Goal: Task Accomplishment & Management: Manage account settings

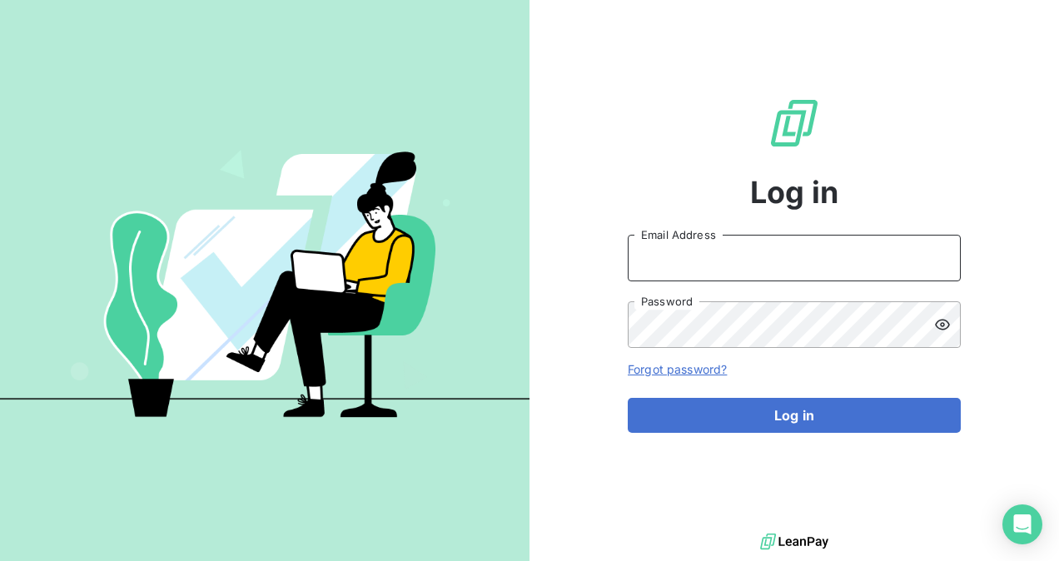
click at [804, 260] on input "Email Address" at bounding box center [794, 258] width 333 height 47
type input "[EMAIL_ADDRESS][DOMAIN_NAME]"
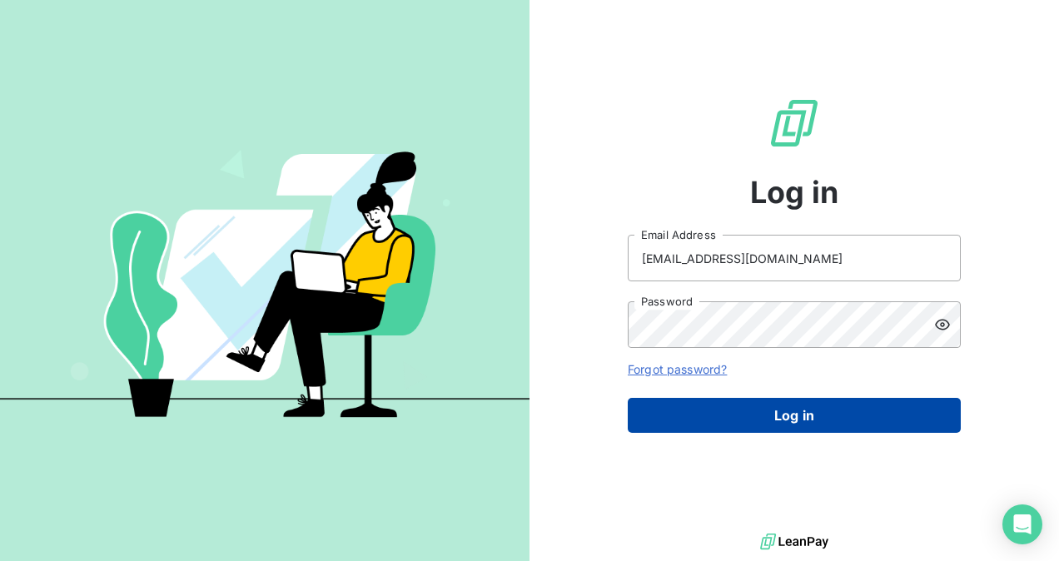
click at [762, 407] on button "Log in" at bounding box center [794, 415] width 333 height 35
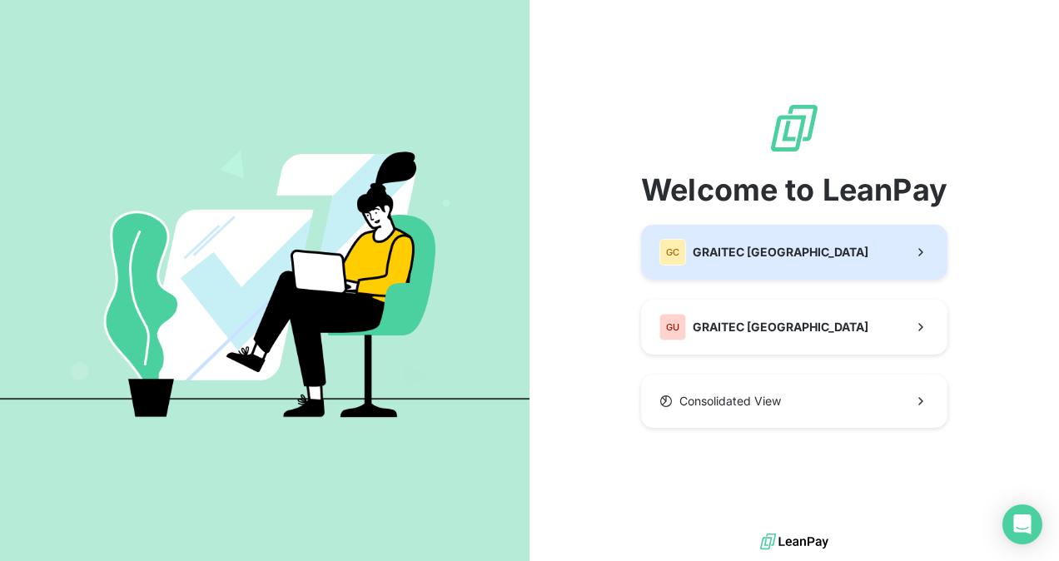
click at [729, 269] on button "GC GRAITEC [GEOGRAPHIC_DATA]" at bounding box center [794, 252] width 306 height 55
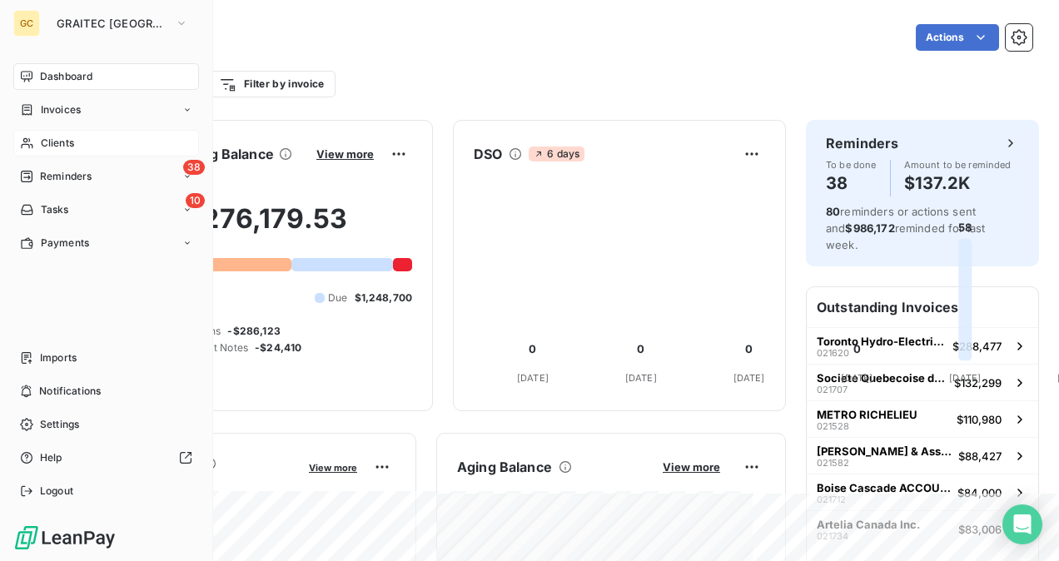
drag, startPoint x: 37, startPoint y: 133, endPoint x: 95, endPoint y: 133, distance: 57.5
click at [38, 133] on div "Clients" at bounding box center [106, 143] width 186 height 27
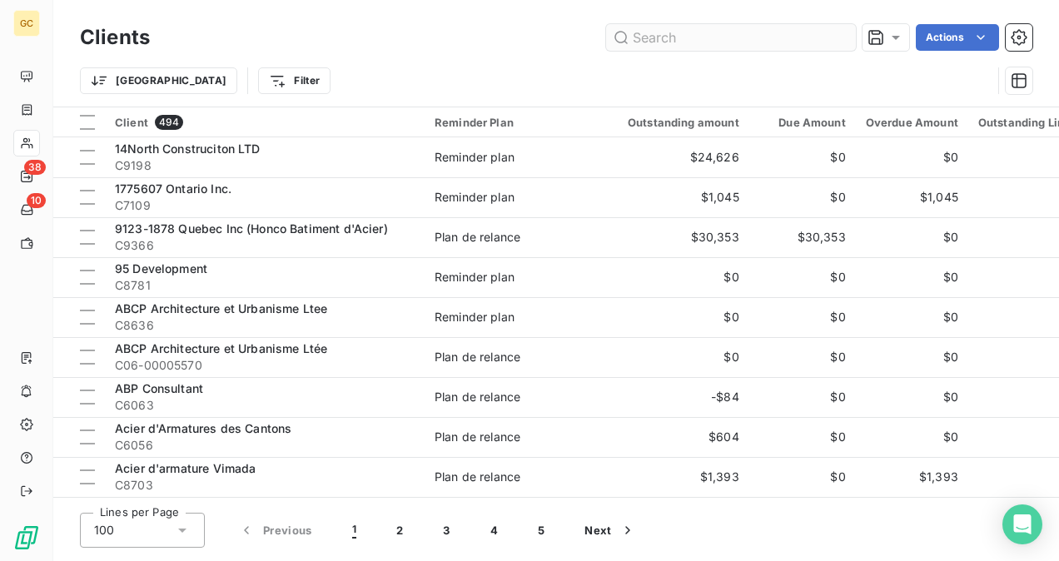
type input "021673"
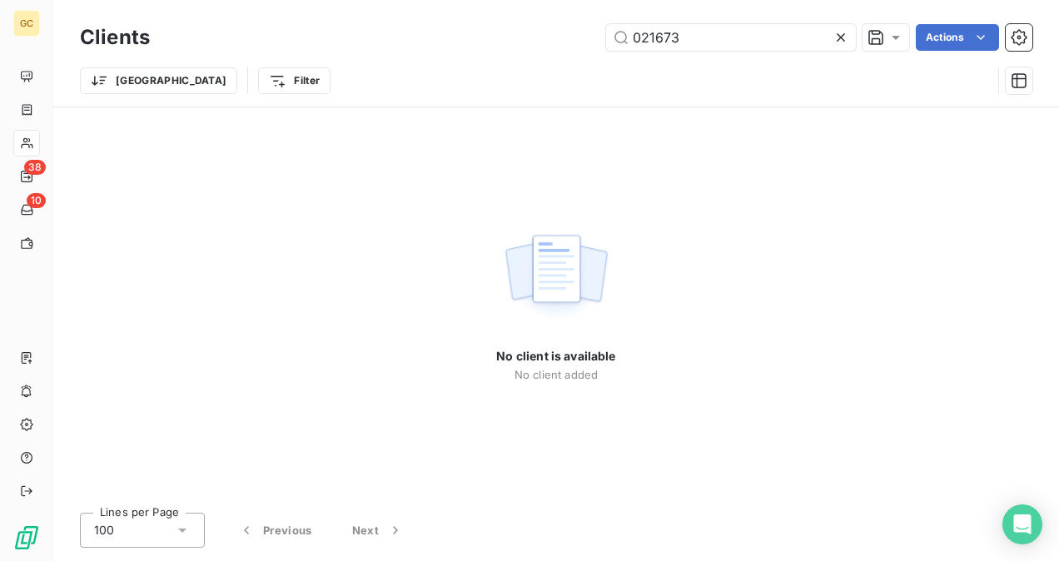
drag, startPoint x: 708, startPoint y: 45, endPoint x: 590, endPoint y: 52, distance: 118.4
click at [590, 52] on div "Clients 021673 Actions" at bounding box center [556, 37] width 953 height 35
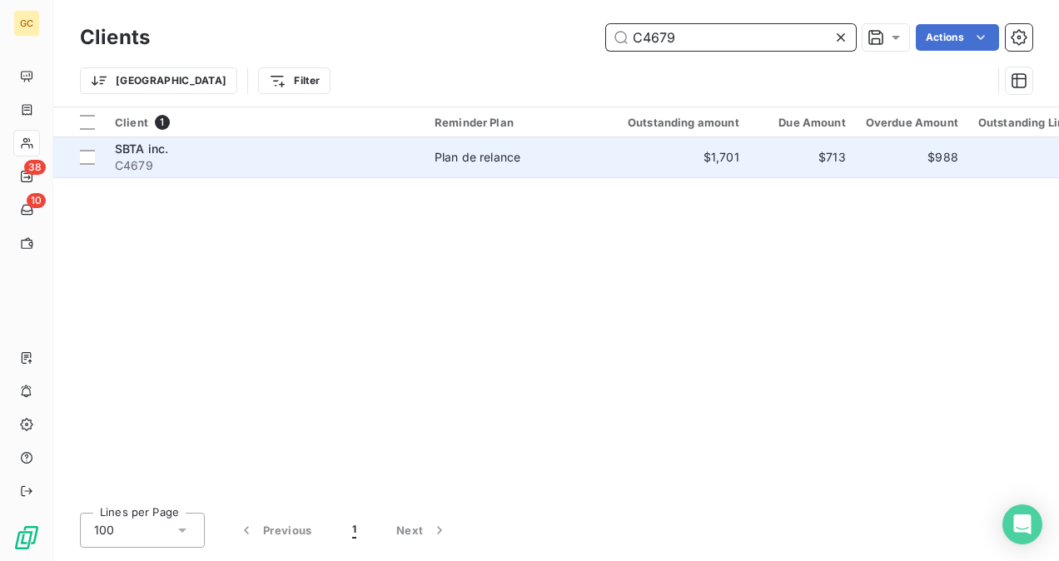
type input "C4679"
click at [277, 166] on span "C4679" at bounding box center [265, 165] width 300 height 17
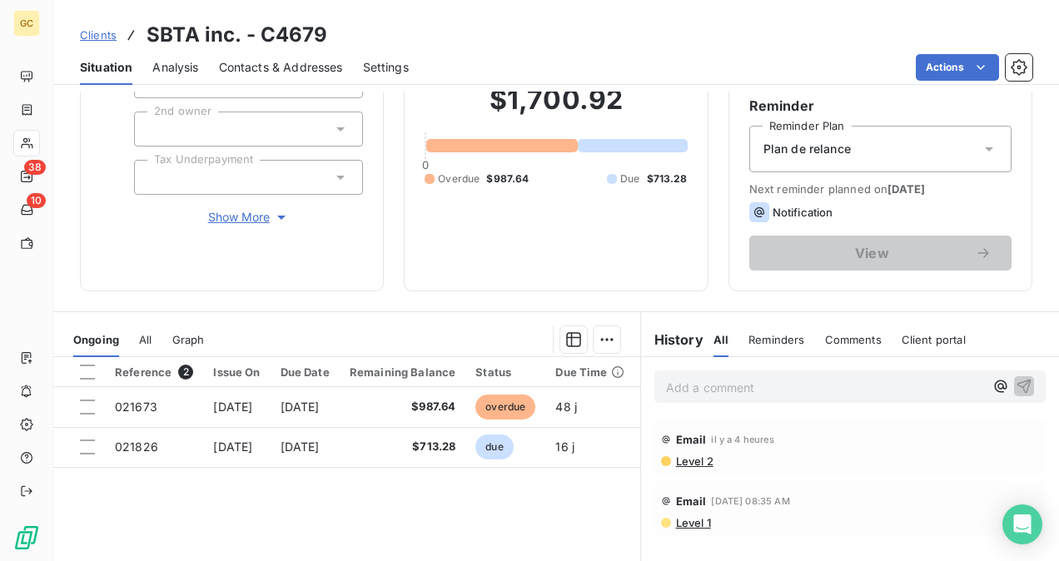
scroll to position [142, 0]
click at [686, 385] on p "Add a comment ﻿" at bounding box center [825, 388] width 318 height 21
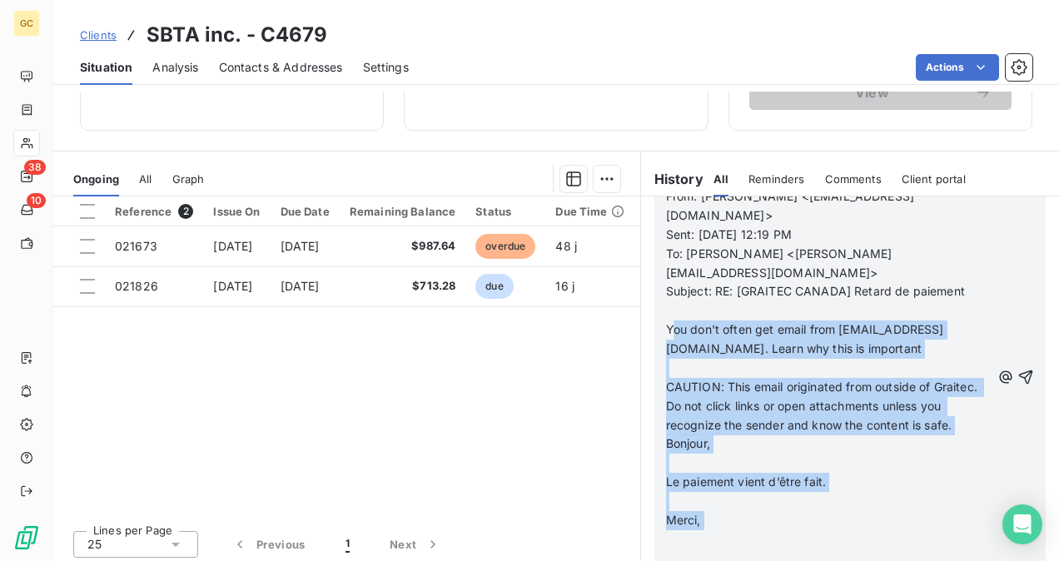
scroll to position [309, 0]
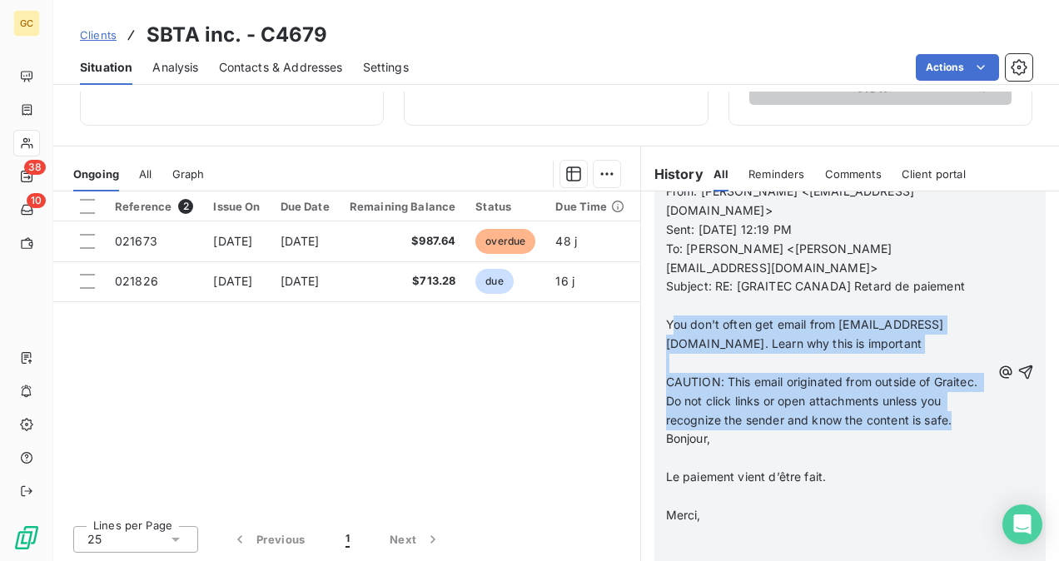
drag, startPoint x: 686, startPoint y: 455, endPoint x: 789, endPoint y: 396, distance: 117.8
click at [789, 396] on div "From: [PERSON_NAME] <[EMAIL_ADDRESS][DOMAIN_NAME]> Sent: [DATE] 12:19 PM To: [P…" at bounding box center [828, 372] width 325 height 381
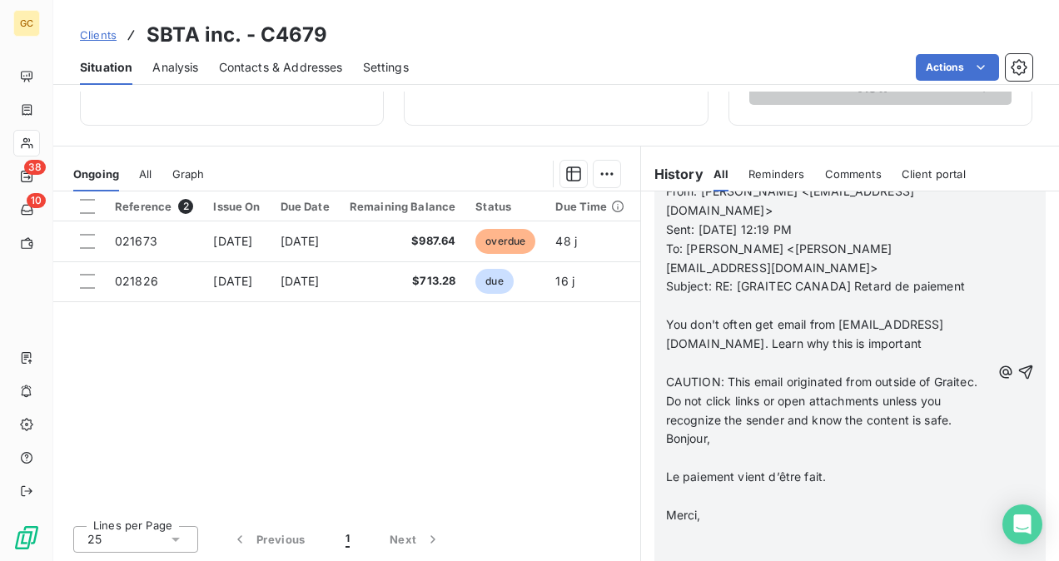
scroll to position [38, 0]
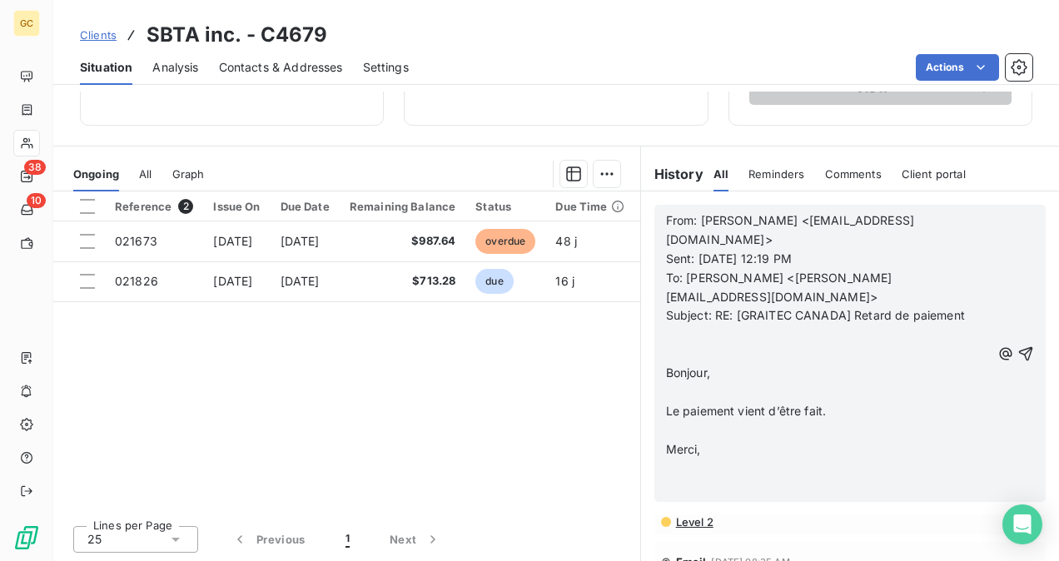
click at [1018, 346] on icon "button" at bounding box center [1026, 354] width 17 height 17
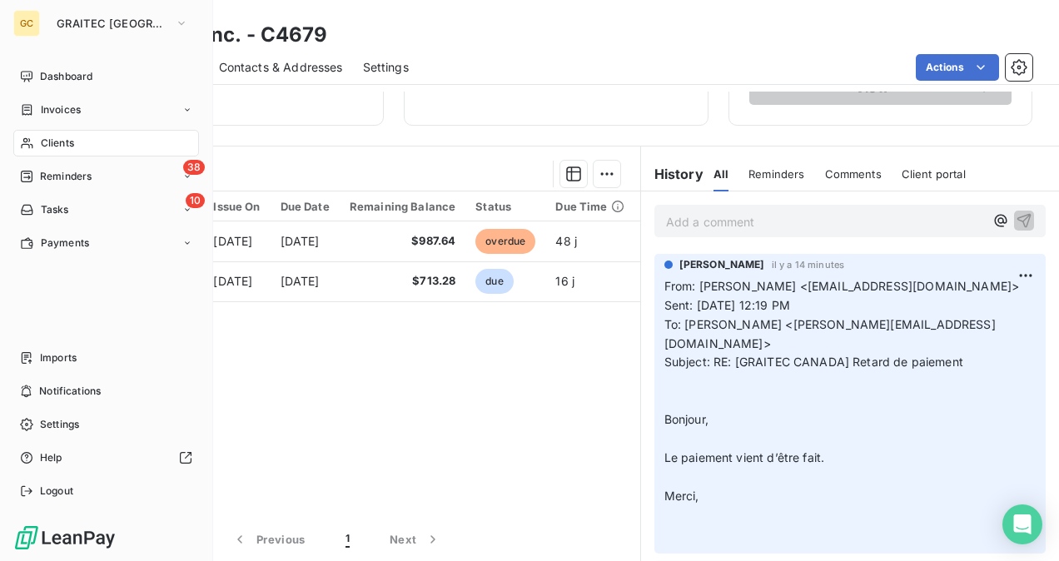
click at [53, 147] on span "Clients" at bounding box center [57, 143] width 33 height 15
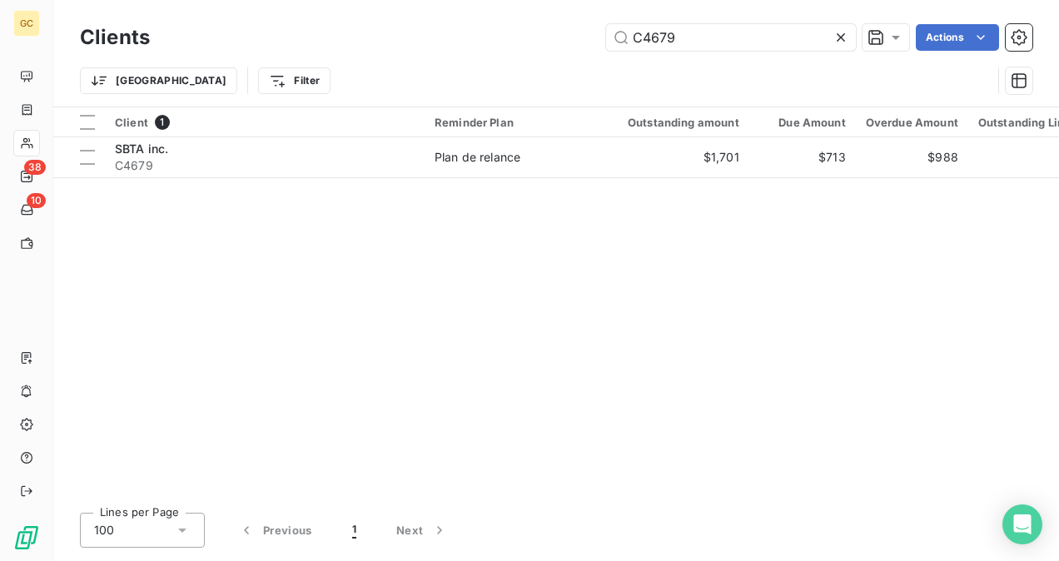
drag, startPoint x: 682, startPoint y: 37, endPoint x: 581, endPoint y: 42, distance: 100.8
click at [579, 42] on div "C4679 Actions" at bounding box center [601, 37] width 863 height 27
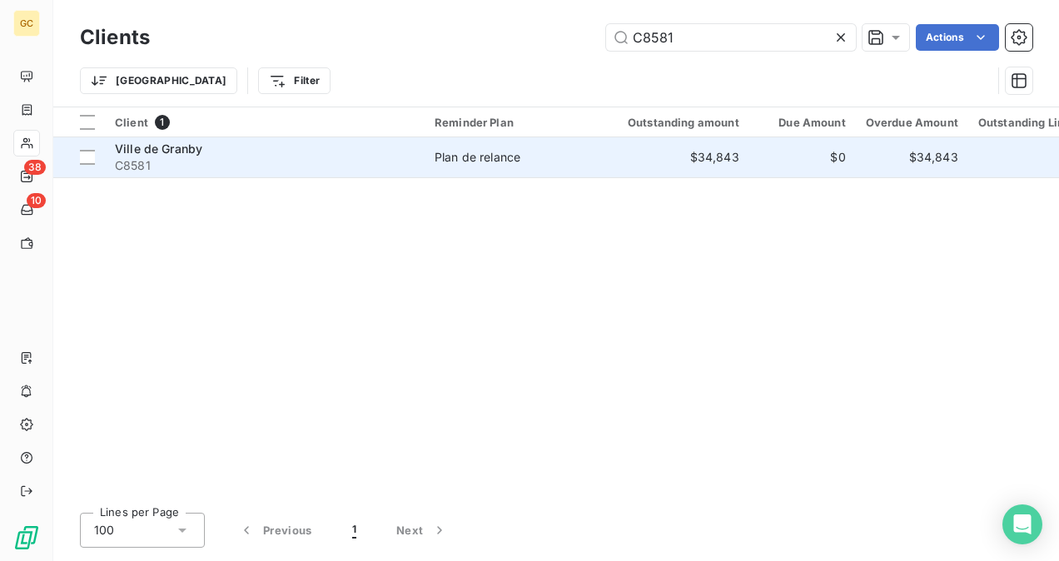
type input "C8581"
click at [388, 167] on span "C8581" at bounding box center [265, 165] width 300 height 17
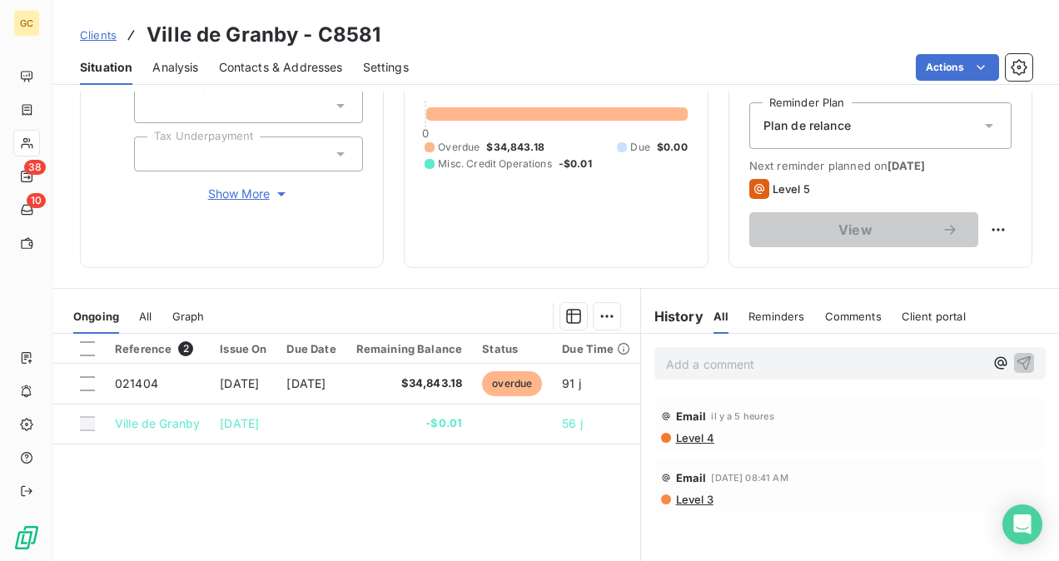
scroll to position [250, 0]
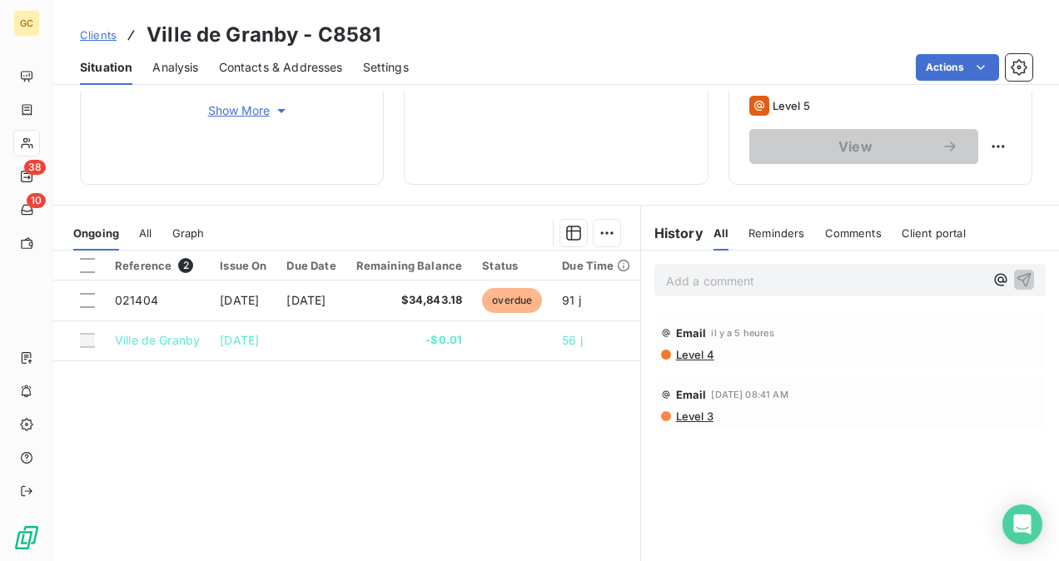
click at [688, 282] on p "Add a comment ﻿" at bounding box center [825, 281] width 318 height 21
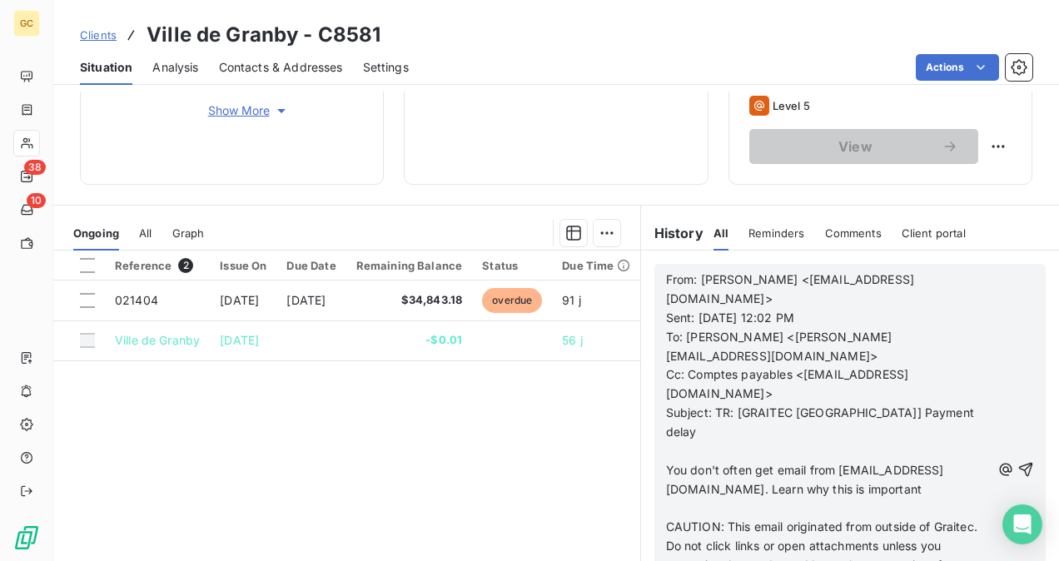
scroll to position [133, 0]
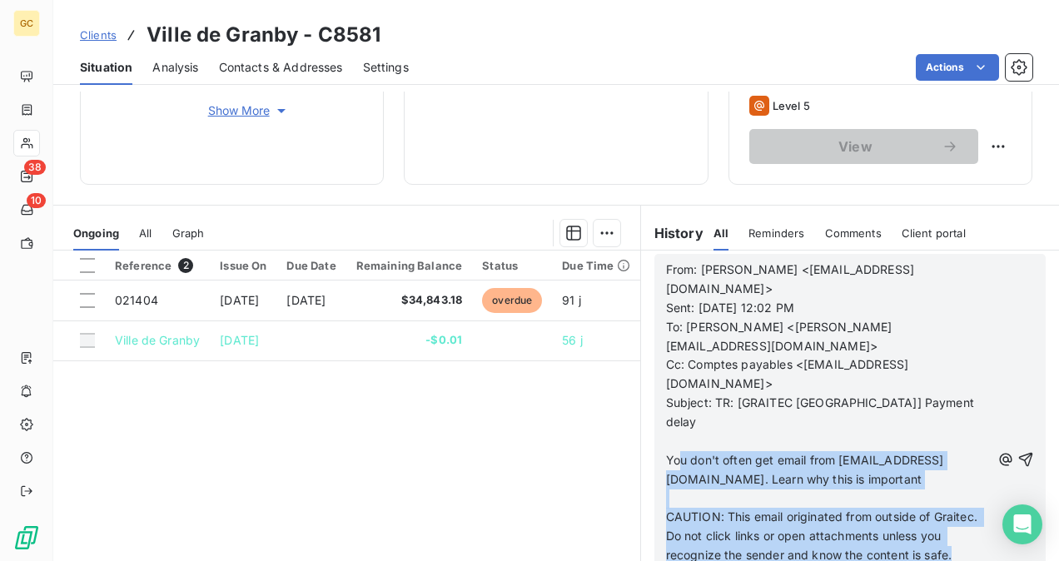
drag, startPoint x: 691, startPoint y: 396, endPoint x: 727, endPoint y: 526, distance: 134.7
click at [721, 513] on div "From: [PERSON_NAME] <[EMAIL_ADDRESS][DOMAIN_NAME]> Sent: [DATE] 12:02 PM To: [P…" at bounding box center [828, 461] width 325 height 400
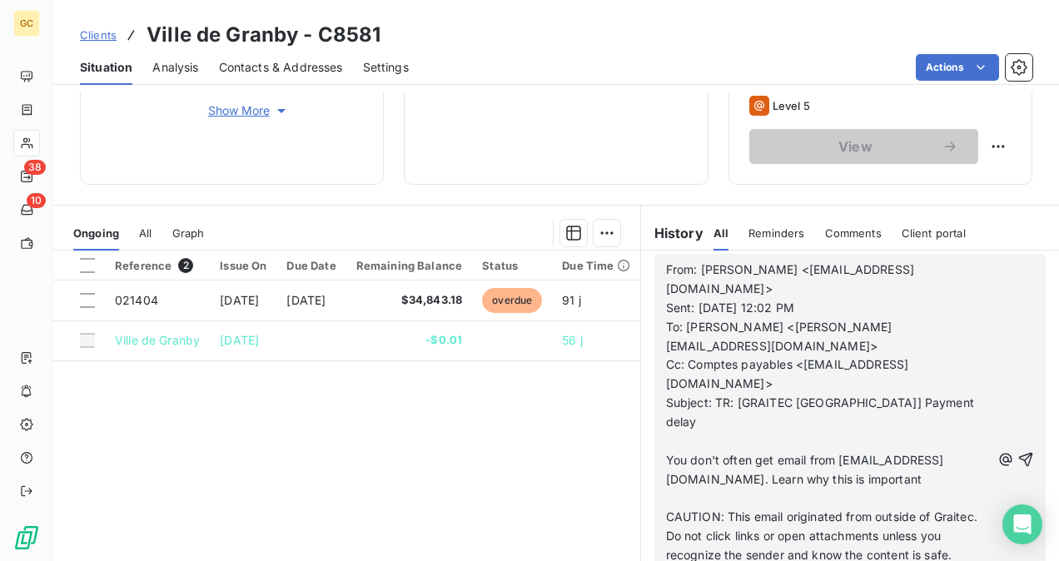
scroll to position [38, 0]
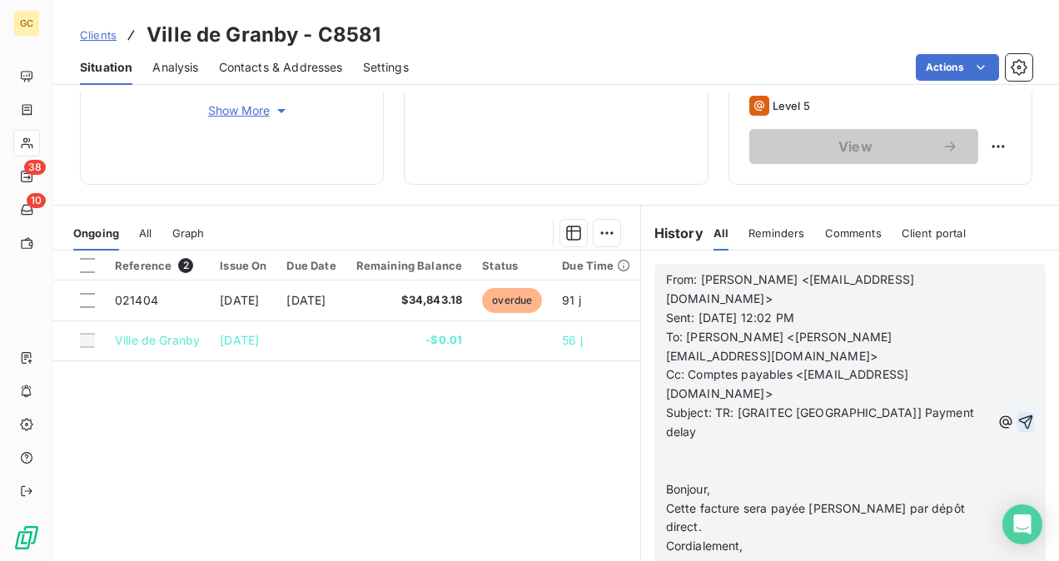
click at [1019, 416] on icon "button" at bounding box center [1026, 423] width 14 height 14
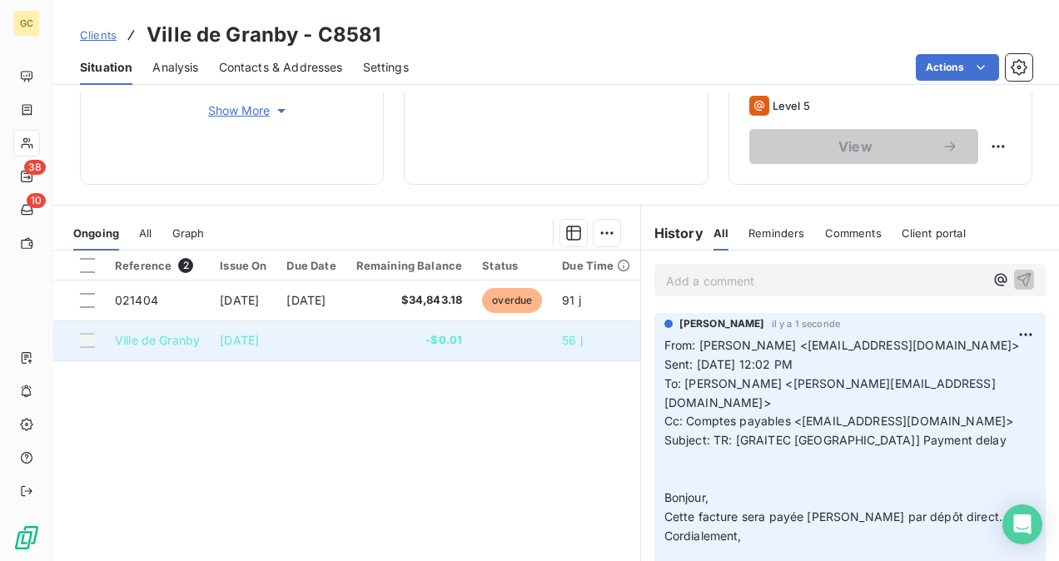
scroll to position [0, 0]
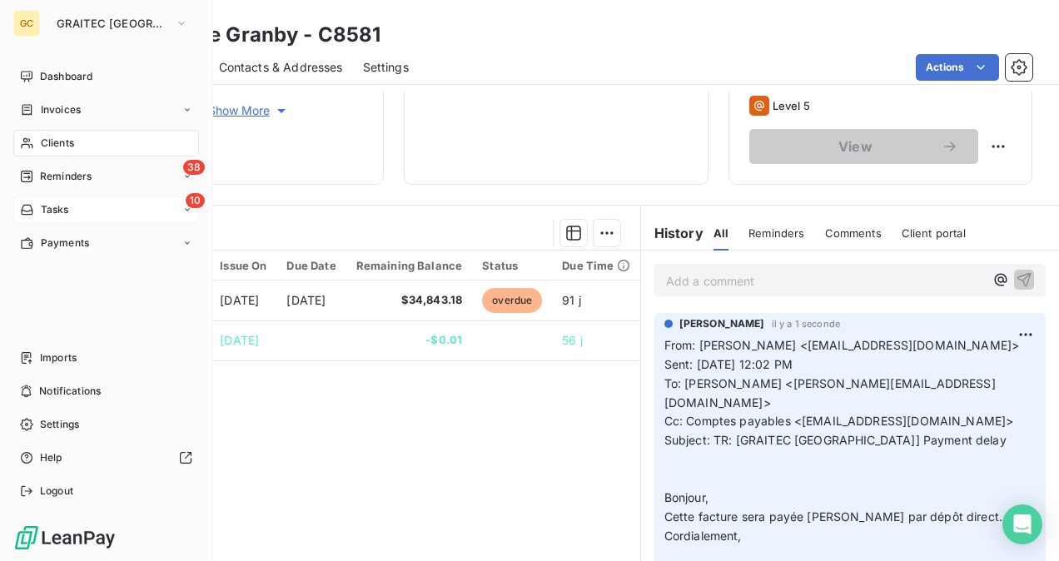
click at [55, 216] on span "Tasks" at bounding box center [55, 209] width 28 height 15
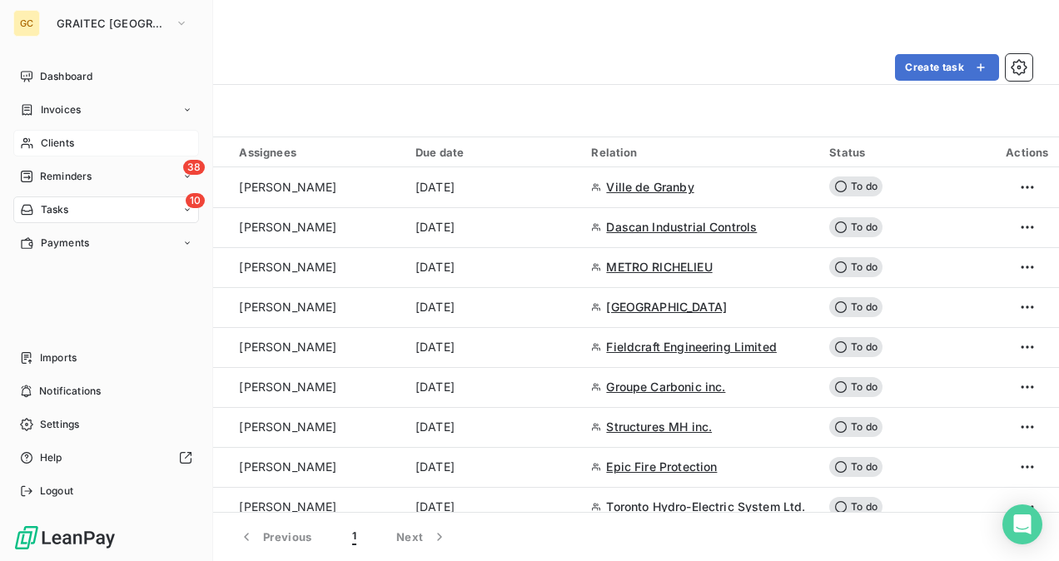
click at [57, 137] on span "Clients" at bounding box center [57, 143] width 33 height 15
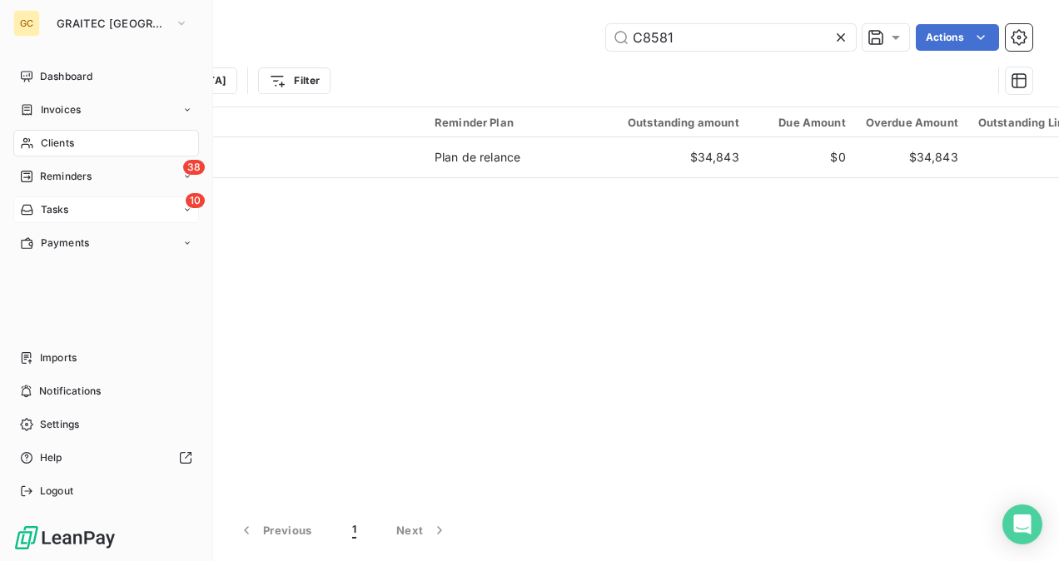
click at [58, 200] on div "10 Tasks" at bounding box center [106, 210] width 186 height 27
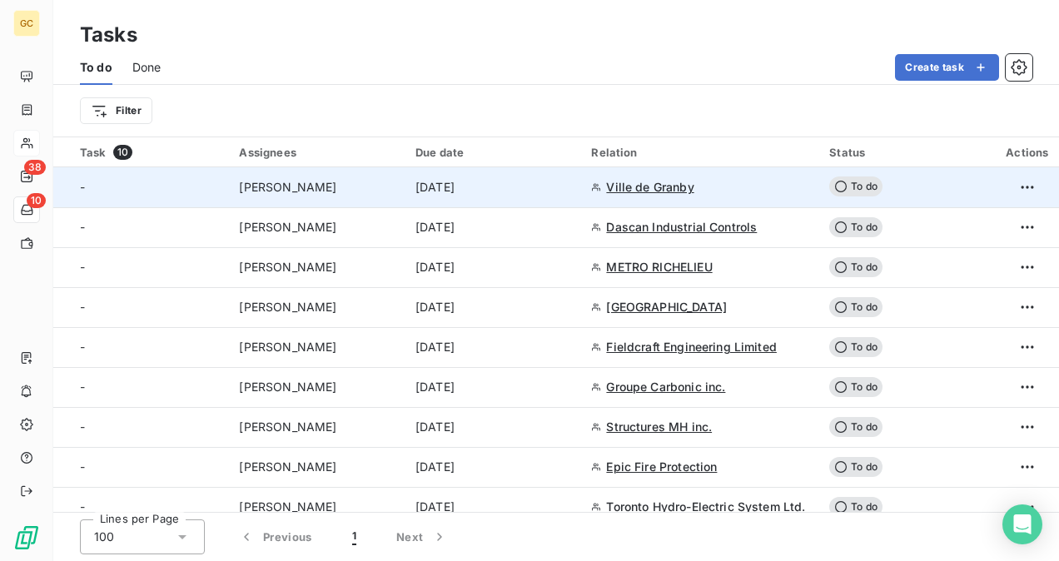
click at [673, 187] on span "Ville de Granby" at bounding box center [649, 187] width 87 height 17
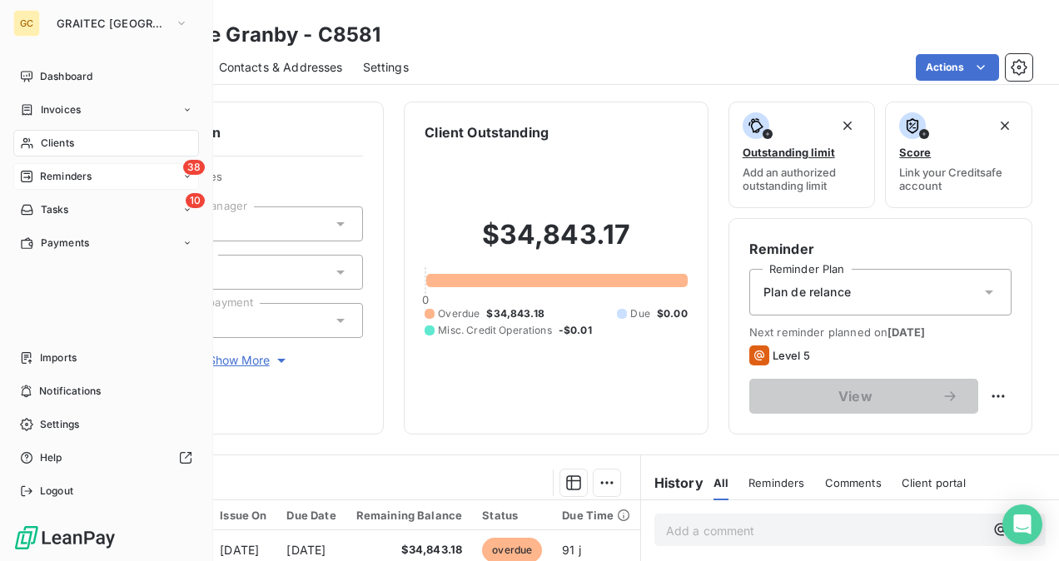
click at [63, 179] on span "Reminders" at bounding box center [66, 176] width 52 height 15
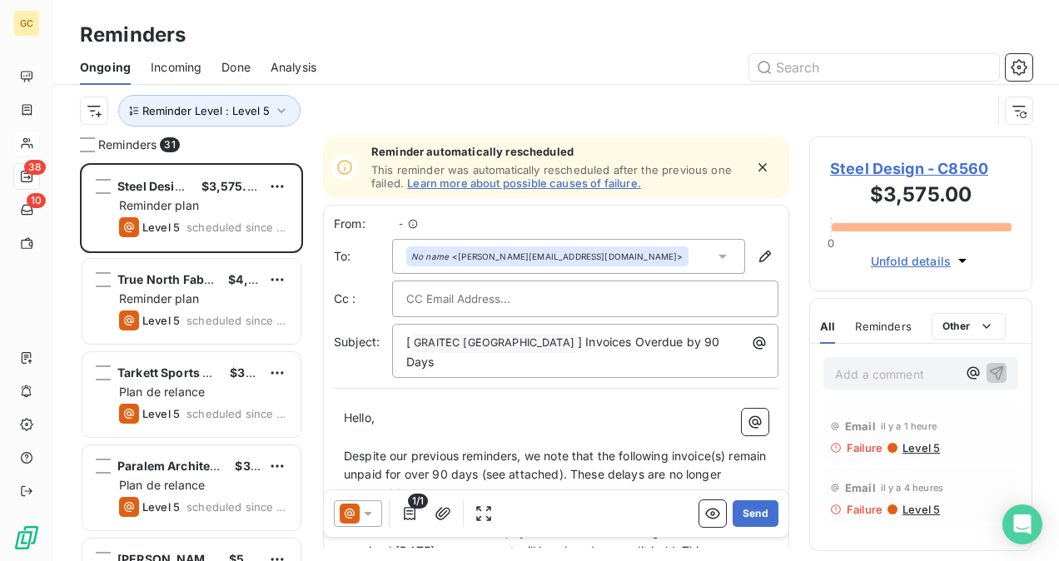
scroll to position [385, 210]
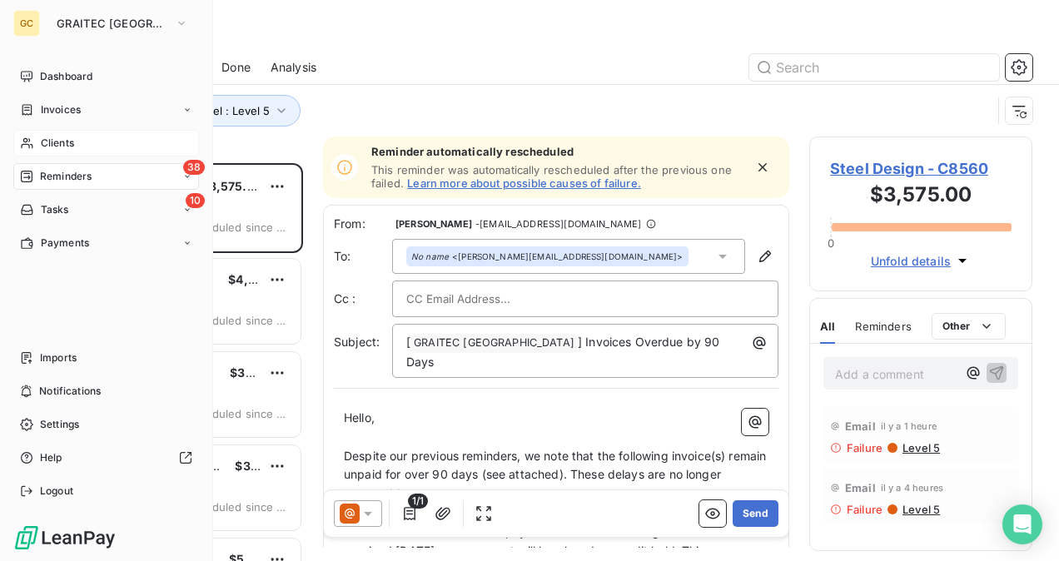
click at [58, 146] on span "Clients" at bounding box center [57, 143] width 33 height 15
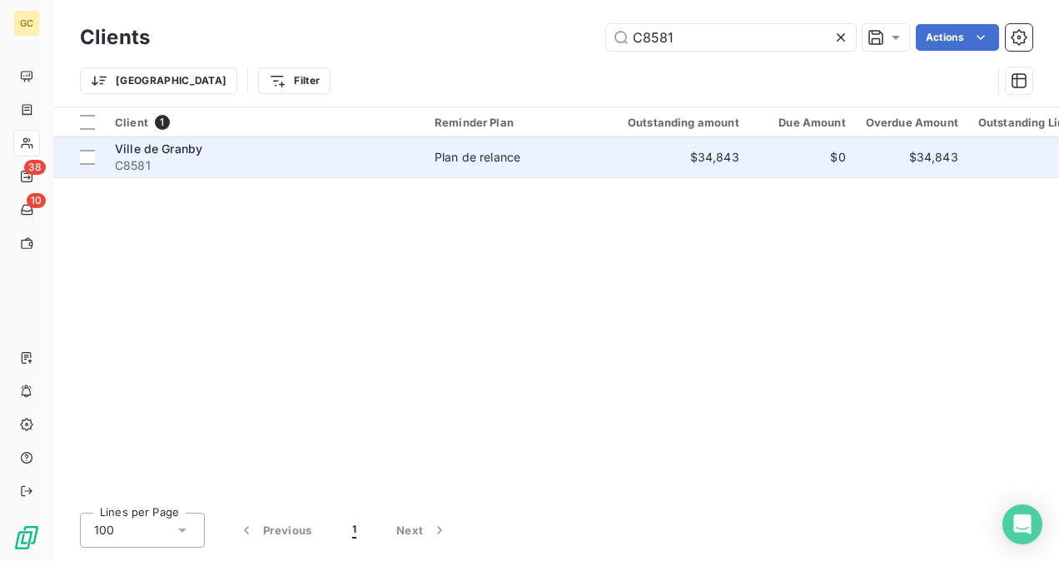
click at [301, 157] on span "C8581" at bounding box center [265, 165] width 300 height 17
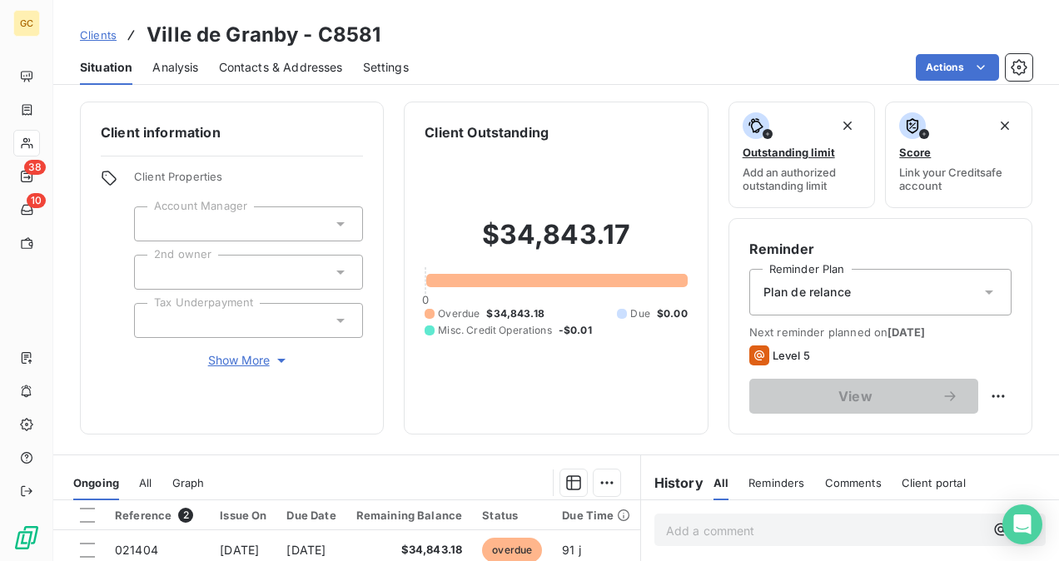
scroll to position [250, 0]
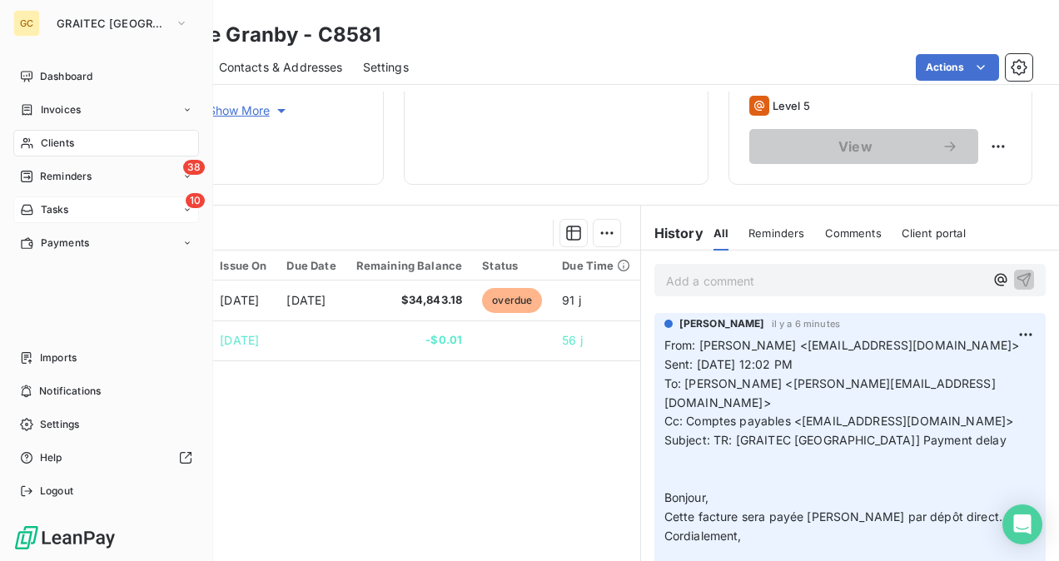
click at [65, 203] on span "Tasks" at bounding box center [55, 209] width 28 height 15
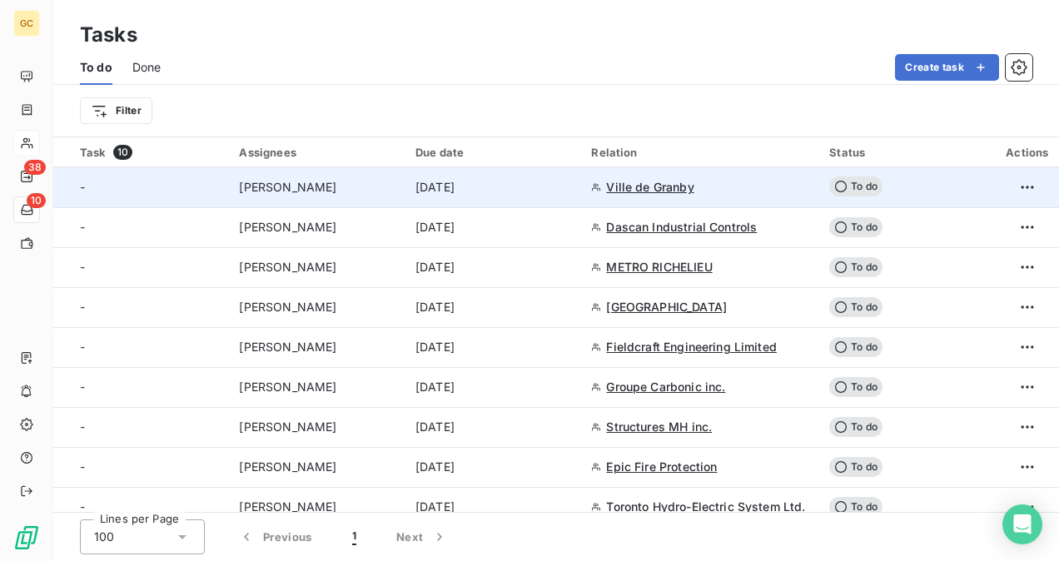
click at [315, 190] on span "[PERSON_NAME]" at bounding box center [287, 187] width 97 height 17
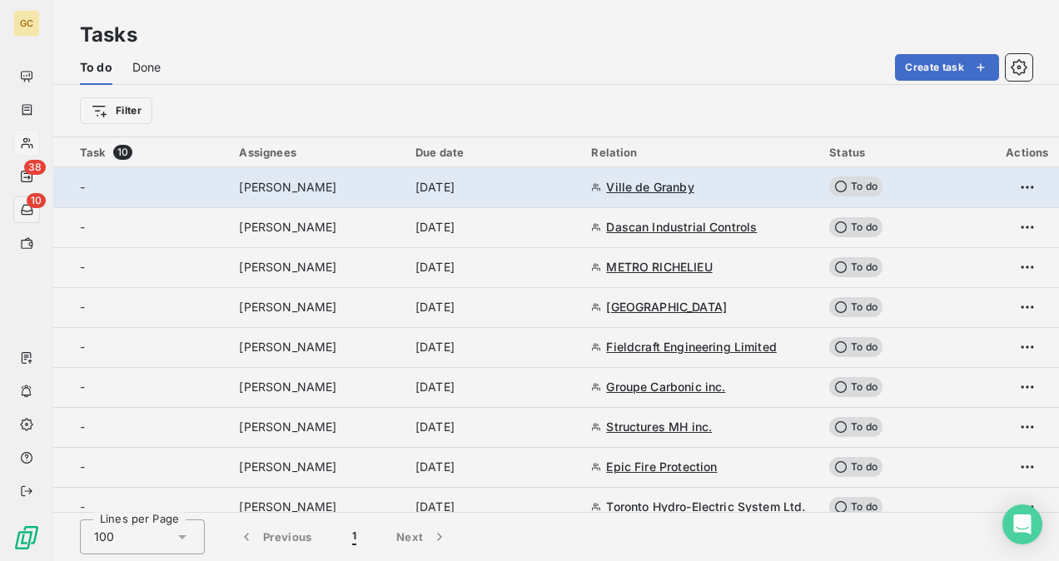
type input "[DATE]"
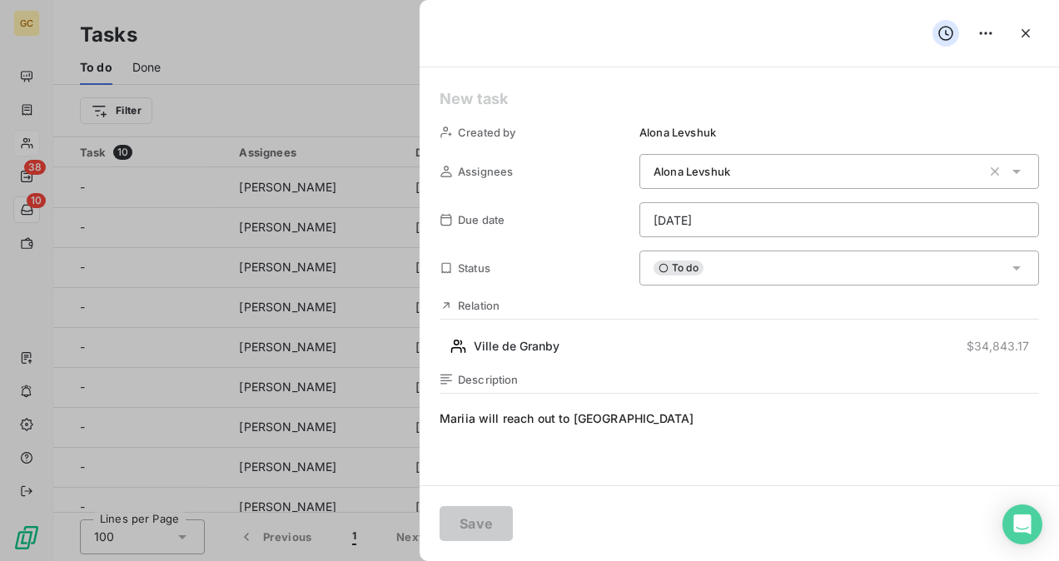
click at [994, 280] on div "To do" at bounding box center [839, 268] width 400 height 35
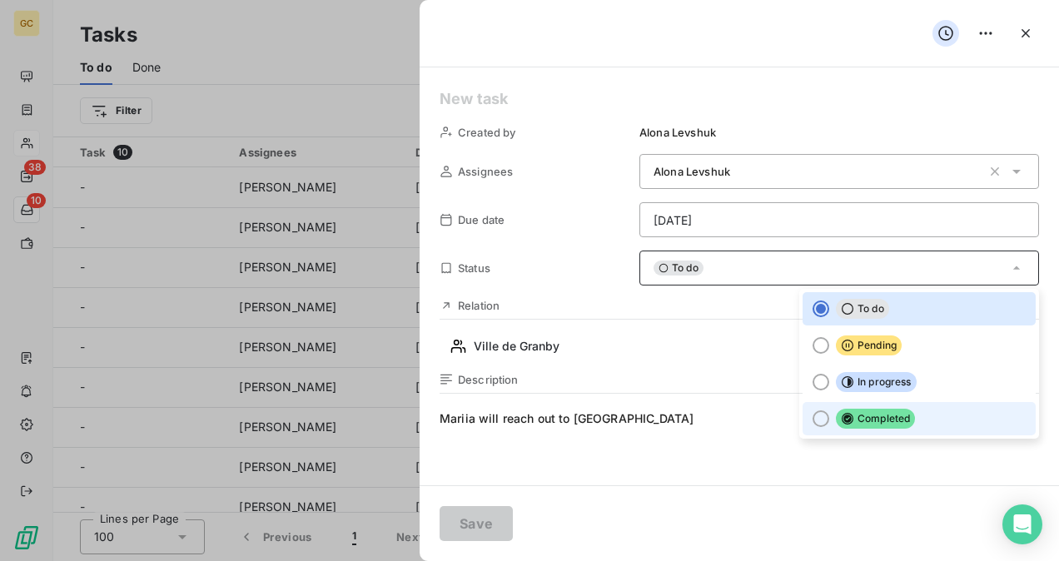
click at [813, 421] on div at bounding box center [821, 419] width 17 height 17
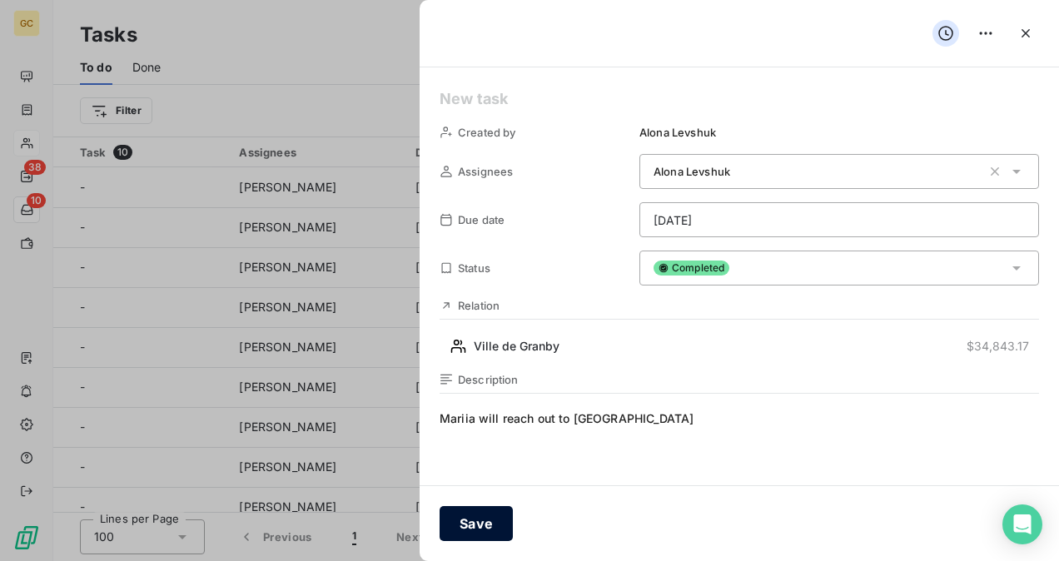
click at [473, 525] on button "Save" at bounding box center [476, 523] width 73 height 35
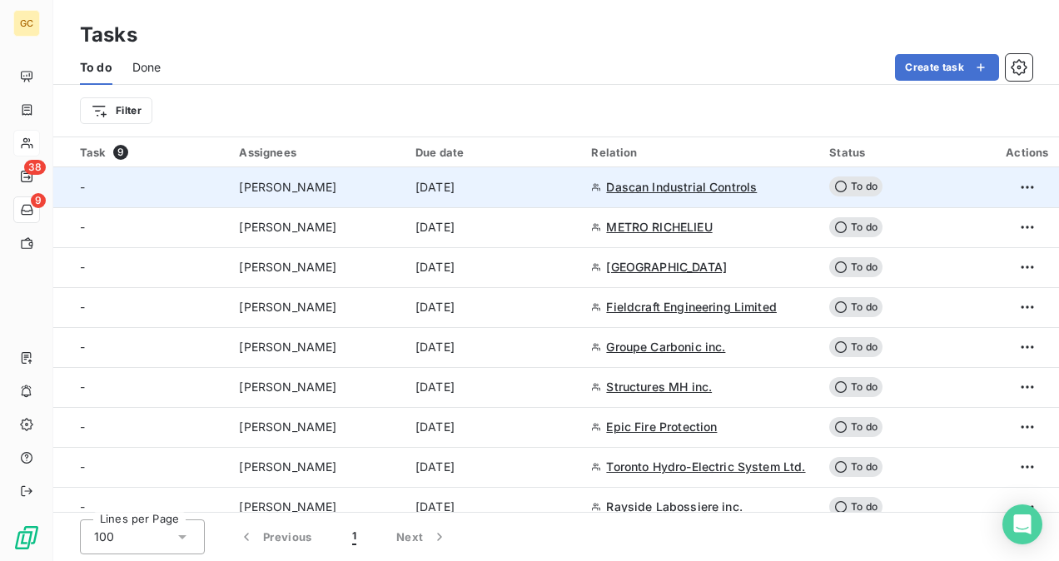
click at [656, 190] on span "Dascan Industrial Controls" at bounding box center [681, 187] width 151 height 17
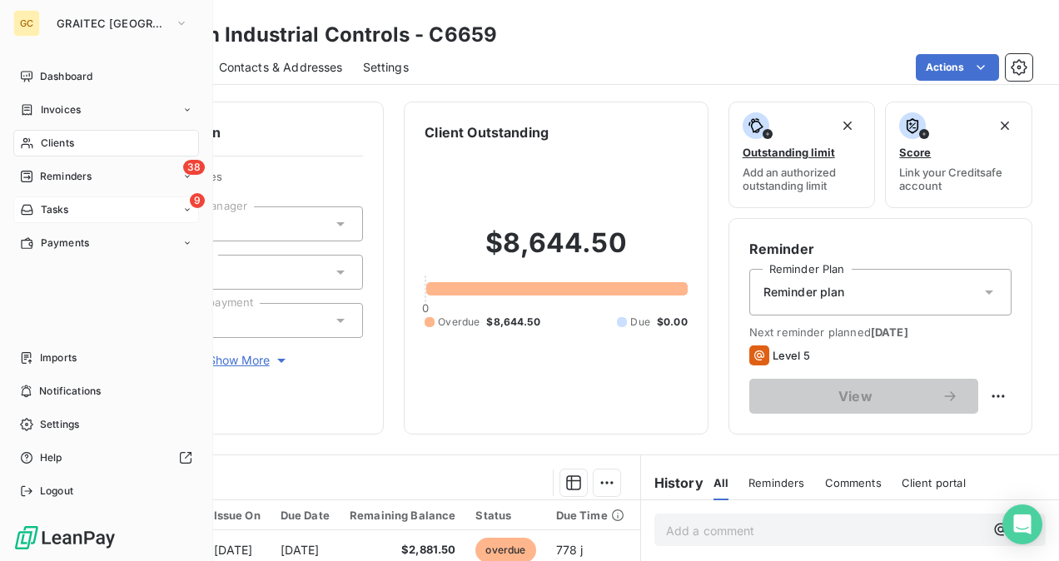
click at [67, 216] on span "Tasks" at bounding box center [55, 209] width 28 height 15
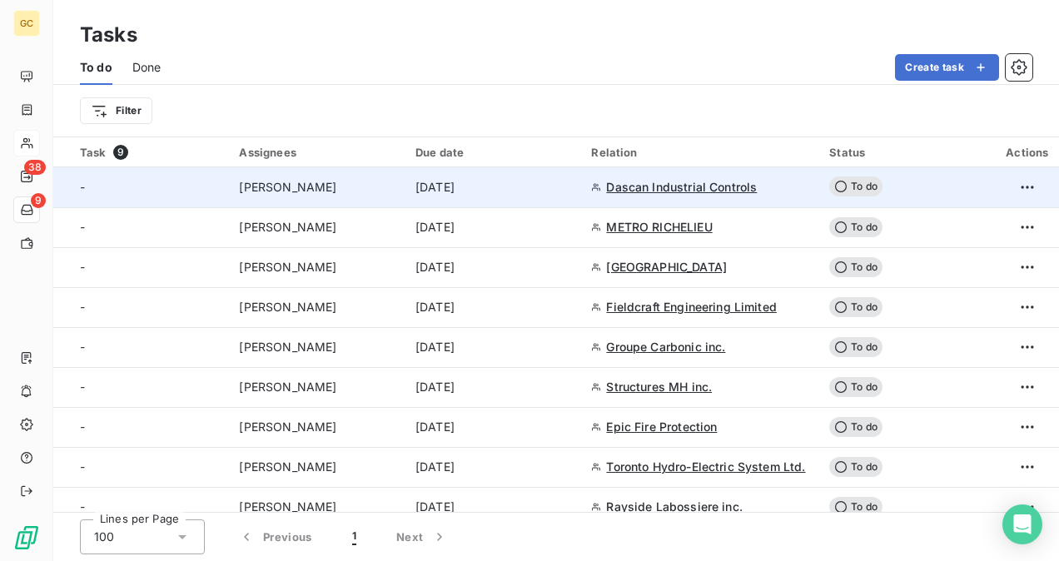
click at [526, 192] on div "[DATE]" at bounding box center [494, 187] width 156 height 17
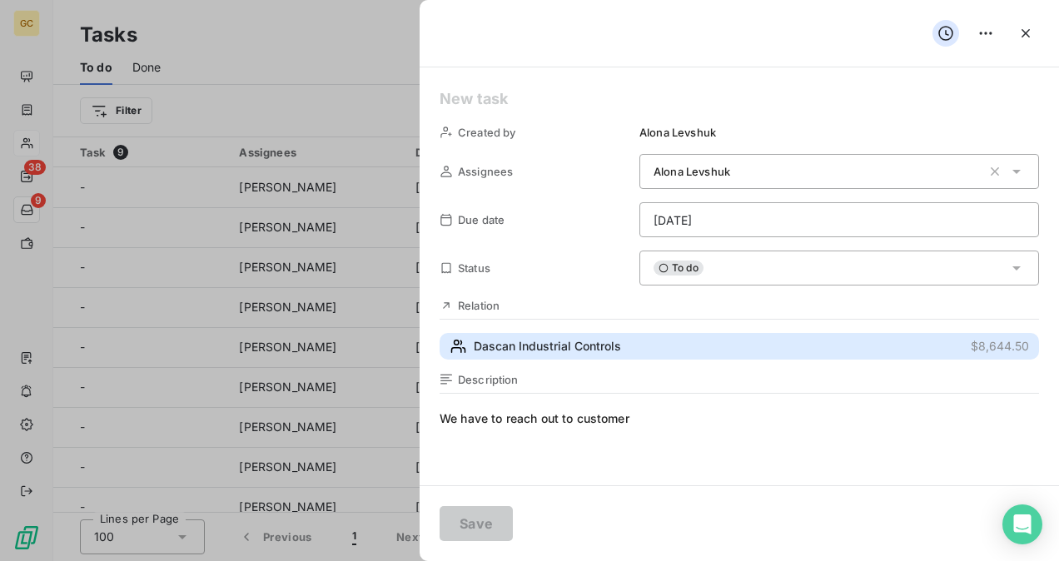
click at [520, 347] on span "Dascan Industrial Controls" at bounding box center [547, 346] width 147 height 17
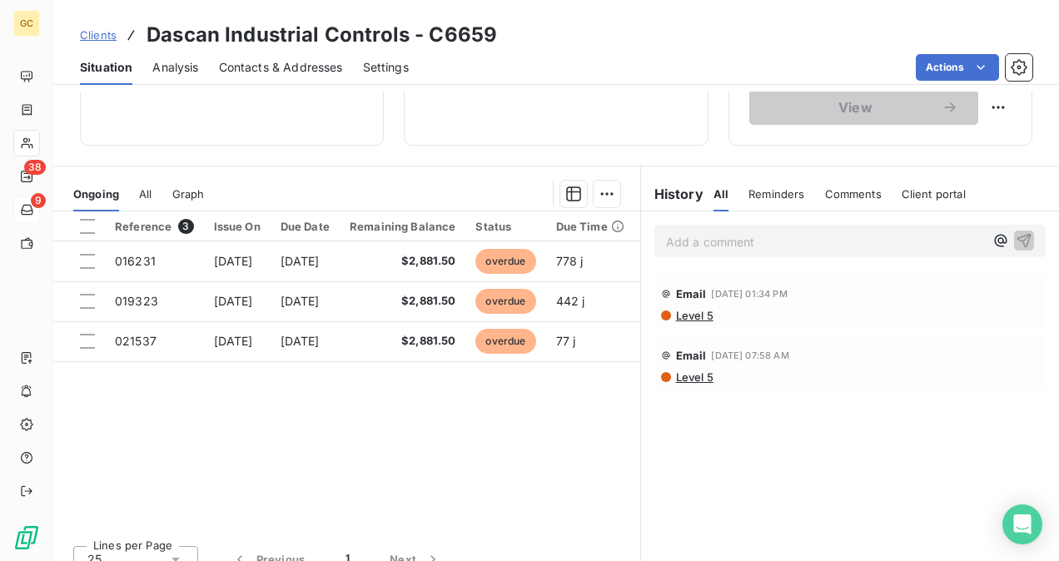
scroll to position [309, 0]
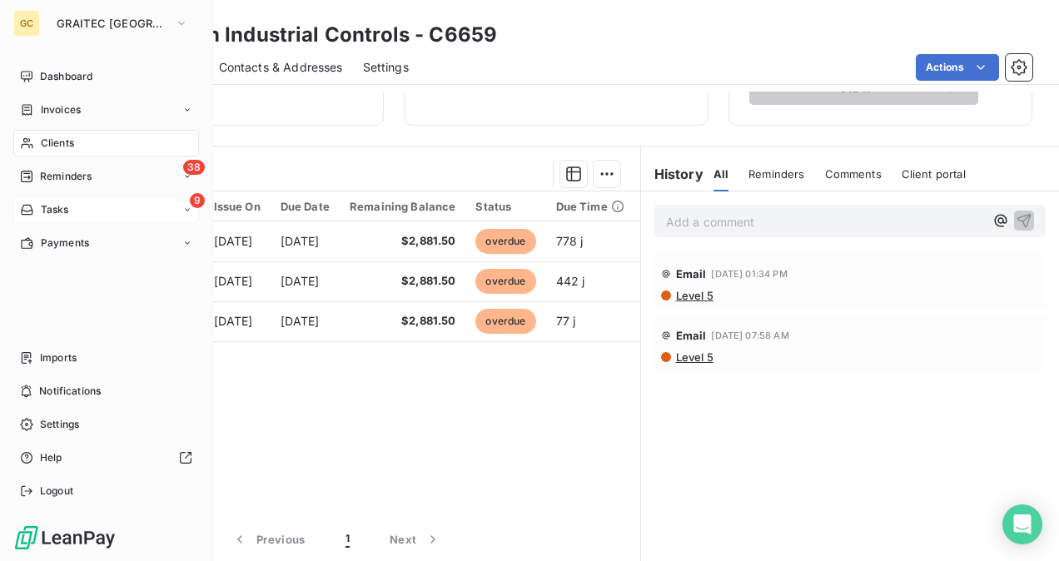
click at [53, 141] on span "Clients" at bounding box center [57, 143] width 33 height 15
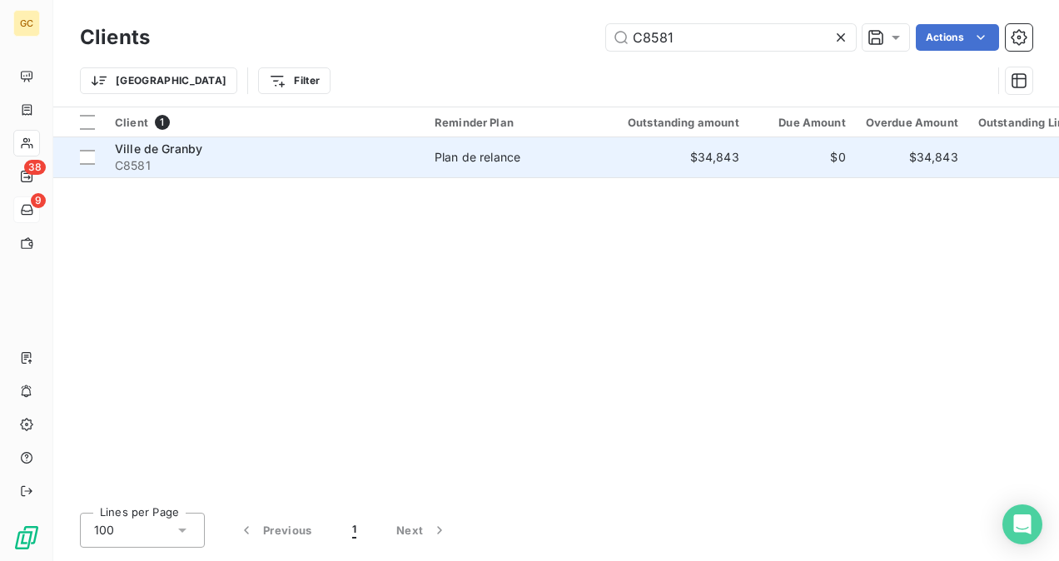
click at [635, 170] on td "$34,843" at bounding box center [674, 157] width 152 height 40
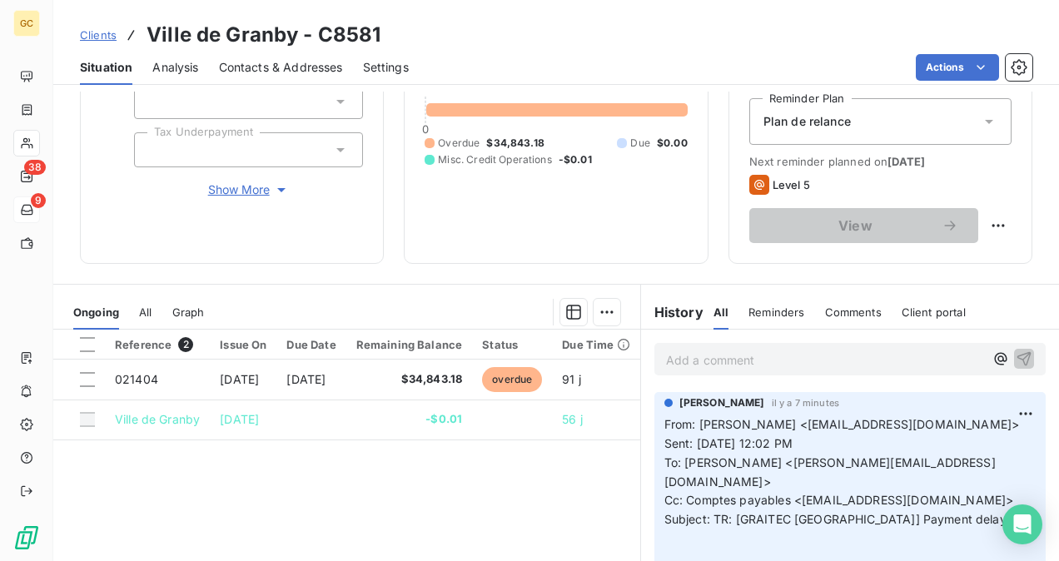
scroll to position [309, 0]
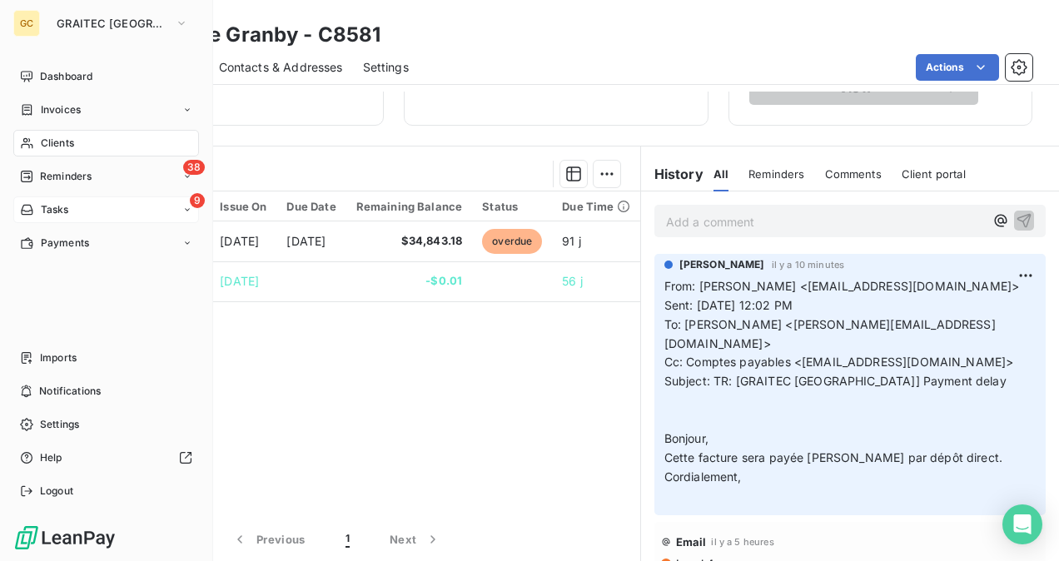
click at [97, 145] on div "Clients" at bounding box center [106, 143] width 186 height 27
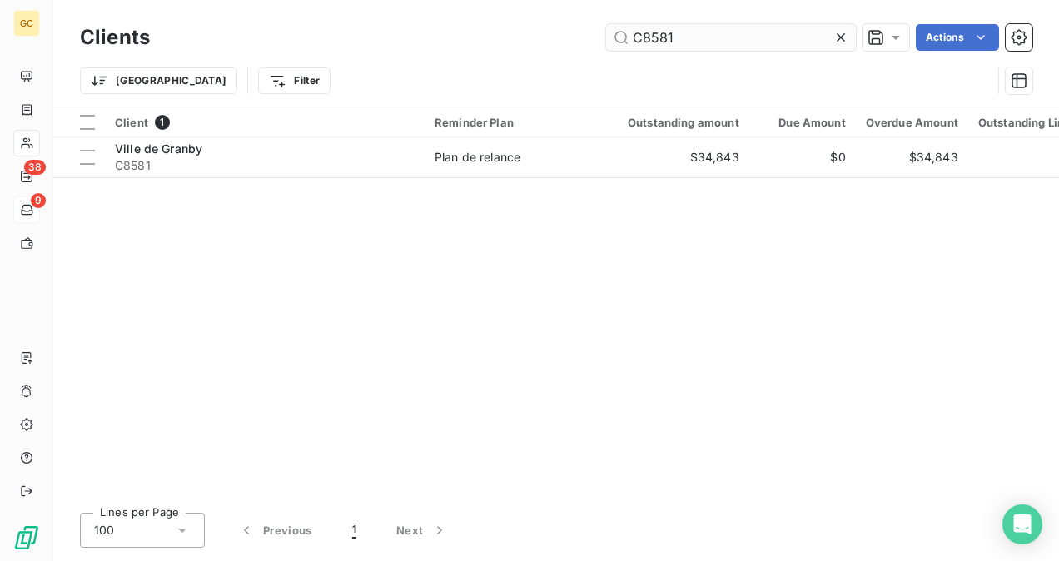
click at [699, 37] on input "C8581" at bounding box center [731, 37] width 250 height 27
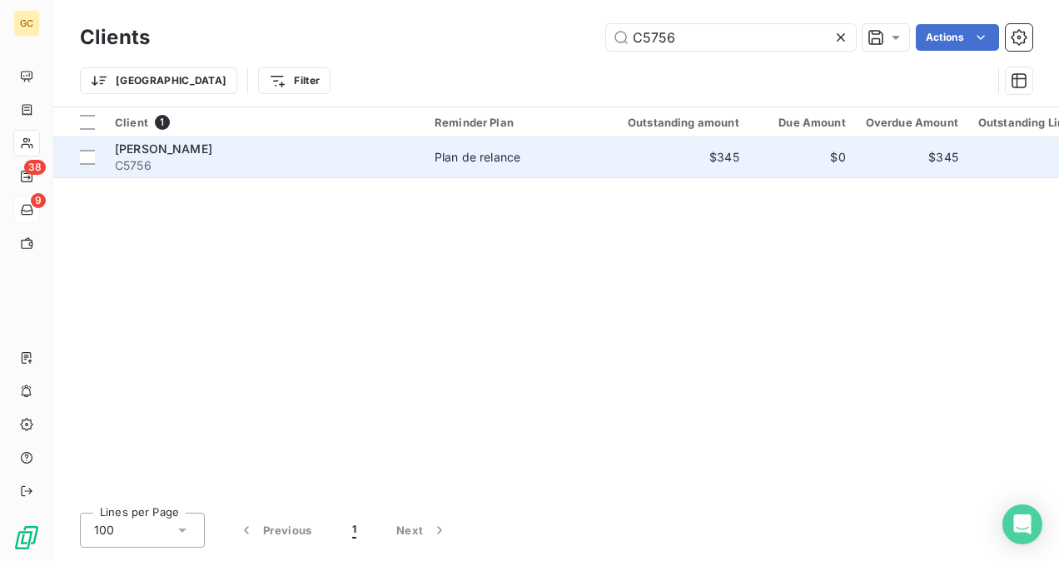
type input "C5756"
click at [339, 167] on span "C5756" at bounding box center [265, 165] width 300 height 17
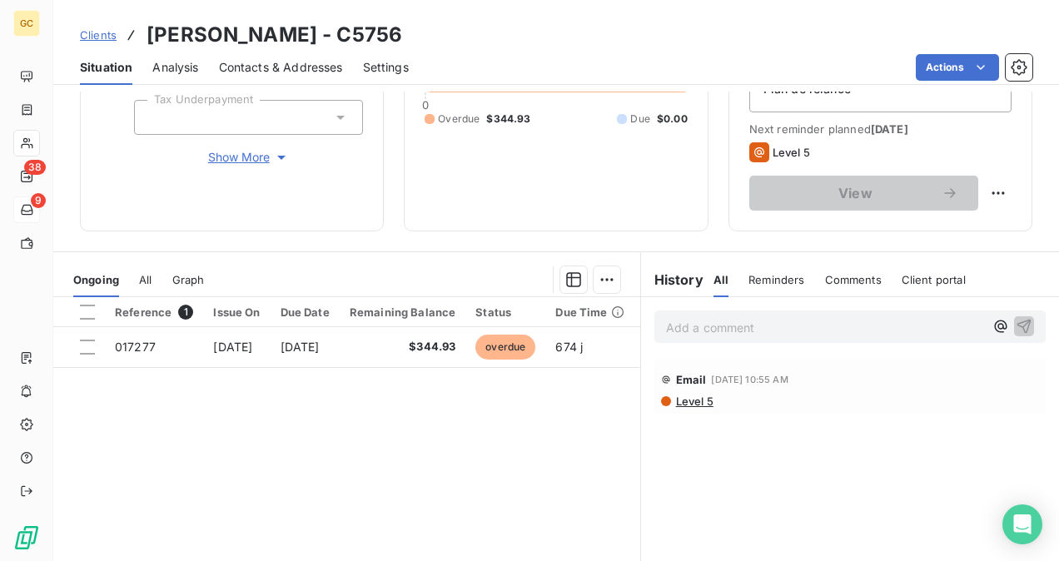
scroll to position [142, 0]
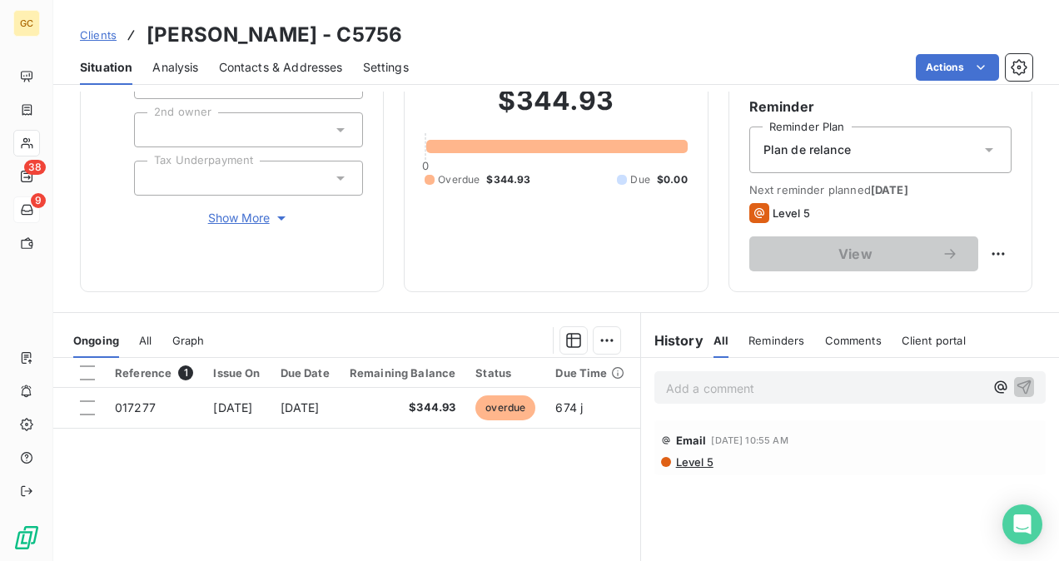
click at [700, 390] on p "Add a comment ﻿" at bounding box center [825, 388] width 318 height 21
click at [678, 395] on p "Add a comment ﻿" at bounding box center [825, 388] width 318 height 21
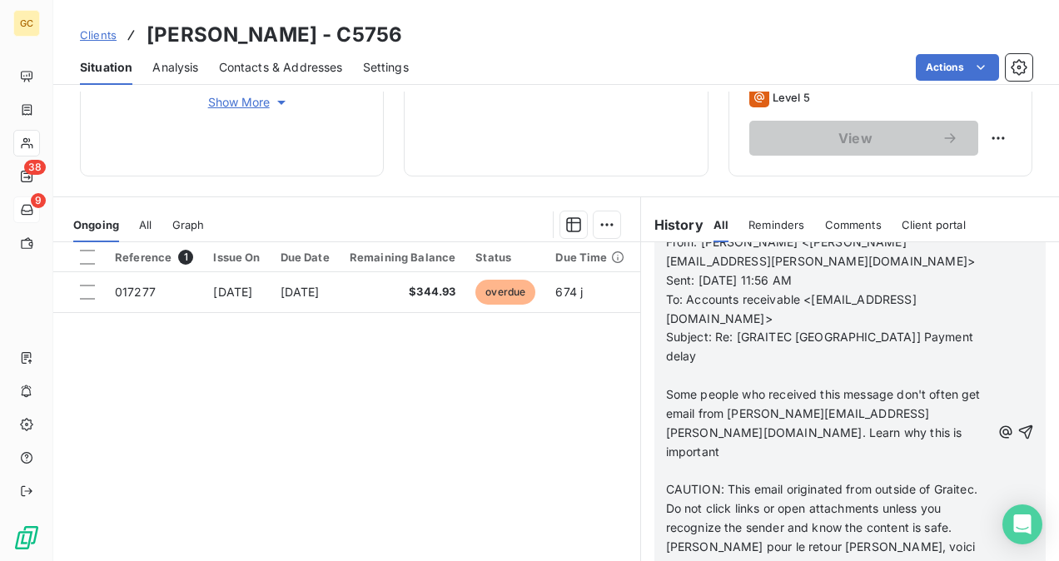
scroll to position [309, 0]
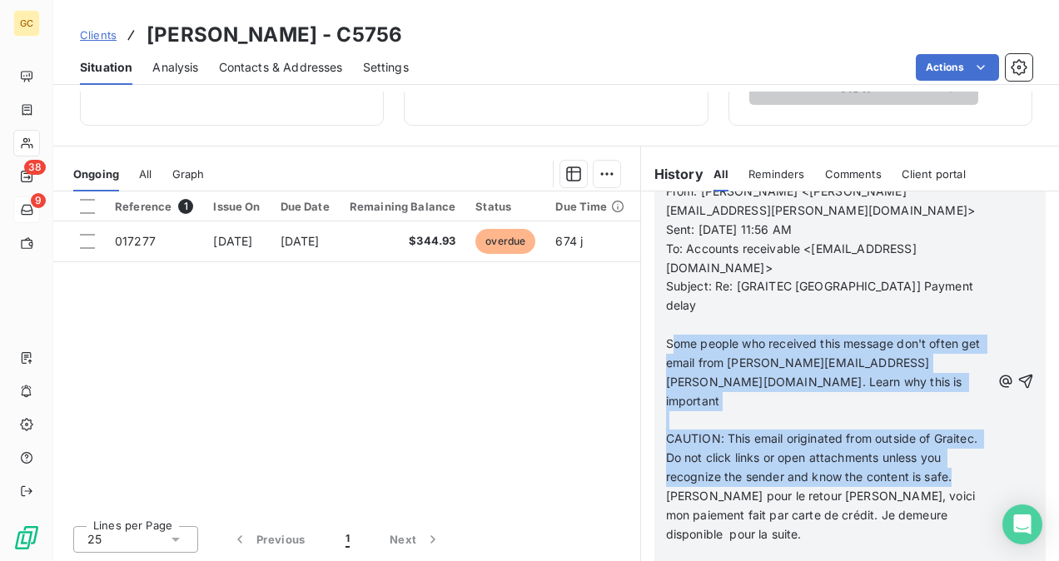
drag, startPoint x: 679, startPoint y: 306, endPoint x: 733, endPoint y: 437, distance: 141.5
click at [733, 437] on div "From: [PERSON_NAME] <[PERSON_NAME][EMAIL_ADDRESS][PERSON_NAME][DOMAIN_NAME]> Se…" at bounding box center [828, 382] width 325 height 400
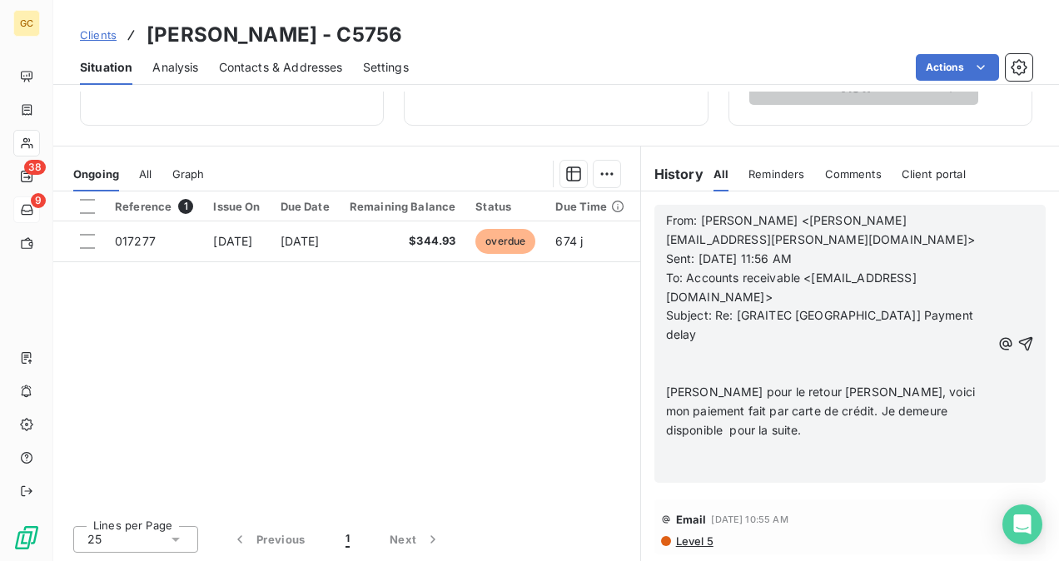
scroll to position [0, 0]
click at [1018, 336] on icon "button" at bounding box center [1026, 344] width 17 height 17
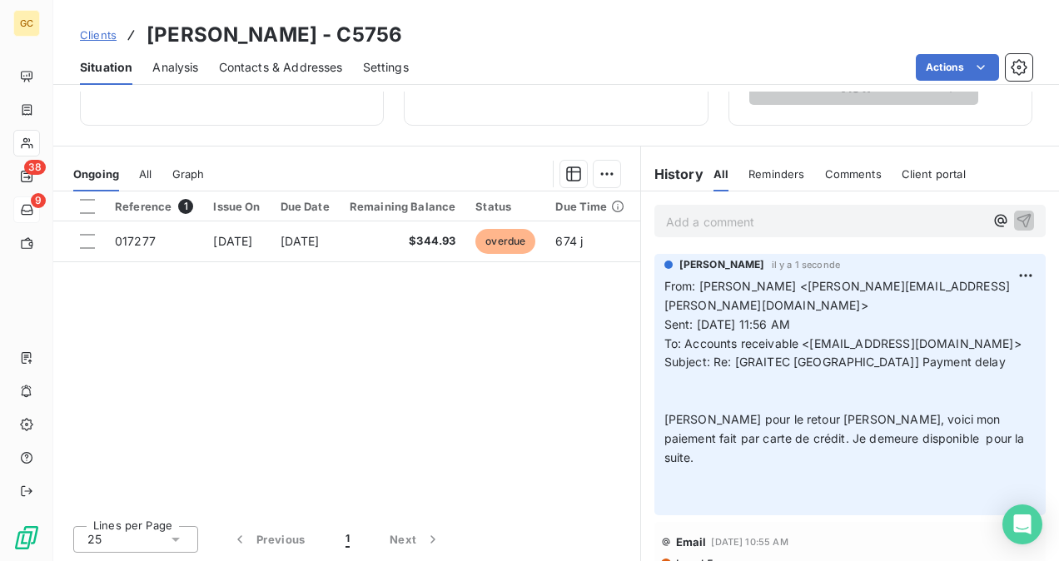
click at [694, 223] on p "Add a comment ﻿" at bounding box center [825, 221] width 318 height 21
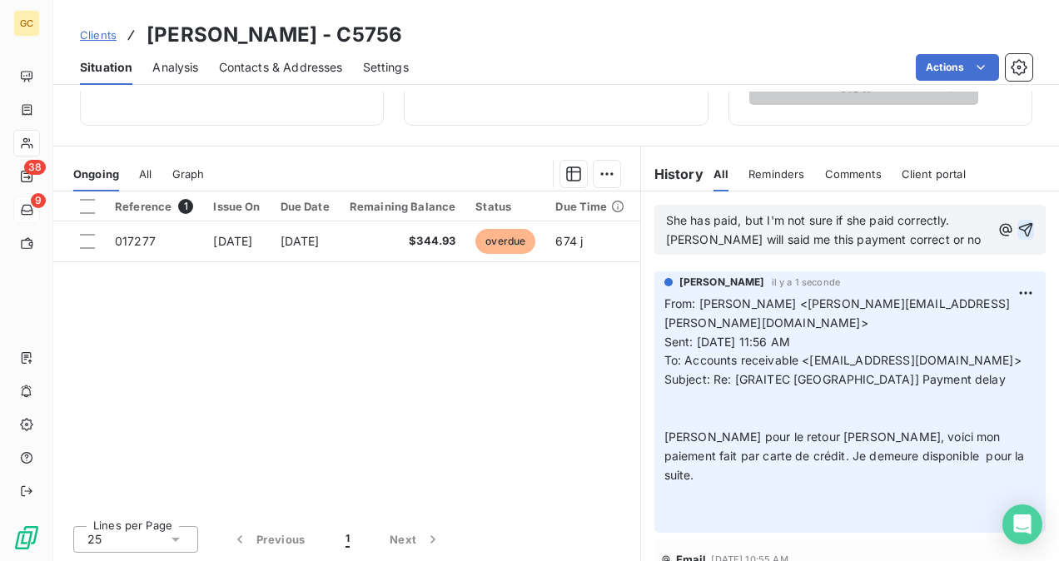
drag, startPoint x: 656, startPoint y: 219, endPoint x: 759, endPoint y: 236, distance: 104.7
click at [759, 236] on div "She has paid, but I'm not sure if she paid correctly. [PERSON_NAME] will said m…" at bounding box center [849, 230] width 391 height 50
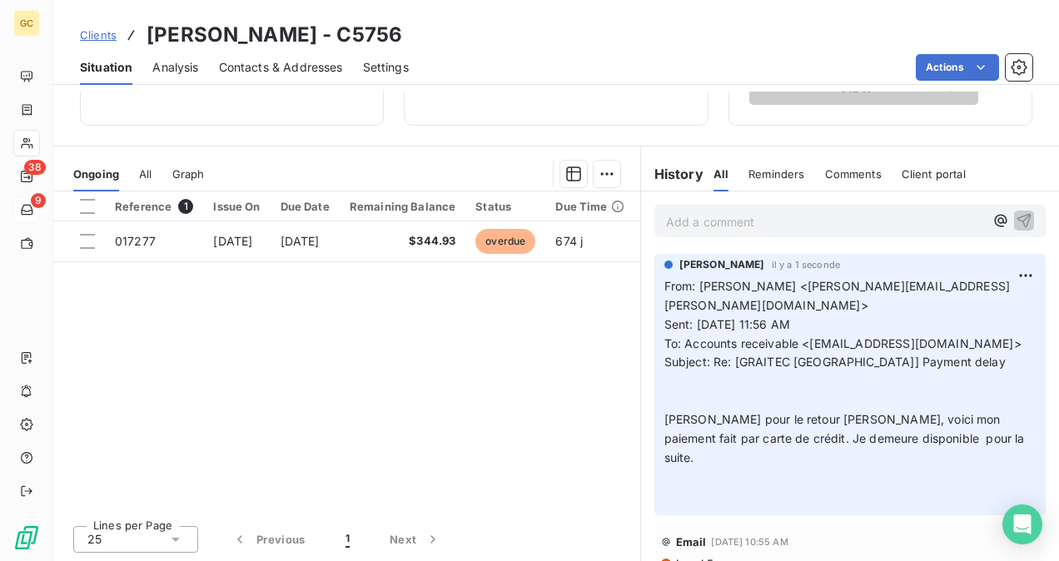
click at [668, 215] on p "Add a comment ﻿" at bounding box center [825, 221] width 318 height 21
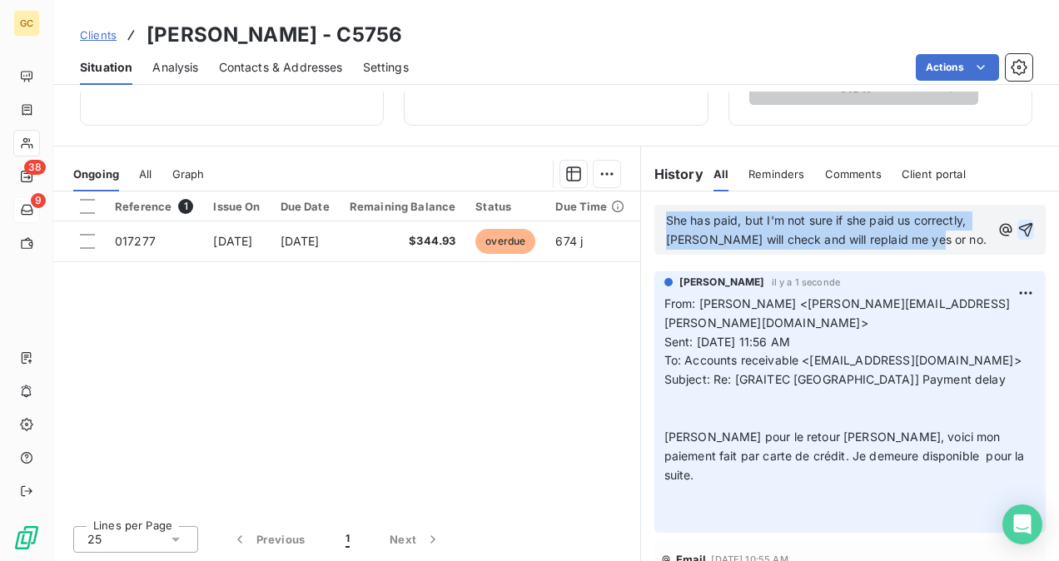
drag, startPoint x: 659, startPoint y: 216, endPoint x: 933, endPoint y: 243, distance: 275.2
click at [933, 243] on p "She has paid, but I'm not sure if she paid us correctly, [PERSON_NAME] will che…" at bounding box center [828, 230] width 325 height 38
copy span "She has paid, but I'm not sure if she paid us correctly, [PERSON_NAME] will che…"
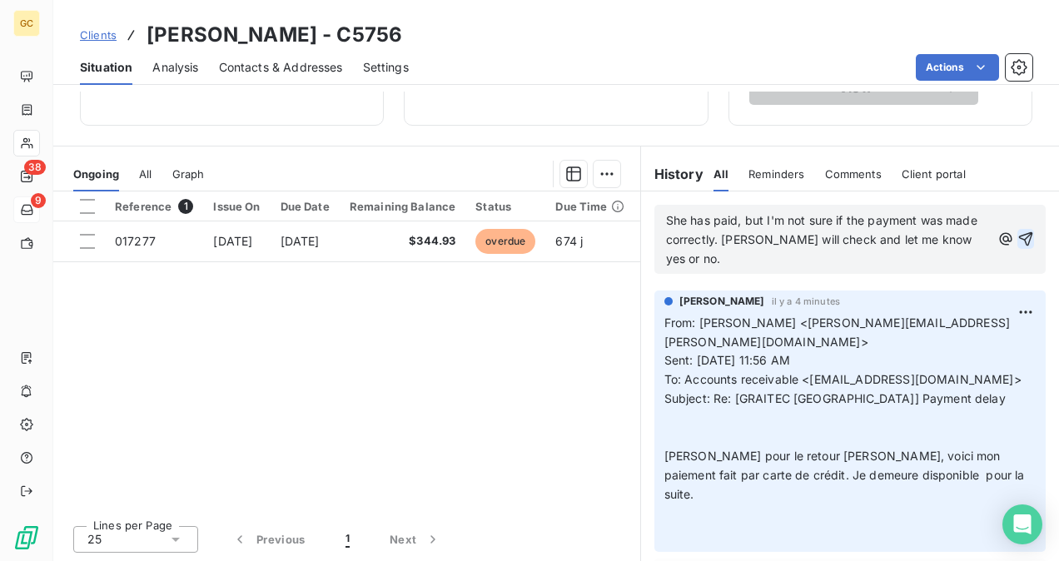
drag, startPoint x: 1009, startPoint y: 226, endPoint x: 884, endPoint y: 261, distance: 129.9
click at [1018, 231] on icon "button" at bounding box center [1026, 239] width 17 height 17
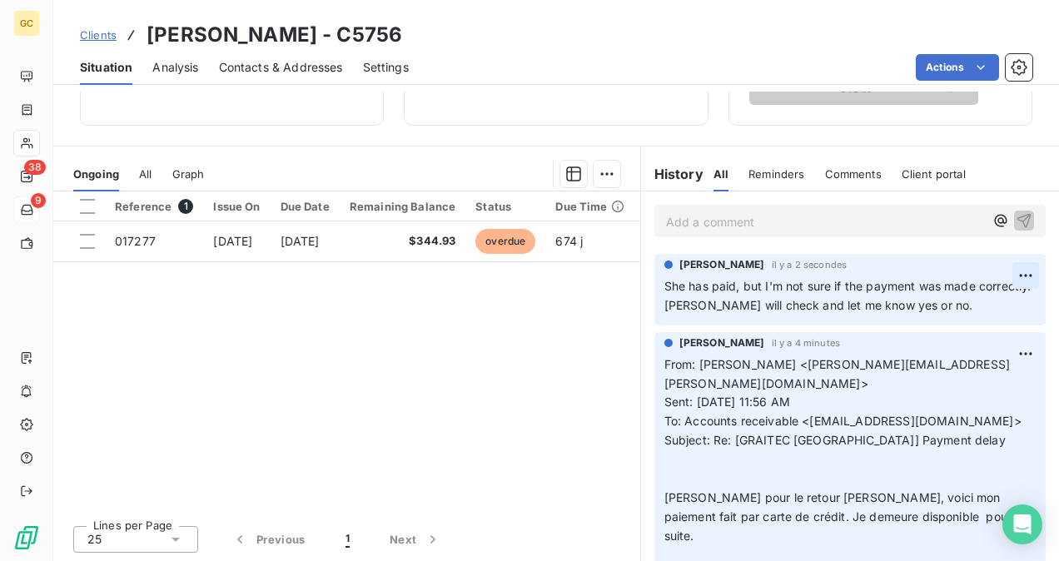
click at [1000, 273] on html "GC 38 9 Clients [PERSON_NAME] - C5756 Situation Analysis Contacts & Addresses S…" at bounding box center [529, 280] width 1059 height 561
click at [943, 315] on div "Edit" at bounding box center [959, 311] width 93 height 27
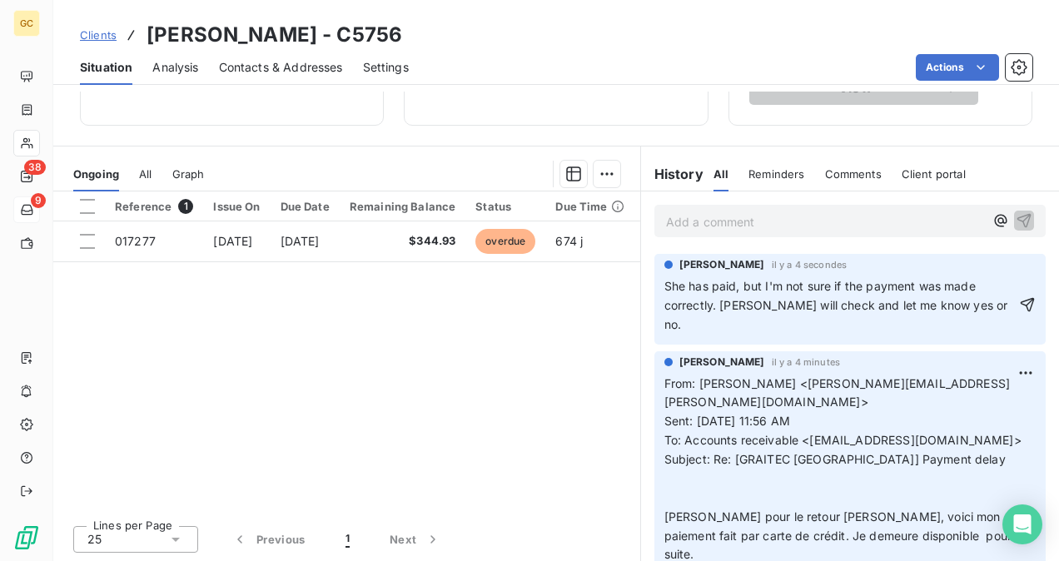
click at [654, 285] on div "[PERSON_NAME] il y a 4 secondes She has paid, but I'm not sure if the payment w…" at bounding box center [849, 299] width 391 height 91
click at [654, 287] on div "[PERSON_NAME] il y a 4 secondes She has paid, but I'm not sure if the payment w…" at bounding box center [849, 299] width 391 height 91
click at [664, 286] on span "She has paid, but I'm not sure if the payment was made correctly. [PERSON_NAME]…" at bounding box center [837, 305] width 347 height 52
click at [1019, 310] on icon "button" at bounding box center [1027, 304] width 17 height 17
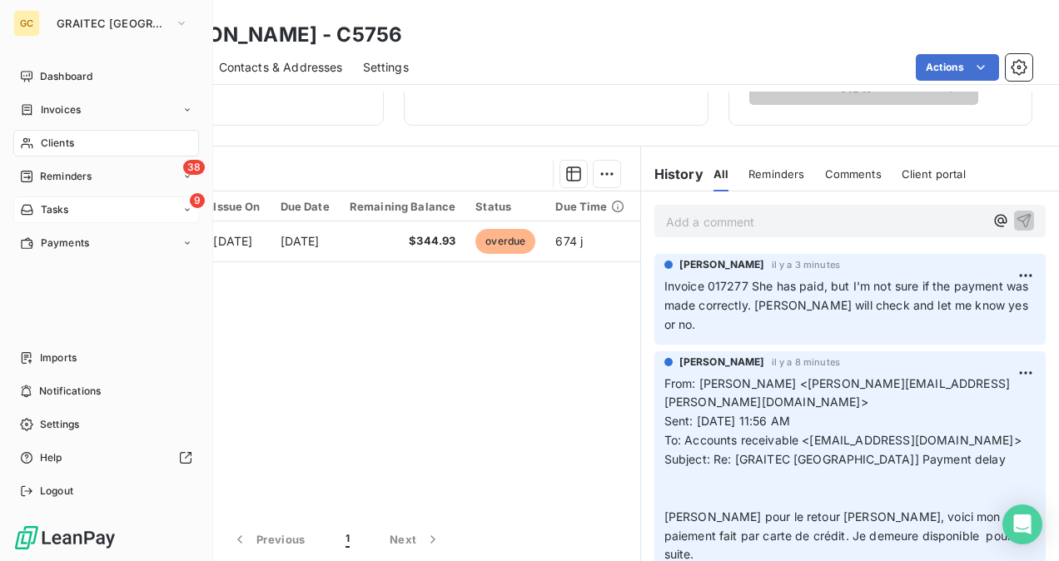
click at [67, 140] on span "Clients" at bounding box center [57, 143] width 33 height 15
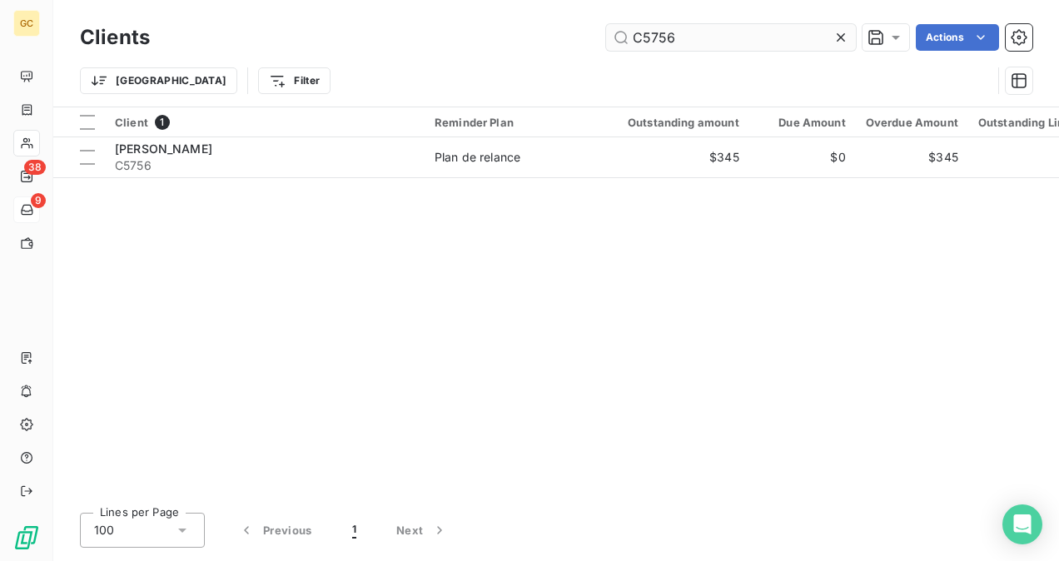
click at [681, 42] on input "C5756" at bounding box center [731, 37] width 250 height 27
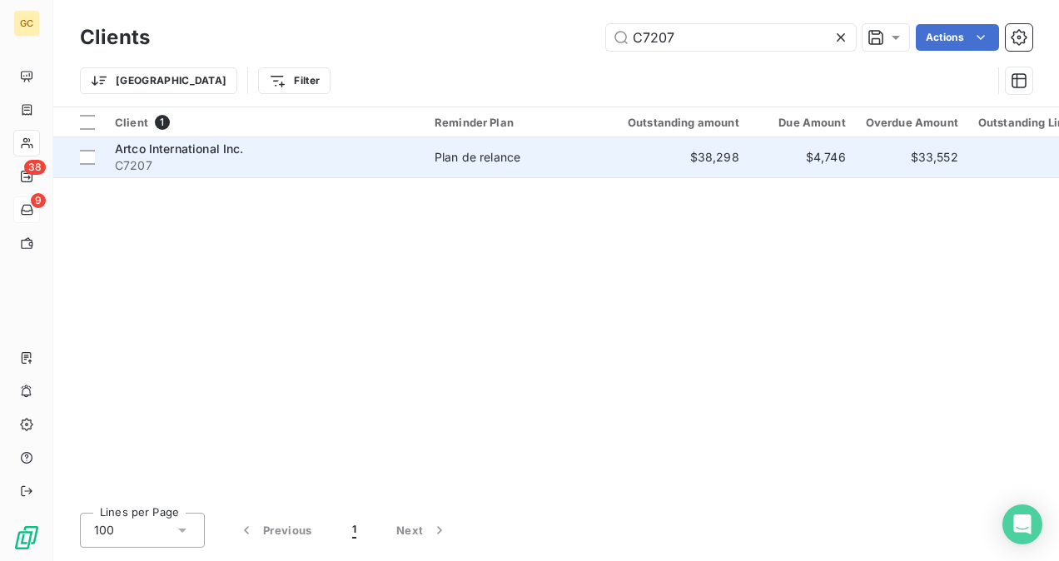
type input "C7207"
click at [236, 148] on span "Artco International Inc." at bounding box center [179, 149] width 129 height 14
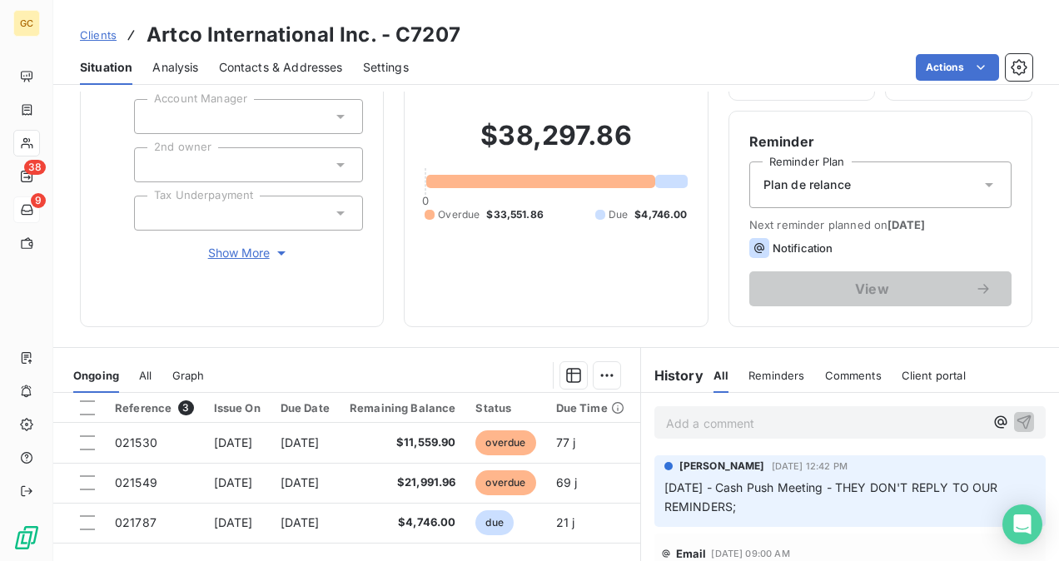
scroll to position [250, 0]
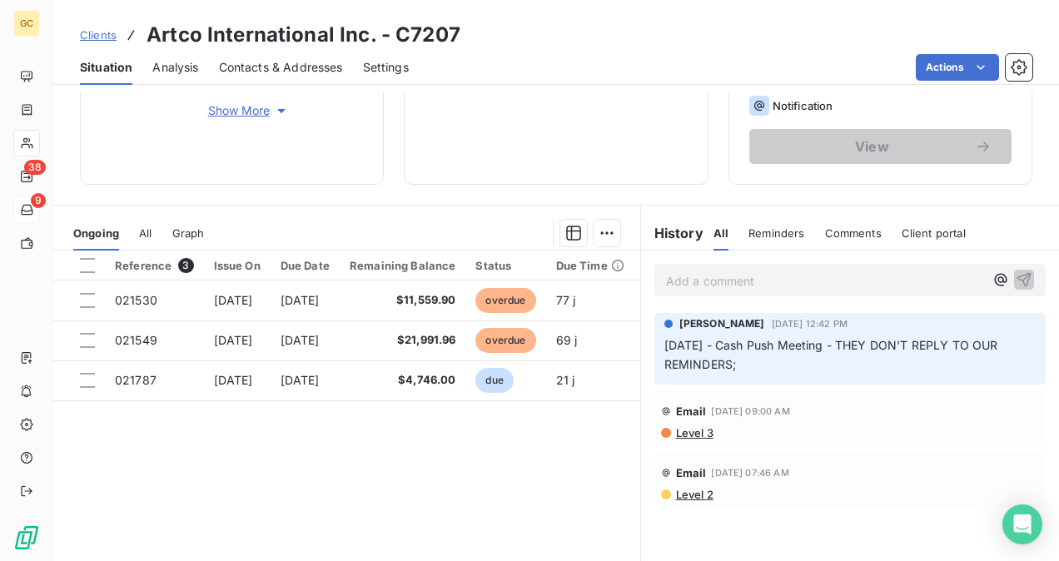
click at [686, 435] on span "Level 3" at bounding box center [693, 432] width 39 height 13
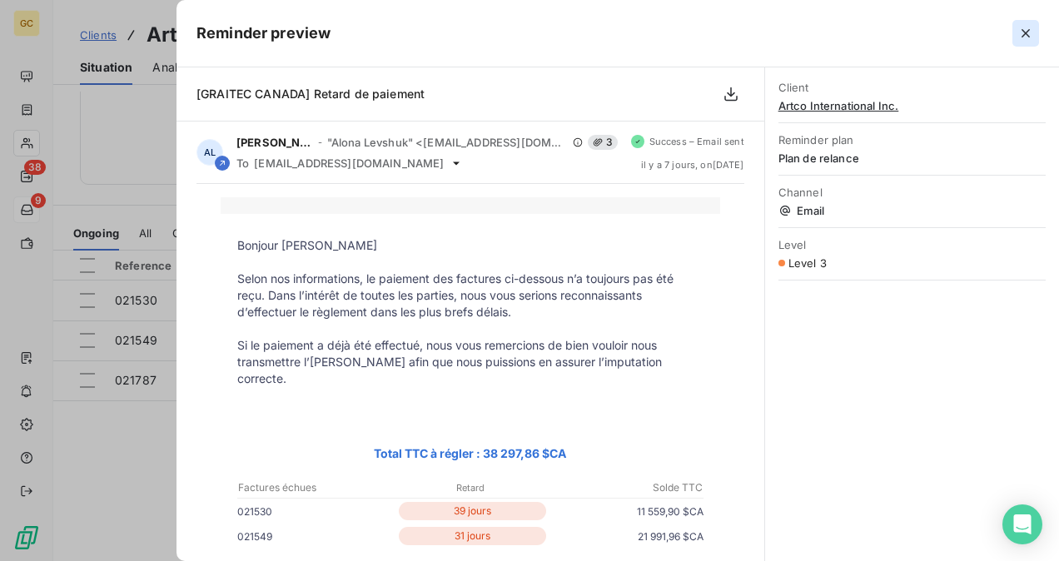
click at [1026, 36] on icon "button" at bounding box center [1026, 33] width 17 height 17
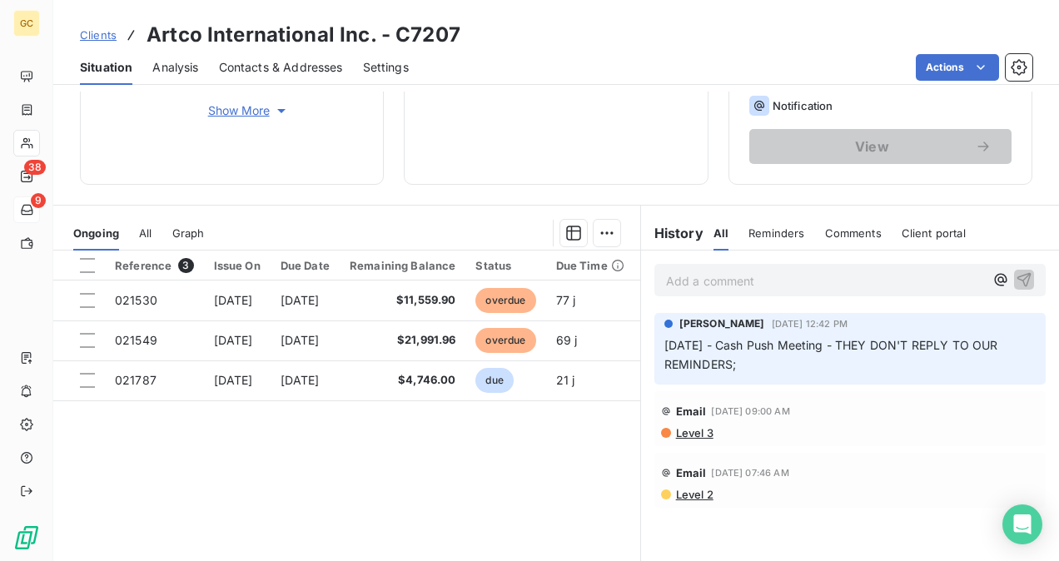
click at [697, 495] on span "Level 2" at bounding box center [693, 494] width 39 height 13
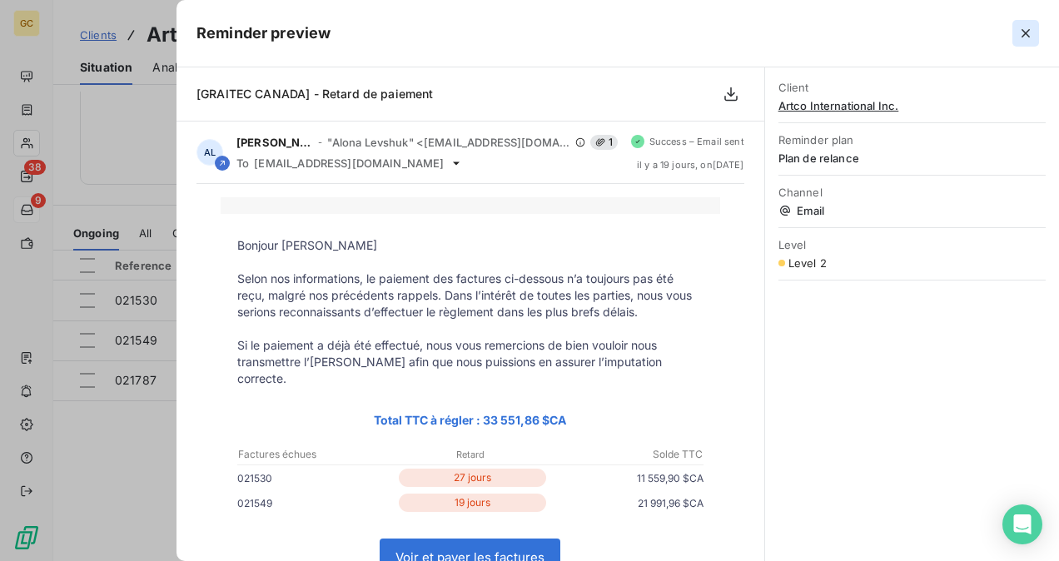
click at [1019, 42] on button "button" at bounding box center [1026, 33] width 27 height 27
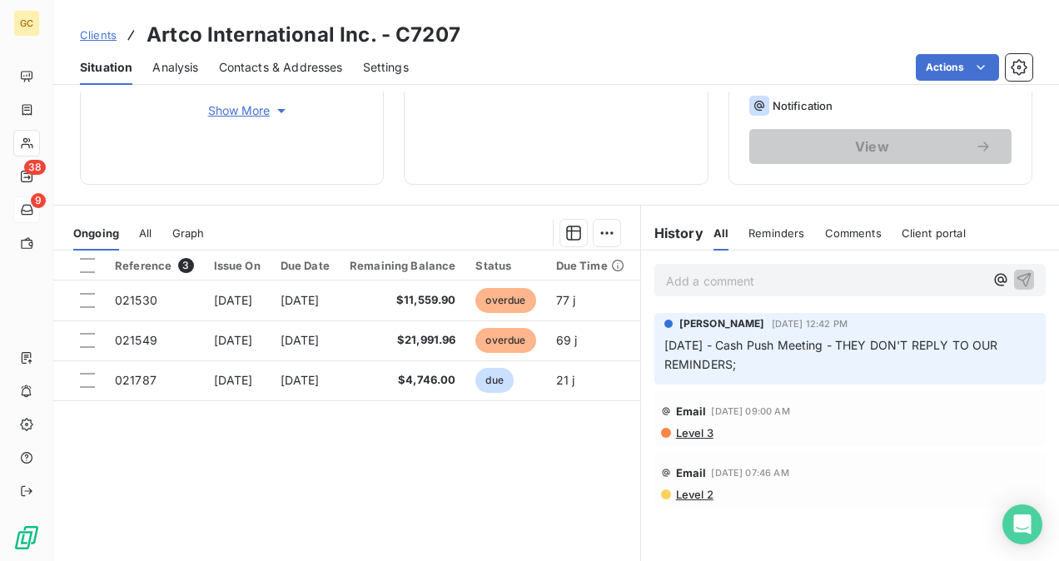
click at [698, 491] on span "Level 2" at bounding box center [693, 494] width 39 height 13
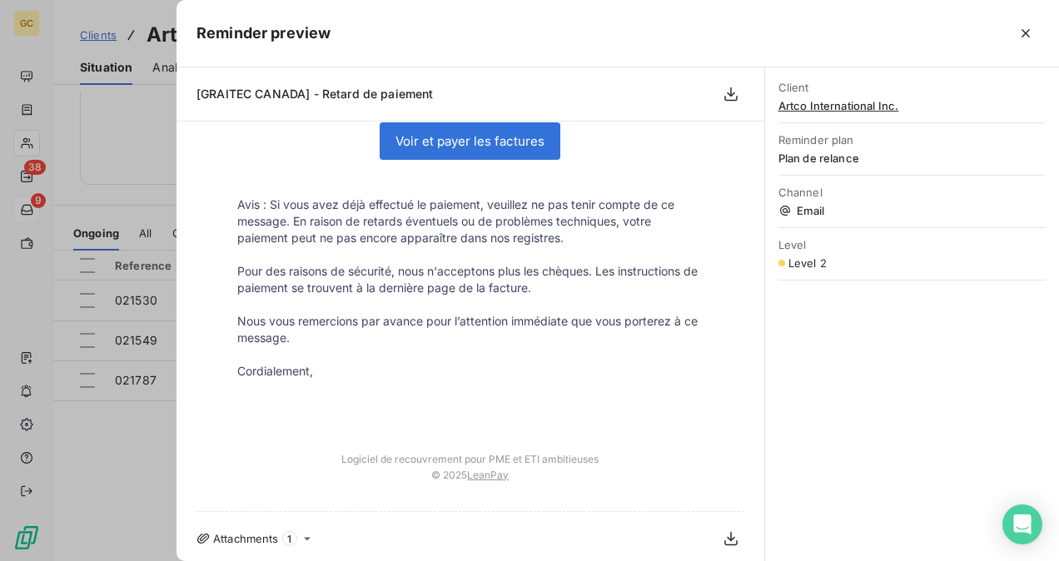
scroll to position [0, 0]
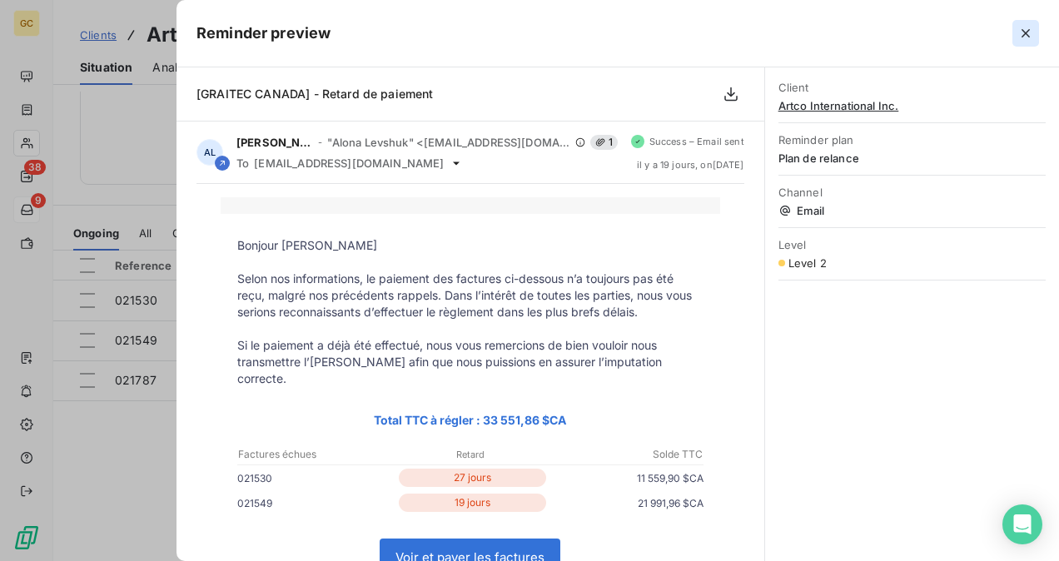
click at [1031, 35] on icon "button" at bounding box center [1026, 33] width 17 height 17
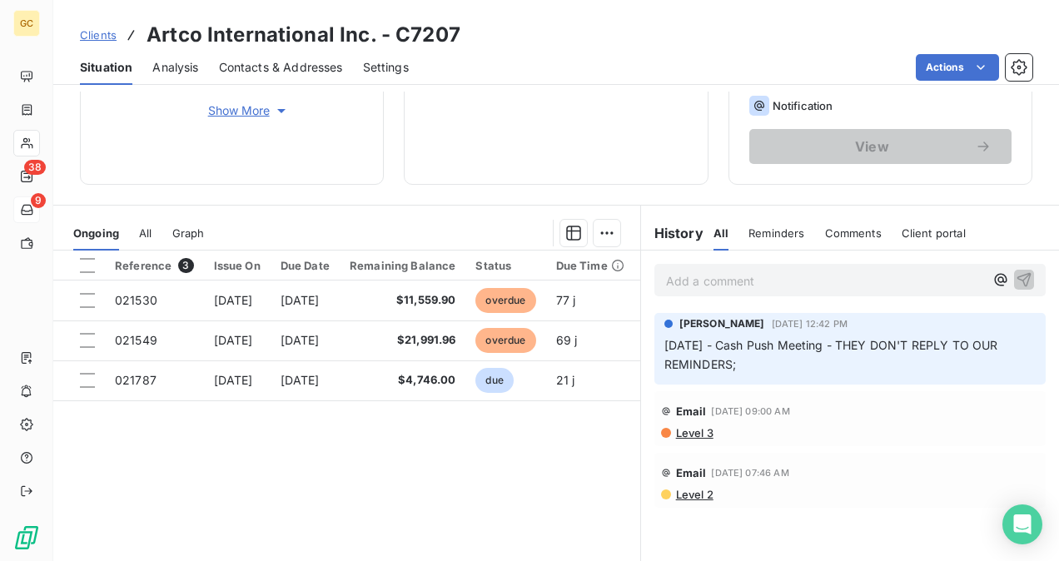
click at [697, 430] on span "Level 3" at bounding box center [693, 432] width 39 height 13
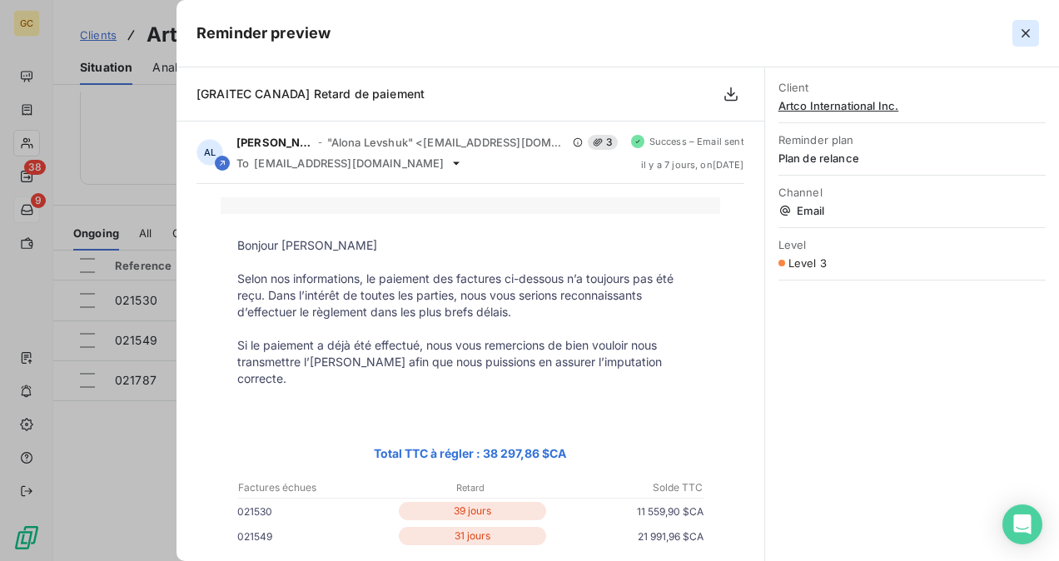
click at [1027, 25] on icon "button" at bounding box center [1026, 33] width 17 height 17
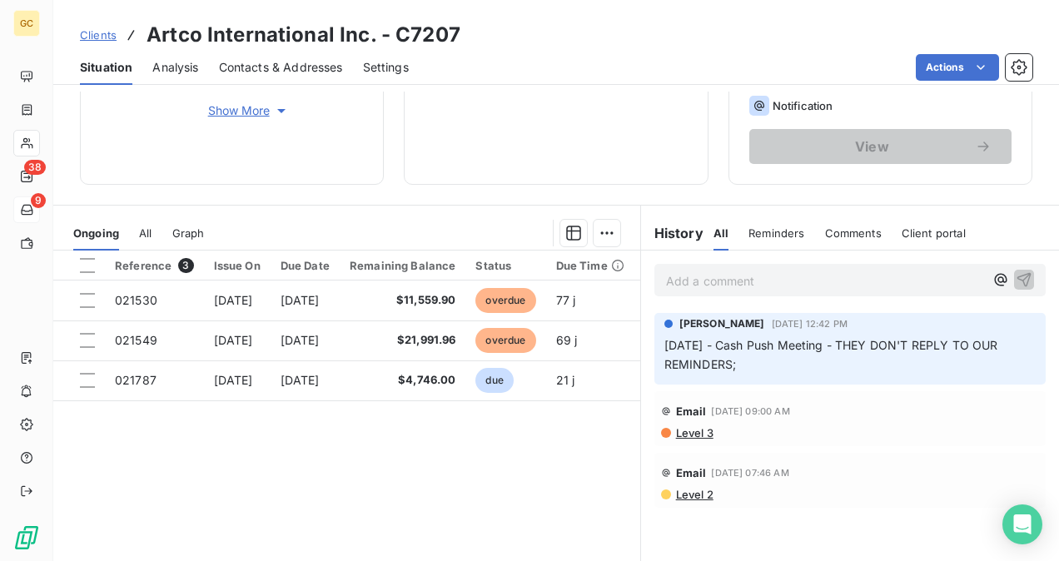
click at [688, 288] on p "Add a comment ﻿" at bounding box center [825, 281] width 318 height 21
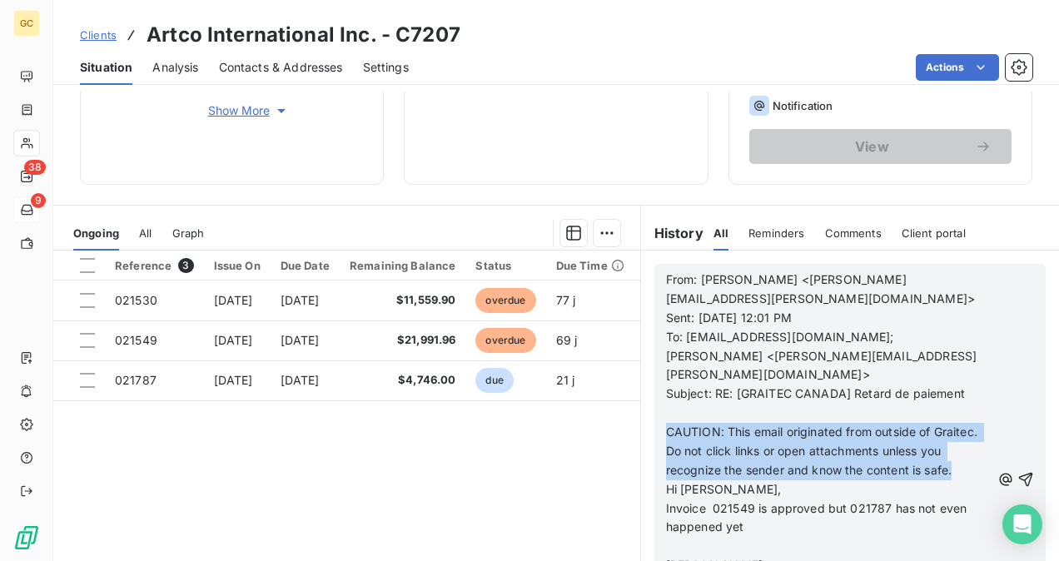
drag, startPoint x: 661, startPoint y: 391, endPoint x: 696, endPoint y: 442, distance: 61.7
click at [696, 442] on p "CAUTION: This email originated from outside of Graitec. Do not click links or o…" at bounding box center [828, 451] width 325 height 57
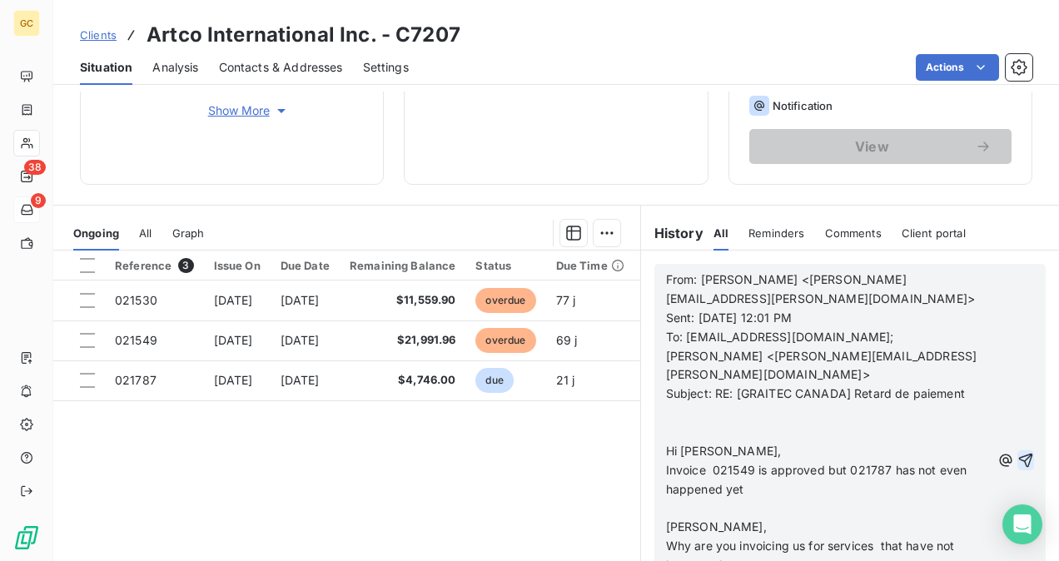
click at [1018, 452] on icon "button" at bounding box center [1026, 460] width 17 height 17
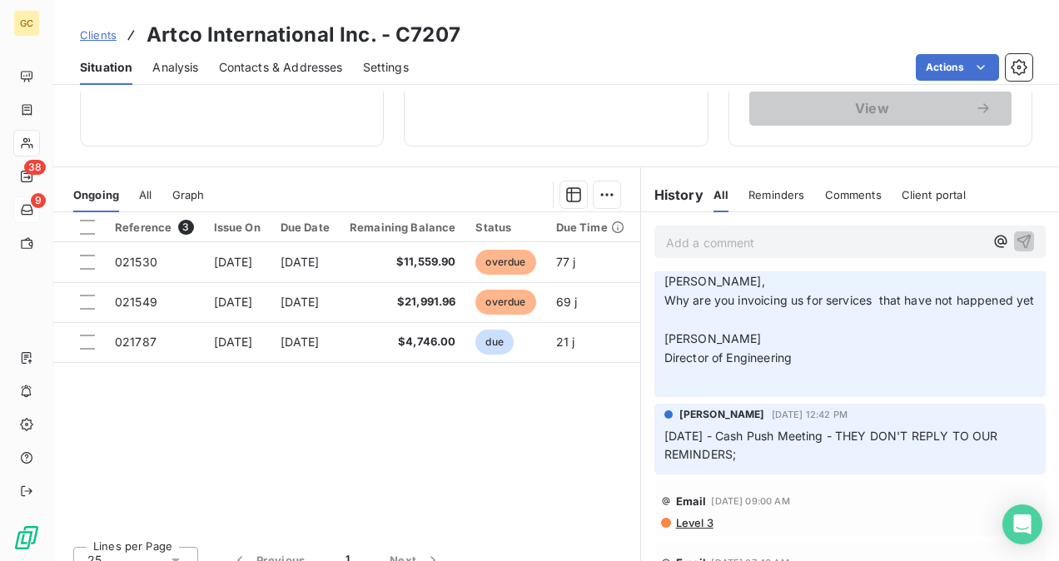
scroll to position [309, 0]
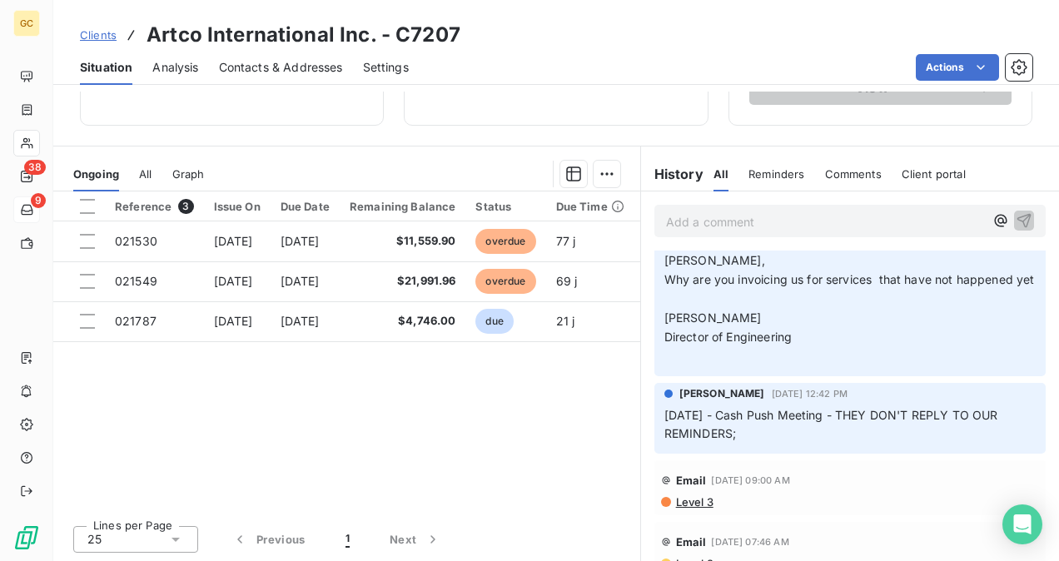
click at [689, 535] on span "Email" at bounding box center [691, 541] width 31 height 13
click at [699, 557] on span "Level 2" at bounding box center [693, 563] width 39 height 13
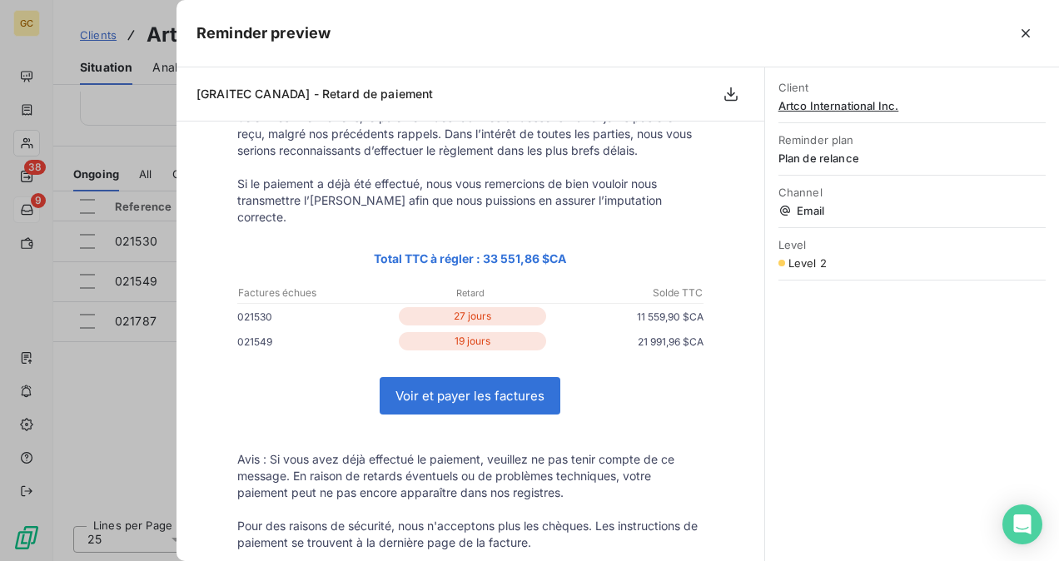
scroll to position [83, 0]
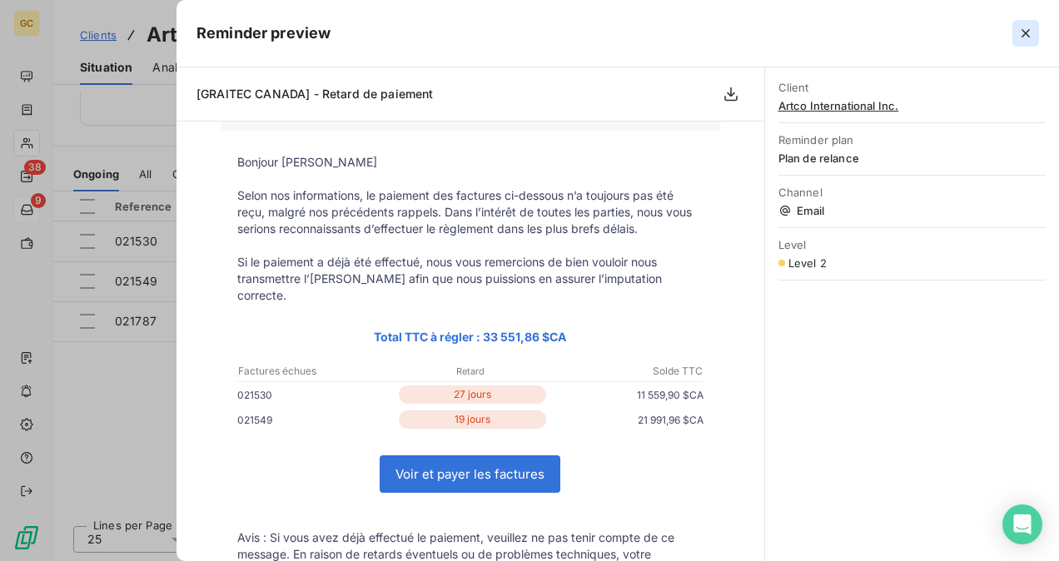
click at [1032, 28] on icon "button" at bounding box center [1026, 33] width 17 height 17
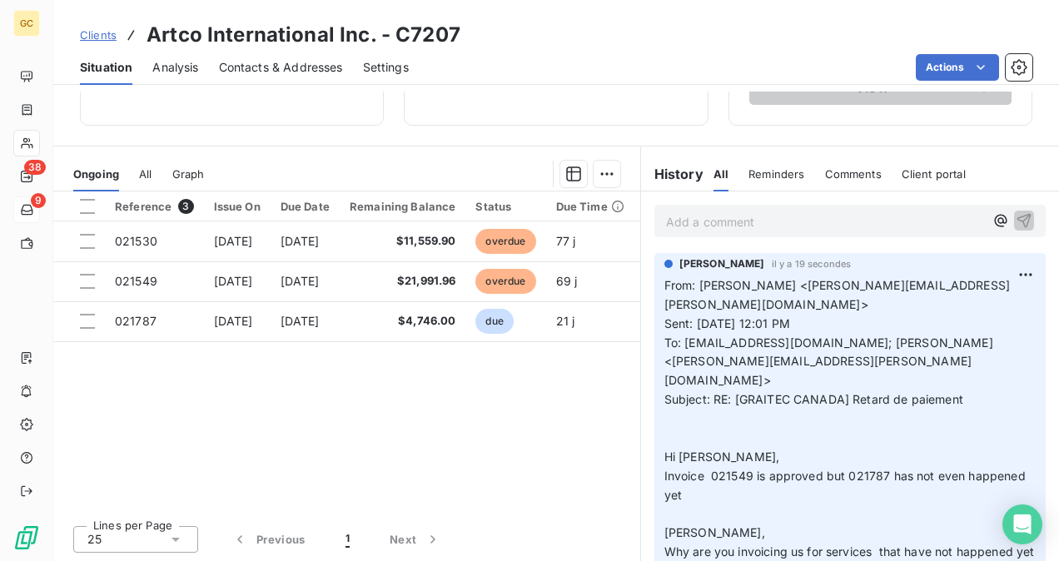
scroll to position [0, 0]
click at [766, 224] on p "Add a comment ﻿" at bounding box center [825, 221] width 318 height 21
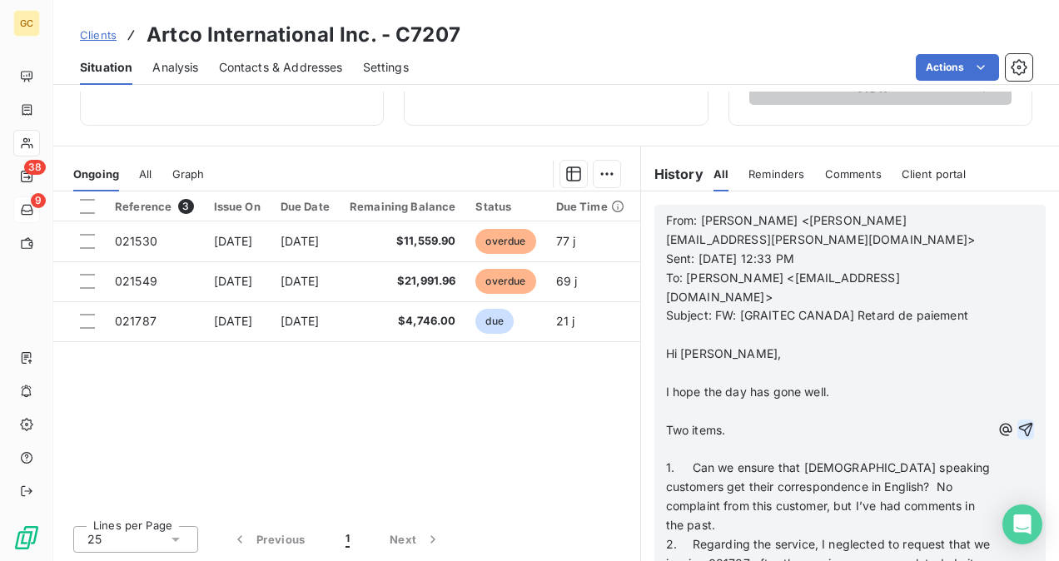
scroll to position [416, 0]
click at [1009, 420] on div "From: [PERSON_NAME] <[PERSON_NAME][EMAIL_ADDRESS][PERSON_NAME][DOMAIN_NAME]> Se…" at bounding box center [849, 430] width 391 height 450
click at [1019, 423] on icon "button" at bounding box center [1026, 430] width 14 height 14
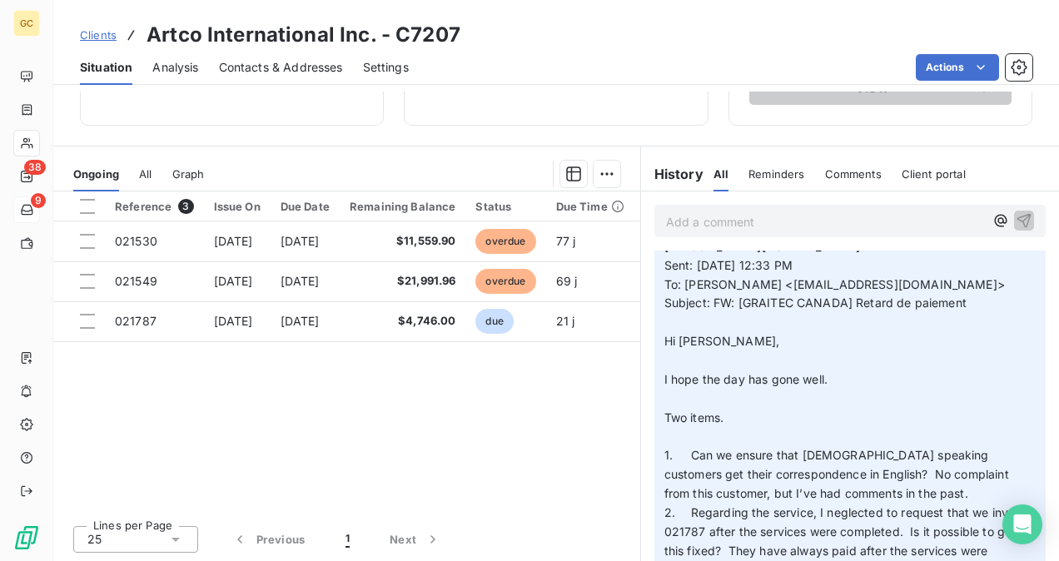
scroll to position [167, 0]
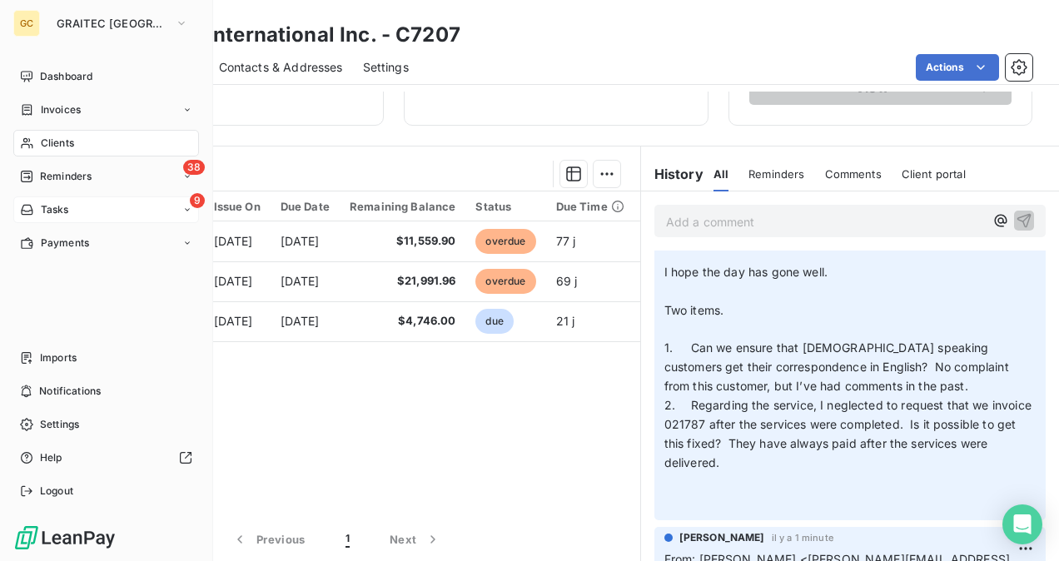
drag, startPoint x: 44, startPoint y: 83, endPoint x: 54, endPoint y: 93, distance: 14.1
click at [44, 83] on span "Dashboard" at bounding box center [66, 76] width 52 height 15
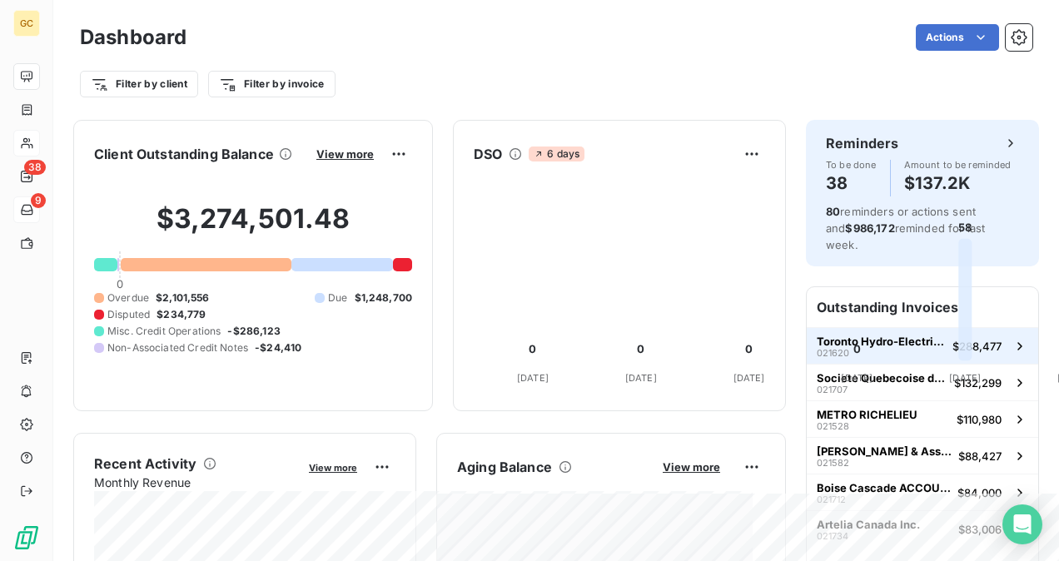
click at [927, 335] on div "Toronto Hydro-Electric System Ltd. 021620" at bounding box center [881, 346] width 129 height 23
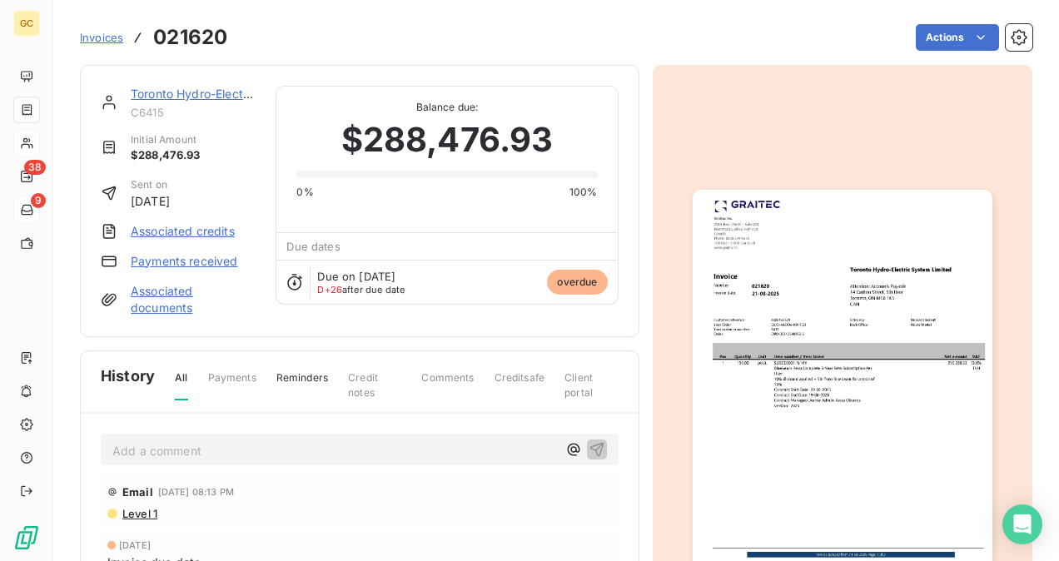
click at [189, 93] on link "Toronto Hydro-Electric System Ltd." at bounding box center [229, 94] width 197 height 14
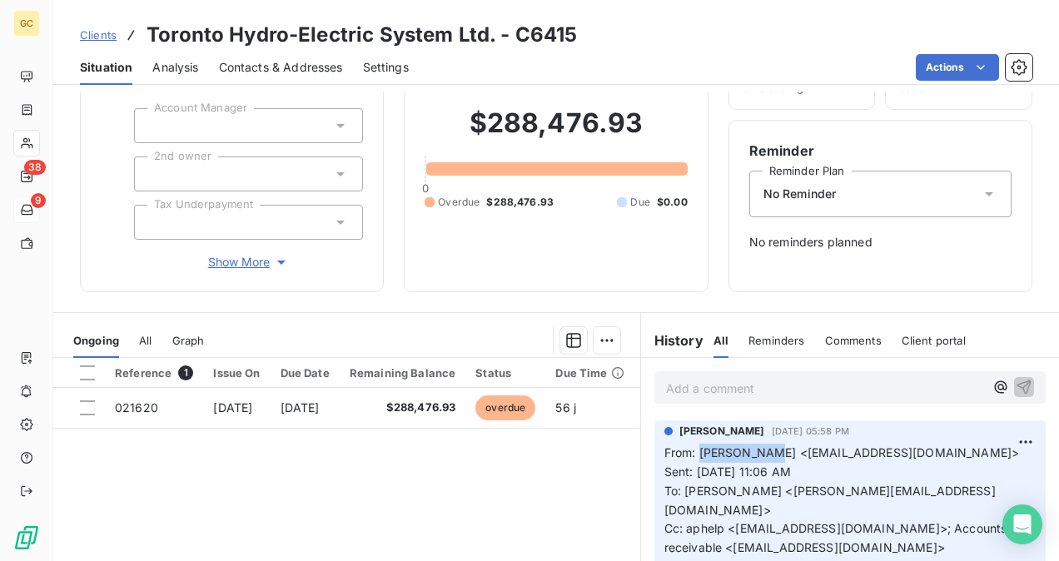
drag, startPoint x: 692, startPoint y: 453, endPoint x: 761, endPoint y: 449, distance: 69.2
click at [761, 449] on span "From: [PERSON_NAME] <[EMAIL_ADDRESS][DOMAIN_NAME]>" at bounding box center [842, 452] width 356 height 14
copy span "[PERSON_NAME]"
click at [760, 400] on div "Add a comment ﻿" at bounding box center [849, 387] width 391 height 32
click at [754, 395] on p "Add a comment ﻿" at bounding box center [825, 388] width 318 height 21
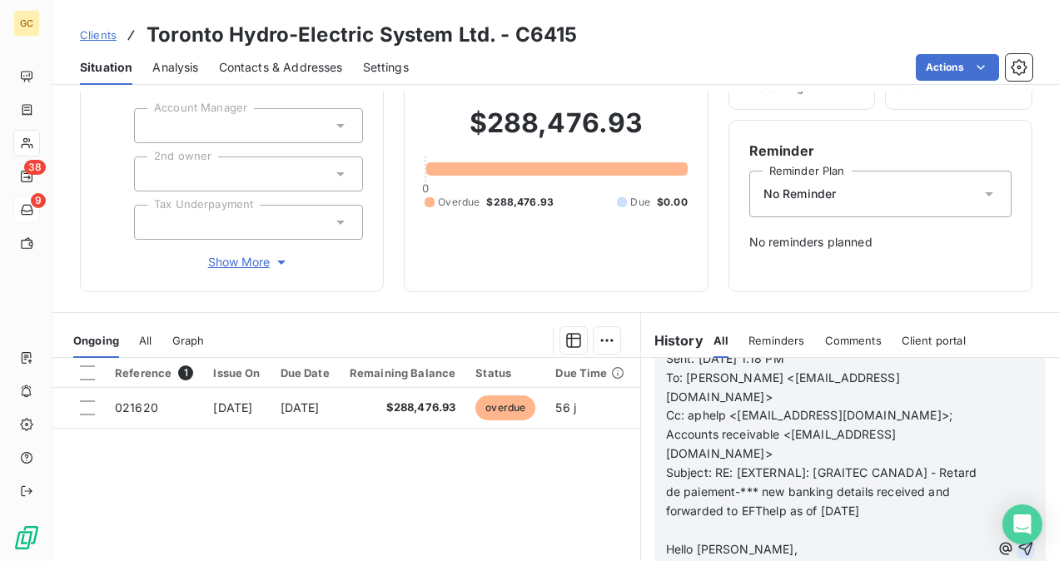
click at [1018, 540] on icon "button" at bounding box center [1026, 548] width 17 height 17
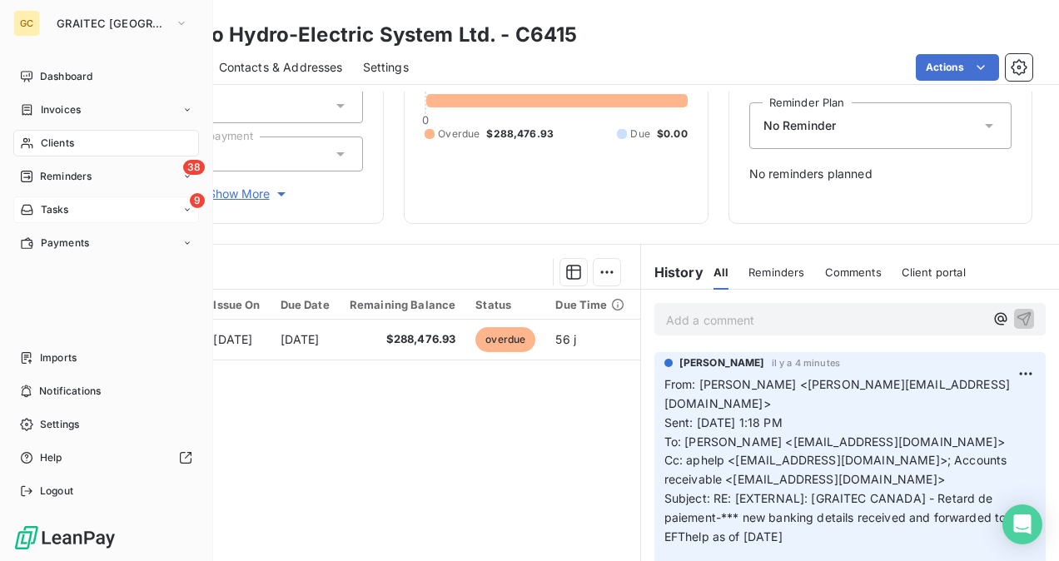
click at [72, 146] on span "Clients" at bounding box center [57, 143] width 33 height 15
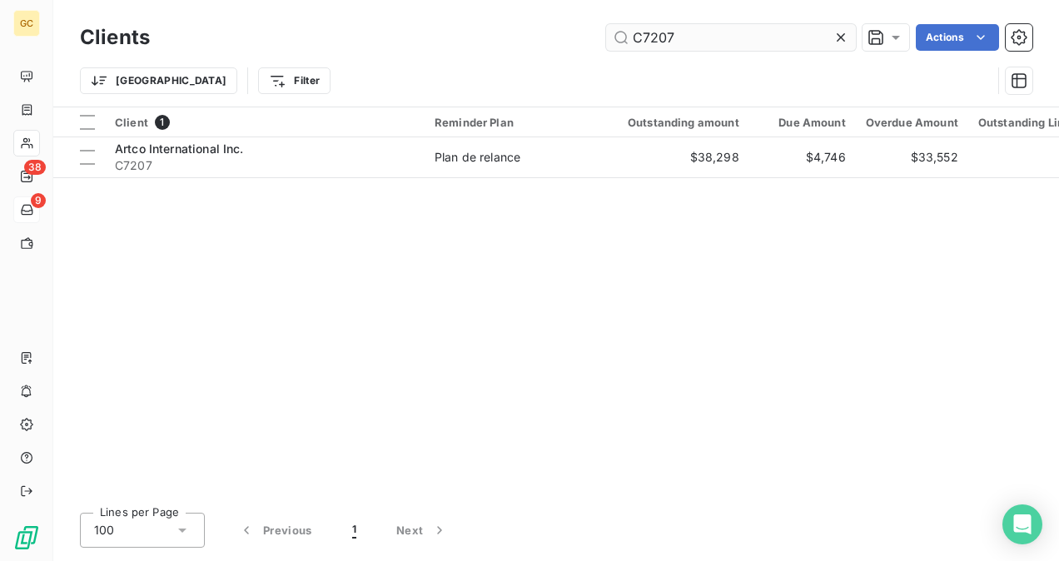
drag, startPoint x: 701, startPoint y: 34, endPoint x: 606, endPoint y: 38, distance: 95.0
click at [603, 37] on div "C7207 Actions" at bounding box center [601, 37] width 863 height 27
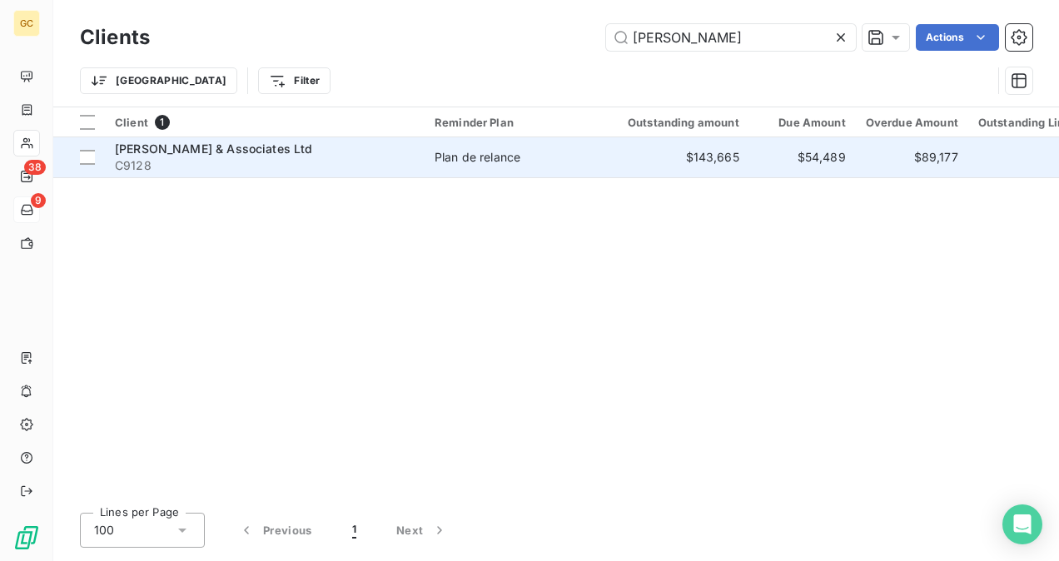
type input "[PERSON_NAME]"
click at [386, 148] on div "[PERSON_NAME] & Associates Ltd" at bounding box center [265, 149] width 300 height 17
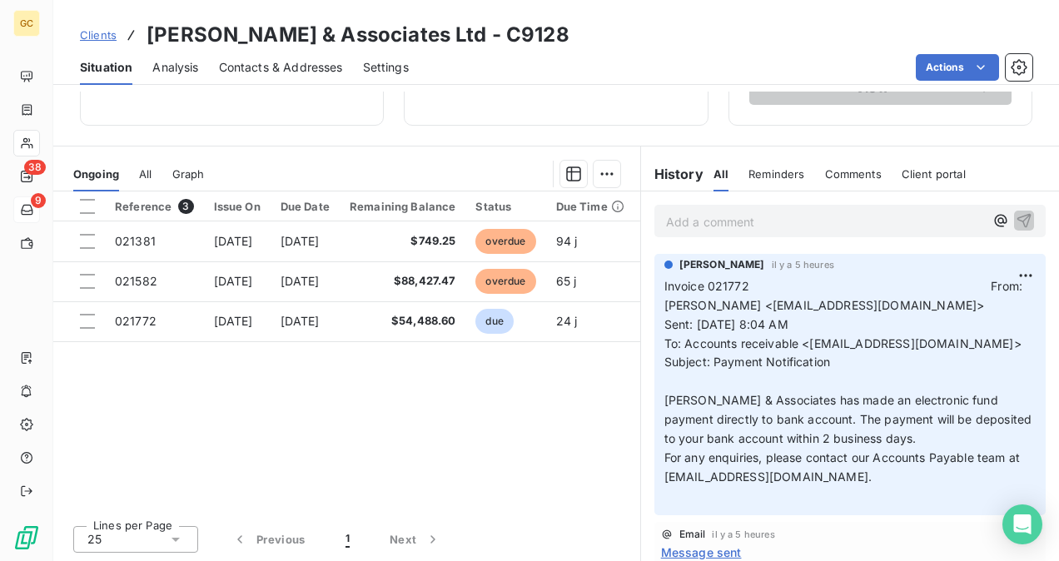
click at [676, 218] on p "Add a comment ﻿" at bounding box center [825, 221] width 318 height 21
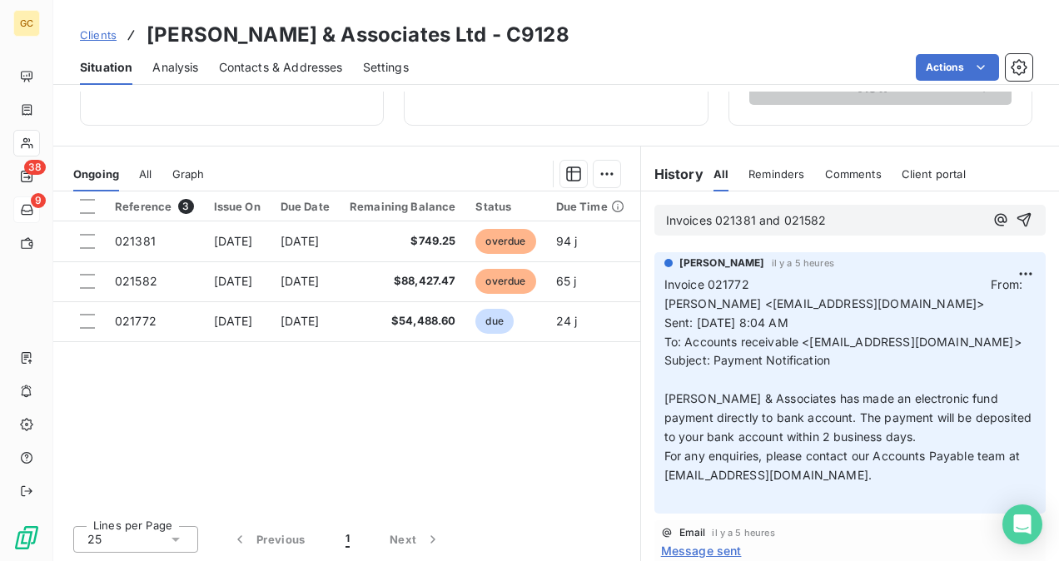
click at [827, 222] on span "Invoices 021381 and 021582" at bounding box center [746, 220] width 161 height 14
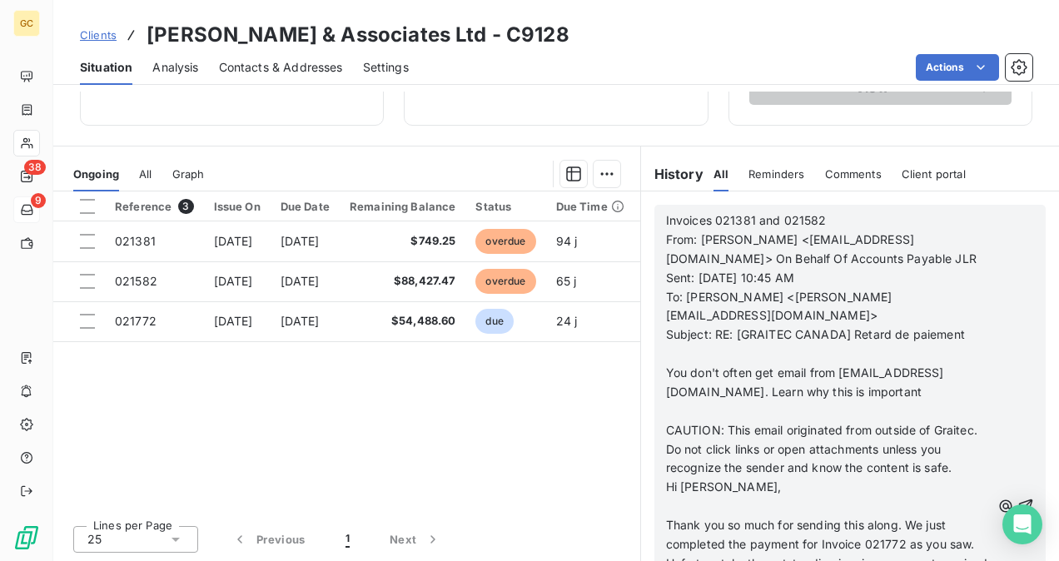
scroll to position [167, 0]
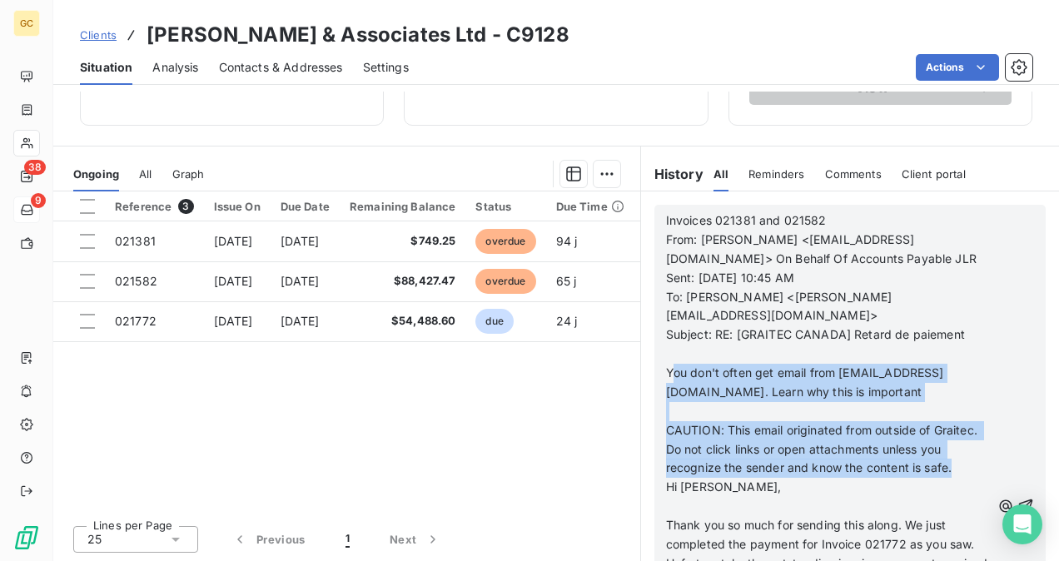
drag, startPoint x: 686, startPoint y: 372, endPoint x: 714, endPoint y: 527, distance: 157.4
click at [714, 501] on div "Invoices 021381 and 021582 From: [PERSON_NAME] <[EMAIL_ADDRESS][DOMAIN_NAME]> O…" at bounding box center [828, 506] width 325 height 590
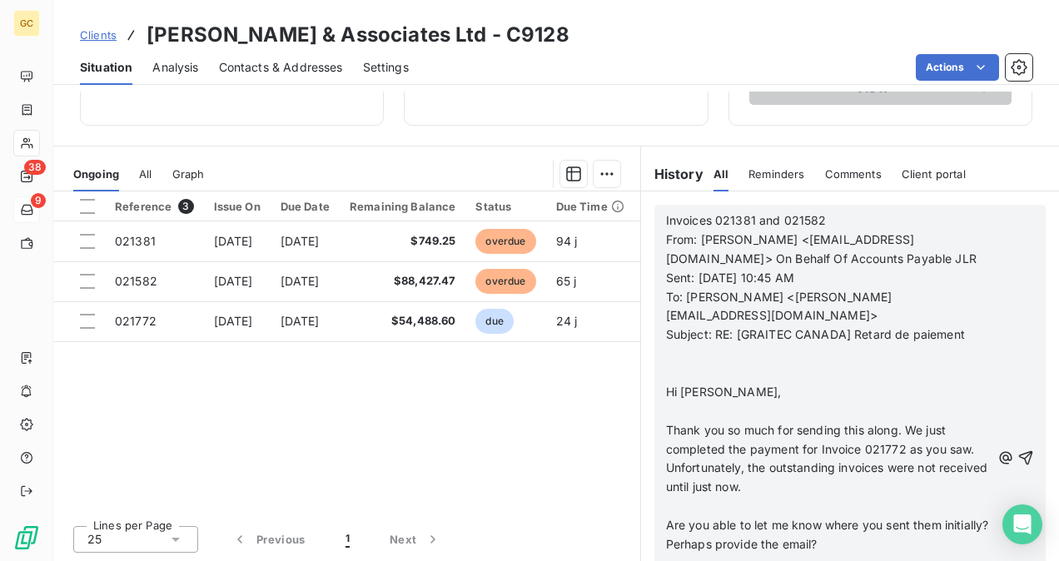
scroll to position [416, 0]
click at [1018, 465] on icon "button" at bounding box center [1026, 458] width 17 height 17
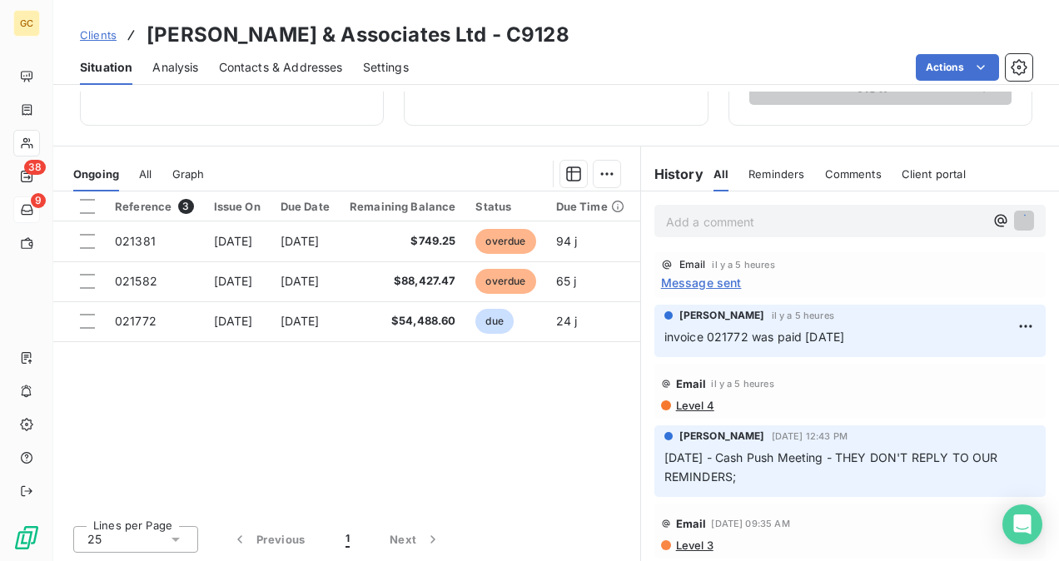
scroll to position [0, 0]
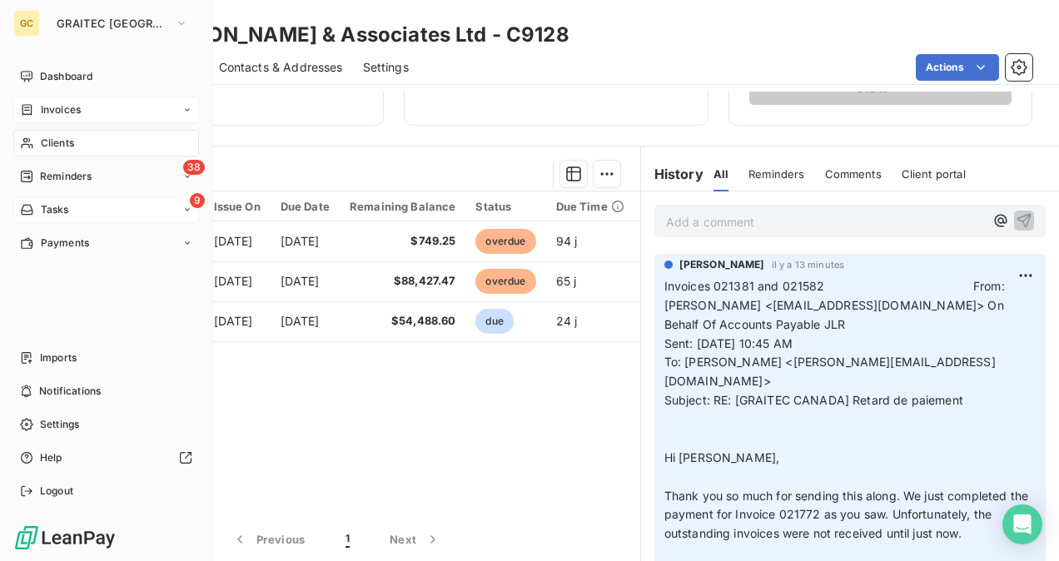
click at [65, 121] on div "Invoices" at bounding box center [106, 110] width 186 height 27
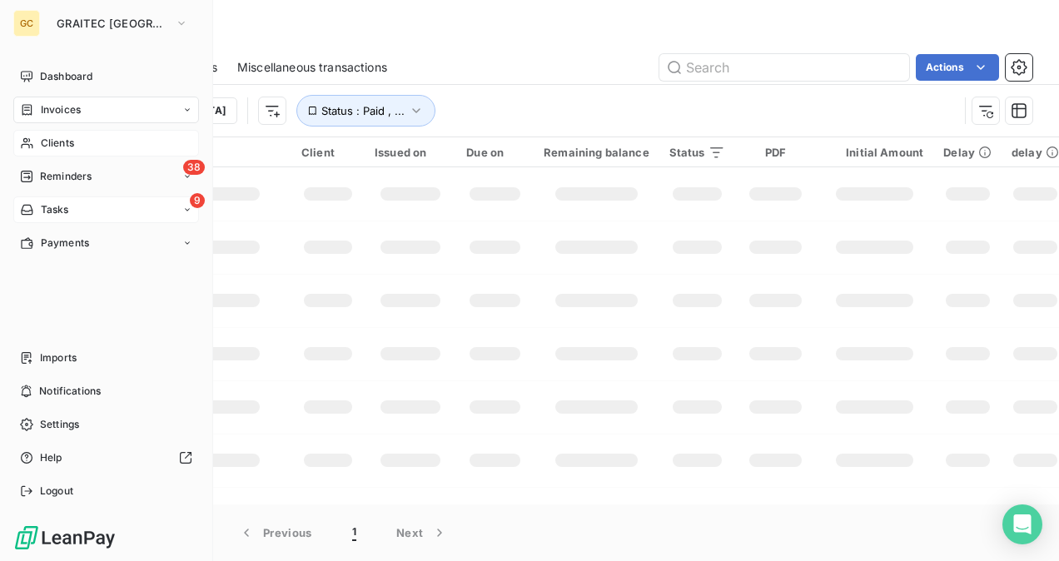
click at [38, 150] on div "Clients" at bounding box center [106, 143] width 186 height 27
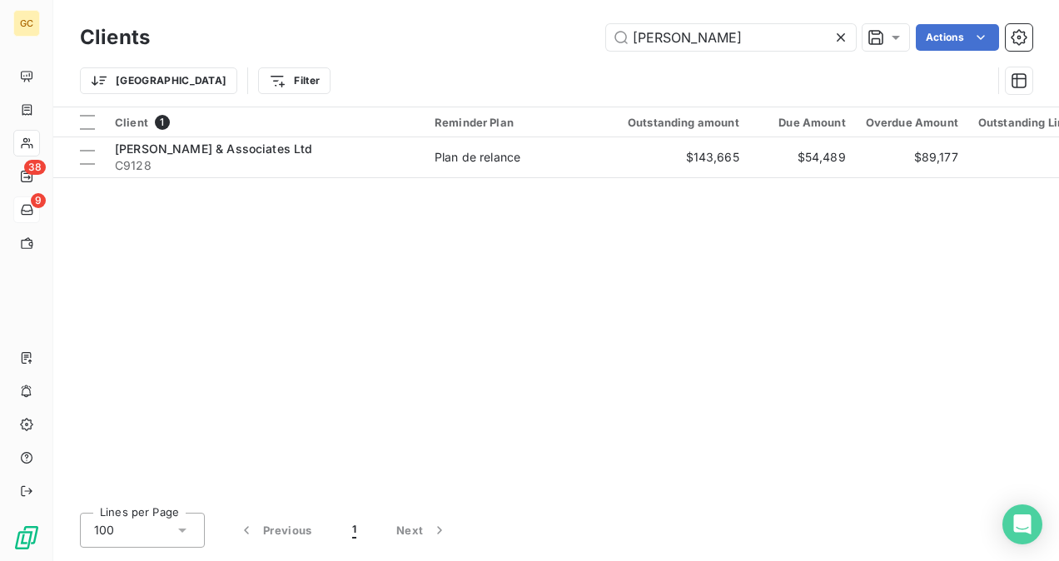
drag, startPoint x: 719, startPoint y: 37, endPoint x: 573, endPoint y: 35, distance: 145.7
click at [580, 36] on div "[PERSON_NAME] Actions" at bounding box center [601, 37] width 863 height 27
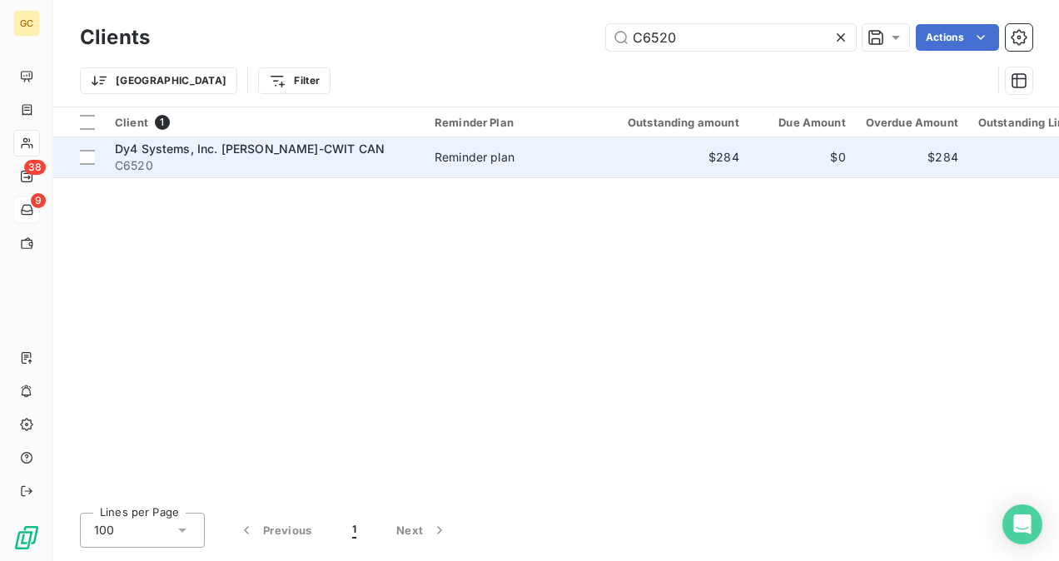
type input "C6520"
click at [457, 162] on div "Reminder plan" at bounding box center [475, 157] width 80 height 17
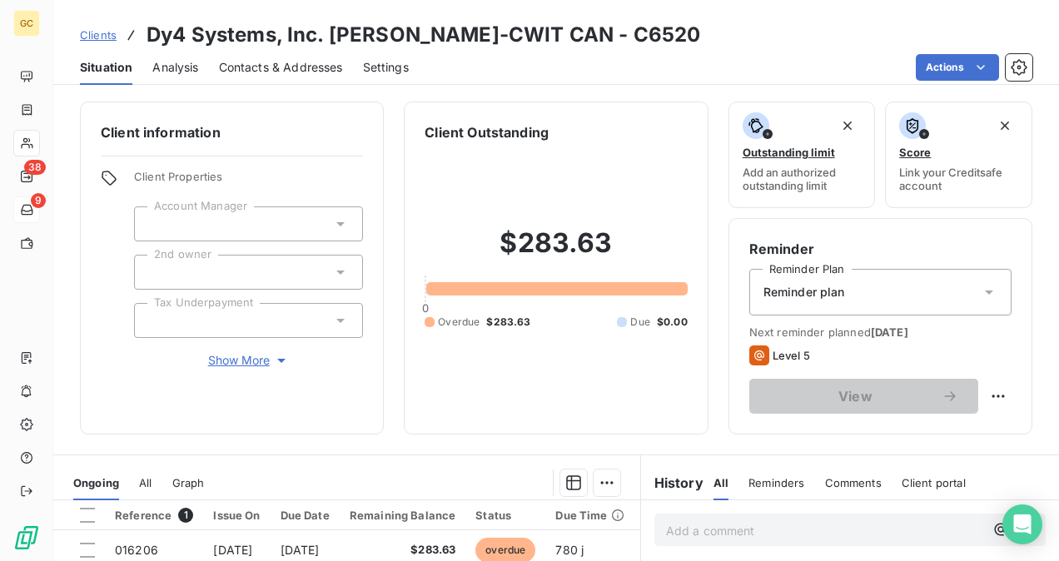
scroll to position [250, 0]
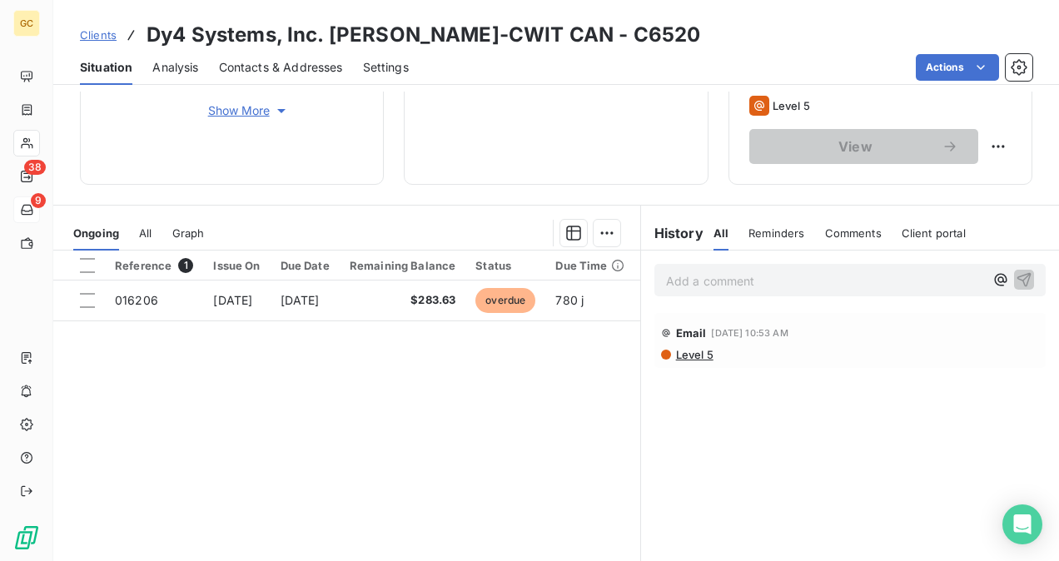
click at [709, 272] on p "Add a comment ﻿" at bounding box center [825, 281] width 318 height 21
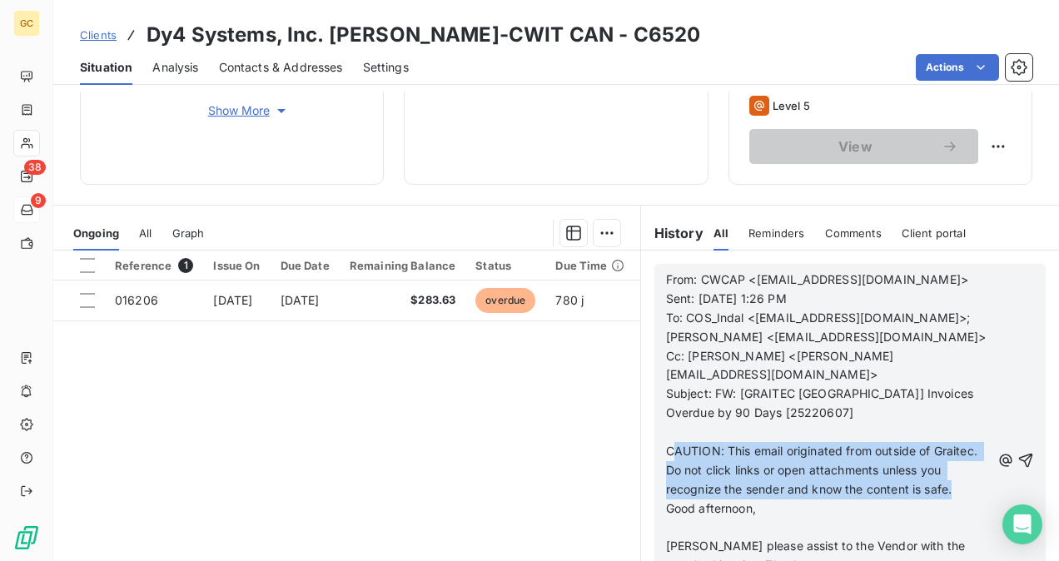
drag, startPoint x: 663, startPoint y: 422, endPoint x: 659, endPoint y: 438, distance: 16.2
click at [721, 480] on p "CAUTION: This email originated from outside of Graitec. Do not click links or o…" at bounding box center [828, 470] width 325 height 57
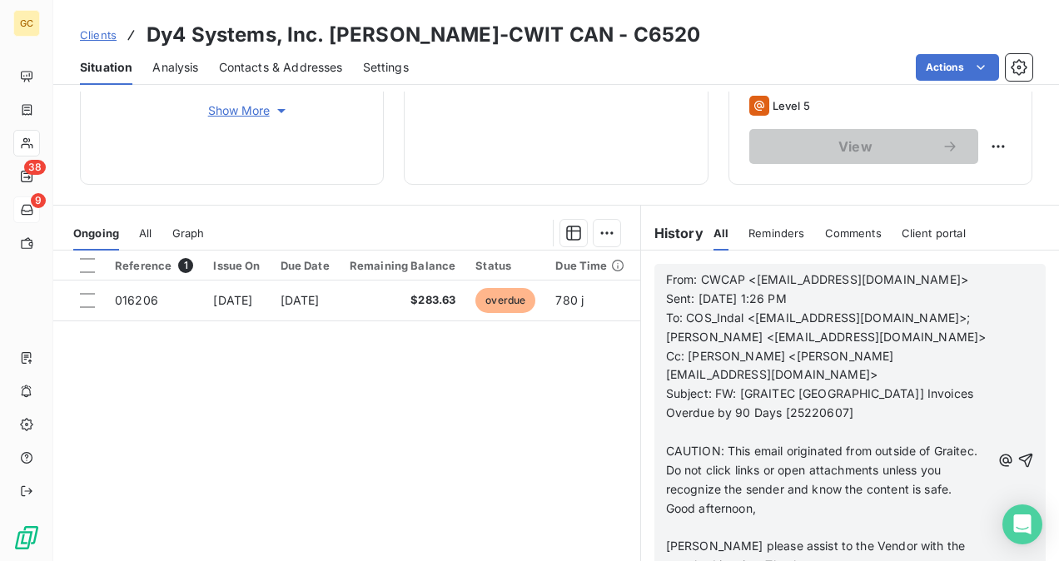
click at [666, 444] on span "CAUTION: This email originated from outside of Graitec. Do not click links or o…" at bounding box center [823, 470] width 315 height 52
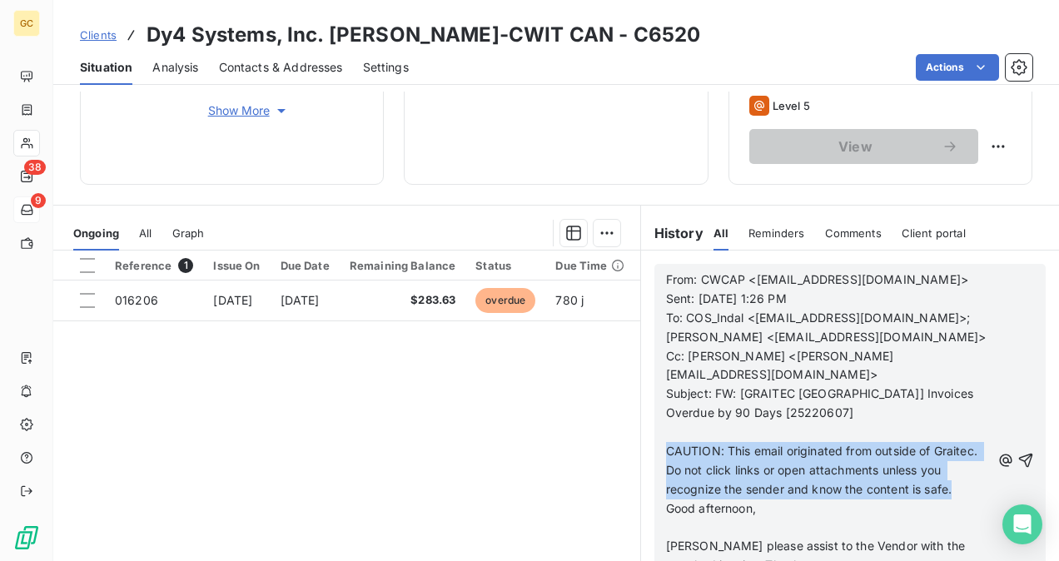
drag, startPoint x: 660, startPoint y: 430, endPoint x: 698, endPoint y: 480, distance: 62.5
click at [698, 480] on p "CAUTION: This email originated from outside of Graitec. Do not click links or o…" at bounding box center [828, 470] width 325 height 57
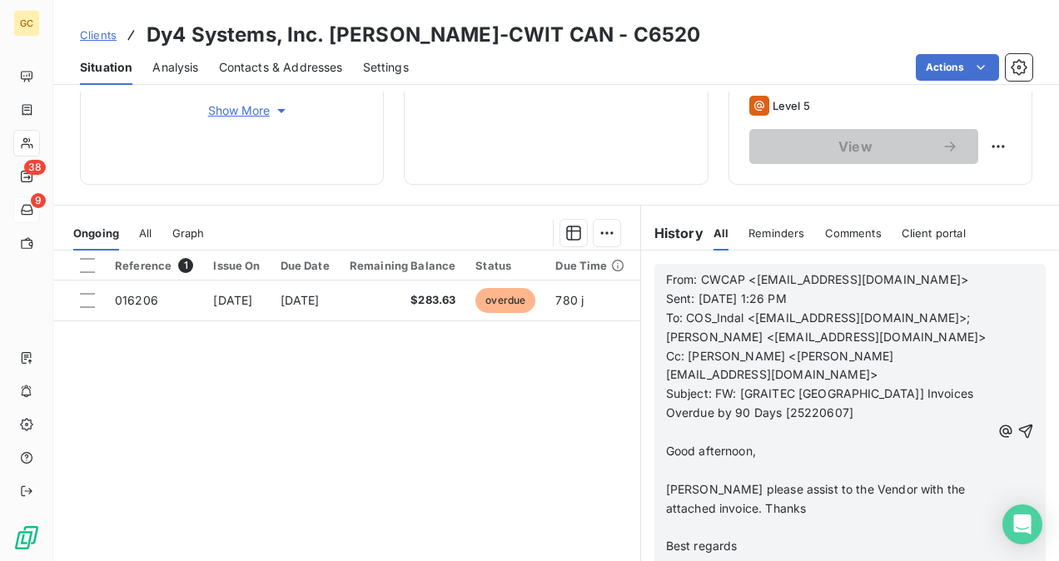
scroll to position [33, 0]
click at [1018, 426] on icon "button" at bounding box center [1026, 431] width 17 height 17
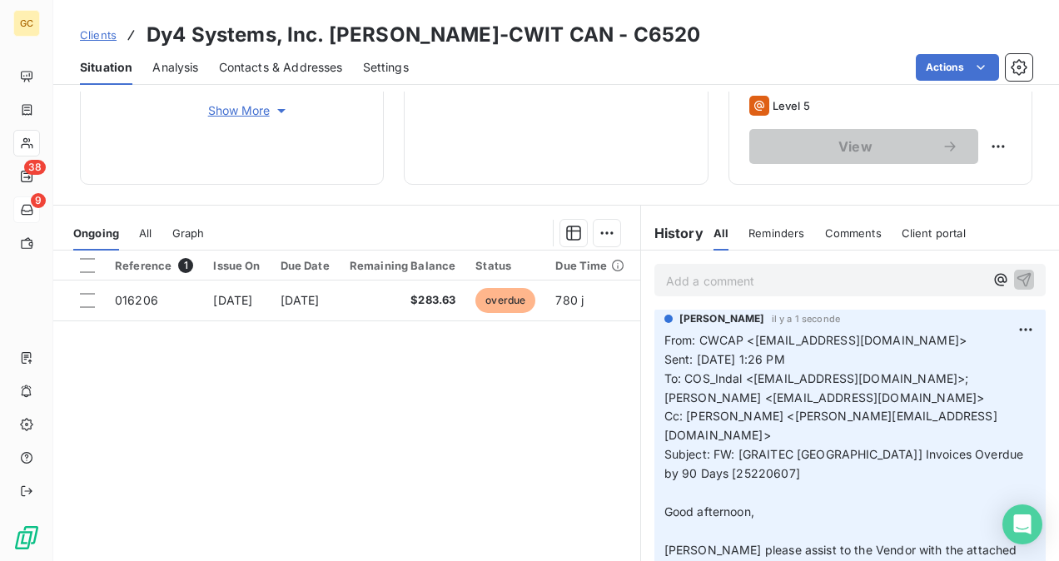
scroll to position [0, 0]
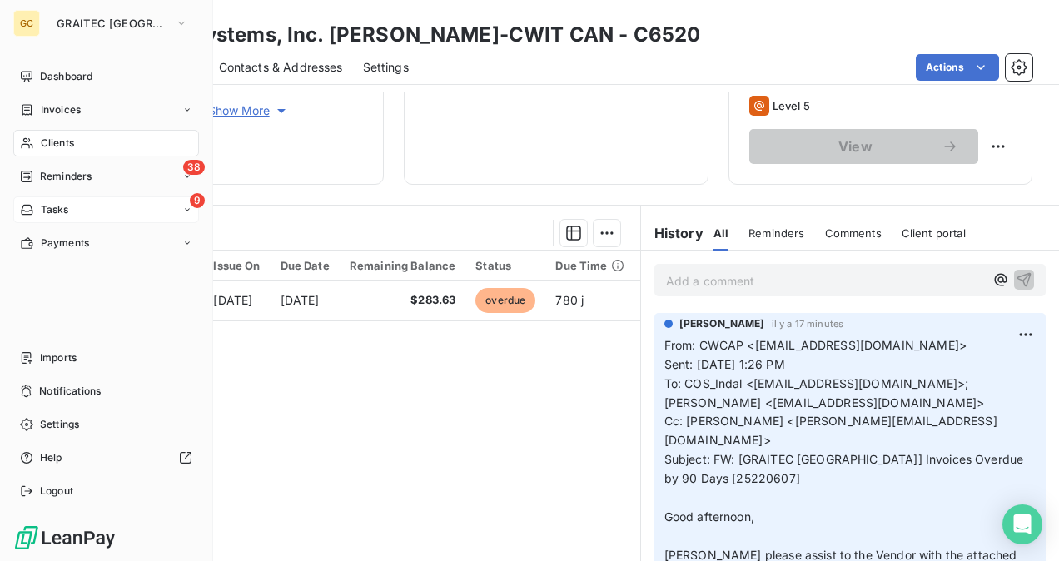
click at [52, 143] on span "Clients" at bounding box center [57, 143] width 33 height 15
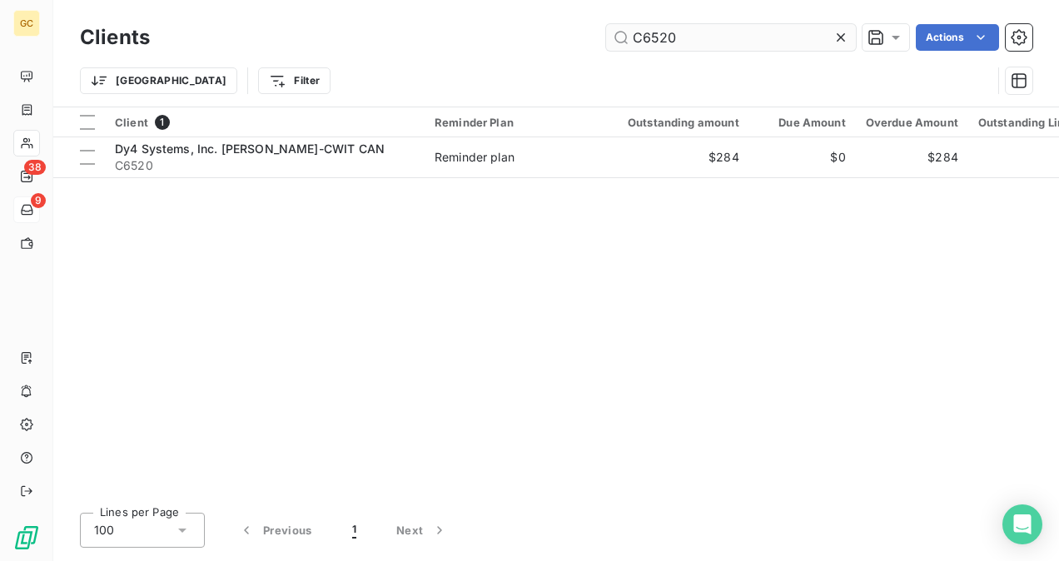
click at [695, 43] on input "C6520" at bounding box center [731, 37] width 250 height 27
drag, startPoint x: 695, startPoint y: 43, endPoint x: 616, endPoint y: 42, distance: 79.1
click at [616, 42] on input "C6520" at bounding box center [731, 37] width 250 height 27
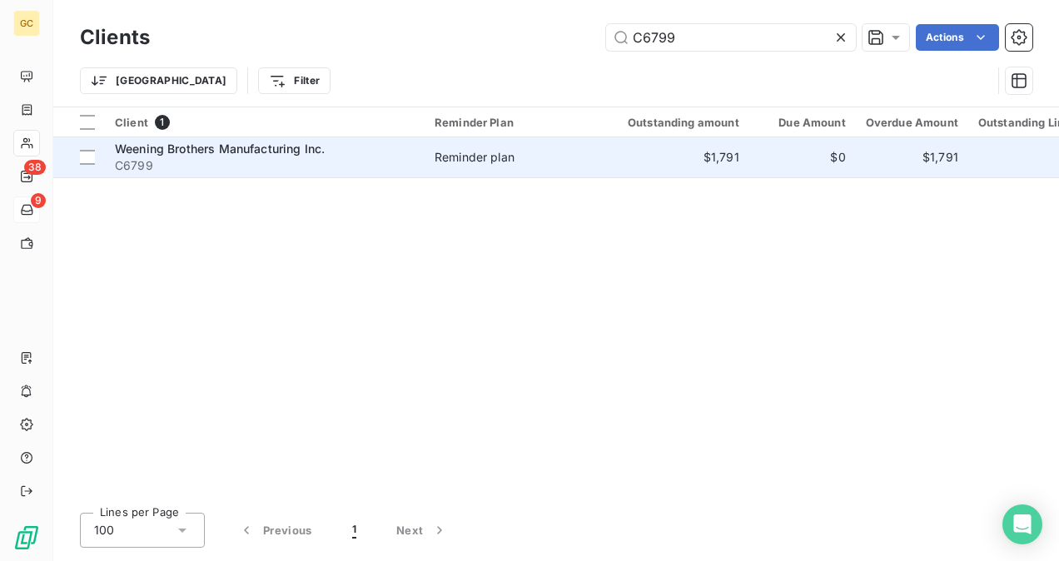
type input "C6799"
click at [378, 153] on div "Weening Brothers Manufacturing Inc." at bounding box center [265, 149] width 300 height 17
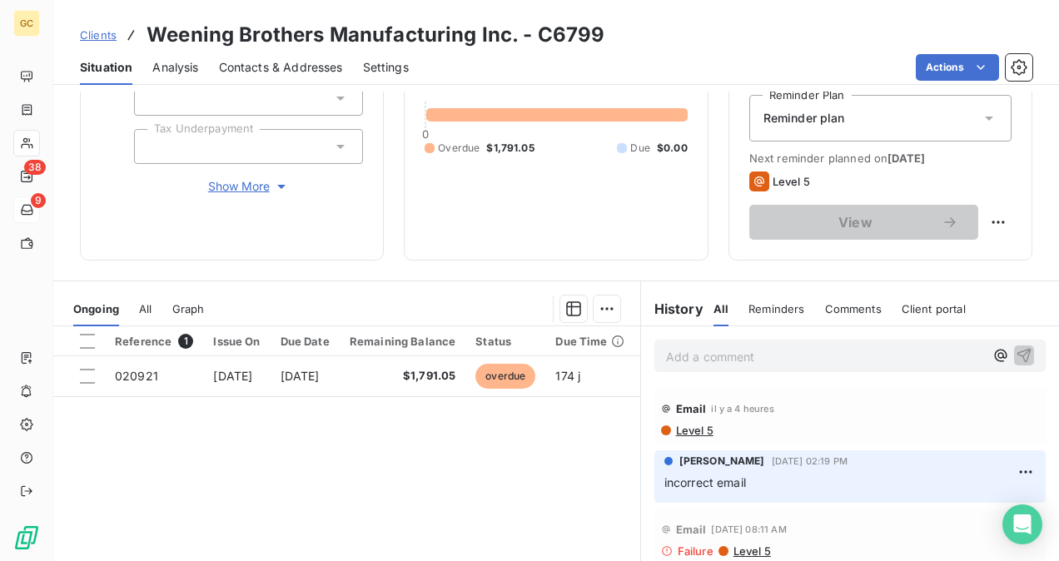
scroll to position [59, 0]
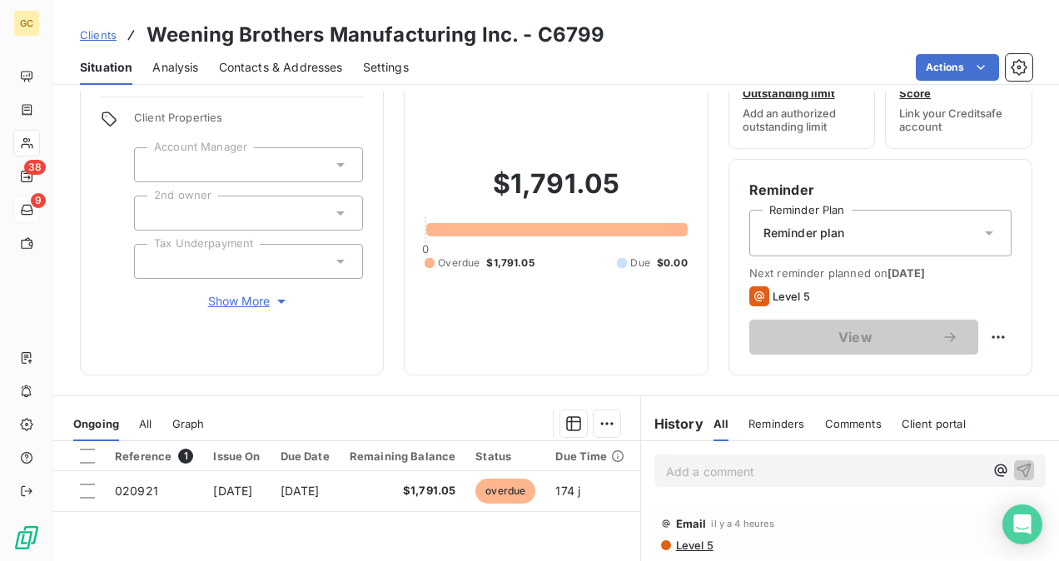
click at [672, 475] on p "Add a comment ﻿" at bounding box center [825, 471] width 318 height 21
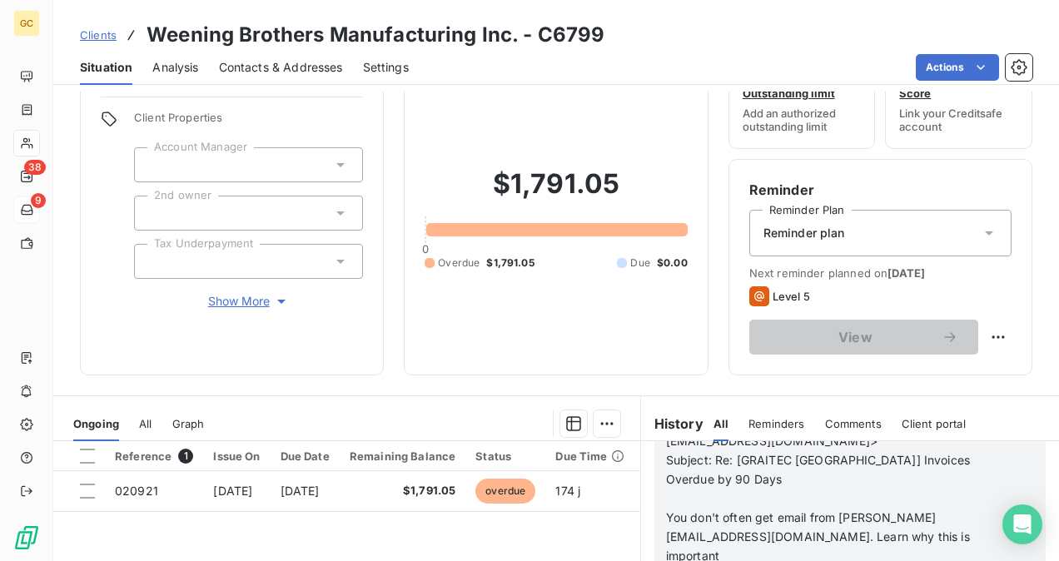
scroll to position [142, 0]
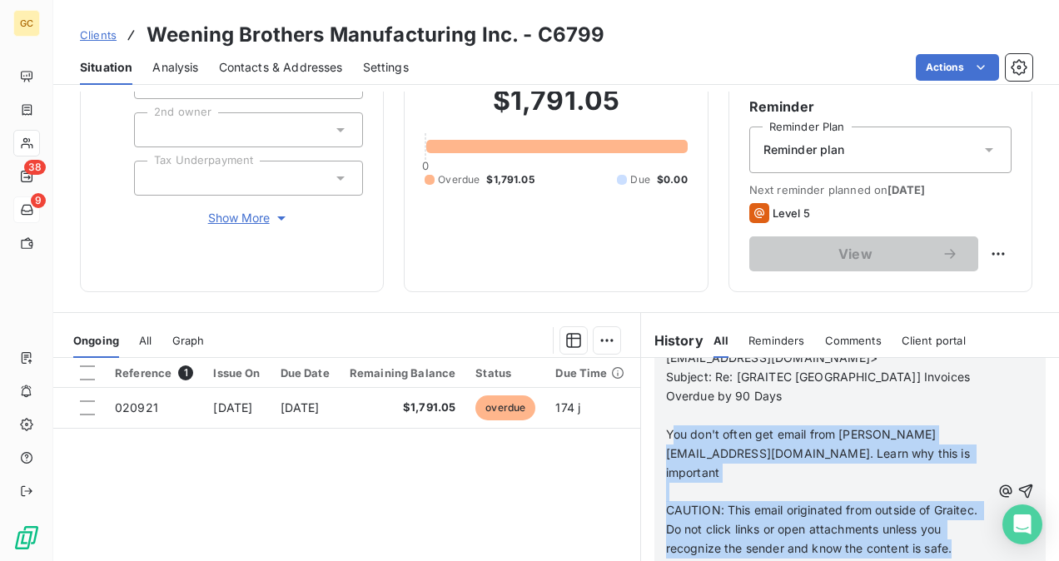
drag, startPoint x: 684, startPoint y: 391, endPoint x: 715, endPoint y: 522, distance: 135.1
click at [715, 522] on div "Invoice 020921 From: [PERSON_NAME] <[PERSON_NAME][EMAIL_ADDRESS][DOMAIN_NAME]> …" at bounding box center [828, 492] width 325 height 476
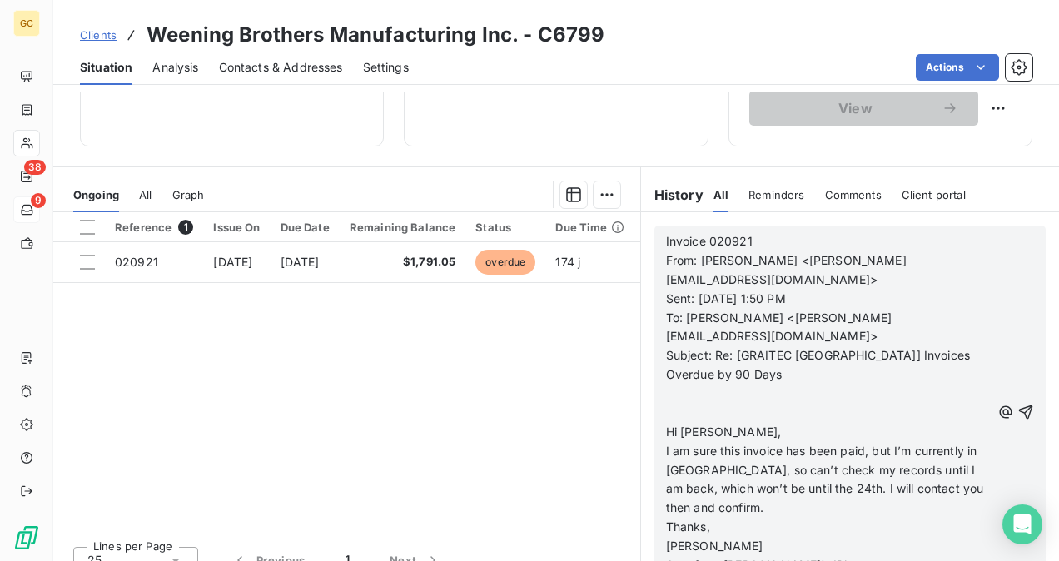
scroll to position [309, 0]
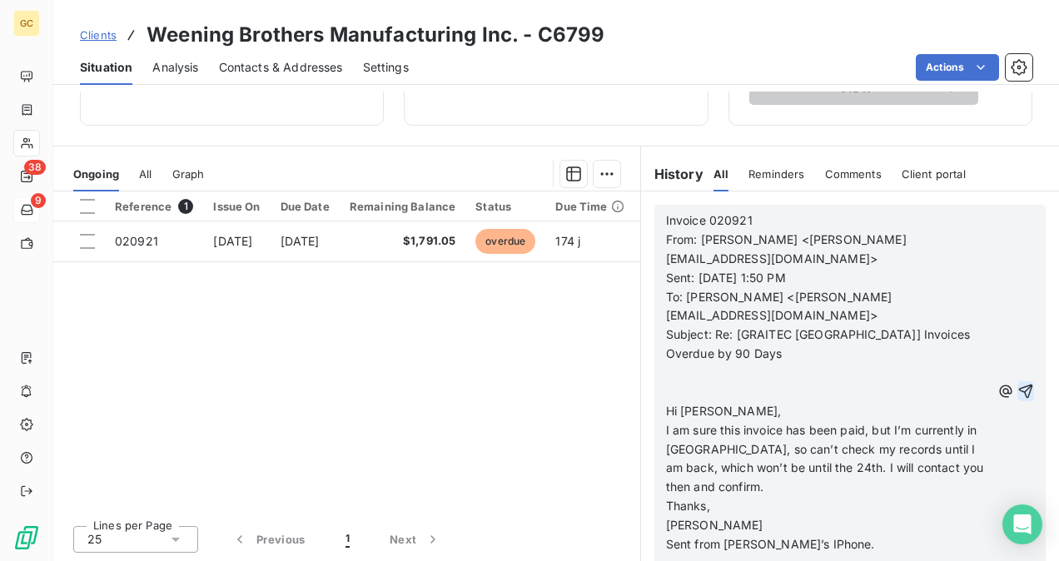
click at [1018, 383] on icon "button" at bounding box center [1026, 391] width 17 height 17
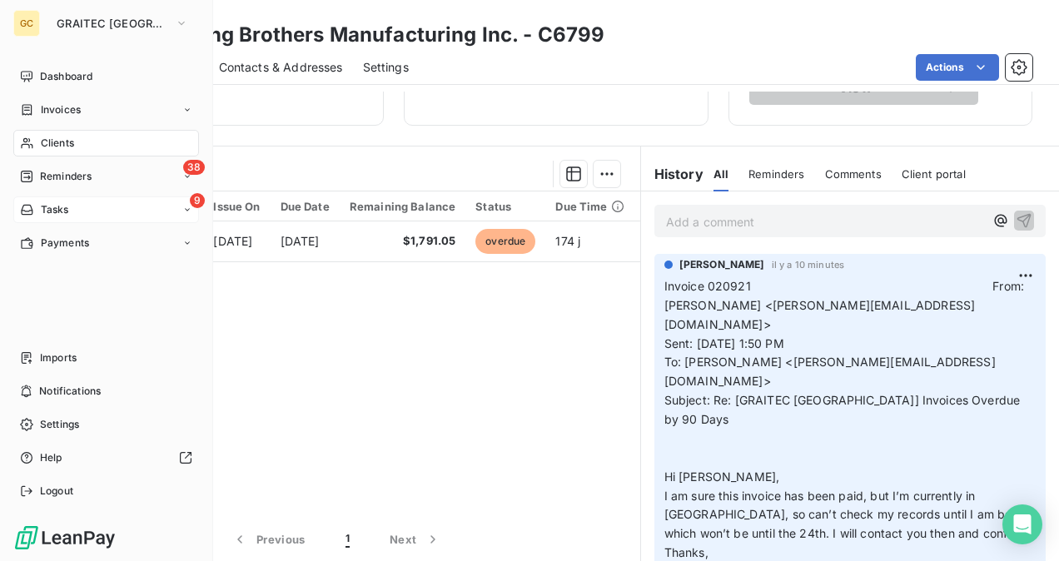
click at [37, 217] on div "9 Tasks" at bounding box center [106, 210] width 186 height 27
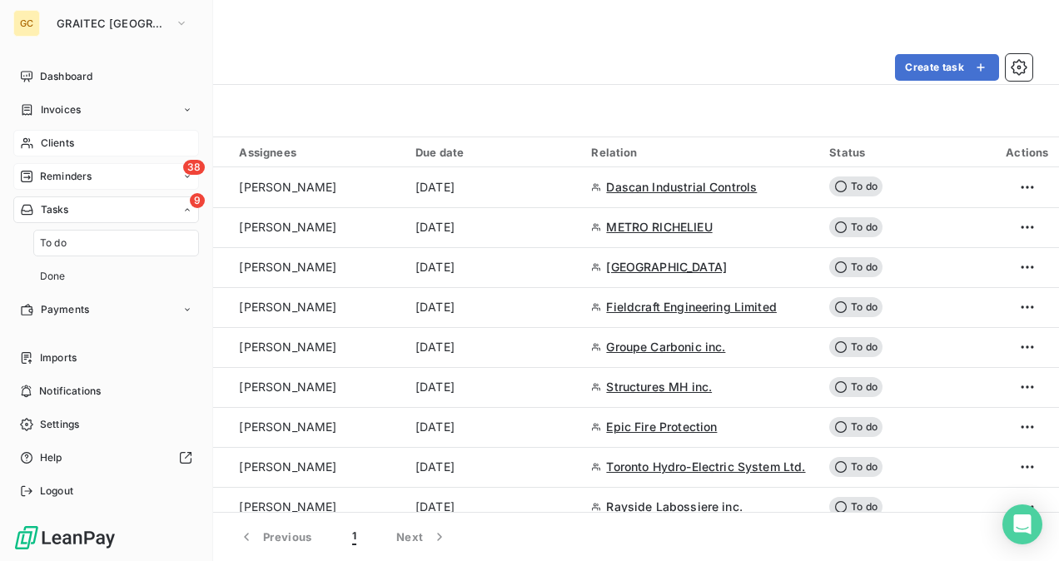
click at [79, 185] on div "38 Reminders" at bounding box center [106, 176] width 186 height 27
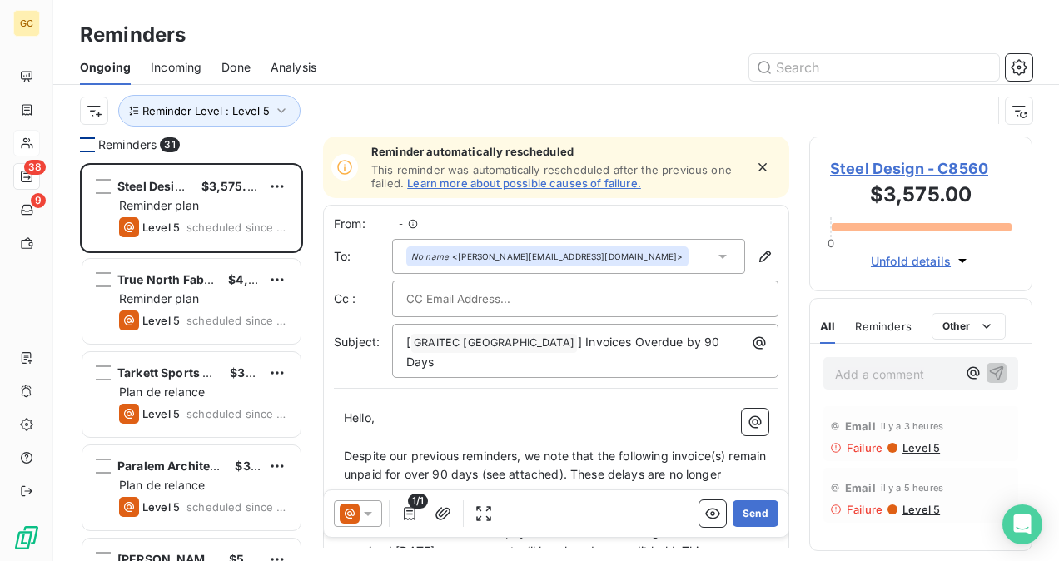
scroll to position [385, 210]
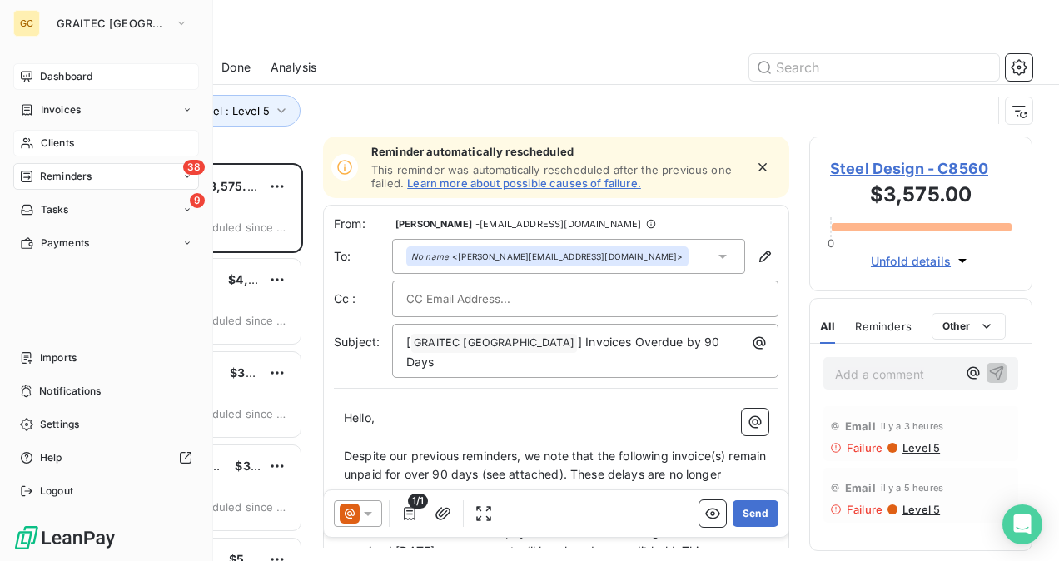
click at [30, 77] on icon at bounding box center [26, 76] width 13 height 13
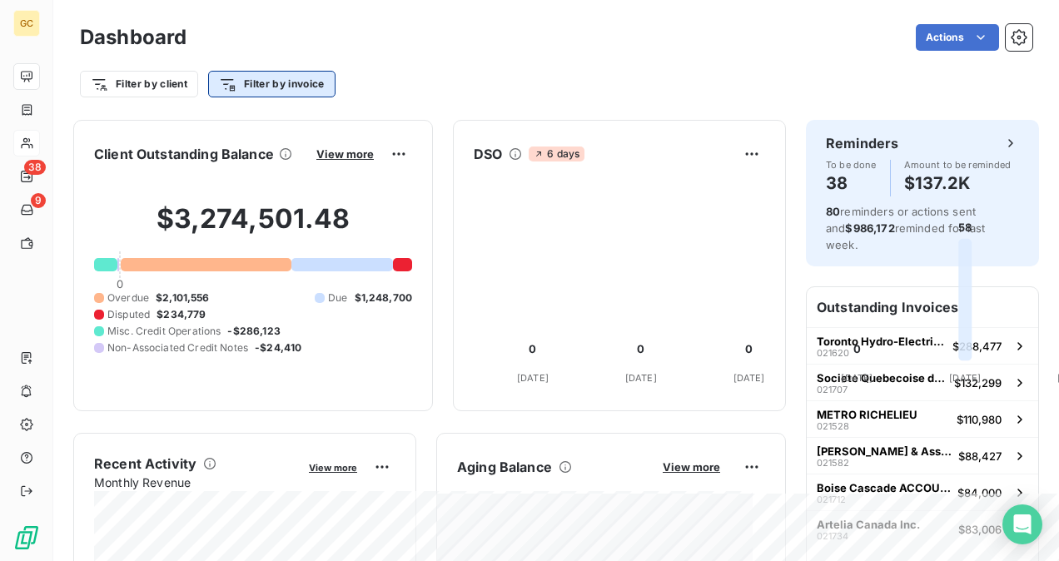
click at [323, 87] on html "GC 38 9 Dashboard Actions Filter by client Filter by invoice Client Outstanding…" at bounding box center [529, 280] width 1059 height 561
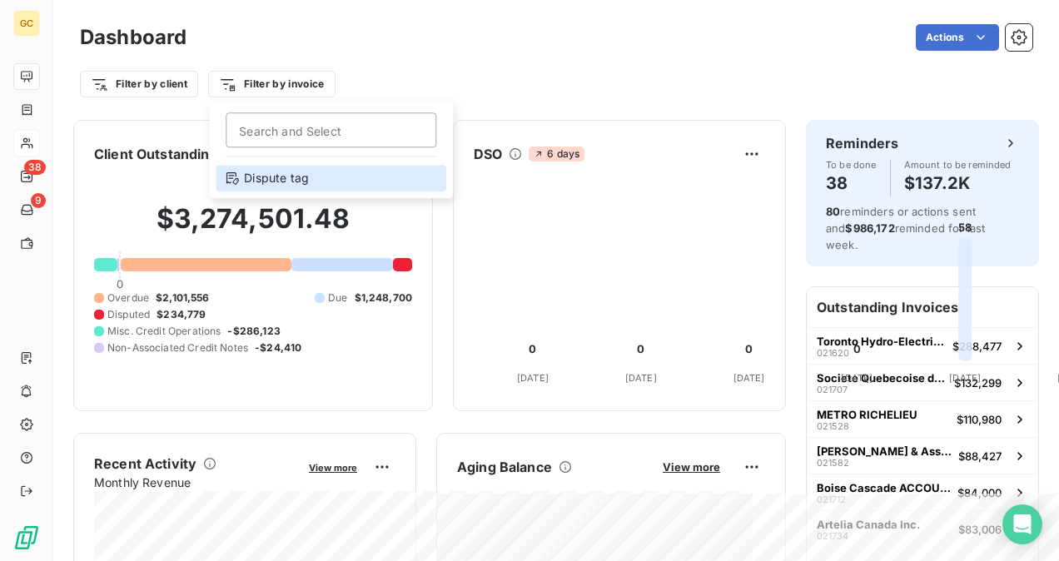
click at [281, 186] on div "Dispute tag" at bounding box center [331, 178] width 231 height 27
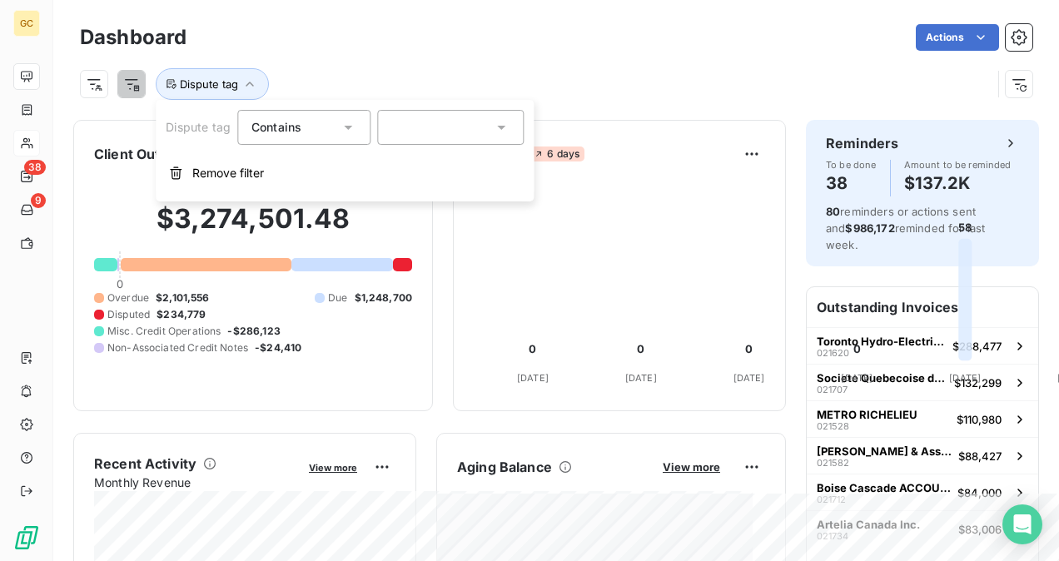
click at [435, 138] on div at bounding box center [450, 127] width 147 height 35
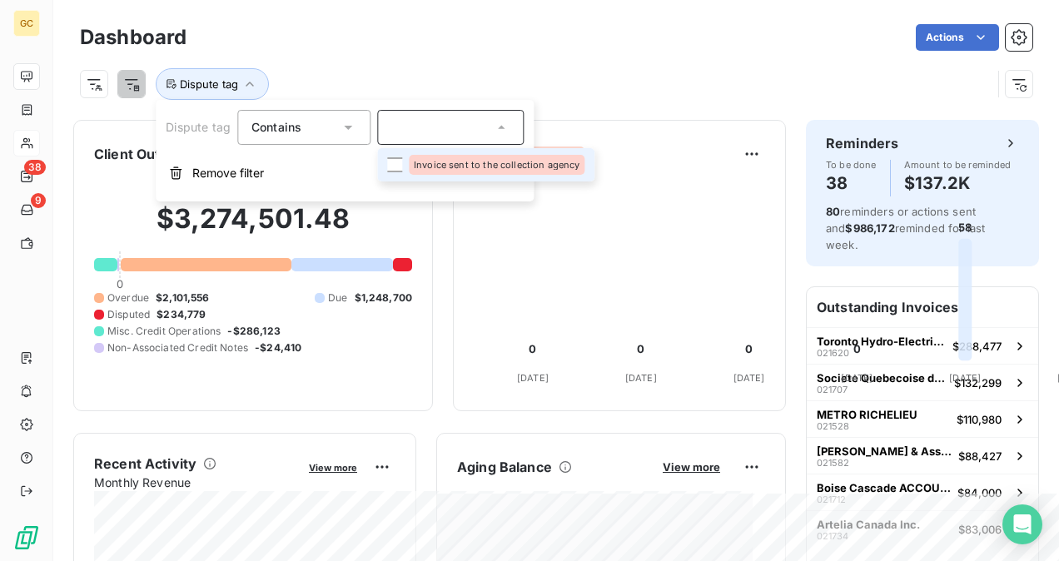
click at [440, 158] on div "Invoice sent to the collection agency" at bounding box center [497, 165] width 177 height 20
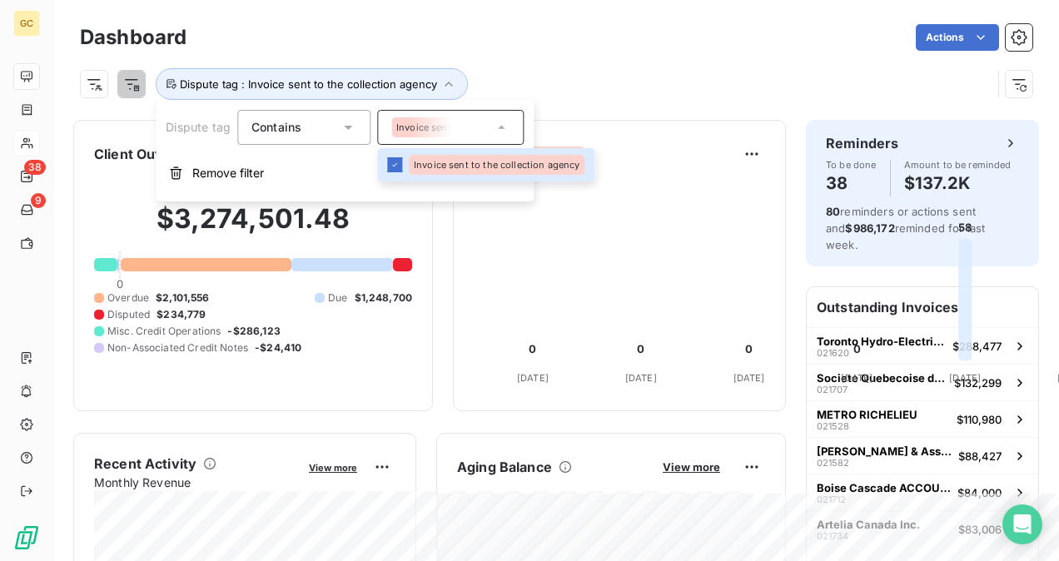
click at [658, 55] on div "Dispute tag : Invoice sent to the collection agency" at bounding box center [556, 77] width 953 height 45
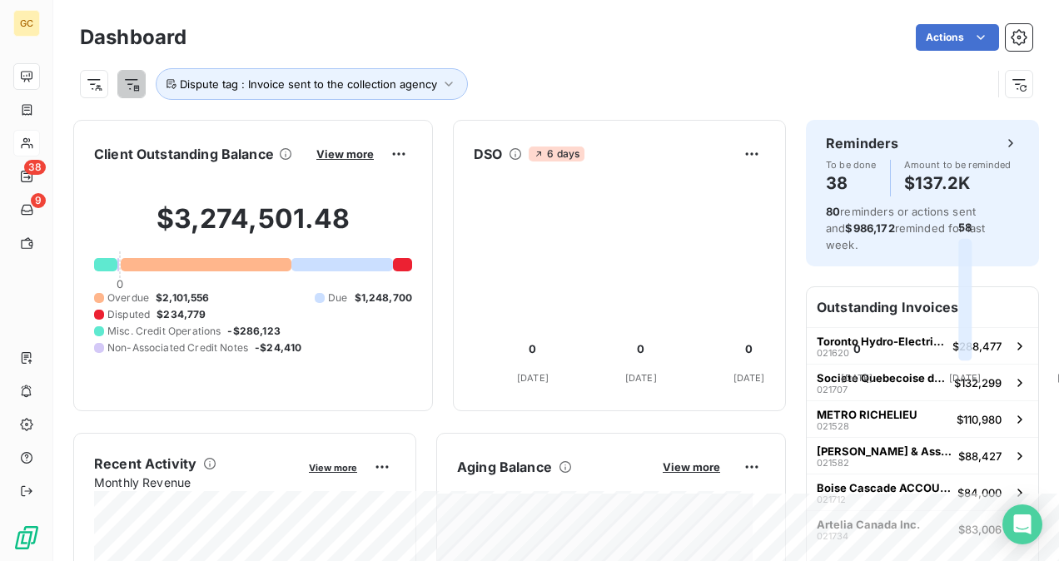
click at [412, 273] on div "$3,274,501.48 0 Overdue $2,101,556 Due $1,248,700 Disputed $234,779 Misc. Credi…" at bounding box center [253, 278] width 318 height 223
click at [412, 271] on div at bounding box center [402, 264] width 19 height 13
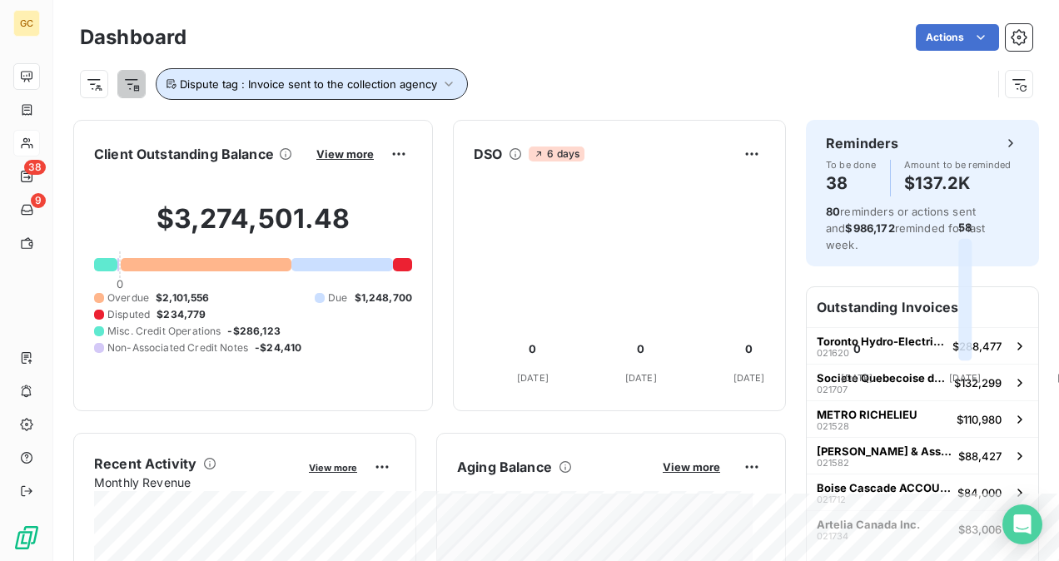
click at [348, 97] on button "Dispute tag : Invoice sent to the collection agency" at bounding box center [312, 84] width 312 height 32
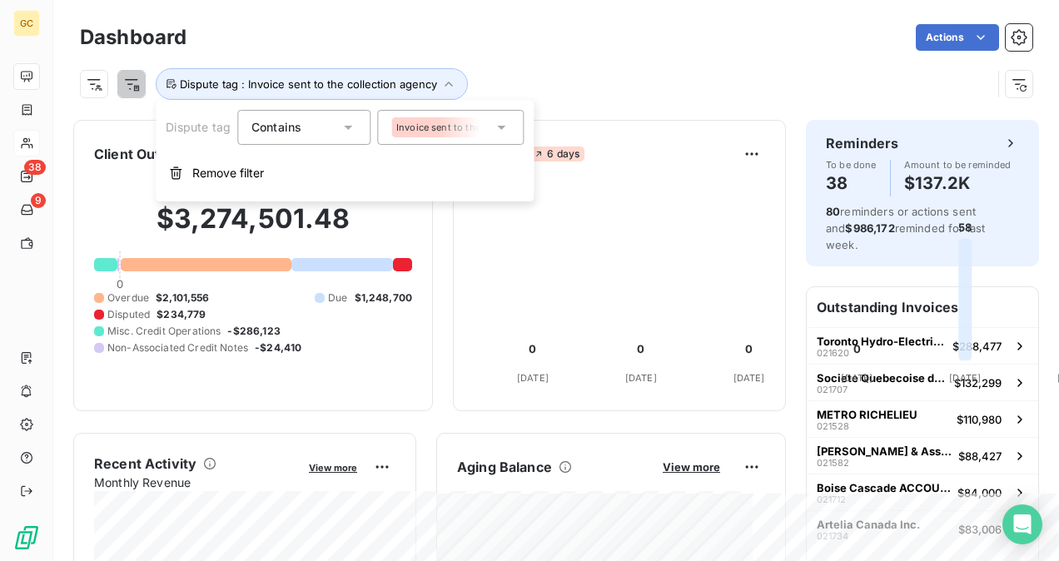
click at [345, 127] on icon at bounding box center [348, 127] width 17 height 17
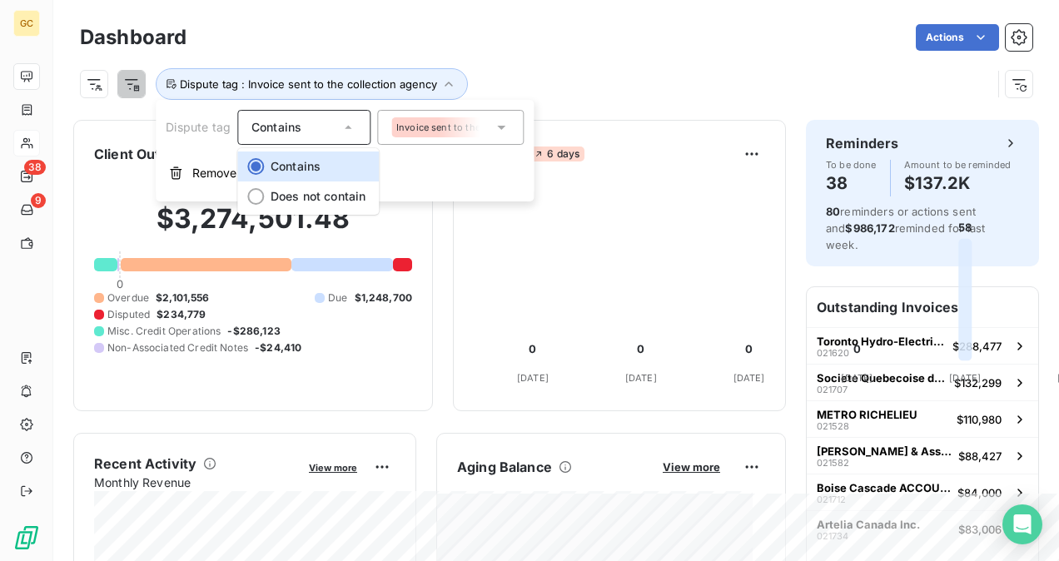
click at [346, 131] on icon at bounding box center [348, 127] width 17 height 17
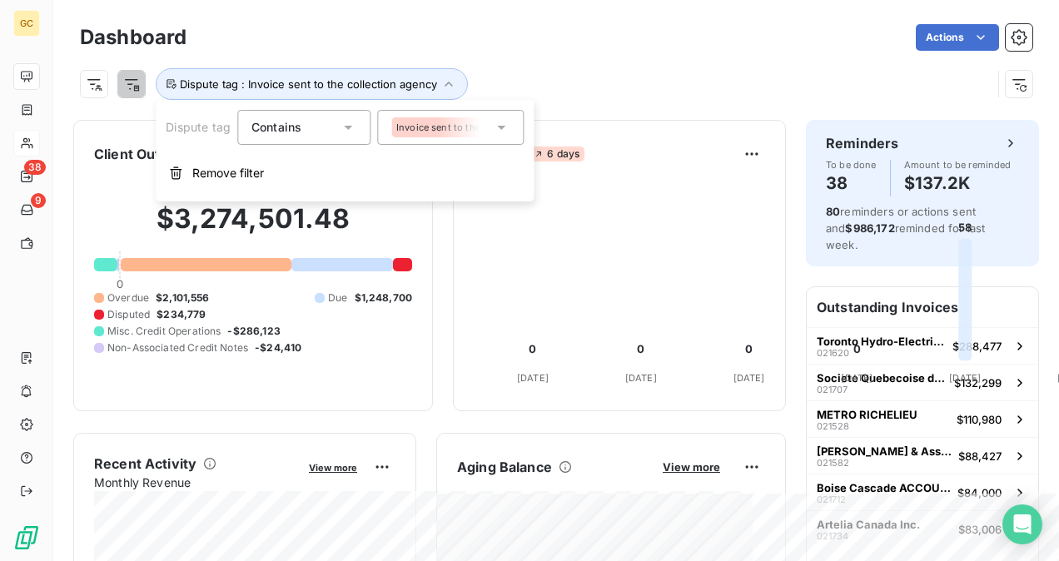
click at [496, 125] on icon at bounding box center [501, 127] width 17 height 17
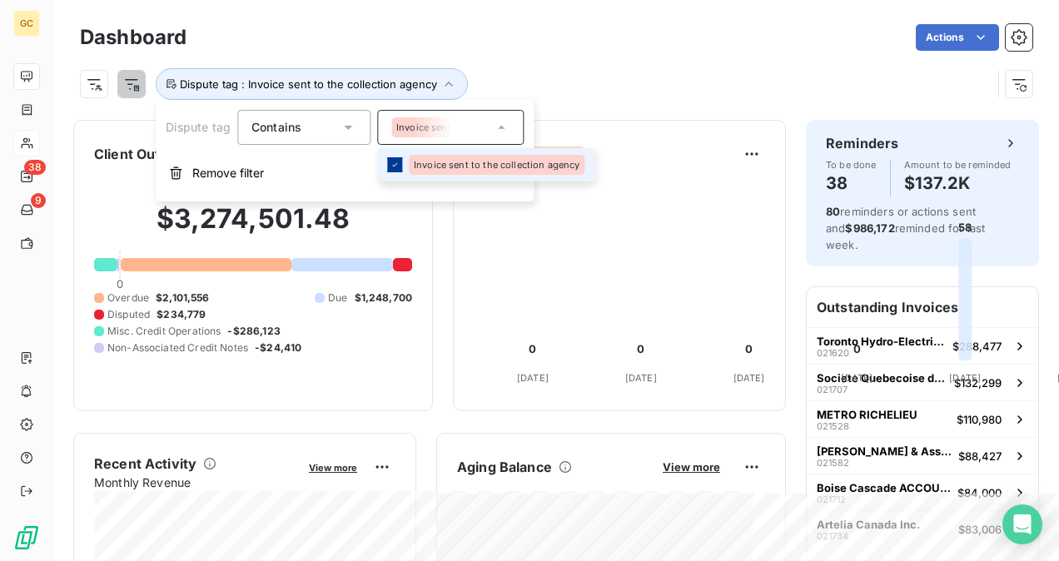
click at [398, 167] on icon at bounding box center [395, 165] width 10 height 10
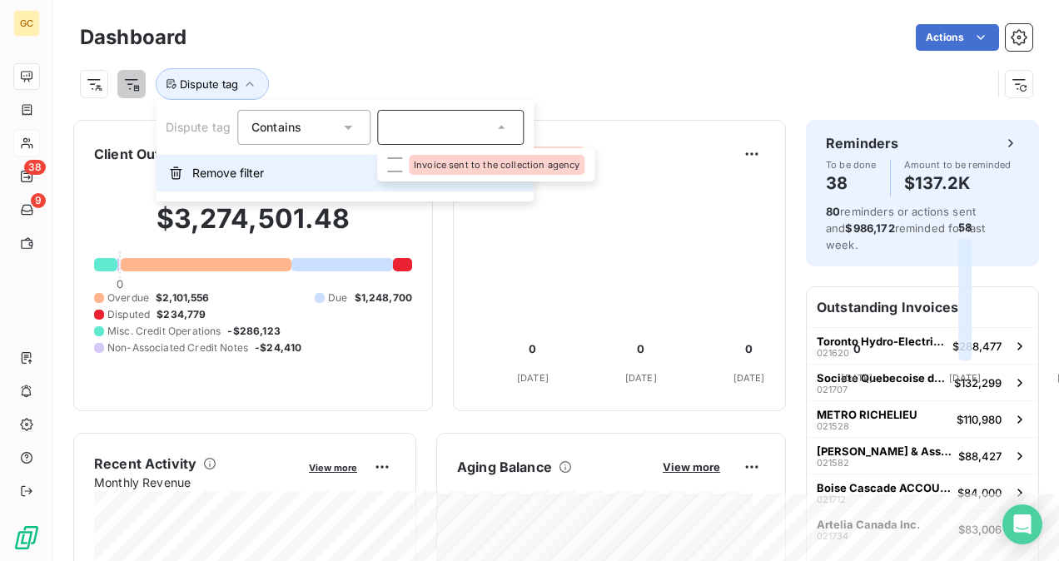
click at [250, 180] on span "Remove filter" at bounding box center [228, 173] width 72 height 17
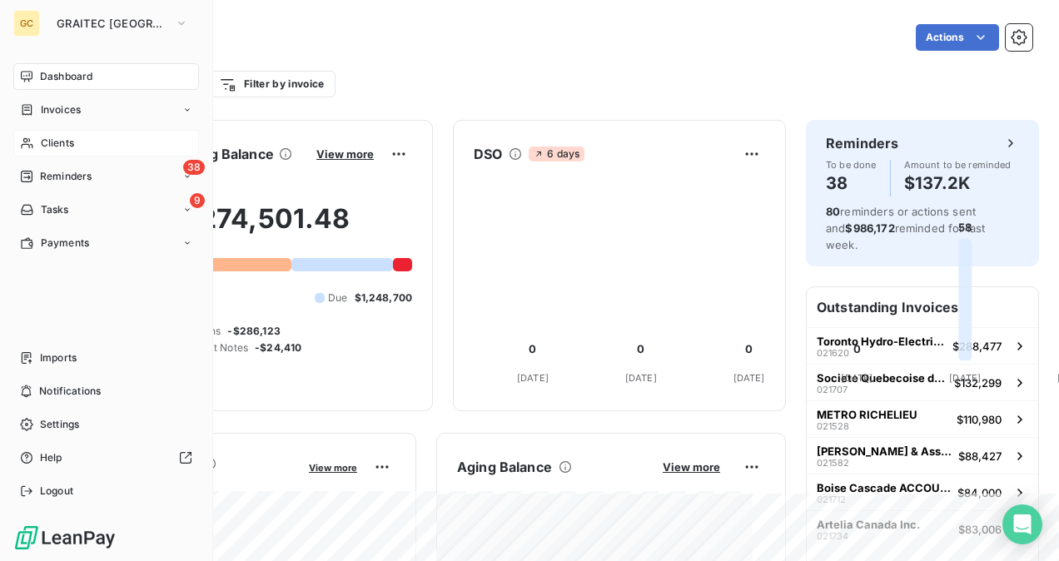
click at [76, 152] on div "Clients" at bounding box center [106, 143] width 186 height 27
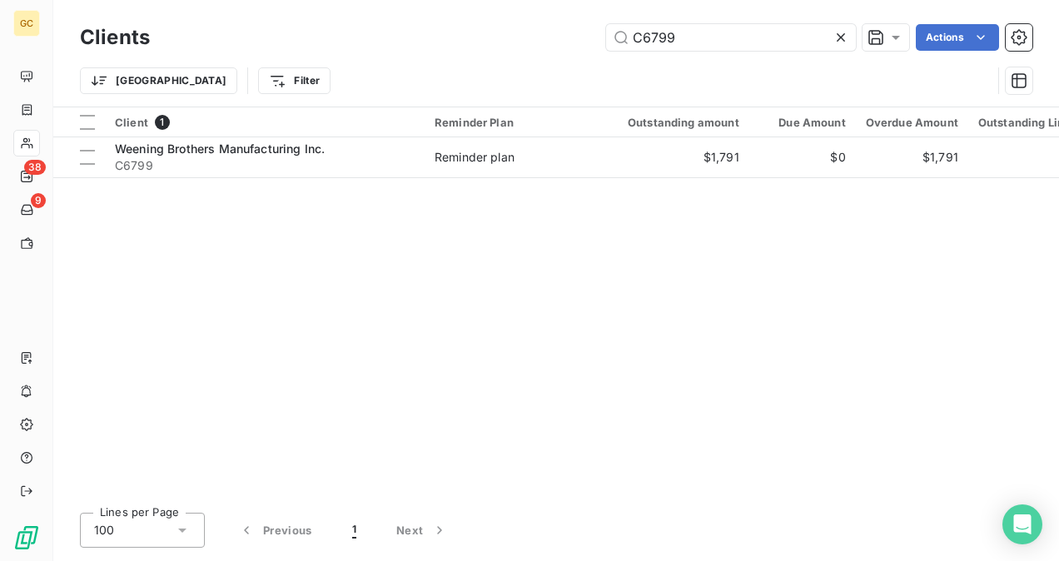
drag, startPoint x: 687, startPoint y: 43, endPoint x: 580, endPoint y: 42, distance: 107.4
click at [580, 41] on div "C6799 Actions" at bounding box center [601, 37] width 863 height 27
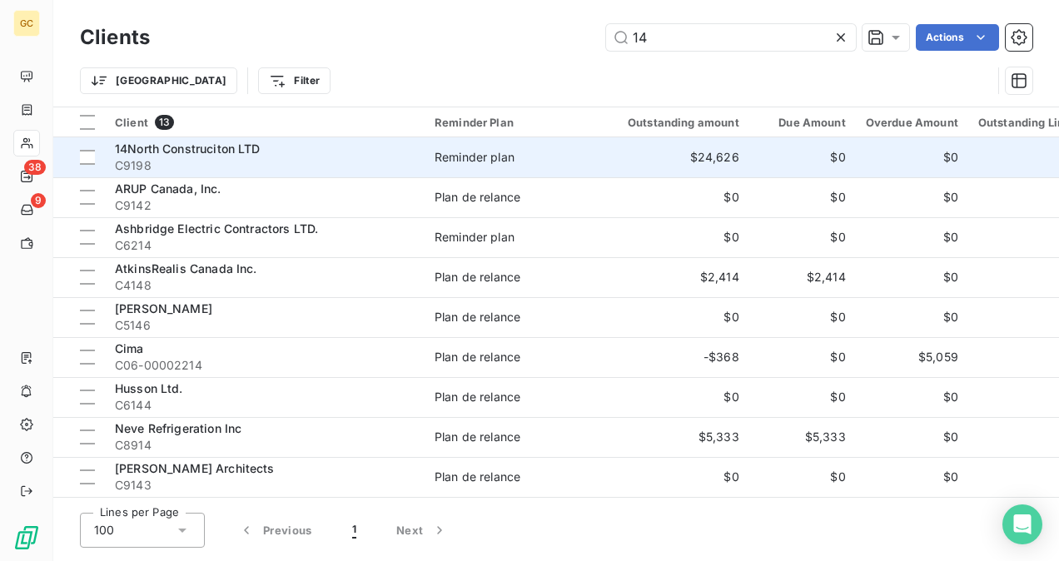
type input "14"
click at [320, 144] on div "14North Construciton LTD" at bounding box center [265, 149] width 300 height 17
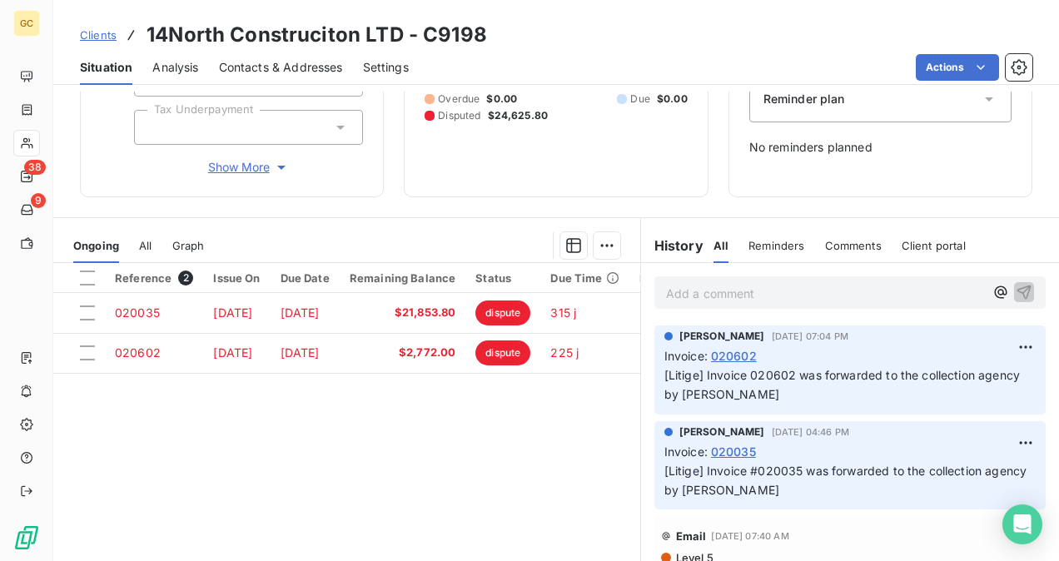
scroll to position [265, 0]
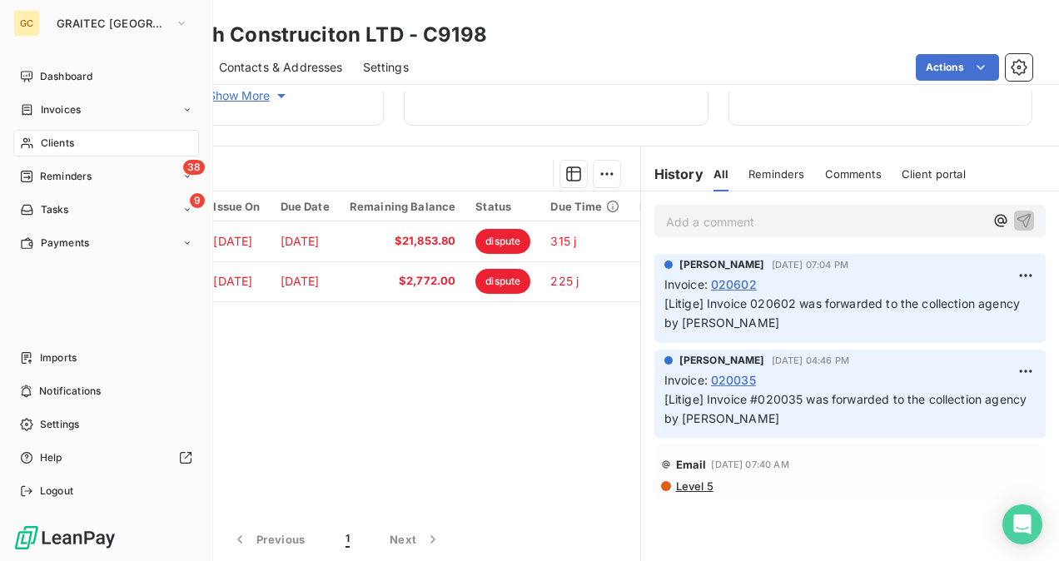
click at [60, 210] on span "Tasks" at bounding box center [55, 209] width 28 height 15
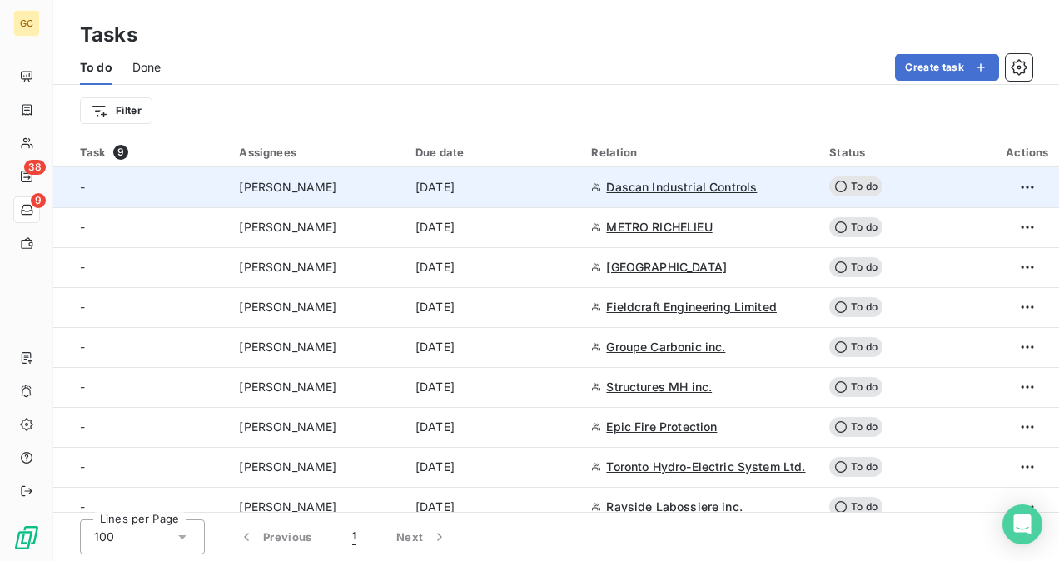
click at [684, 187] on span "Dascan Industrial Controls" at bounding box center [681, 187] width 151 height 17
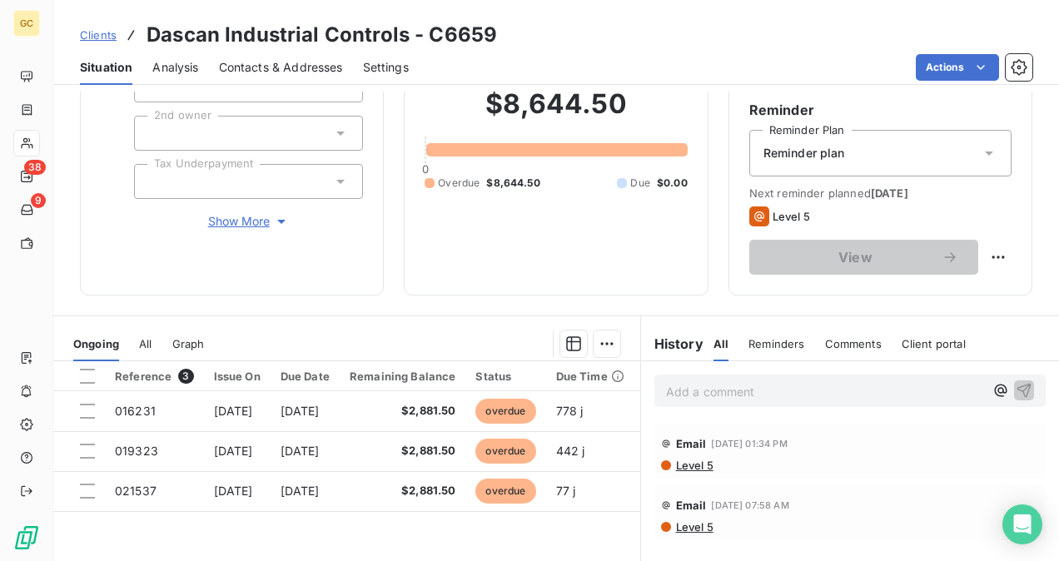
scroll to position [167, 0]
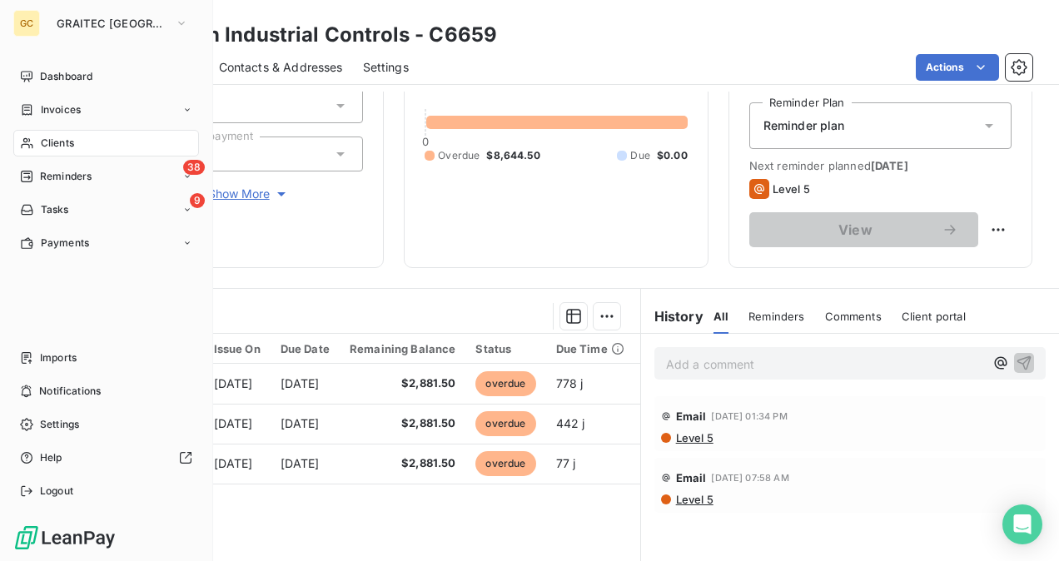
click at [82, 145] on div "Clients" at bounding box center [106, 143] width 186 height 27
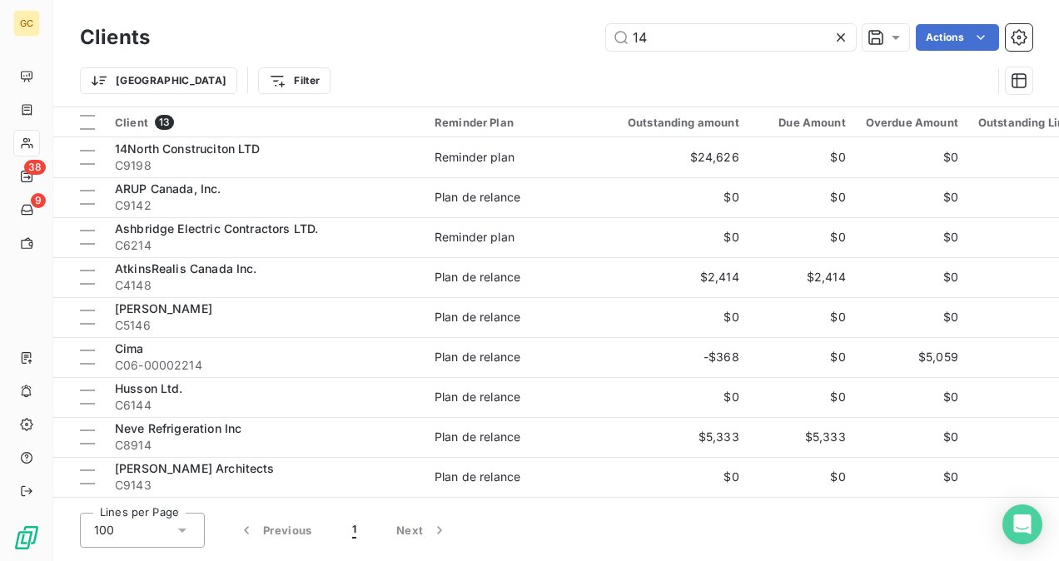
click at [587, 33] on div "14 Actions" at bounding box center [601, 37] width 863 height 27
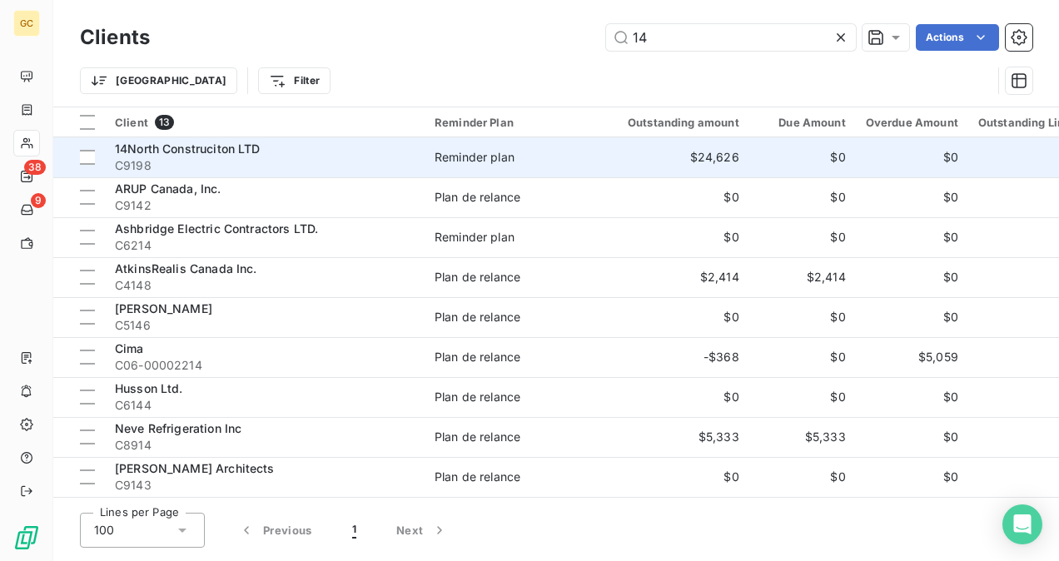
click at [253, 152] on span "14North Construciton LTD" at bounding box center [188, 149] width 146 height 14
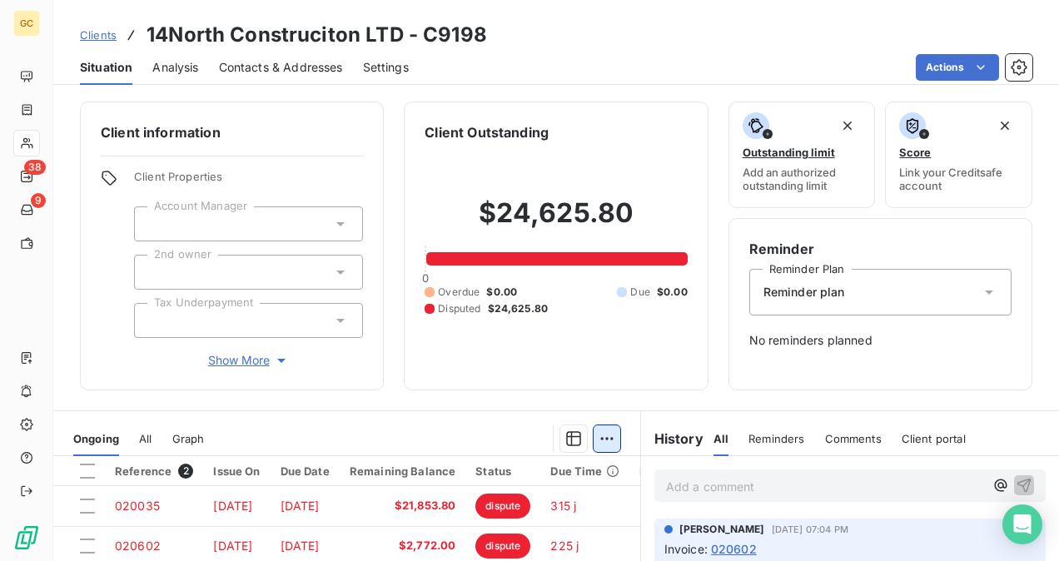
click at [597, 441] on html "GC 38 9 Clients 14North Construciton LTD - C9198 Situation Analysis Contacts & …" at bounding box center [529, 280] width 1059 height 561
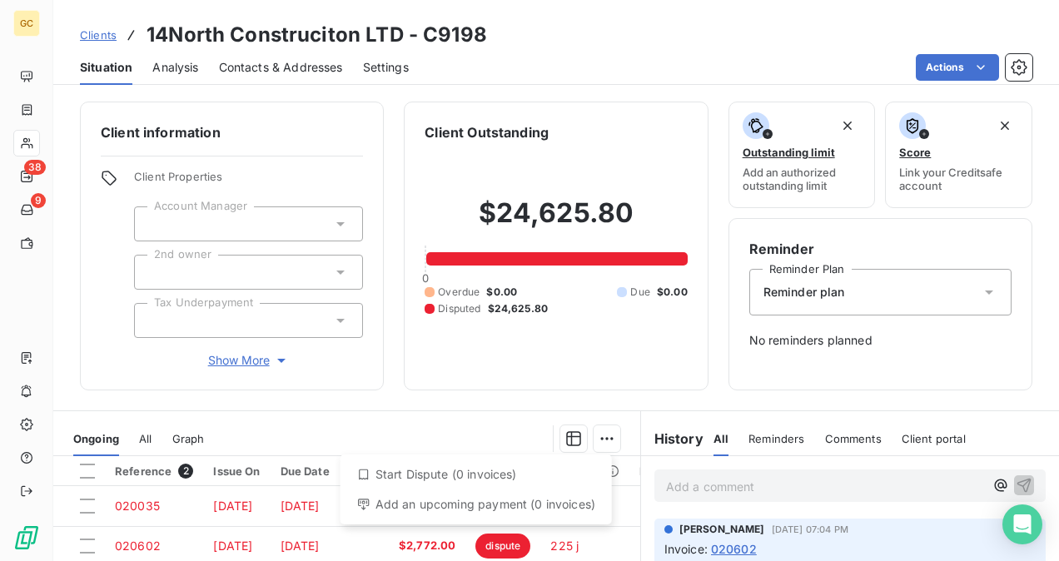
click at [84, 505] on html "GC 38 9 Clients 14North Construciton LTD - C9198 Situation Analysis Contacts & …" at bounding box center [529, 280] width 1059 height 561
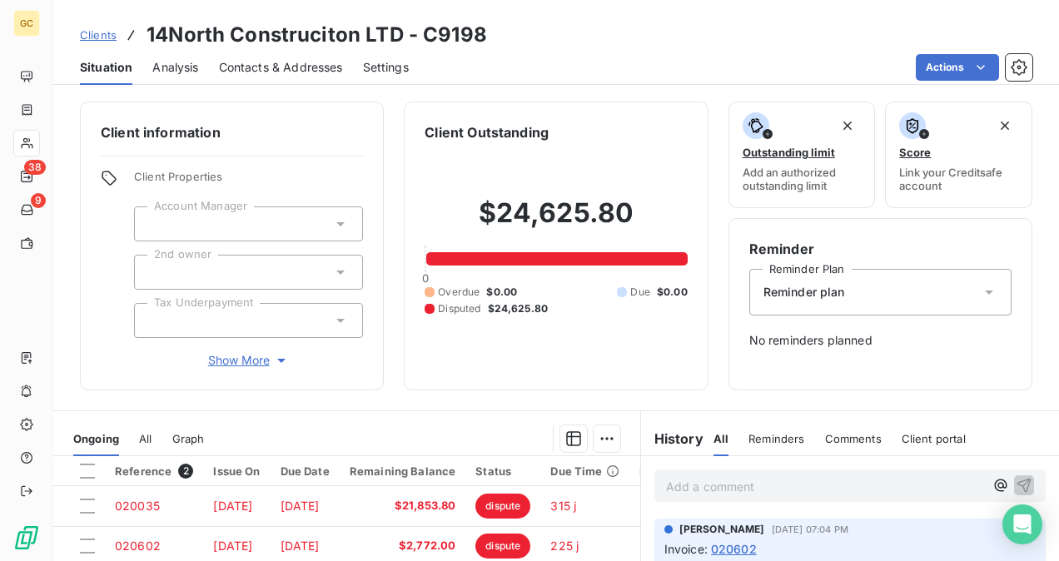
click at [84, 505] on div at bounding box center [87, 506] width 15 height 15
click at [609, 441] on html "GC 38 9 Clients 14North Construciton LTD - C9198 Situation Analysis Contacts & …" at bounding box center [529, 280] width 1059 height 561
click at [340, 402] on html "GC 38 9 Clients 14North Construciton LTD - C9198 Situation Analysis Contacts & …" at bounding box center [529, 280] width 1059 height 561
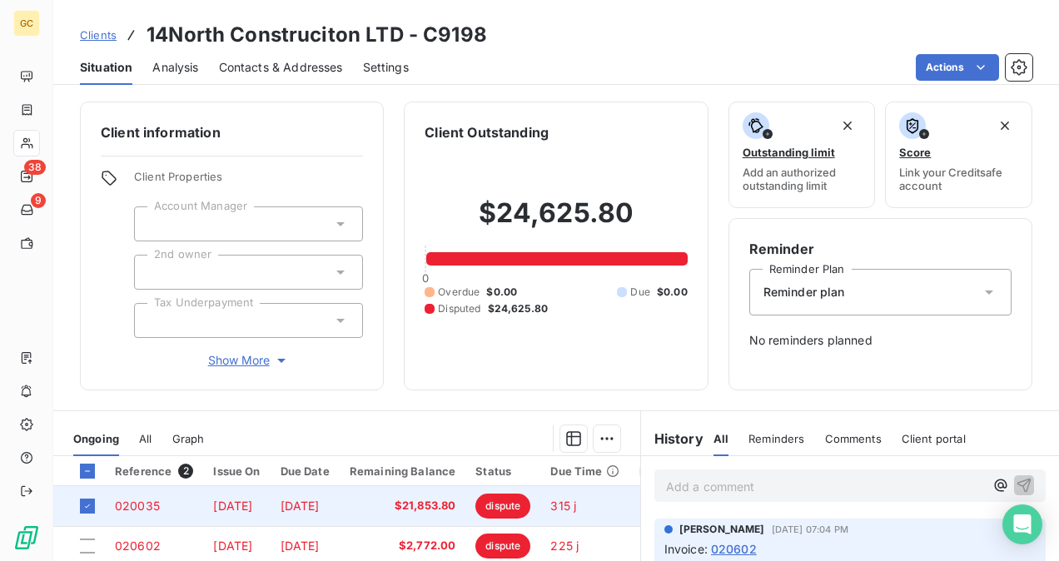
click at [320, 501] on span "[DATE]" at bounding box center [300, 506] width 39 height 14
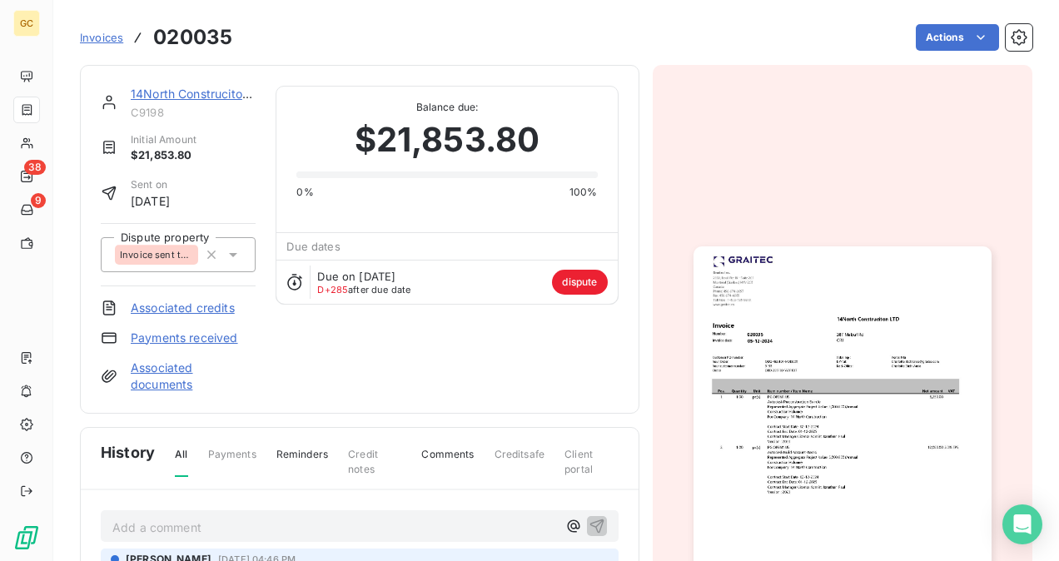
click at [233, 251] on icon at bounding box center [233, 254] width 17 height 17
click at [231, 291] on icon "button" at bounding box center [229, 299] width 17 height 17
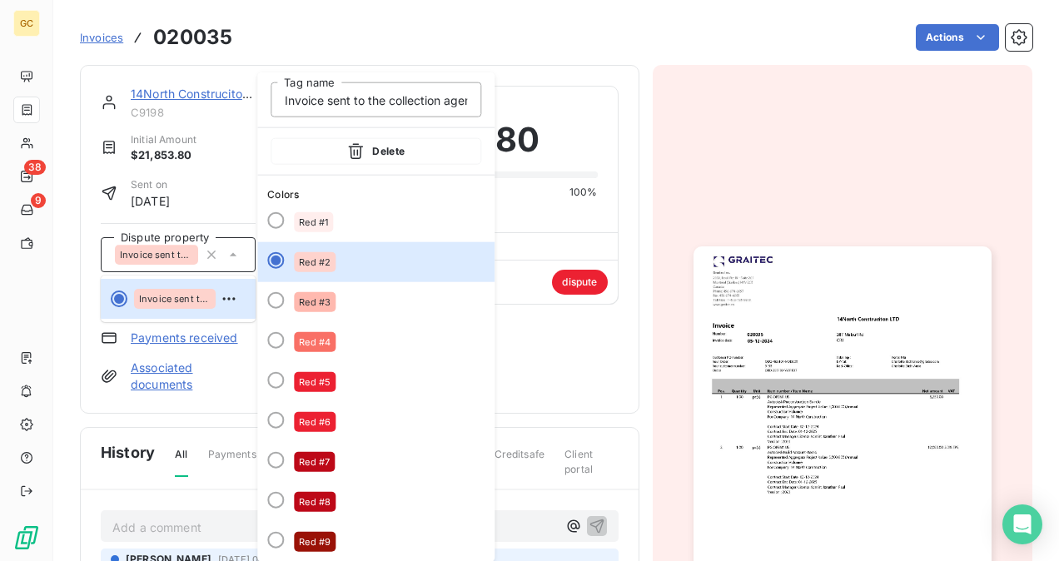
click at [285, 39] on div "Actions" at bounding box center [642, 37] width 780 height 27
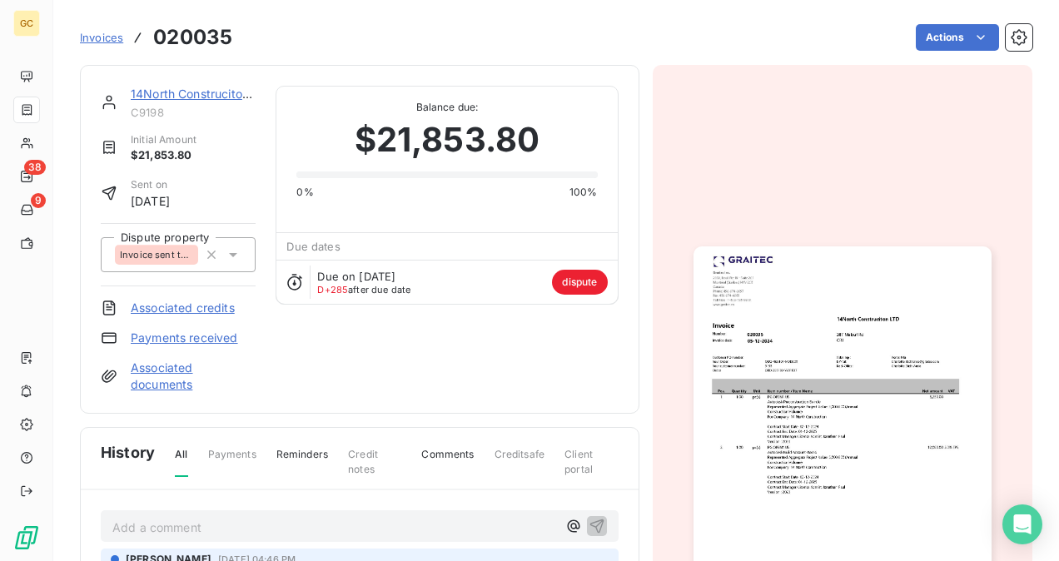
click at [568, 281] on span "dispute" at bounding box center [579, 282] width 55 height 25
click at [563, 279] on span "dispute" at bounding box center [579, 282] width 55 height 25
drag, startPoint x: 563, startPoint y: 279, endPoint x: 545, endPoint y: 315, distance: 40.2
click at [545, 315] on div "14North Construciton LTD C9198 Initial Amount $21,853.80 Sent on [DATE] Dispute…" at bounding box center [360, 239] width 518 height 307
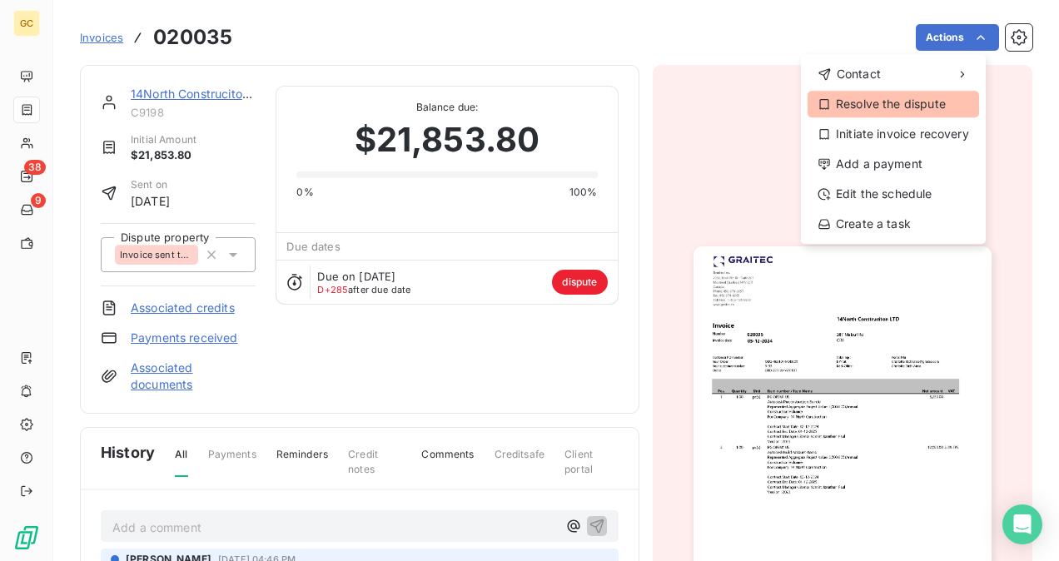
click at [913, 102] on div "Resolve the dispute" at bounding box center [894, 104] width 172 height 27
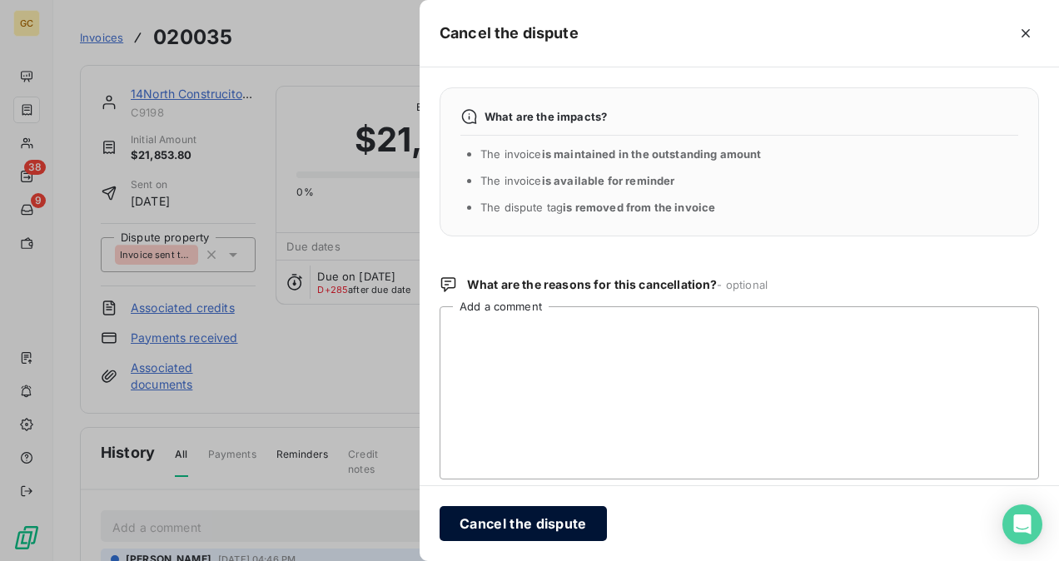
click at [580, 528] on button "Cancel the dispute" at bounding box center [523, 523] width 167 height 35
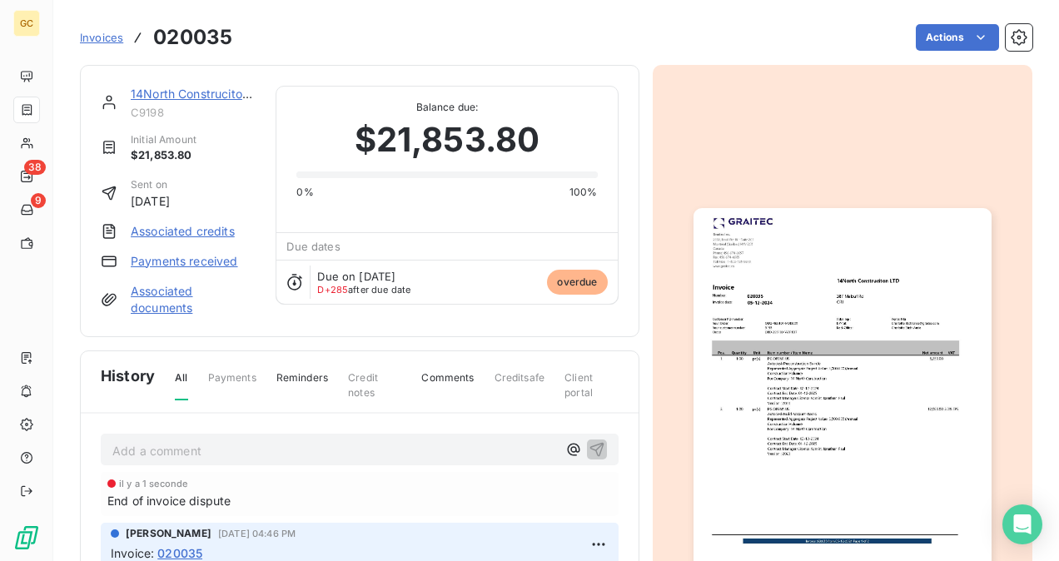
click at [159, 92] on link "14North Construciton LTD" at bounding box center [203, 94] width 144 height 14
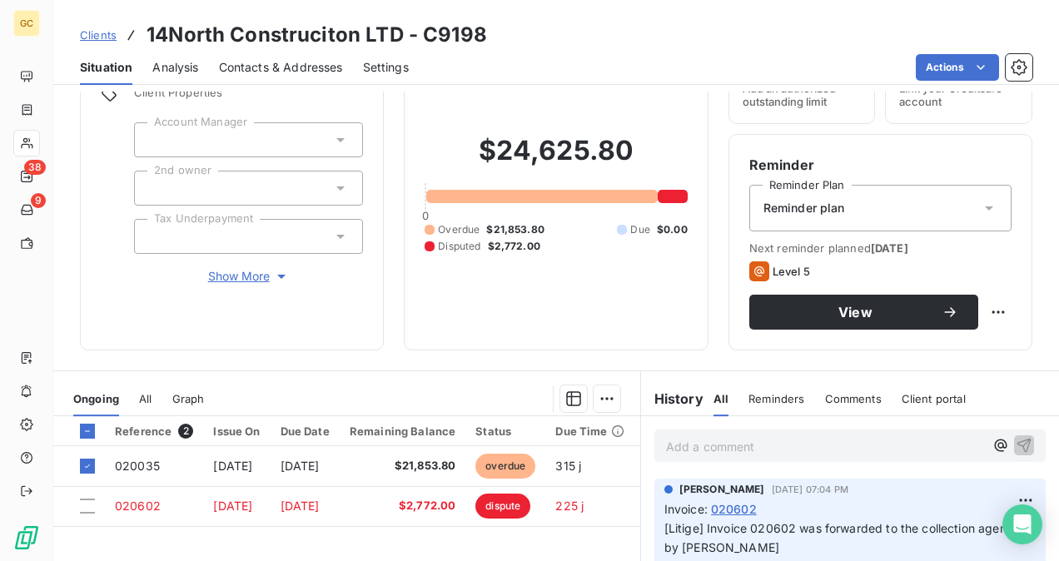
scroll to position [250, 0]
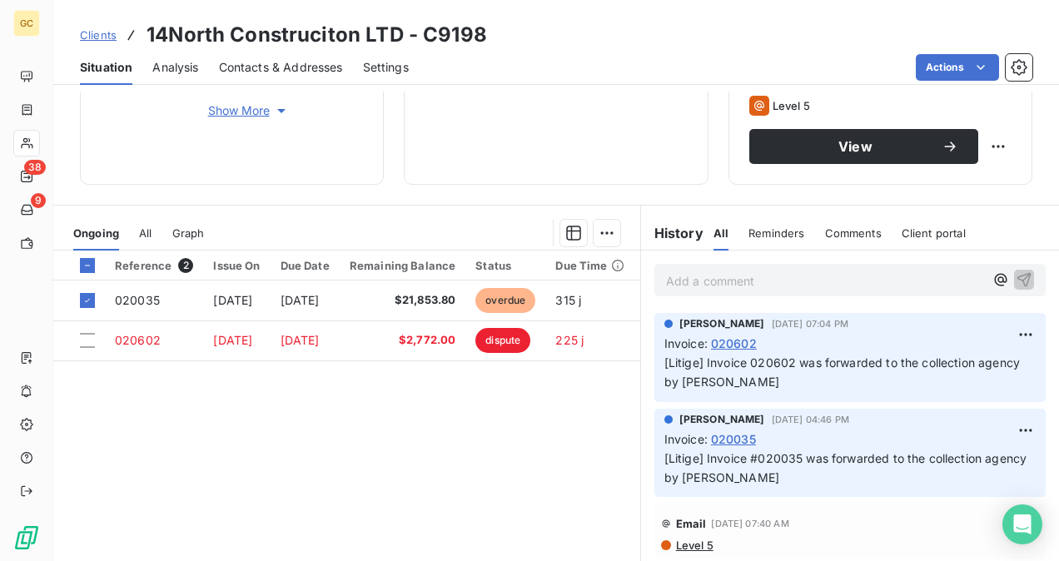
click at [167, 458] on div "Reference 2 Issue On Due Date Remaining Balance Status Due Time Delay 020035 [D…" at bounding box center [346, 411] width 587 height 321
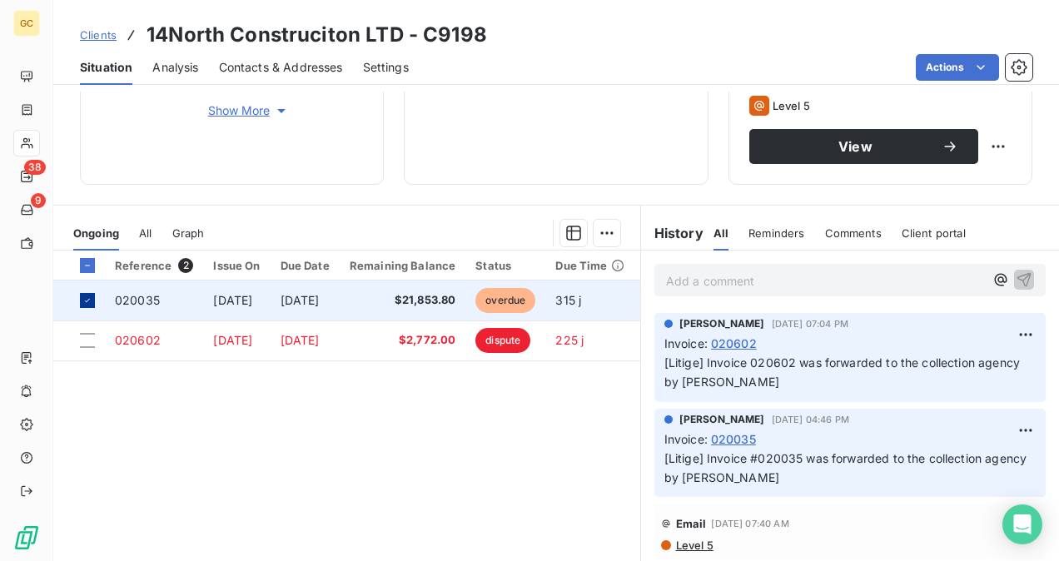
click at [88, 301] on icon at bounding box center [87, 301] width 10 height 10
click at [83, 299] on div at bounding box center [87, 300] width 15 height 15
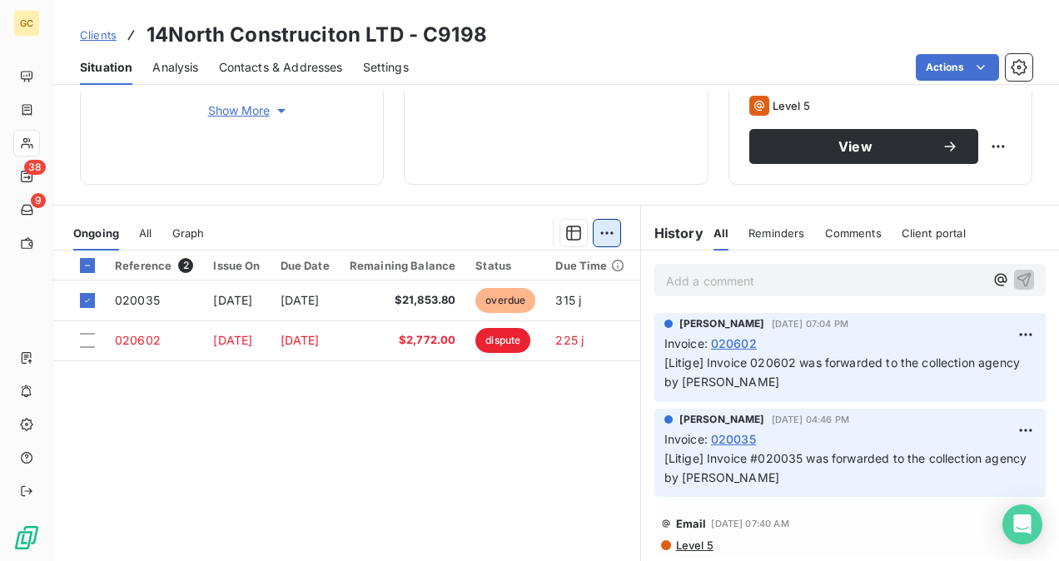
click at [601, 237] on html "GC 38 9 Clients 14North Construciton LTD - C9198 Situation Analysis Contacts & …" at bounding box center [529, 280] width 1059 height 561
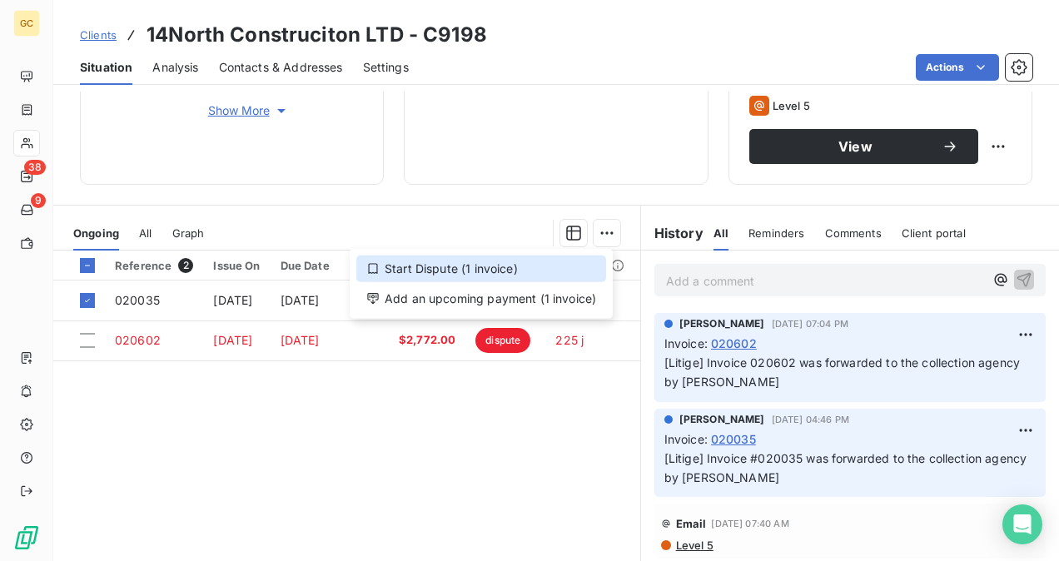
click at [520, 271] on div "Start Dispute (1 invoice)" at bounding box center [481, 269] width 250 height 27
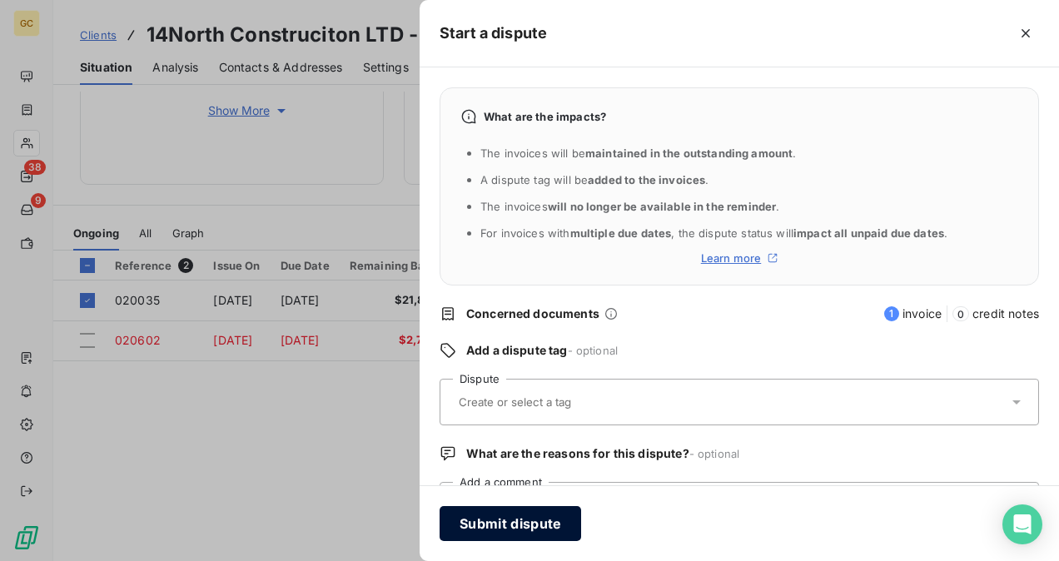
click at [501, 524] on button "Submit dispute" at bounding box center [511, 523] width 142 height 35
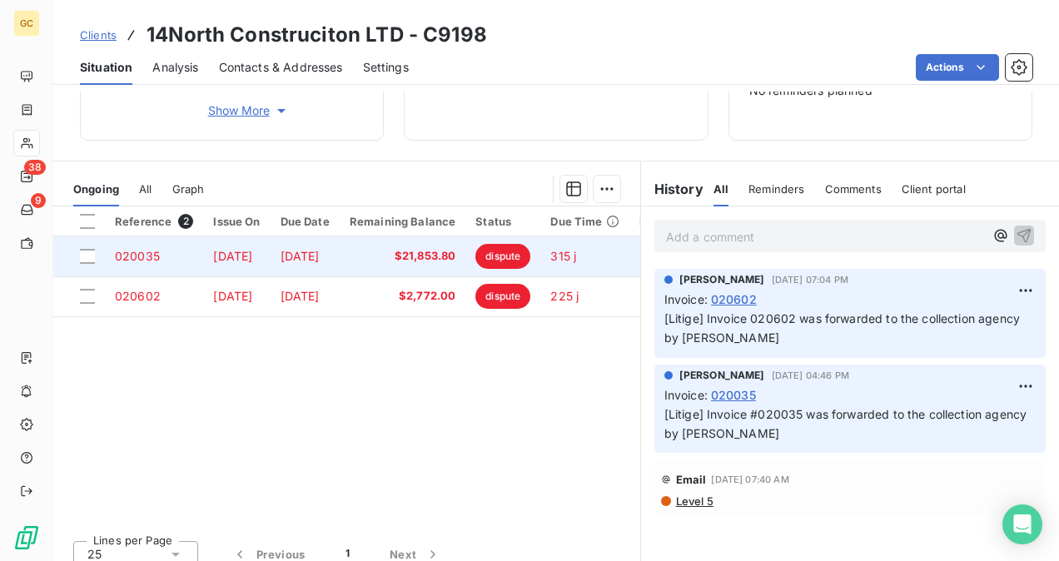
click at [127, 255] on span "020035" at bounding box center [137, 256] width 45 height 14
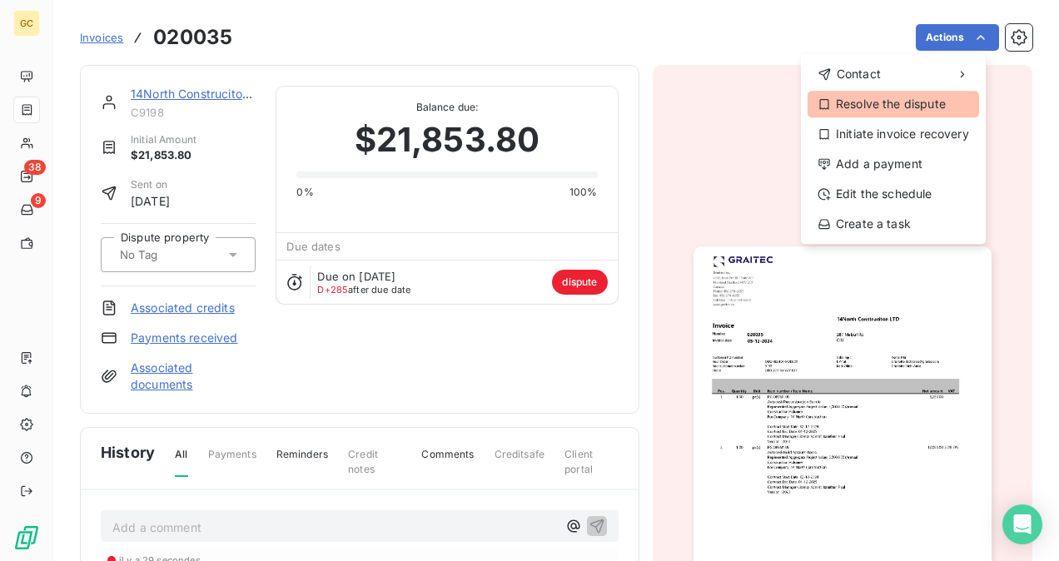
click at [901, 102] on div "Resolve the dispute" at bounding box center [894, 104] width 172 height 27
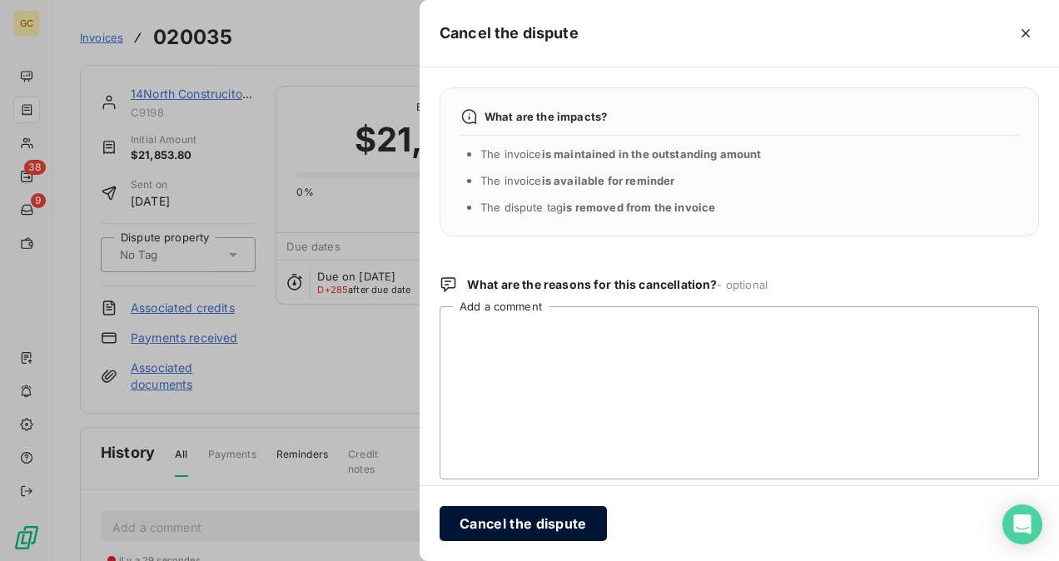
click at [568, 522] on button "Cancel the dispute" at bounding box center [523, 523] width 167 height 35
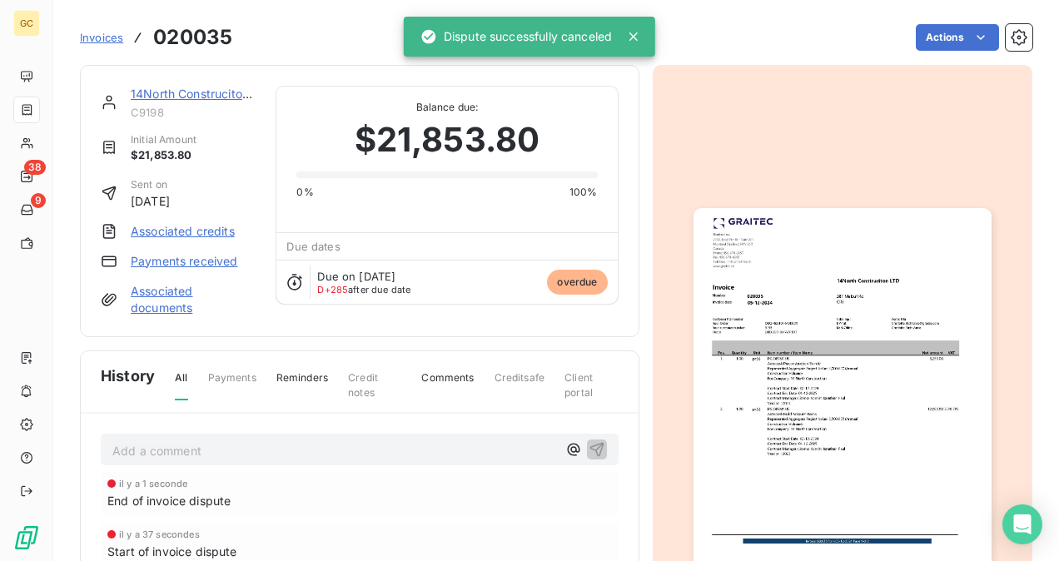
click at [160, 95] on link "14North Construciton LTD" at bounding box center [203, 94] width 144 height 14
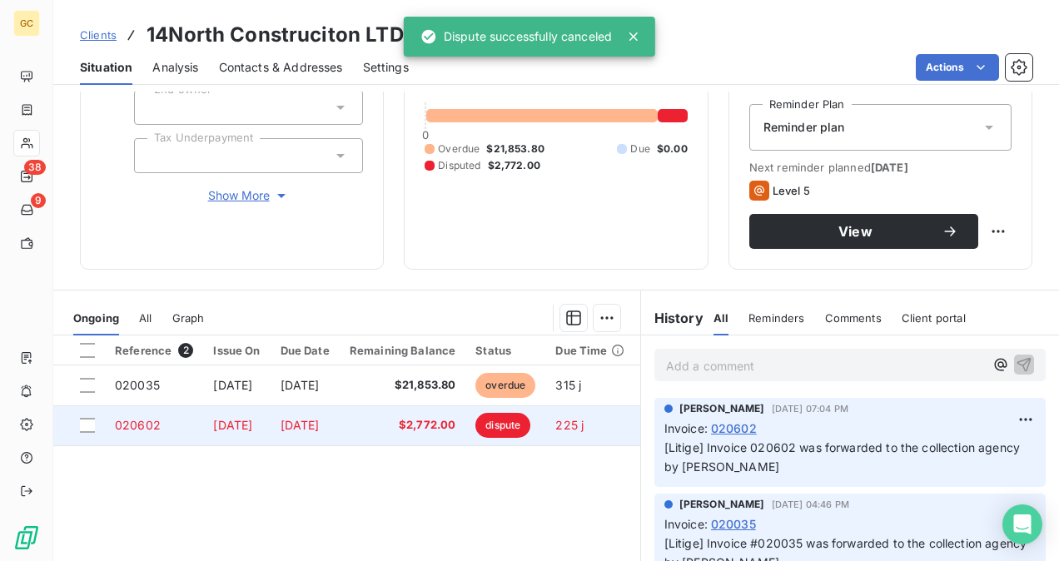
scroll to position [167, 0]
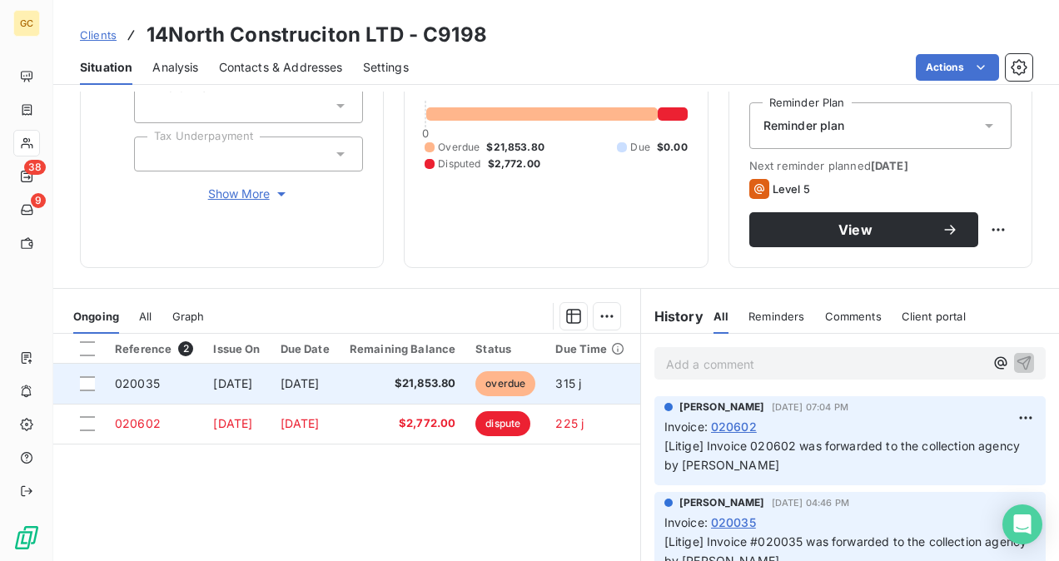
click at [86, 380] on div at bounding box center [87, 383] width 15 height 15
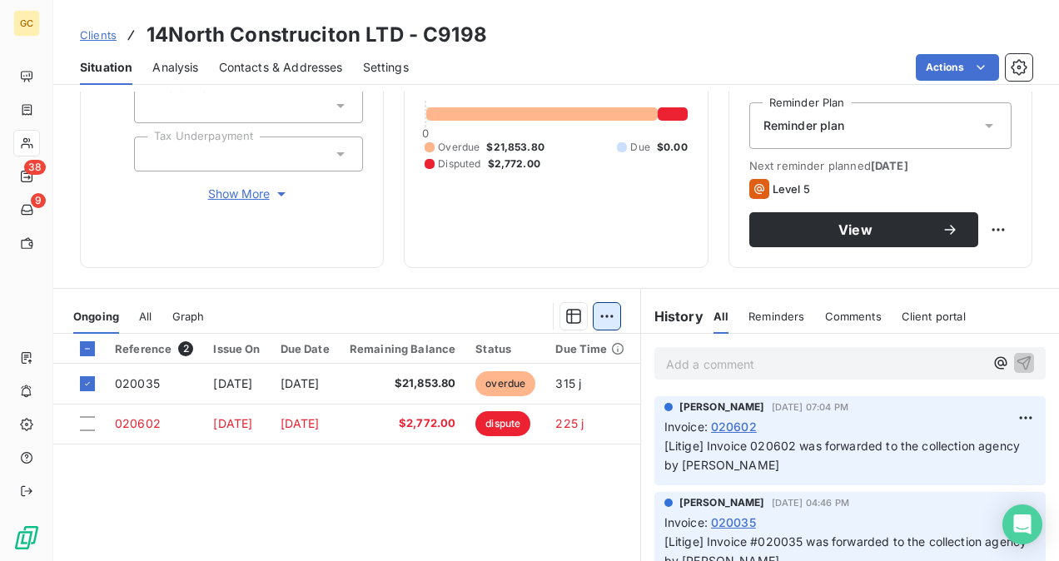
click at [605, 322] on html "GC 38 9 Clients 14North Construciton LTD - C9198 Situation Analysis Contacts & …" at bounding box center [529, 280] width 1059 height 561
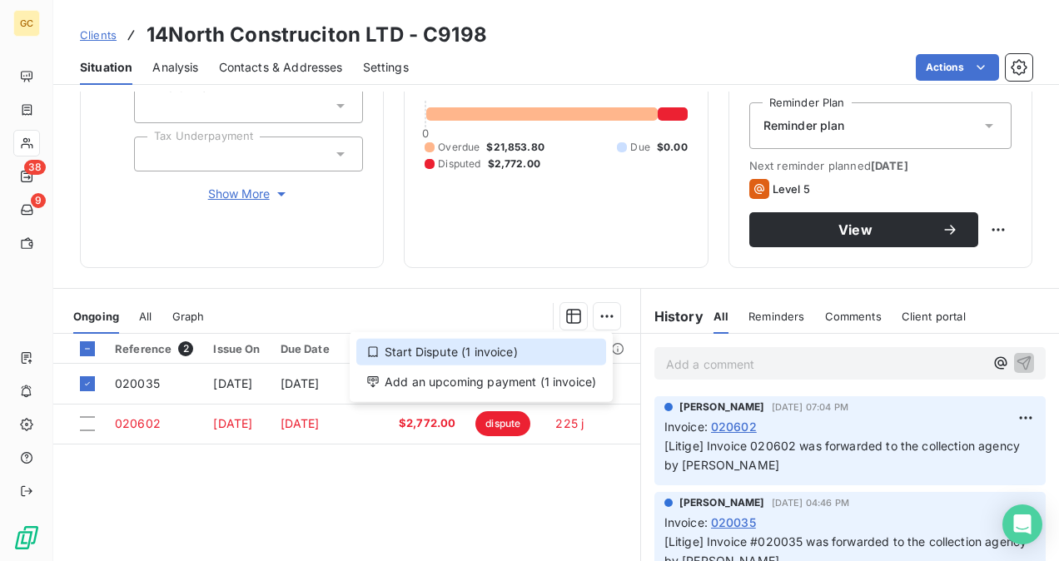
click at [516, 346] on div "Start Dispute (1 invoice)" at bounding box center [481, 352] width 250 height 27
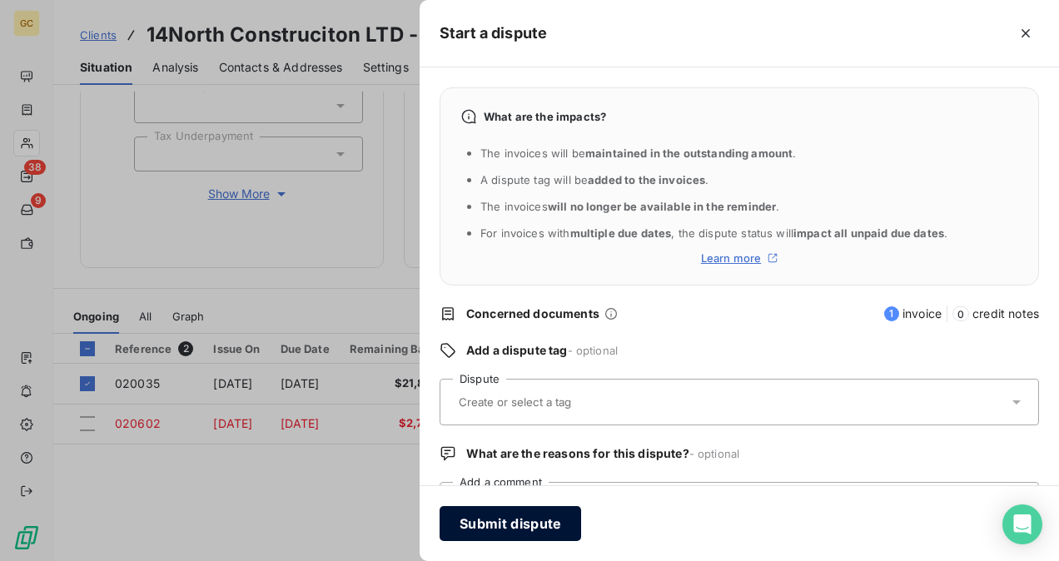
click at [501, 510] on button "Submit dispute" at bounding box center [511, 523] width 142 height 35
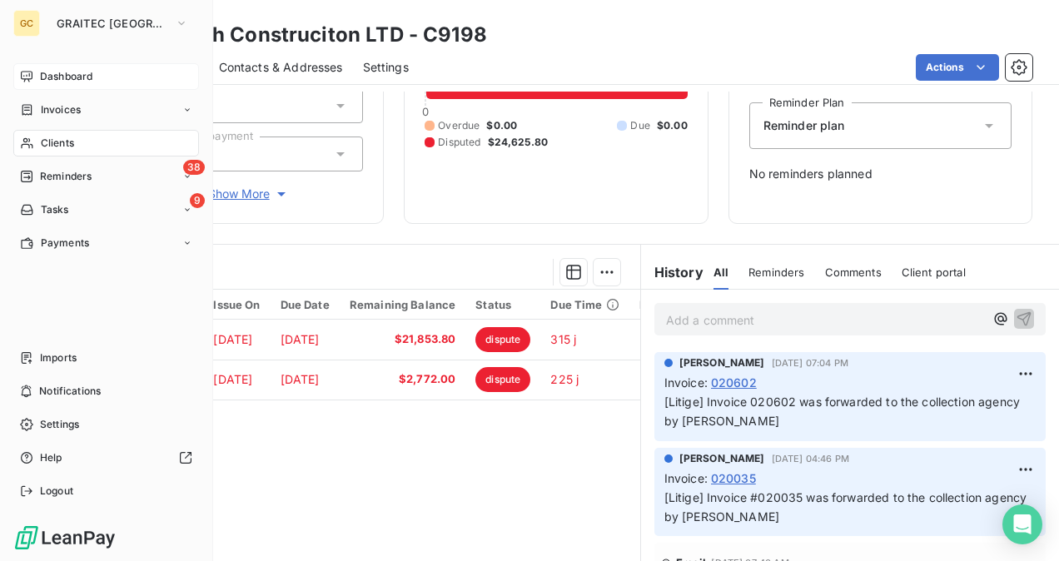
click at [92, 78] on span "Dashboard" at bounding box center [66, 76] width 52 height 15
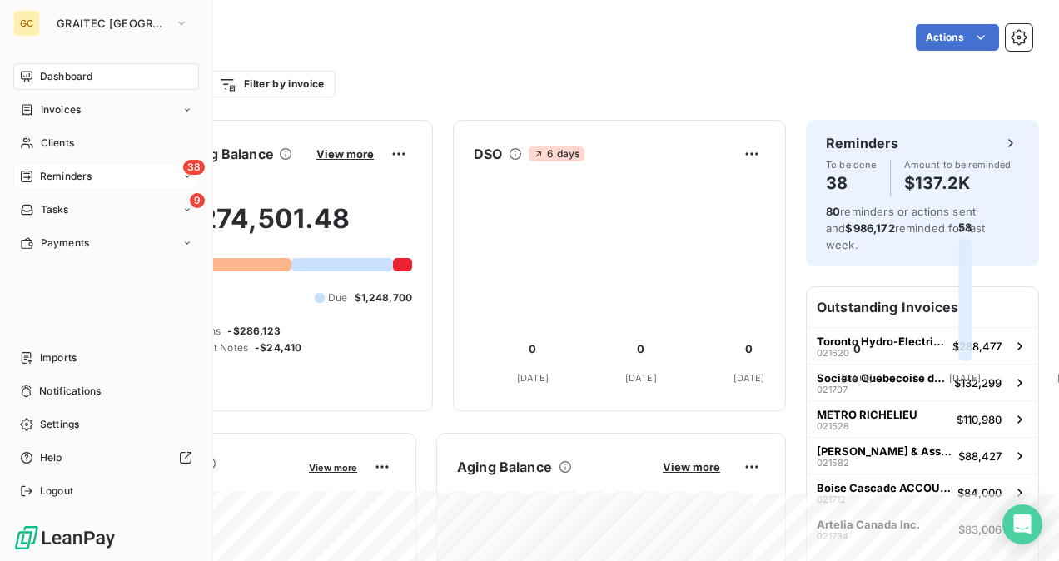
click at [97, 170] on div "38 Reminders" at bounding box center [106, 176] width 186 height 27
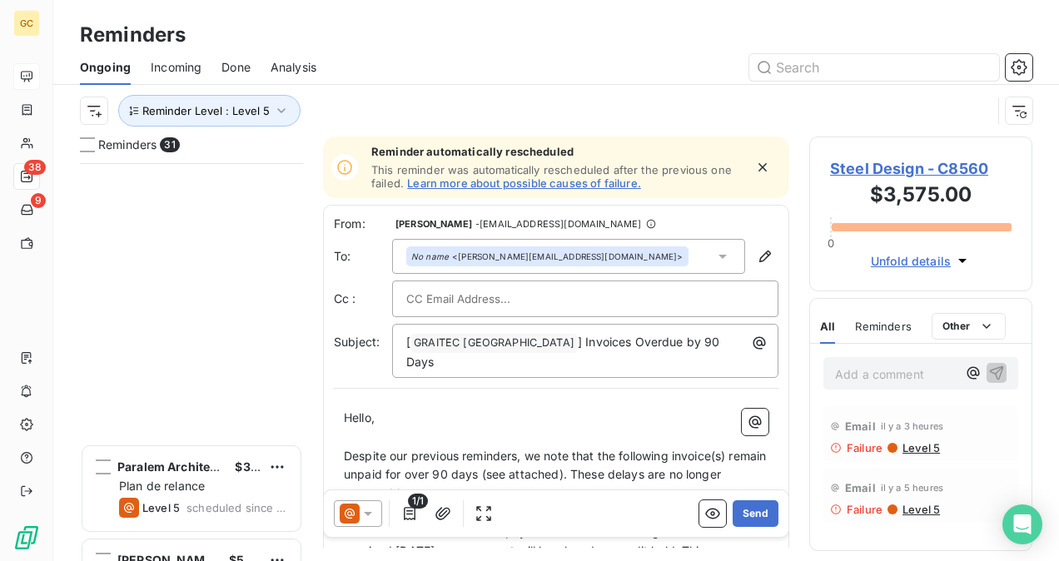
scroll to position [583, 0]
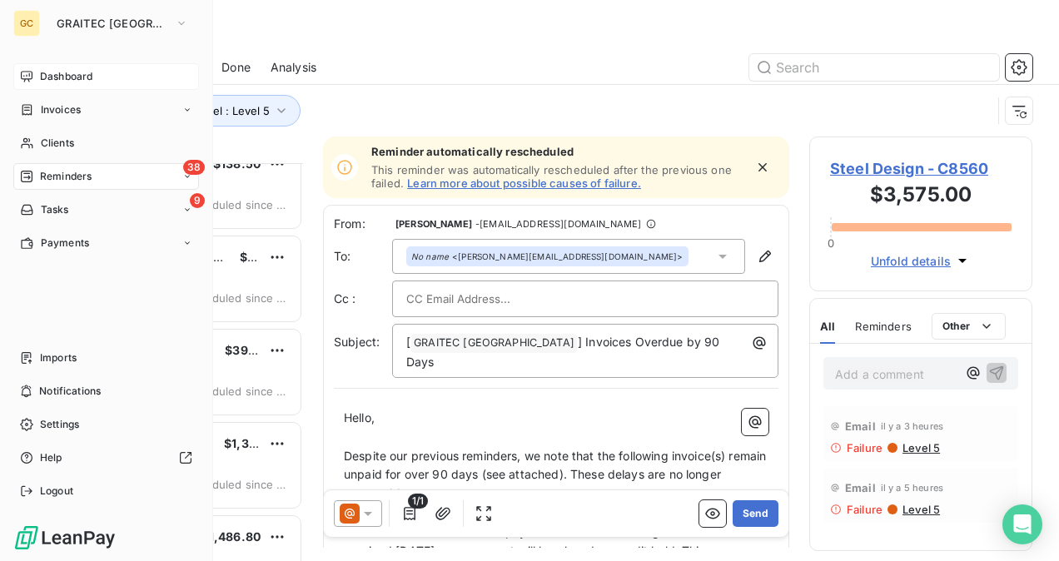
click at [93, 42] on div "GC GRAITEC CANADA Dashboard Invoices Clients 38 Reminders 9 Tasks Payments Impo…" at bounding box center [106, 280] width 213 height 561
click at [101, 20] on span "GRAITEC [GEOGRAPHIC_DATA]" at bounding box center [113, 23] width 112 height 13
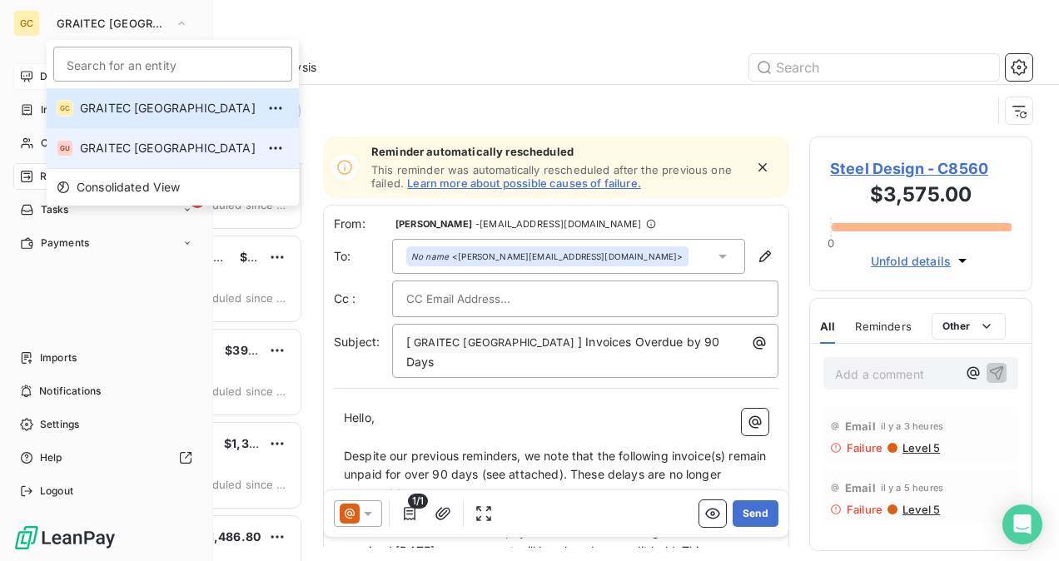
click at [145, 148] on span "GRAITEC [GEOGRAPHIC_DATA]" at bounding box center [168, 148] width 176 height 17
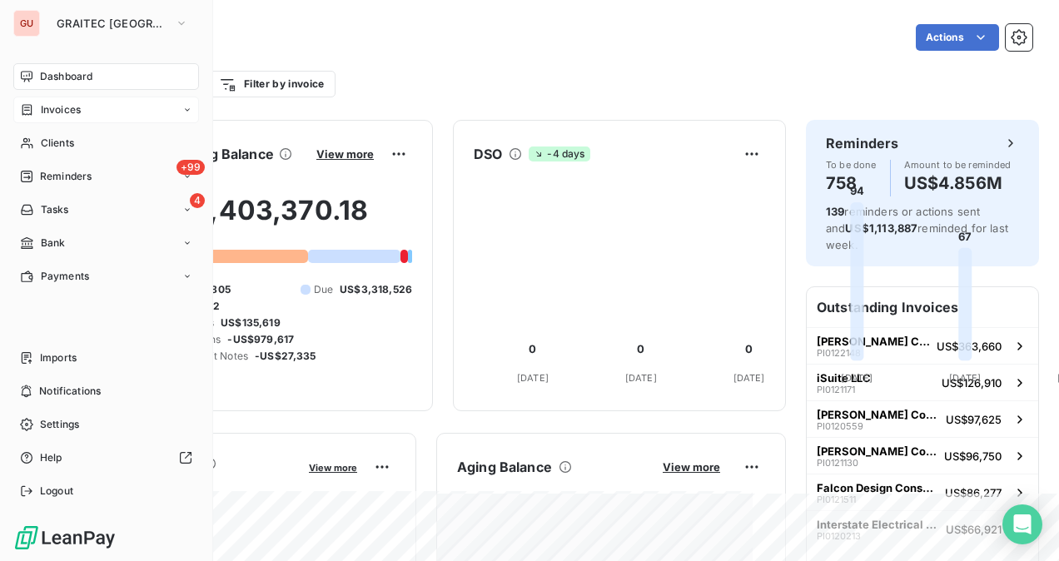
drag, startPoint x: 110, startPoint y: 113, endPoint x: 109, endPoint y: 122, distance: 9.2
click at [110, 113] on div "Invoices" at bounding box center [106, 110] width 186 height 27
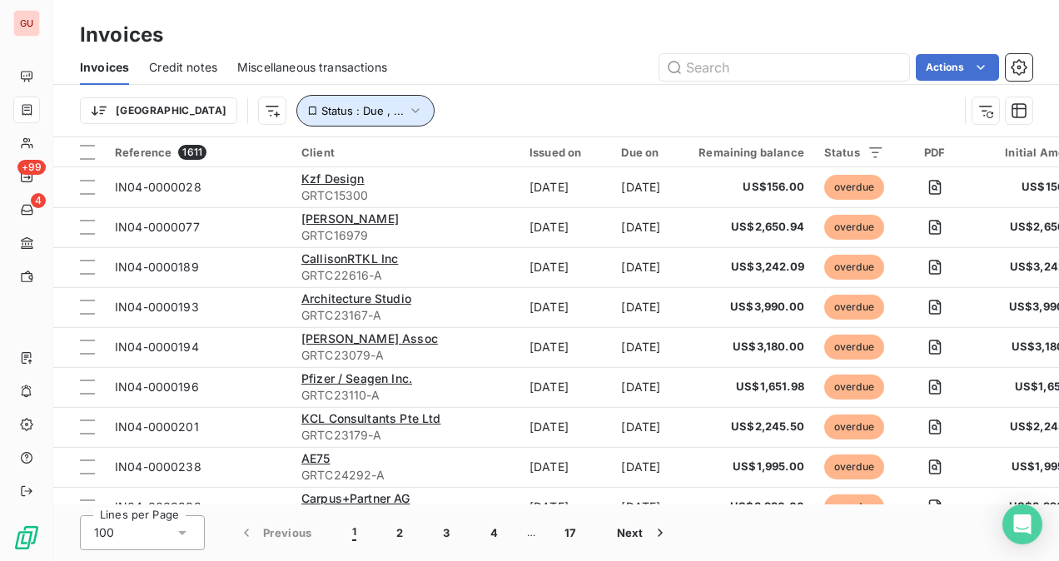
click at [407, 117] on icon "button" at bounding box center [415, 110] width 17 height 17
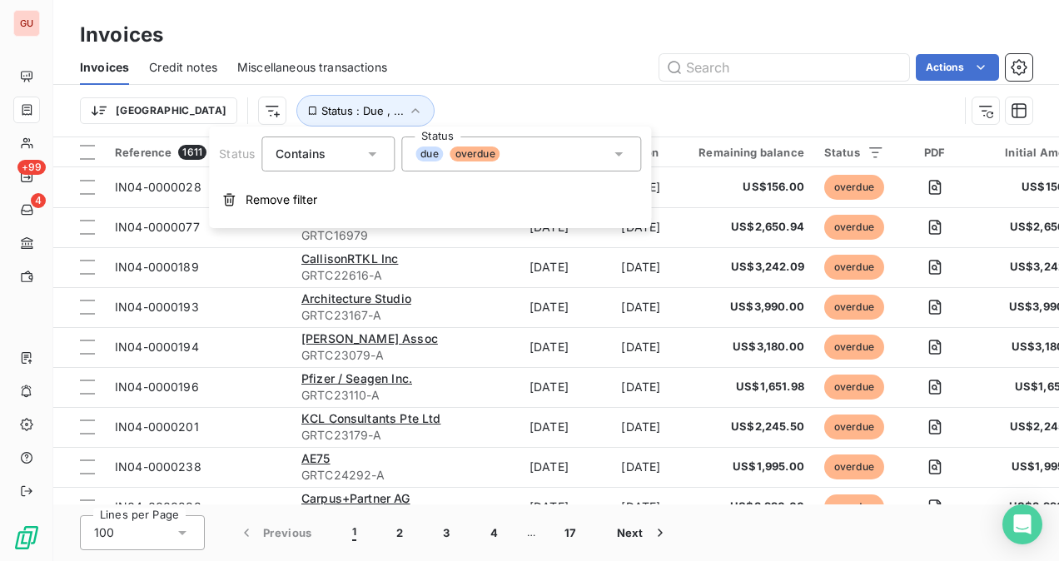
click at [365, 147] on icon at bounding box center [372, 154] width 17 height 17
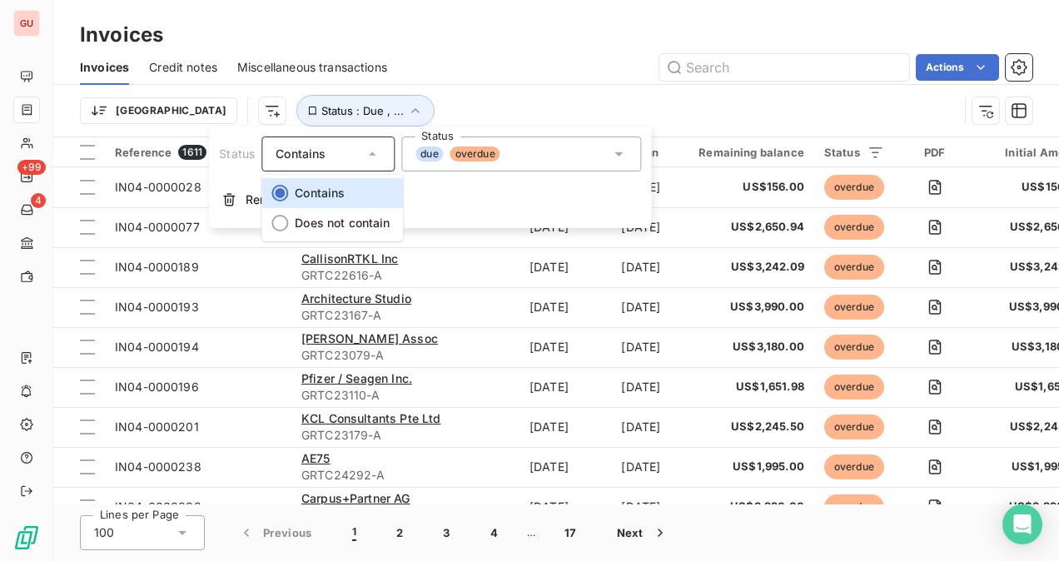
click at [395, 81] on div "Invoices Credit notes Miscellaneous transactions Actions" at bounding box center [556, 67] width 1006 height 35
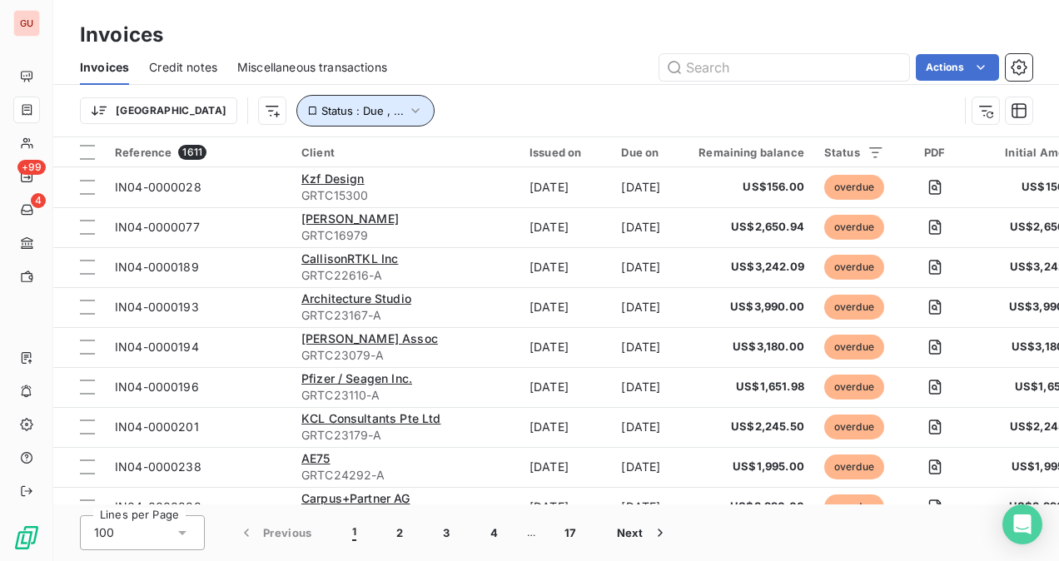
click at [407, 113] on icon "button" at bounding box center [415, 110] width 17 height 17
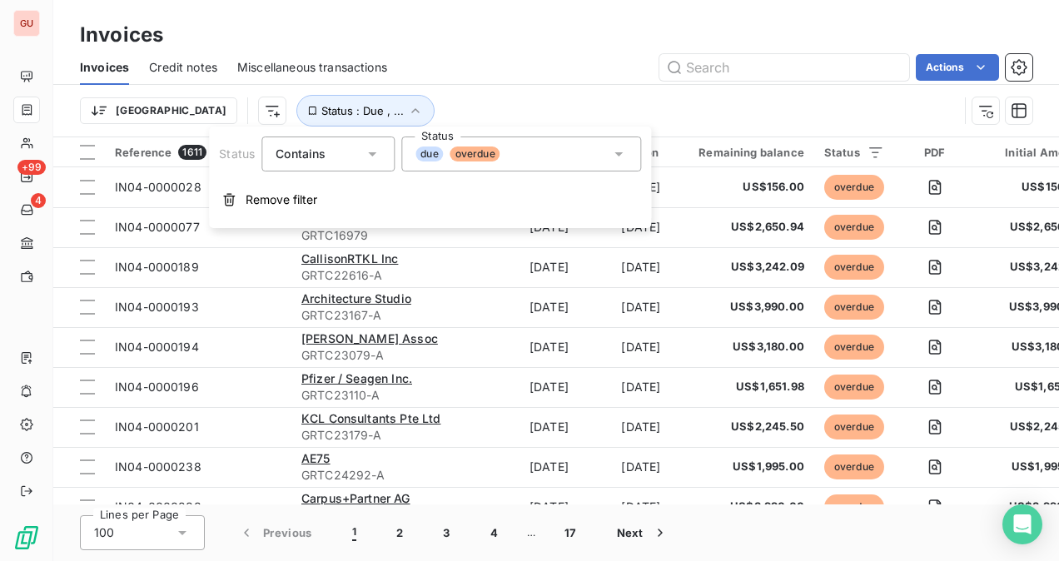
click at [550, 152] on div "due overdue" at bounding box center [521, 154] width 240 height 35
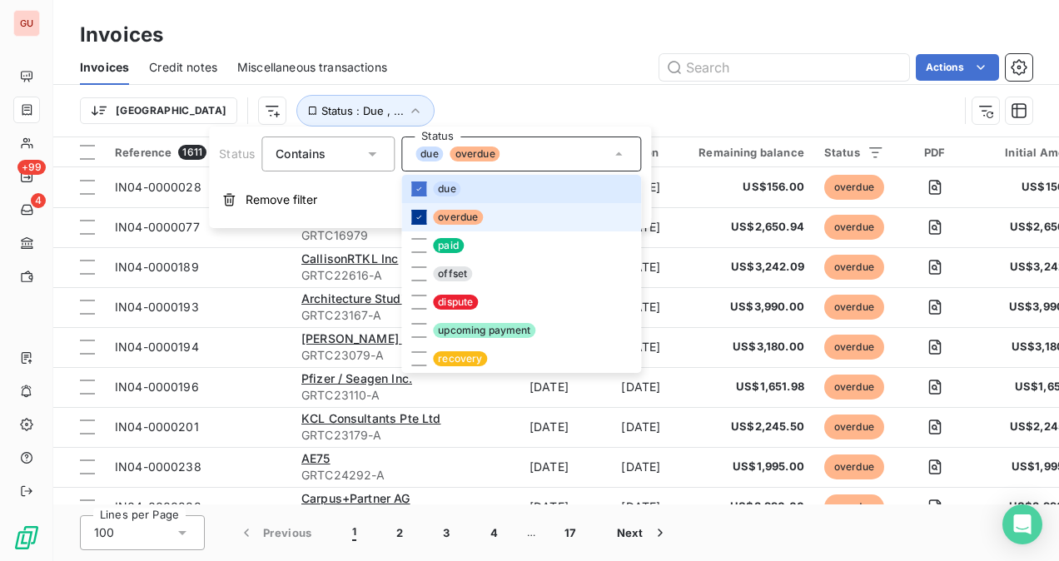
click at [416, 215] on icon at bounding box center [419, 217] width 10 height 10
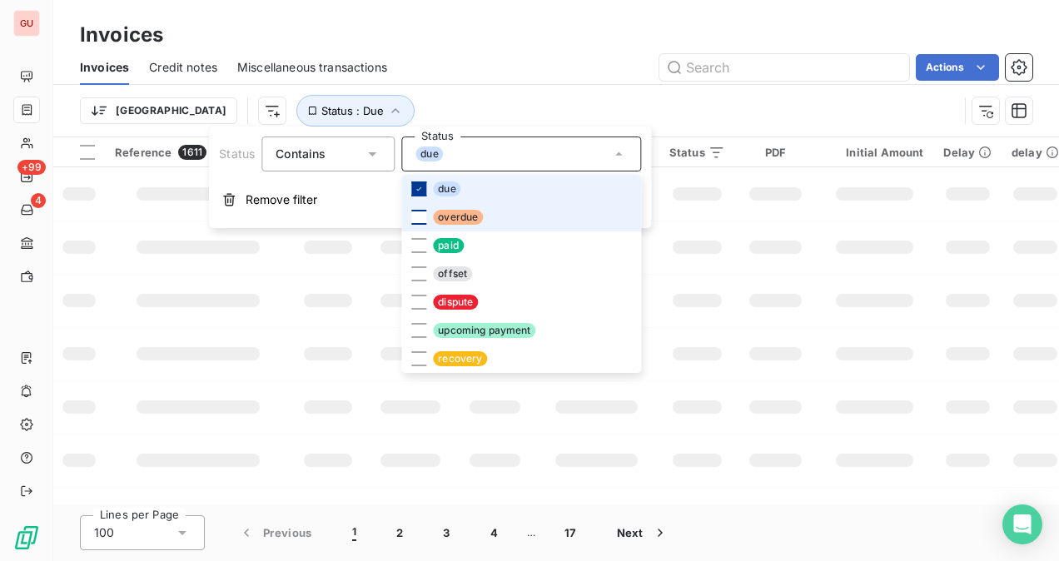
click at [416, 187] on icon at bounding box center [419, 189] width 10 height 10
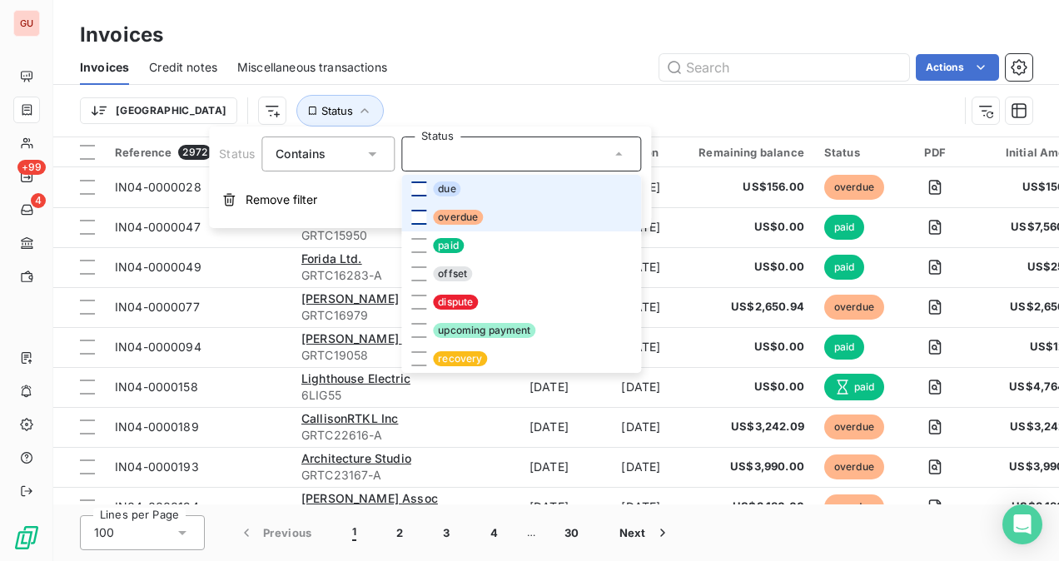
click at [393, 67] on div "Invoices Credit notes Miscellaneous transactions Actions" at bounding box center [556, 67] width 1006 height 35
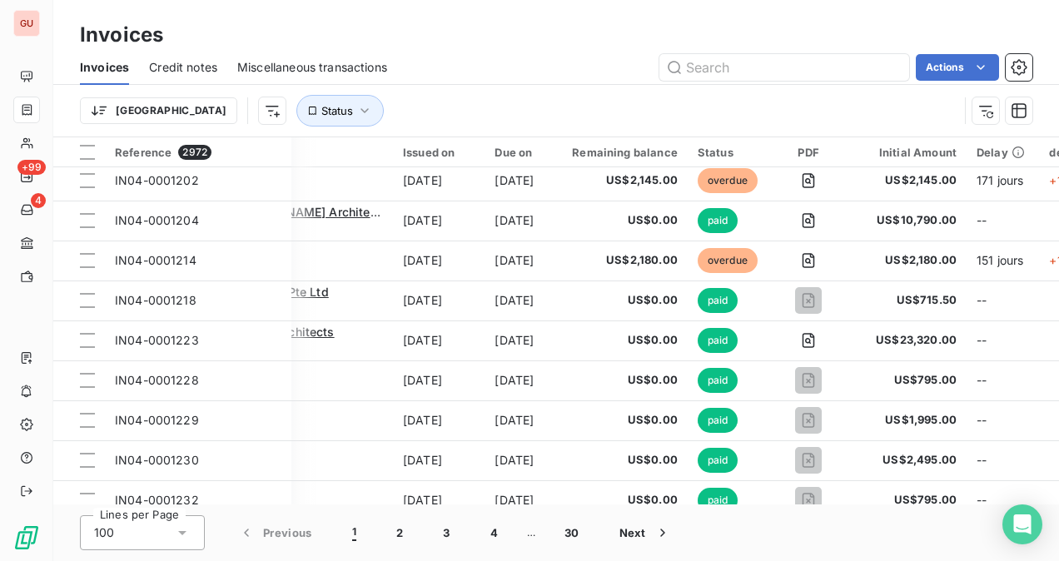
scroll to position [2165, 0]
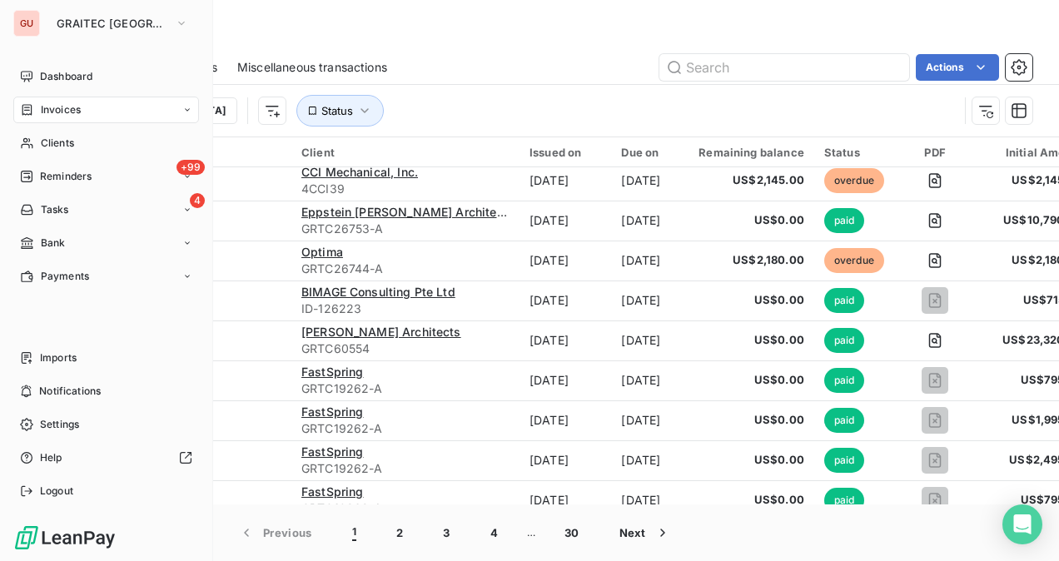
click at [61, 112] on span "Invoices" at bounding box center [61, 109] width 40 height 15
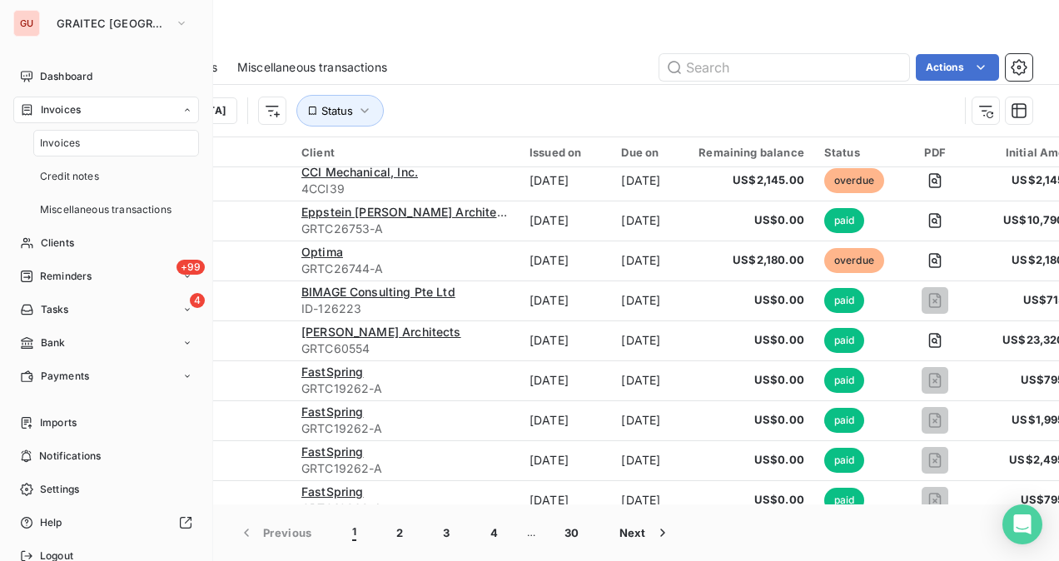
click at [63, 111] on span "Invoices" at bounding box center [61, 109] width 40 height 15
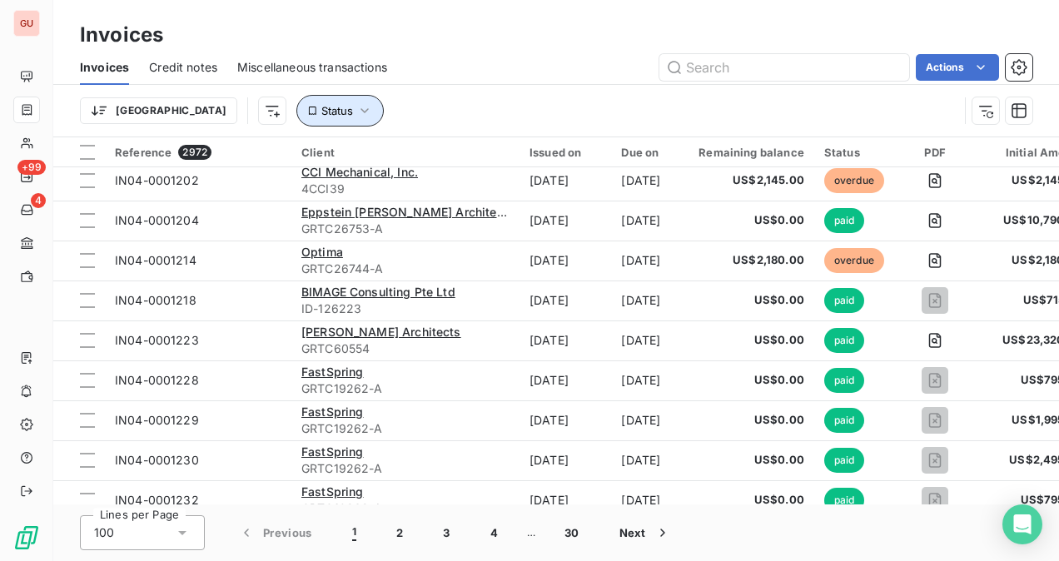
click at [296, 118] on button "Status" at bounding box center [339, 111] width 87 height 32
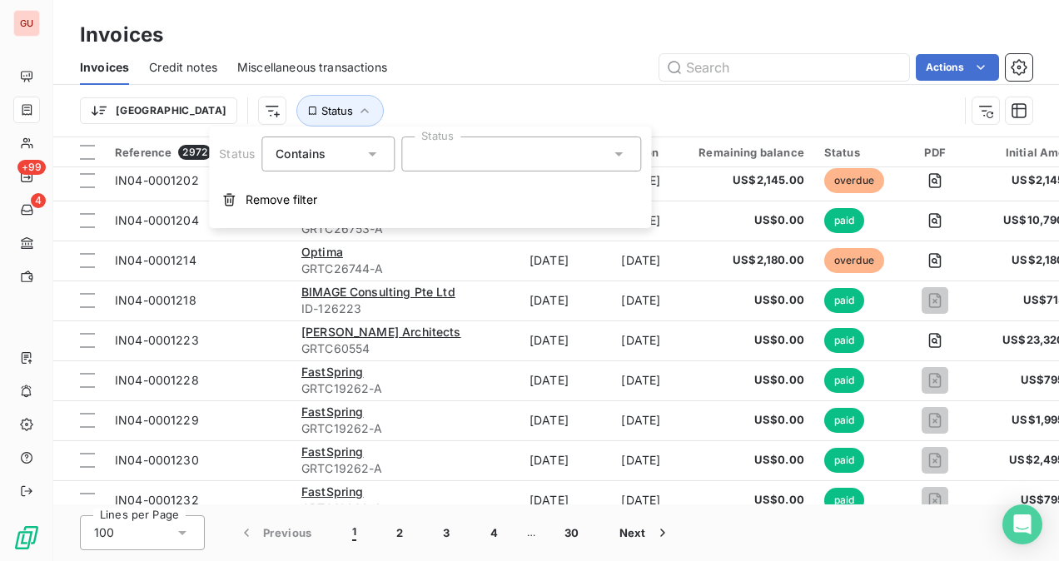
click at [329, 145] on div "Contains is" at bounding box center [320, 153] width 88 height 23
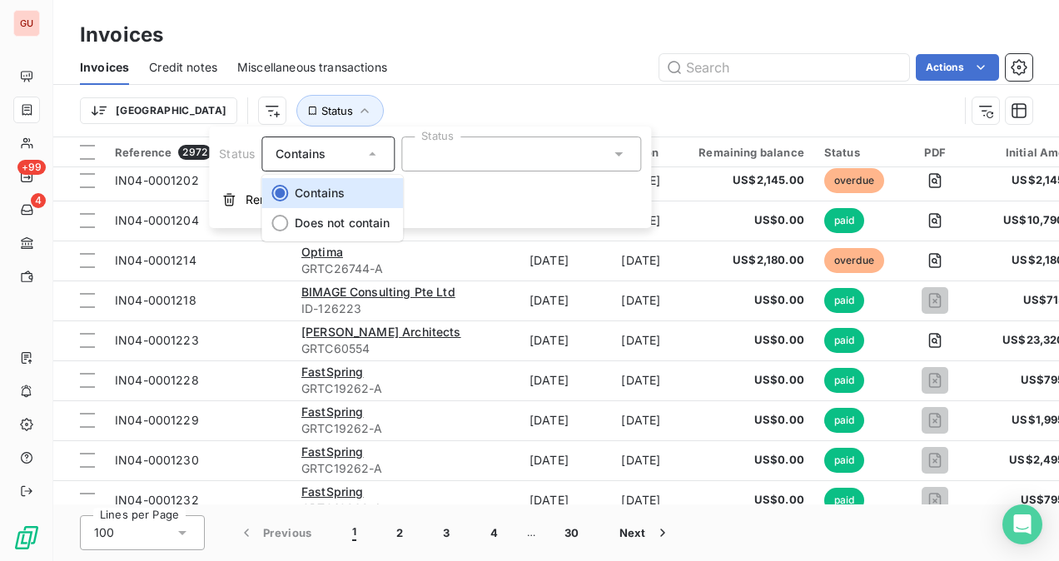
click at [345, 63] on span "Miscellaneous transactions" at bounding box center [312, 67] width 150 height 17
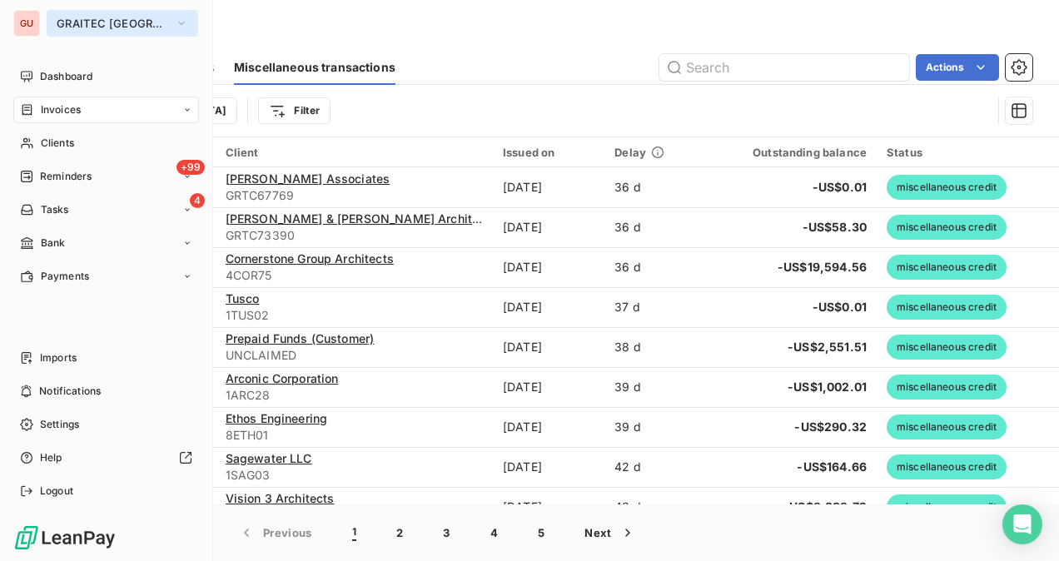
click at [77, 25] on span "GRAITEC [GEOGRAPHIC_DATA]" at bounding box center [113, 23] width 112 height 13
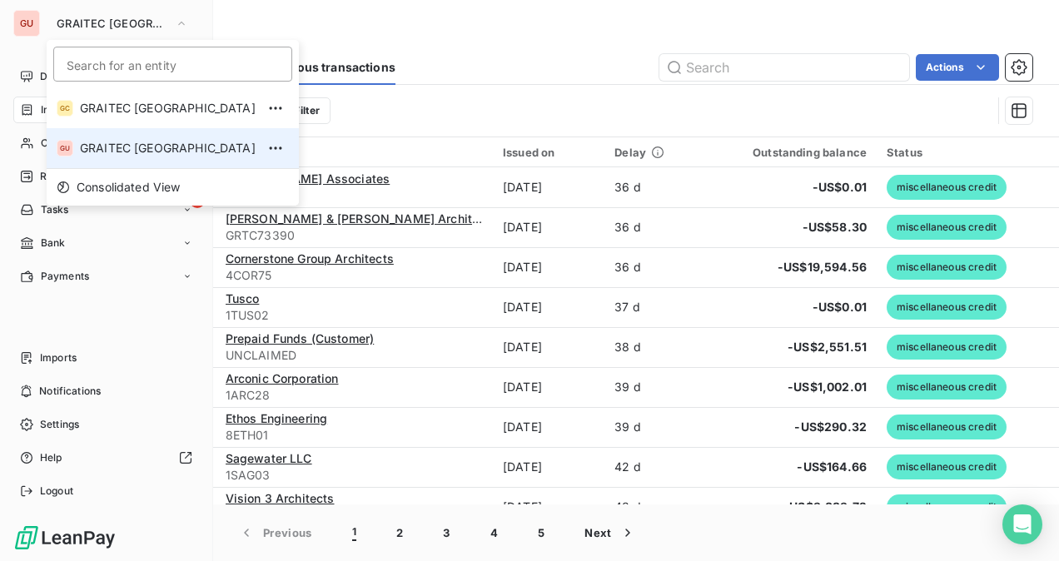
click at [89, 141] on span "GRAITEC [GEOGRAPHIC_DATA]" at bounding box center [168, 148] width 176 height 17
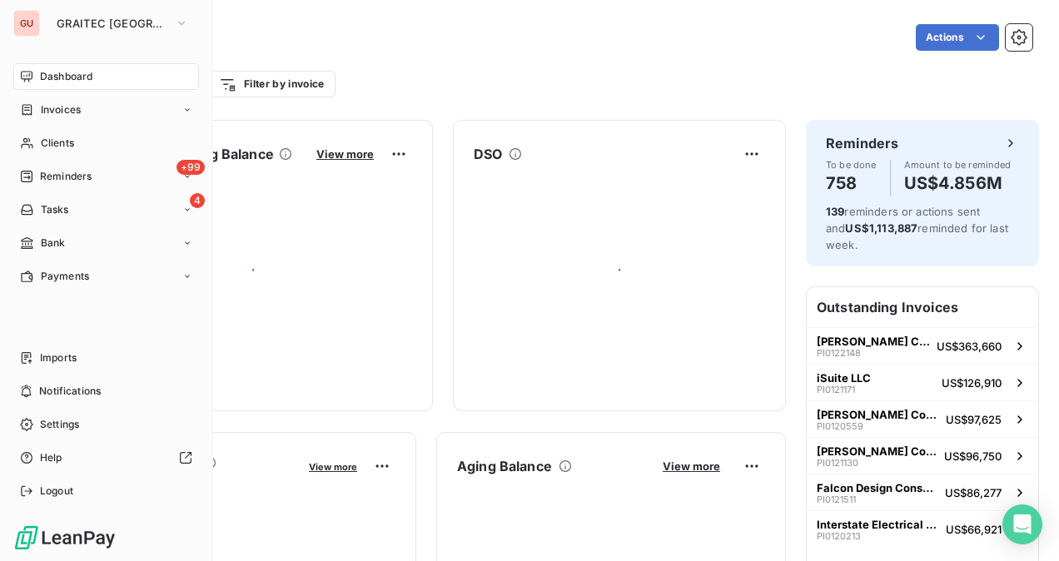
click at [80, 18] on span "GRAITEC [GEOGRAPHIC_DATA]" at bounding box center [113, 23] width 112 height 13
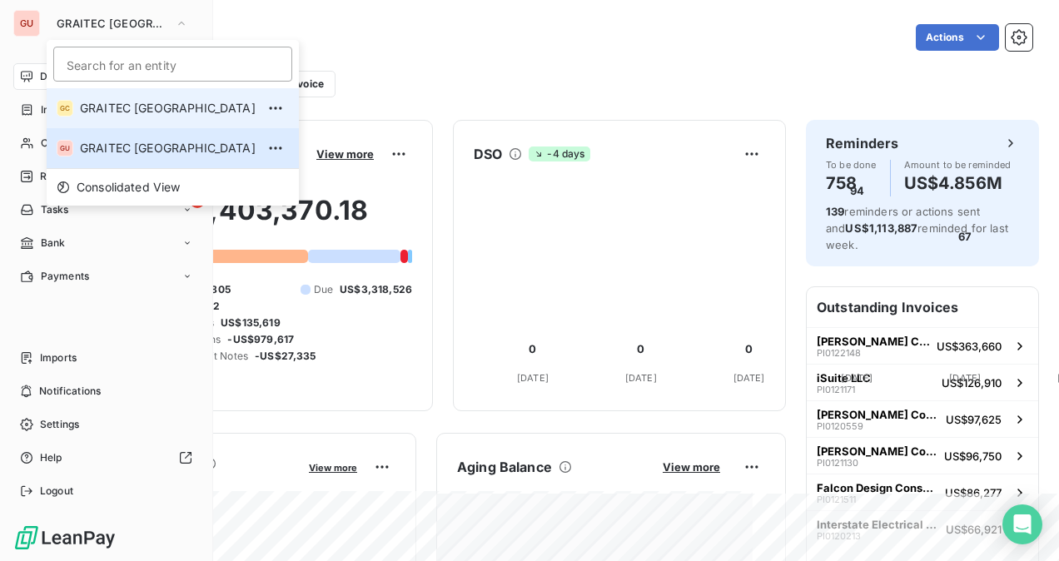
click at [122, 108] on span "GRAITEC [GEOGRAPHIC_DATA]" at bounding box center [168, 108] width 176 height 17
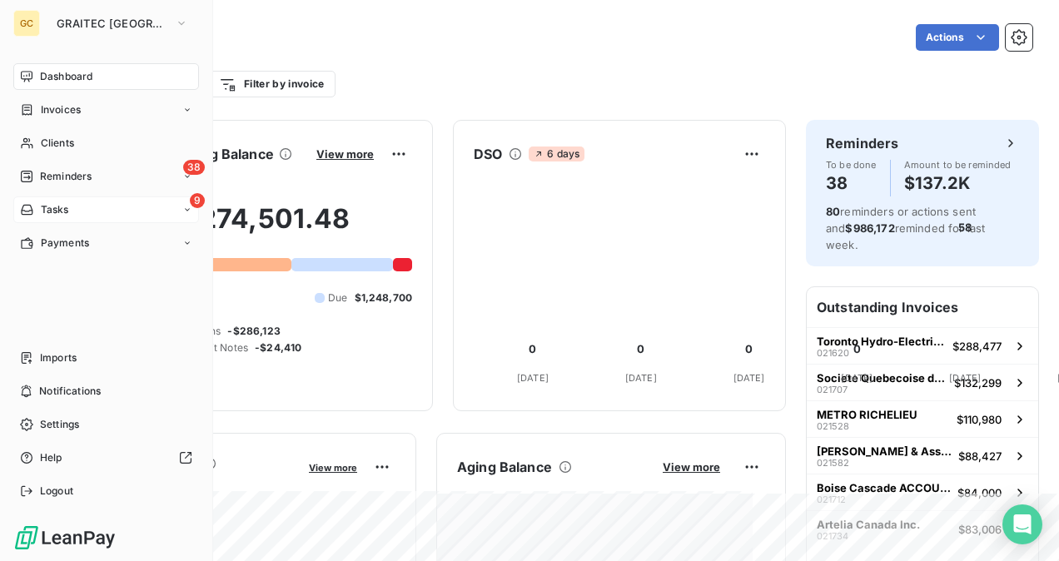
click at [87, 209] on div "9 Tasks" at bounding box center [106, 210] width 186 height 27
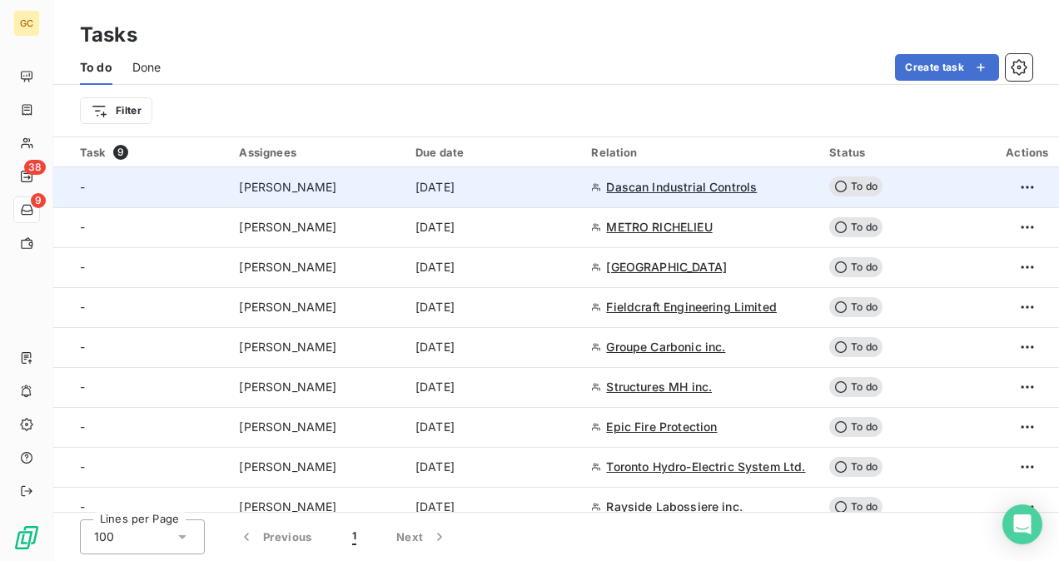
click at [497, 189] on div "[DATE]" at bounding box center [494, 187] width 156 height 17
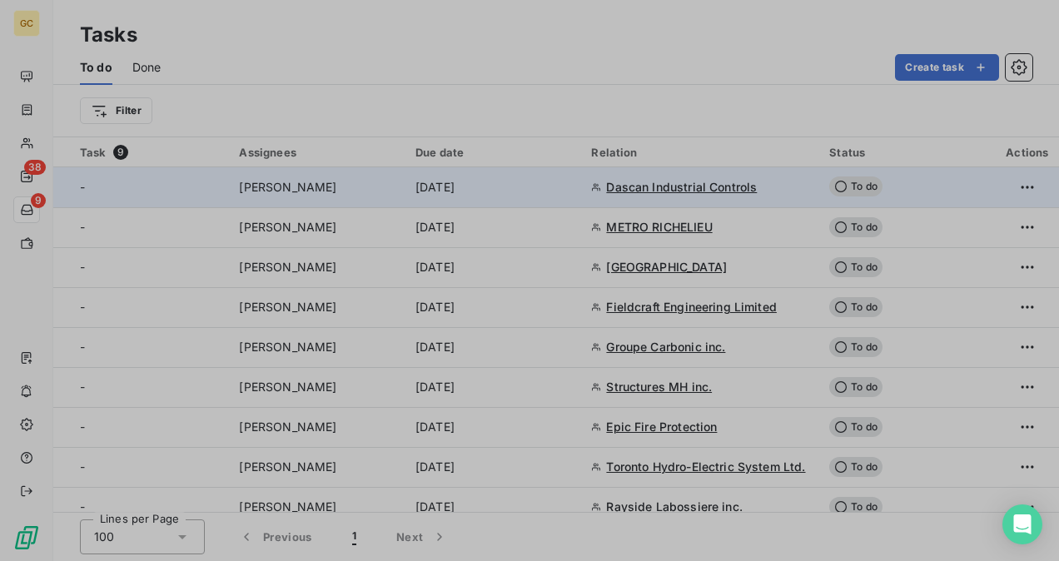
type input "[DATE]"
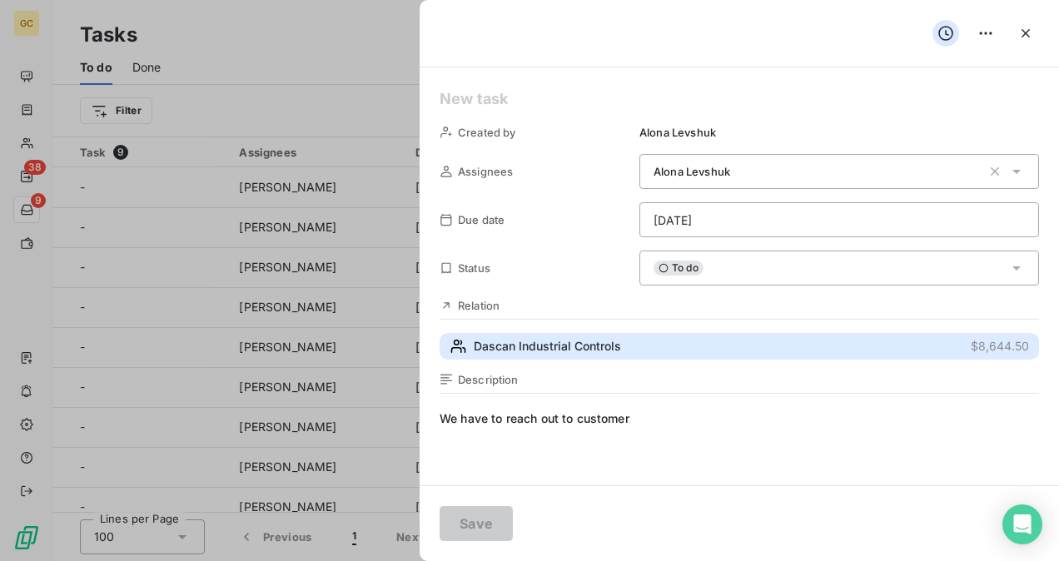
click at [541, 350] on span "Dascan Industrial Controls" at bounding box center [547, 346] width 147 height 17
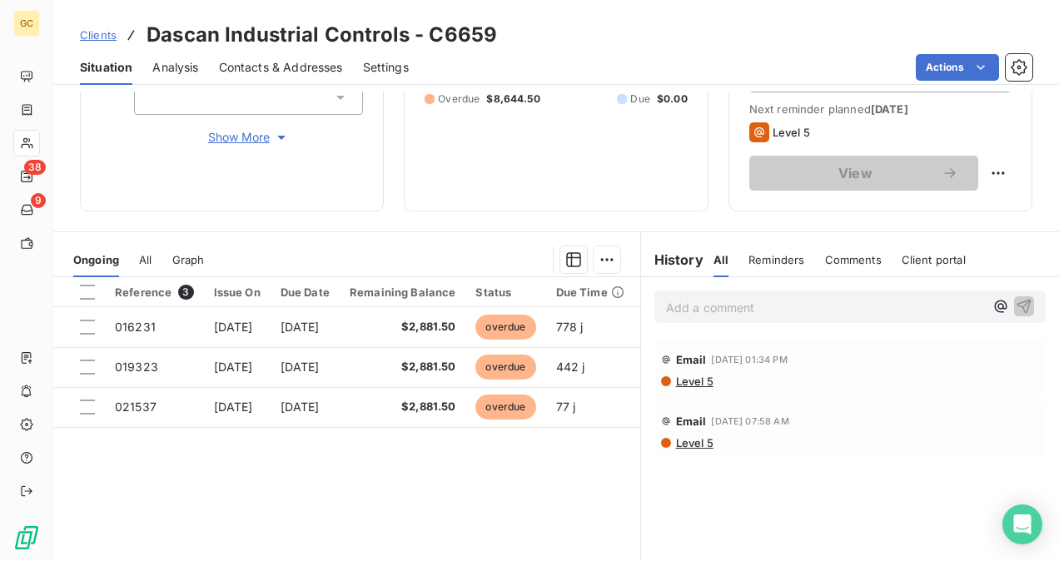
scroll to position [250, 0]
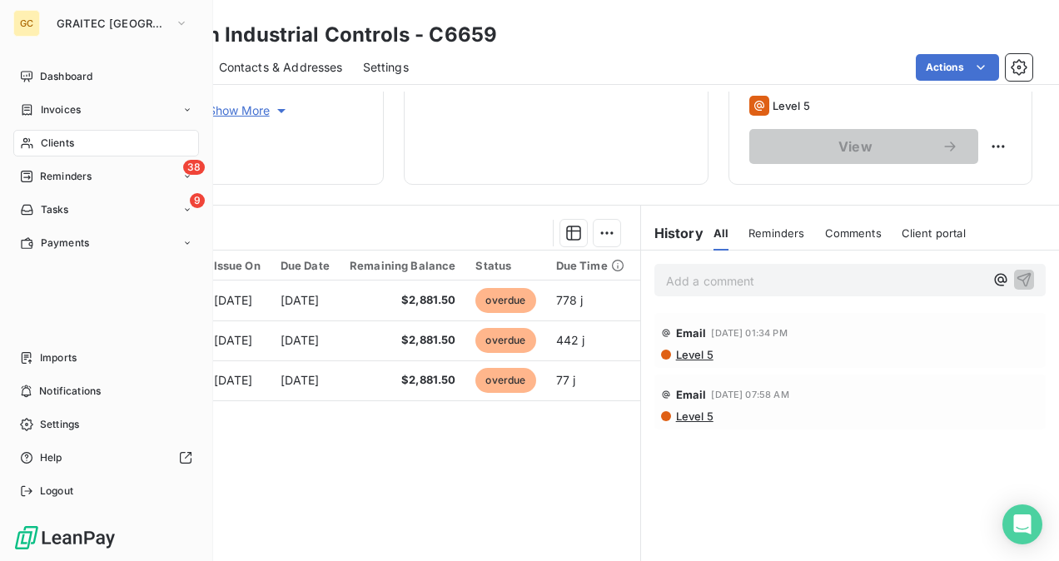
click at [65, 147] on span "Clients" at bounding box center [57, 143] width 33 height 15
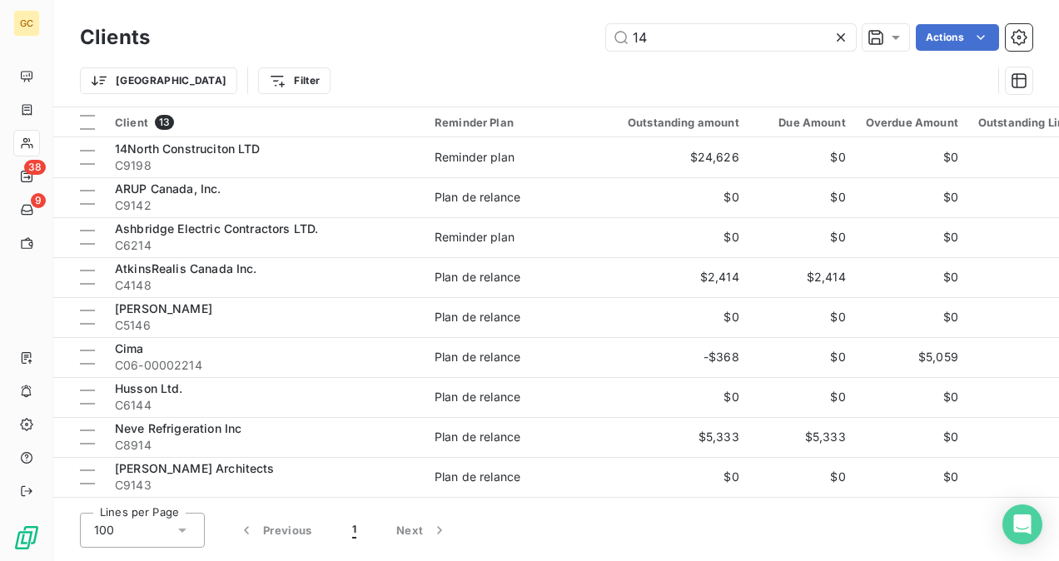
drag, startPoint x: 315, startPoint y: 62, endPoint x: 258, endPoint y: 76, distance: 58.2
click at [258, 72] on div "Clients 14 Actions Trier Filter" at bounding box center [556, 63] width 953 height 87
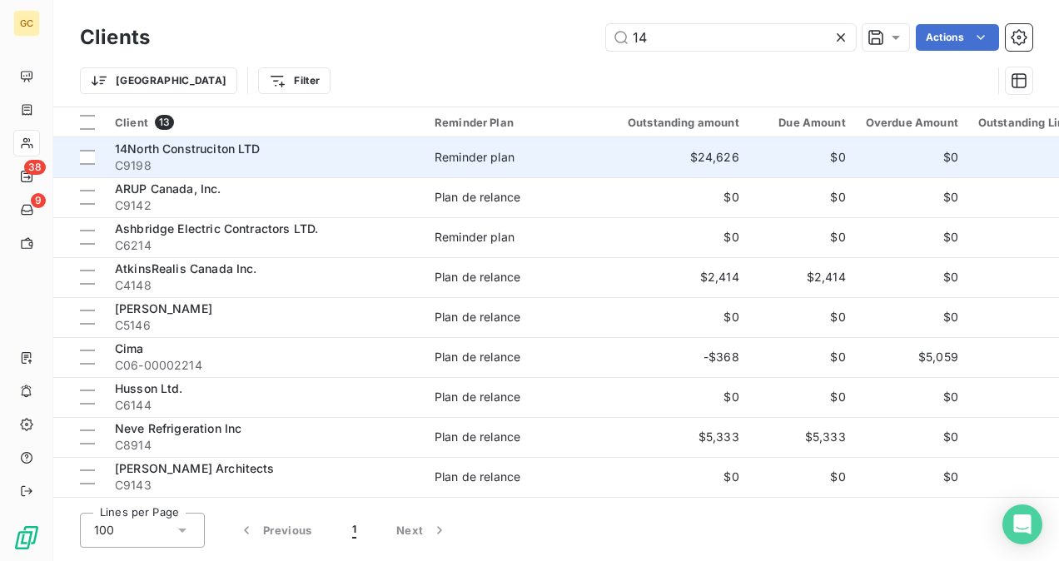
click at [208, 160] on span "C9198" at bounding box center [265, 165] width 300 height 17
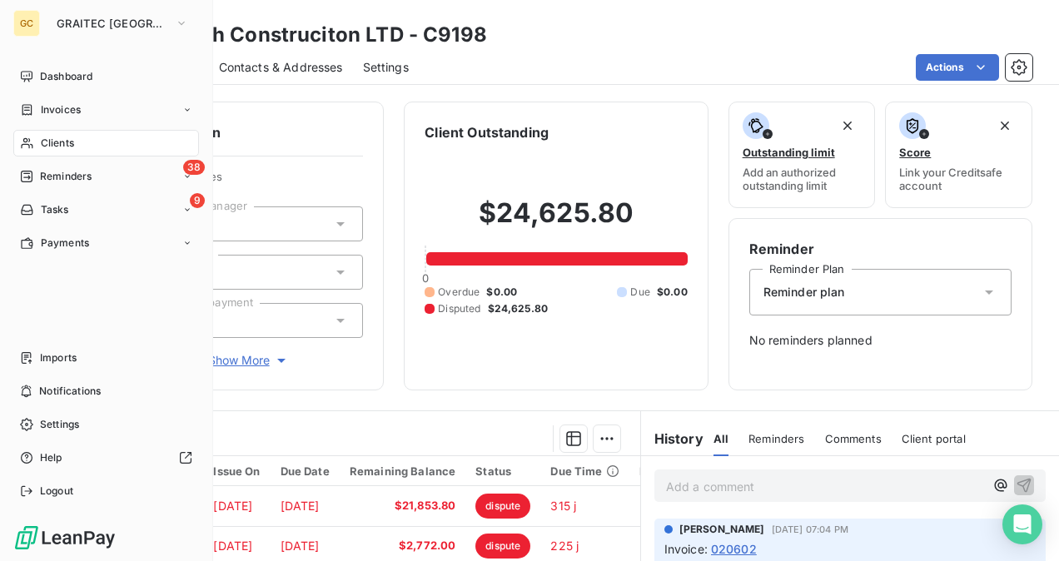
click at [63, 140] on span "Clients" at bounding box center [57, 143] width 33 height 15
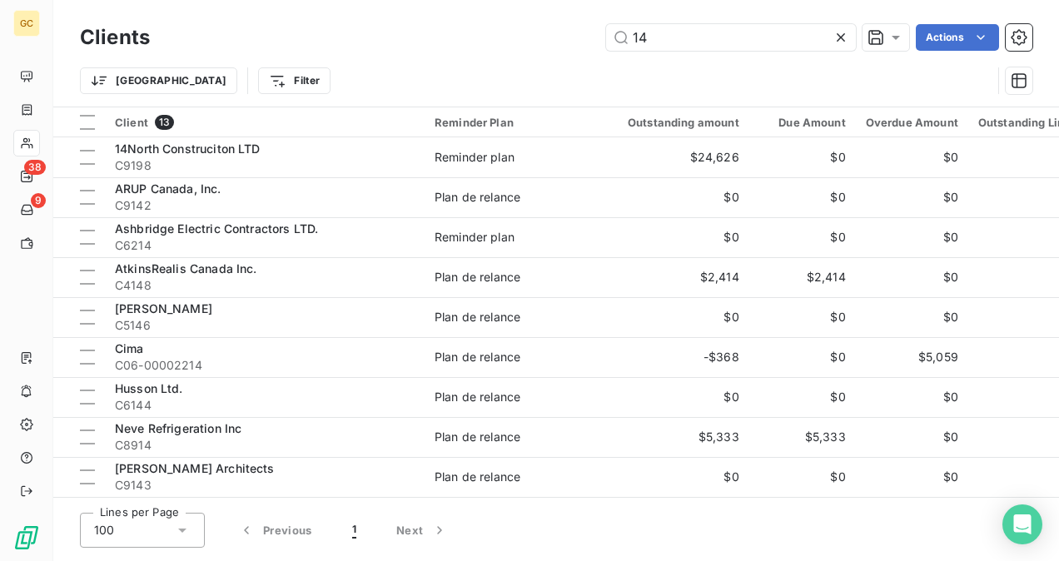
drag, startPoint x: 679, startPoint y: 28, endPoint x: 306, endPoint y: 21, distance: 373.1
click at [306, 21] on div "Clients 14 Actions" at bounding box center [556, 37] width 953 height 35
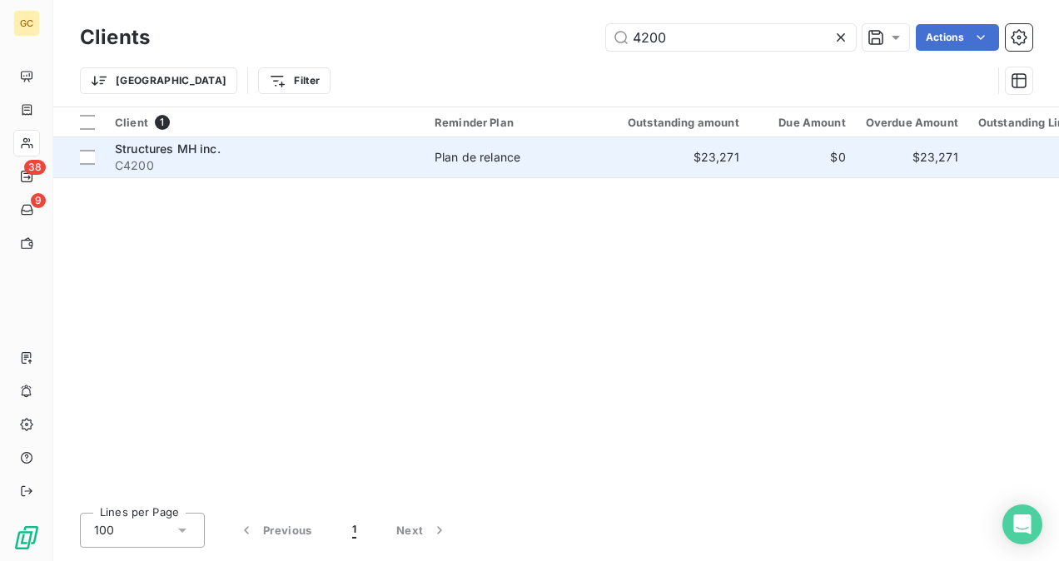
type input "4200"
click at [150, 164] on span "C4200" at bounding box center [265, 165] width 300 height 17
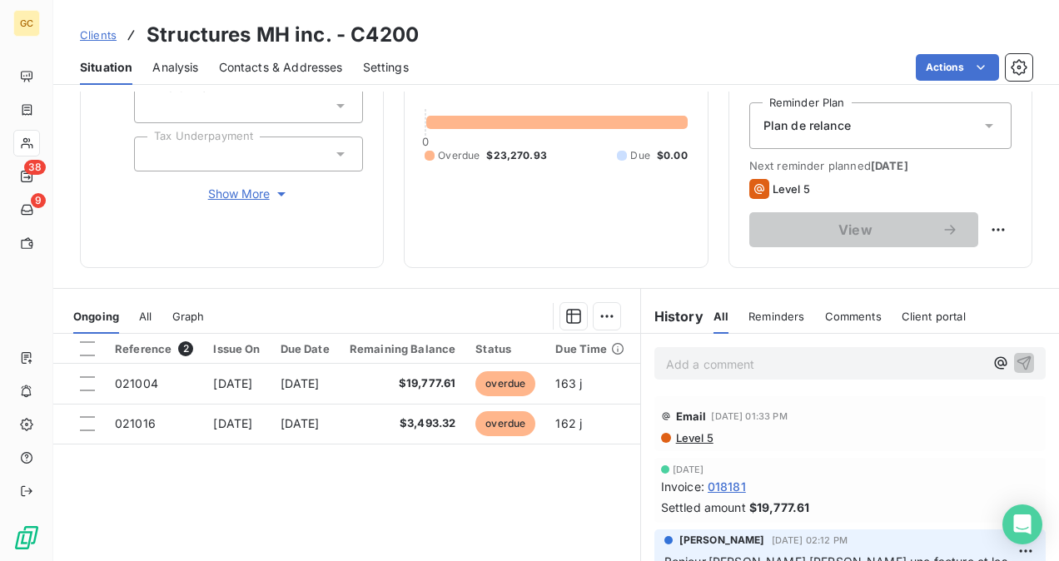
scroll to position [309, 0]
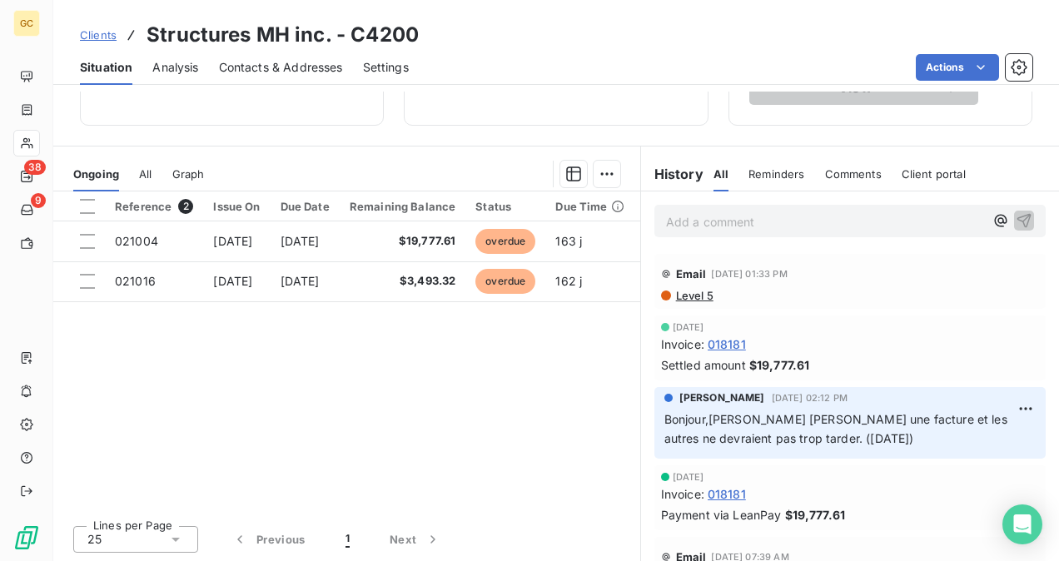
click at [694, 223] on p "Add a comment ﻿" at bounding box center [825, 221] width 318 height 21
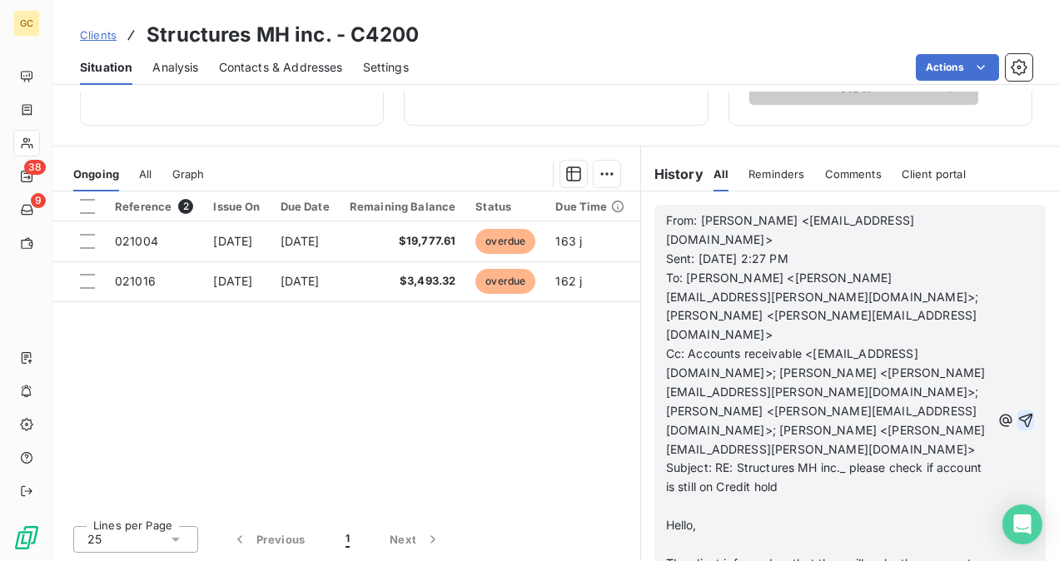
click at [1019, 413] on icon "button" at bounding box center [1026, 420] width 14 height 14
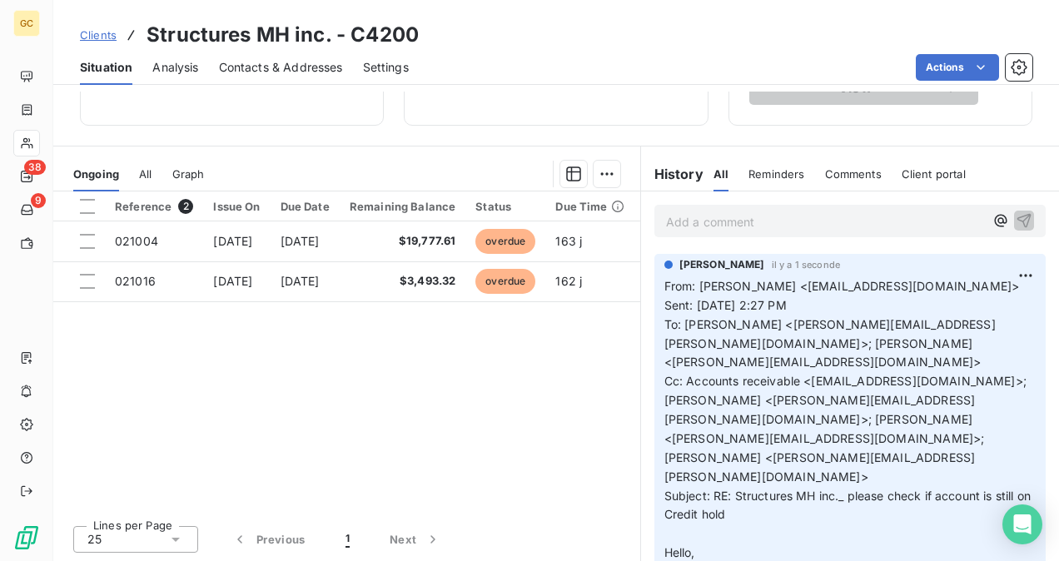
scroll to position [0, 0]
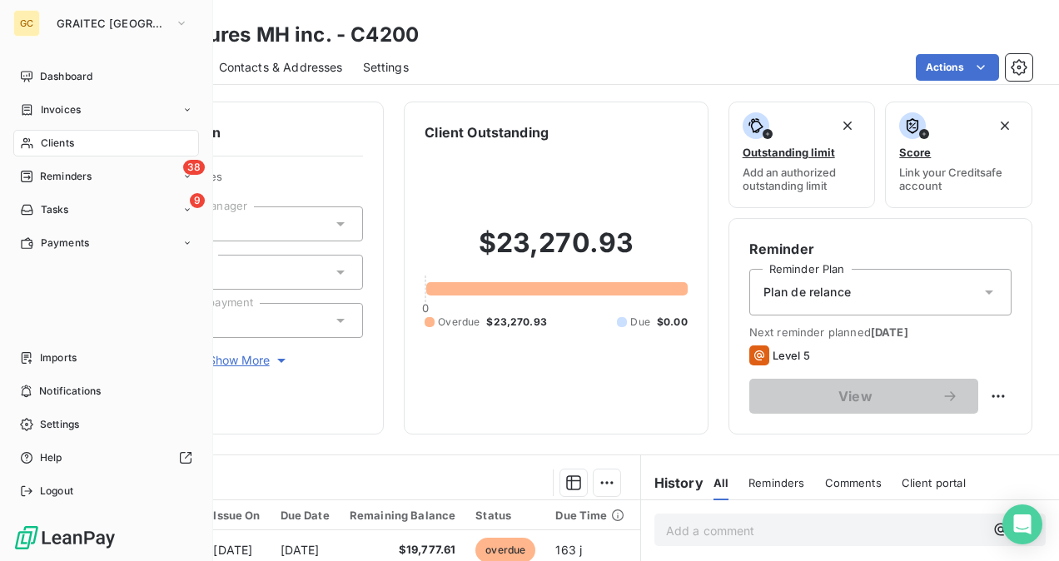
click at [100, 142] on div "Clients" at bounding box center [106, 143] width 186 height 27
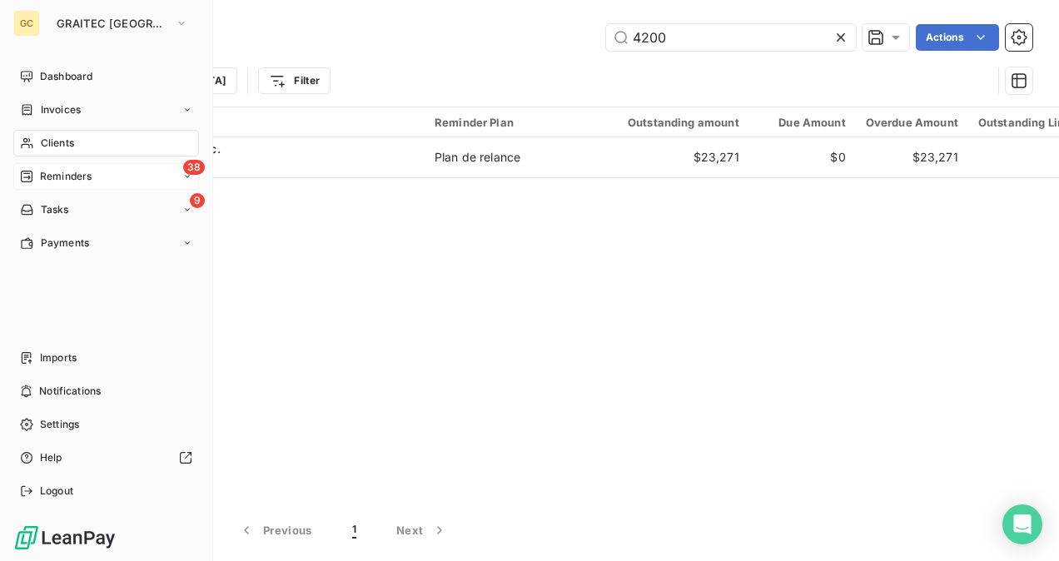
click at [66, 182] on span "Reminders" at bounding box center [66, 176] width 52 height 15
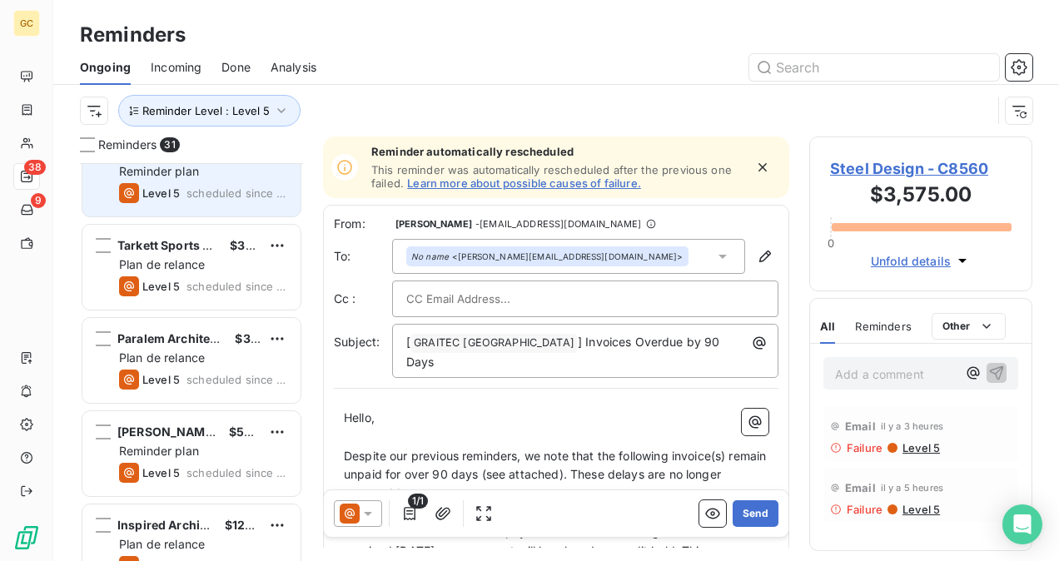
scroll to position [167, 0]
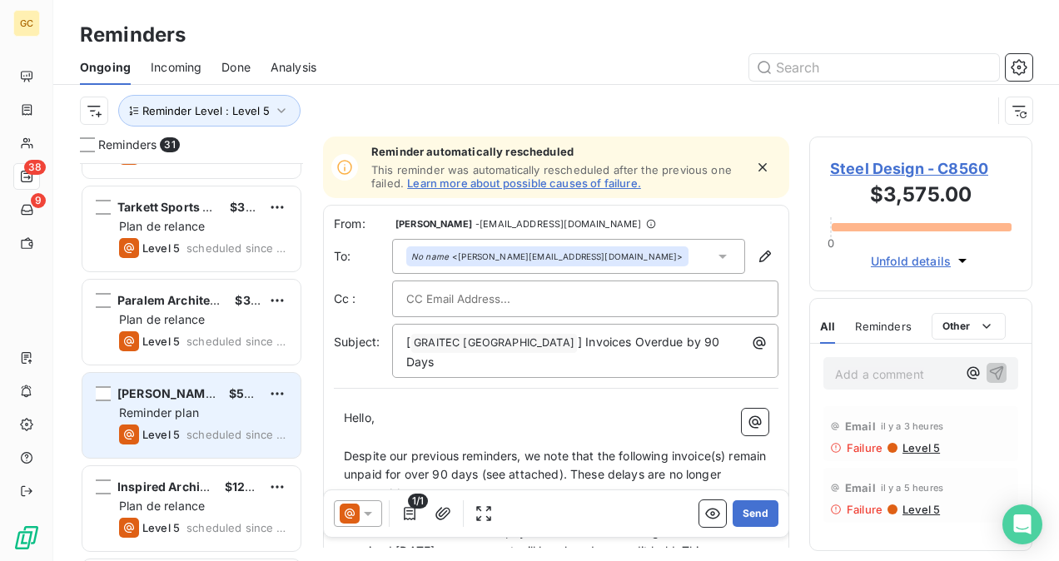
click at [201, 412] on div "Reminder plan" at bounding box center [203, 413] width 168 height 17
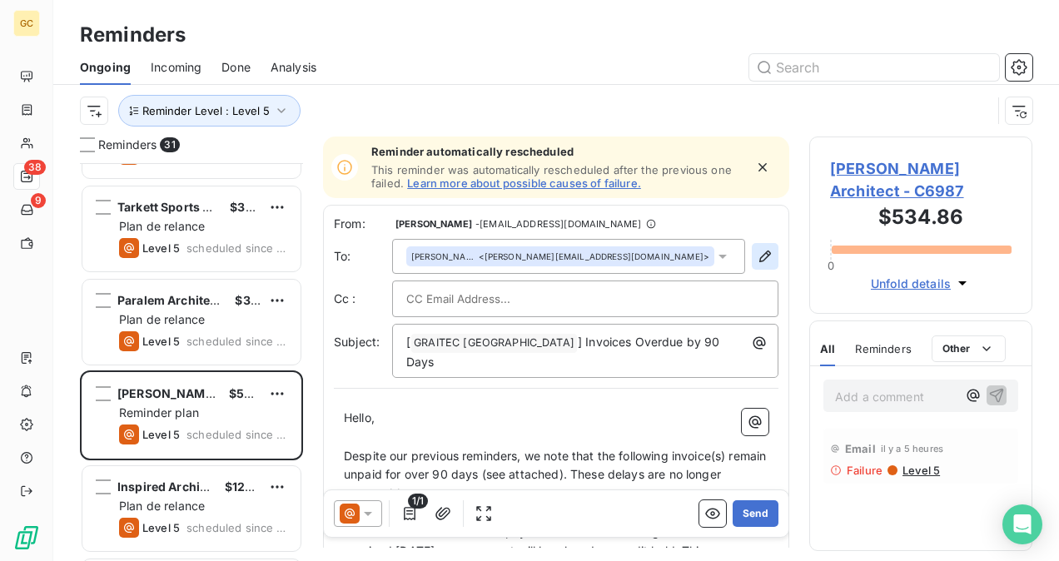
click at [752, 265] on button "button" at bounding box center [765, 256] width 27 height 27
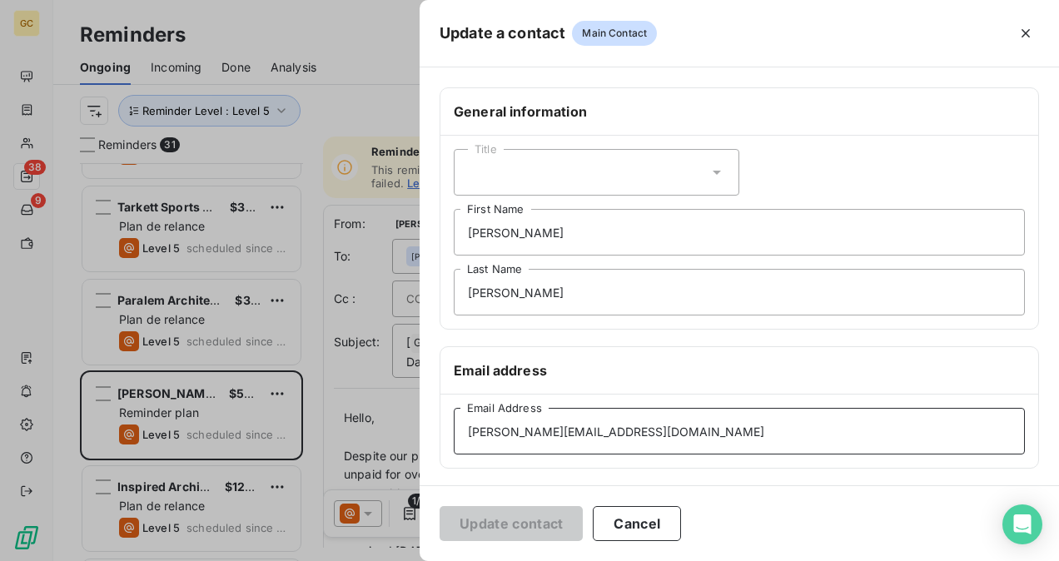
drag, startPoint x: 613, startPoint y: 430, endPoint x: 412, endPoint y: 430, distance: 200.7
click at [412, 560] on div "Update a contact Main Contact General information Title [PERSON_NAME] First Nam…" at bounding box center [529, 561] width 1059 height 0
paste input "[PERSON_NAME]"
type input "[PERSON_NAME][EMAIL_ADDRESS][DOMAIN_NAME]"
click at [527, 514] on button "Update contact" at bounding box center [511, 523] width 143 height 35
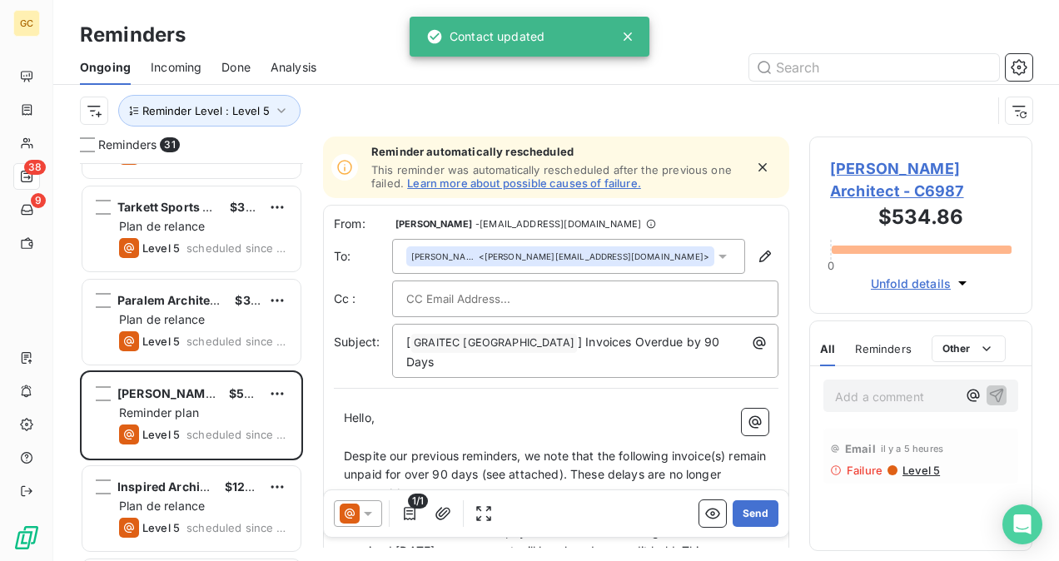
click at [687, 251] on div "[PERSON_NAME] <[PERSON_NAME][EMAIL_ADDRESS][DOMAIN_NAME]>" at bounding box center [568, 256] width 353 height 35
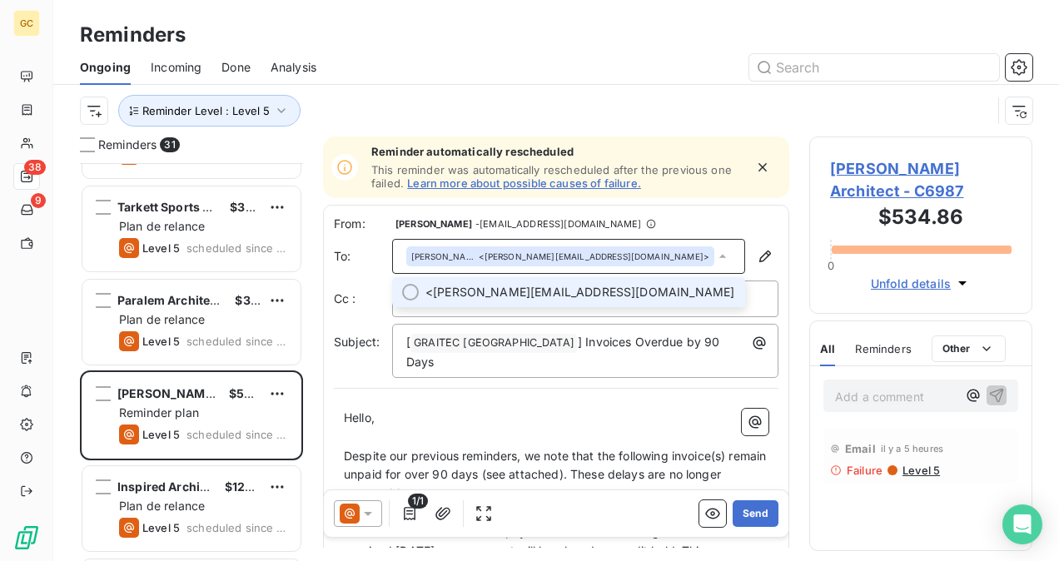
click at [631, 287] on span "[PERSON_NAME] <[PERSON_NAME][EMAIL_ADDRESS][DOMAIN_NAME]>" at bounding box center [580, 292] width 310 height 17
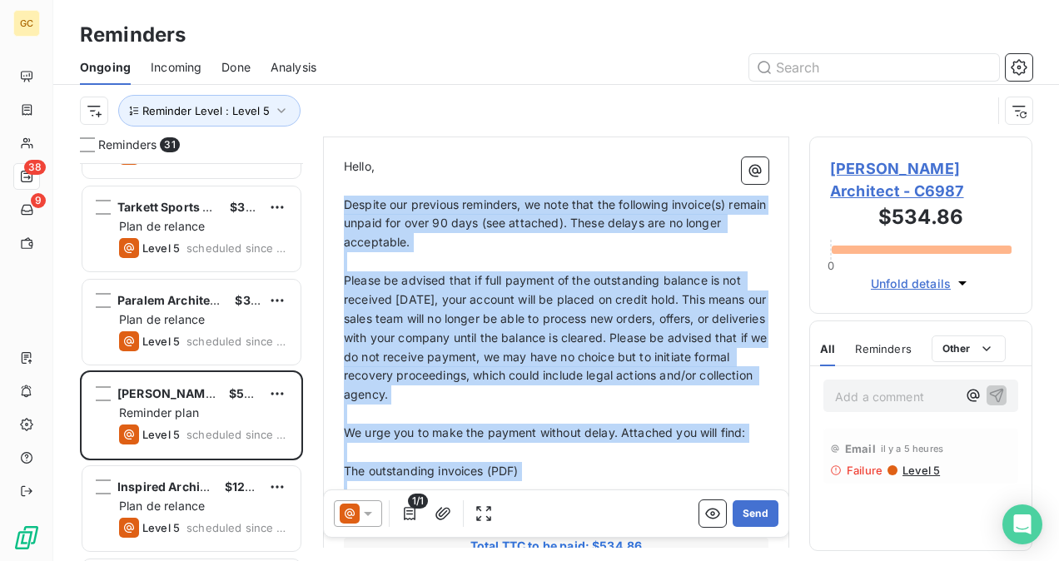
scroll to position [335, 0]
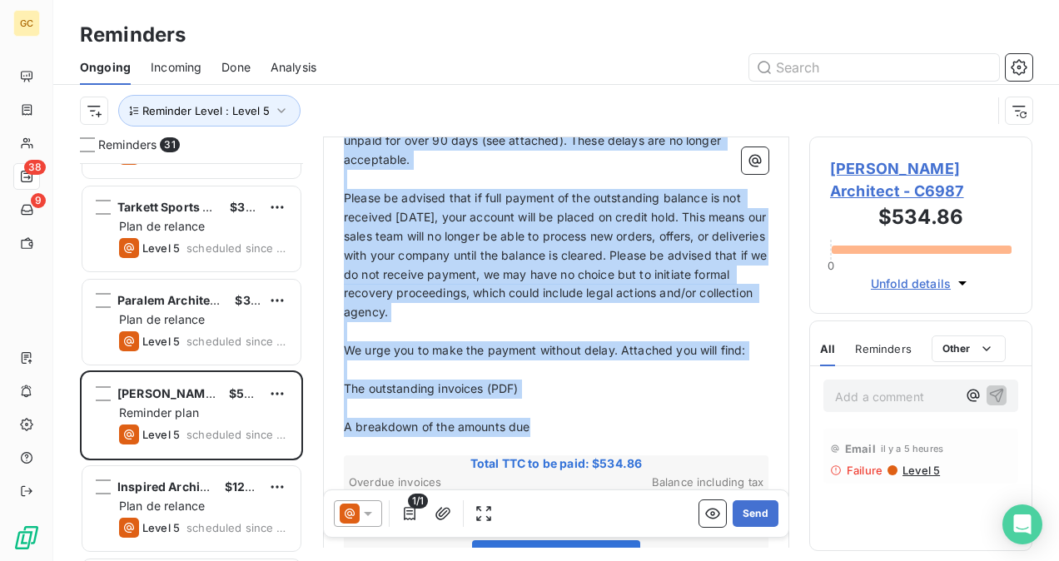
drag, startPoint x: 346, startPoint y: 268, endPoint x: 551, endPoint y: 410, distance: 249.0
click at [551, 410] on div "Hello, ﻿ Despite our previous reminders, we note that the following invoice(s) …" at bounding box center [556, 450] width 425 height 750
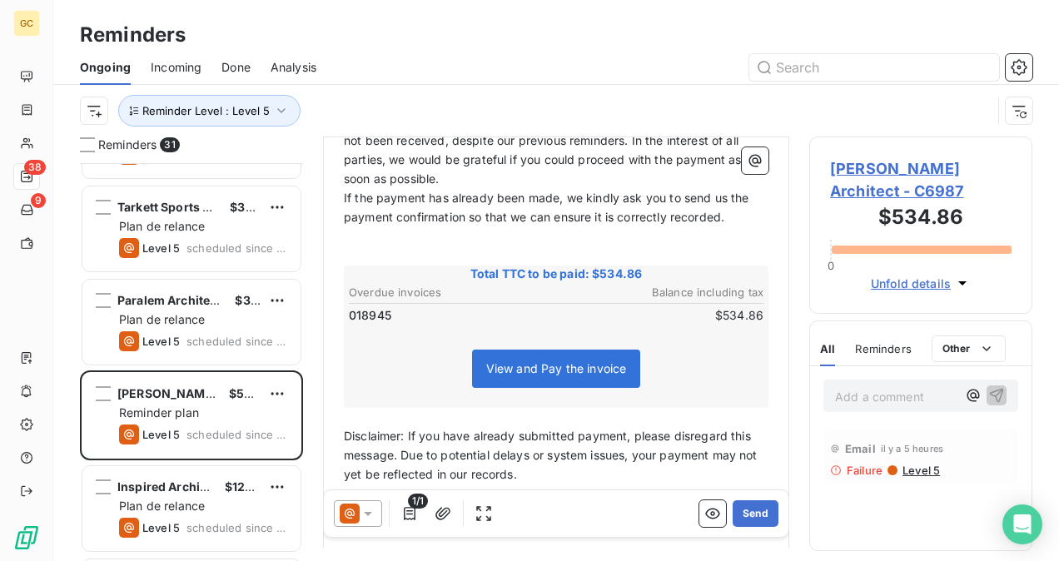
scroll to position [144, 0]
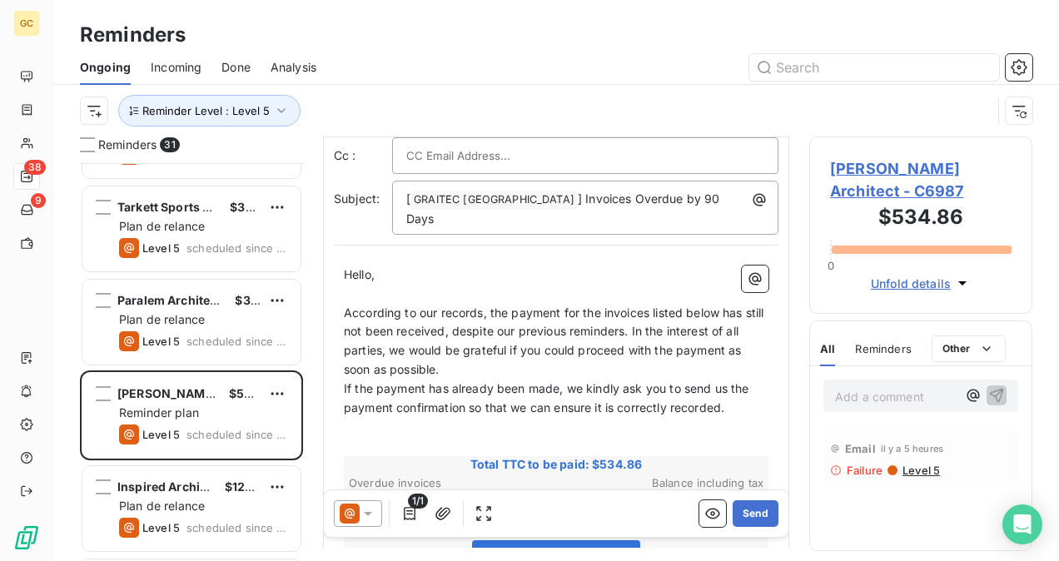
click at [490, 354] on p "According to our records, the payment for the invoices listed below has still n…" at bounding box center [556, 342] width 425 height 77
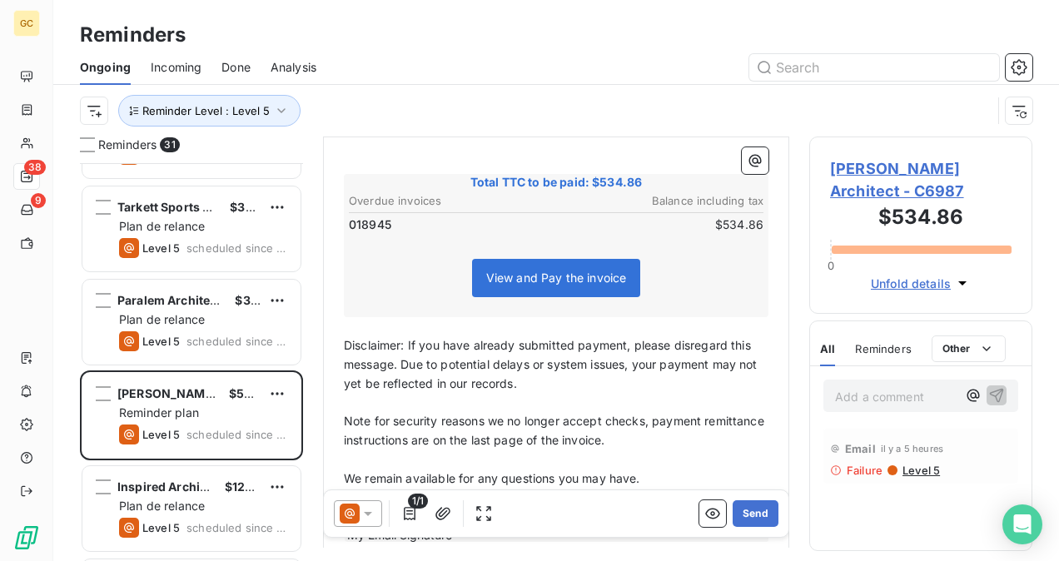
scroll to position [511, 0]
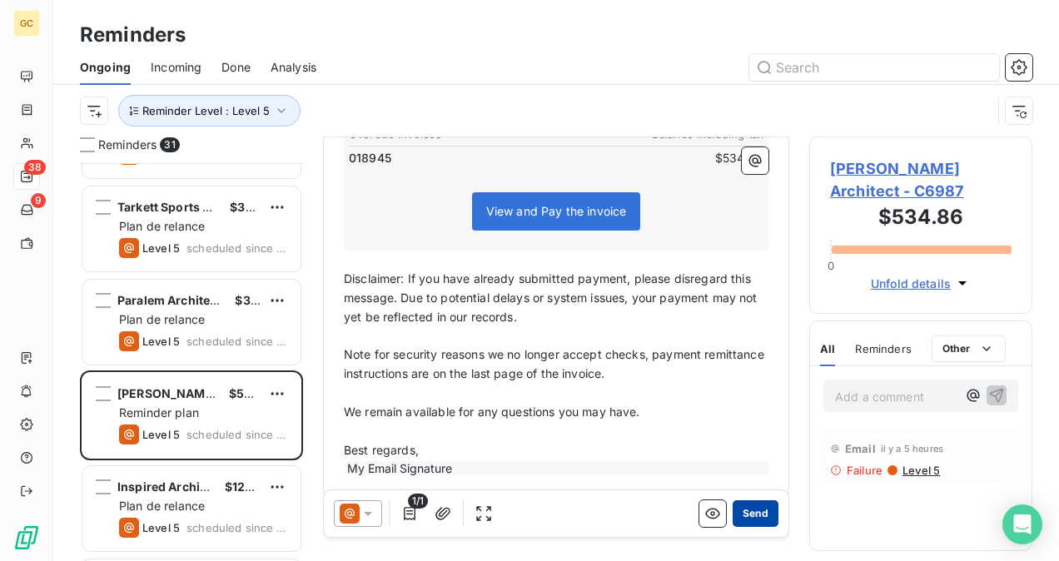
click at [761, 510] on button "Send" at bounding box center [756, 513] width 46 height 27
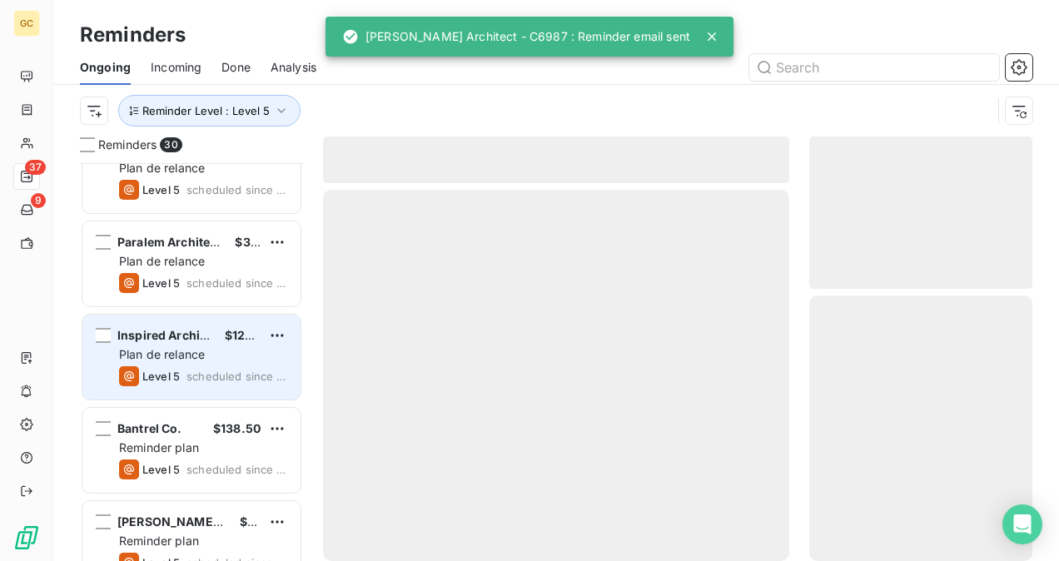
scroll to position [250, 0]
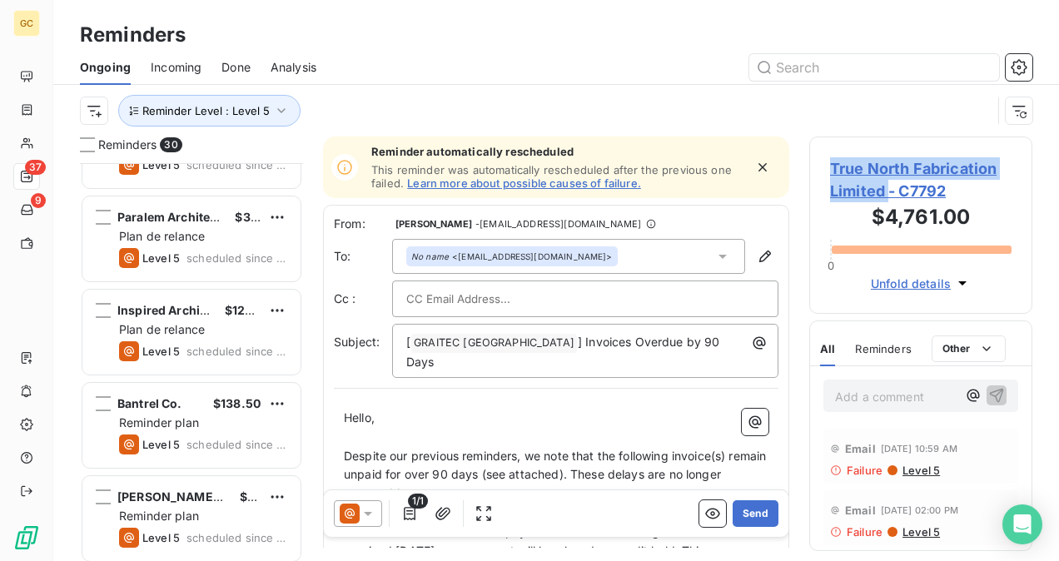
drag, startPoint x: 831, startPoint y: 165, endPoint x: 889, endPoint y: 192, distance: 64.1
click at [889, 192] on span "True North Fabrication Limited - C7792" at bounding box center [921, 179] width 182 height 45
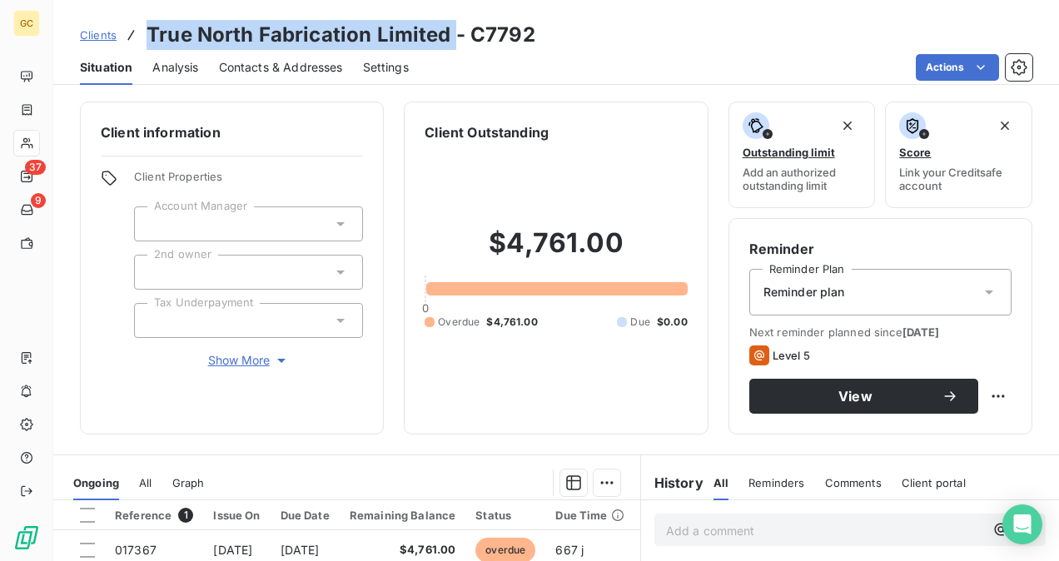
drag, startPoint x: 885, startPoint y: 190, endPoint x: 149, endPoint y: 25, distance: 754.3
click at [149, 25] on h3 "True North Fabrication Limited - C7792" at bounding box center [341, 35] width 389 height 30
copy h3 "True North Fabrication Limited"
click at [251, 70] on span "Contacts & Addresses" at bounding box center [281, 67] width 124 height 17
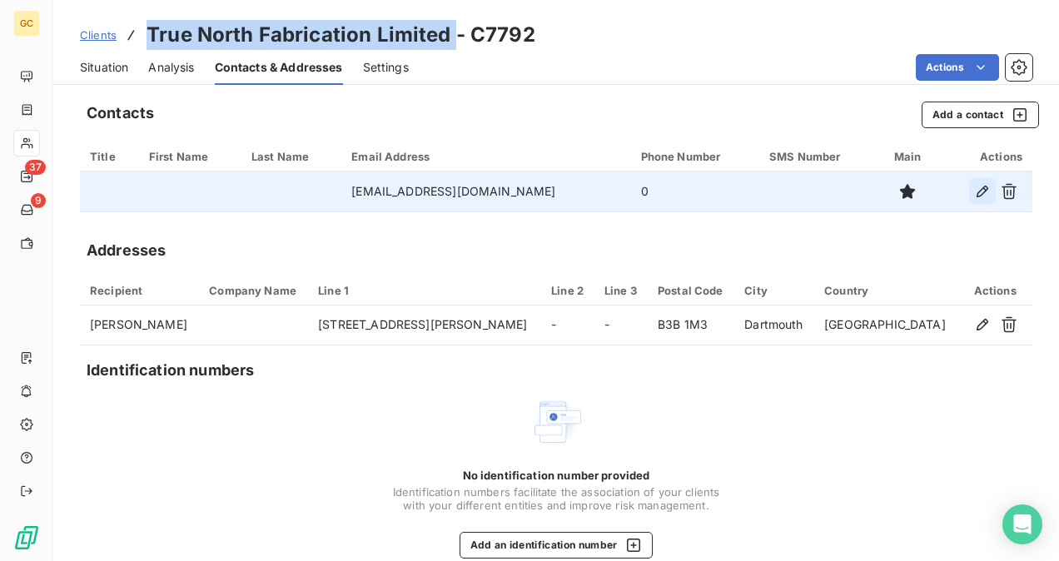
click at [976, 197] on icon "button" at bounding box center [982, 191] width 17 height 17
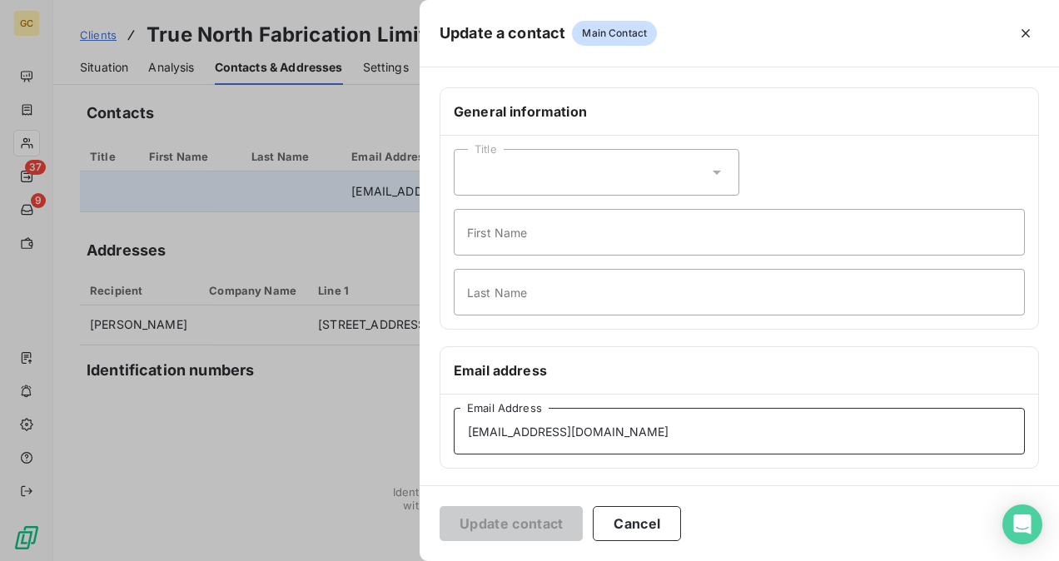
drag, startPoint x: 616, startPoint y: 432, endPoint x: 416, endPoint y: 425, distance: 200.0
click at [236, 560] on div "Update a contact Main Contact General information Title First Name Last Name Em…" at bounding box center [529, 561] width 1059 height 0
paste input "[PERSON_NAME]"
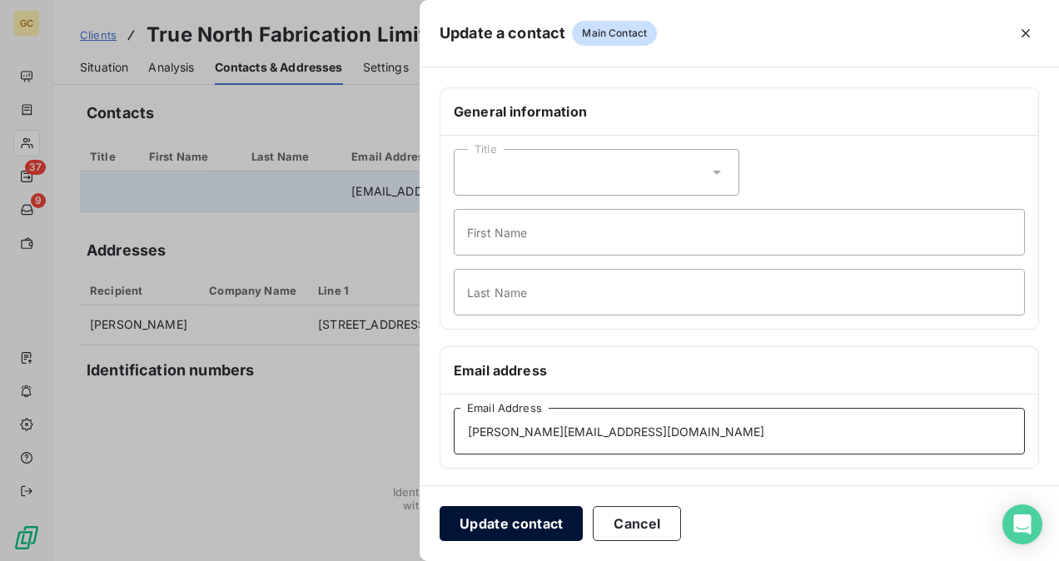
type input "[PERSON_NAME][EMAIL_ADDRESS][DOMAIN_NAME]"
click at [563, 530] on button "Update contact" at bounding box center [511, 523] width 143 height 35
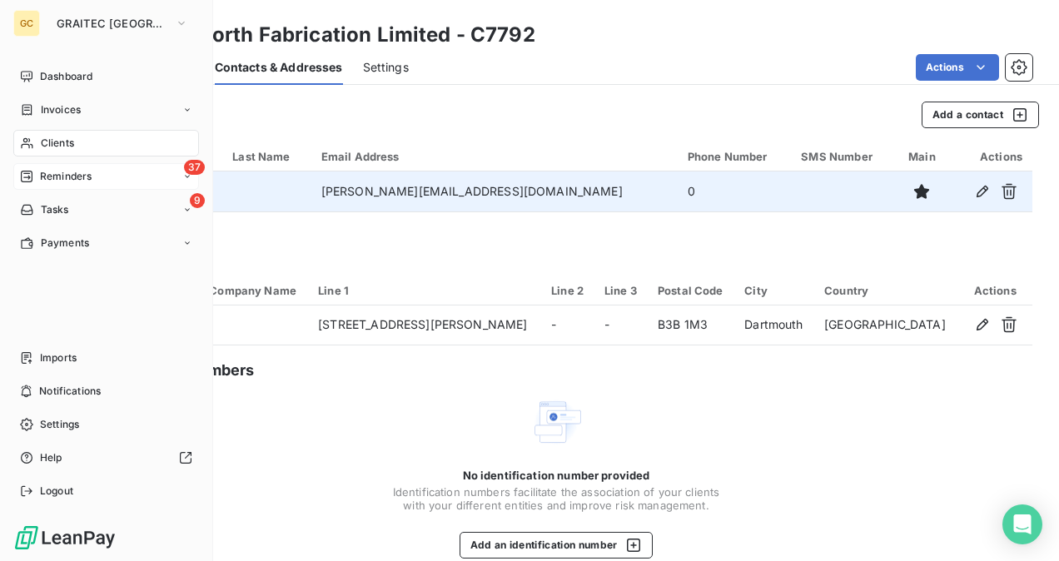
click at [38, 178] on div "Reminders" at bounding box center [56, 176] width 72 height 15
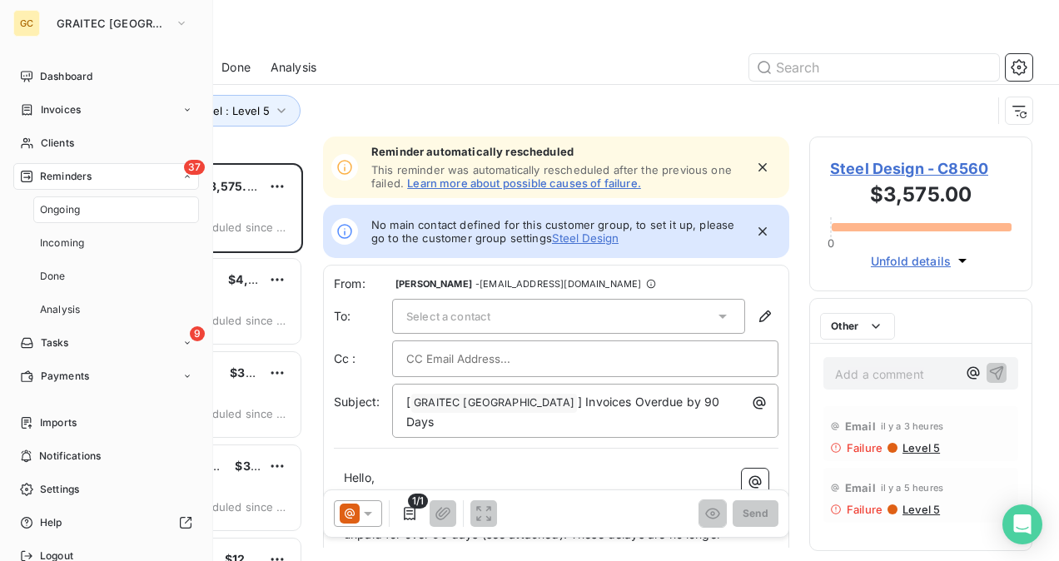
scroll to position [385, 210]
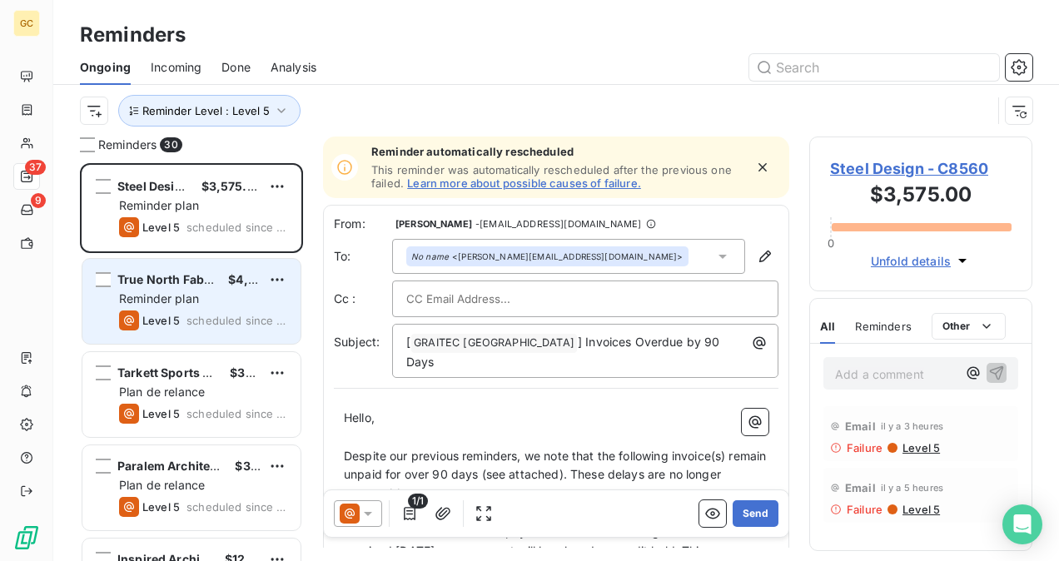
click at [183, 295] on span "Reminder plan" at bounding box center [159, 298] width 80 height 14
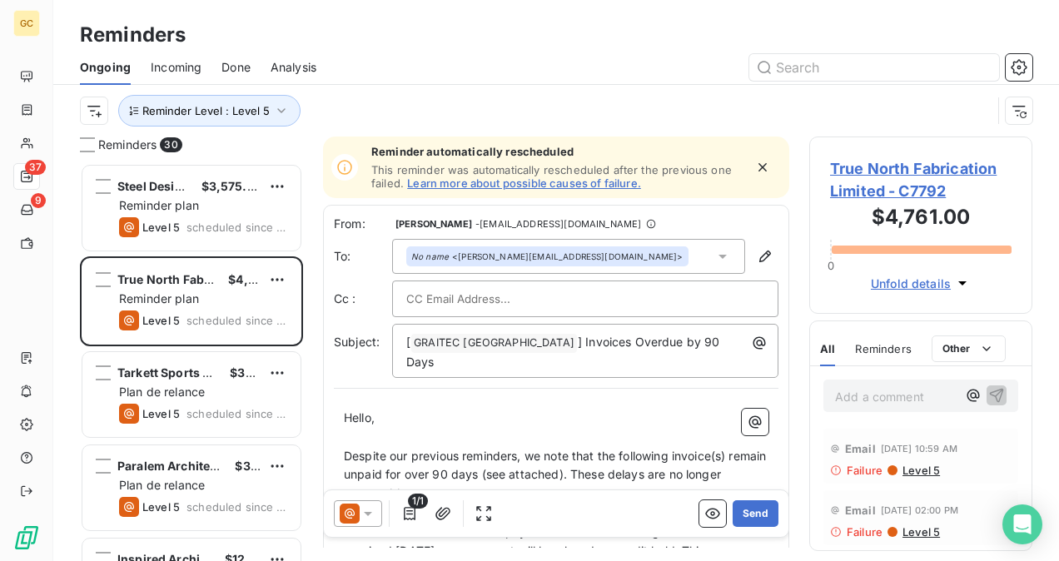
click at [678, 263] on div "No name <[PERSON_NAME][EMAIL_ADDRESS][DOMAIN_NAME]>" at bounding box center [568, 256] width 353 height 35
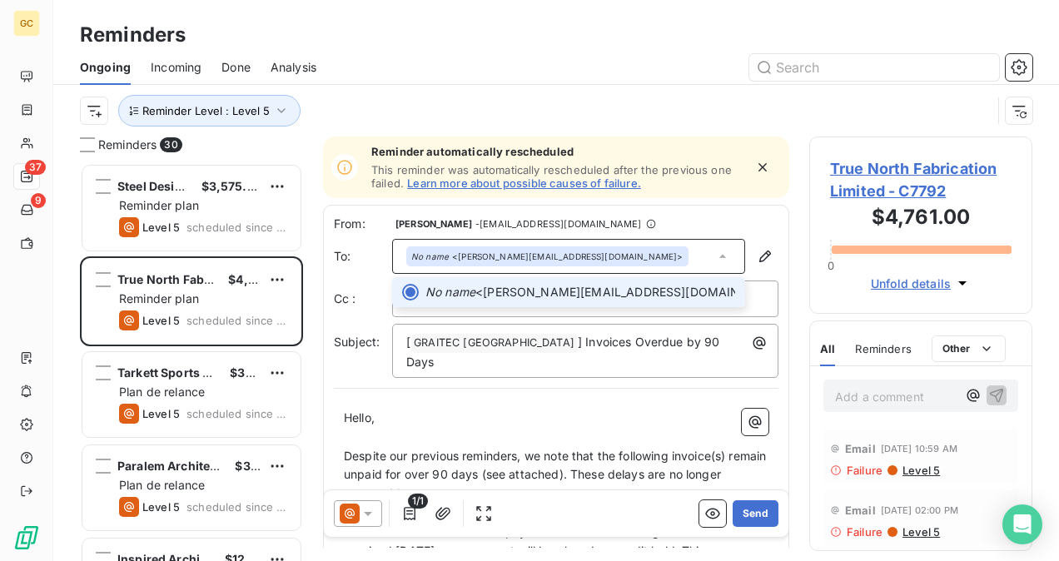
click at [678, 263] on div "No name <[PERSON_NAME][EMAIL_ADDRESS][DOMAIN_NAME]>" at bounding box center [568, 256] width 353 height 35
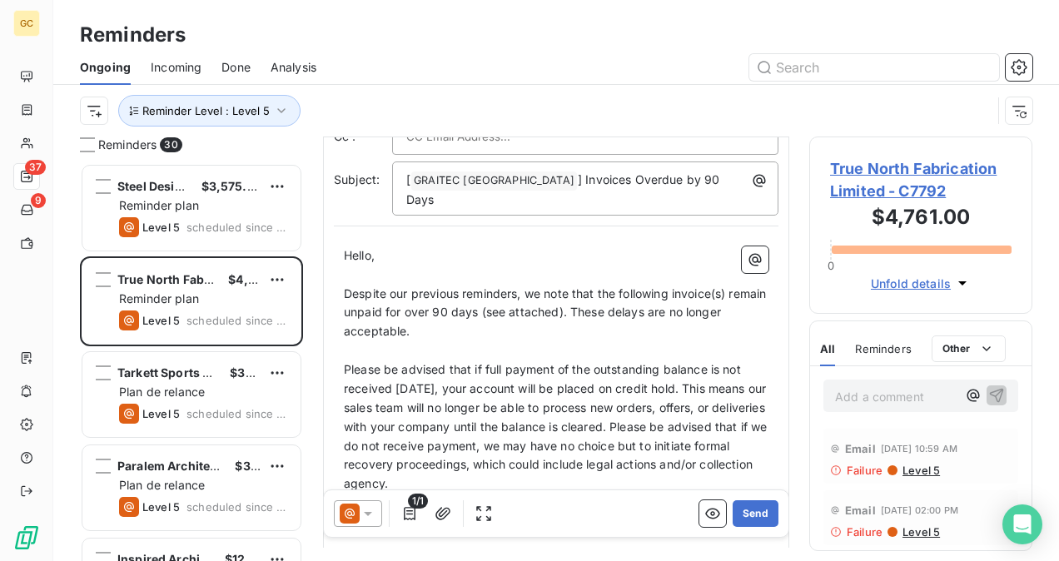
scroll to position [168, 0]
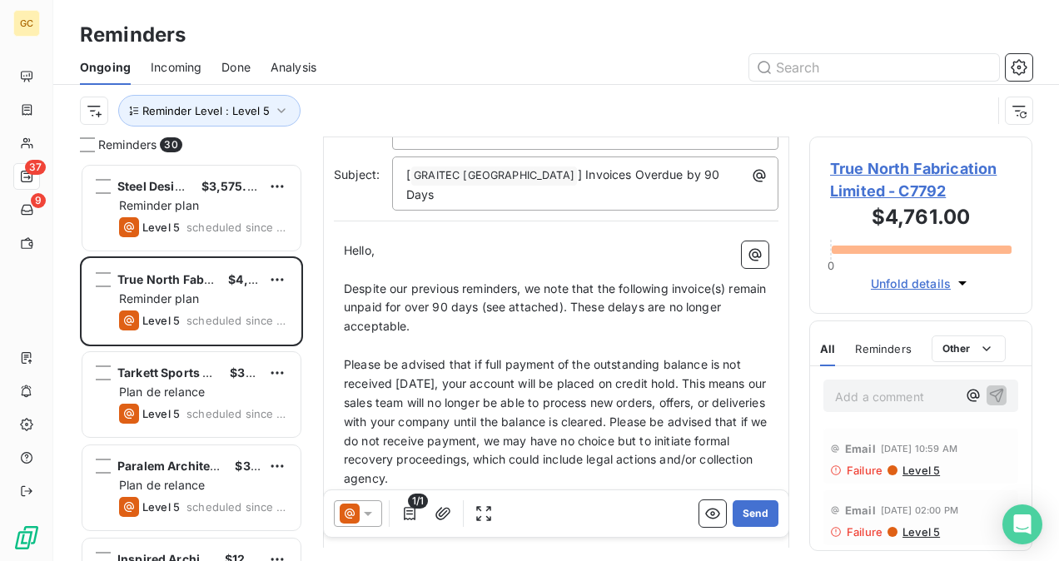
click at [600, 489] on p "﻿" at bounding box center [556, 498] width 425 height 19
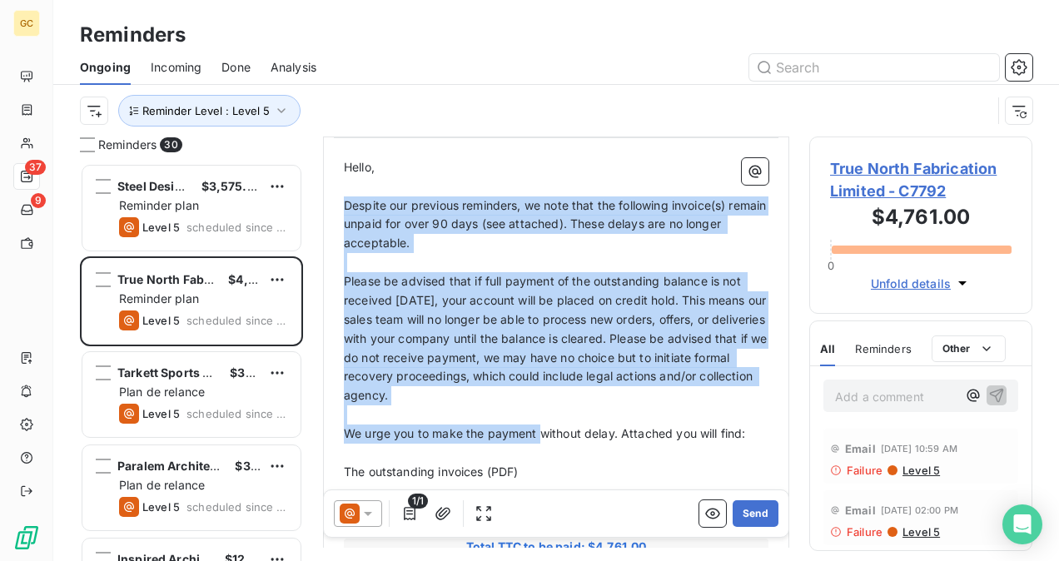
scroll to position [335, 0]
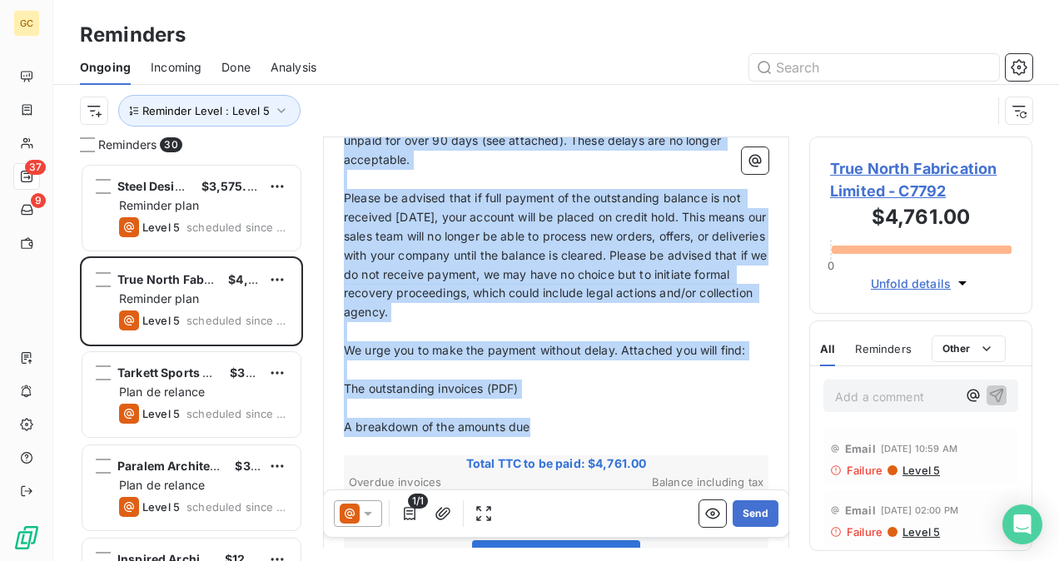
drag, startPoint x: 346, startPoint y: 270, endPoint x: 538, endPoint y: 417, distance: 241.7
click at [538, 417] on div "Hello, ﻿ Despite our previous reminders, we note that the following invoice(s) …" at bounding box center [556, 450] width 425 height 750
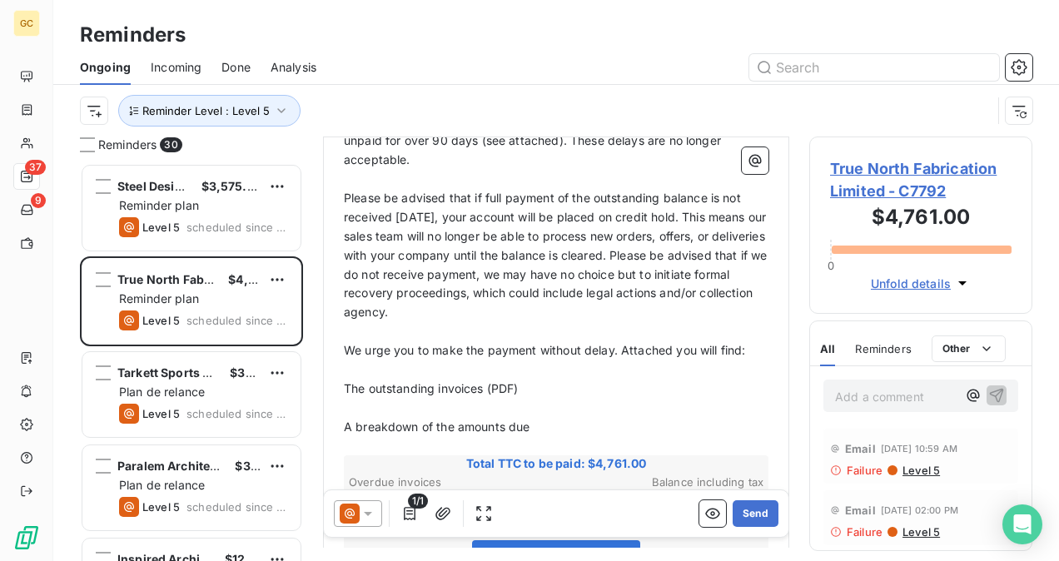
scroll to position [145, 0]
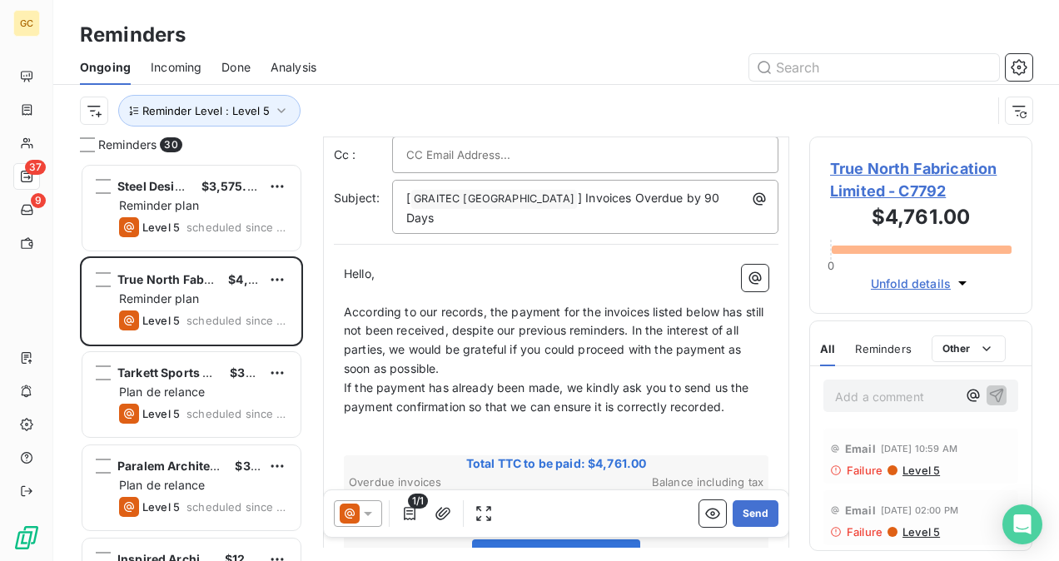
click at [546, 353] on p "According to our records, the payment for the invoices listed below has still n…" at bounding box center [556, 341] width 425 height 77
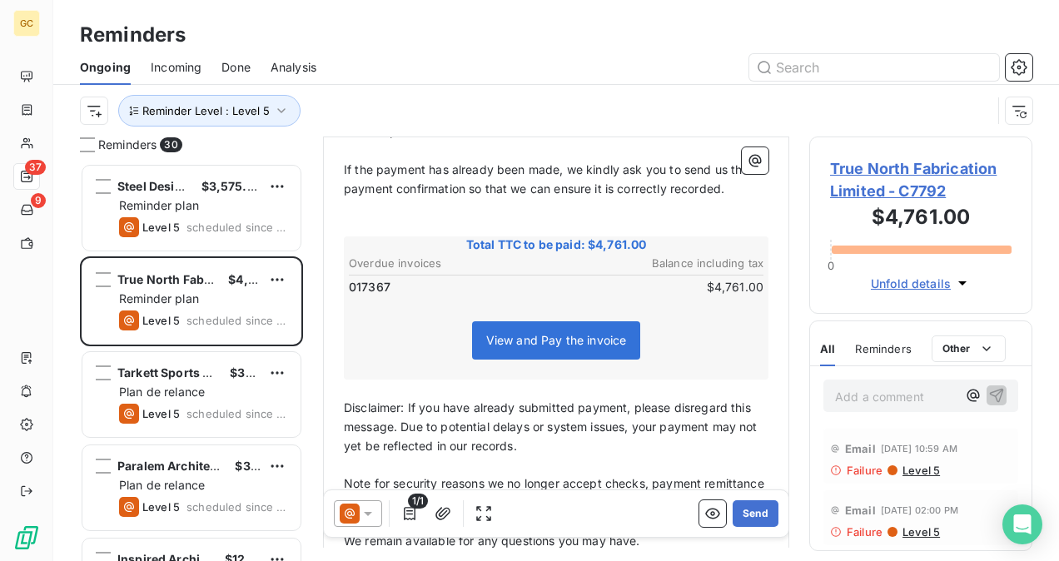
scroll to position [331, 0]
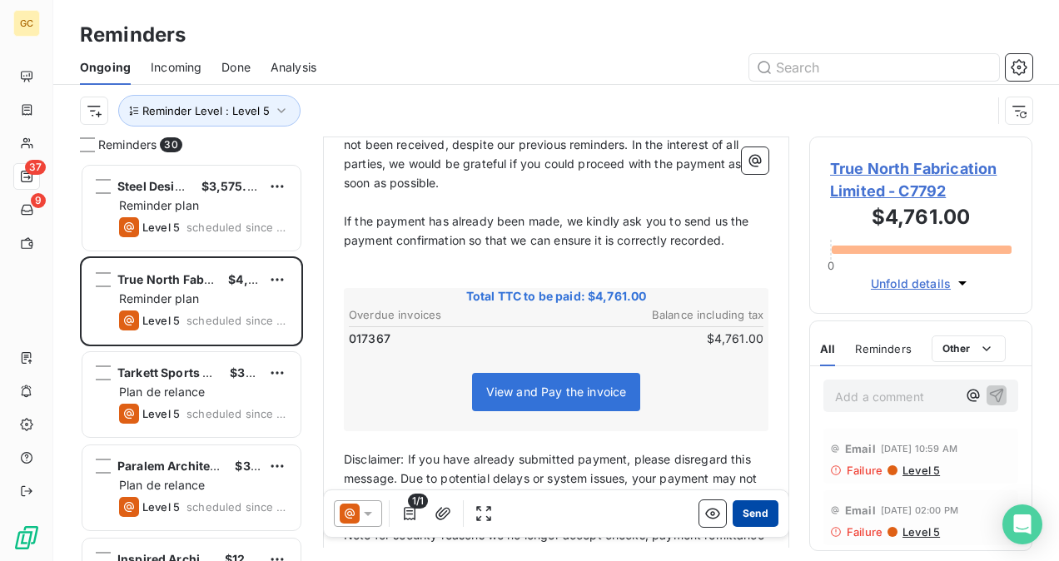
click at [737, 515] on button "Send" at bounding box center [756, 513] width 46 height 27
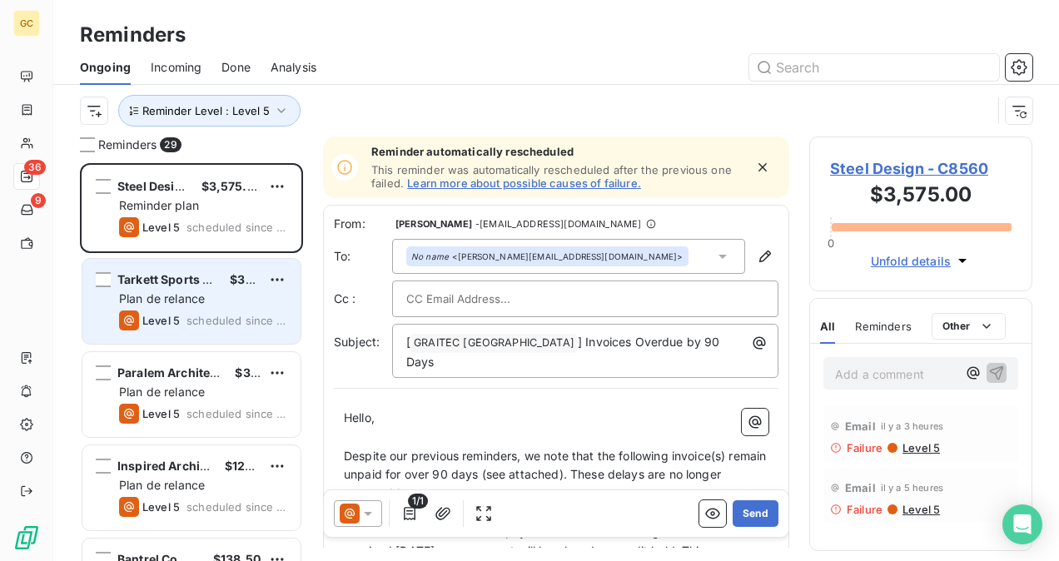
click at [119, 303] on span "Plan de relance" at bounding box center [162, 298] width 86 height 14
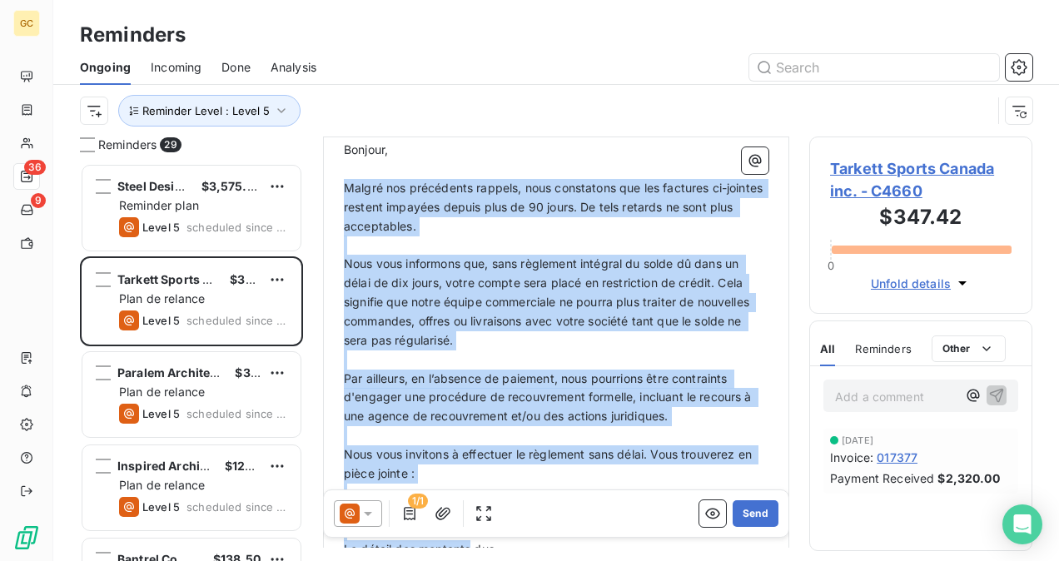
scroll to position [333, 0]
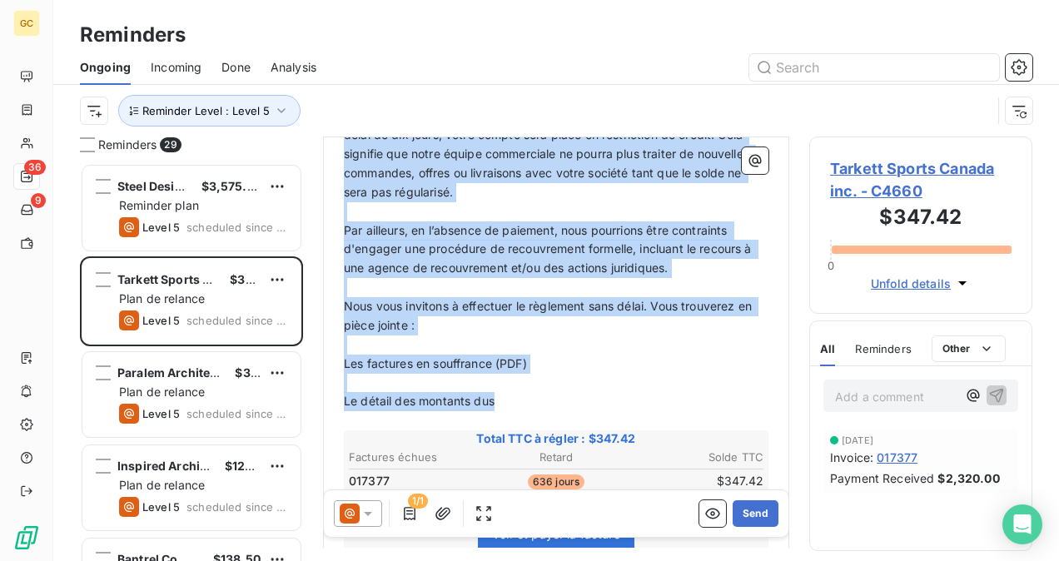
drag, startPoint x: 345, startPoint y: 284, endPoint x: 516, endPoint y: 403, distance: 208.8
click at [516, 403] on div "Bonjour, ﻿ Malgré nos précédents rappels, nous constatons que les factures ci-j…" at bounding box center [556, 406] width 425 height 826
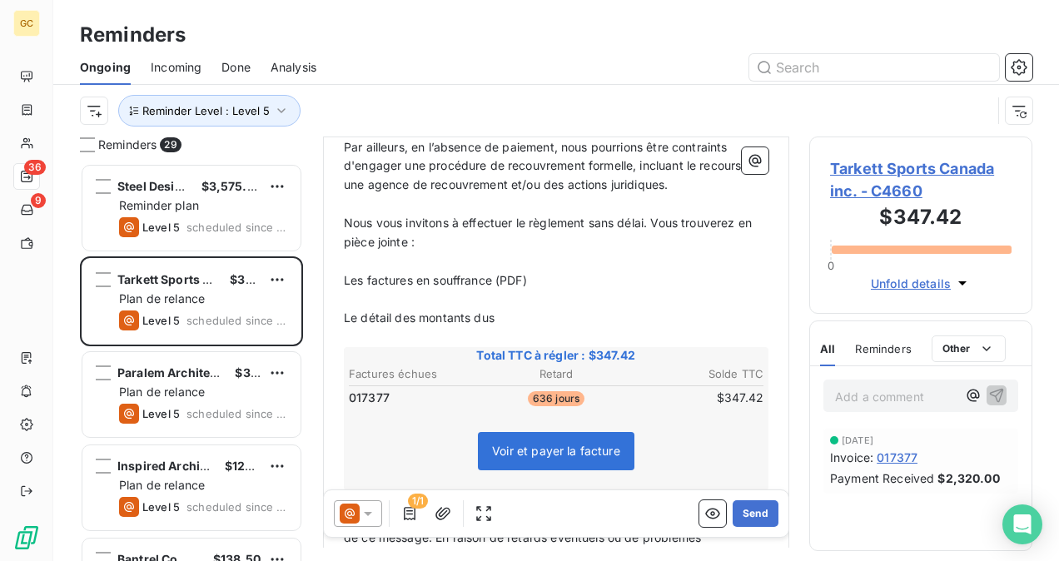
scroll to position [188, 0]
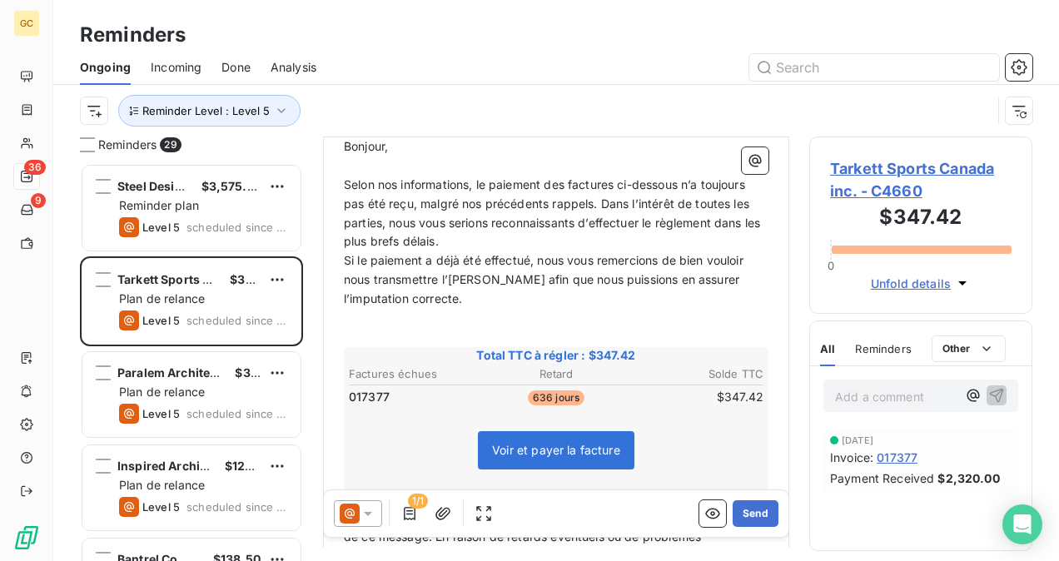
click at [463, 242] on p "Selon nos informations, le paiement des factures ci-dessous n’a toujours pas ét…" at bounding box center [556, 214] width 425 height 77
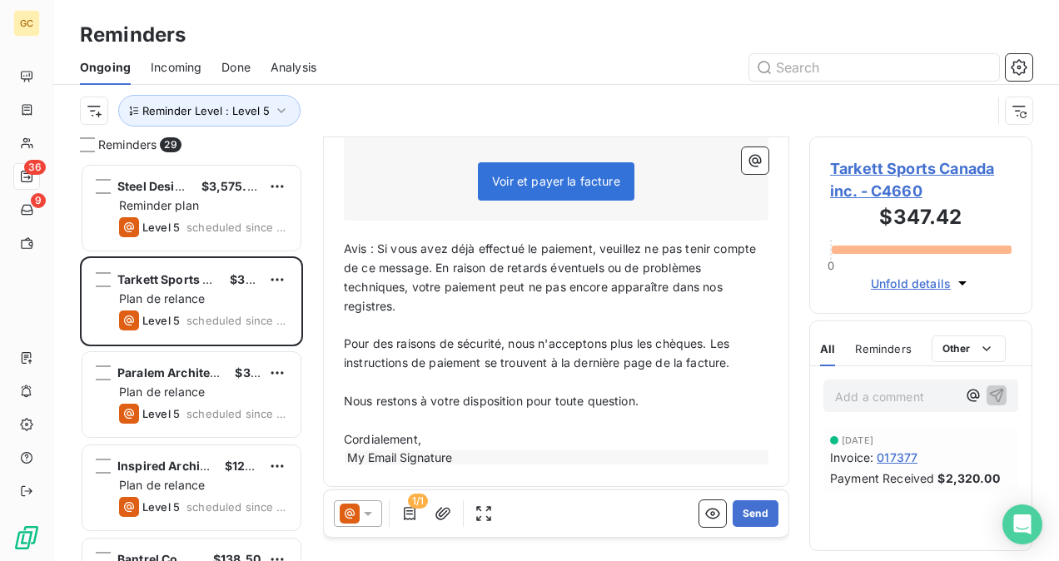
scroll to position [480, 0]
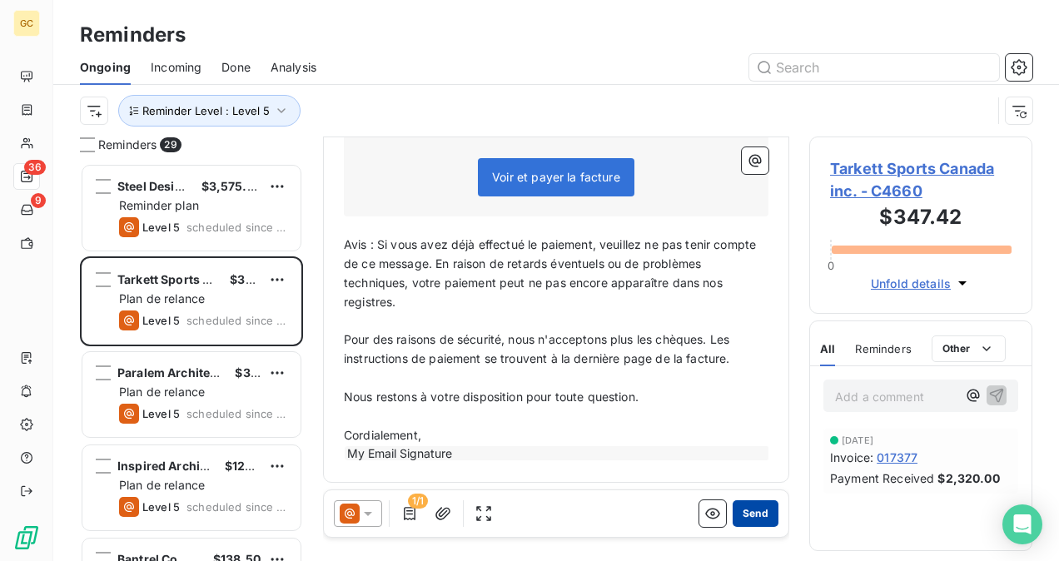
click at [755, 515] on button "Send" at bounding box center [756, 513] width 46 height 27
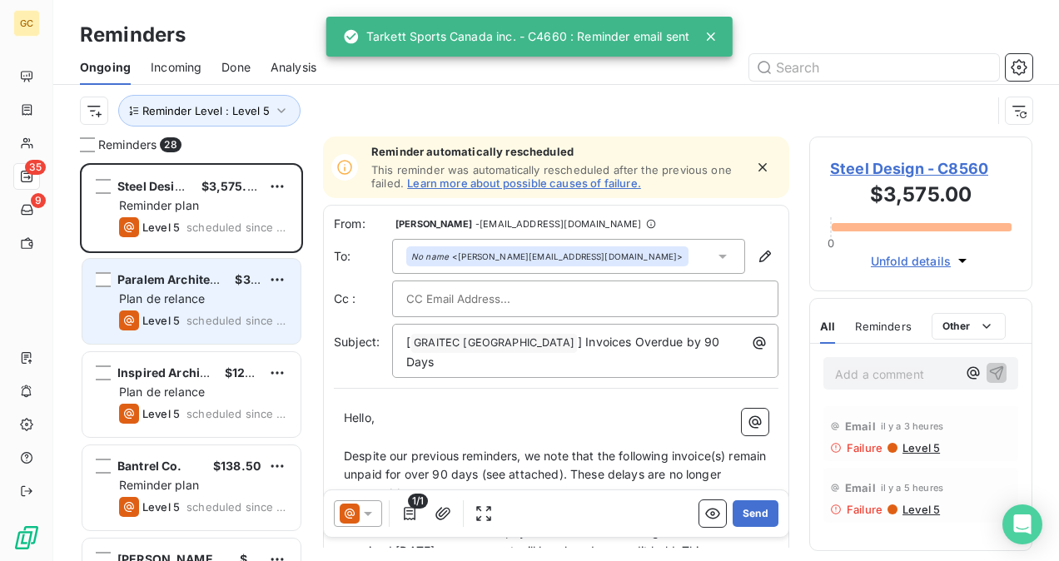
click at [158, 309] on div "Paralem Architecture (anciennement FSA) $3,807.98 Plan de relance Level 5 sched…" at bounding box center [191, 301] width 218 height 85
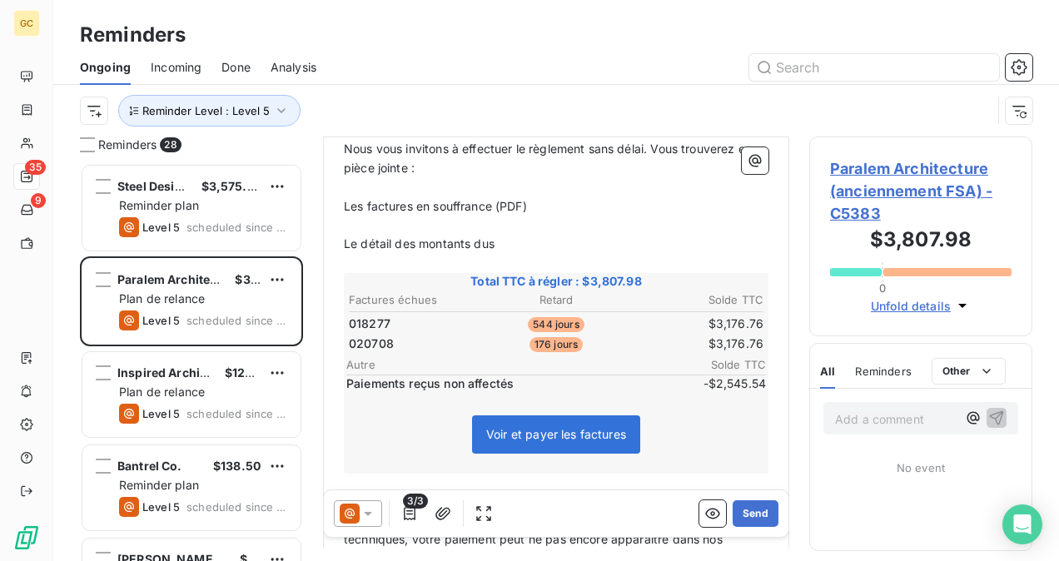
scroll to position [500, 0]
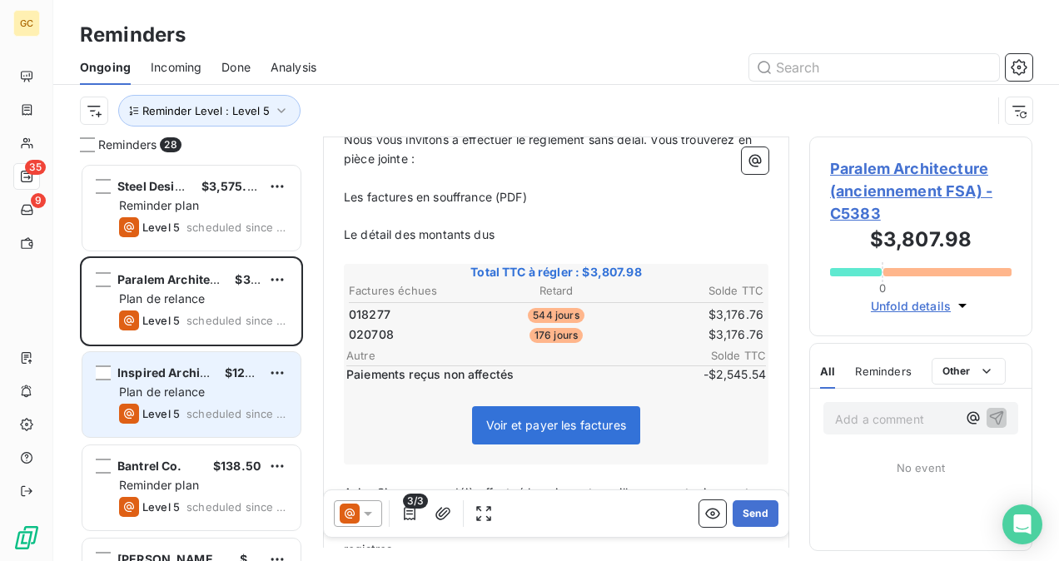
click at [207, 383] on div "Inspired Architecture $129.00 Plan de relance Level 5 scheduled since 296 days" at bounding box center [191, 394] width 218 height 85
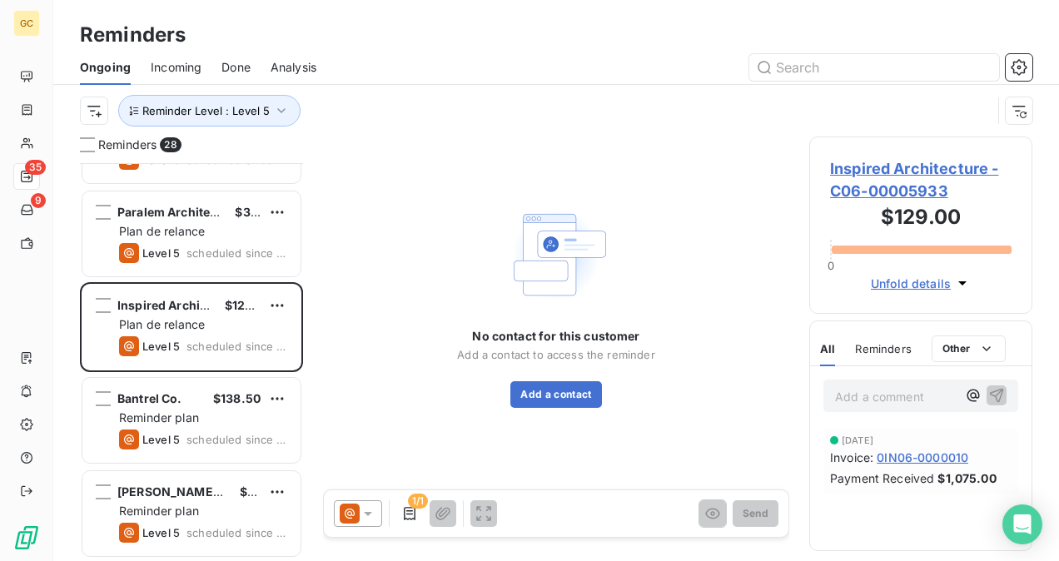
scroll to position [83, 0]
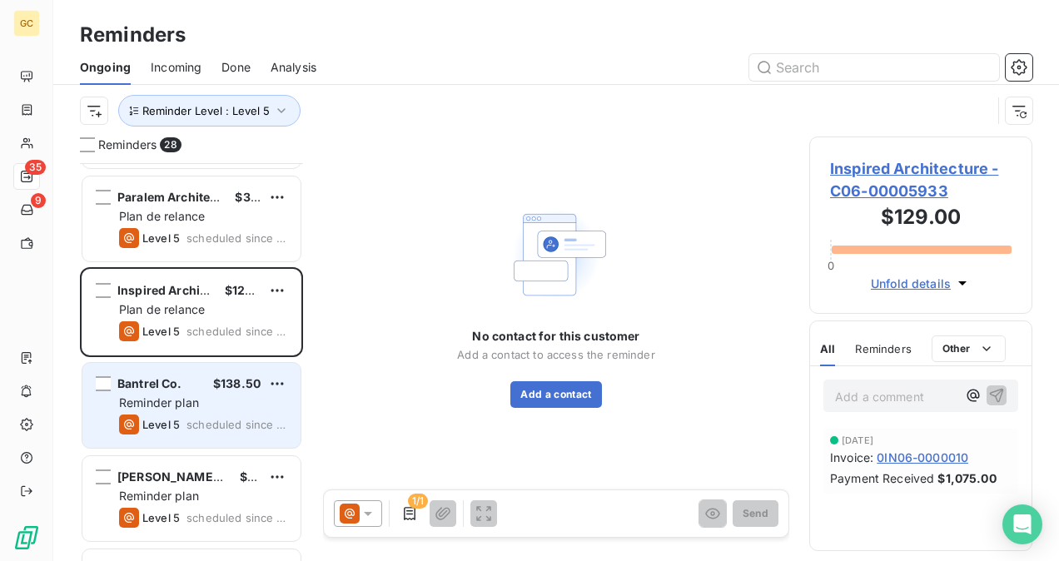
click at [192, 404] on span "Reminder plan" at bounding box center [159, 403] width 80 height 14
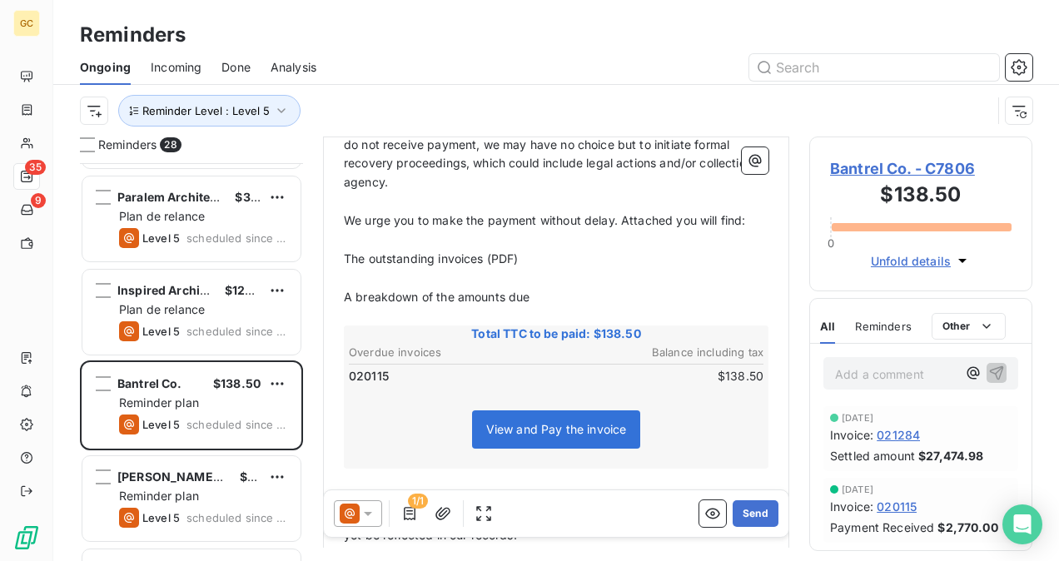
scroll to position [418, 0]
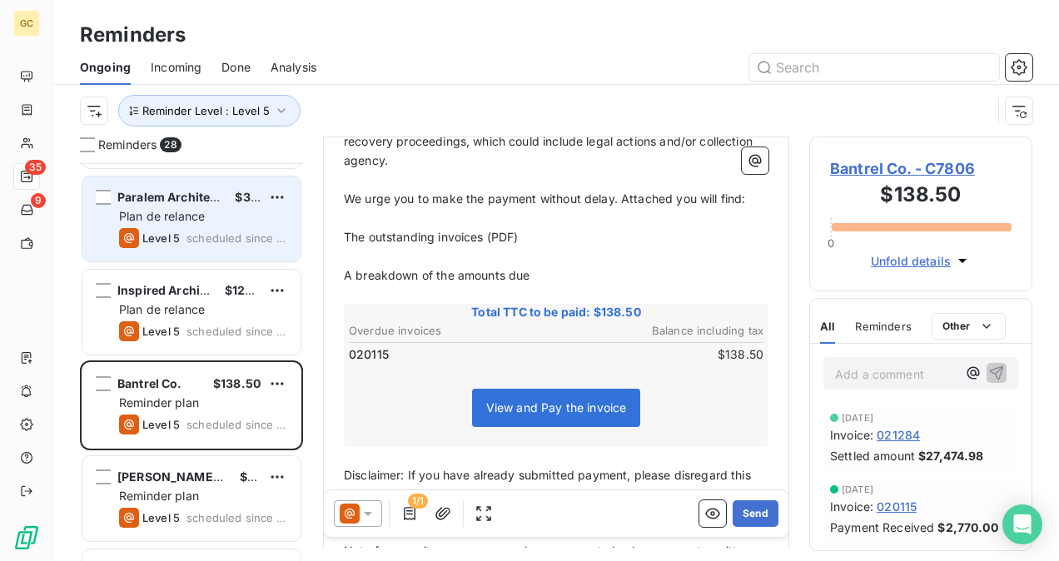
click at [145, 225] on div "Paralem Architecture (anciennement FSA) $3,807.98 Plan de relance Level 5 sched…" at bounding box center [191, 219] width 218 height 85
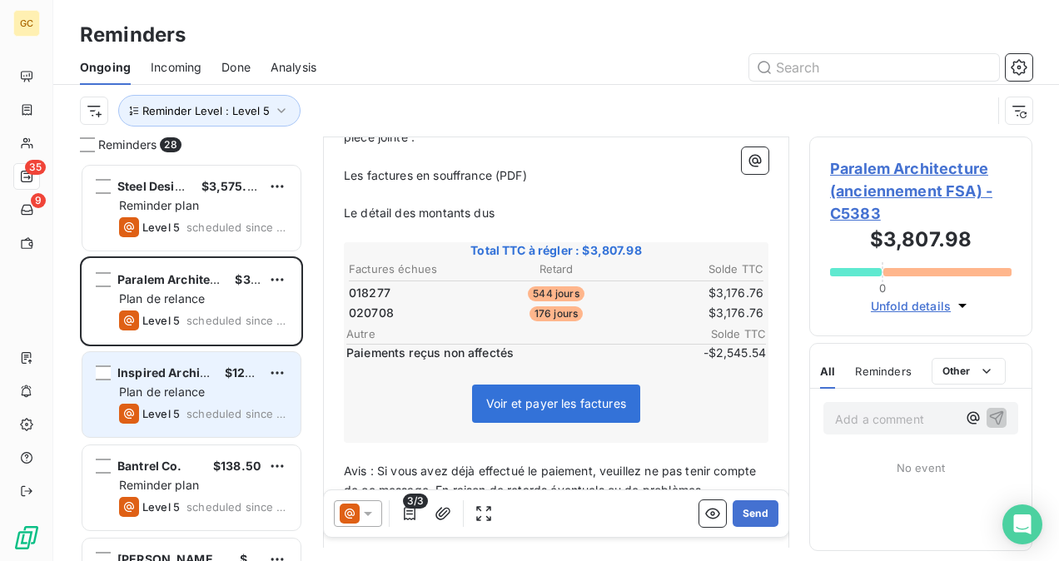
click at [213, 370] on div "Inspired Architecture $129.00" at bounding box center [203, 373] width 168 height 15
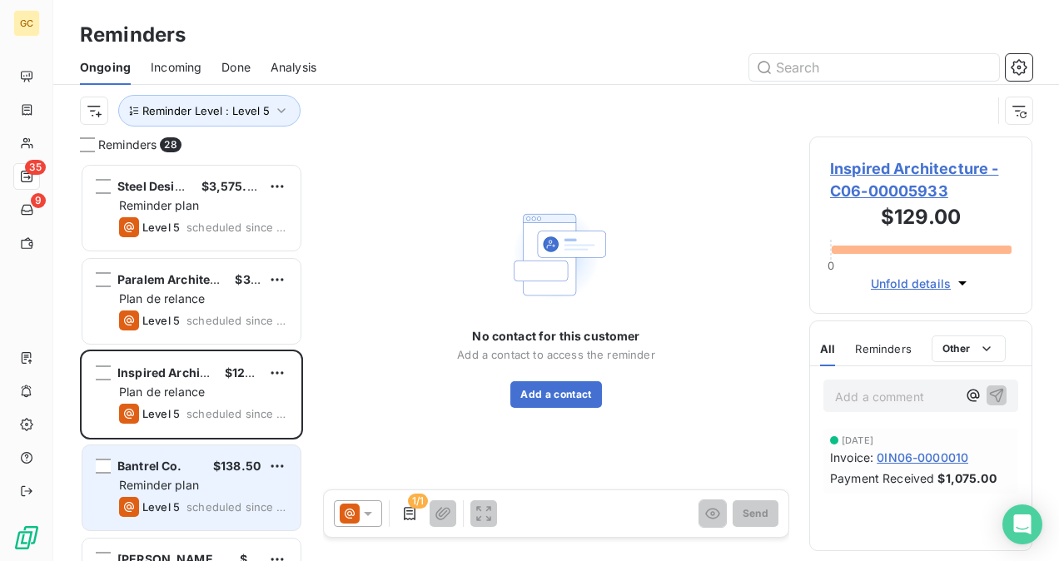
click at [175, 470] on span "Bantrel Co." at bounding box center [149, 466] width 65 height 14
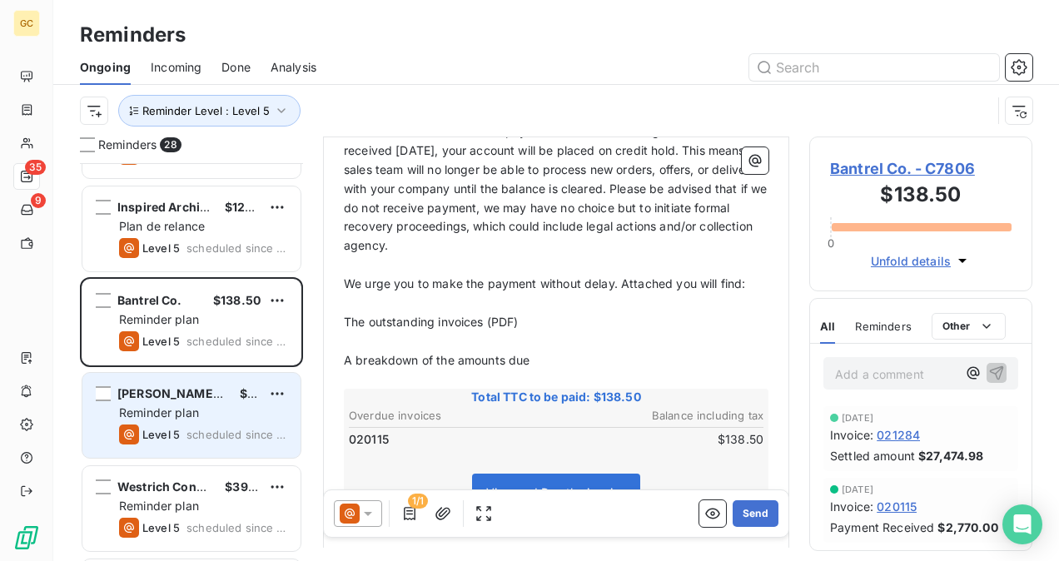
scroll to position [167, 0]
click at [161, 423] on div "[PERSON_NAME] Architecte + Design $64.24 Reminder plan Level 5 scheduled since …" at bounding box center [191, 415] width 218 height 85
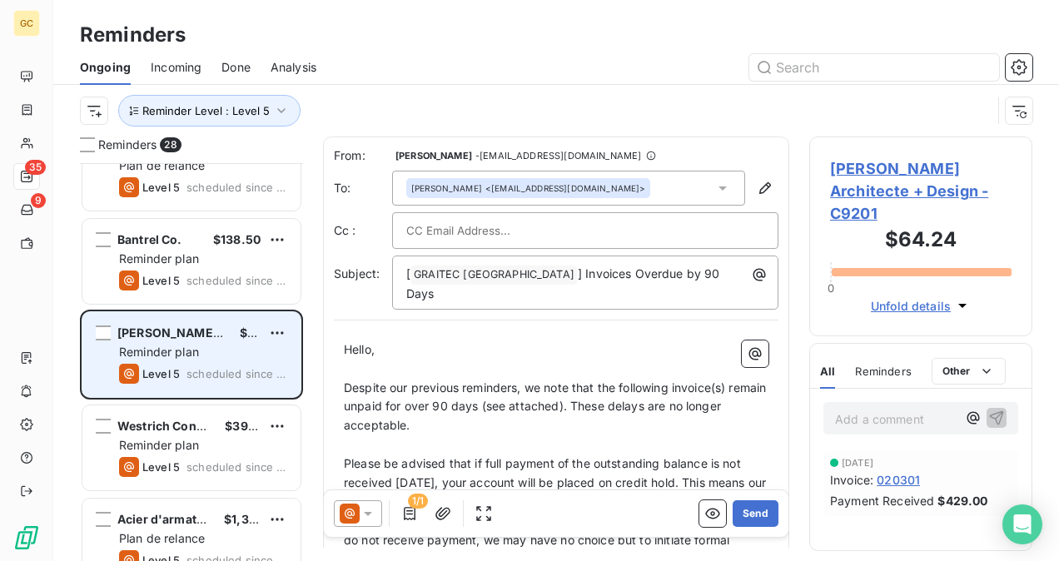
scroll to position [250, 0]
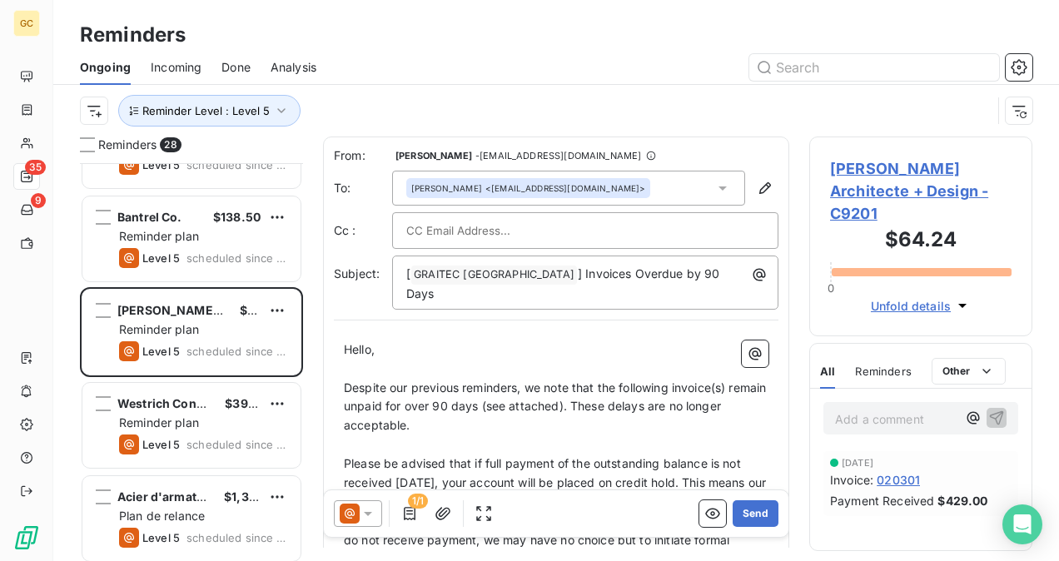
click at [228, 417] on div "Reminder plan" at bounding box center [203, 423] width 168 height 17
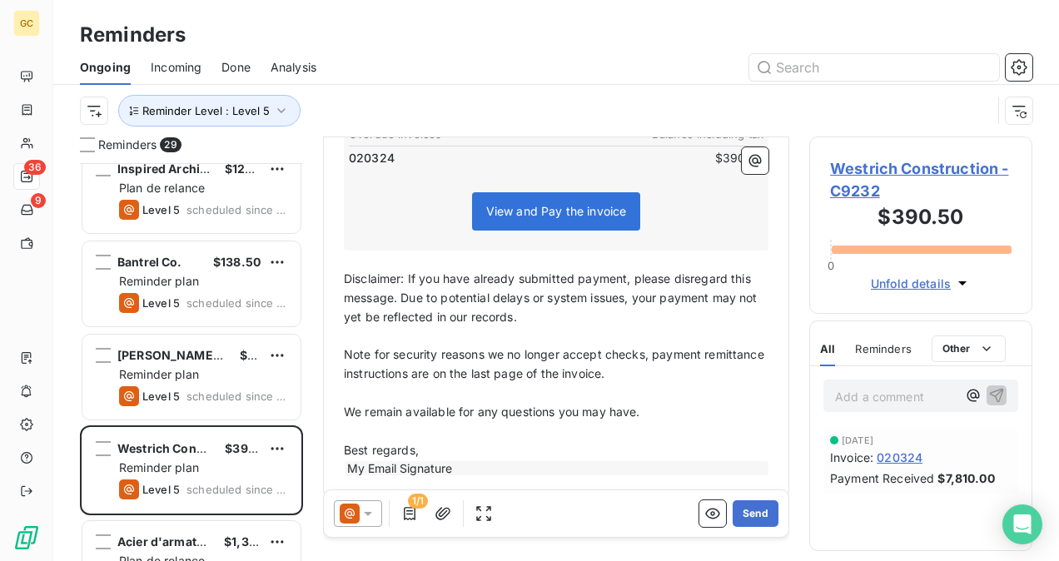
scroll to position [333, 0]
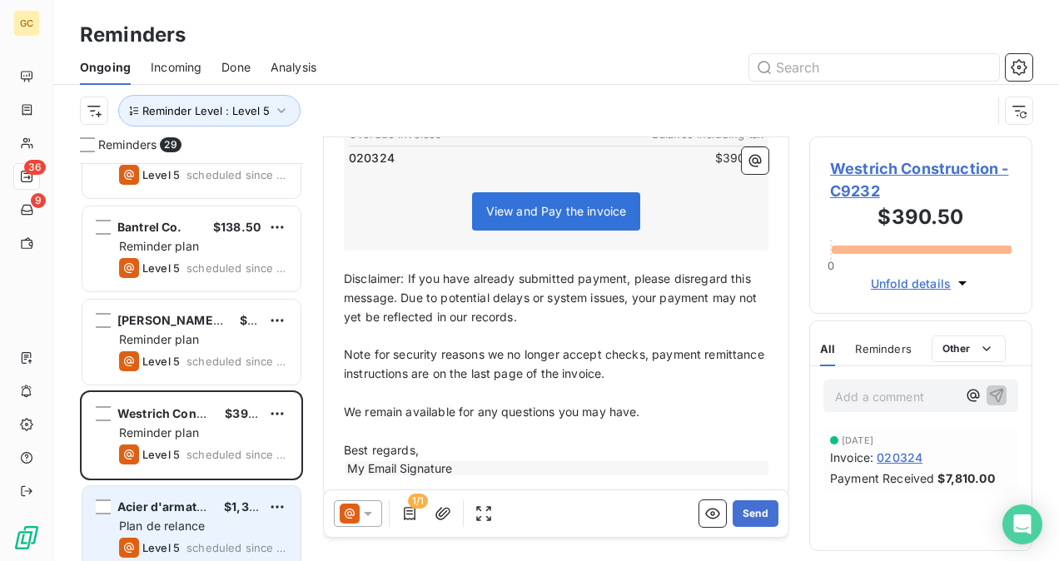
click at [156, 533] on div "Acier d'armature Vimada $1,392.81 Plan de relance Level 5 scheduled since 131 d…" at bounding box center [191, 528] width 218 height 85
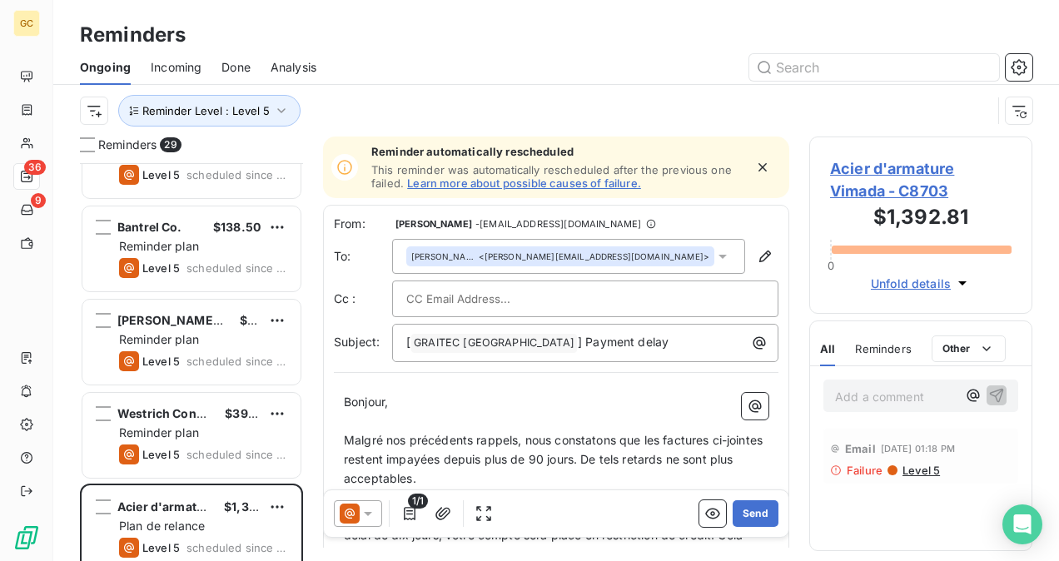
click at [887, 189] on span "Acier d'armature Vimada - C8703" at bounding box center [921, 179] width 182 height 45
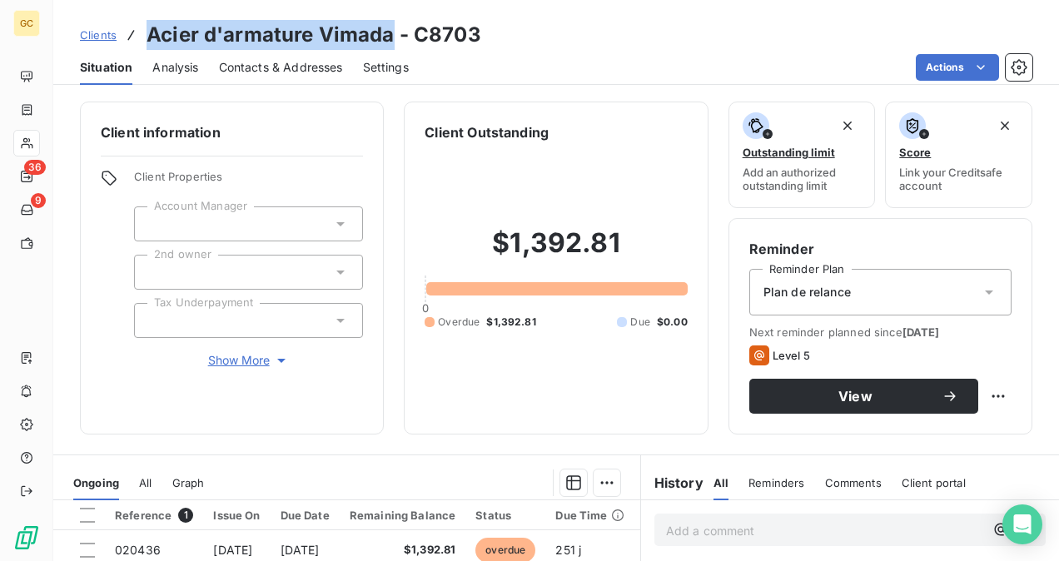
drag, startPoint x: 394, startPoint y: 40, endPoint x: 148, endPoint y: 32, distance: 245.8
click at [148, 32] on h3 "Acier d'armature Vimada - C8703" at bounding box center [314, 35] width 335 height 30
copy h3 "Acier d'armature Vimada"
click at [261, 72] on span "Contacts & Addresses" at bounding box center [281, 67] width 124 height 17
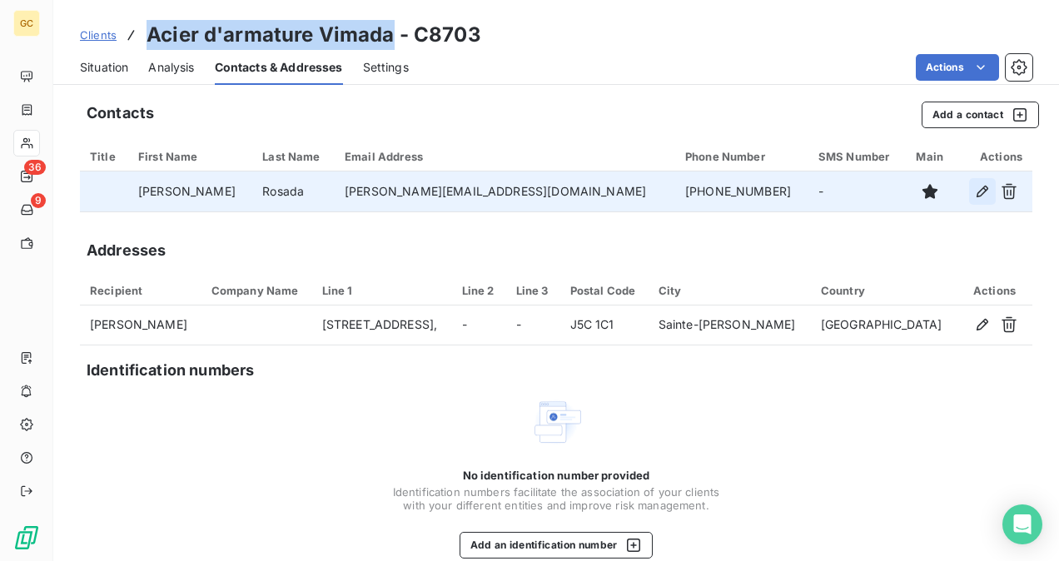
click at [976, 194] on icon "button" at bounding box center [982, 191] width 17 height 17
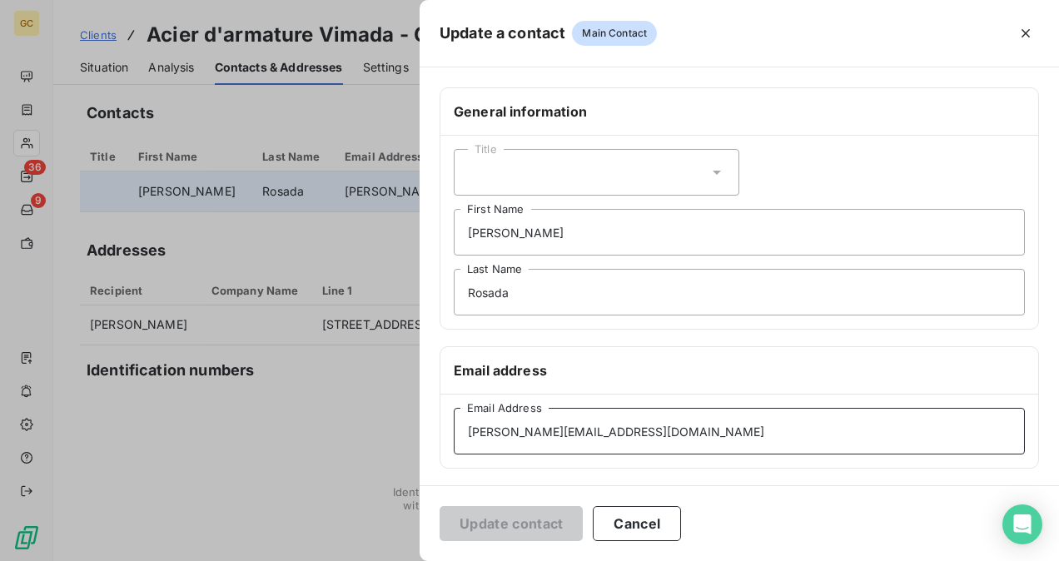
drag, startPoint x: 668, startPoint y: 436, endPoint x: 445, endPoint y: 431, distance: 222.4
click at [256, 560] on div "Update a contact Main Contact General information Title [PERSON_NAME] First Nam…" at bounding box center [529, 561] width 1059 height 0
paste input "plans"
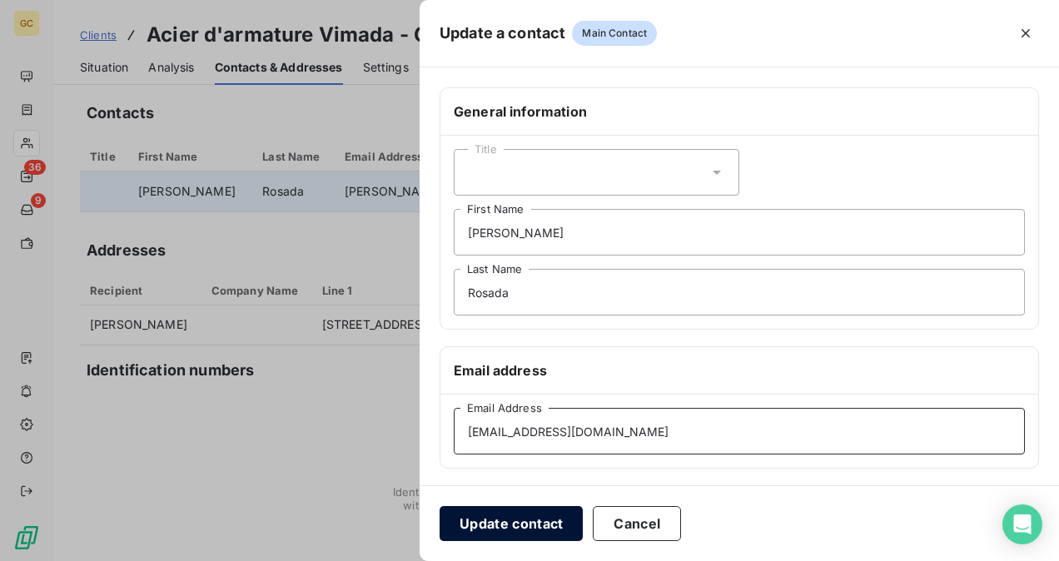
type input "[EMAIL_ADDRESS][DOMAIN_NAME]"
click at [474, 534] on button "Update contact" at bounding box center [511, 523] width 143 height 35
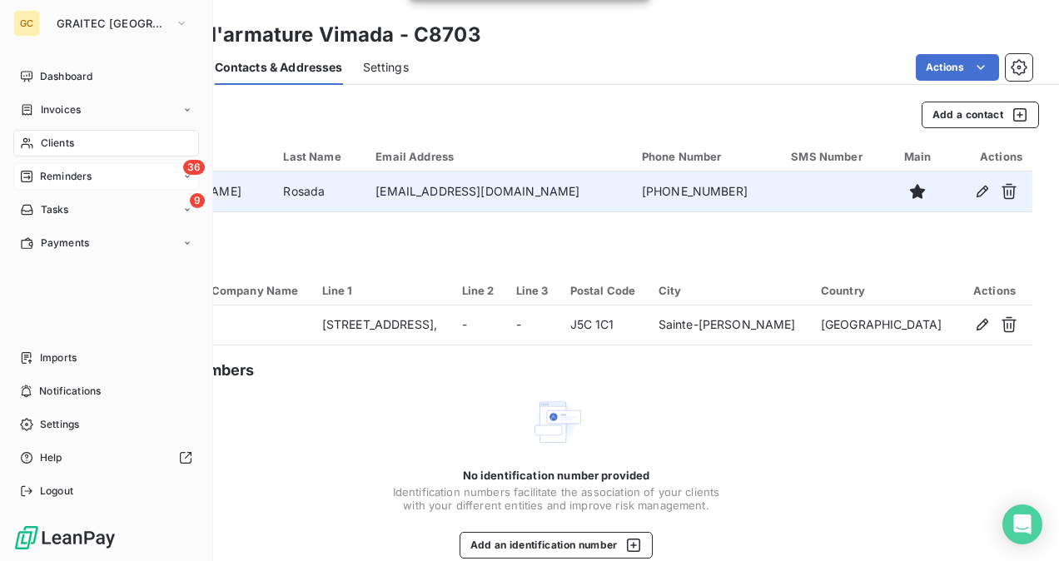
click at [92, 177] on span "Reminders" at bounding box center [66, 176] width 52 height 15
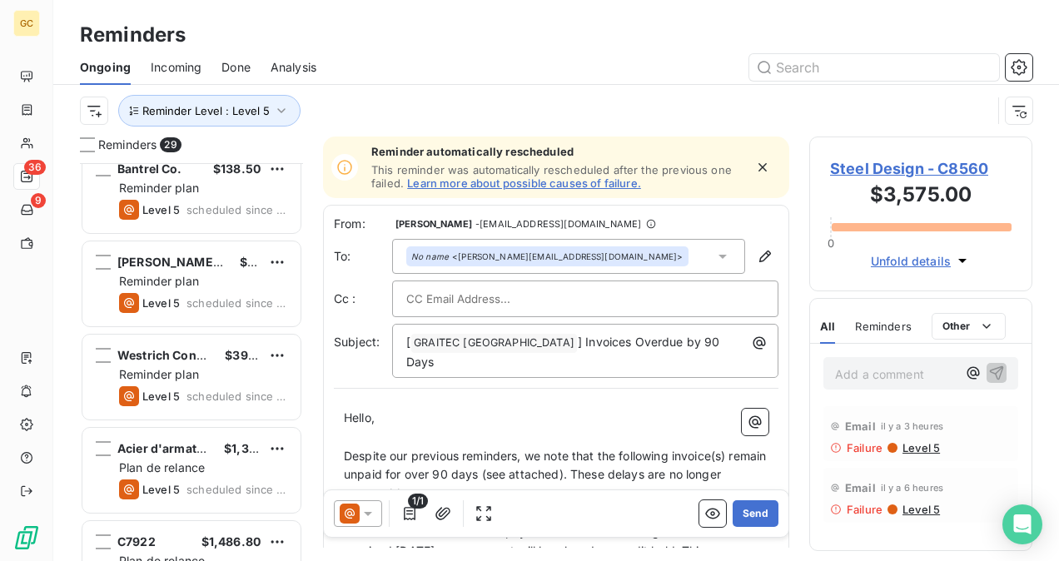
scroll to position [416, 0]
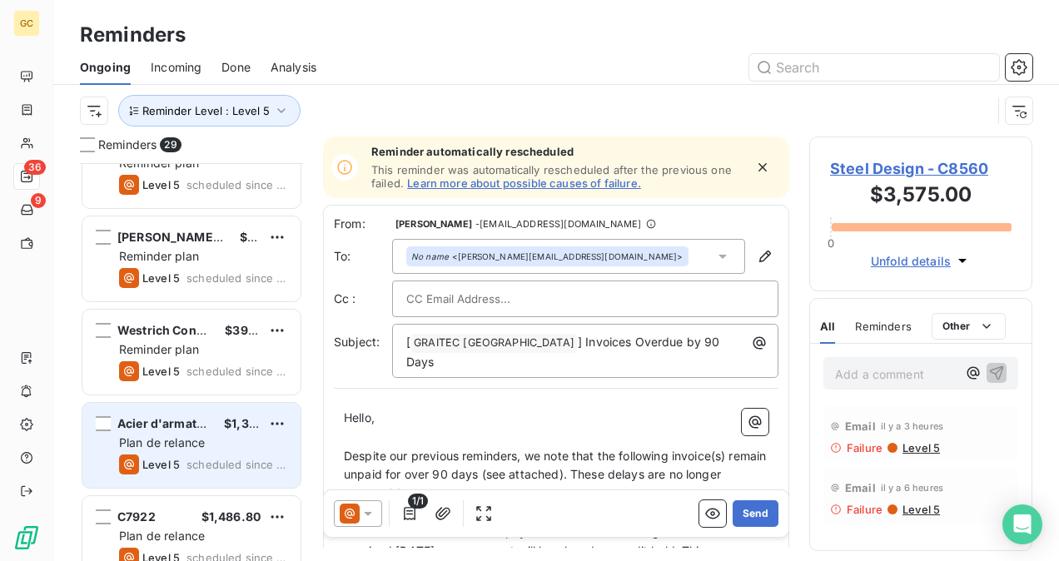
click at [221, 422] on div "Acier d'armature Vimada $1,392.81" at bounding box center [203, 423] width 168 height 15
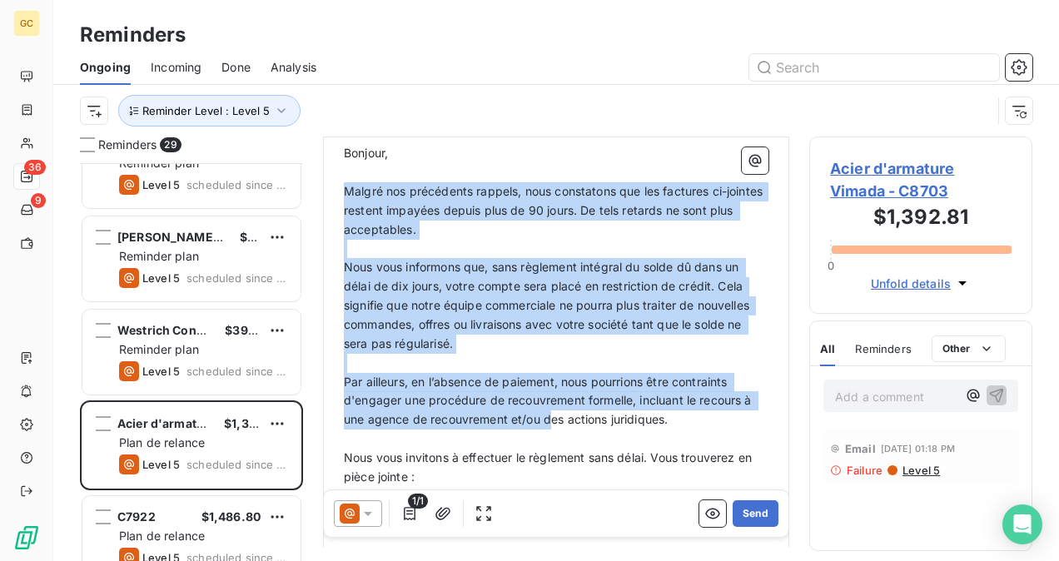
scroll to position [416, 0]
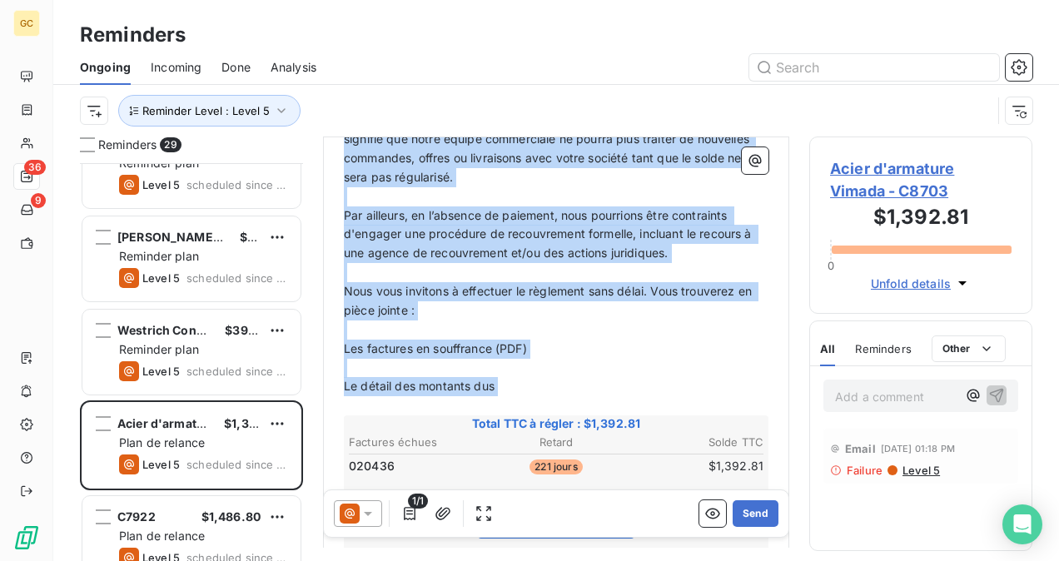
drag, startPoint x: 347, startPoint y: 187, endPoint x: 560, endPoint y: 395, distance: 296.8
click at [560, 395] on div "Bonjour, ﻿ Malgré nos précédents rappels, nous constatons que les factures ci-j…" at bounding box center [556, 391] width 425 height 826
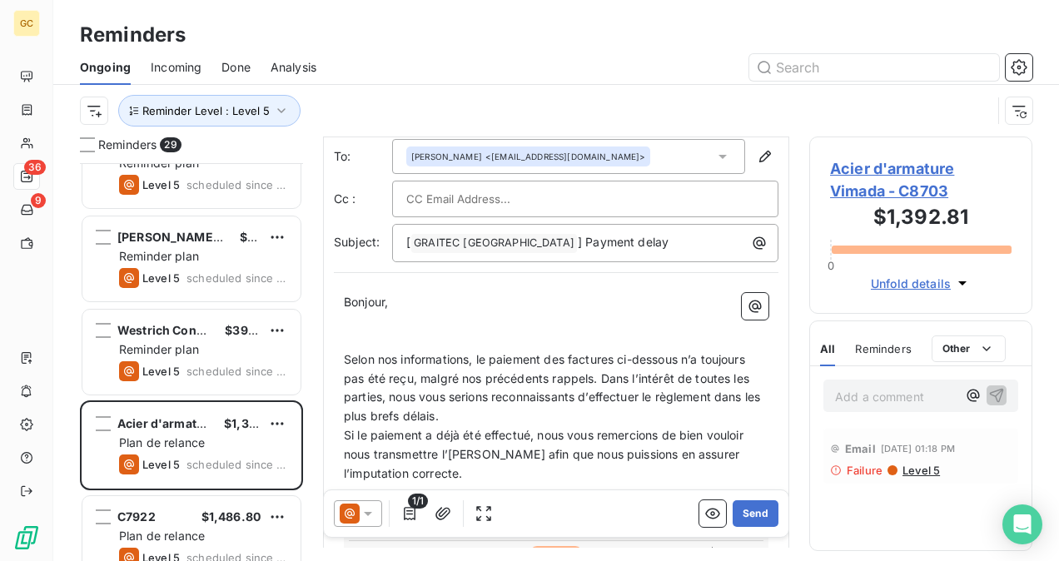
scroll to position [138, 0]
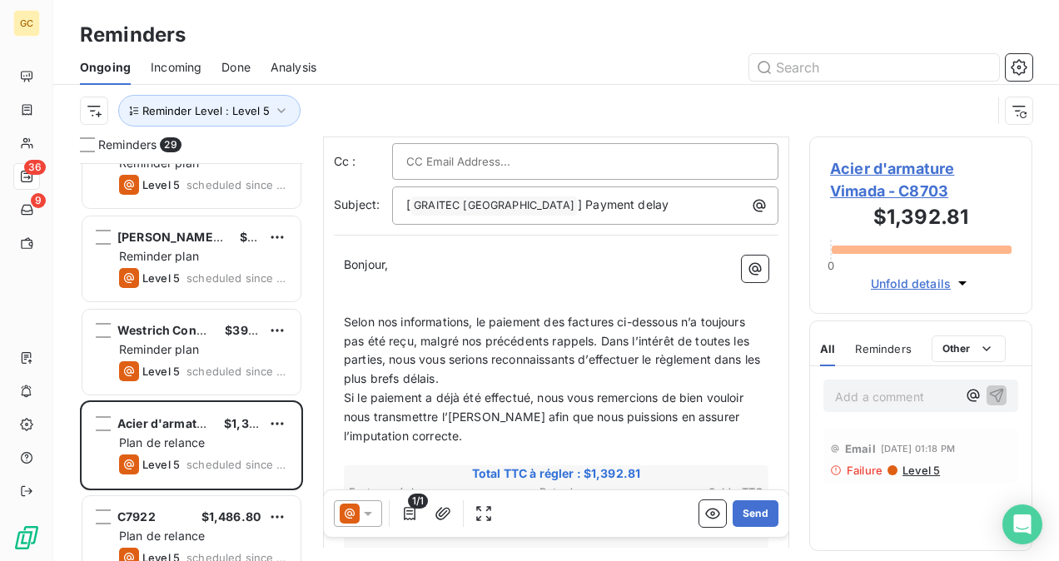
click at [466, 378] on p "Selon nos informations, le paiement des factures ci-dessous n’a toujours pas ét…" at bounding box center [556, 351] width 425 height 77
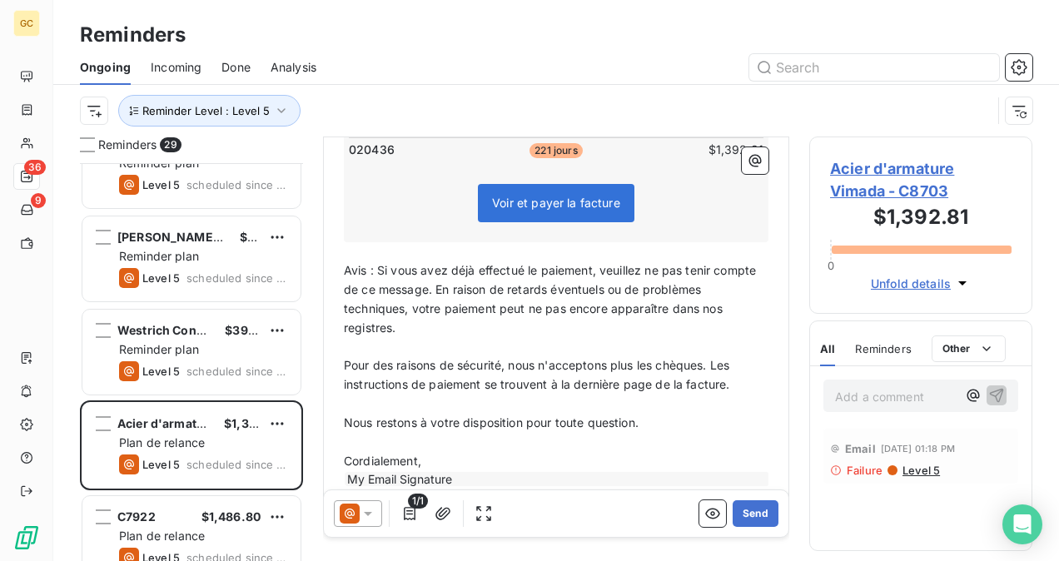
scroll to position [549, 0]
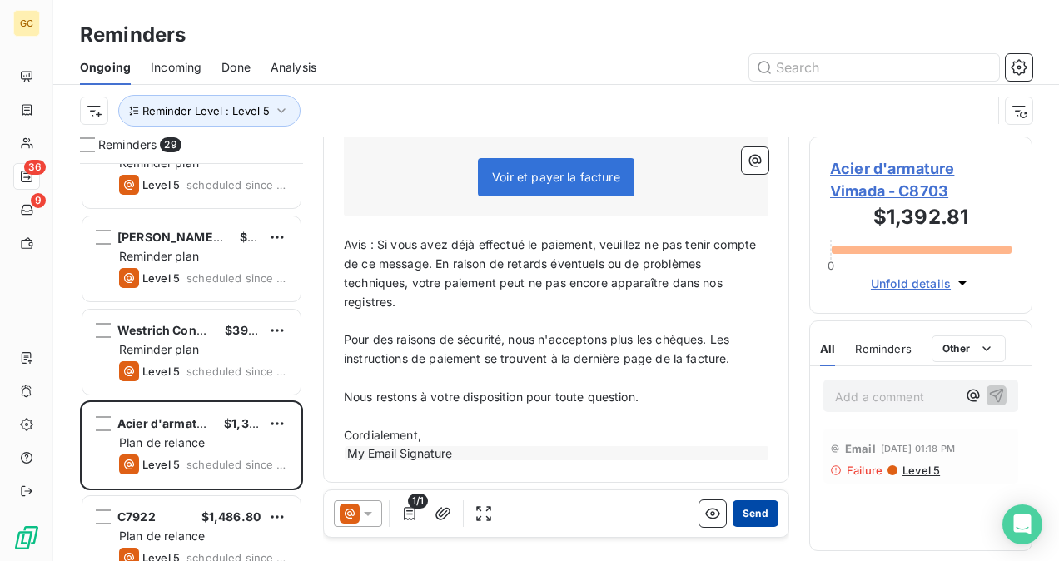
click at [756, 516] on button "Send" at bounding box center [756, 513] width 46 height 27
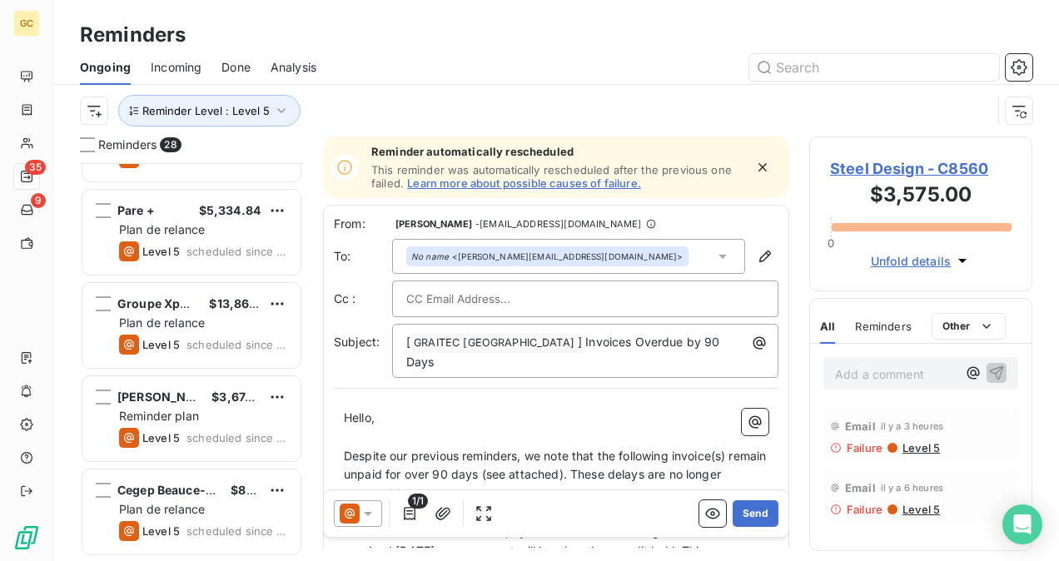
scroll to position [2213, 0]
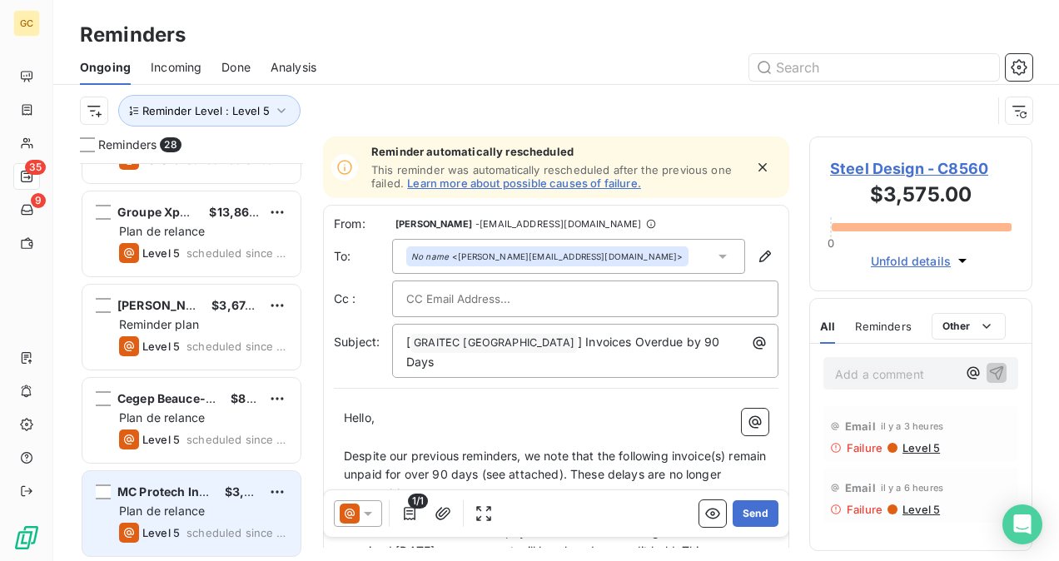
click at [196, 525] on div "Level 5 scheduled since [DATE]" at bounding box center [203, 533] width 168 height 20
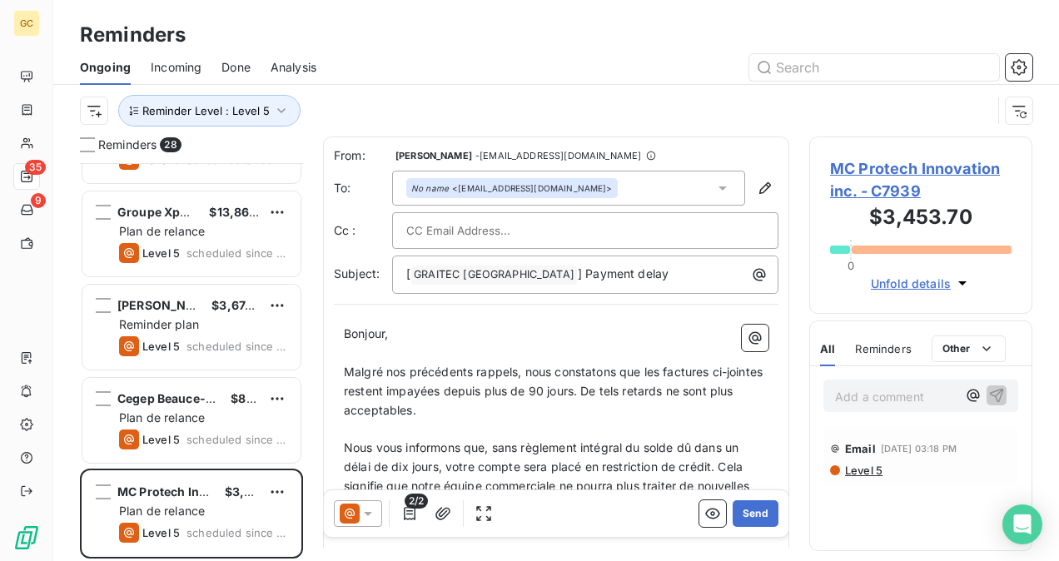
click at [861, 181] on span "MC Protech Innovation inc. - C7939" at bounding box center [921, 179] width 182 height 45
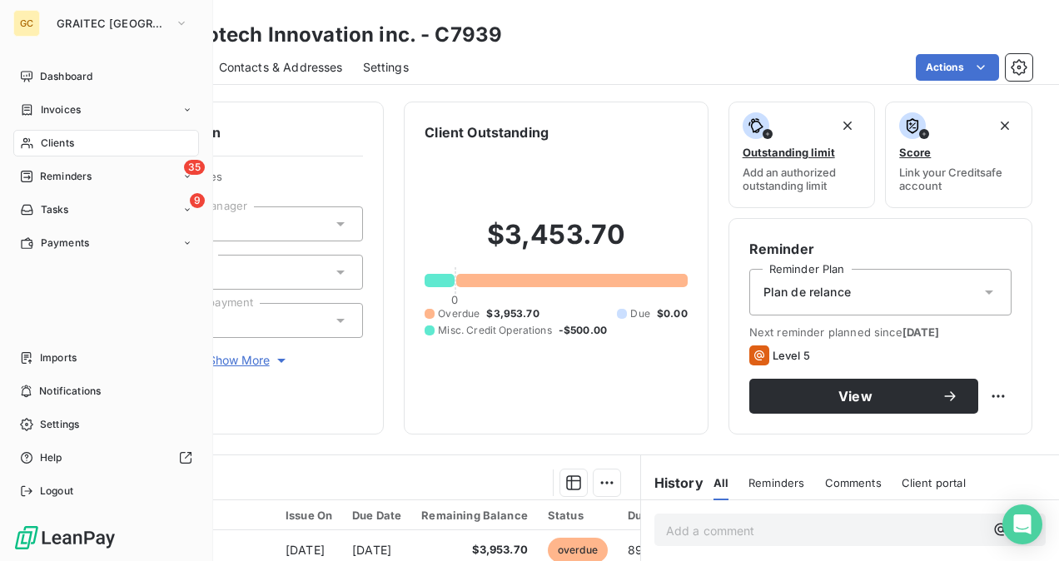
click at [74, 147] on div "Clients" at bounding box center [106, 143] width 186 height 27
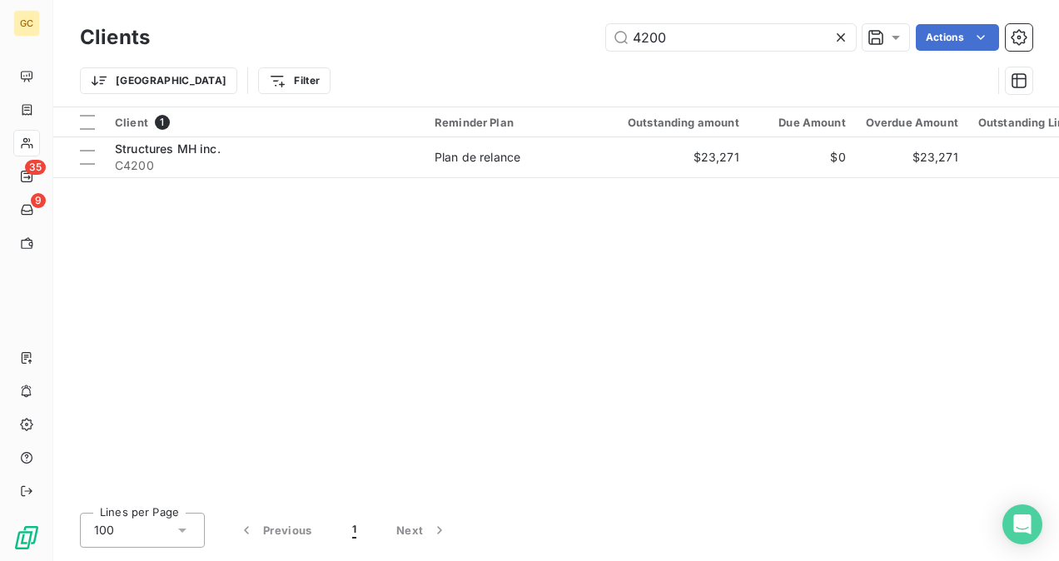
drag, startPoint x: 679, startPoint y: 30, endPoint x: 578, endPoint y: 38, distance: 101.9
click at [567, 42] on div "4200 Actions" at bounding box center [601, 37] width 863 height 27
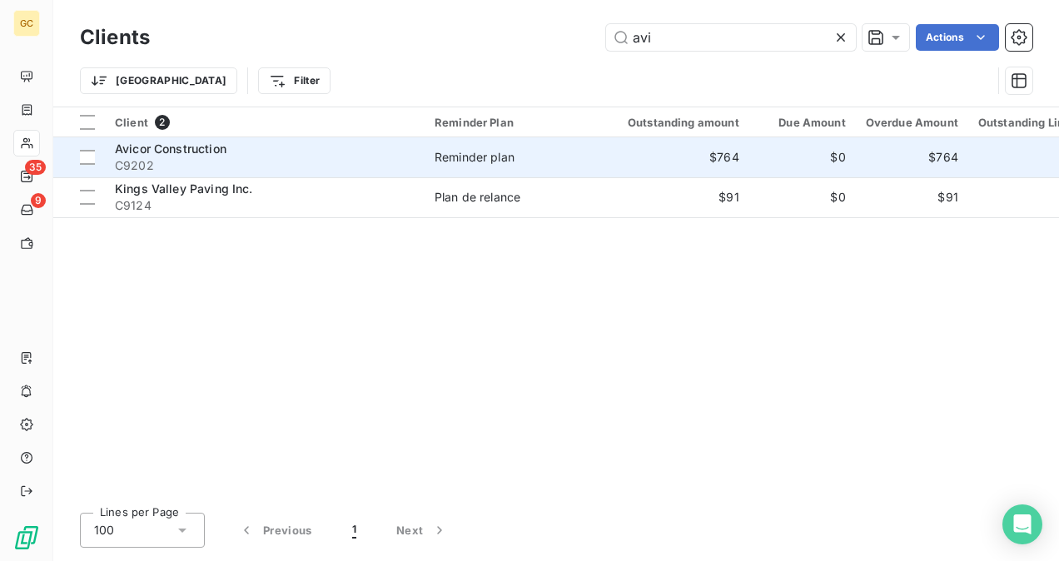
type input "avi"
click at [266, 157] on span "C9202" at bounding box center [265, 165] width 300 height 17
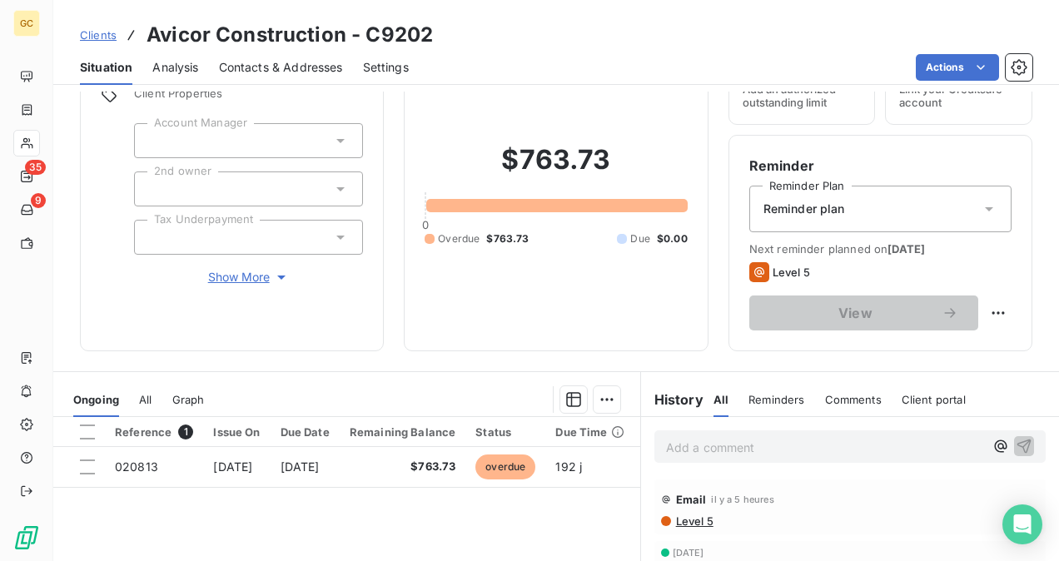
scroll to position [167, 0]
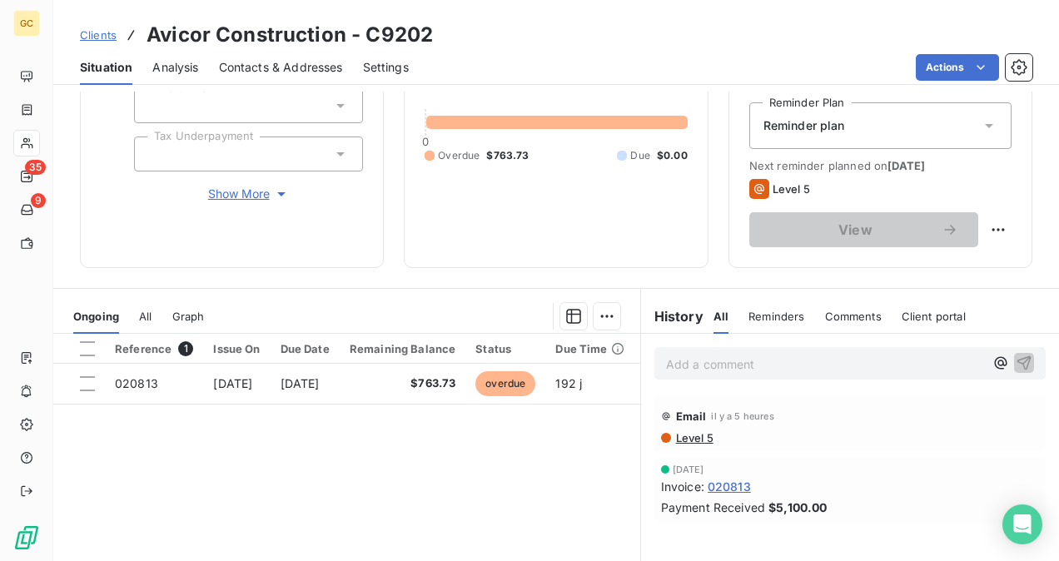
click at [258, 63] on span "Contacts & Addresses" at bounding box center [281, 67] width 124 height 17
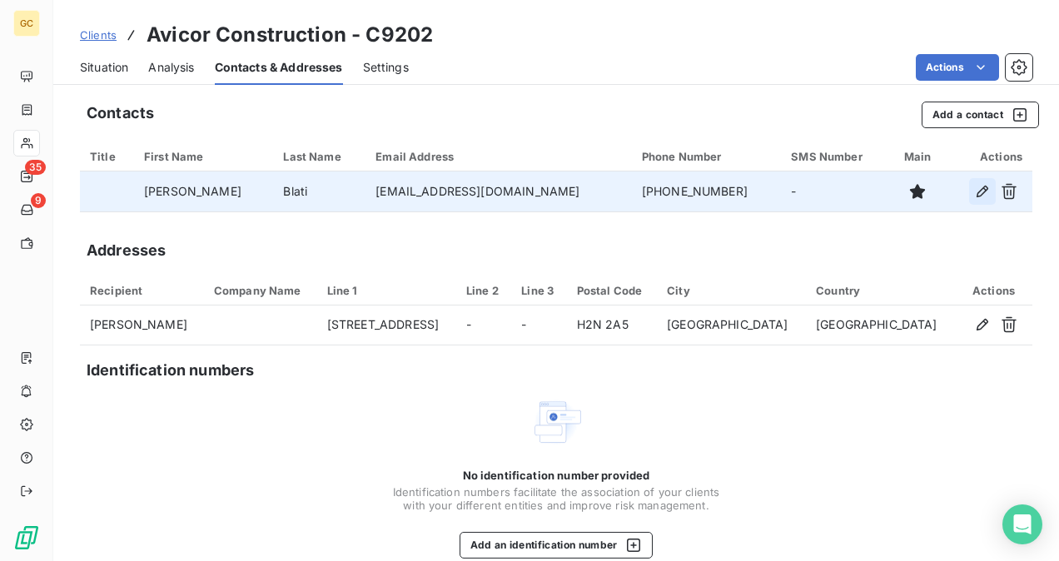
click at [974, 195] on icon "button" at bounding box center [982, 191] width 17 height 17
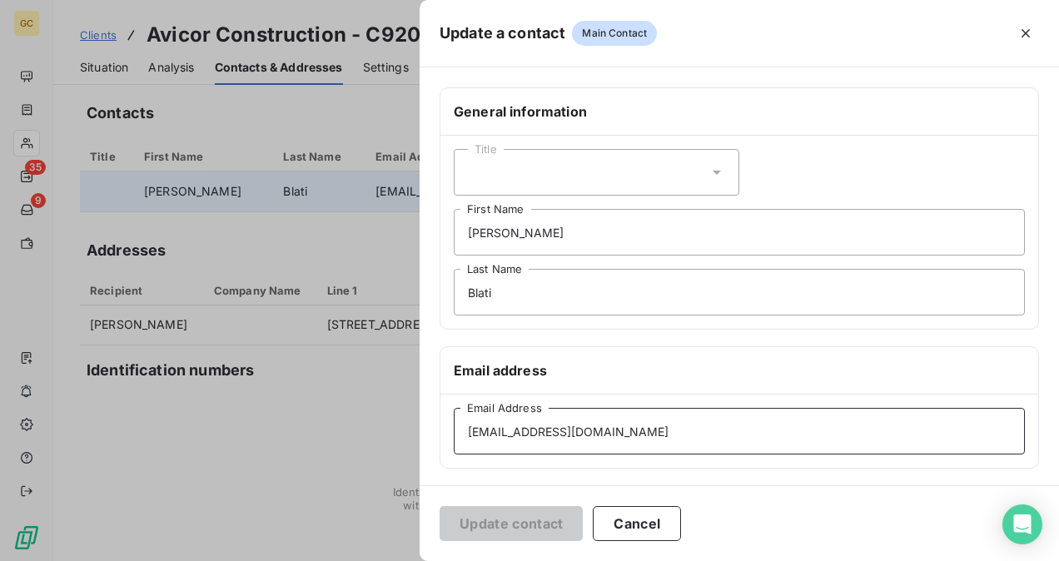
drag, startPoint x: 590, startPoint y: 435, endPoint x: 448, endPoint y: 431, distance: 142.4
click at [244, 560] on div "Update a contact Main Contact General information Title [PERSON_NAME] First Nam…" at bounding box center [529, 561] width 1059 height 0
paste input "fvarano"
type input "[EMAIL_ADDRESS][DOMAIN_NAME]"
click at [538, 513] on button "Update contact" at bounding box center [511, 523] width 143 height 35
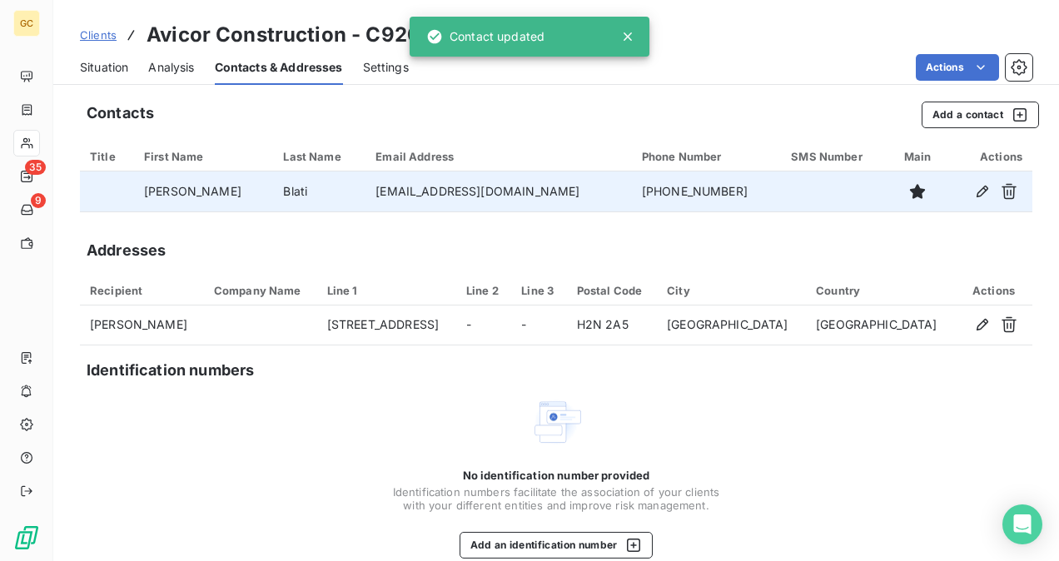
click at [632, 39] on icon at bounding box center [628, 36] width 17 height 17
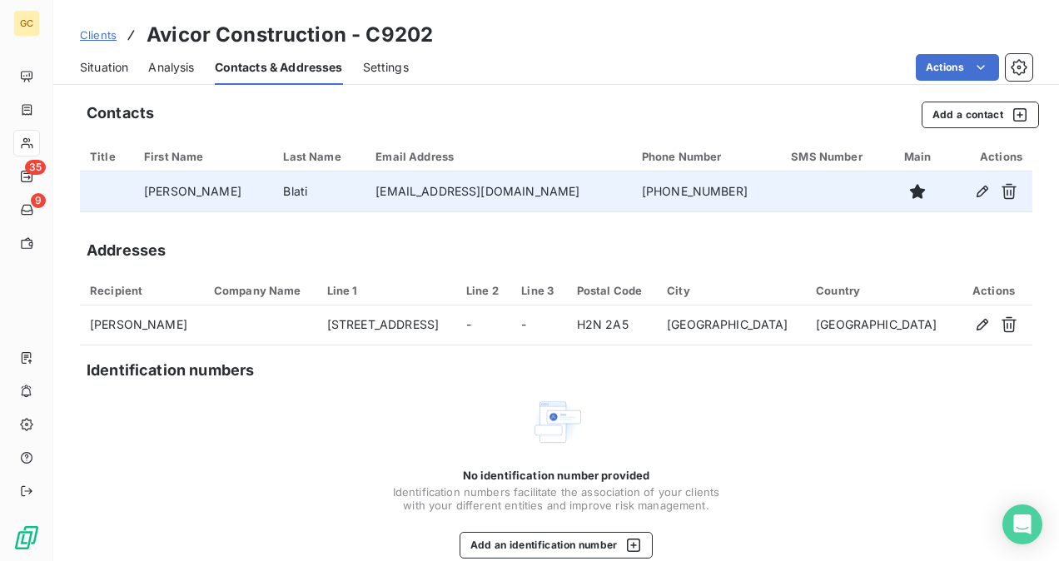
click at [124, 71] on span "Situation" at bounding box center [104, 67] width 48 height 17
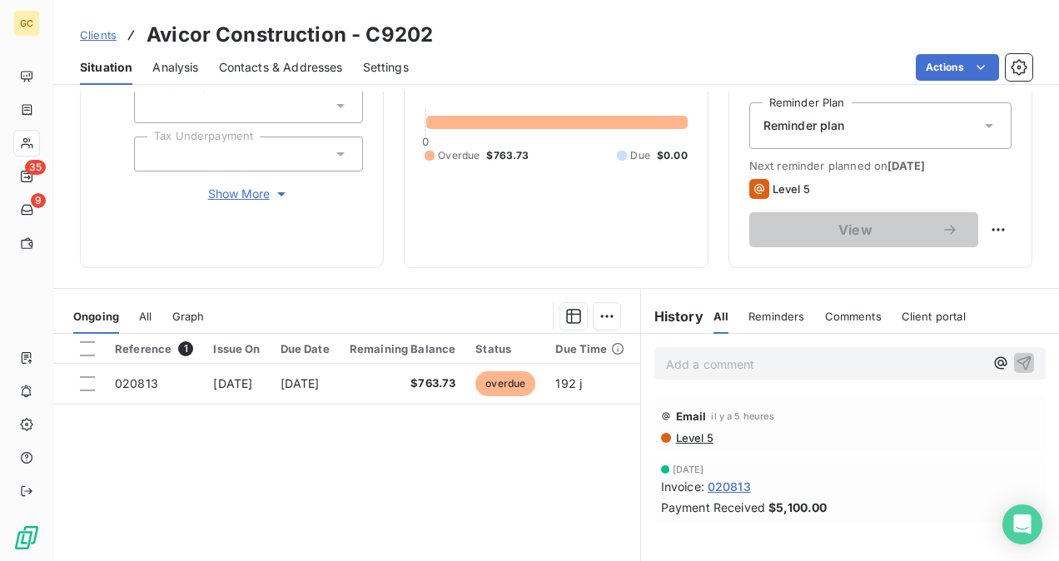
scroll to position [83, 0]
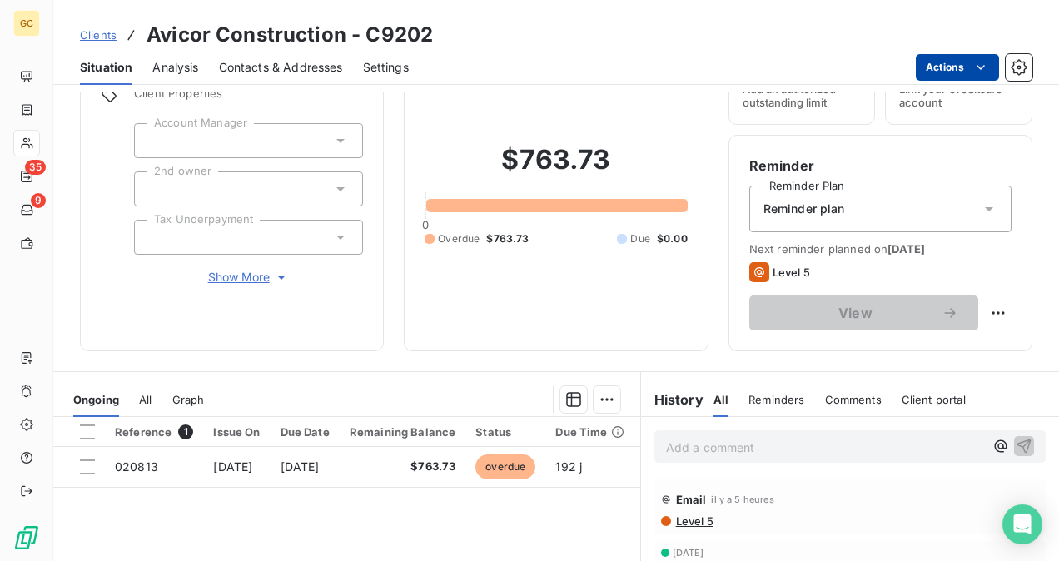
click at [953, 70] on html "GC 35 9 Clients Avicor Construction - C9202 Situation Analysis Contacts & Addre…" at bounding box center [529, 280] width 1059 height 561
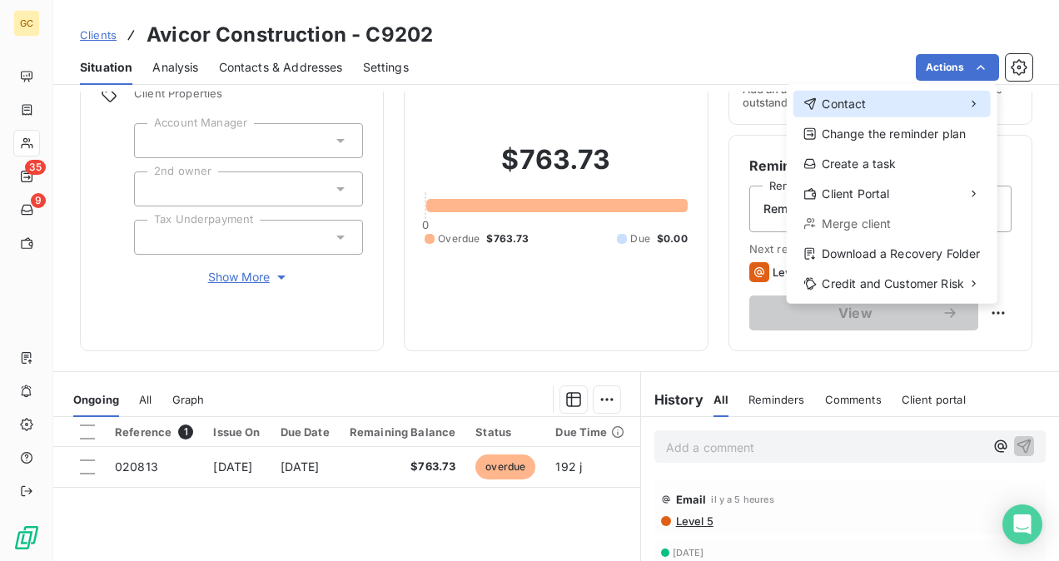
click at [895, 97] on div "Contact" at bounding box center [892, 104] width 197 height 27
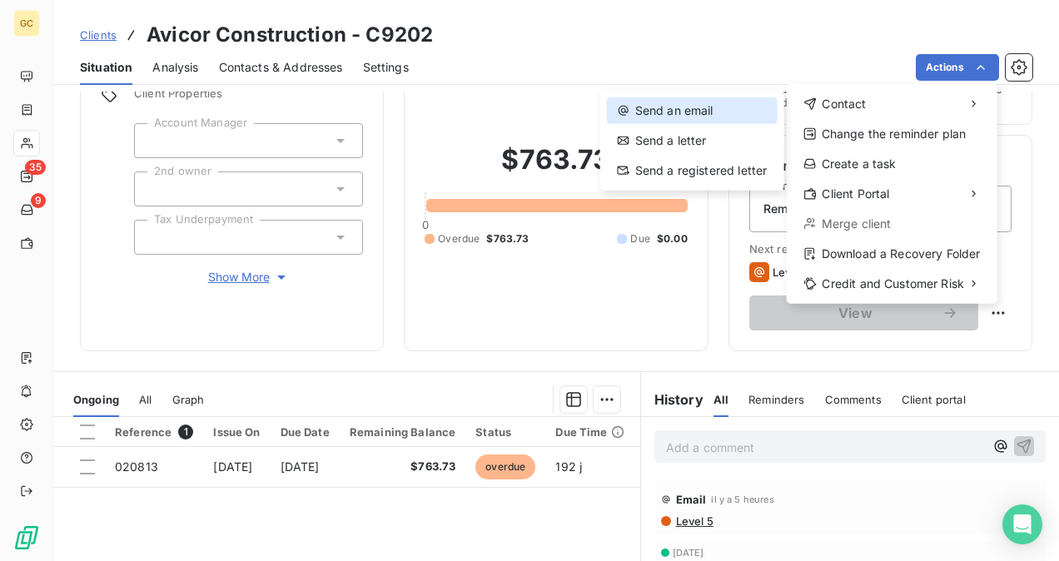
click at [726, 122] on div "Send an email" at bounding box center [692, 110] width 171 height 27
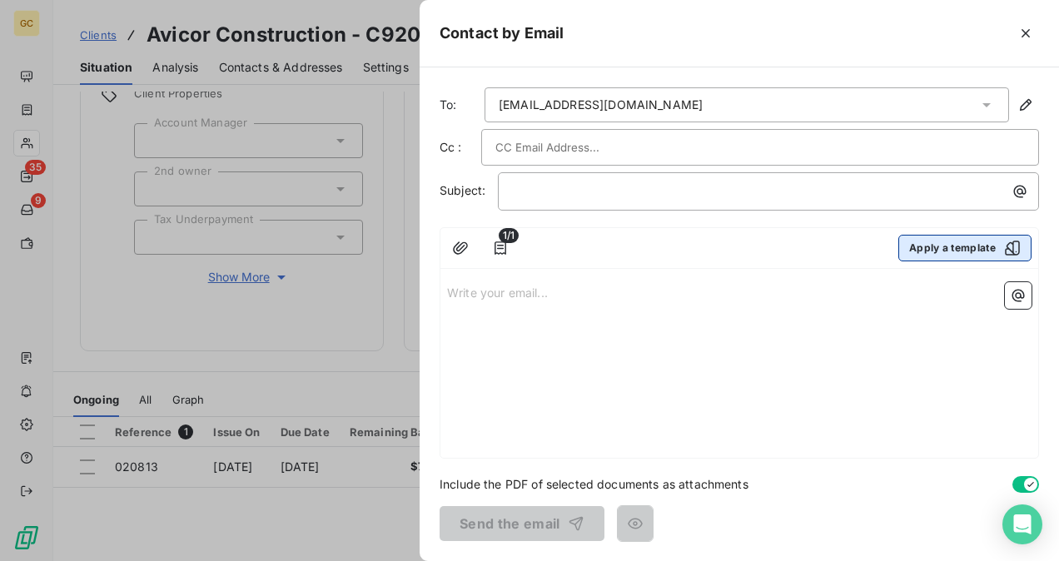
click at [983, 244] on button "Apply a template" at bounding box center [964, 248] width 133 height 27
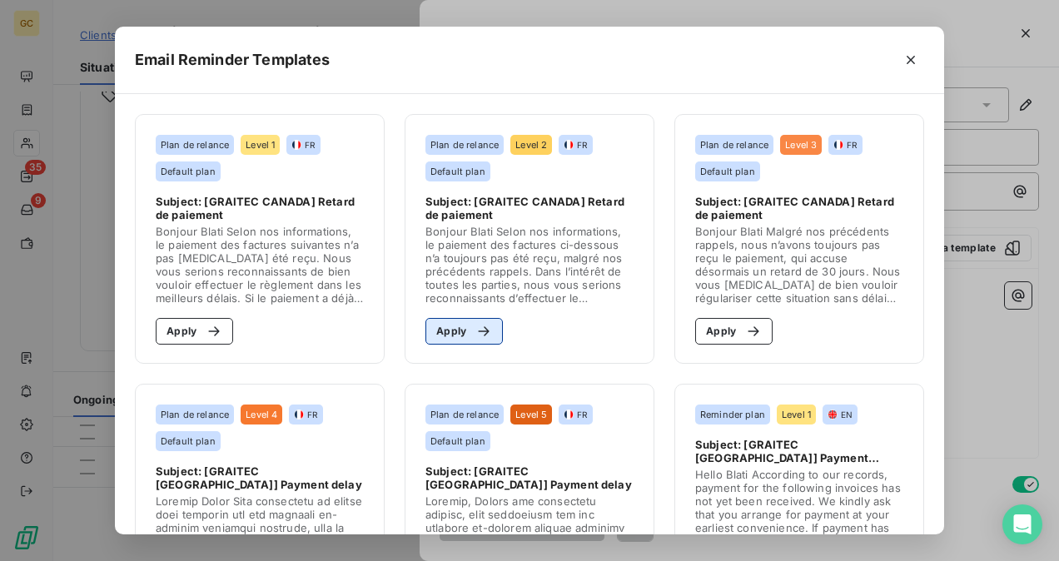
click at [488, 324] on button "Apply" at bounding box center [463, 331] width 77 height 27
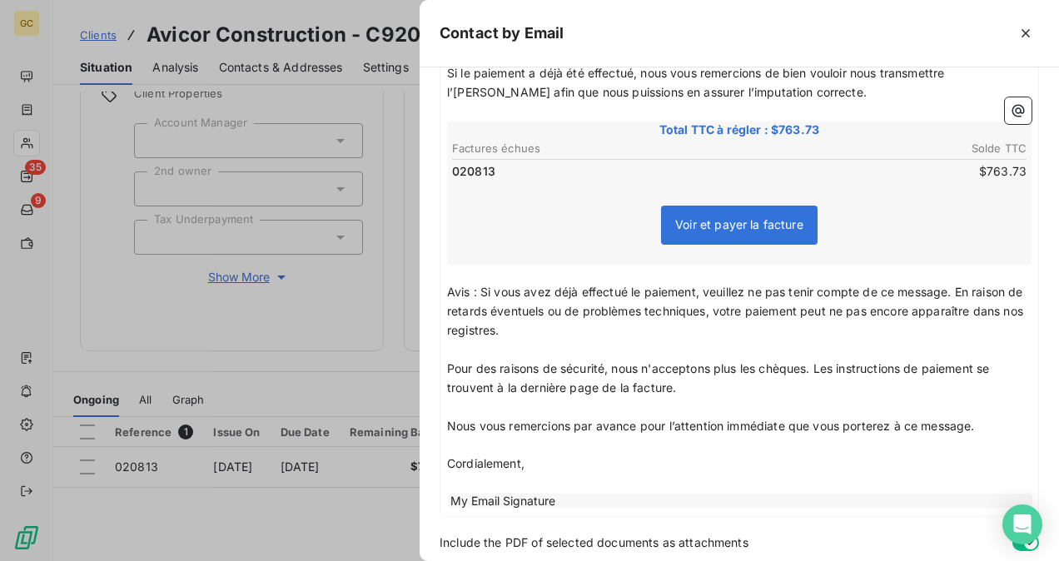
scroll to position [389, 0]
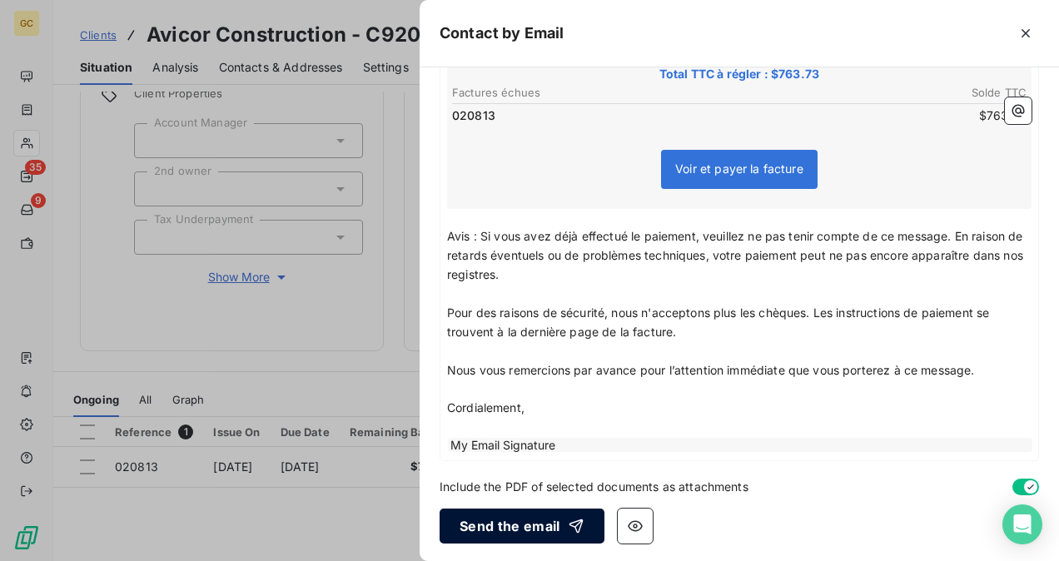
click at [501, 527] on button "Send the email" at bounding box center [522, 526] width 165 height 35
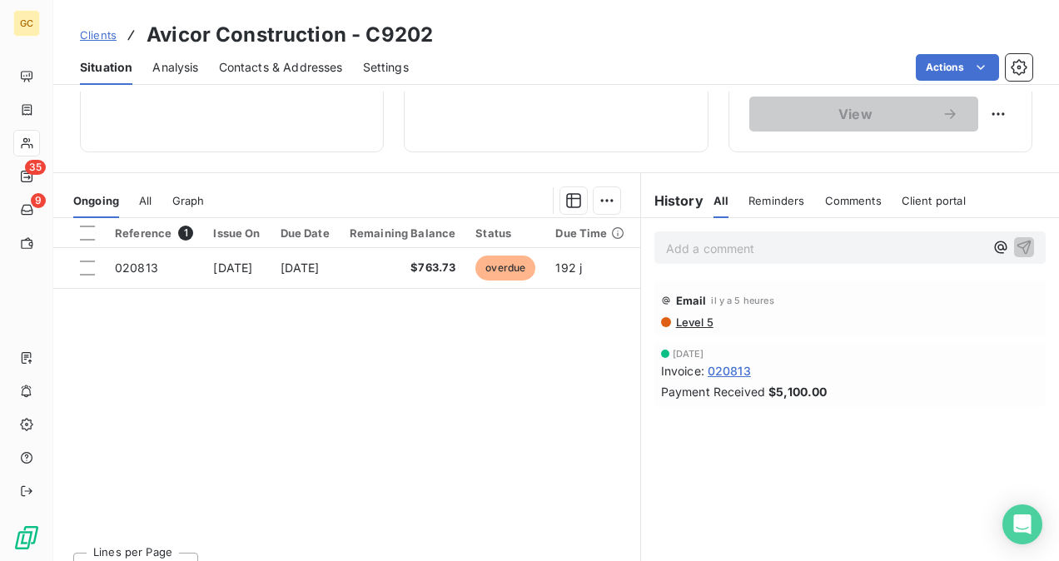
scroll to position [309, 0]
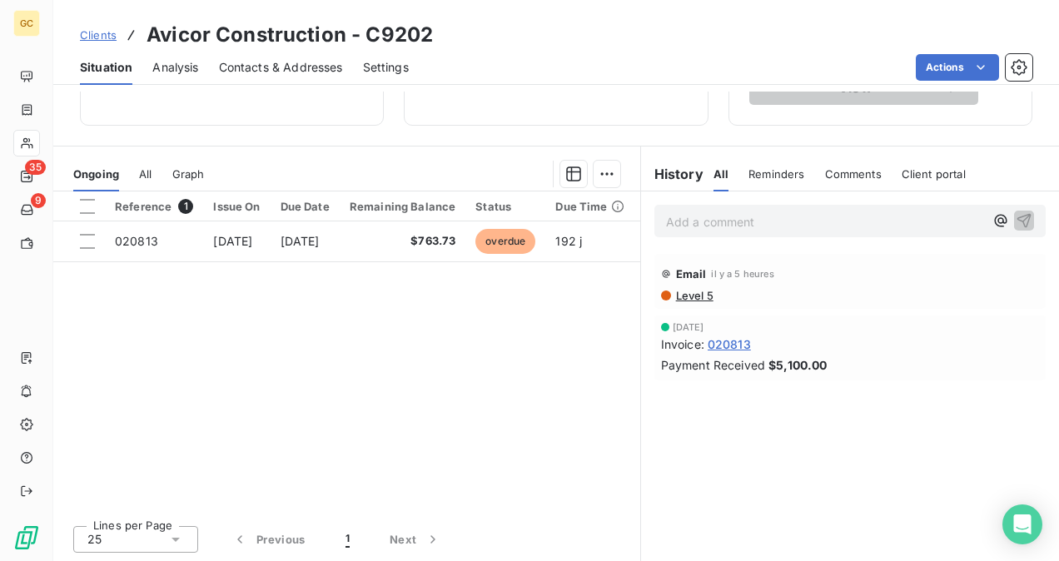
click at [243, 69] on span "Contacts & Addresses" at bounding box center [281, 67] width 124 height 17
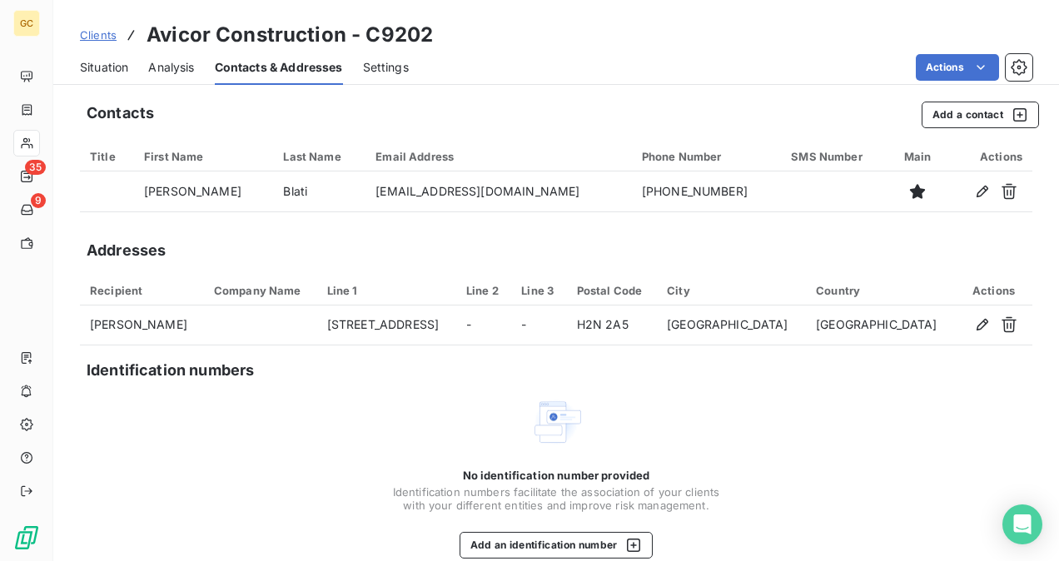
click at [123, 72] on span "Situation" at bounding box center [104, 67] width 48 height 17
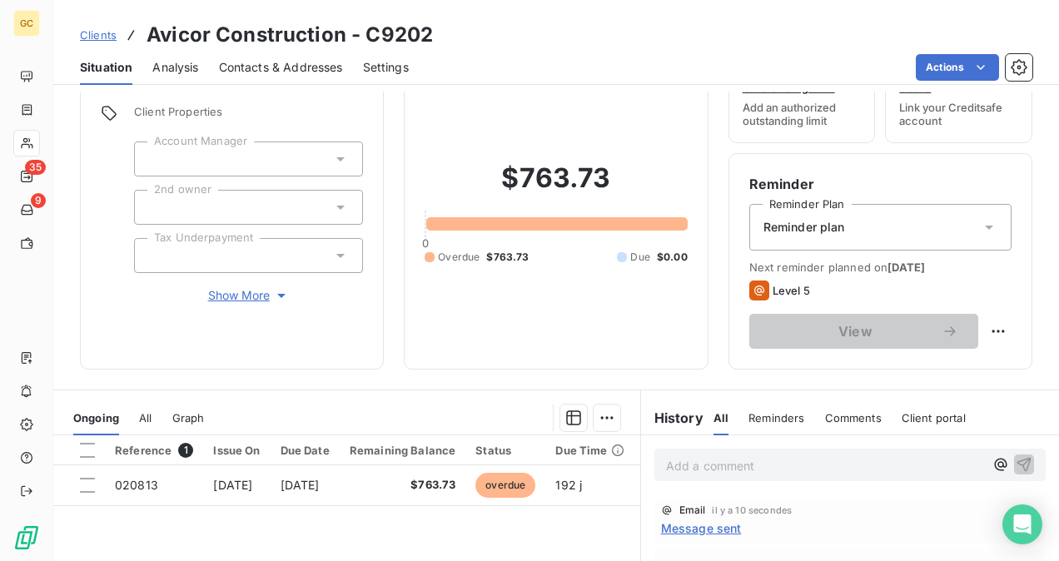
scroll to position [167, 0]
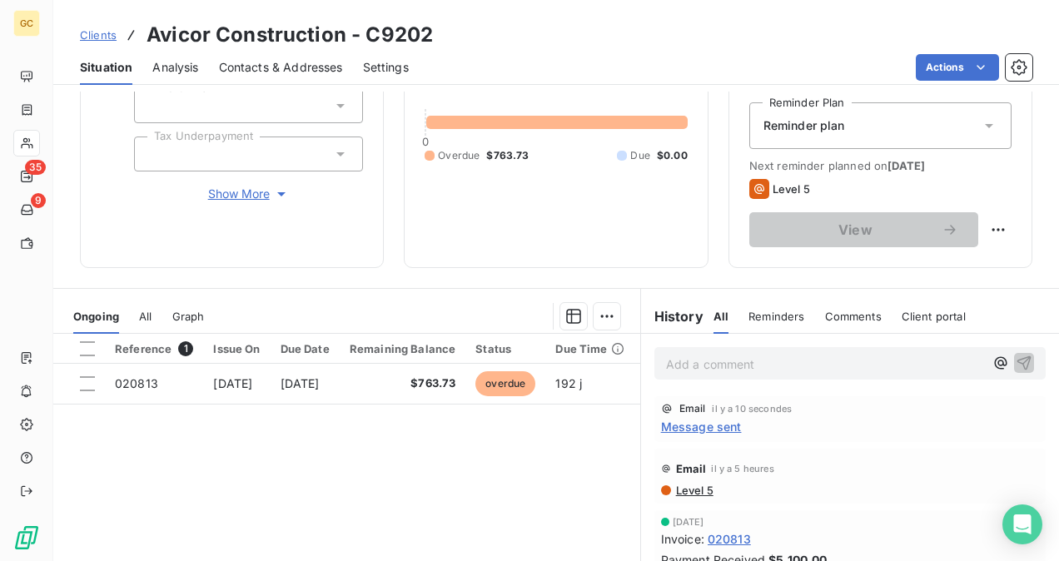
click at [694, 432] on span "Message sent" at bounding box center [701, 426] width 81 height 17
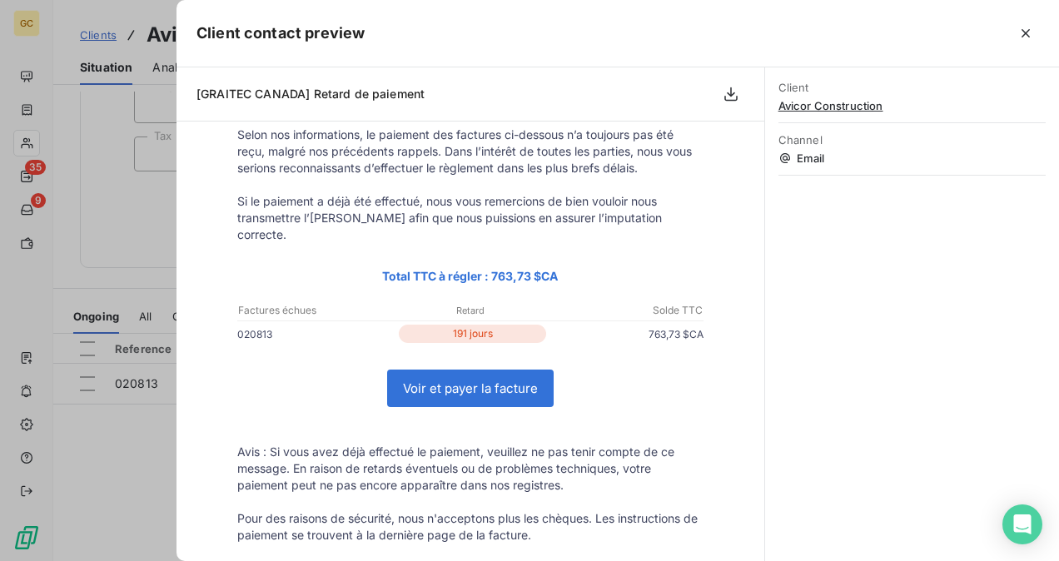
scroll to position [0, 0]
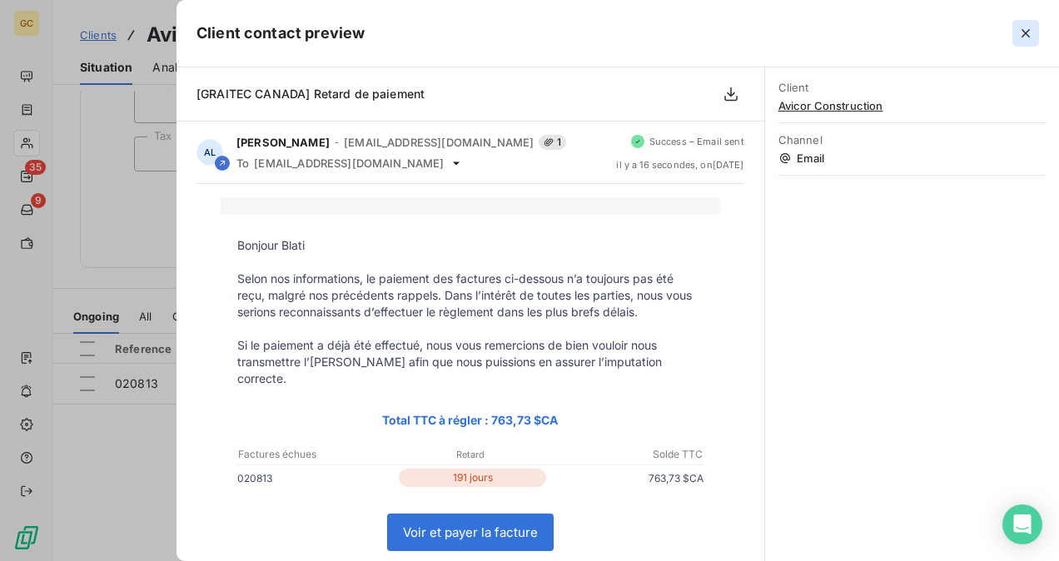
click at [1033, 30] on icon "button" at bounding box center [1026, 33] width 17 height 17
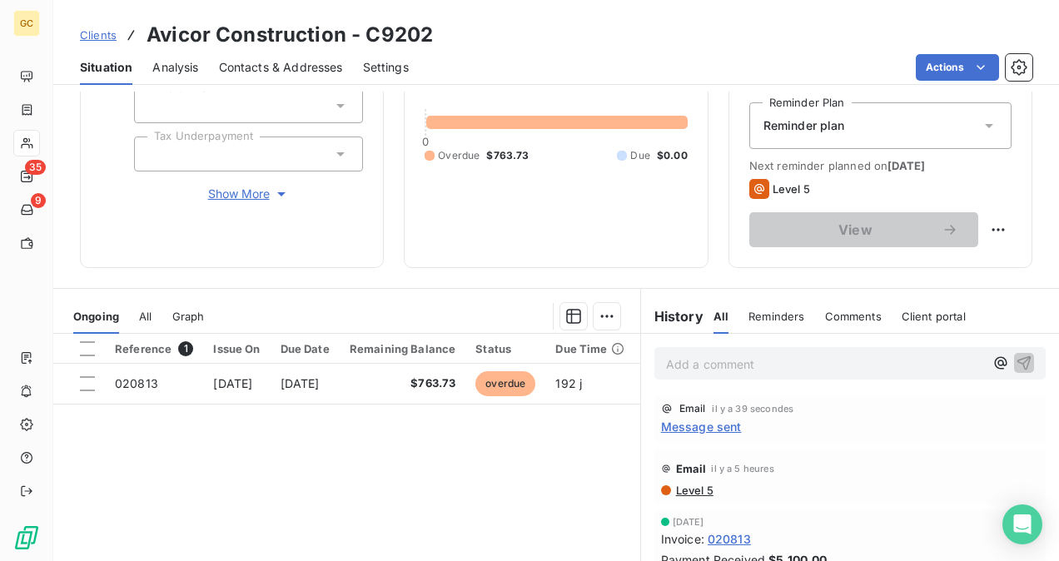
click at [693, 368] on p "Add a comment ﻿" at bounding box center [825, 364] width 318 height 21
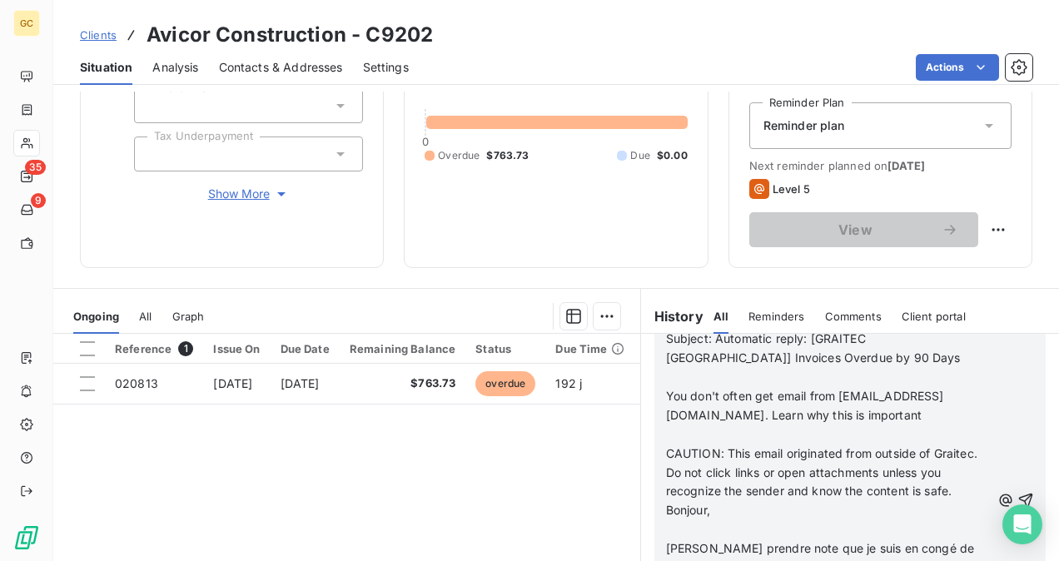
scroll to position [284, 0]
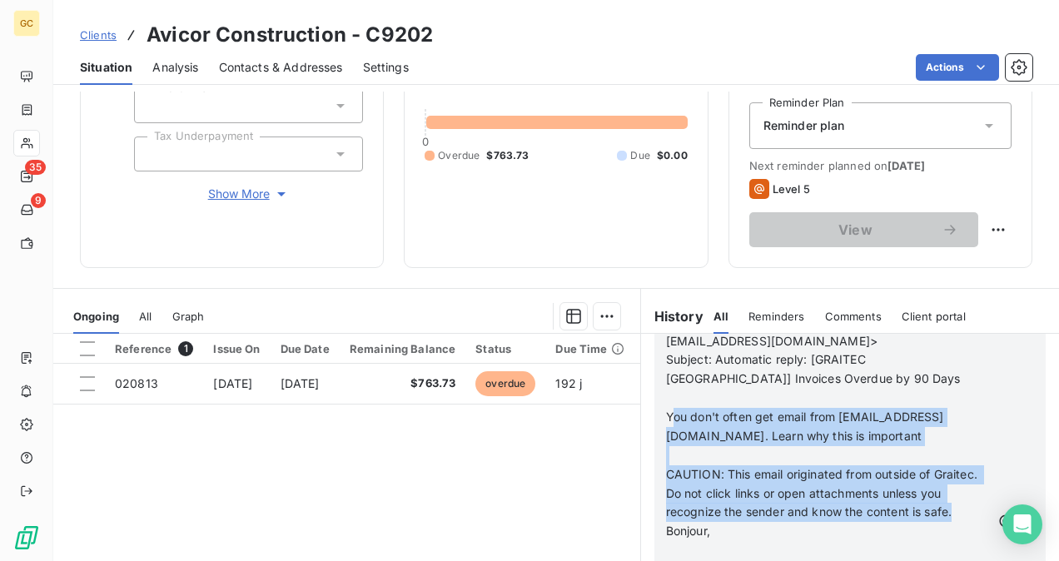
drag, startPoint x: 688, startPoint y: 376, endPoint x: 736, endPoint y: 485, distance: 119.3
click at [736, 485] on div "From: [PERSON_NAME] <[EMAIL_ADDRESS][DOMAIN_NAME]> Sent: [DATE] 9:33 AM To: [PE…" at bounding box center [828, 523] width 325 height 534
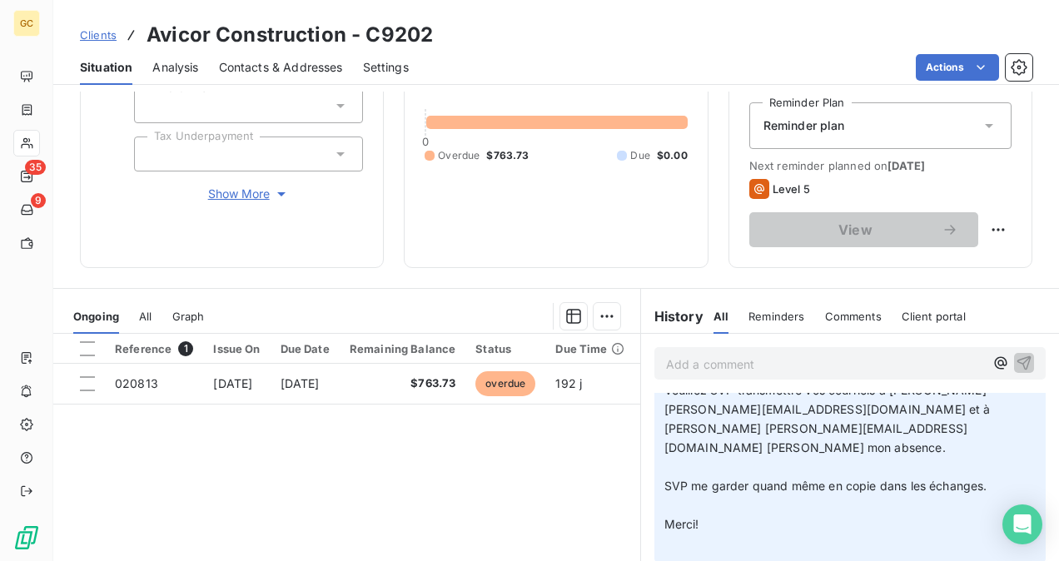
scroll to position [276, 0]
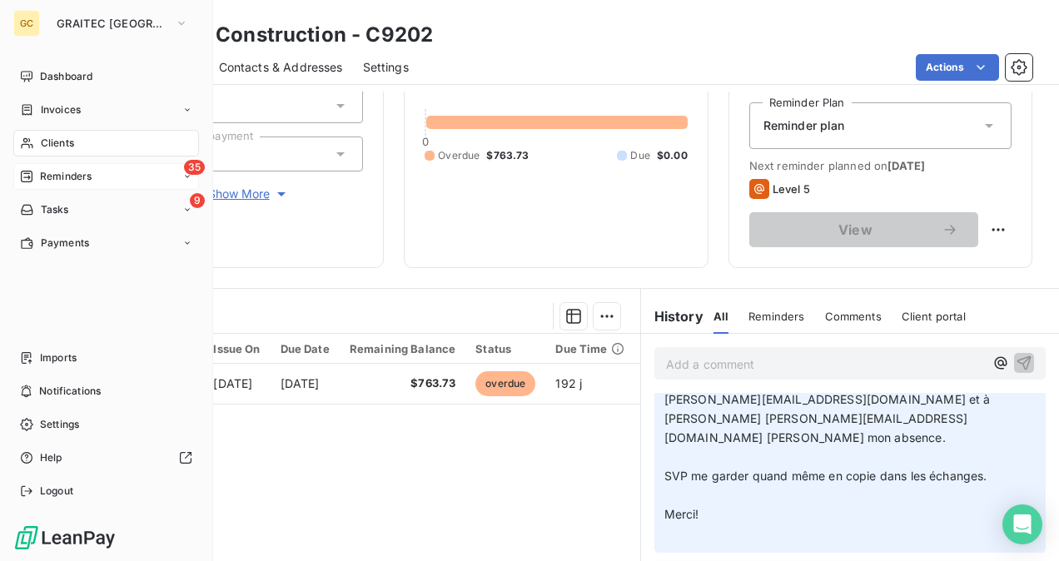
click at [78, 179] on span "Reminders" at bounding box center [66, 176] width 52 height 15
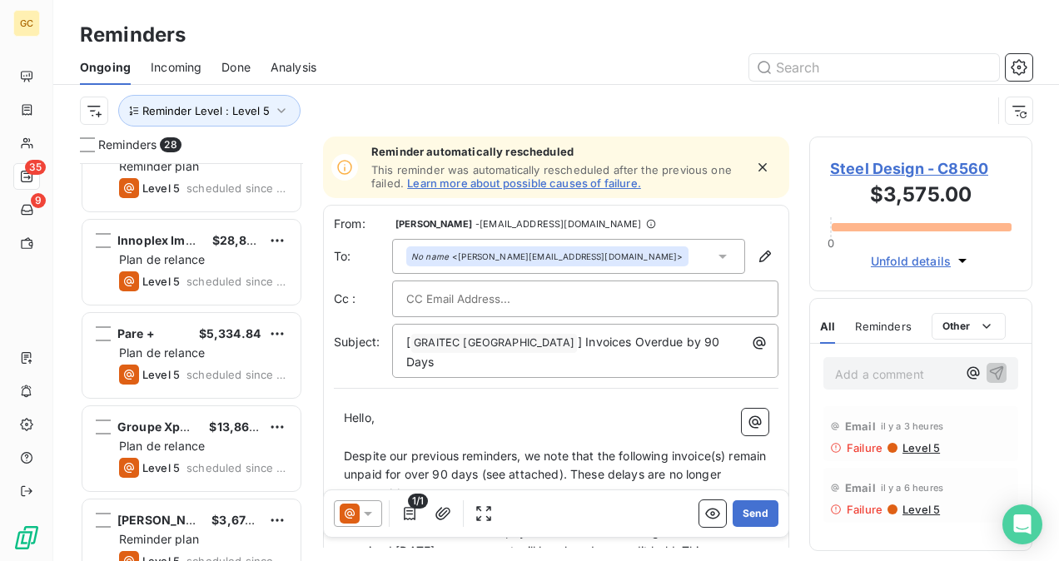
scroll to position [2213, 0]
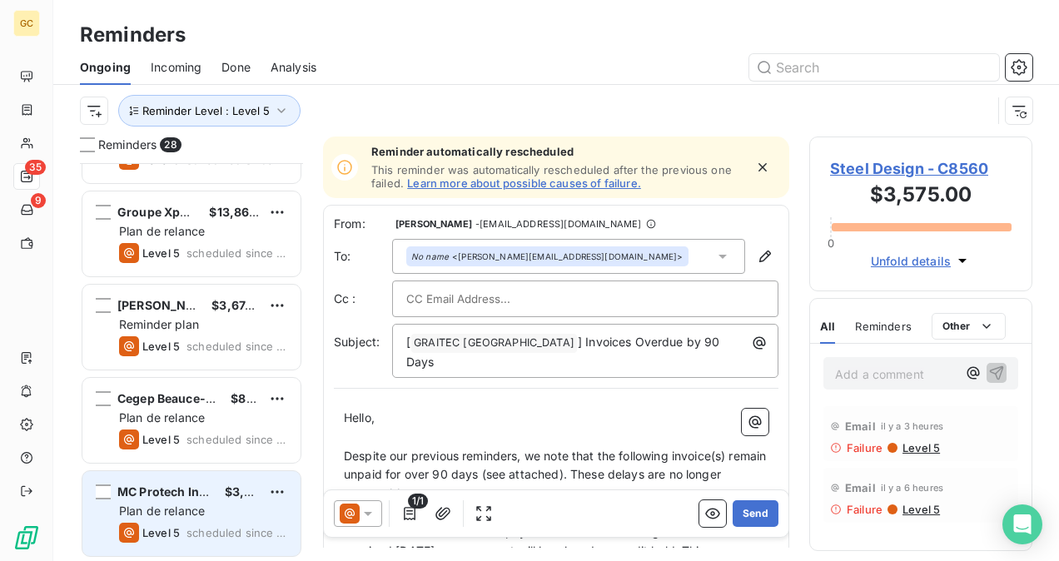
click at [216, 487] on div "MC Protech Innovation inc. $3,453.70" at bounding box center [203, 492] width 168 height 15
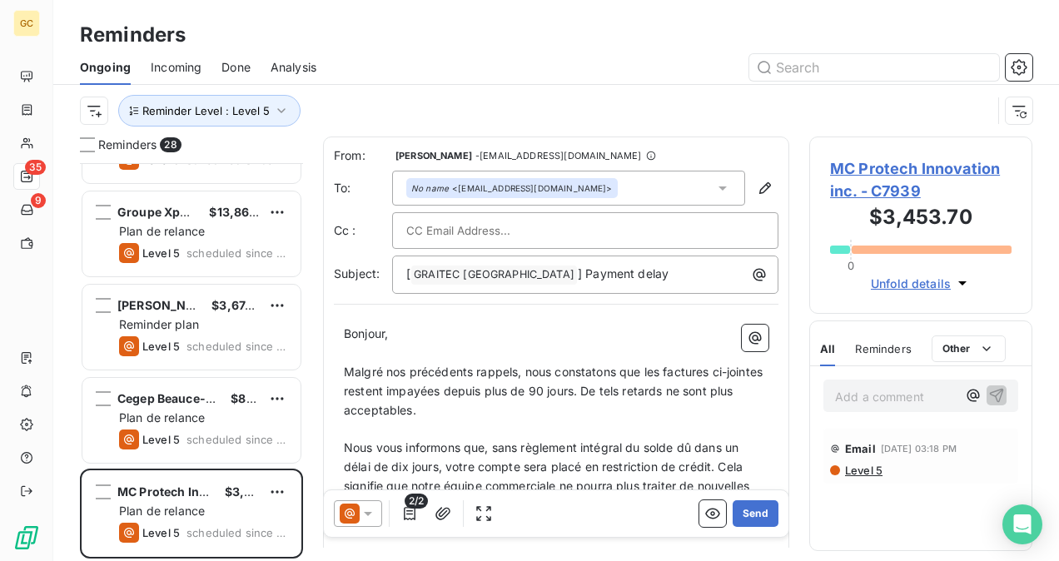
click at [896, 173] on span "MC Protech Innovation inc. - C7939" at bounding box center [921, 179] width 182 height 45
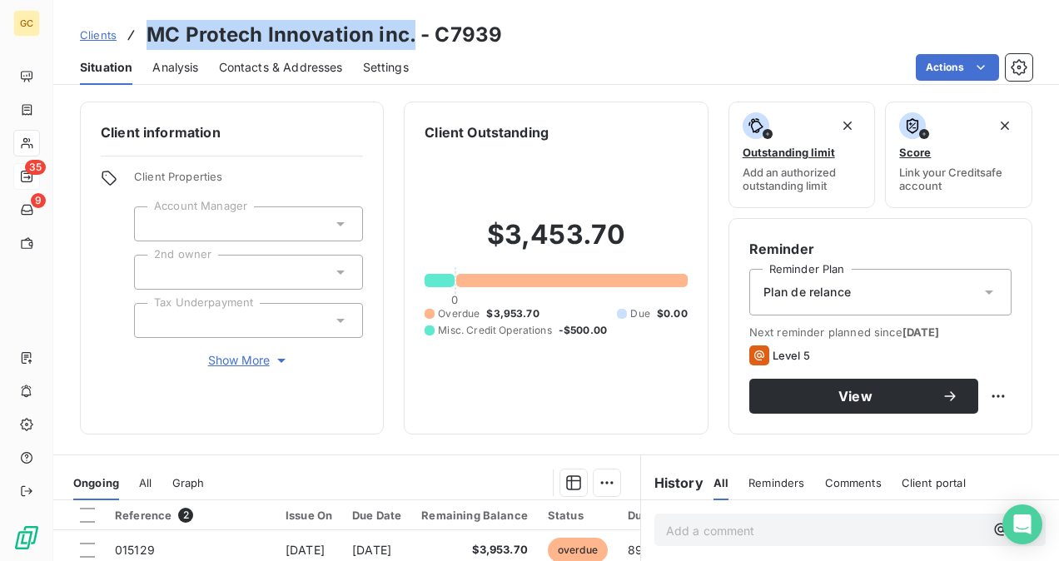
drag, startPoint x: 409, startPoint y: 40, endPoint x: 152, endPoint y: 27, distance: 257.6
click at [152, 27] on h3 "MC Protech Innovation inc. - C7939" at bounding box center [325, 35] width 356 height 30
copy h3 "MC Protech Innovation inc."
click at [247, 68] on span "Contacts & Addresses" at bounding box center [281, 67] width 124 height 17
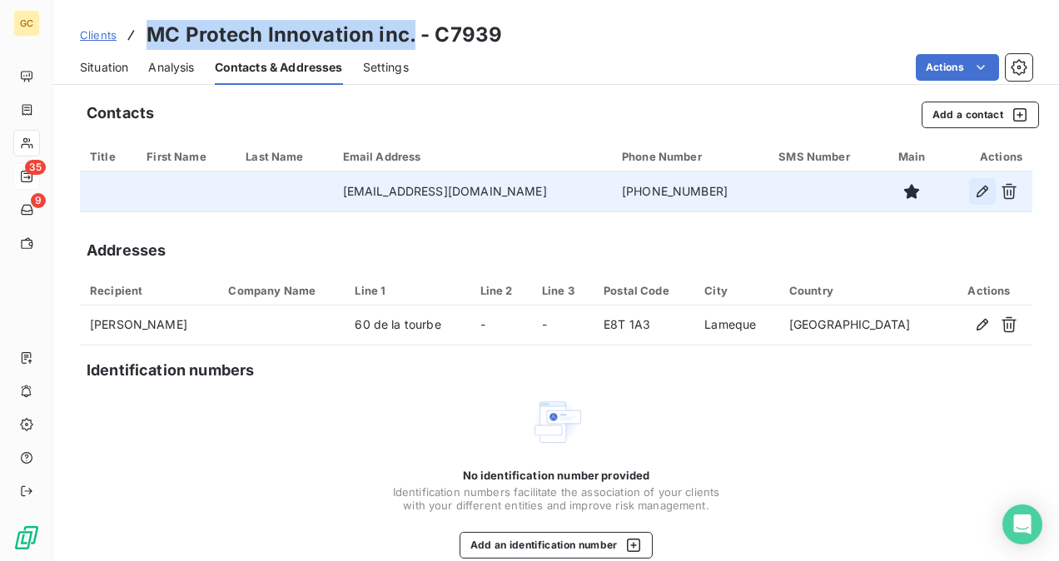
click at [974, 197] on icon "button" at bounding box center [982, 191] width 17 height 17
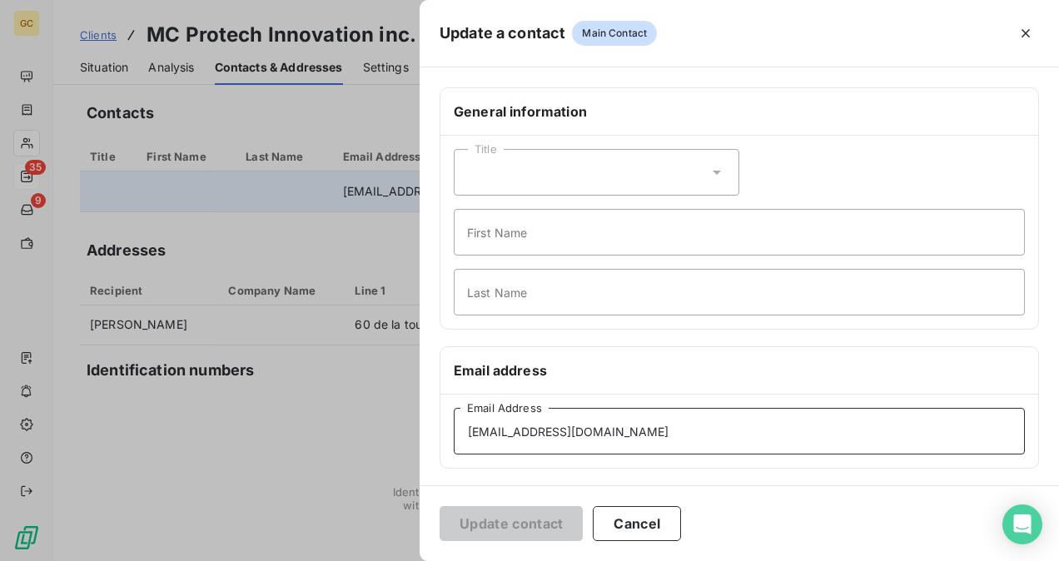
drag, startPoint x: 694, startPoint y: 433, endPoint x: 452, endPoint y: 450, distance: 242.9
click at [452, 450] on div "[EMAIL_ADDRESS][DOMAIN_NAME] Email Address" at bounding box center [739, 431] width 598 height 73
paste input "protech.innovation"
type input "[EMAIL_ADDRESS][DOMAIN_NAME]"
click at [529, 520] on button "Update contact" at bounding box center [511, 523] width 143 height 35
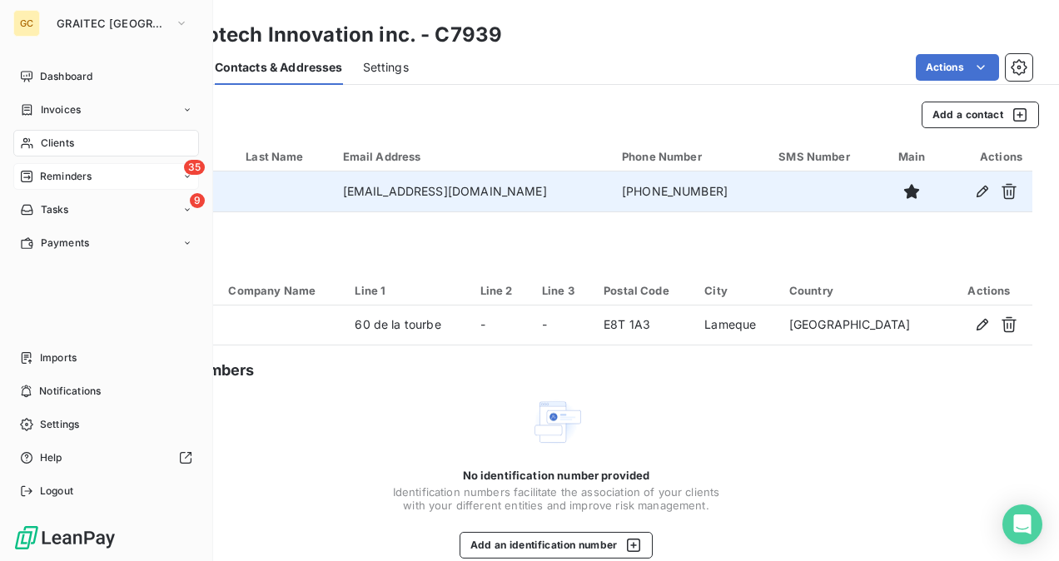
click at [75, 185] on div "35 Reminders" at bounding box center [106, 176] width 186 height 27
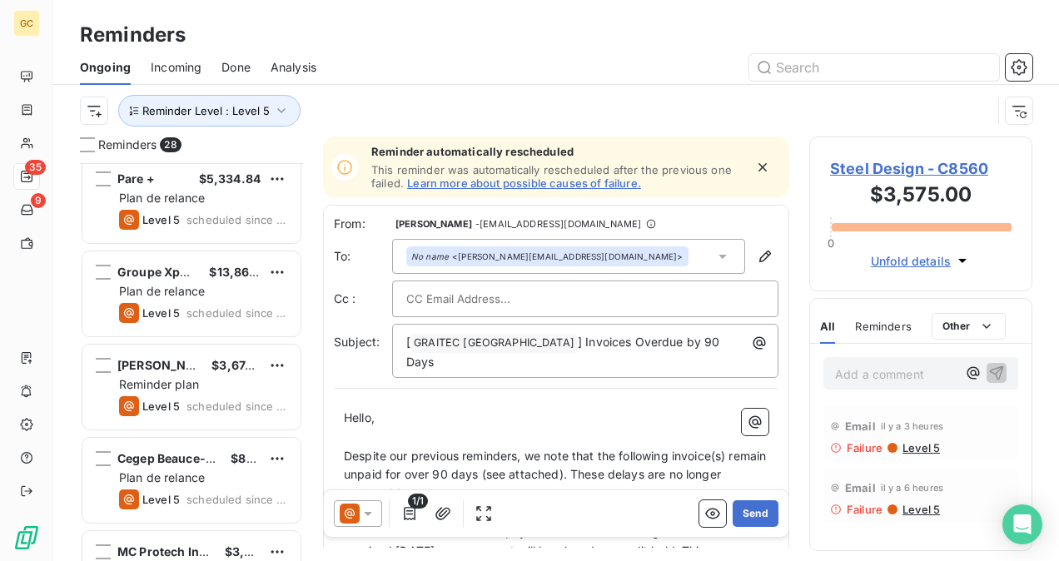
scroll to position [2213, 0]
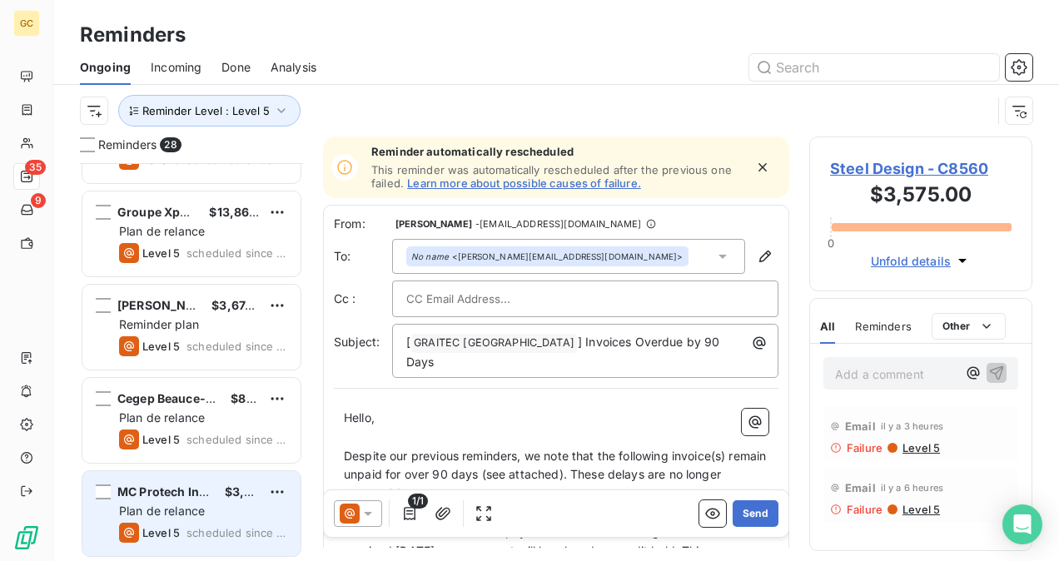
click at [162, 501] on div "MC Protech Innovation inc. $3,453.70 Plan de relance Level 5 scheduled since [D…" at bounding box center [191, 513] width 218 height 85
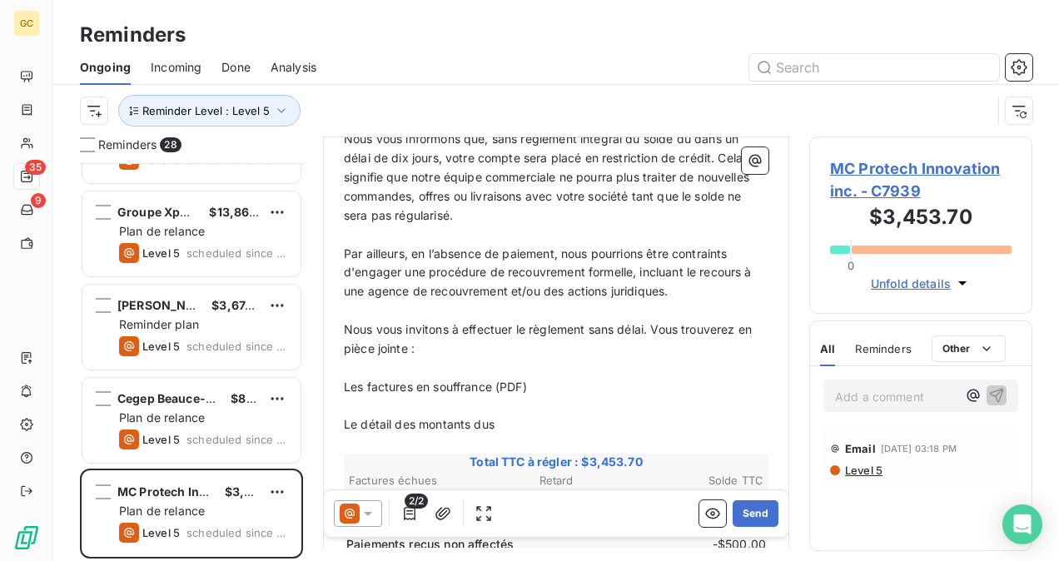
scroll to position [501, 0]
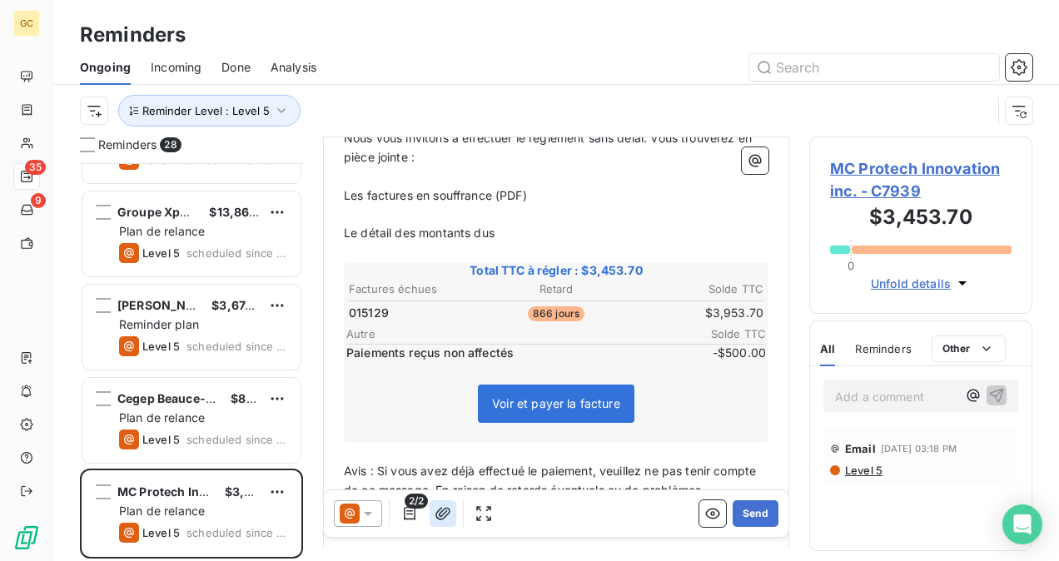
click at [445, 523] on button "button" at bounding box center [443, 513] width 27 height 27
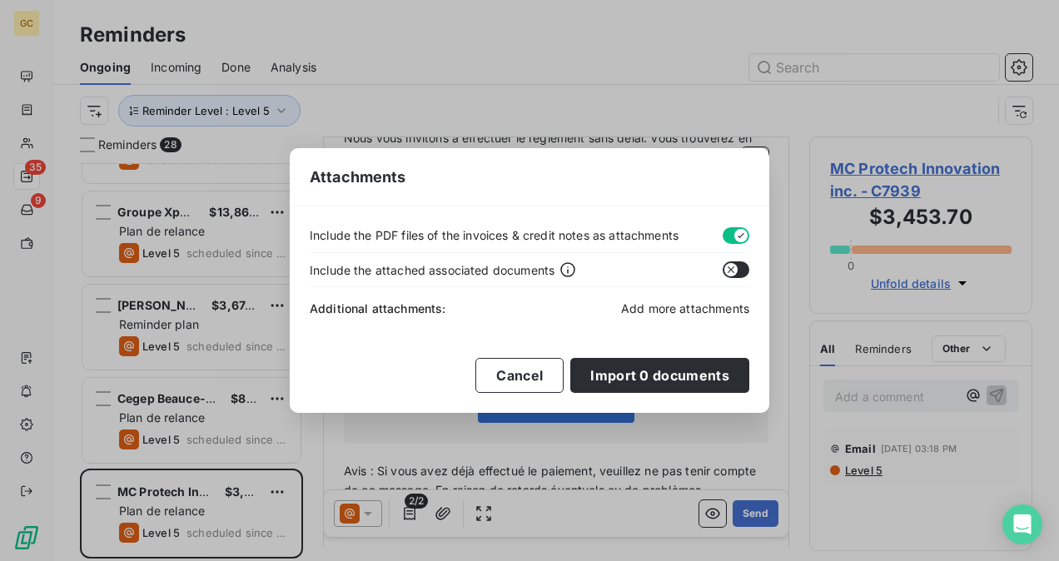
click at [673, 306] on span "Add more attachments" at bounding box center [685, 308] width 128 height 14
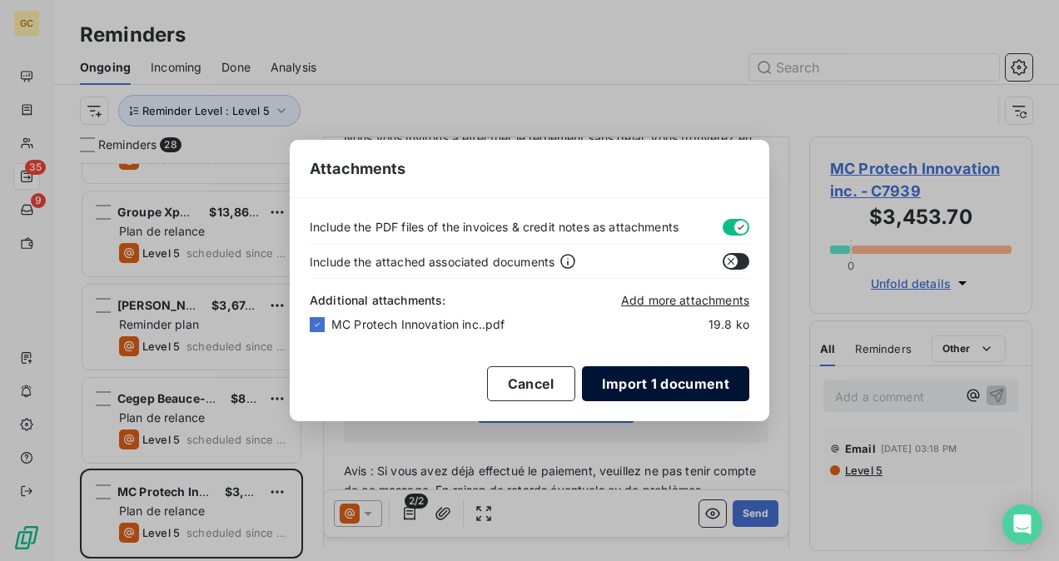
click at [650, 391] on button "Import 1 document" at bounding box center [665, 383] width 167 height 35
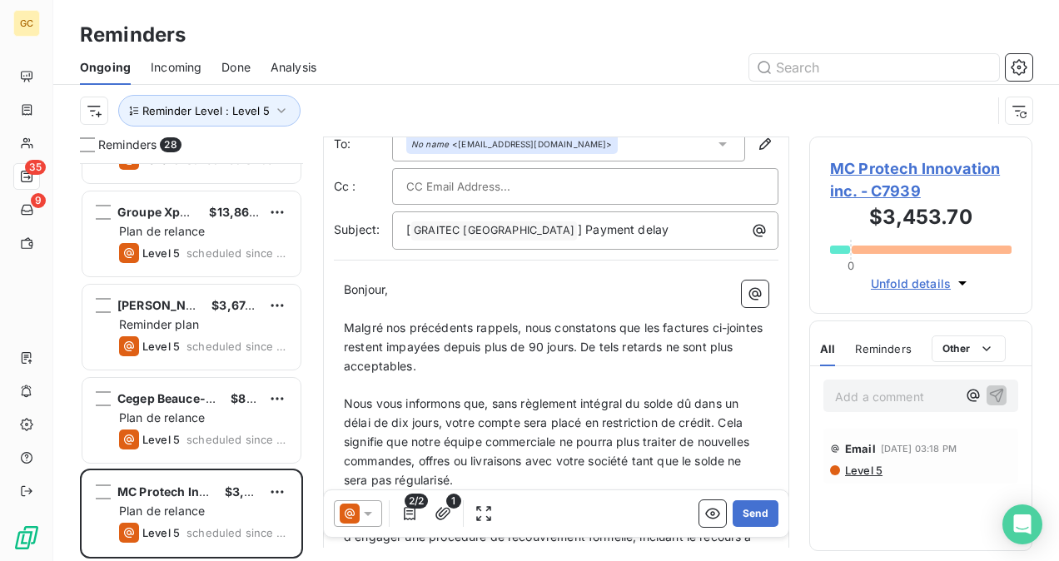
scroll to position [83, 0]
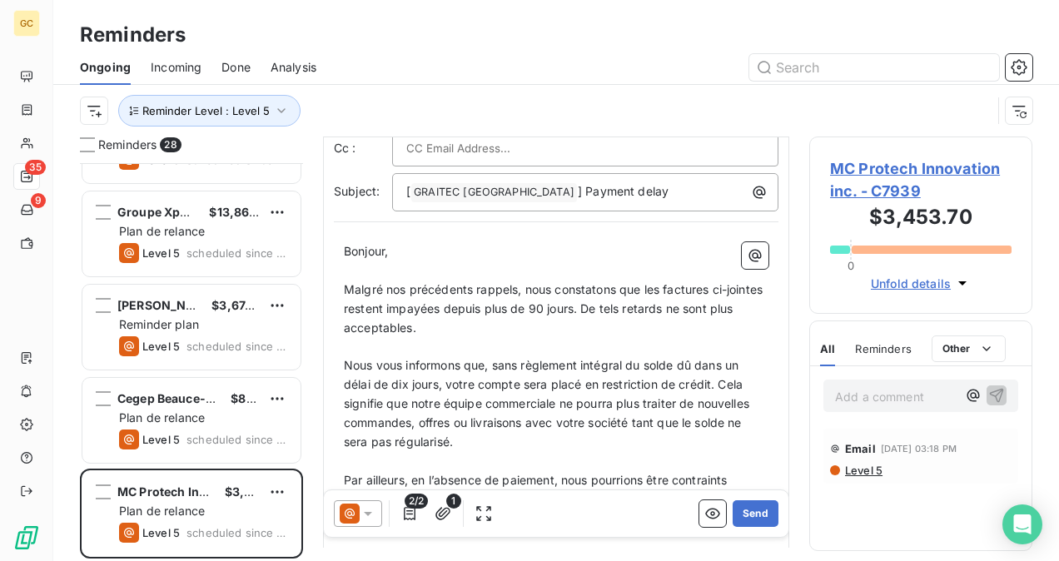
drag, startPoint x: 343, startPoint y: 281, endPoint x: 348, endPoint y: 288, distance: 9.0
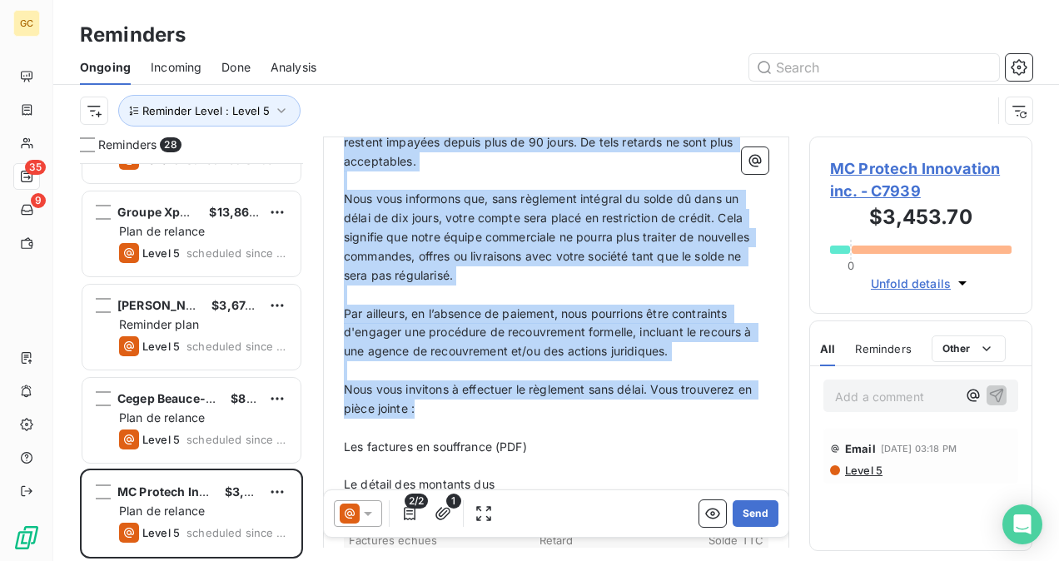
scroll to position [333, 0]
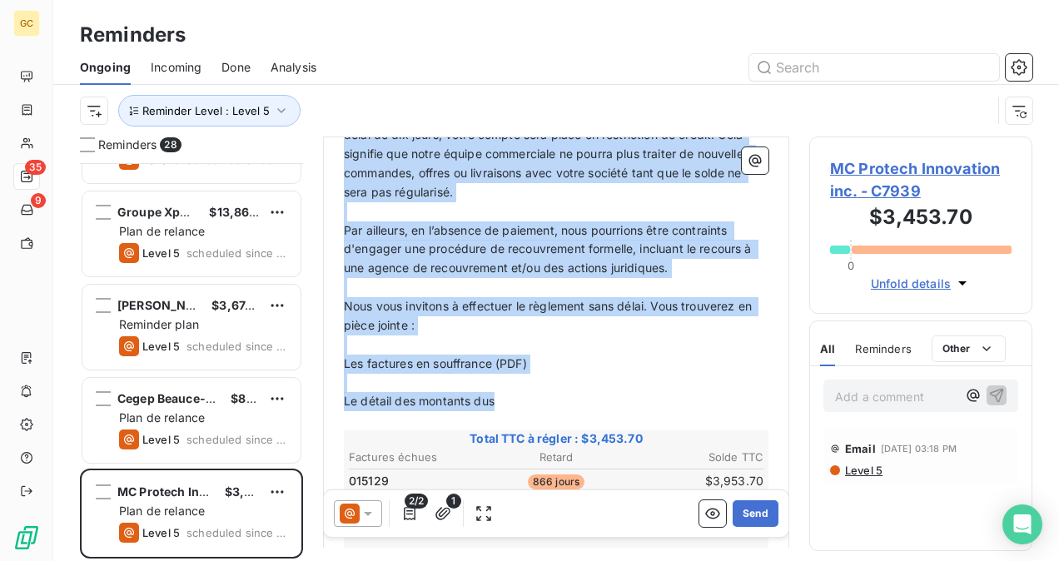
drag, startPoint x: 346, startPoint y: 285, endPoint x: 530, endPoint y: 401, distance: 217.1
click at [530, 401] on div "Bonjour, ﻿ Malgré nos précédents rappels, nous constatons que les factures ci-j…" at bounding box center [556, 424] width 425 height 863
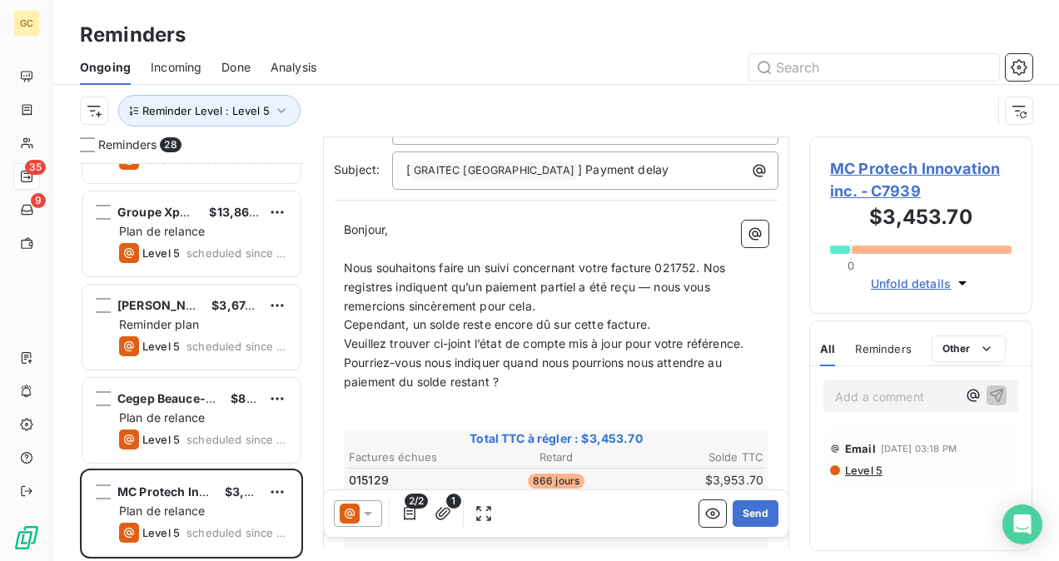
click at [555, 310] on p "Nous souhaitons faire un suivi concernant votre facture 021752. Nos registres i…" at bounding box center [556, 287] width 425 height 57
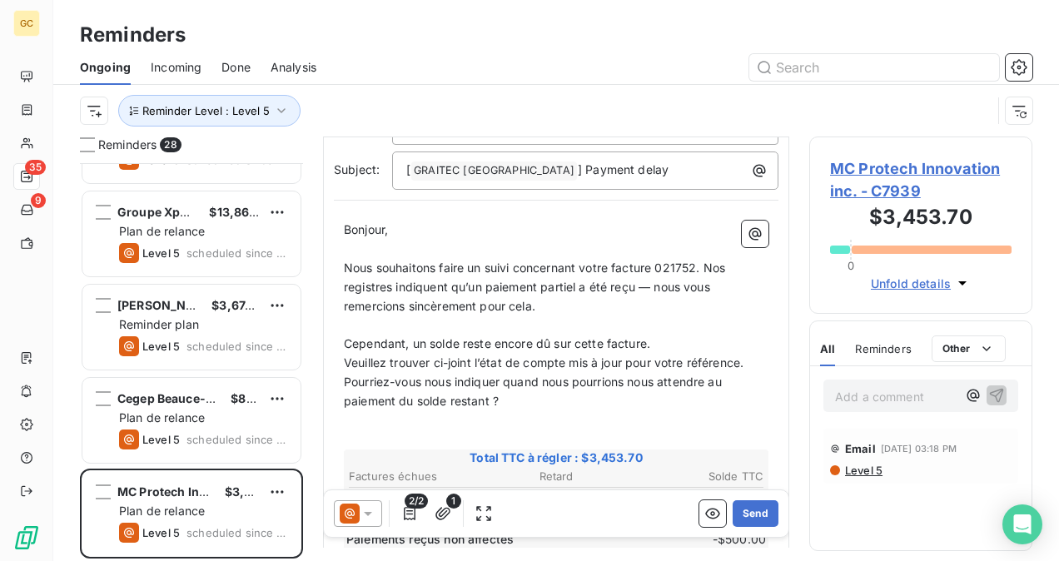
scroll to position [124, 0]
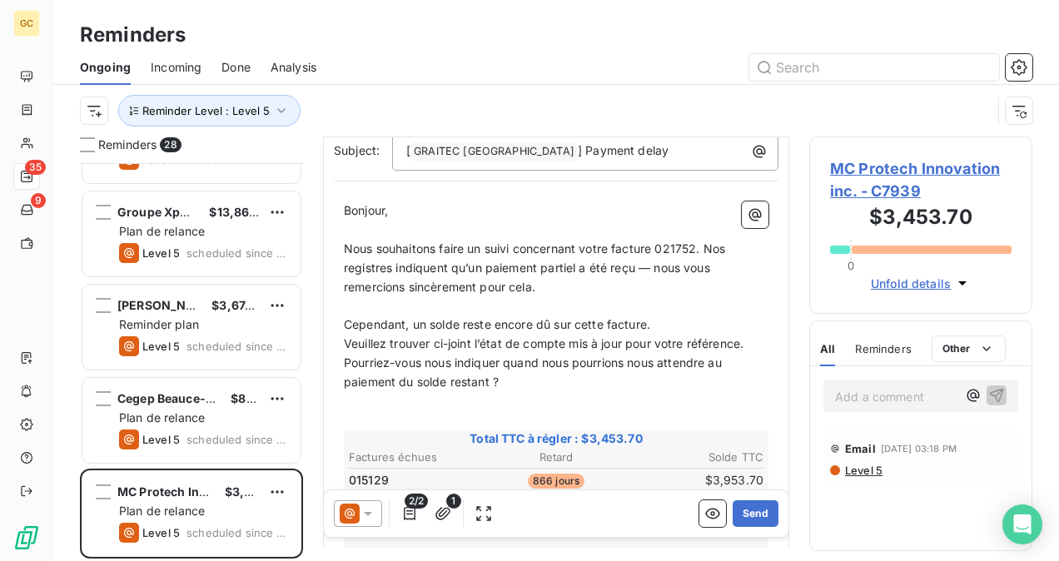
click at [659, 326] on p "Cependant, un solde reste encore dû sur cette facture." at bounding box center [556, 325] width 425 height 19
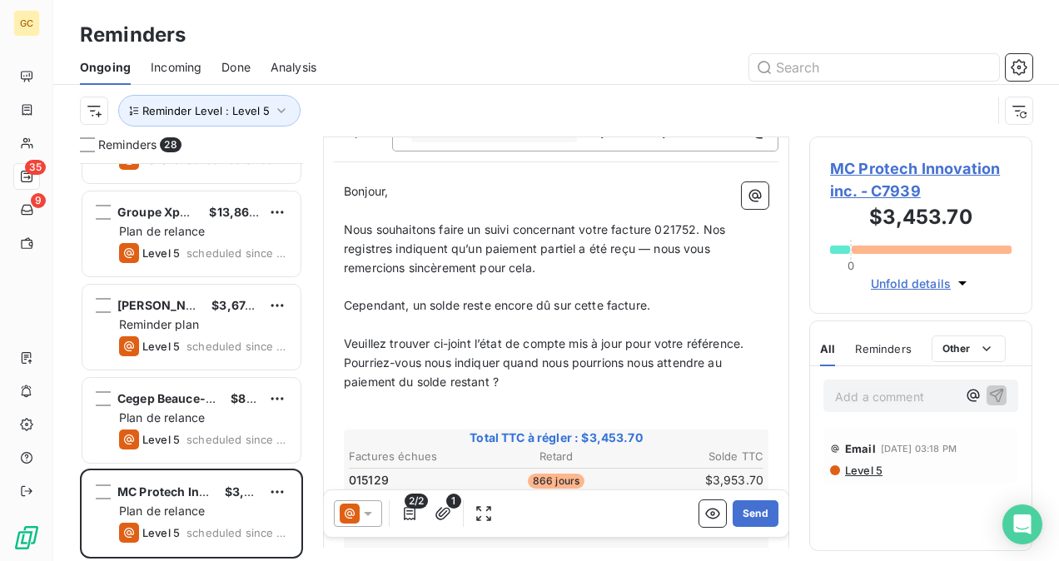
click at [753, 344] on p "Veuillez trouver ci-joint l’état de compte mis à jour pour votre référence." at bounding box center [556, 344] width 425 height 19
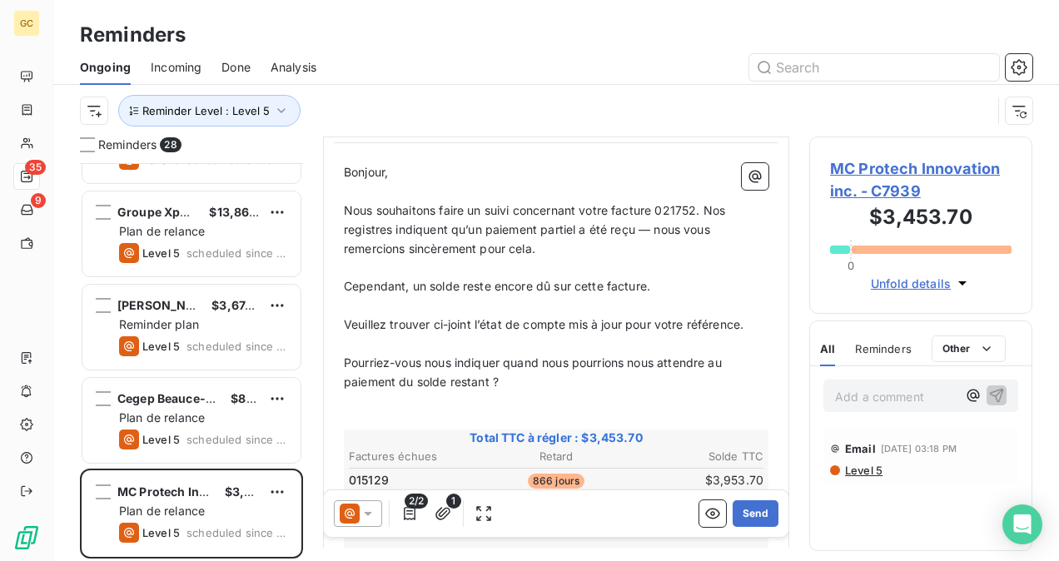
scroll to position [0, 0]
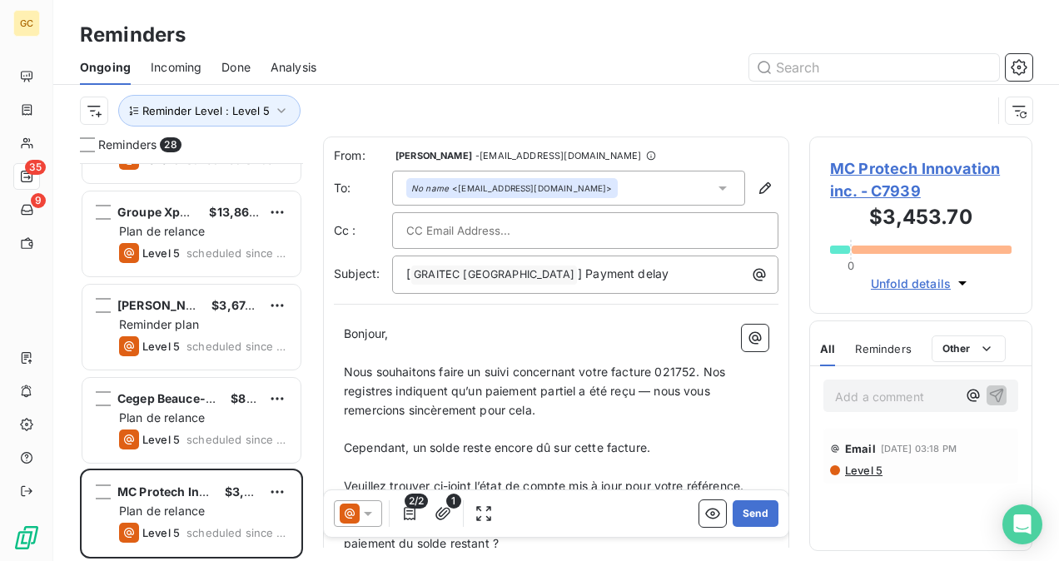
drag, startPoint x: 699, startPoint y: 370, endPoint x: 711, endPoint y: 379, distance: 15.5
click at [698, 370] on span "Nous souhaitons faire un suivi concernant votre facture 021752. Nos registres i…" at bounding box center [536, 391] width 385 height 52
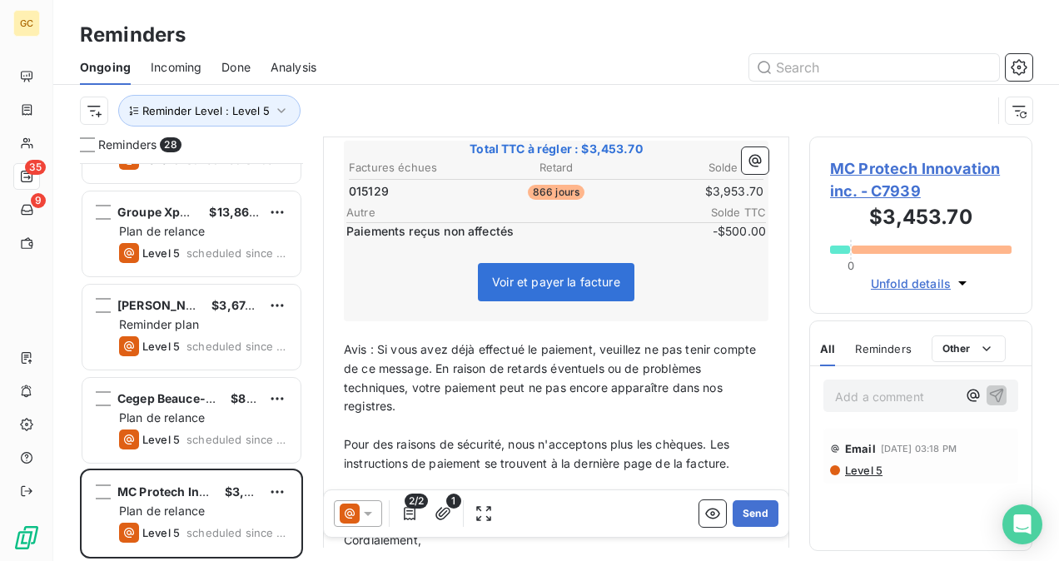
scroll to position [556, 0]
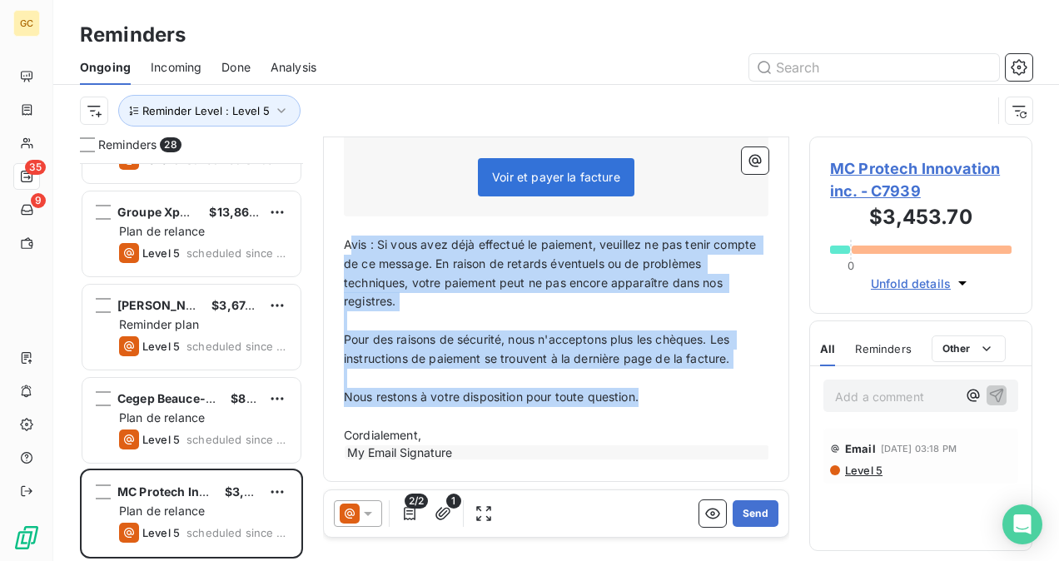
drag, startPoint x: 347, startPoint y: 243, endPoint x: 650, endPoint y: 395, distance: 338.9
click at [650, 395] on div "Bonjour, ﻿ Nous souhaitons faire un suivi concernant votre facture 015129. Nos …" at bounding box center [556, 115] width 425 height 692
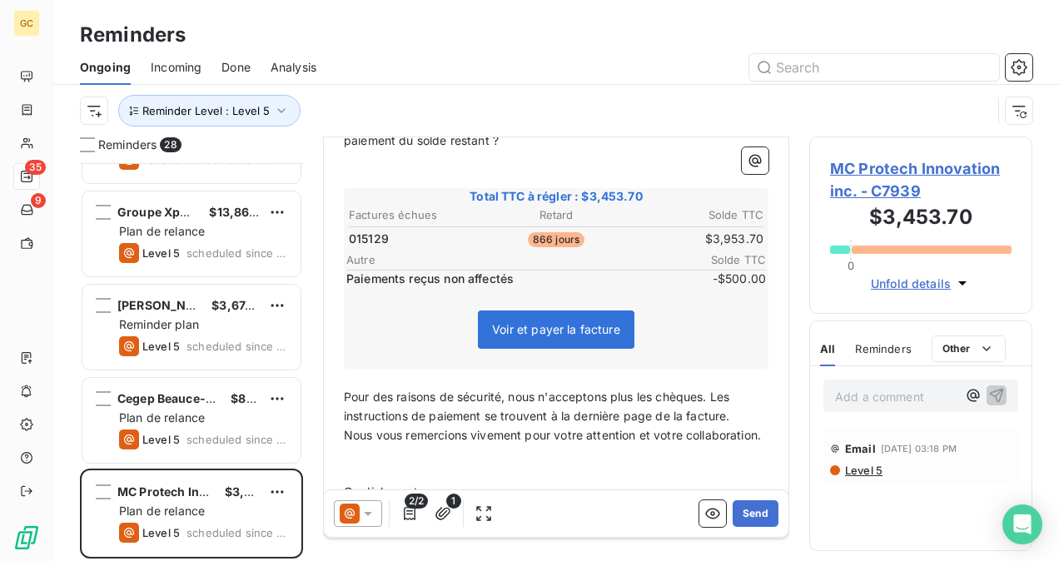
scroll to position [480, 0]
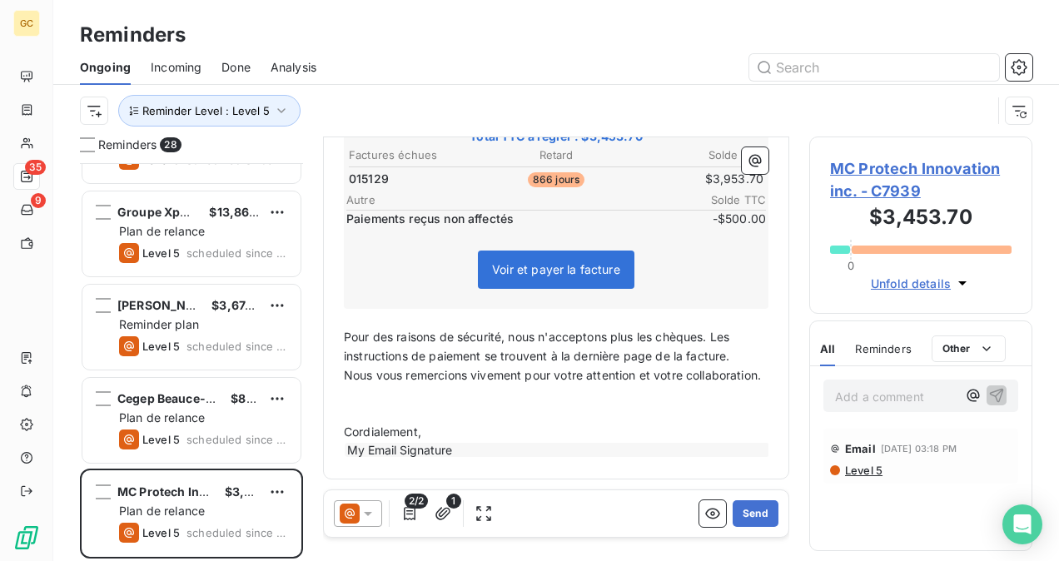
click at [734, 335] on p "Pour des raisons de sécurité, nous n'acceptons plus les chèques. Les instructio…" at bounding box center [556, 347] width 425 height 38
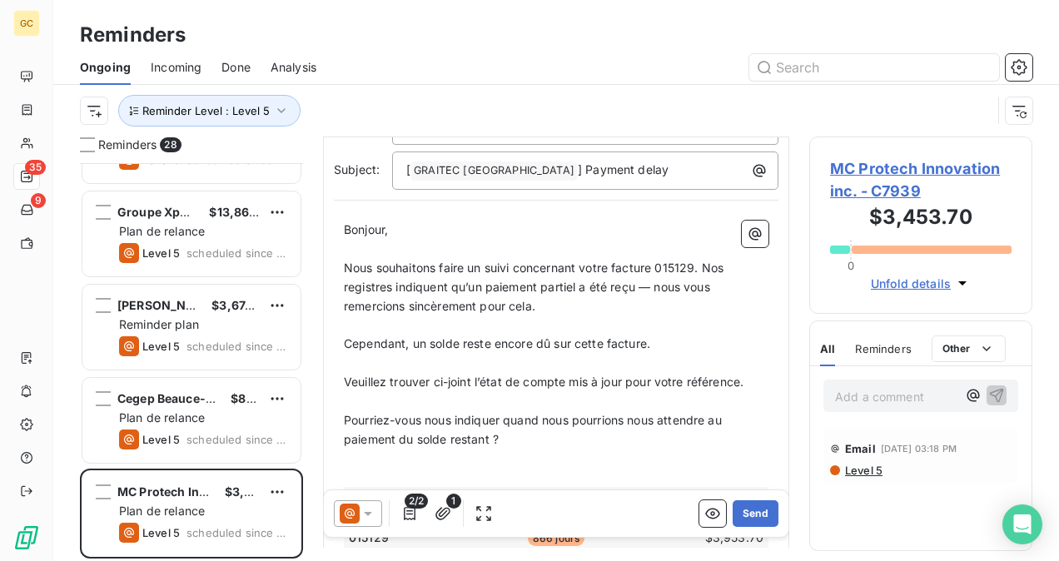
scroll to position [0, 0]
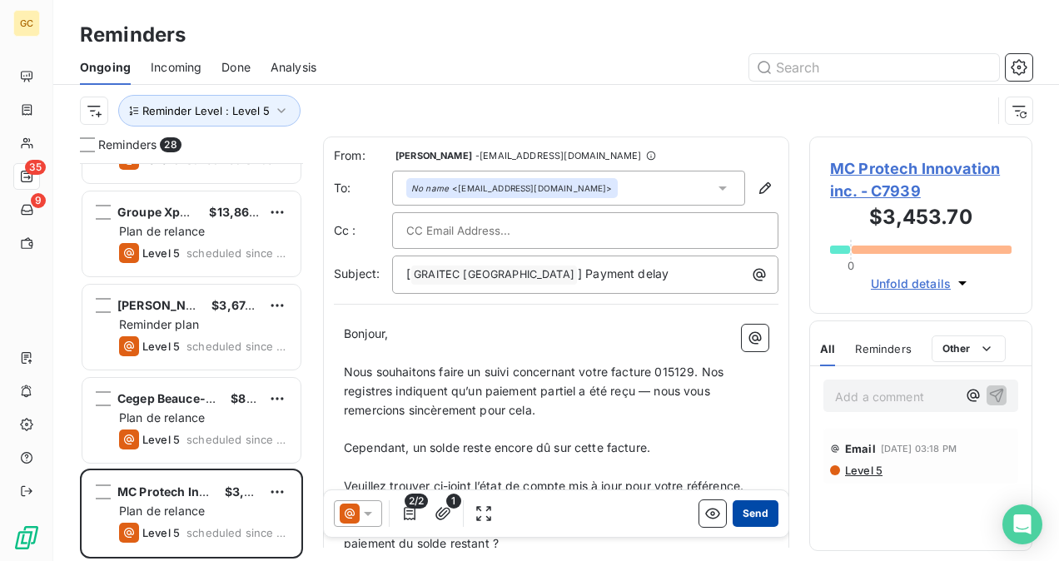
click at [754, 506] on button "Send" at bounding box center [756, 513] width 46 height 27
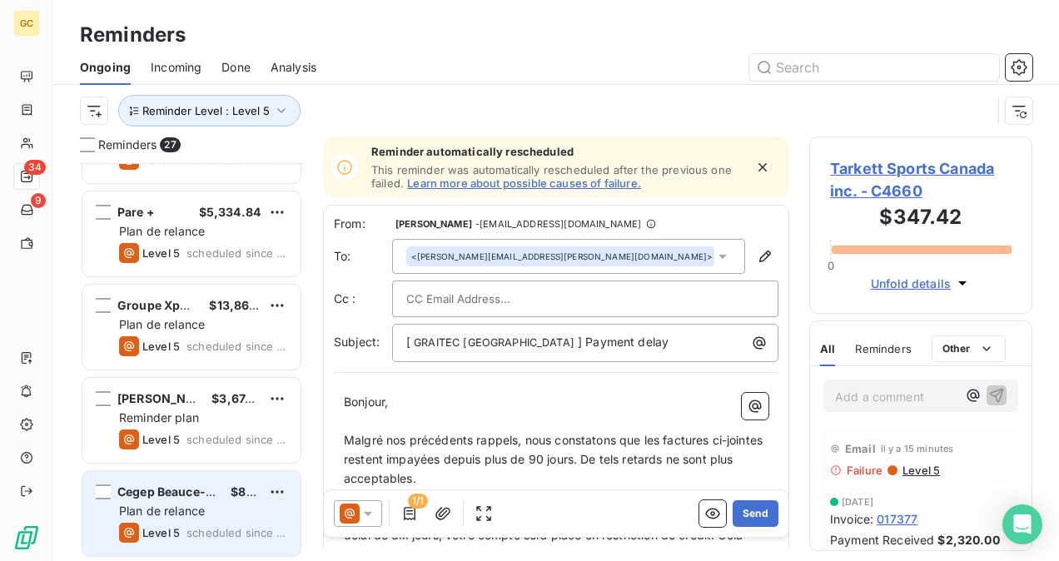
scroll to position [2120, 0]
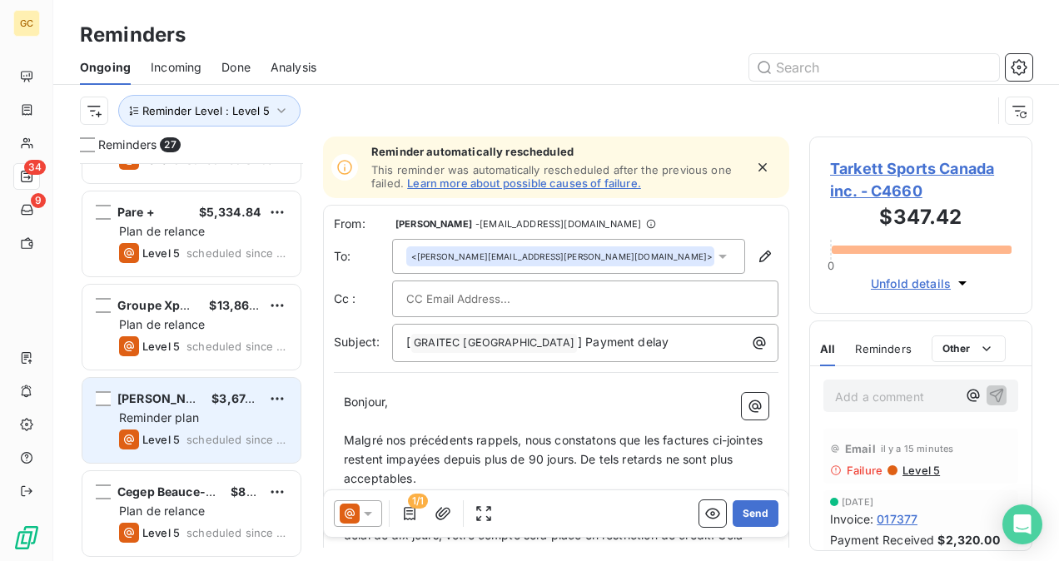
click at [197, 433] on span "scheduled since 3 days" at bounding box center [237, 439] width 101 height 13
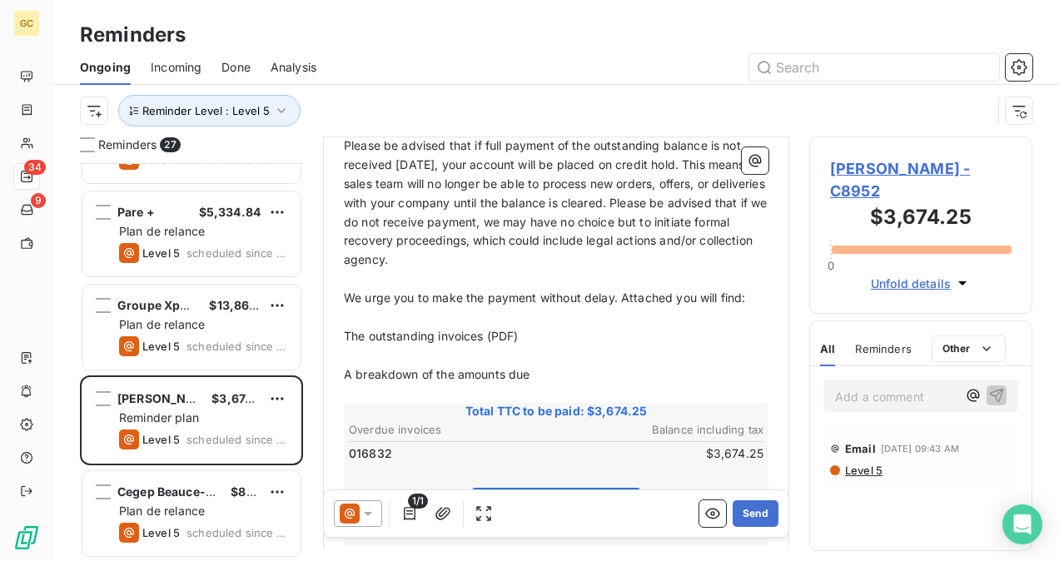
scroll to position [250, 0]
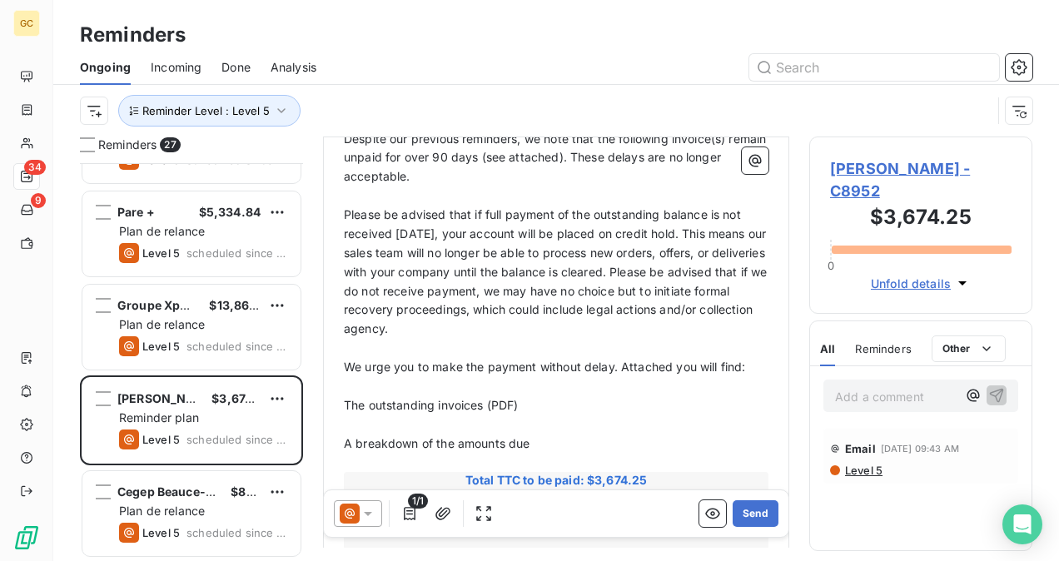
click at [858, 163] on span "[PERSON_NAME] - C8952" at bounding box center [921, 179] width 182 height 45
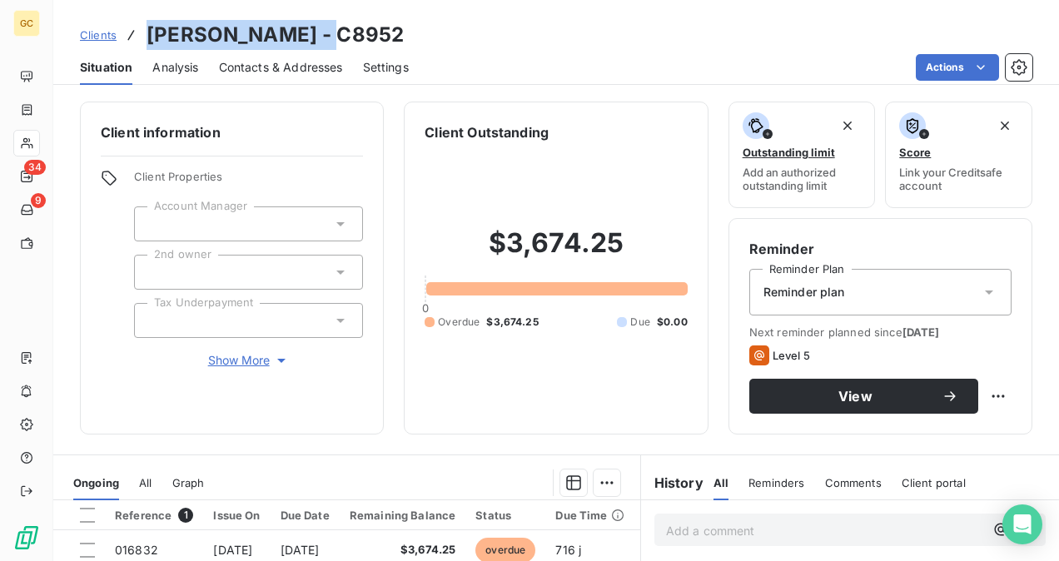
drag, startPoint x: 330, startPoint y: 37, endPoint x: 147, endPoint y: 39, distance: 182.4
click at [147, 39] on h3 "[PERSON_NAME] - C8952" at bounding box center [275, 35] width 257 height 30
copy h3 "[PERSON_NAME]"
click at [261, 68] on span "Contacts & Addresses" at bounding box center [281, 67] width 124 height 17
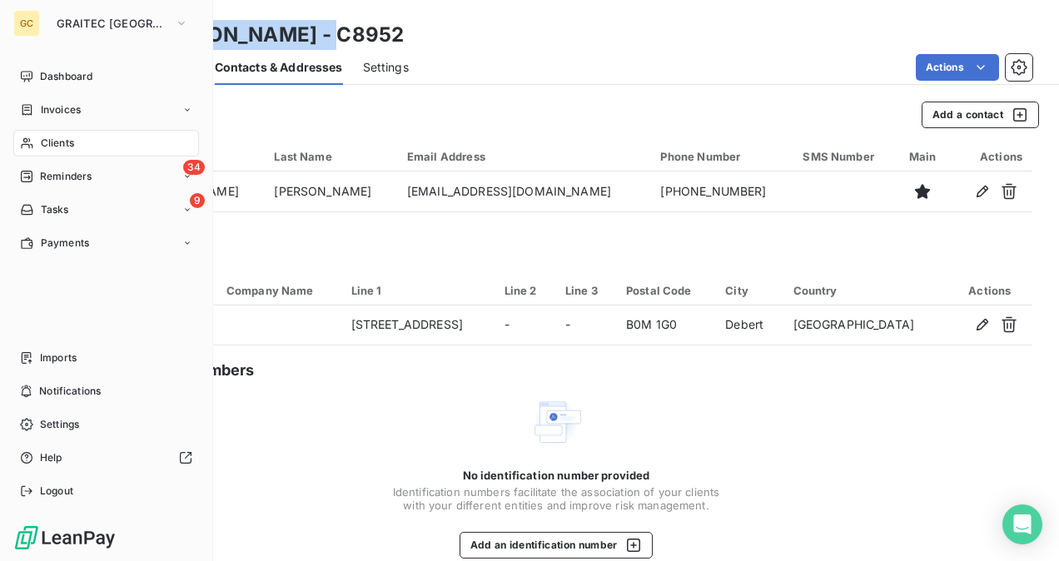
click at [87, 141] on div "Clients" at bounding box center [106, 143] width 186 height 27
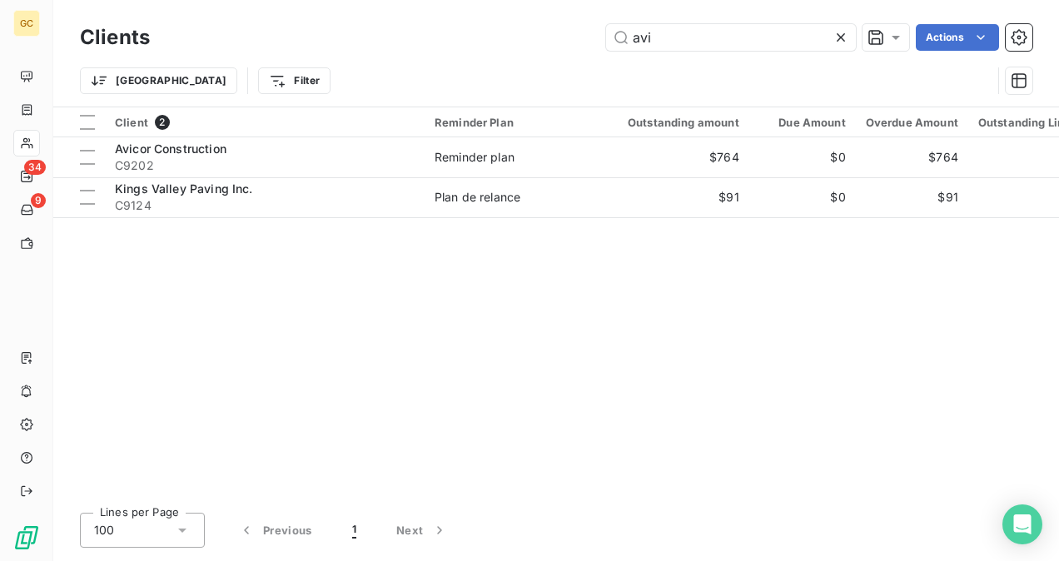
drag, startPoint x: 670, startPoint y: 35, endPoint x: 558, endPoint y: 33, distance: 112.4
click at [550, 37] on div "avi Actions" at bounding box center [601, 37] width 863 height 27
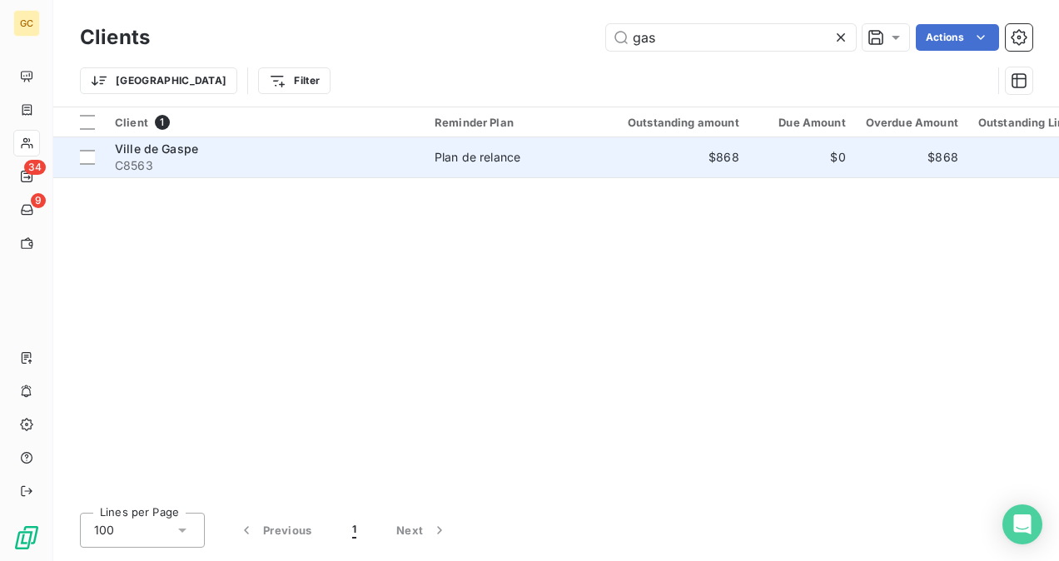
type input "gas"
click at [362, 158] on span "C8563" at bounding box center [265, 165] width 300 height 17
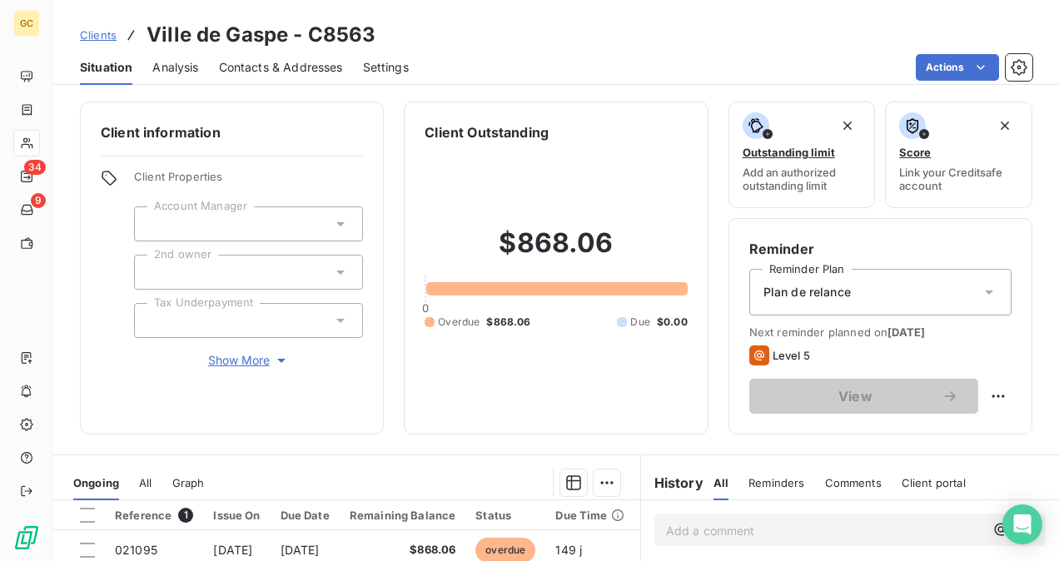
click at [266, 67] on span "Contacts & Addresses" at bounding box center [281, 67] width 124 height 17
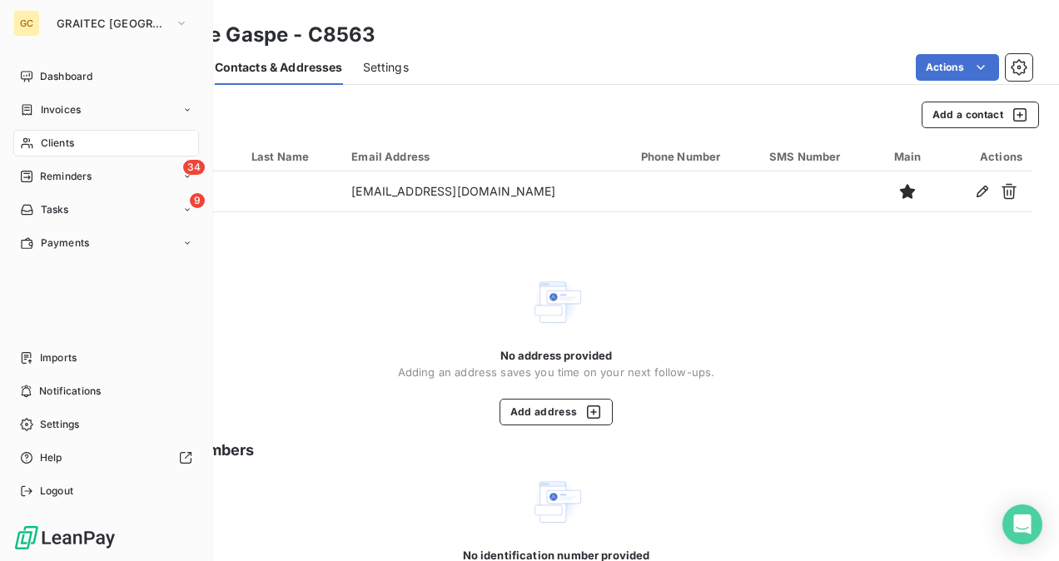
click at [68, 140] on span "Clients" at bounding box center [57, 143] width 33 height 15
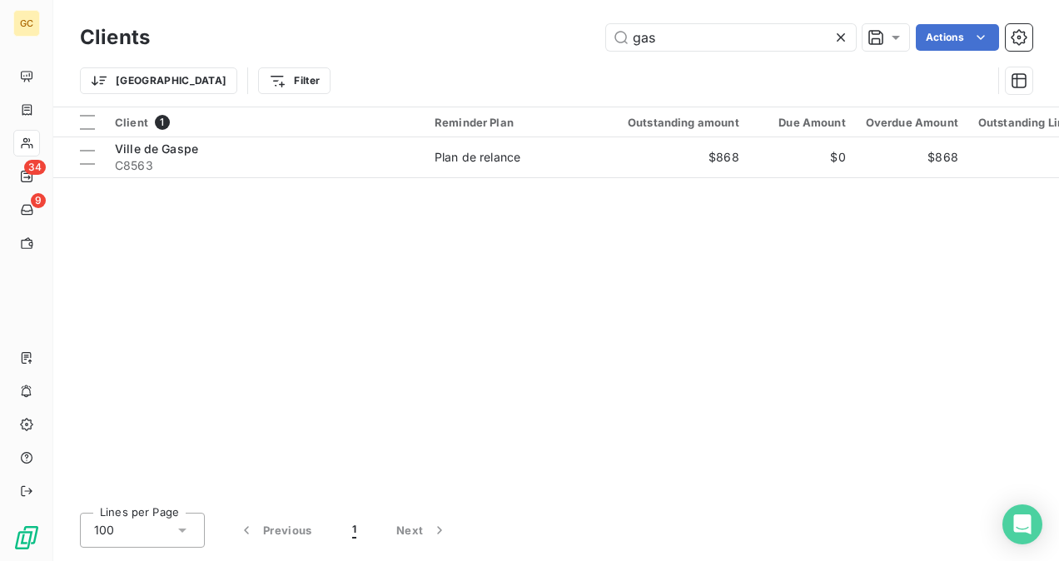
drag, startPoint x: 683, startPoint y: 41, endPoint x: 560, endPoint y: 60, distance: 123.9
click at [555, 64] on div "Clients gas Actions Trier Filter" at bounding box center [556, 63] width 953 height 87
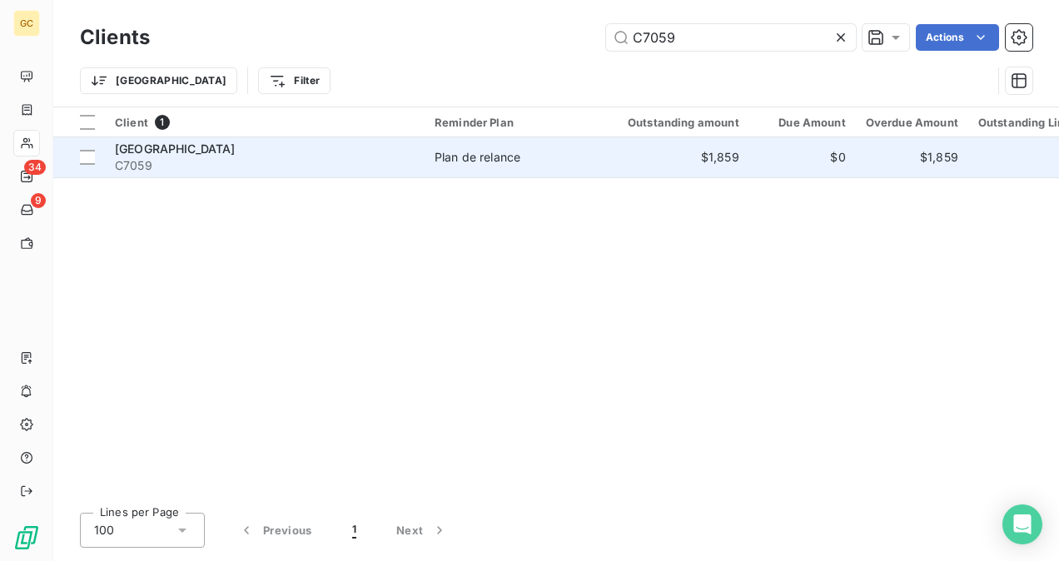
type input "C7059"
click at [325, 152] on div "[GEOGRAPHIC_DATA]" at bounding box center [265, 149] width 300 height 17
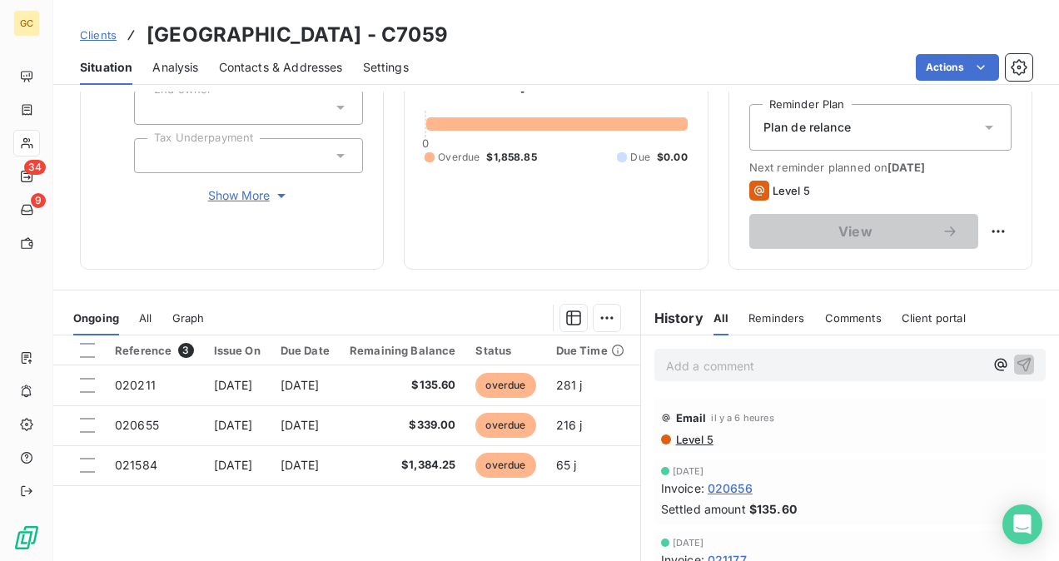
scroll to position [167, 0]
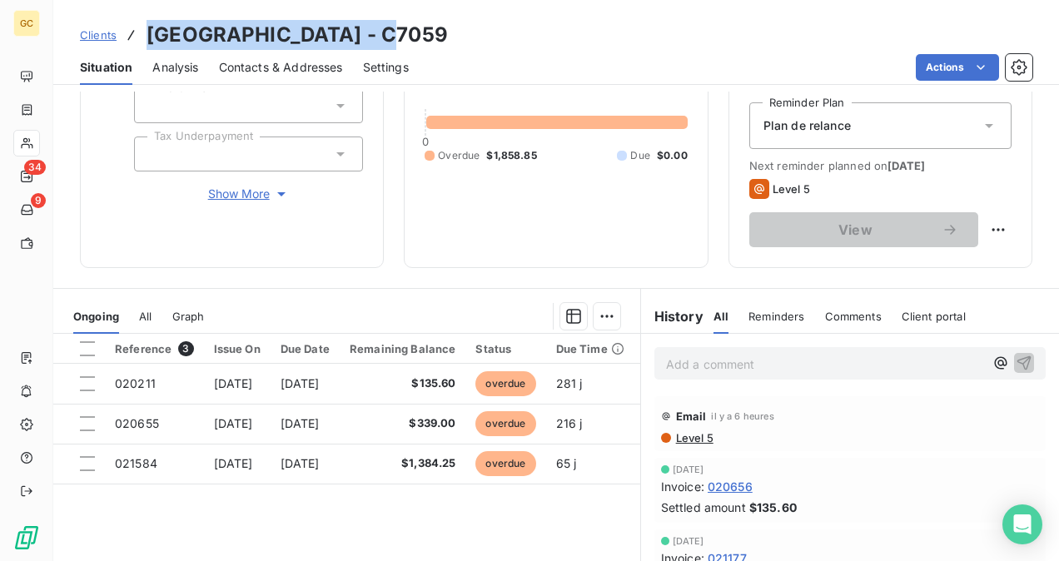
drag, startPoint x: 150, startPoint y: 30, endPoint x: 350, endPoint y: 37, distance: 200.0
click at [350, 37] on h3 "[GEOGRAPHIC_DATA] - C7059" at bounding box center [297, 35] width 301 height 30
copy h3 "[GEOGRAPHIC_DATA]"
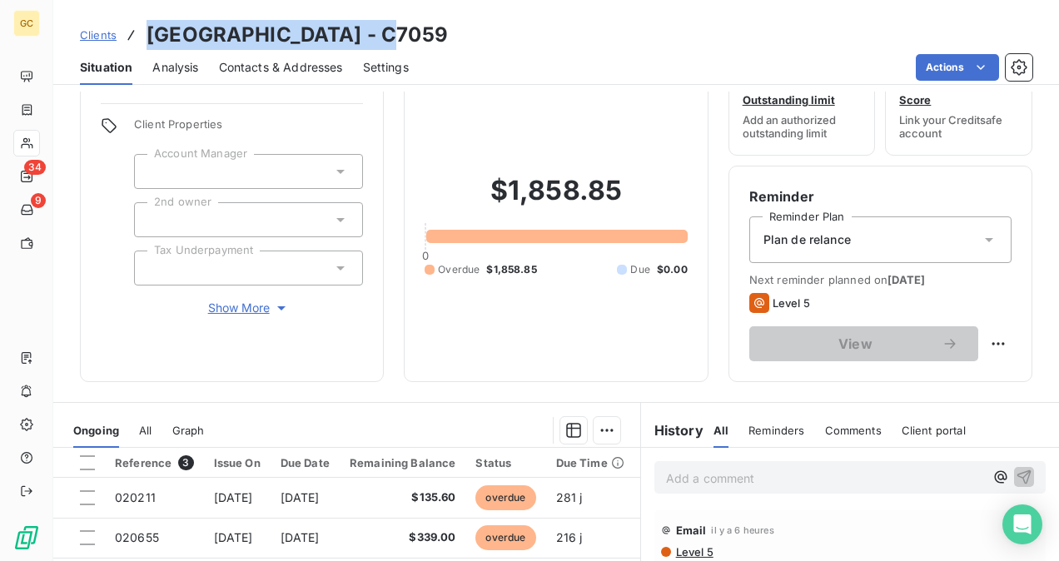
scroll to position [0, 0]
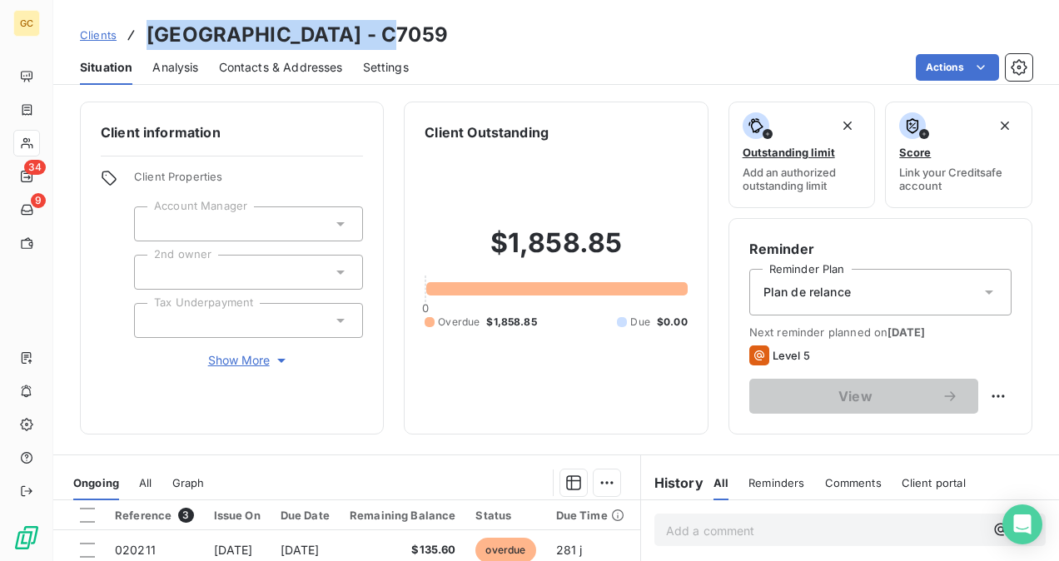
click at [300, 63] on span "Contacts & Addresses" at bounding box center [281, 67] width 124 height 17
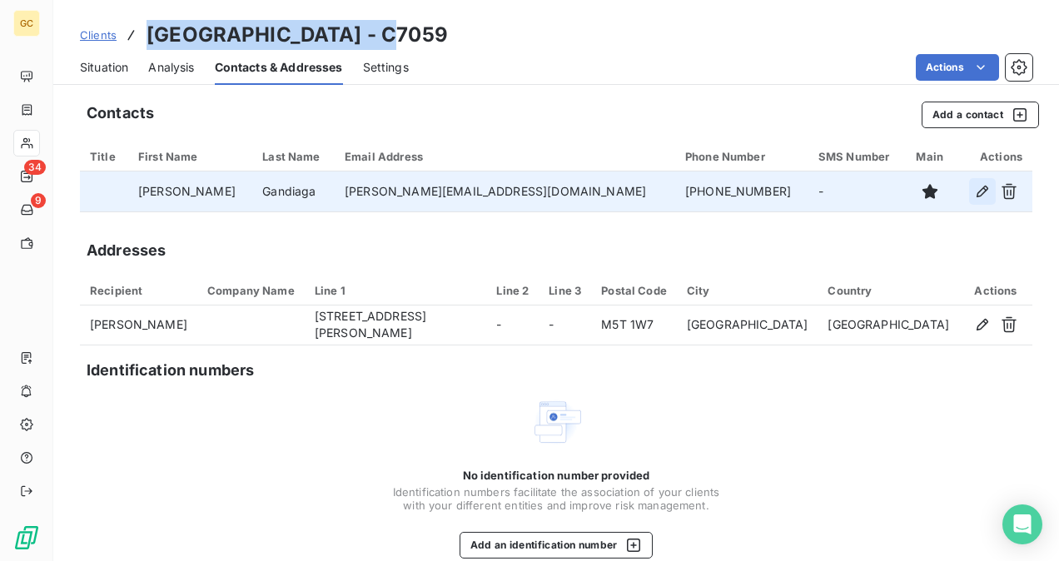
click at [974, 199] on icon "button" at bounding box center [982, 191] width 17 height 17
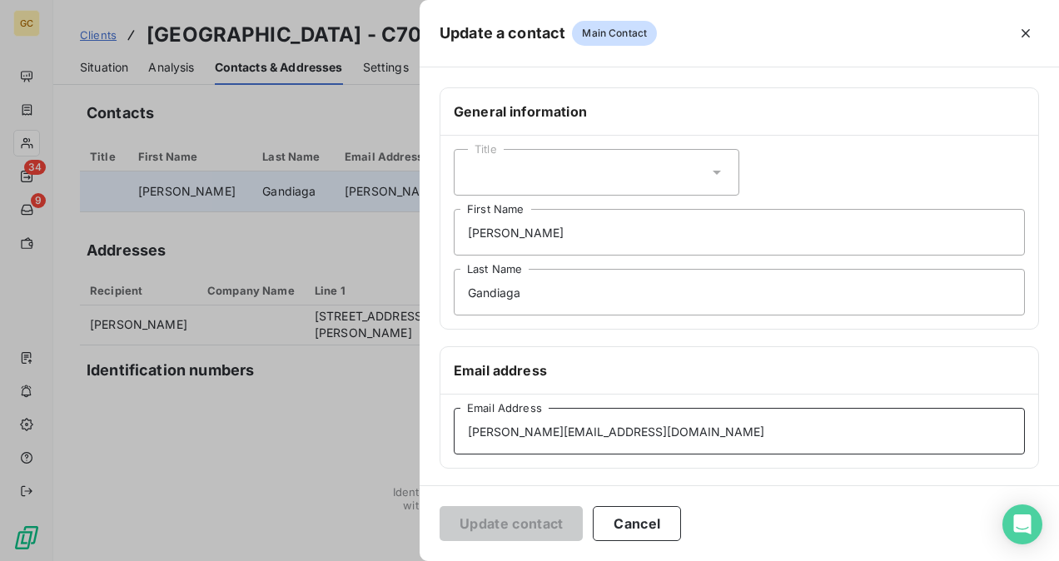
drag, startPoint x: 643, startPoint y: 435, endPoint x: 448, endPoint y: 436, distance: 194.8
click at [185, 560] on div "Update a contact Main Contact General information Title [PERSON_NAME] First Nam…" at bounding box center [529, 561] width 1059 height 0
paste input "[PERSON_NAME].moga"
type input "[PERSON_NAME][EMAIL_ADDRESS][DOMAIN_NAME]"
click at [546, 520] on button "Update contact" at bounding box center [511, 523] width 143 height 35
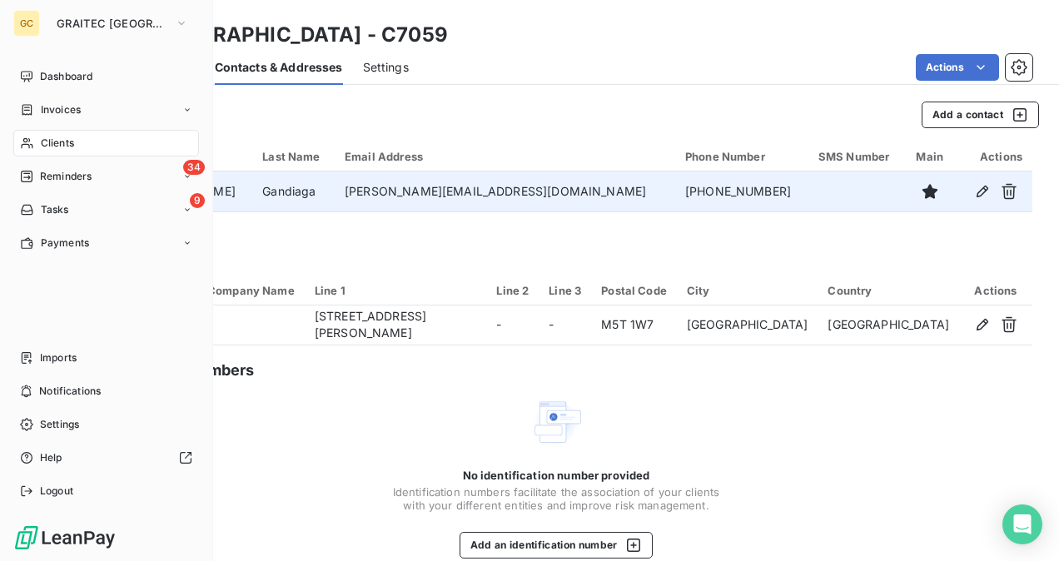
click at [77, 142] on div "Clients" at bounding box center [106, 143] width 186 height 27
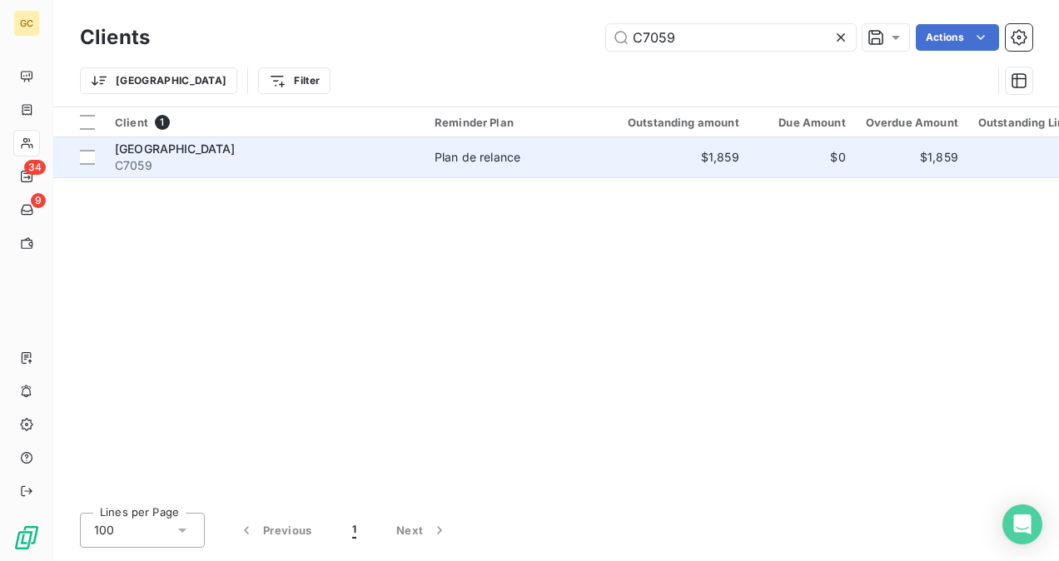
click at [301, 155] on div "[GEOGRAPHIC_DATA]" at bounding box center [265, 149] width 300 height 17
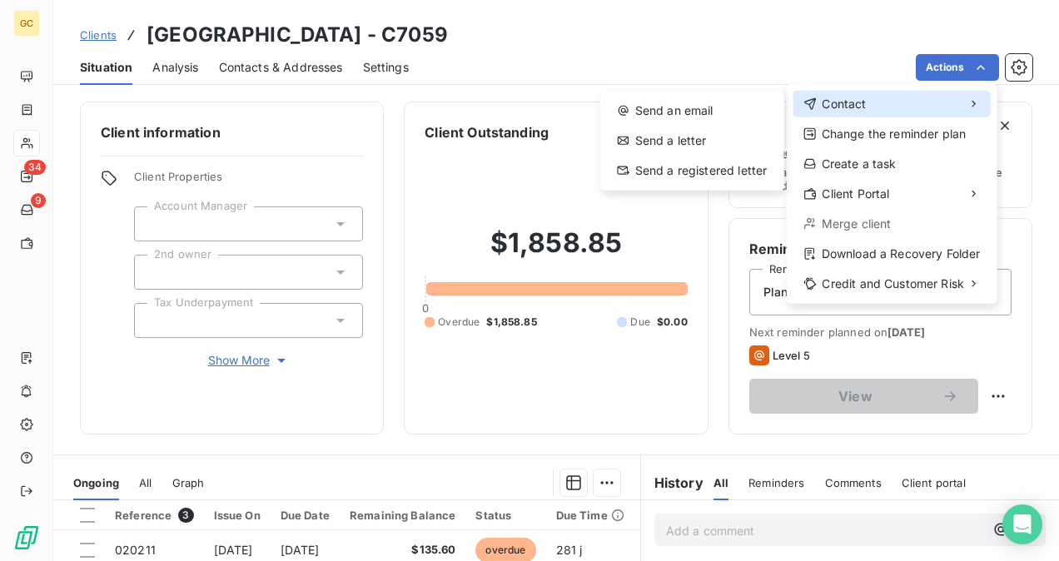
click at [898, 107] on div "Contact" at bounding box center [892, 104] width 197 height 27
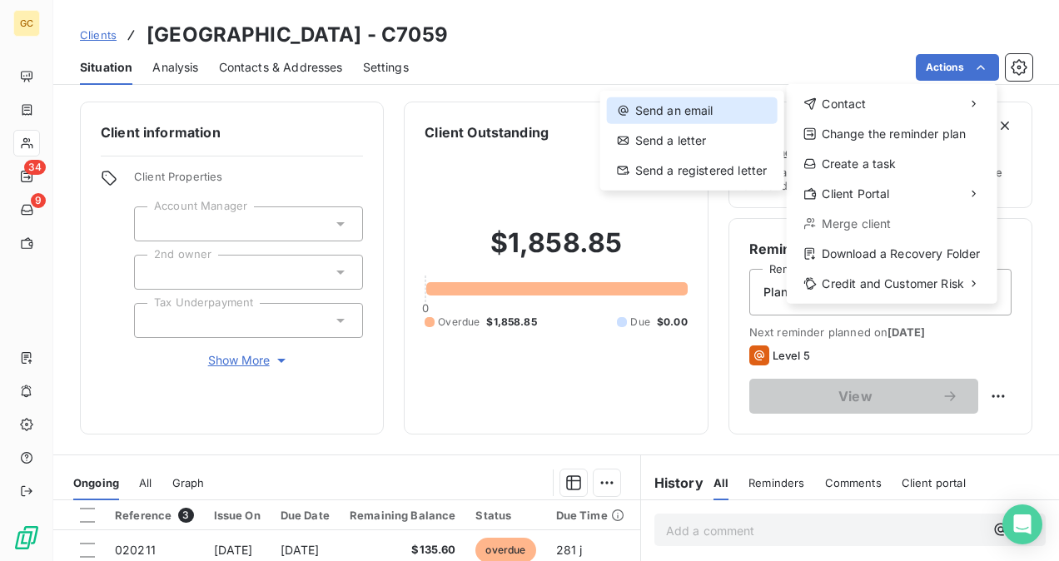
click at [753, 121] on div "Send an email" at bounding box center [692, 110] width 171 height 27
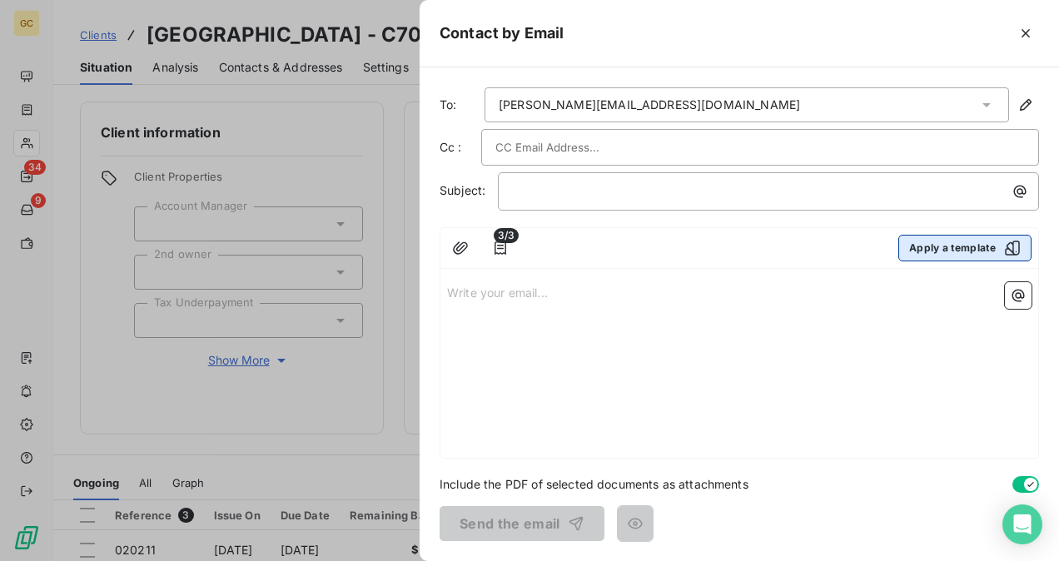
click at [1004, 241] on icon "button" at bounding box center [1012, 248] width 17 height 17
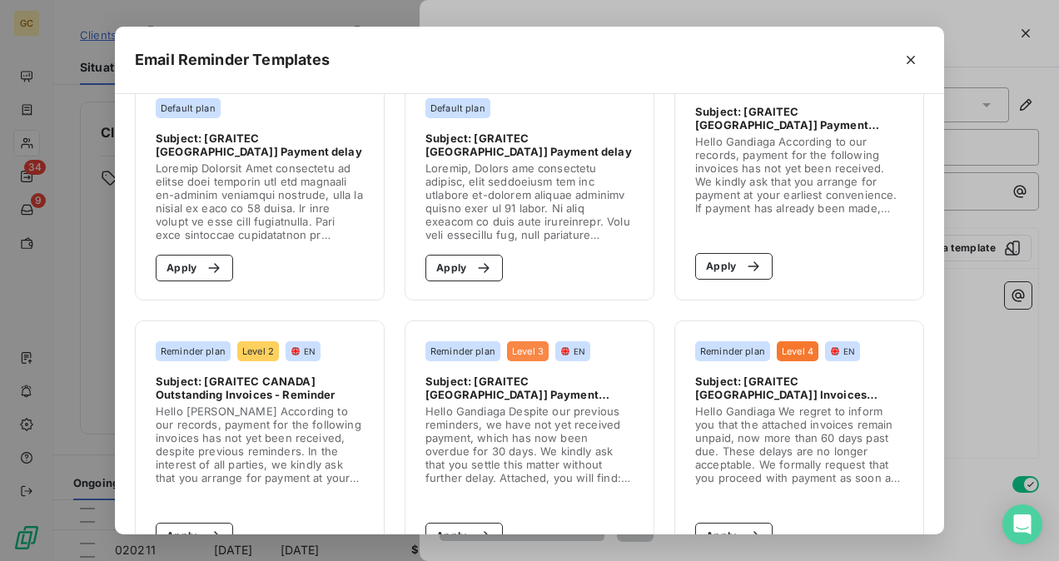
scroll to position [500, 0]
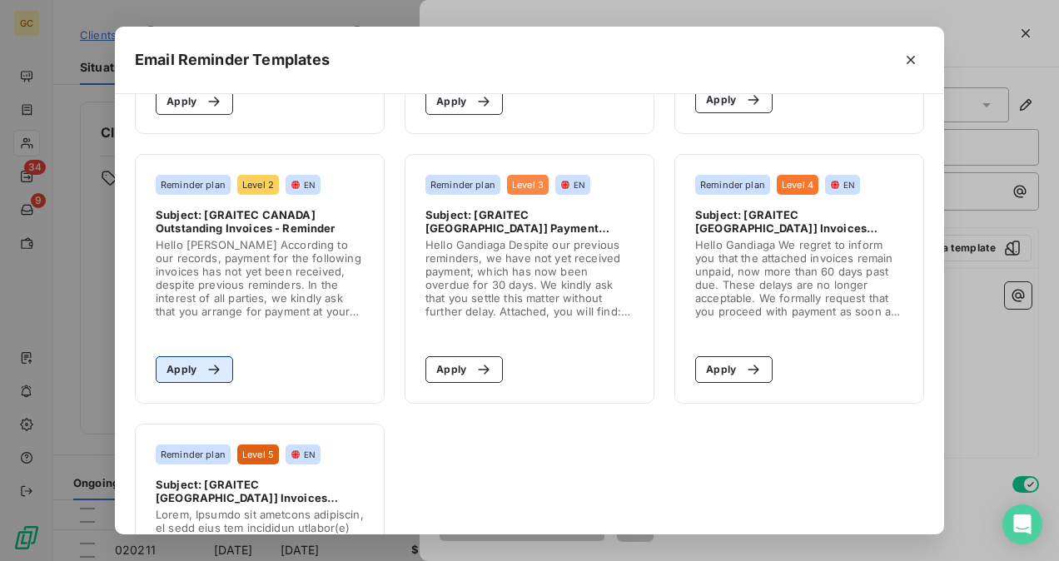
click at [223, 380] on button "Apply" at bounding box center [194, 369] width 77 height 27
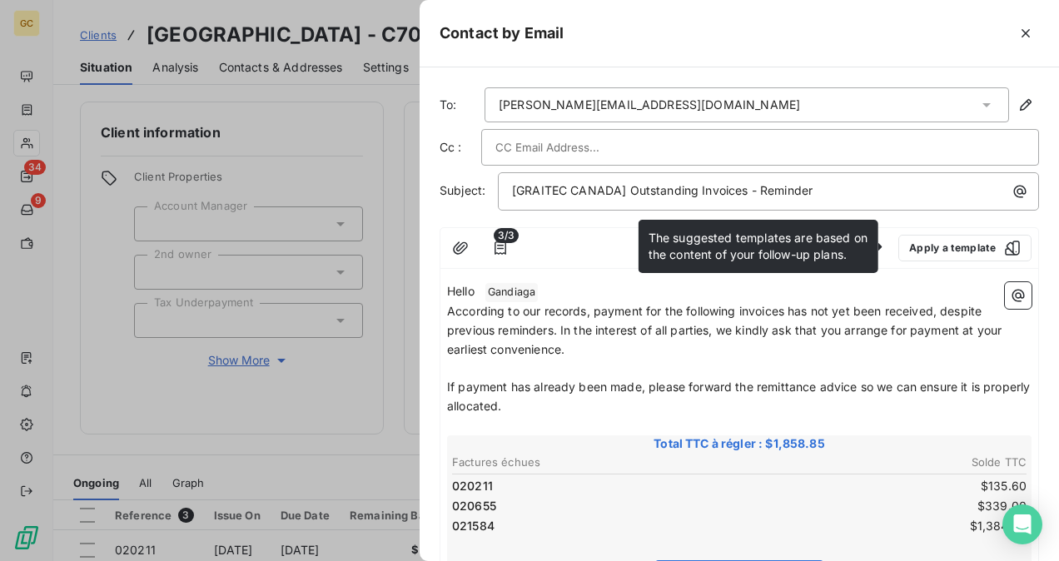
click at [548, 291] on p "Hello ﻿ [PERSON_NAME] ﻿ ﻿" at bounding box center [739, 292] width 585 height 20
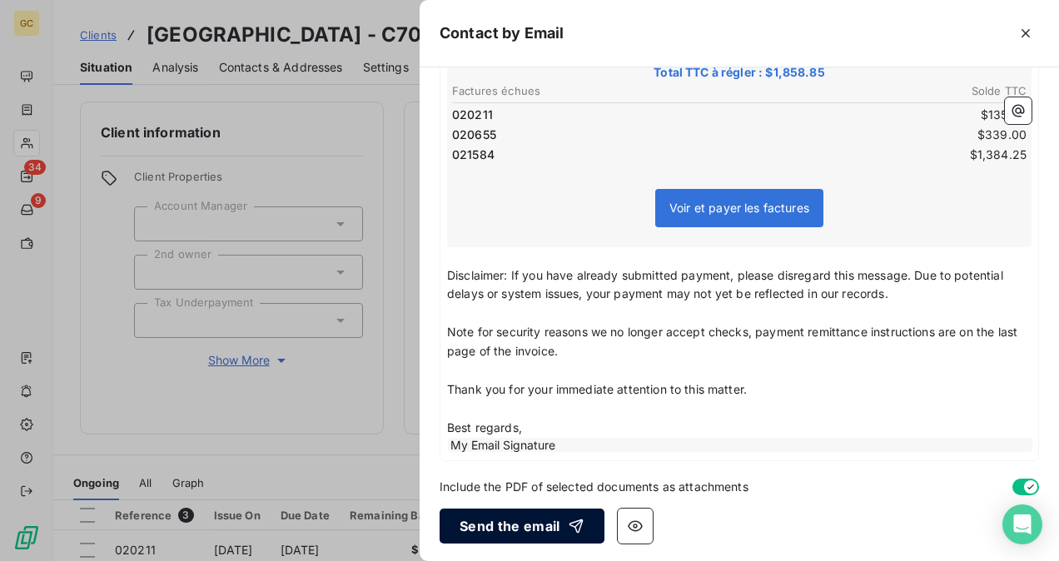
scroll to position [371, 0]
click at [490, 523] on button "Send the email" at bounding box center [522, 525] width 165 height 35
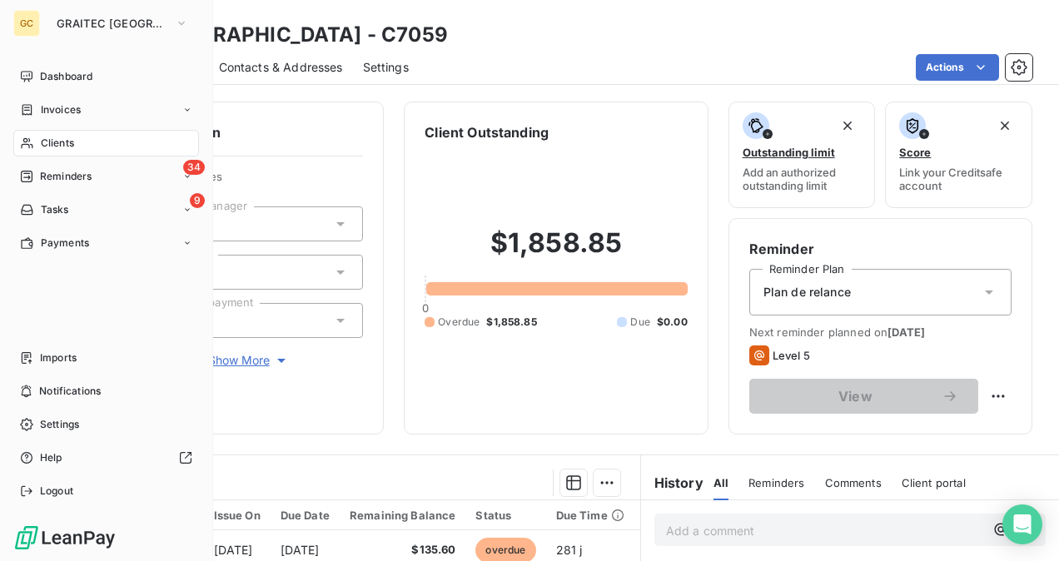
click at [65, 147] on span "Clients" at bounding box center [57, 143] width 33 height 15
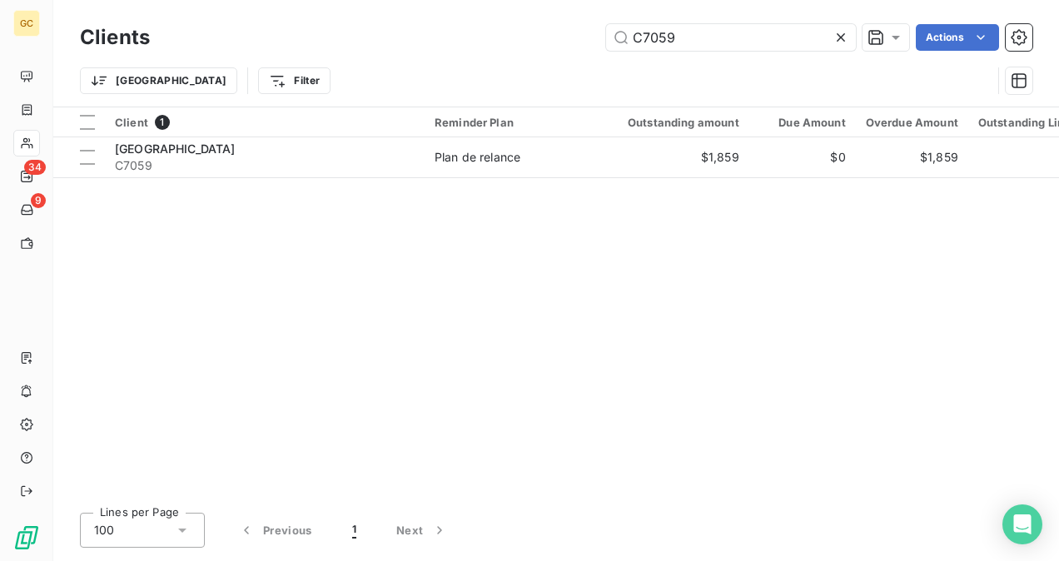
drag, startPoint x: 694, startPoint y: 42, endPoint x: 510, endPoint y: 55, distance: 185.3
click at [495, 52] on div "Clients C7059 Actions" at bounding box center [556, 37] width 953 height 35
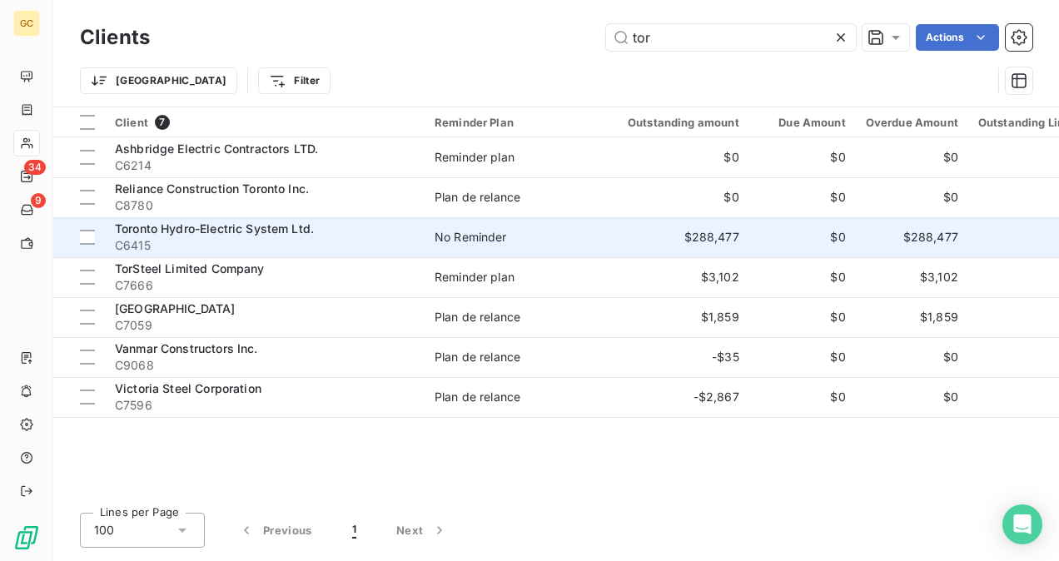
type input "tor"
click at [332, 231] on div "Toronto Hydro-Electric System Ltd." at bounding box center [265, 229] width 300 height 17
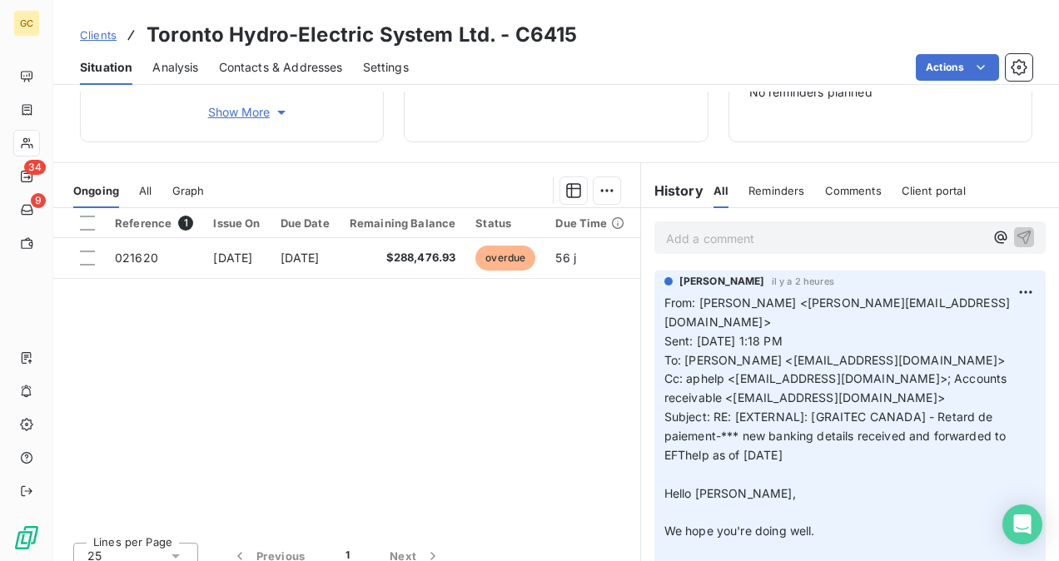
scroll to position [250, 0]
click at [706, 246] on div "Add a comment ﻿" at bounding box center [849, 236] width 391 height 32
click at [708, 238] on p "Add a comment ﻿" at bounding box center [825, 236] width 318 height 21
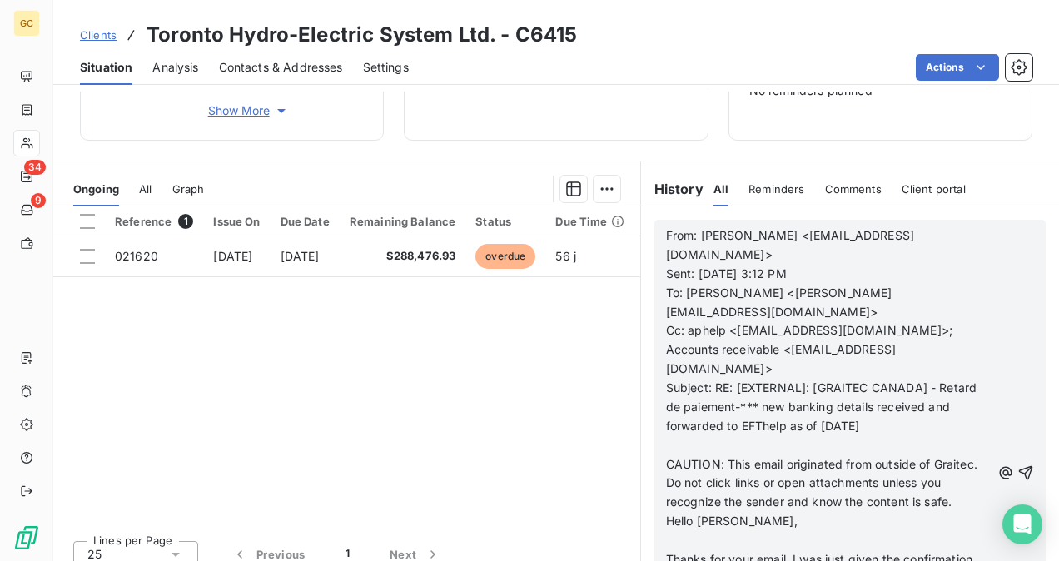
scroll to position [167, 0]
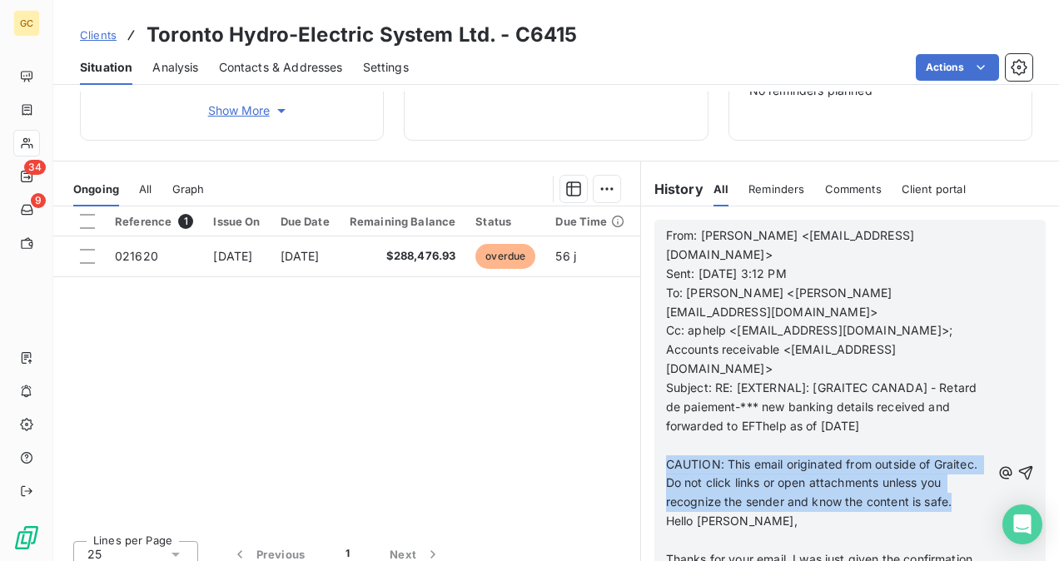
drag, startPoint x: 662, startPoint y: 401, endPoint x: 758, endPoint y: 455, distance: 110.0
click at [757, 455] on p "CAUTION: This email originated from outside of Graitec. Do not click links or o…" at bounding box center [828, 483] width 325 height 57
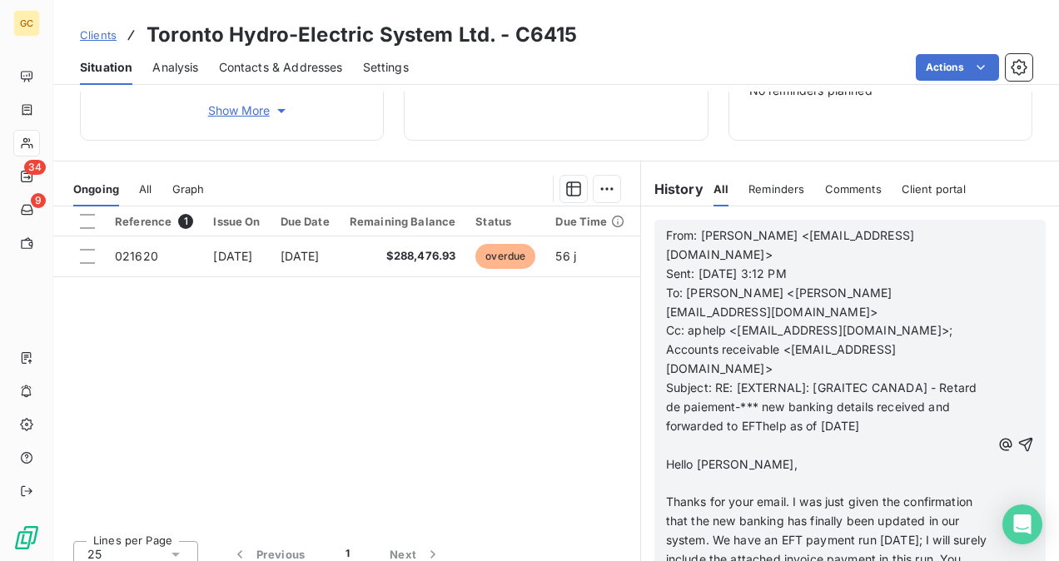
scroll to position [90, 0]
click at [1018, 436] on icon "button" at bounding box center [1026, 444] width 17 height 17
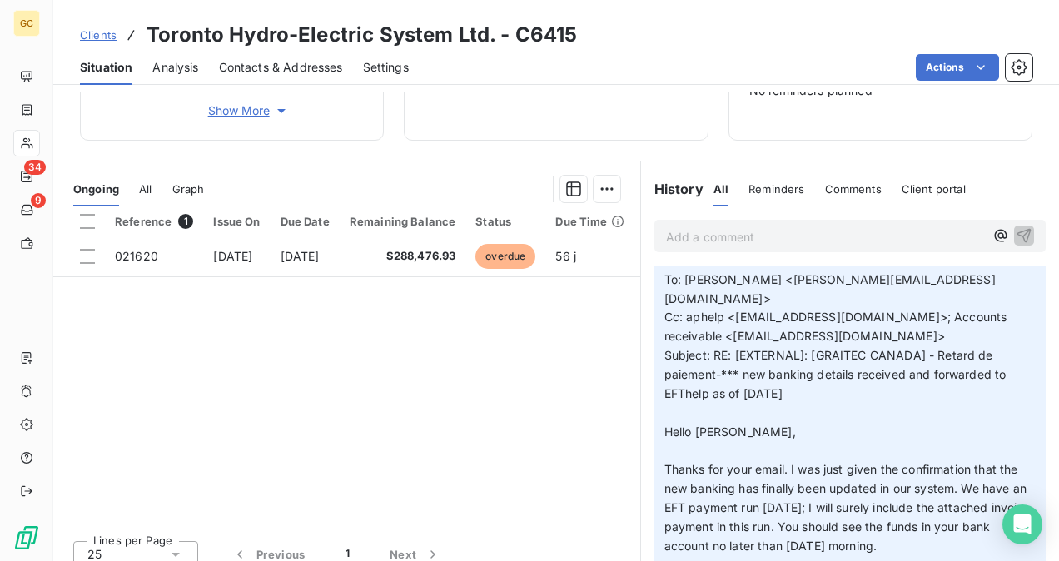
scroll to position [0, 0]
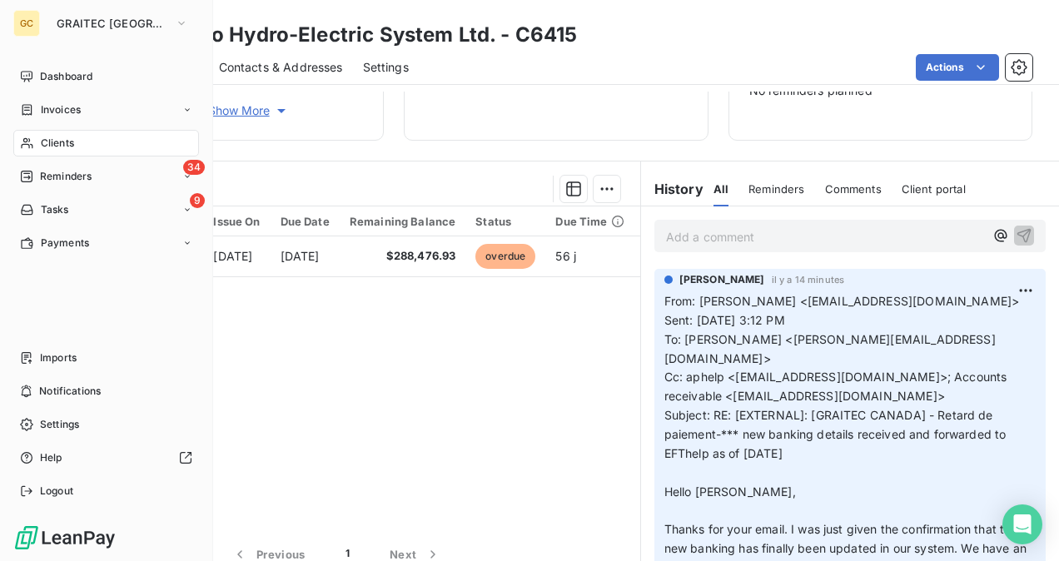
drag, startPoint x: 63, startPoint y: 137, endPoint x: 197, endPoint y: 145, distance: 133.4
click at [63, 137] on span "Clients" at bounding box center [57, 143] width 33 height 15
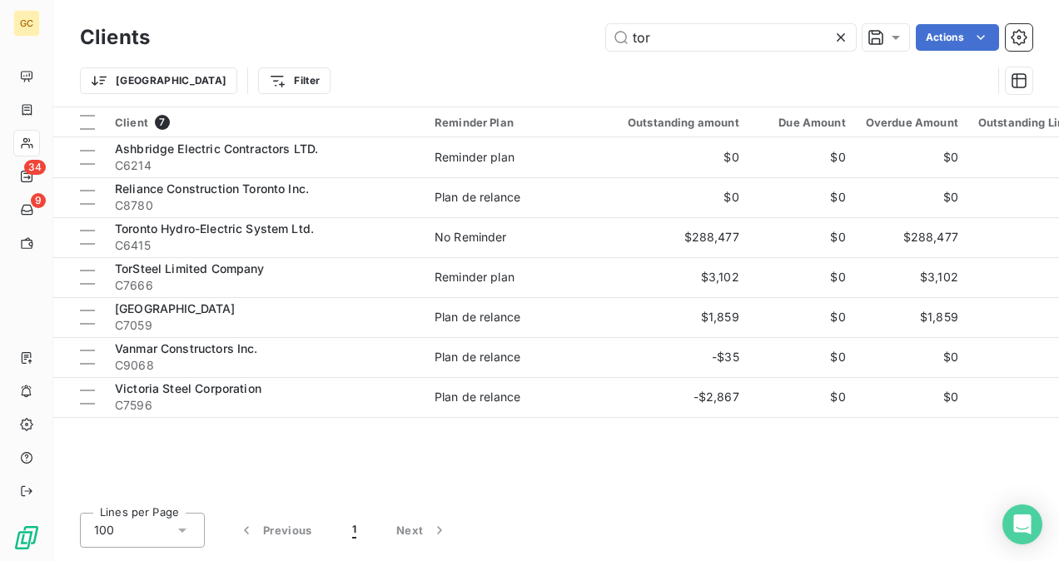
drag, startPoint x: 664, startPoint y: 38, endPoint x: 581, endPoint y: 33, distance: 82.6
click at [560, 33] on div "tor Actions" at bounding box center [601, 37] width 863 height 27
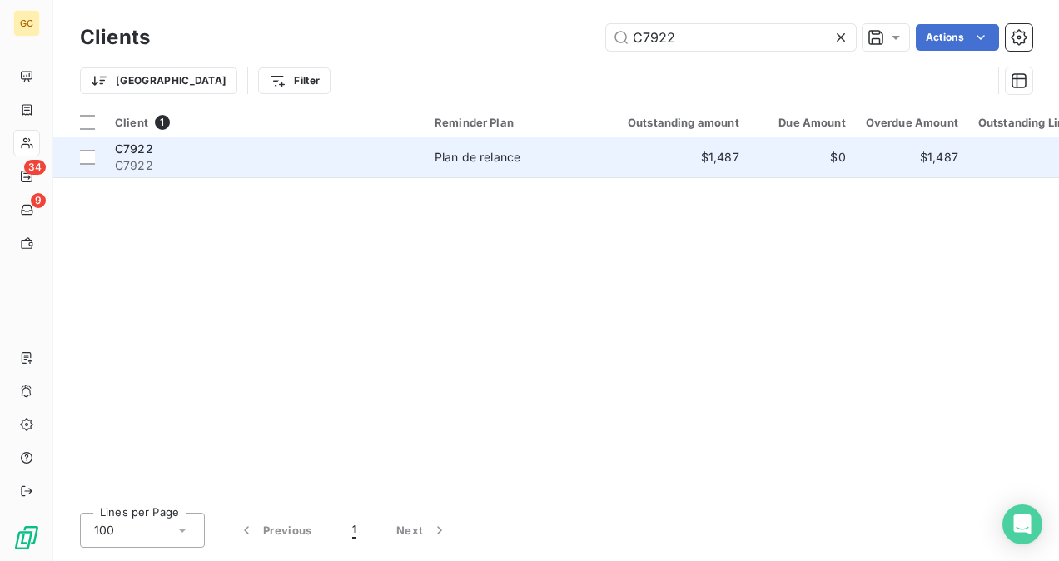
type input "C7922"
click at [311, 160] on span "C7922" at bounding box center [265, 165] width 300 height 17
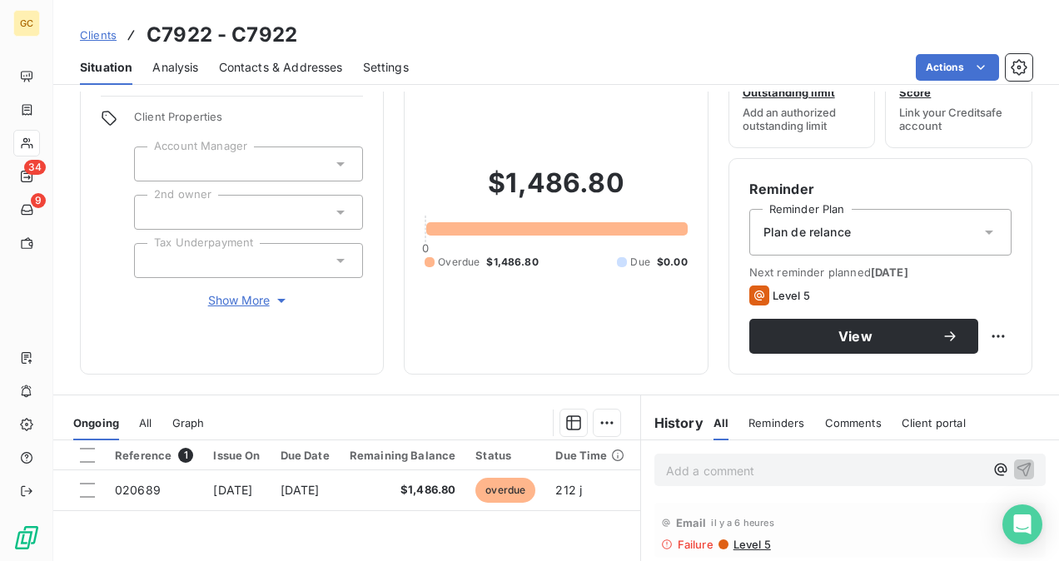
scroll to position [167, 0]
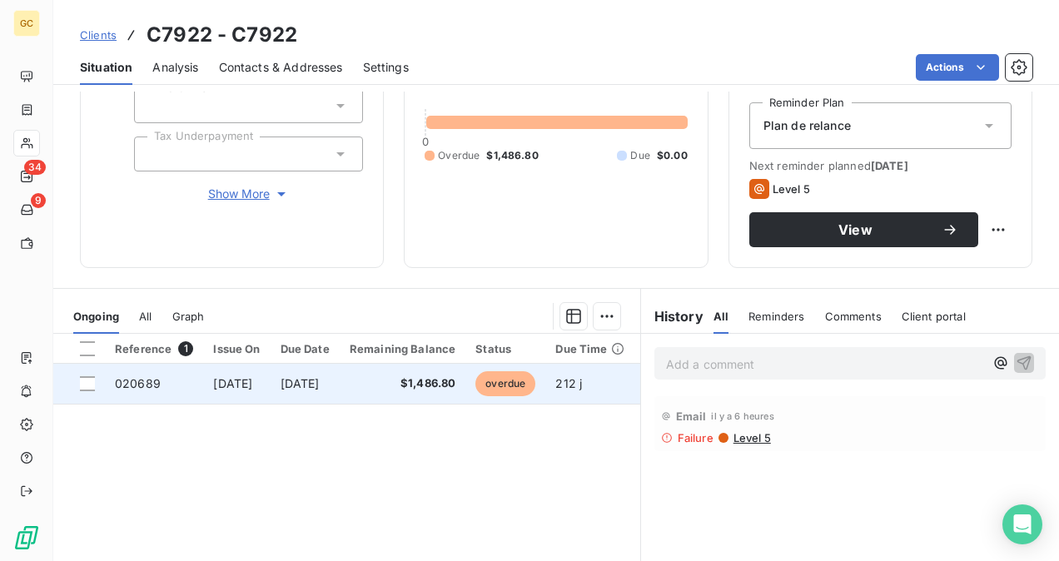
click at [142, 378] on span "020689" at bounding box center [138, 383] width 46 height 14
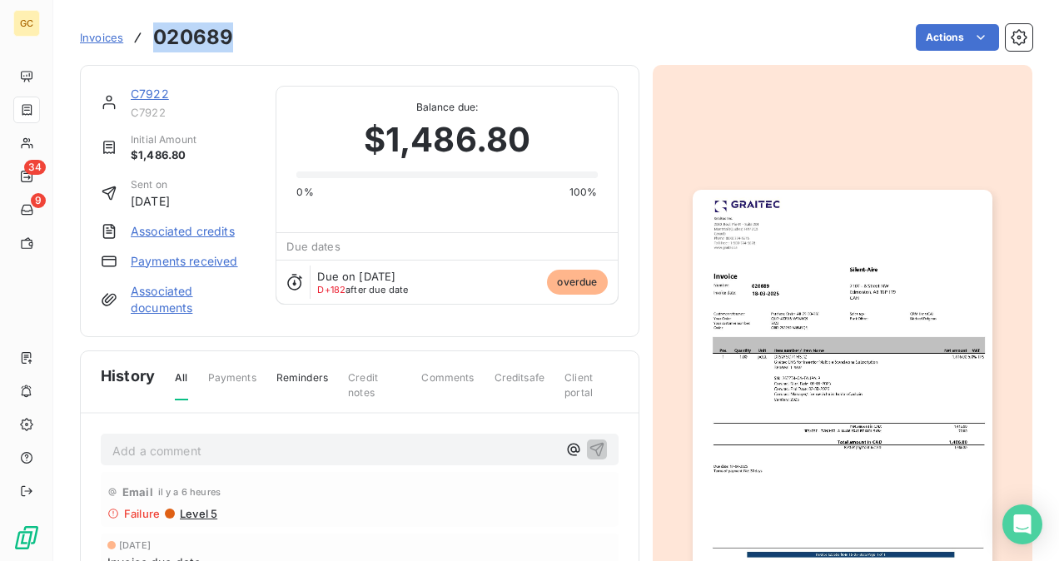
drag, startPoint x: 235, startPoint y: 33, endPoint x: 162, endPoint y: 39, distance: 72.7
click at [150, 34] on div "Invoices 020689 Actions" at bounding box center [556, 37] width 953 height 35
copy h3 "020689"
click at [103, 45] on link "Invoices" at bounding box center [101, 37] width 43 height 17
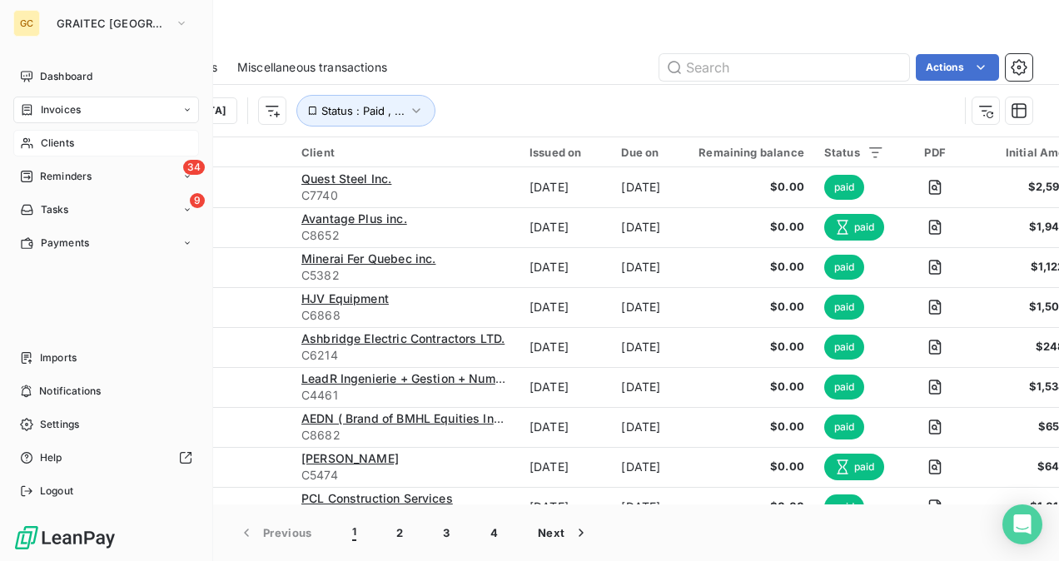
click at [60, 147] on span "Clients" at bounding box center [57, 143] width 33 height 15
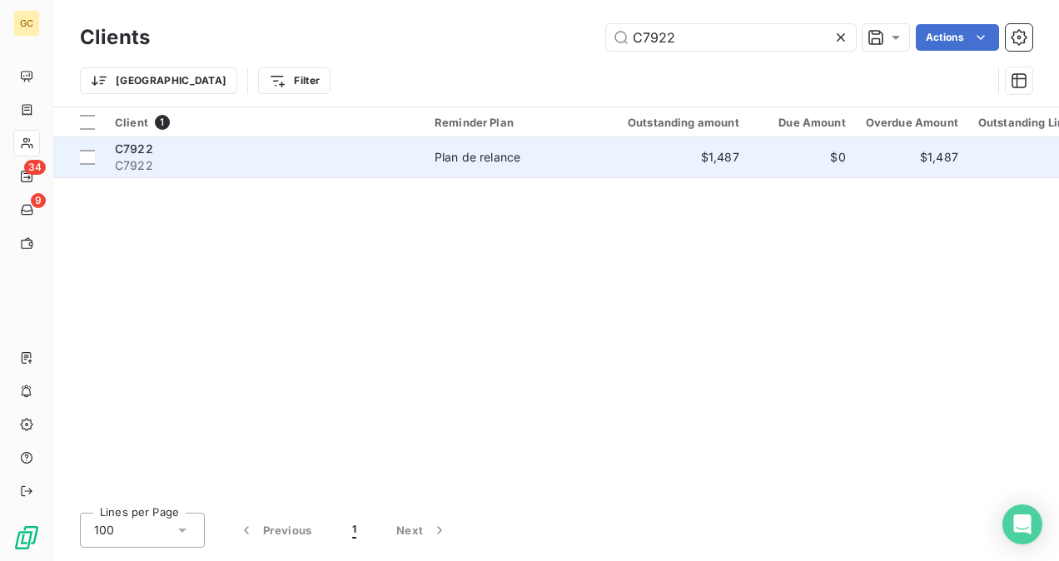
click at [290, 145] on div "C7922" at bounding box center [265, 149] width 300 height 17
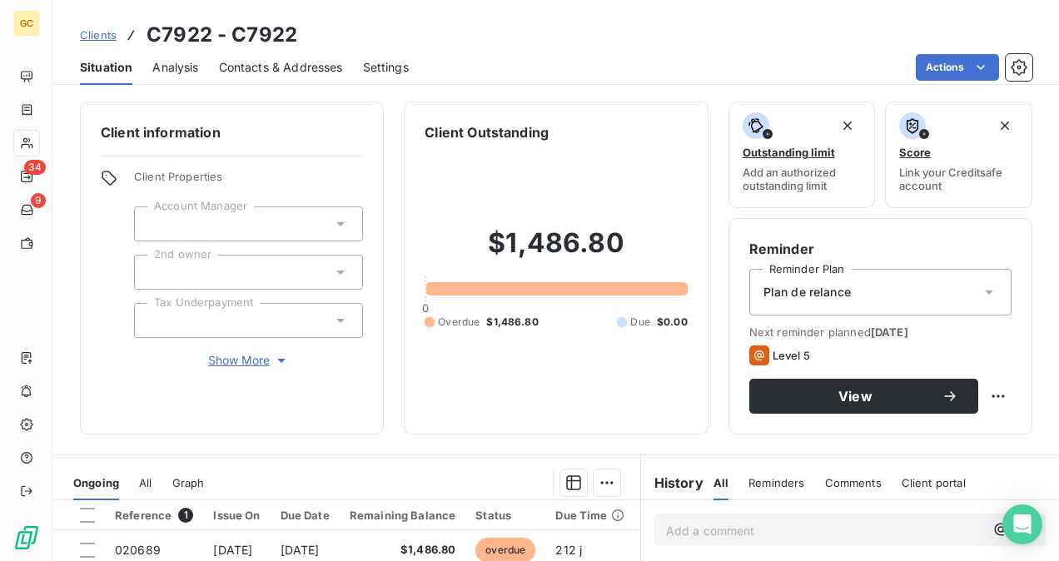
click at [261, 68] on span "Contacts & Addresses" at bounding box center [281, 67] width 124 height 17
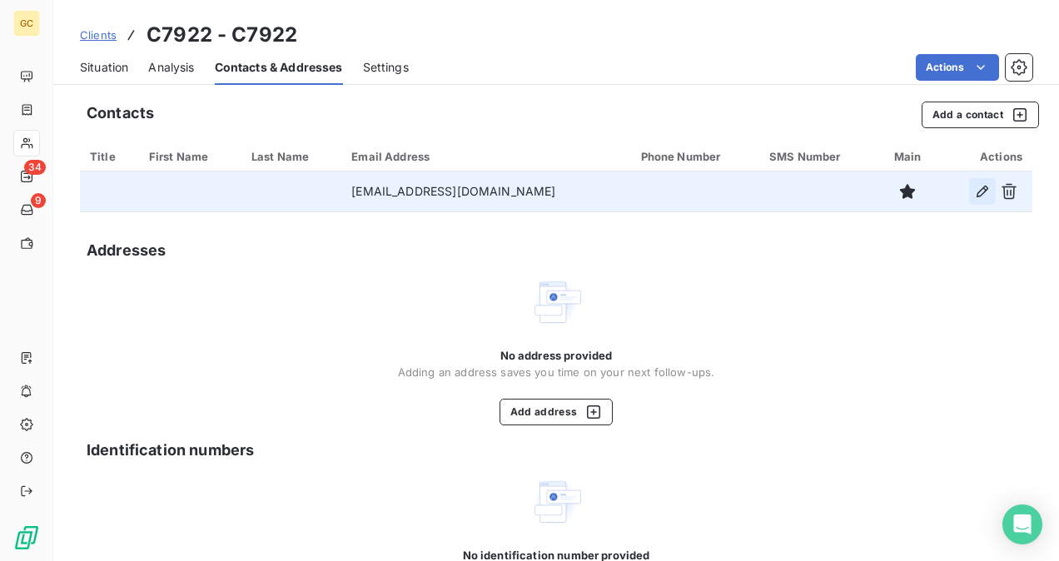
click at [974, 198] on icon "button" at bounding box center [982, 191] width 17 height 17
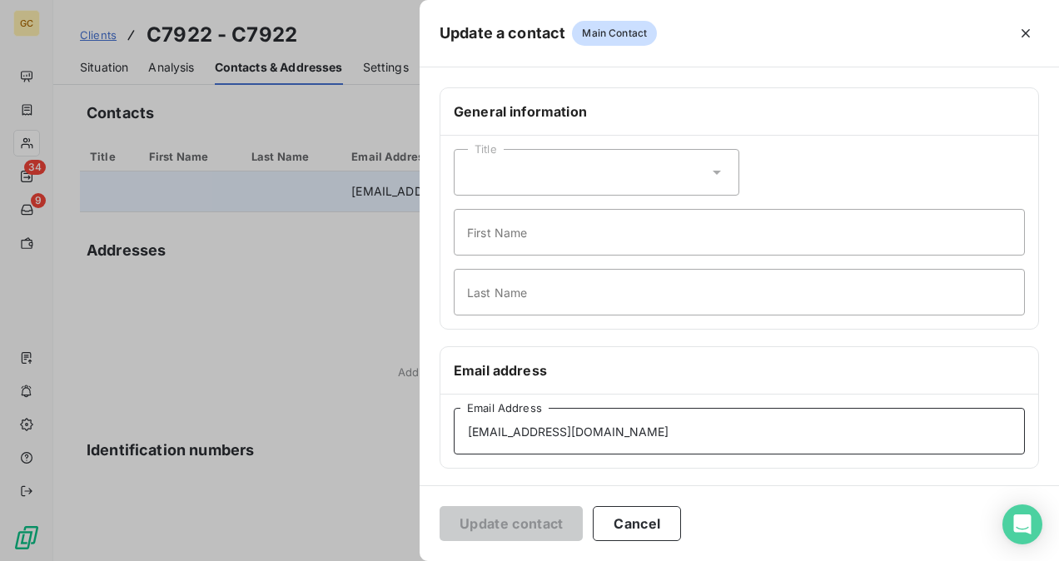
drag, startPoint x: 639, startPoint y: 425, endPoint x: 445, endPoint y: 441, distance: 195.6
click at [256, 560] on div "Update a contact Main Contact General information Title First Name Last Name Em…" at bounding box center [529, 561] width 1059 height 0
paste input "[PERSON_NAME].[PERSON_NAME]@jci"
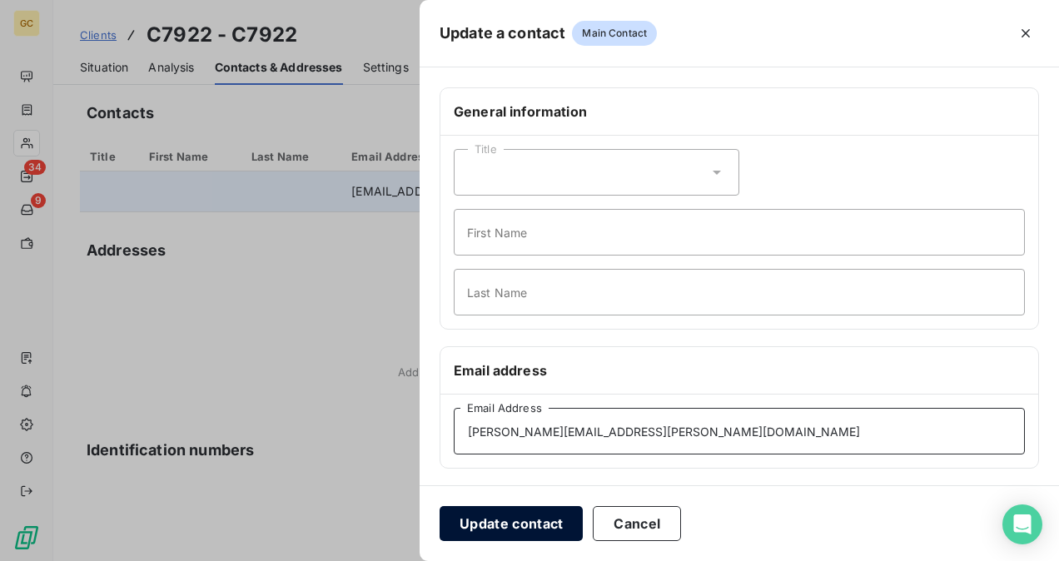
type input "[PERSON_NAME][EMAIL_ADDRESS][PERSON_NAME][DOMAIN_NAME]"
click at [560, 523] on button "Update contact" at bounding box center [511, 523] width 143 height 35
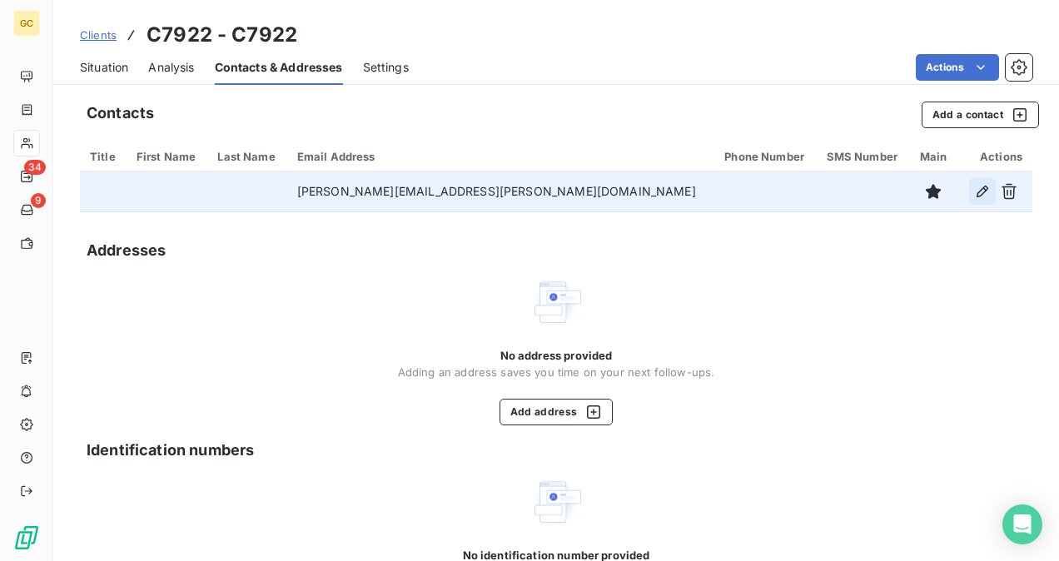
click at [974, 197] on icon "button" at bounding box center [982, 191] width 17 height 17
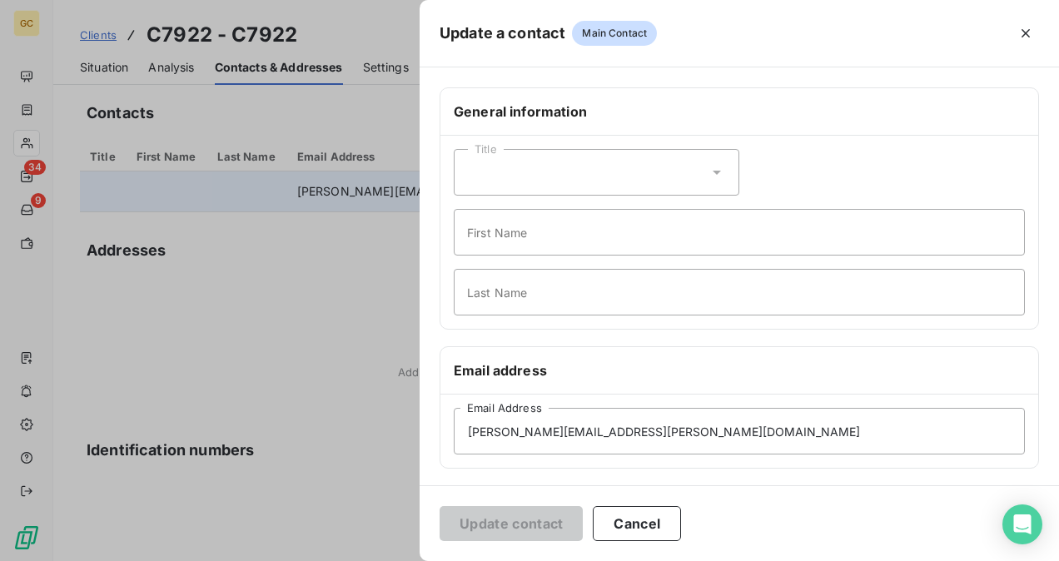
click at [525, 172] on div "Title" at bounding box center [597, 172] width 286 height 47
click at [401, 306] on div at bounding box center [529, 280] width 1059 height 561
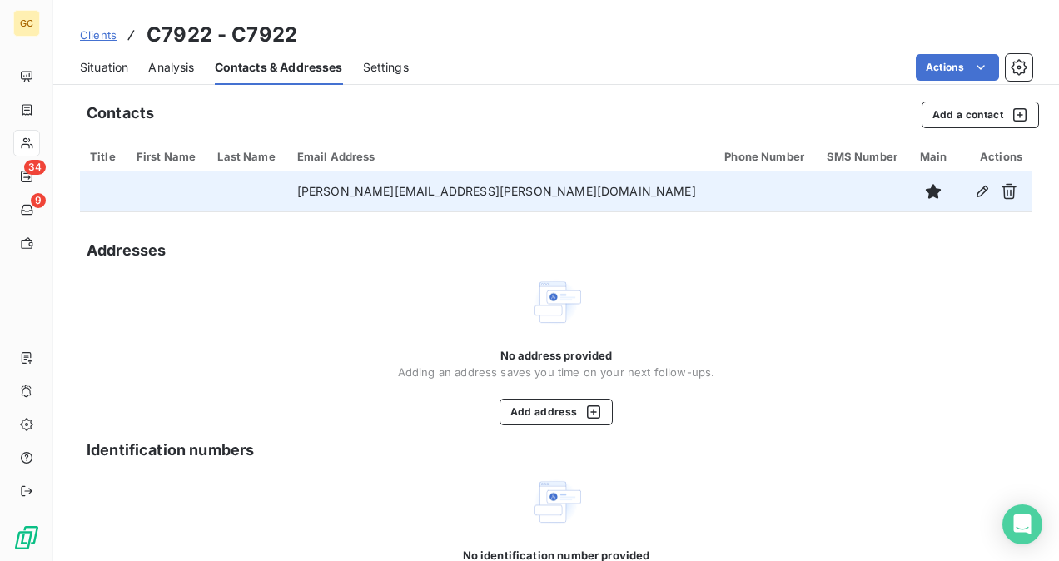
click at [97, 39] on span "Clients" at bounding box center [98, 34] width 37 height 13
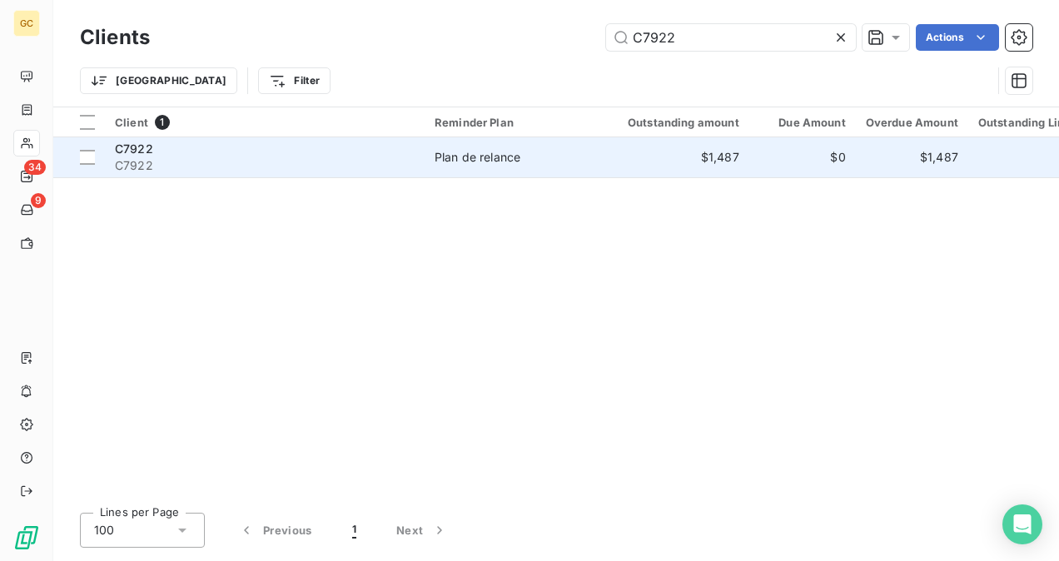
click at [326, 144] on div "C7922" at bounding box center [265, 149] width 300 height 17
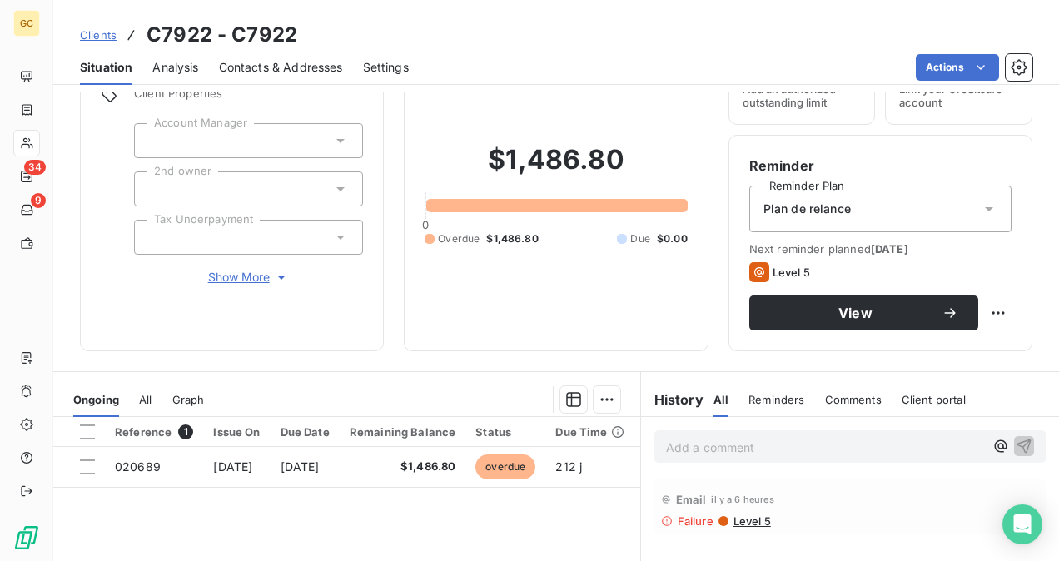
scroll to position [83, 0]
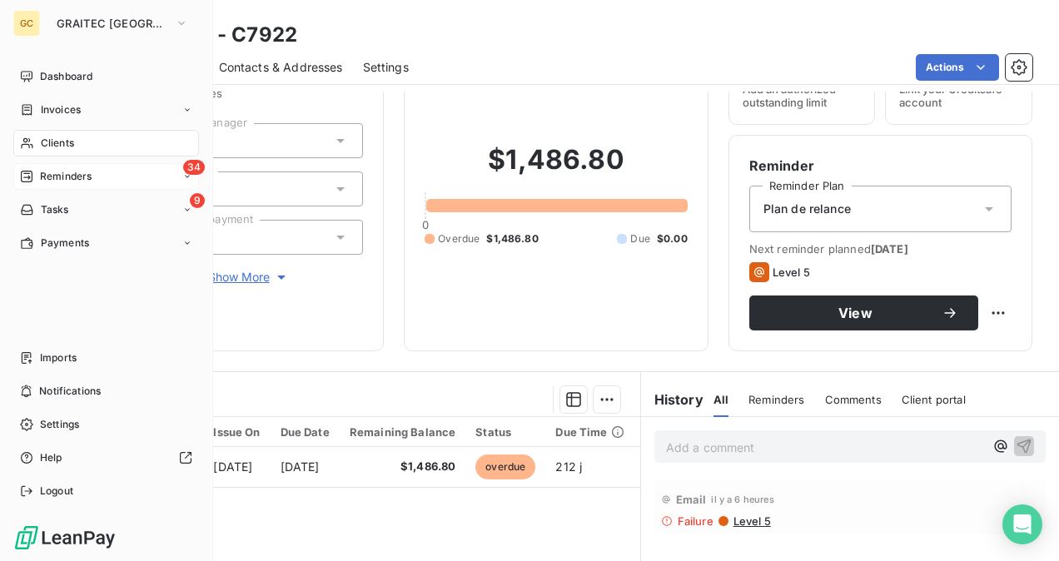
click at [99, 177] on div "34 Reminders" at bounding box center [106, 176] width 186 height 27
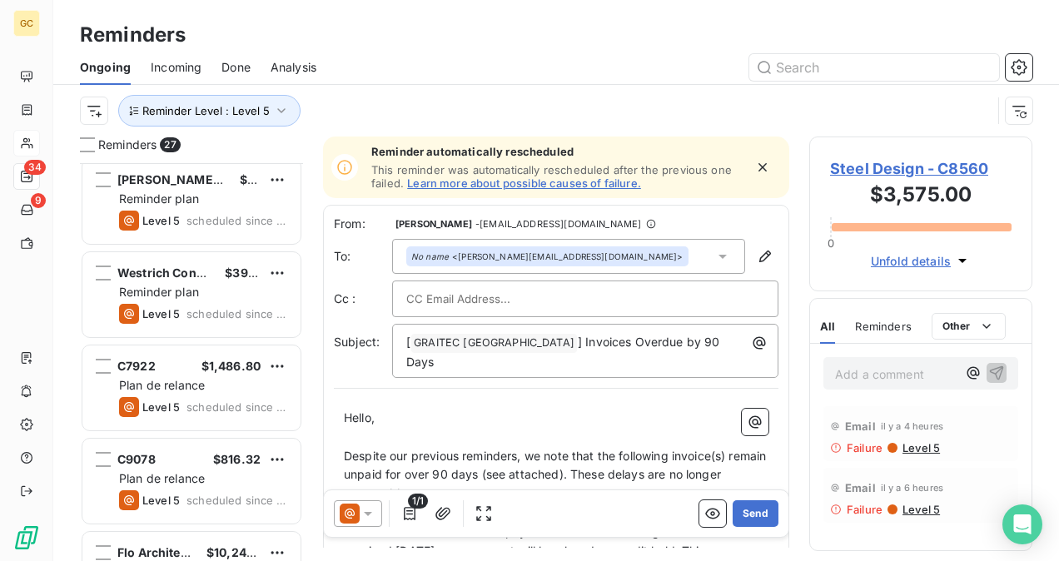
scroll to position [500, 0]
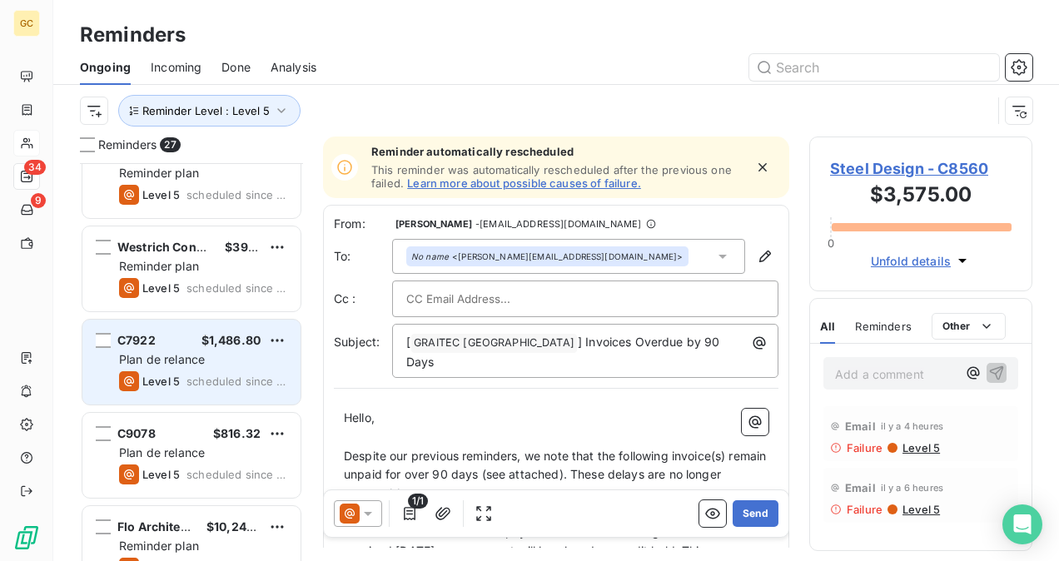
click at [200, 345] on div "C7922 $1,486.80" at bounding box center [203, 340] width 168 height 15
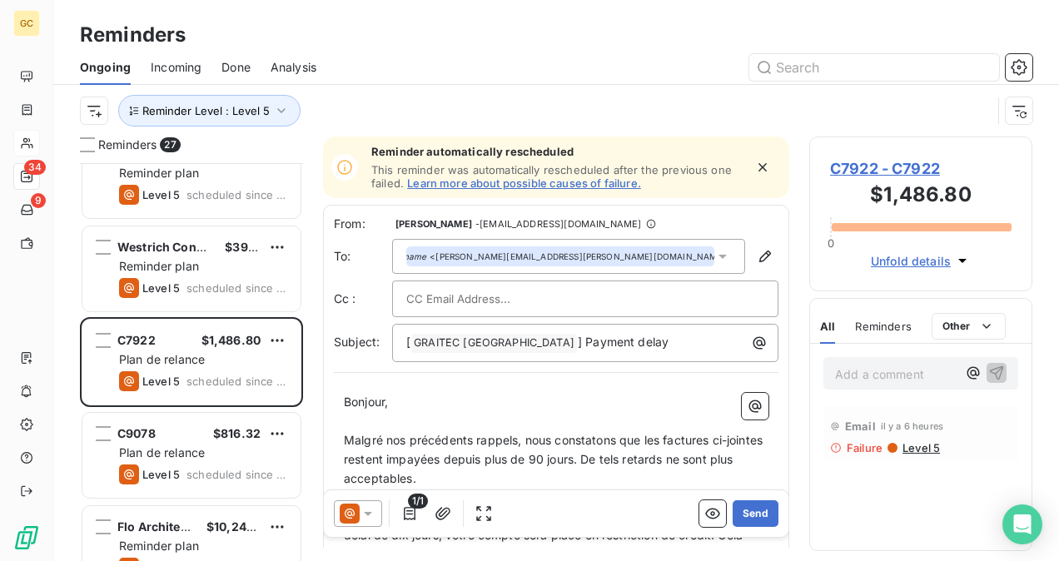
drag, startPoint x: 341, startPoint y: 401, endPoint x: 436, endPoint y: 421, distance: 97.0
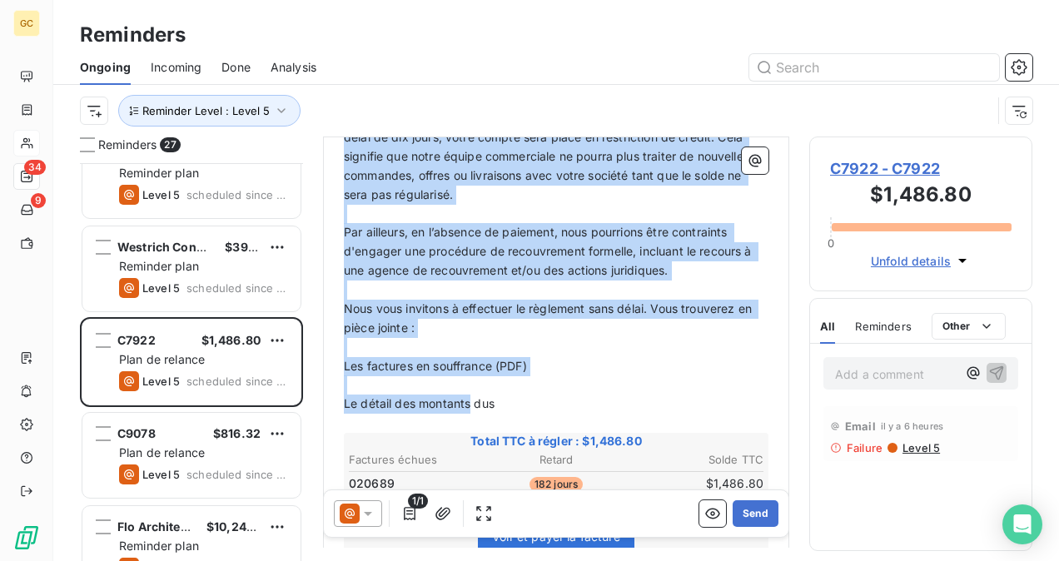
scroll to position [501, 0]
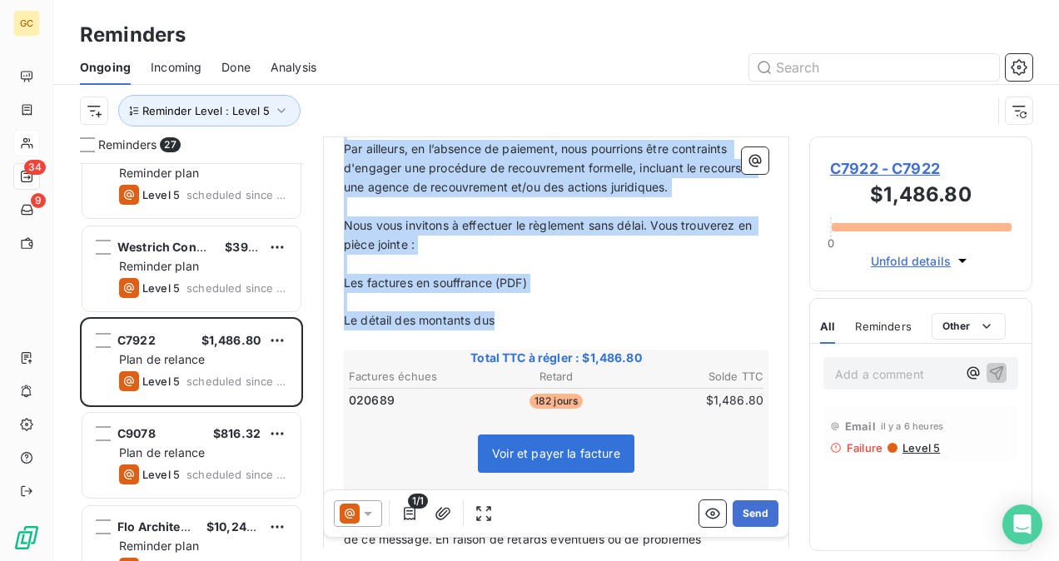
drag, startPoint x: 346, startPoint y: 234, endPoint x: 517, endPoint y: 323, distance: 192.6
click at [517, 323] on div "Bonjour, ﻿ Malgré nos précédents rappels, nous constatons que les factures ci-j…" at bounding box center [556, 315] width 425 height 845
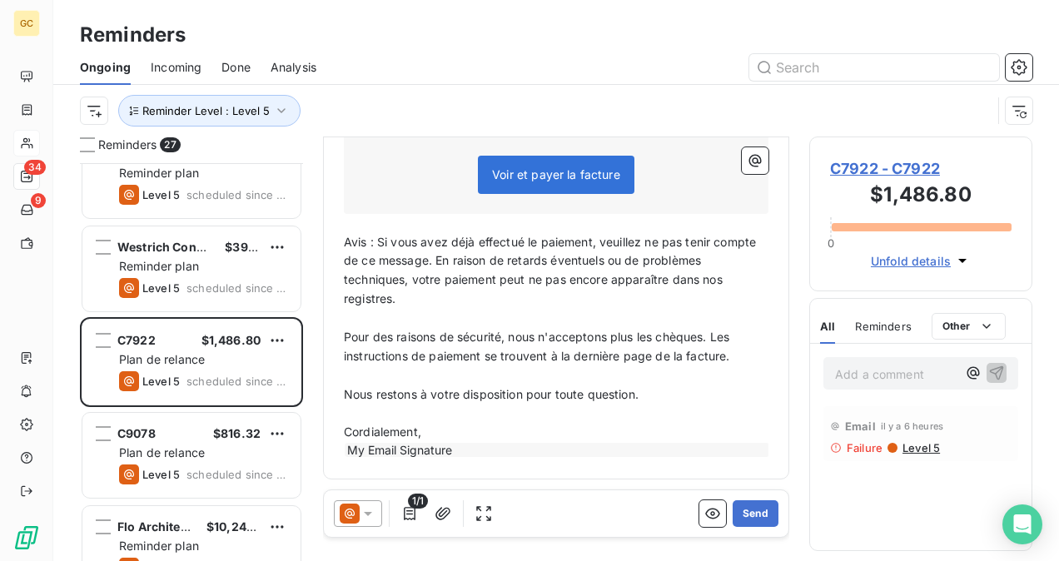
scroll to position [197, 0]
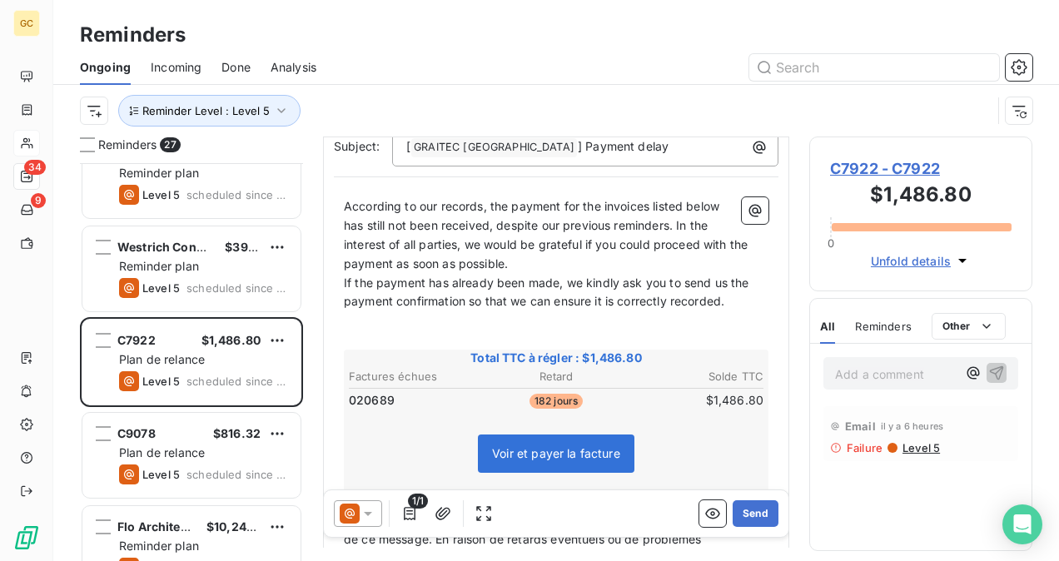
click at [346, 205] on span "According to our records, the payment for the invoices listed below has still n…" at bounding box center [547, 235] width 407 height 72
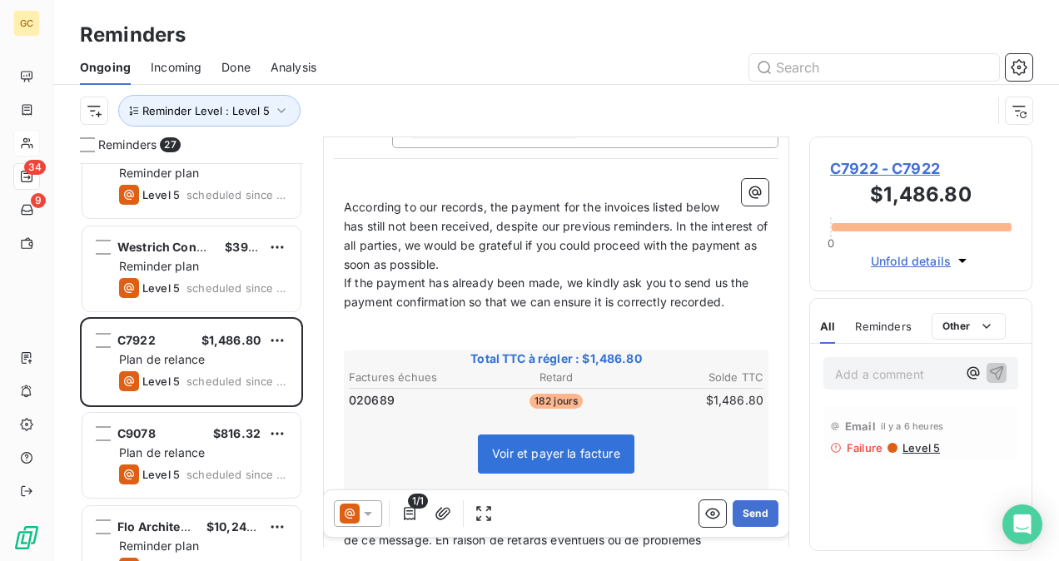
click at [355, 185] on p "﻿" at bounding box center [556, 188] width 425 height 19
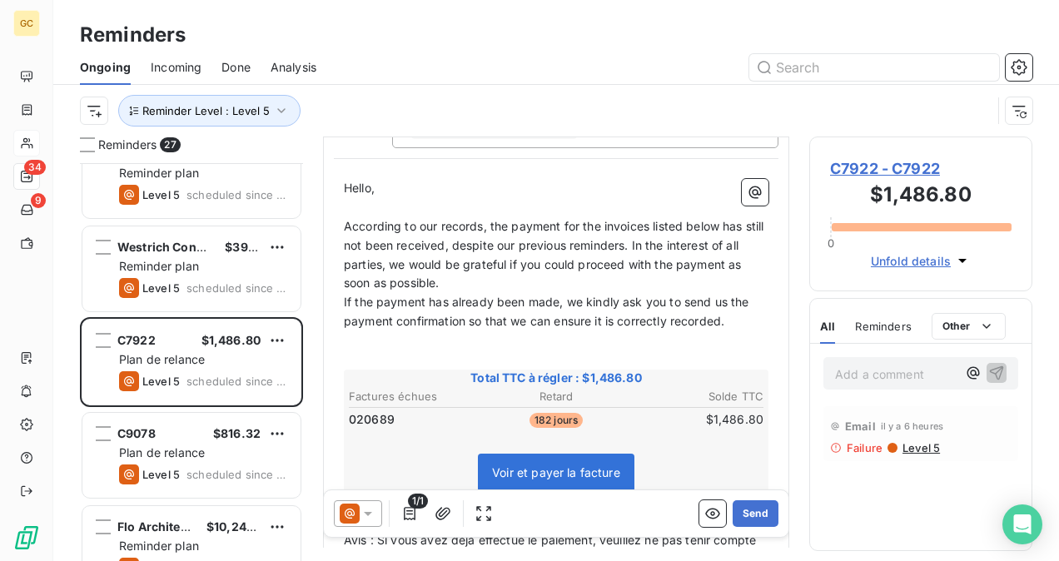
scroll to position [234, 0]
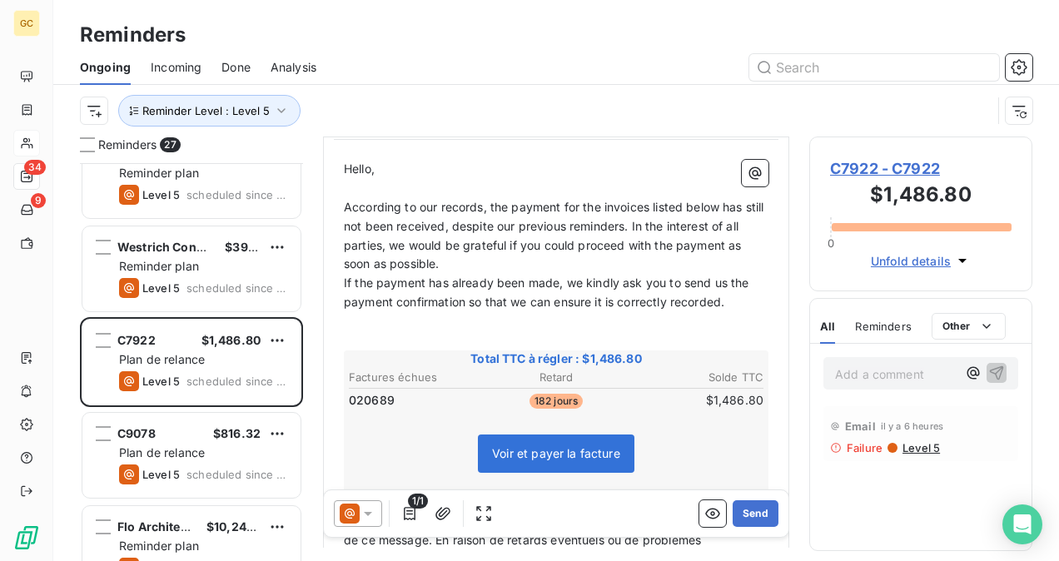
click at [481, 261] on p "According to our records, the payment for the invoices listed below has still n…" at bounding box center [556, 236] width 425 height 77
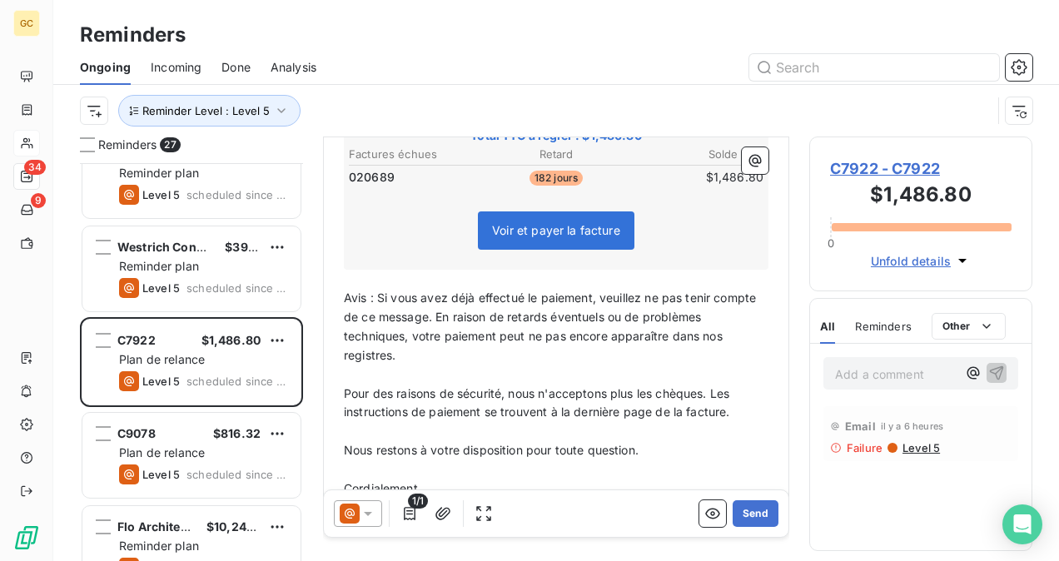
scroll to position [530, 0]
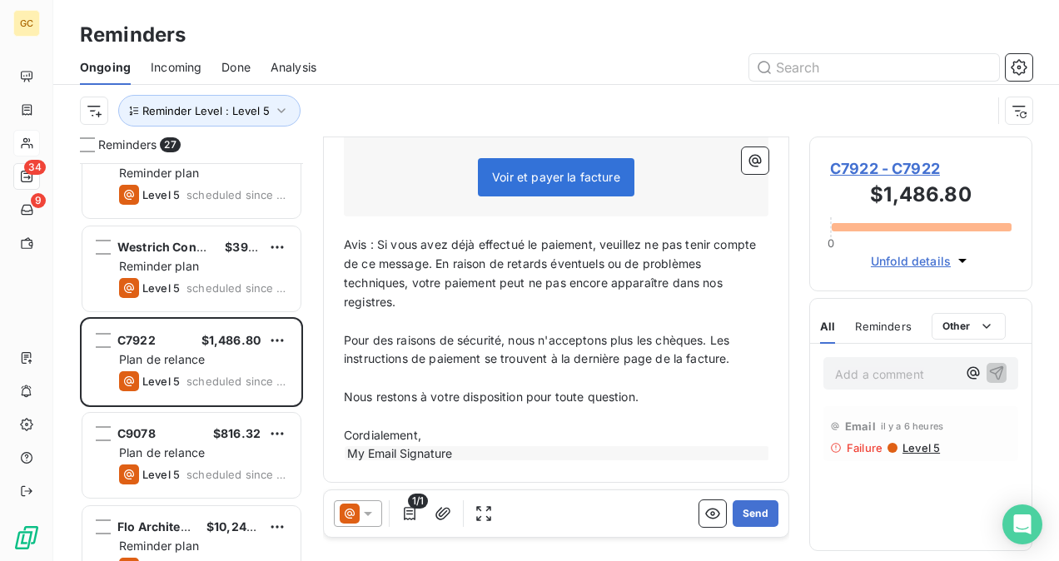
drag, startPoint x: 342, startPoint y: 245, endPoint x: 416, endPoint y: 288, distance: 85.8
click at [421, 291] on div "Hello, ﻿ According to our records, the payment for the invoices listed below ha…" at bounding box center [556, 163] width 445 height 618
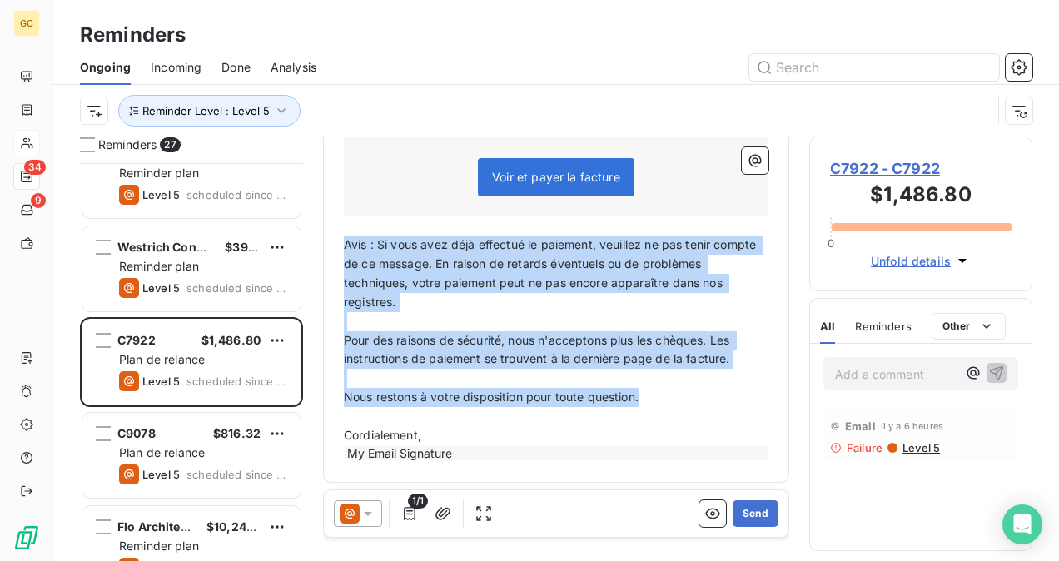
drag, startPoint x: 346, startPoint y: 243, endPoint x: 664, endPoint y: 395, distance: 352.3
click at [664, 395] on div "Hello, ﻿ According to our records, the payment for the invoices listed below ha…" at bounding box center [556, 163] width 425 height 598
click at [616, 480] on div "Reminder automatically rescheduled This reminder was automatically rescheduled …" at bounding box center [556, 50] width 466 height 885
drag, startPoint x: 344, startPoint y: 243, endPoint x: 650, endPoint y: 391, distance: 340.4
click at [650, 391] on div "Hello, ﻿ According to our records, the payment for the invoices listed below ha…" at bounding box center [556, 163] width 425 height 598
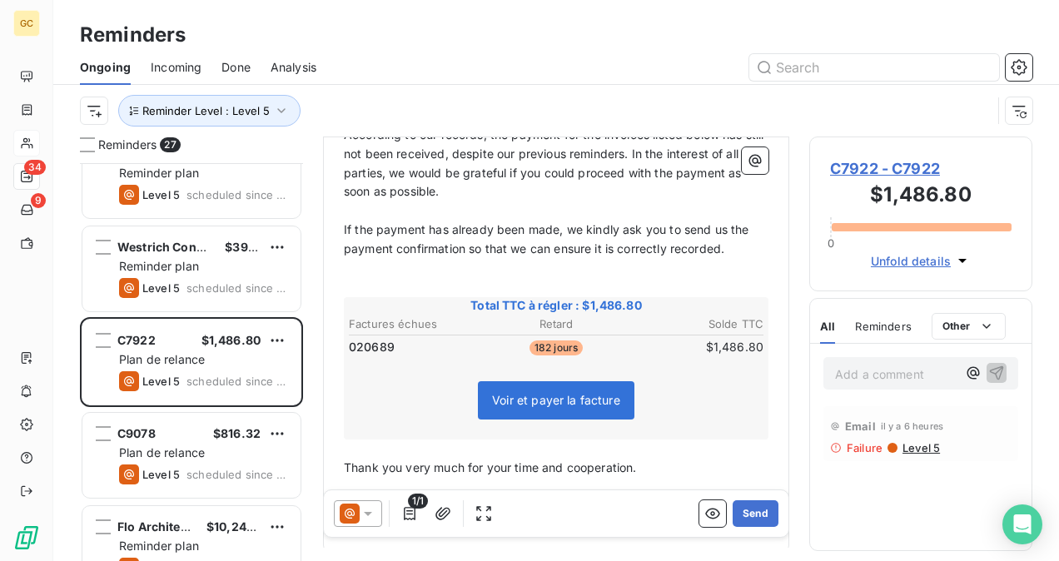
scroll to position [378, 0]
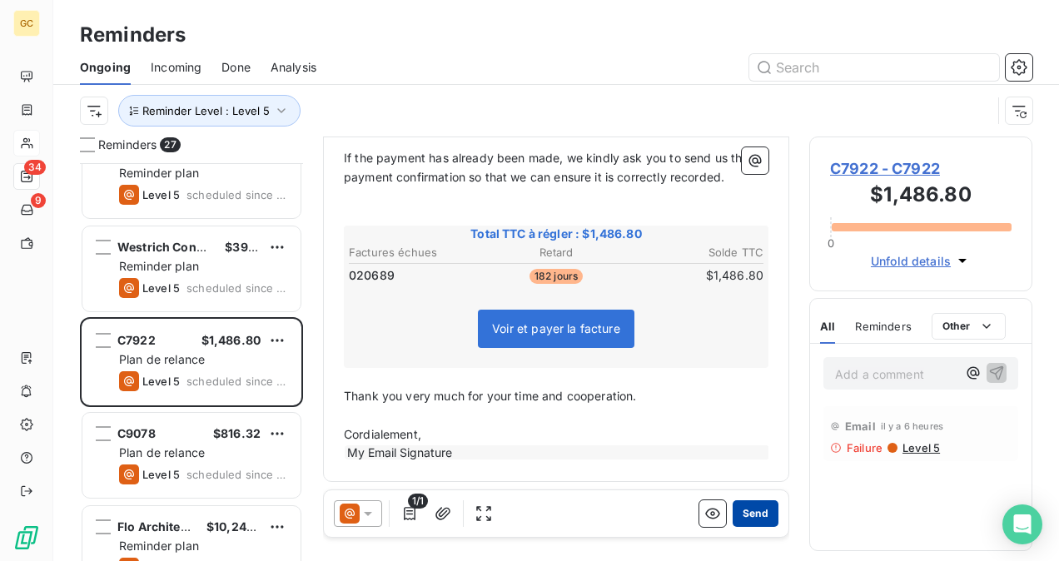
click at [763, 508] on button "Send" at bounding box center [756, 513] width 46 height 27
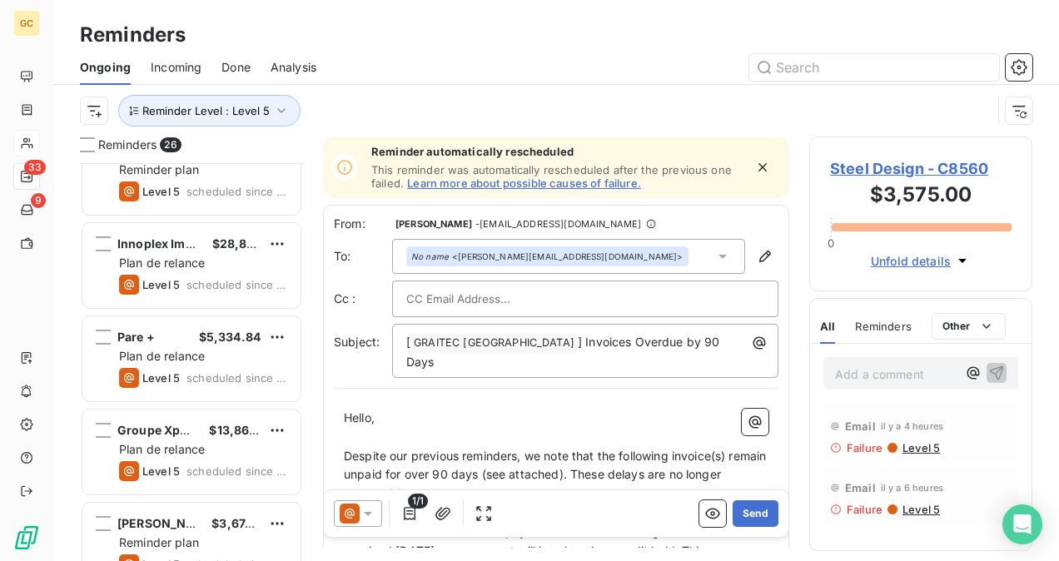
scroll to position [1694, 0]
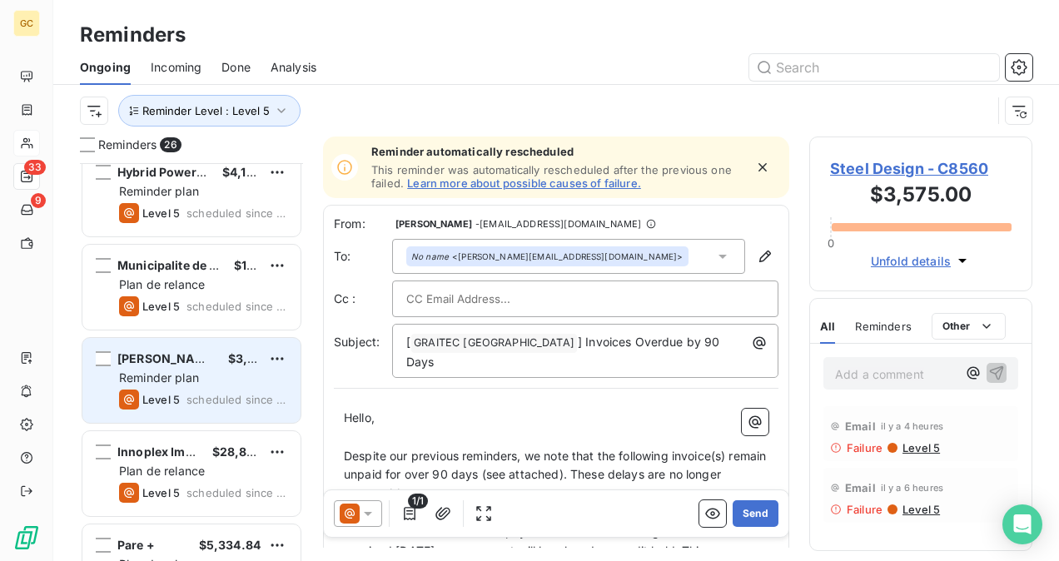
click at [185, 373] on span "Reminder plan" at bounding box center [159, 378] width 80 height 14
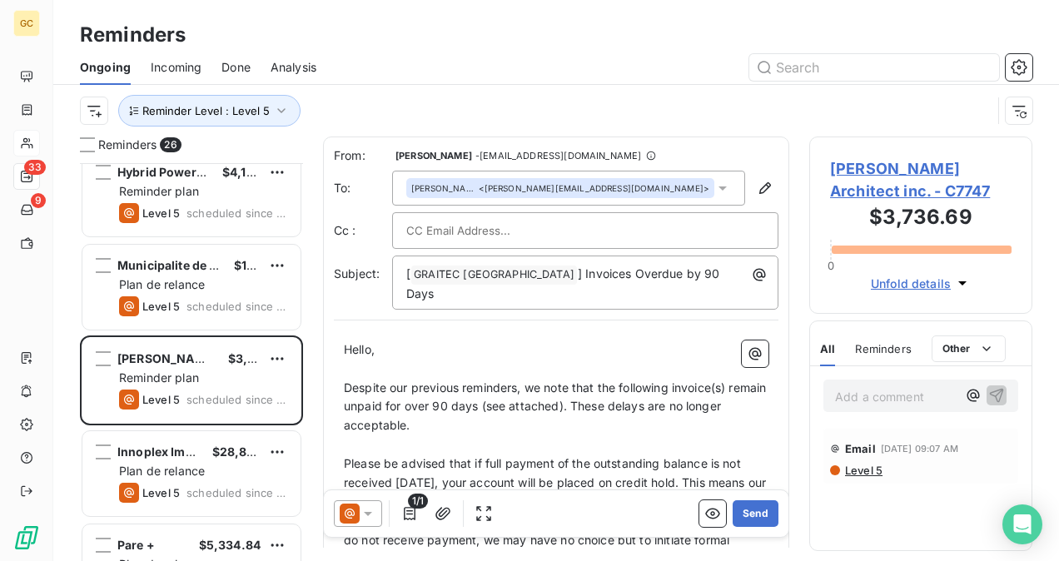
click at [817, 512] on div "Add a comment ﻿ Email [DATE] 09:07 AM Level 5" at bounding box center [920, 458] width 221 height 184
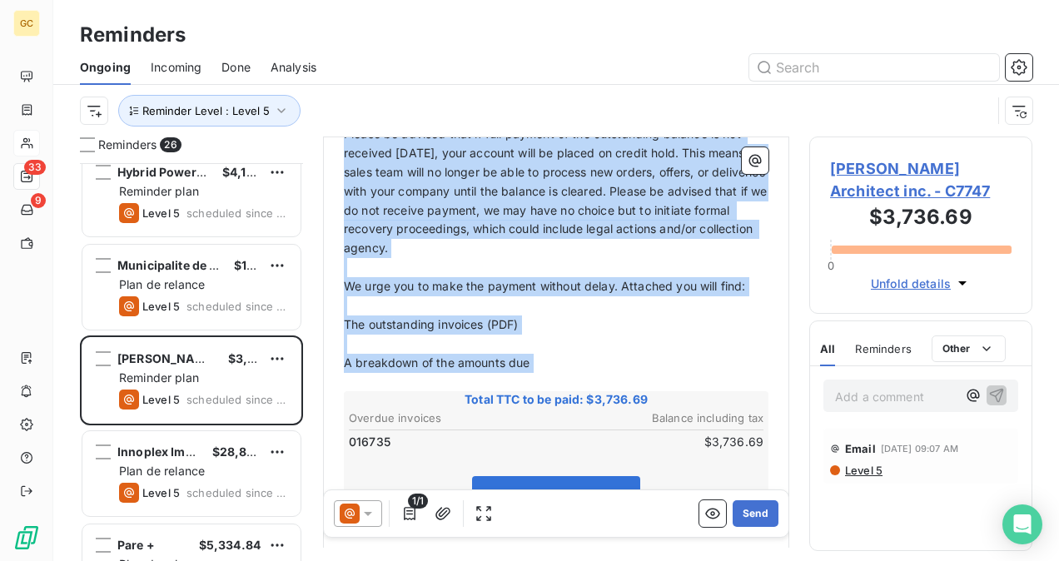
scroll to position [333, 0]
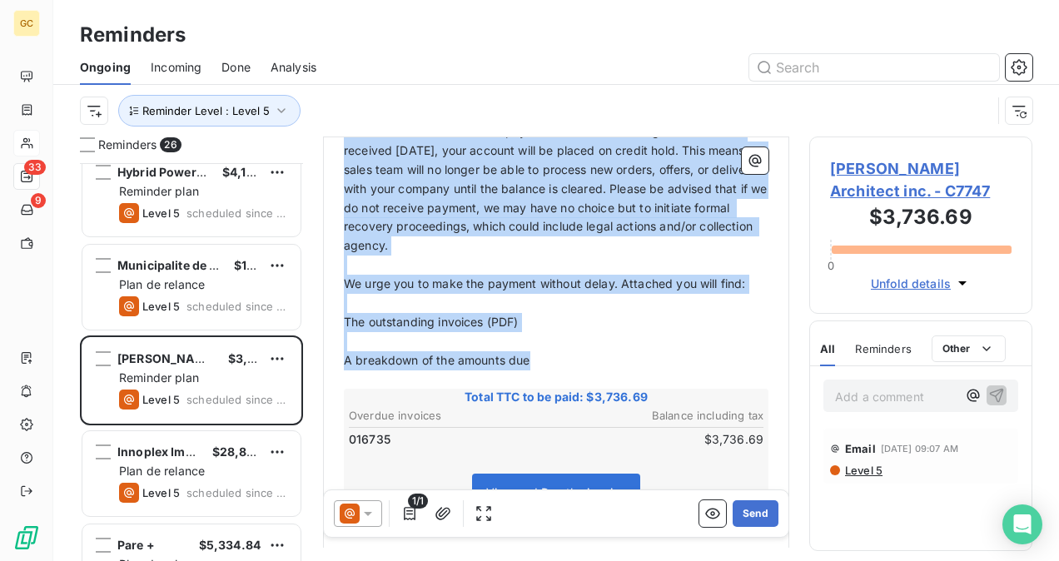
drag, startPoint x: 345, startPoint y: 202, endPoint x: 566, endPoint y: 337, distance: 259.3
click at [566, 337] on div "Hello, ﻿ Despite our previous reminders, we note that the following invoice(s) …" at bounding box center [556, 383] width 425 height 750
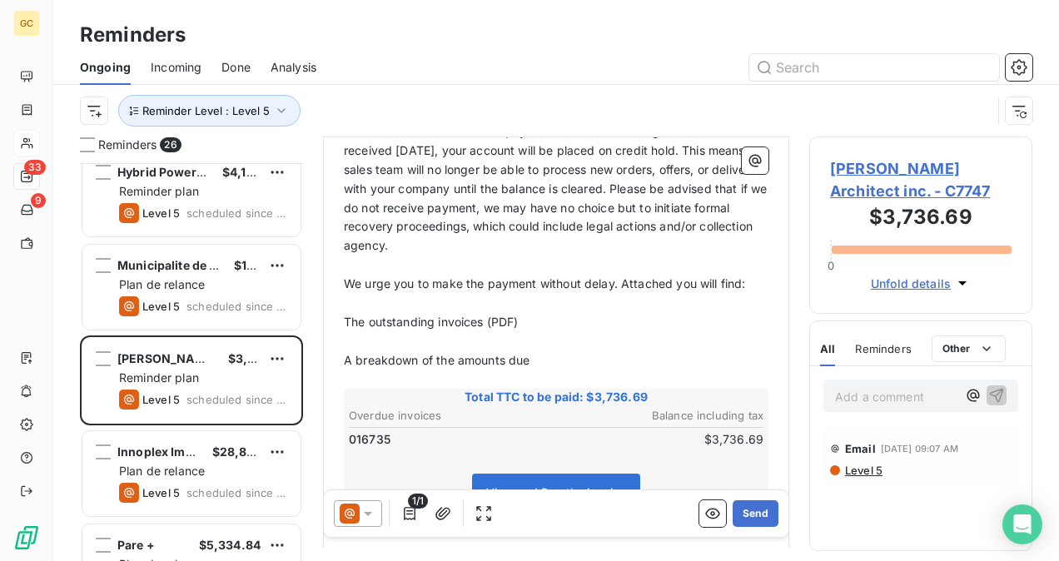
scroll to position [124, 0]
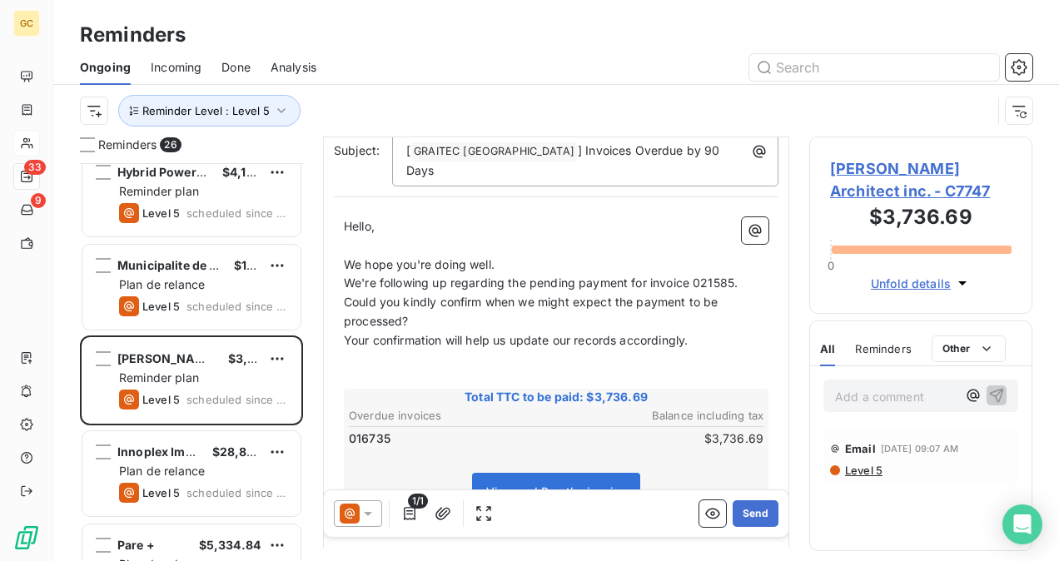
click at [531, 256] on p "We hope you're doing well." at bounding box center [556, 265] width 425 height 19
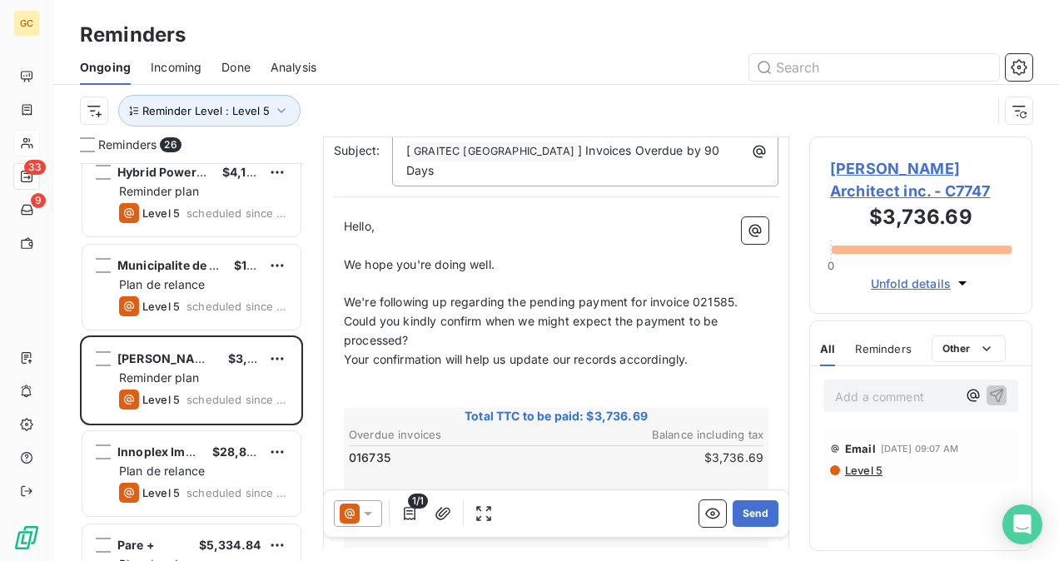
scroll to position [143, 0]
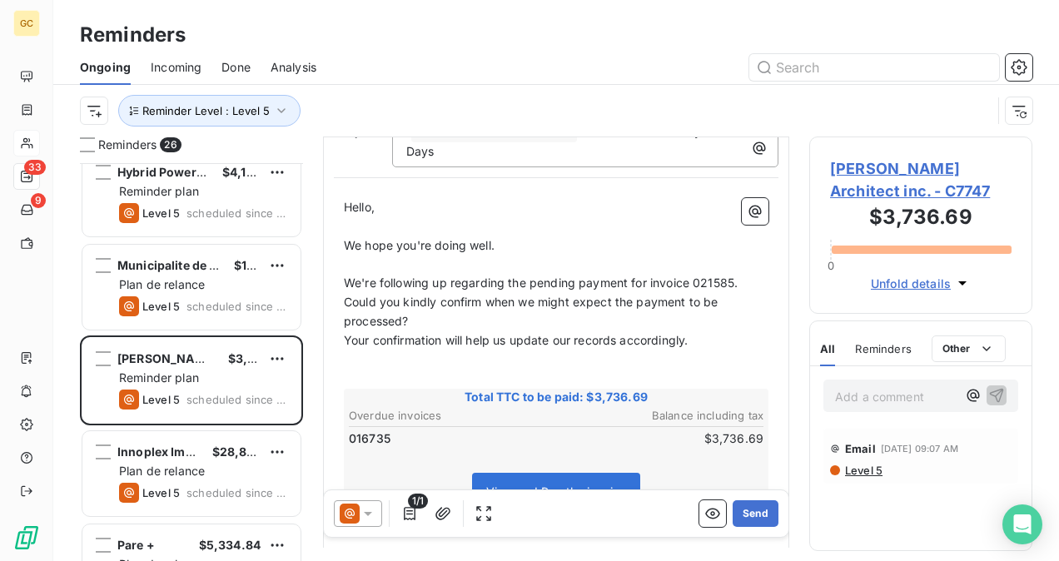
click at [735, 276] on span "We're following up regarding the pending payment for invoice 021585. Could you …" at bounding box center [542, 302] width 397 height 52
click at [744, 274] on p "We're following up regarding the pending payment for invoice 016735. Could you …" at bounding box center [556, 302] width 425 height 57
click at [747, 274] on p "We're following up regarding the pending payment for invoice 016735." at bounding box center [556, 283] width 425 height 19
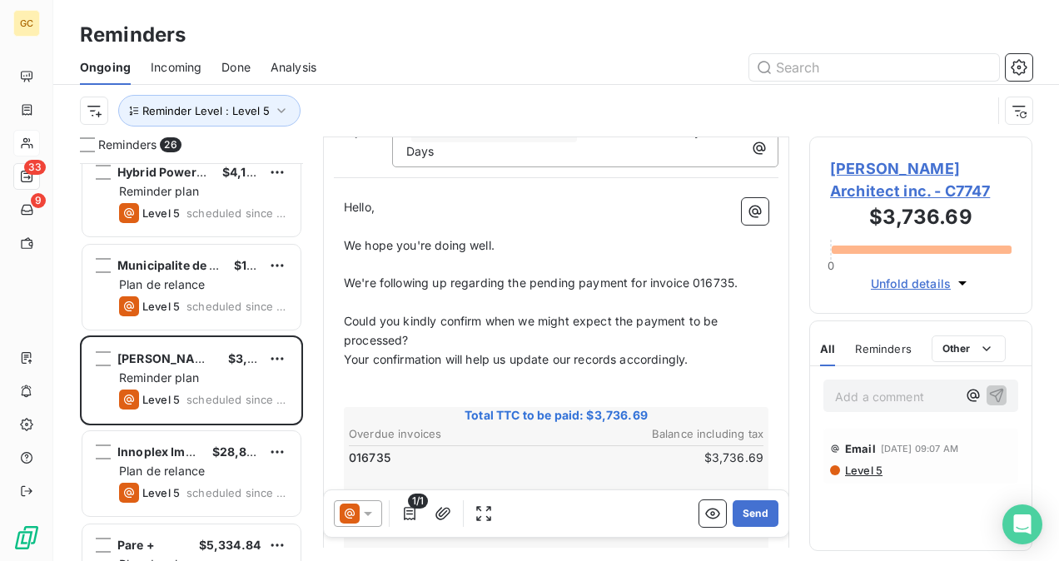
scroll to position [162, 0]
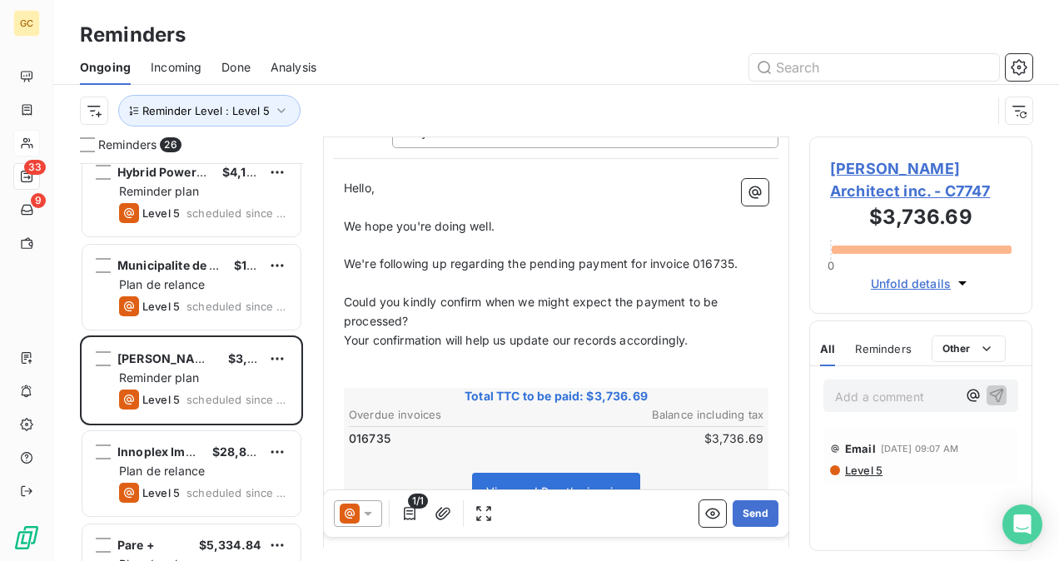
click at [490, 301] on p "Could you kindly confirm when we might expect the payment to be processed?" at bounding box center [556, 312] width 425 height 38
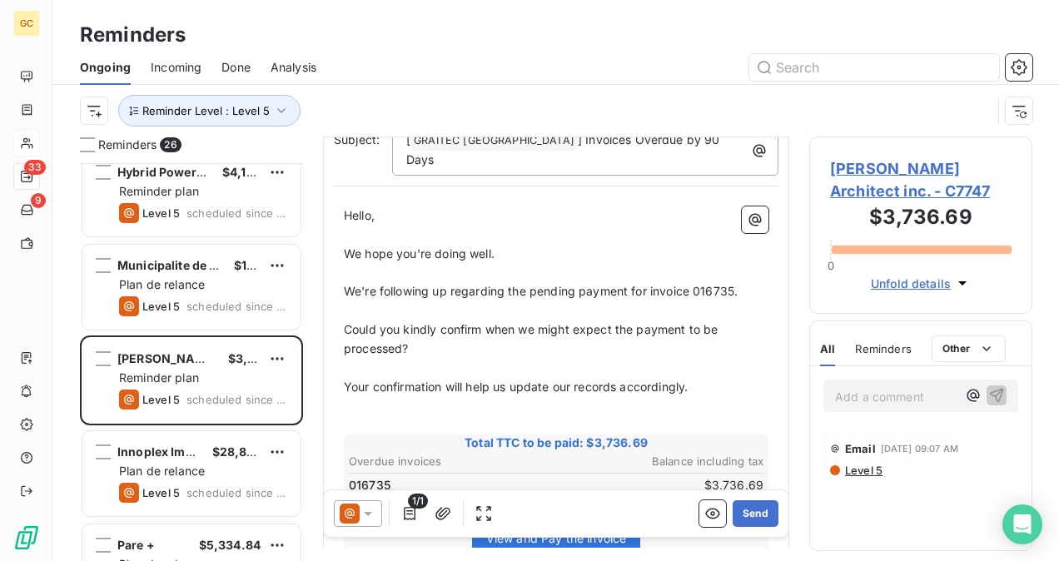
scroll to position [0, 0]
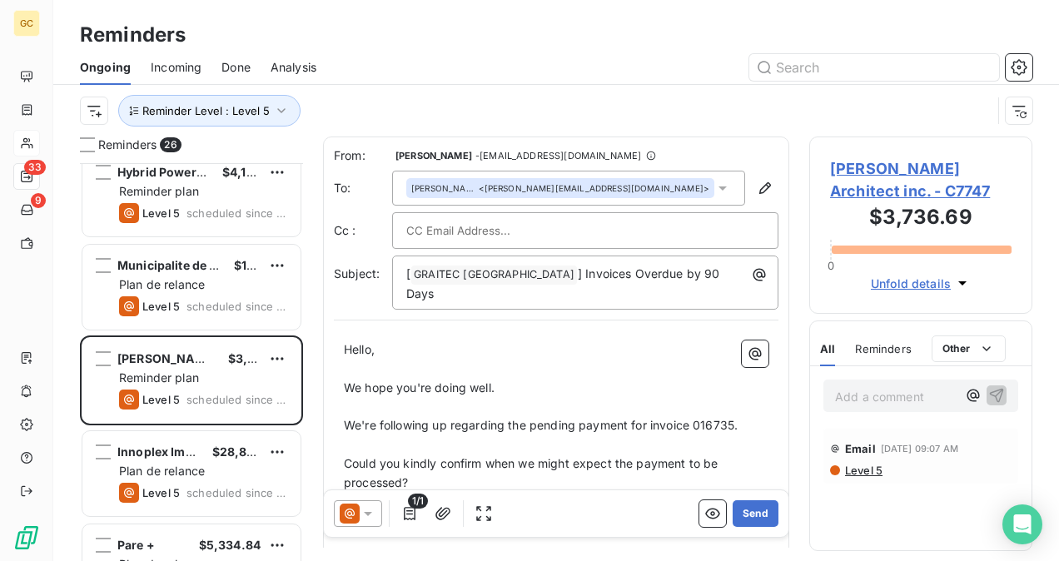
click at [853, 172] on span "[PERSON_NAME] Architect inc. - C7747" at bounding box center [921, 179] width 182 height 45
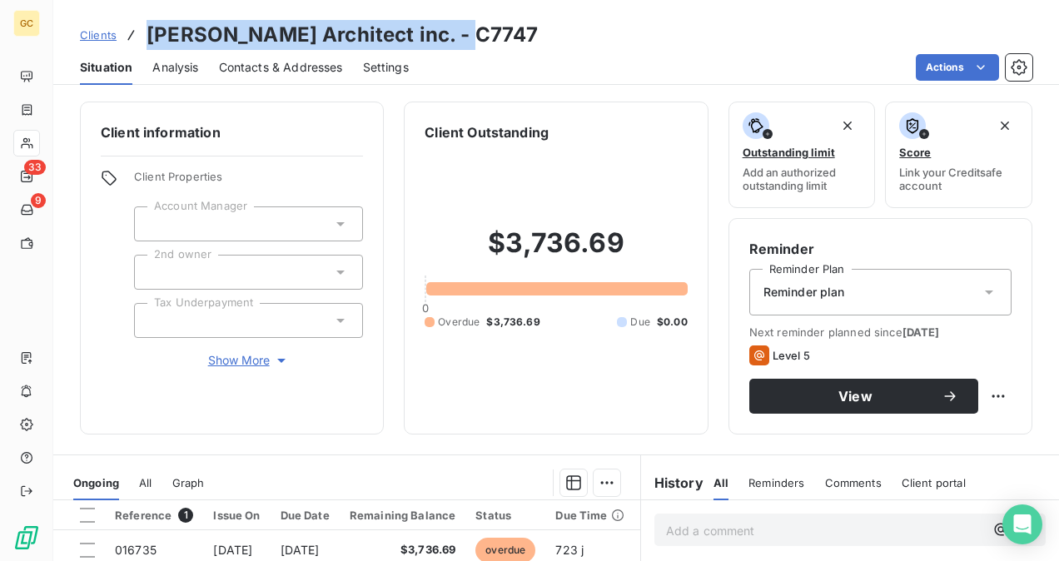
drag, startPoint x: 456, startPoint y: 36, endPoint x: 148, endPoint y: 28, distance: 308.2
click at [148, 28] on h3 "[PERSON_NAME] Architect inc. - C7747" at bounding box center [342, 35] width 391 height 30
copy h3 "[PERSON_NAME] Architect inc."
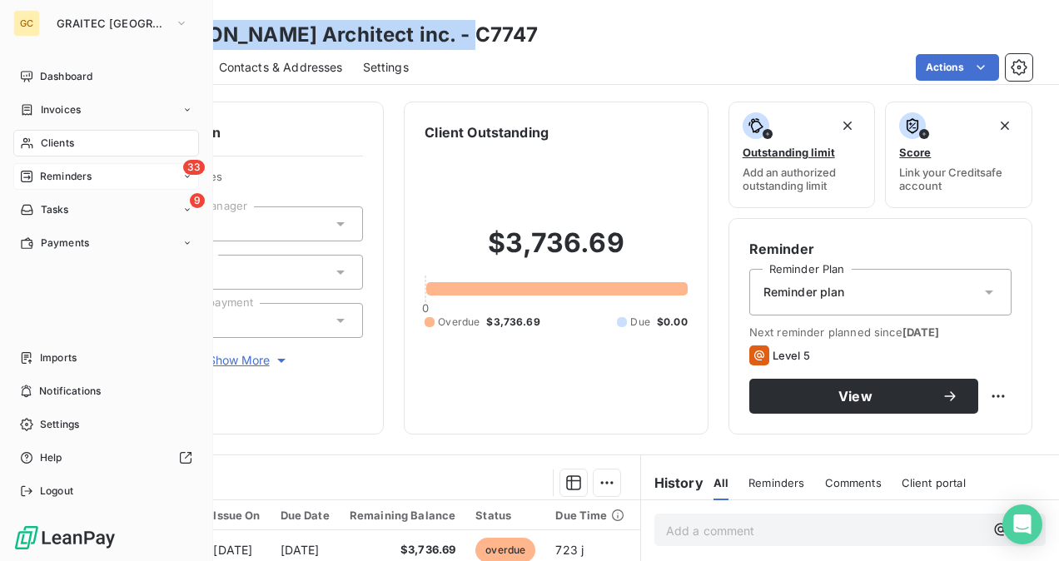
click at [96, 178] on div "33 Reminders" at bounding box center [106, 176] width 186 height 27
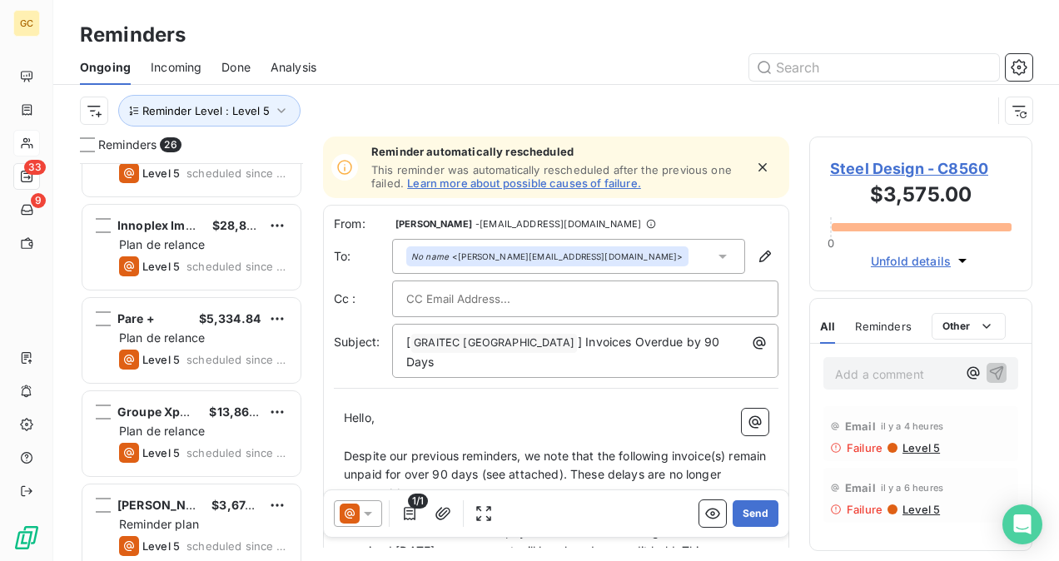
scroll to position [1860, 0]
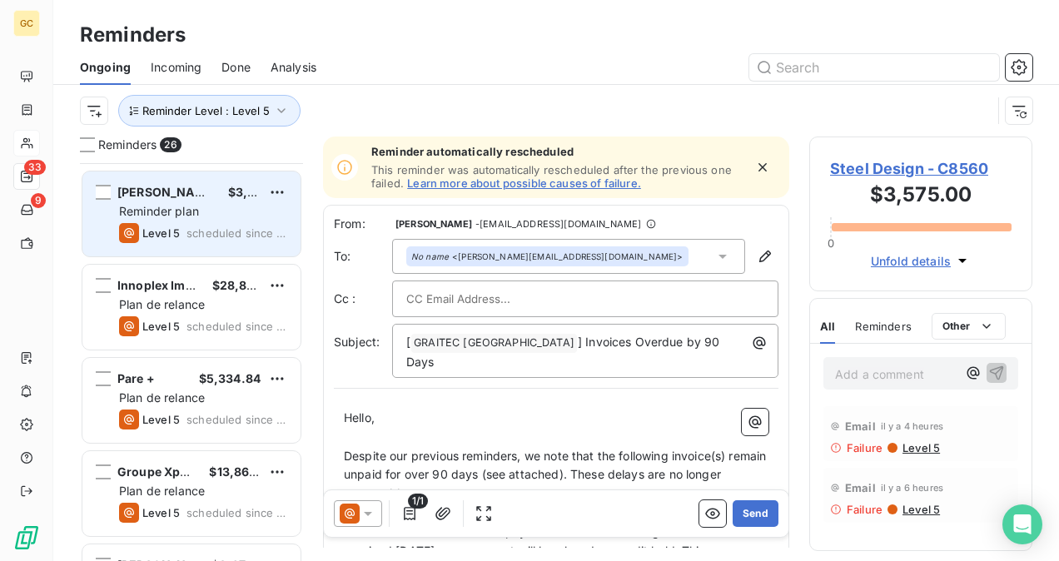
click at [191, 220] on div "[PERSON_NAME] Architect inc. $3,736.69 Reminder plan Level 5 scheduled since 3 …" at bounding box center [191, 214] width 218 height 85
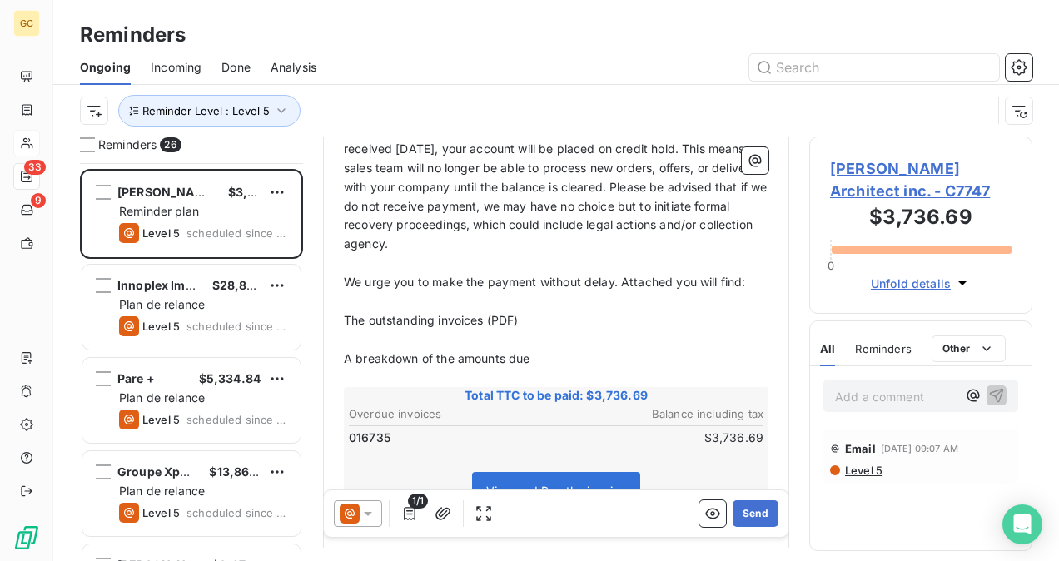
scroll to position [615, 0]
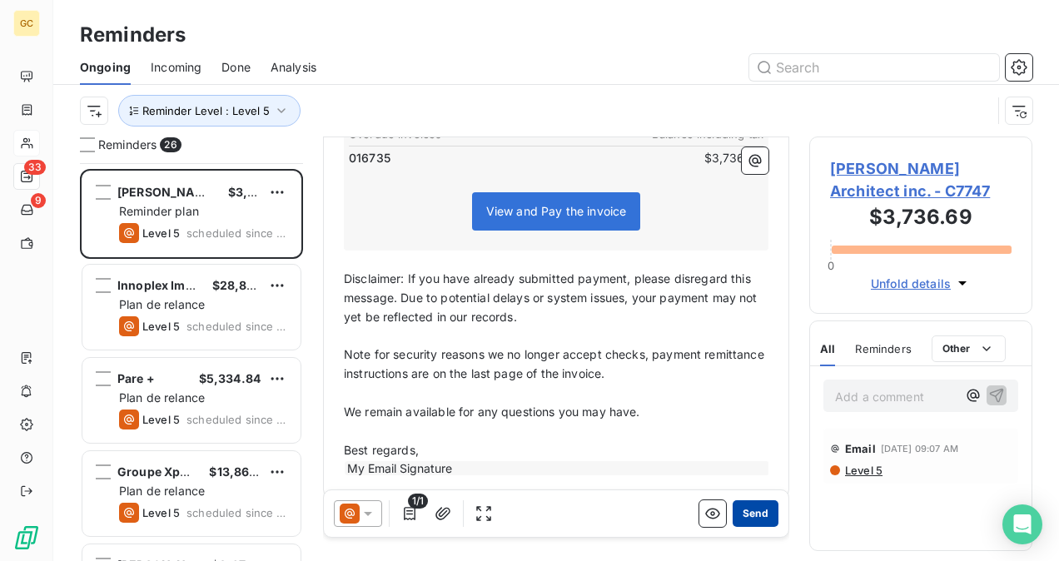
click at [742, 519] on button "Send" at bounding box center [756, 513] width 46 height 27
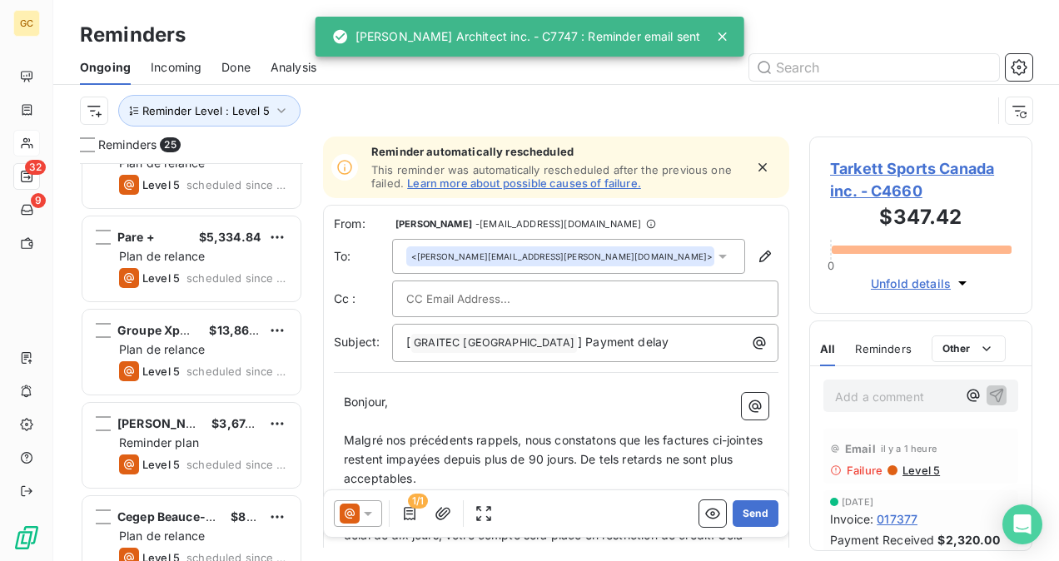
scroll to position [1933, 0]
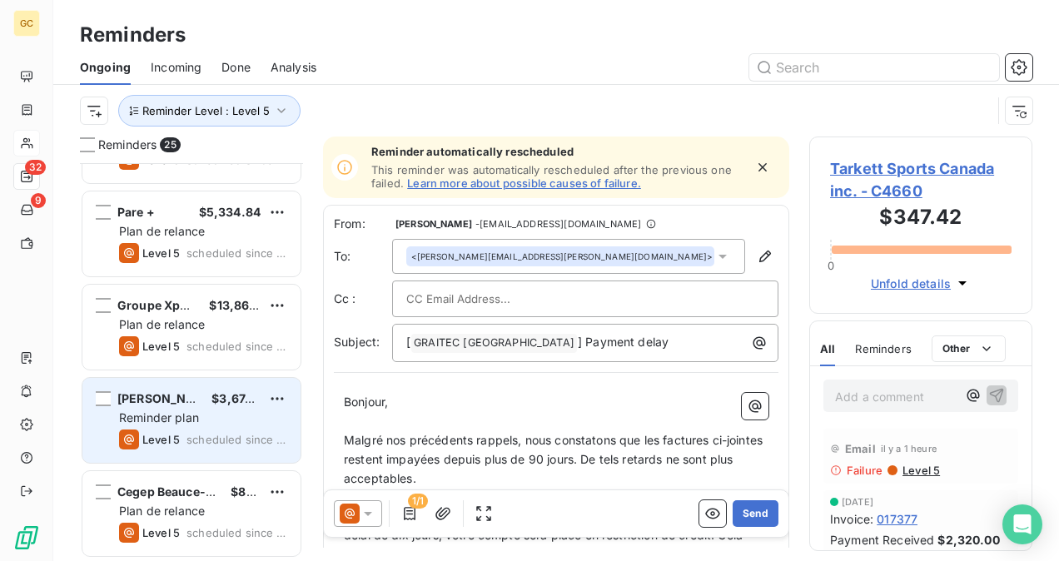
click at [207, 410] on div "Reminder plan" at bounding box center [203, 418] width 168 height 17
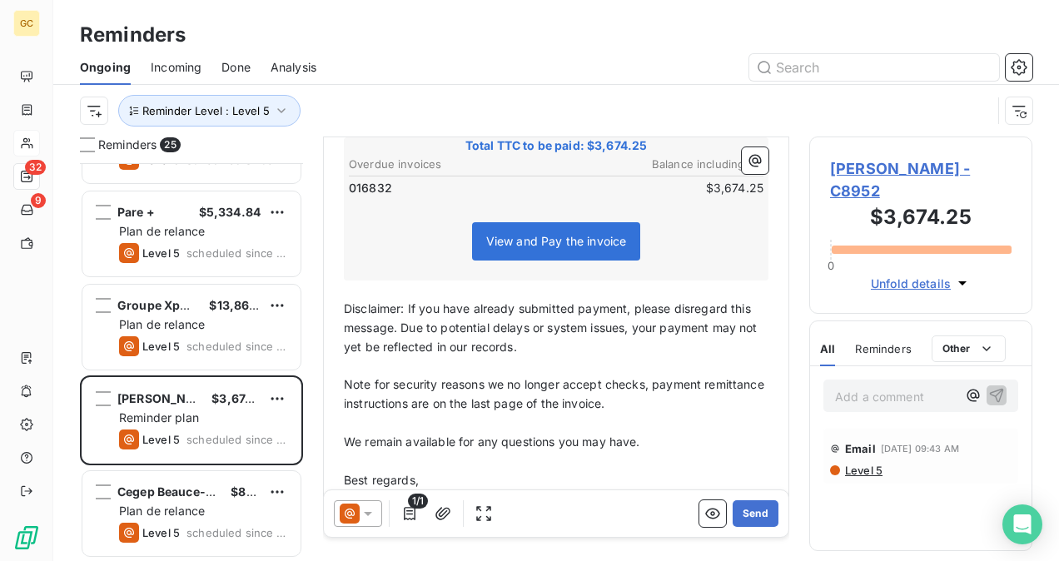
scroll to position [418, 0]
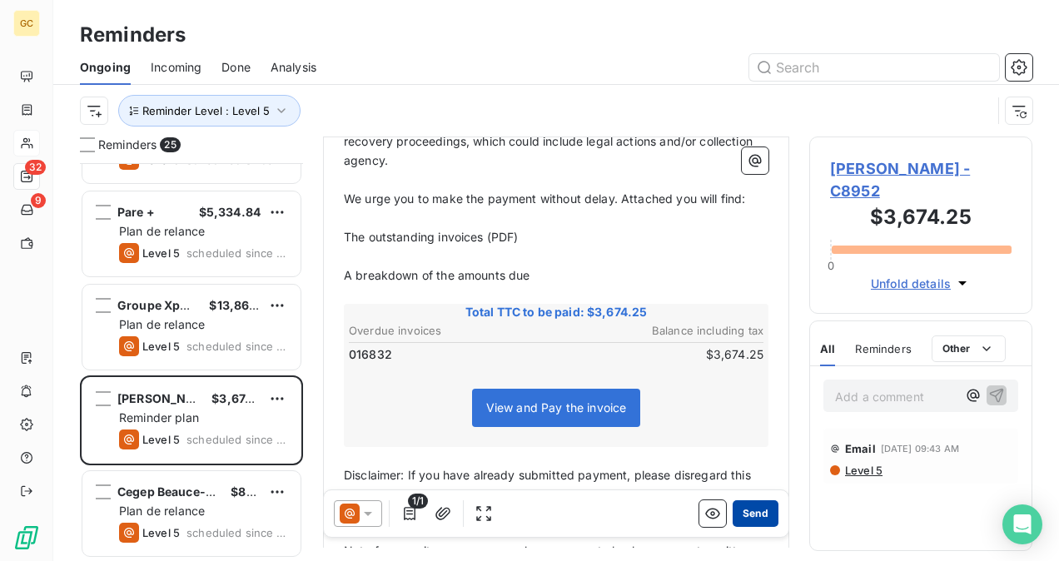
click at [752, 518] on button "Send" at bounding box center [756, 513] width 46 height 27
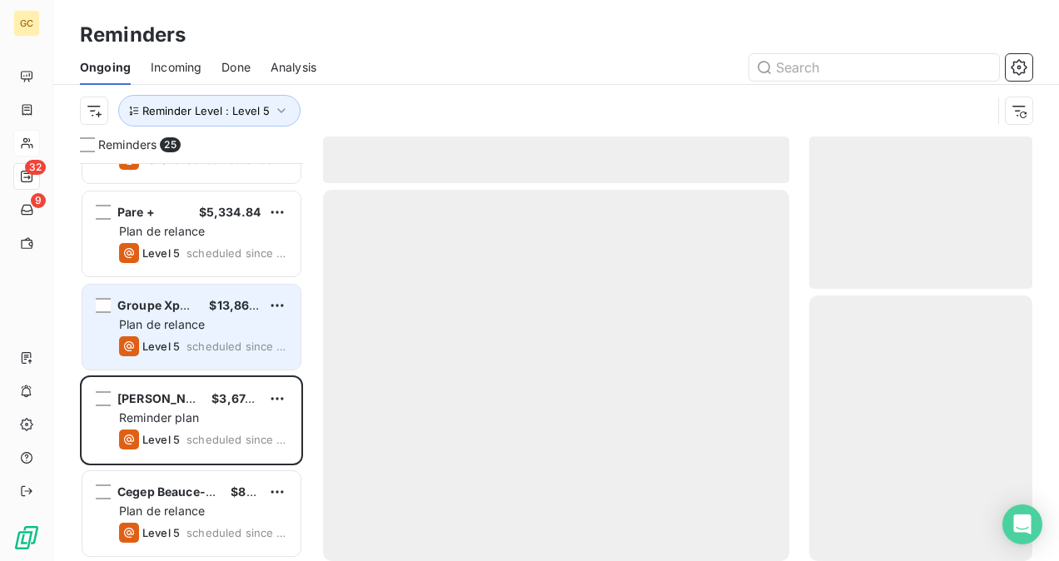
scroll to position [1840, 0]
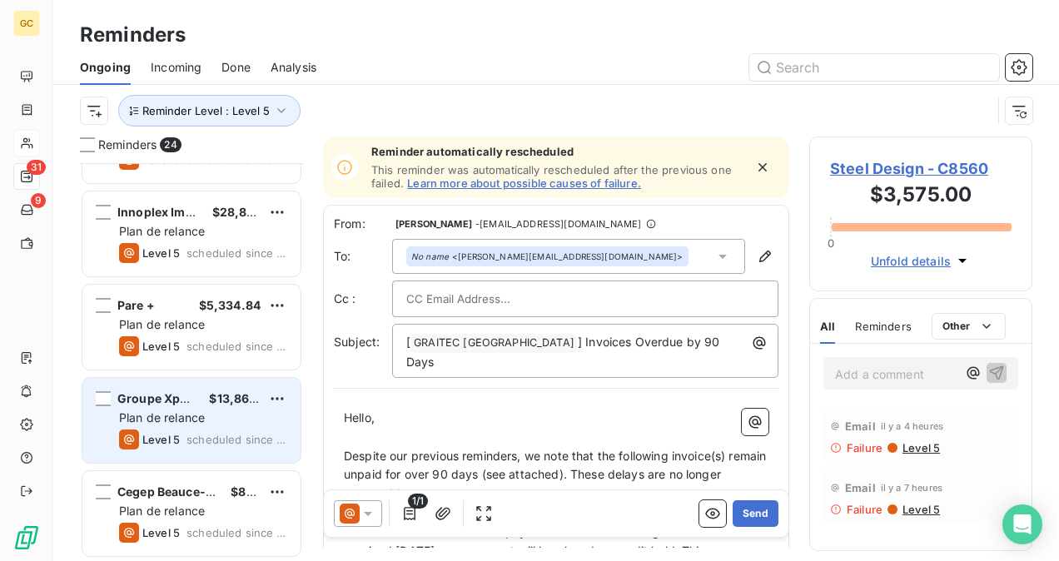
click at [213, 437] on span "scheduled since 3 days" at bounding box center [237, 439] width 101 height 13
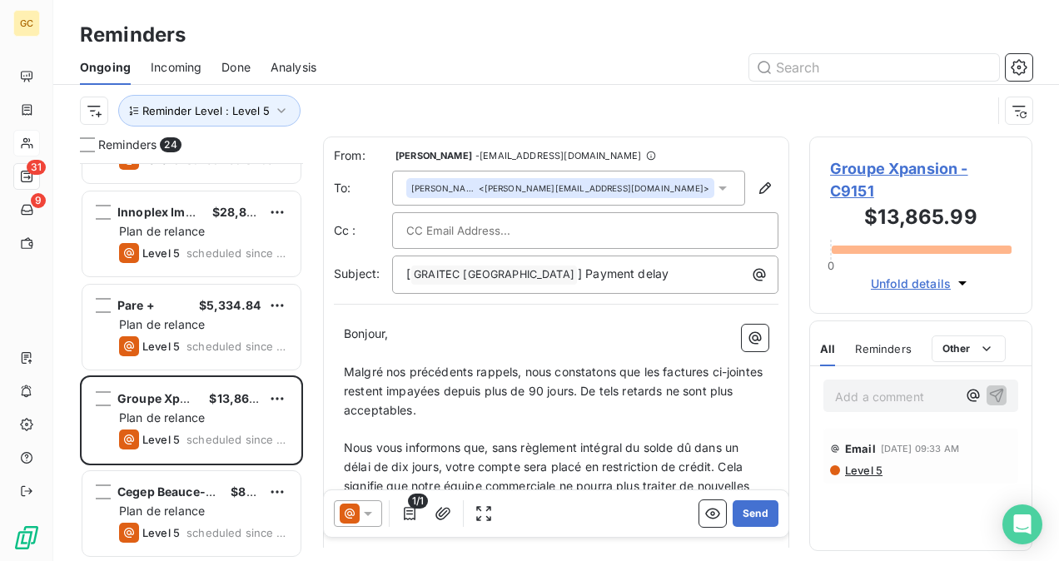
click at [849, 470] on span "Level 5" at bounding box center [862, 470] width 39 height 13
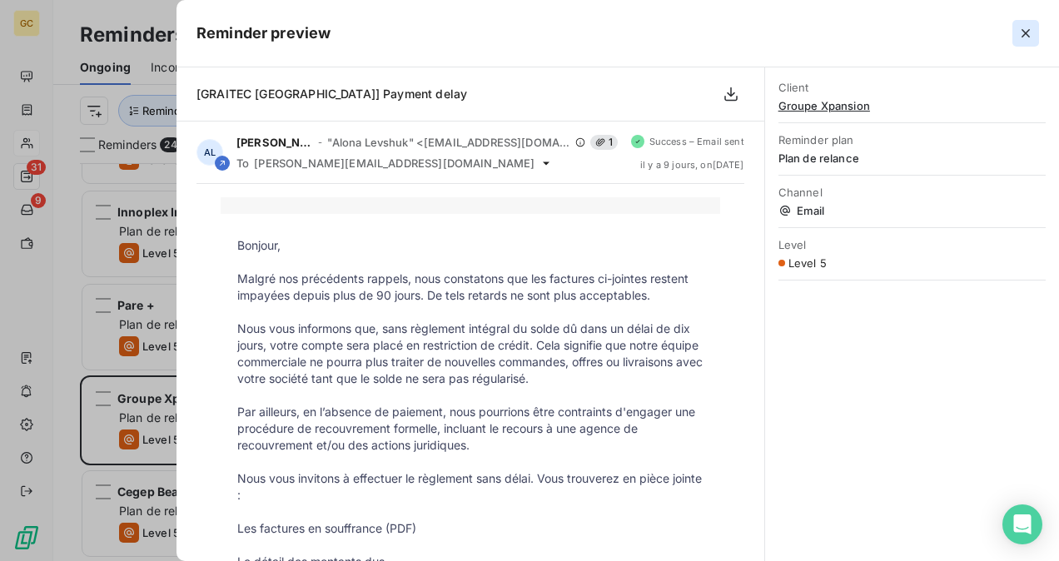
click at [1032, 32] on icon "button" at bounding box center [1026, 33] width 17 height 17
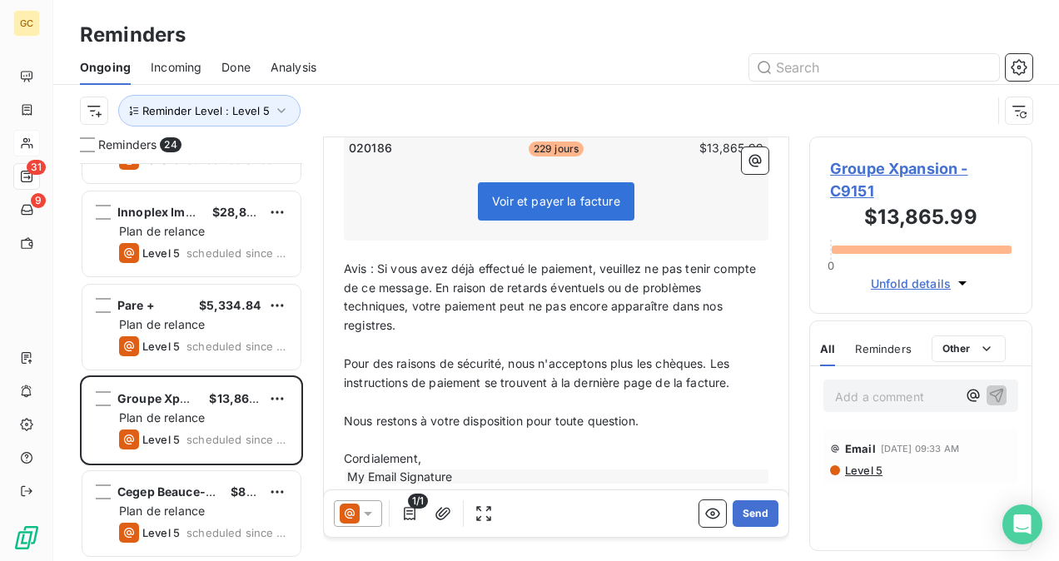
scroll to position [416, 0]
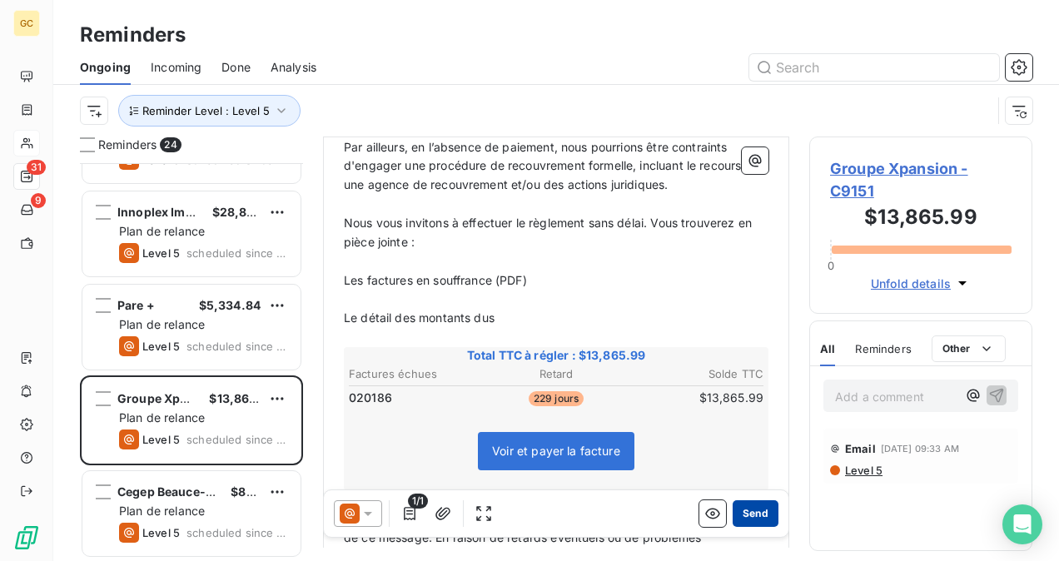
click at [749, 515] on button "Send" at bounding box center [756, 513] width 46 height 27
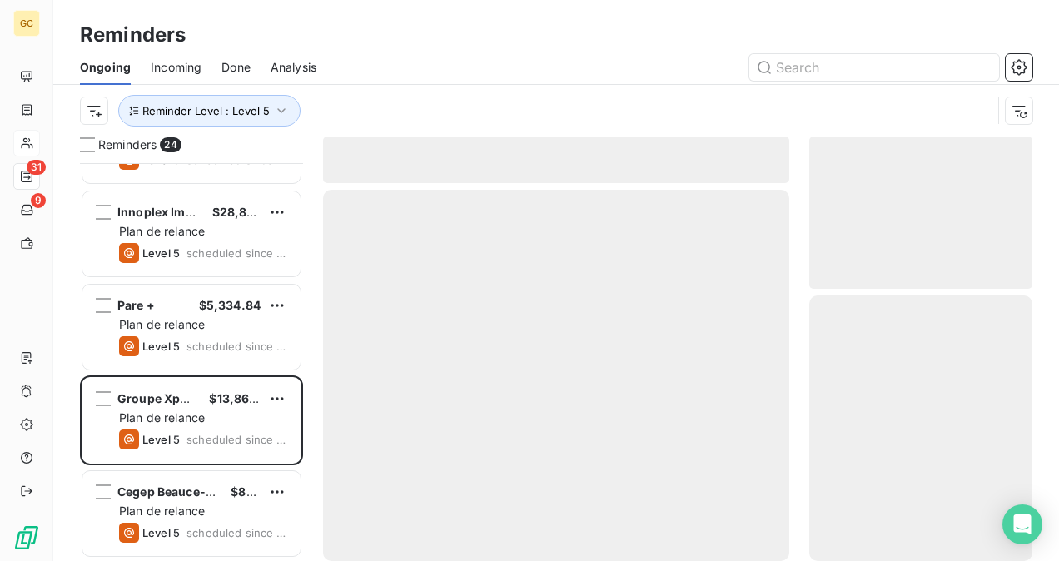
scroll to position [1747, 0]
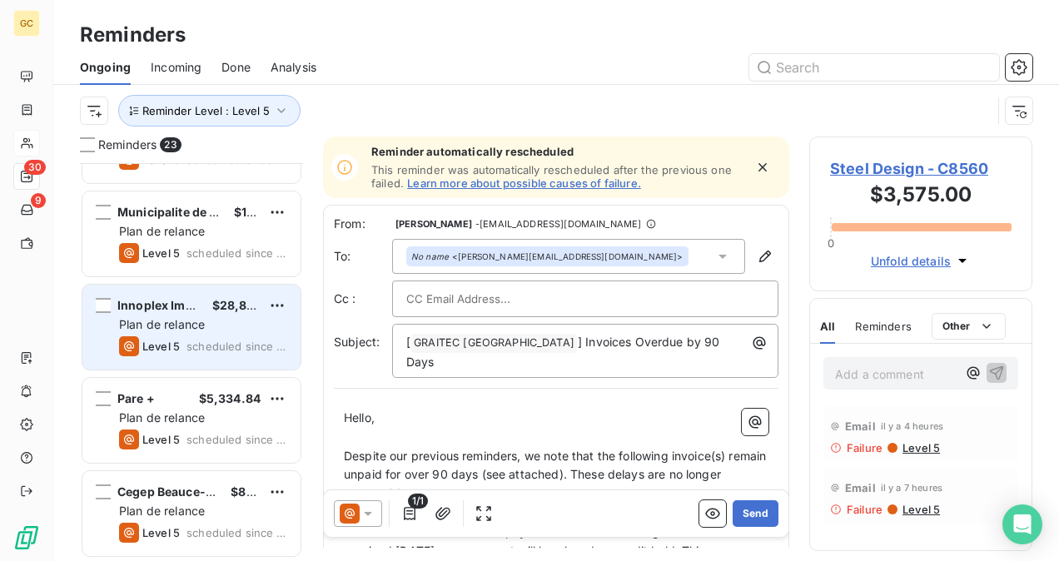
click at [221, 341] on span "scheduled since 3 days" at bounding box center [237, 346] width 101 height 13
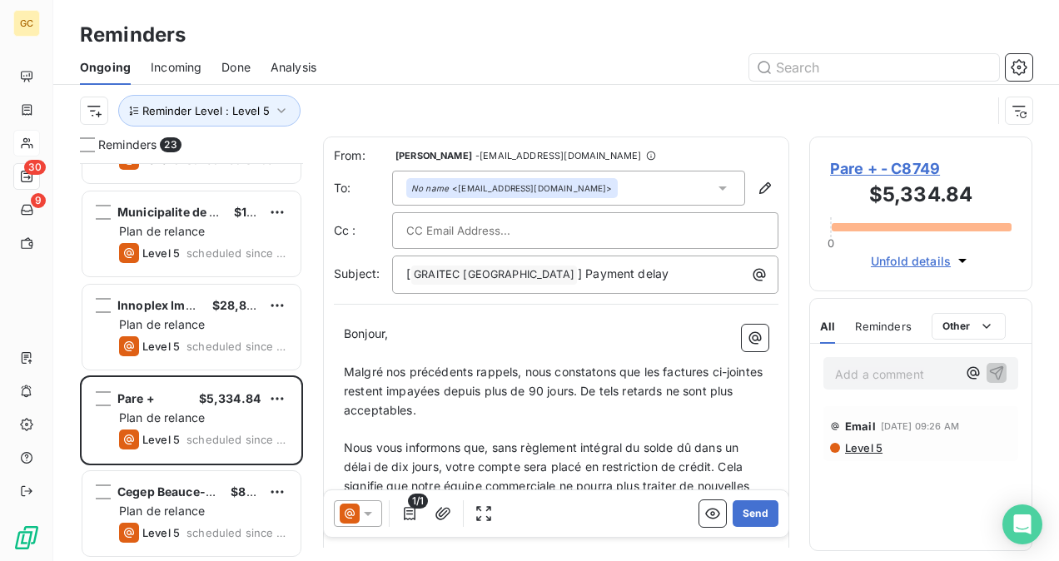
click at [863, 448] on span "Level 5" at bounding box center [862, 447] width 39 height 13
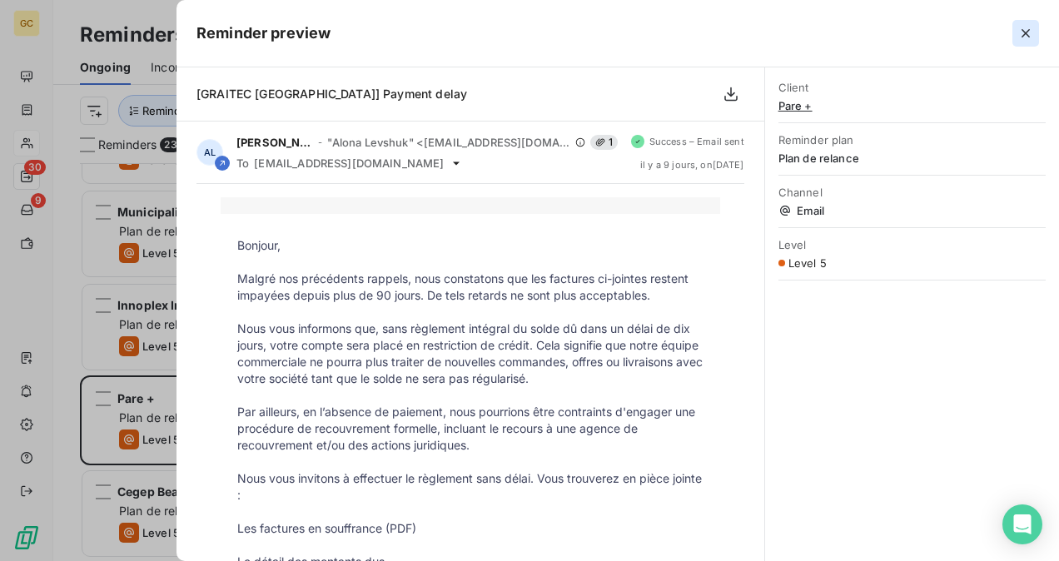
click at [1023, 32] on icon "button" at bounding box center [1026, 33] width 17 height 17
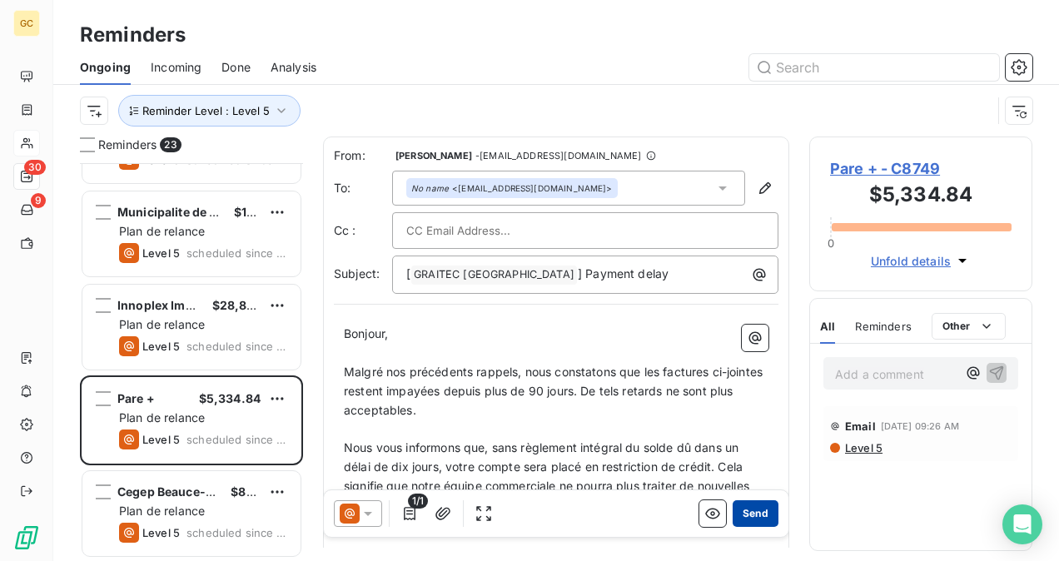
click at [749, 510] on button "Send" at bounding box center [756, 513] width 46 height 27
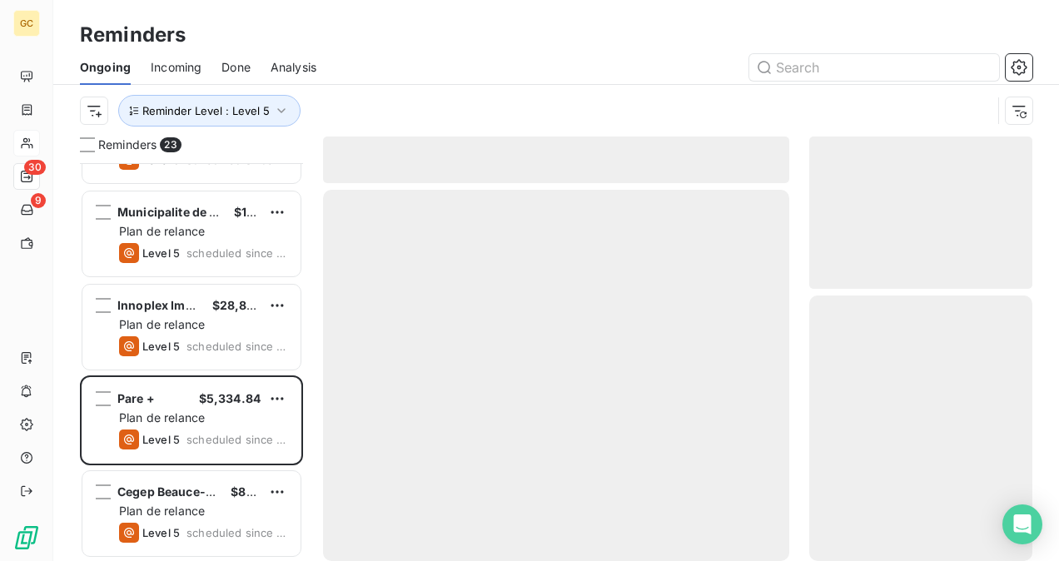
scroll to position [1654, 0]
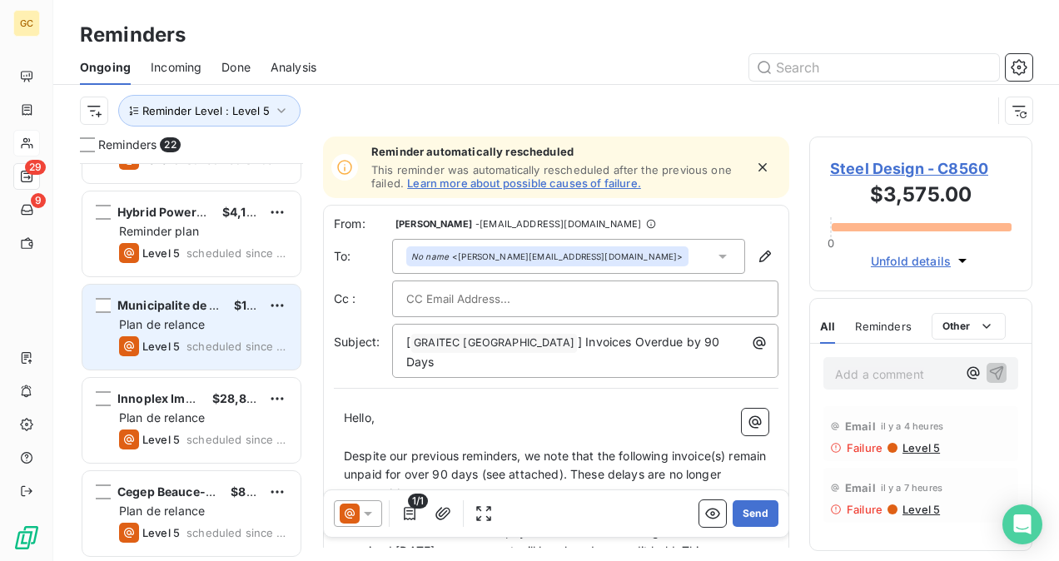
click at [214, 330] on div "Plan de relance" at bounding box center [203, 324] width 168 height 17
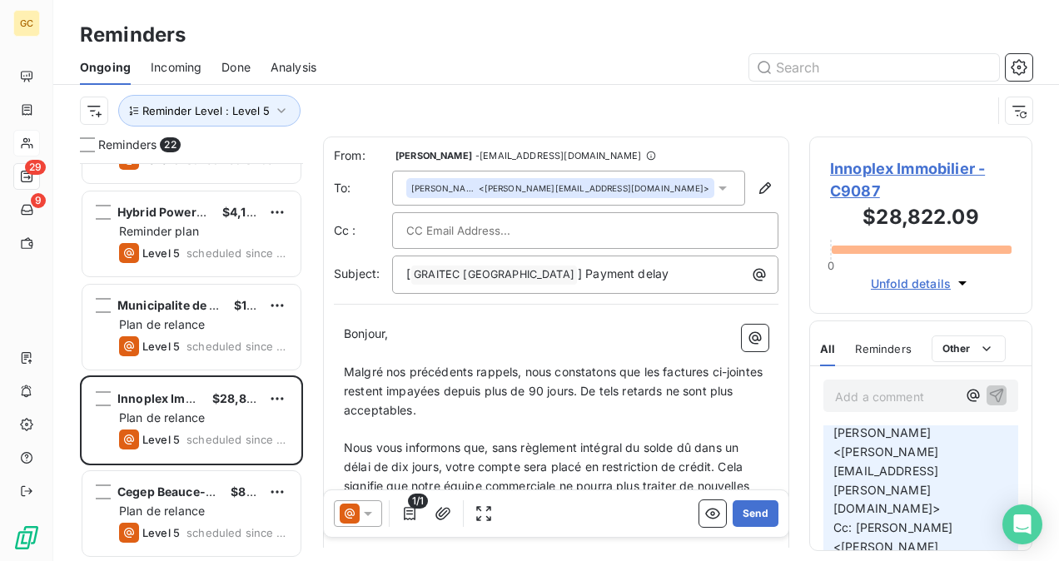
click at [857, 163] on span "Innoplex Immobilier - C9087" at bounding box center [921, 179] width 182 height 45
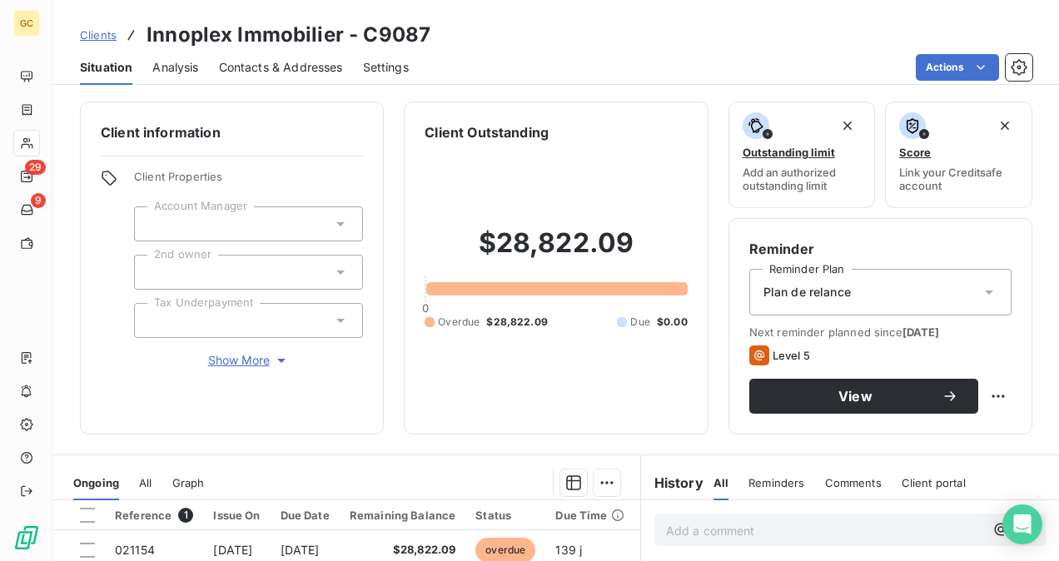
click at [863, 296] on div "Plan de relance" at bounding box center [880, 292] width 262 height 47
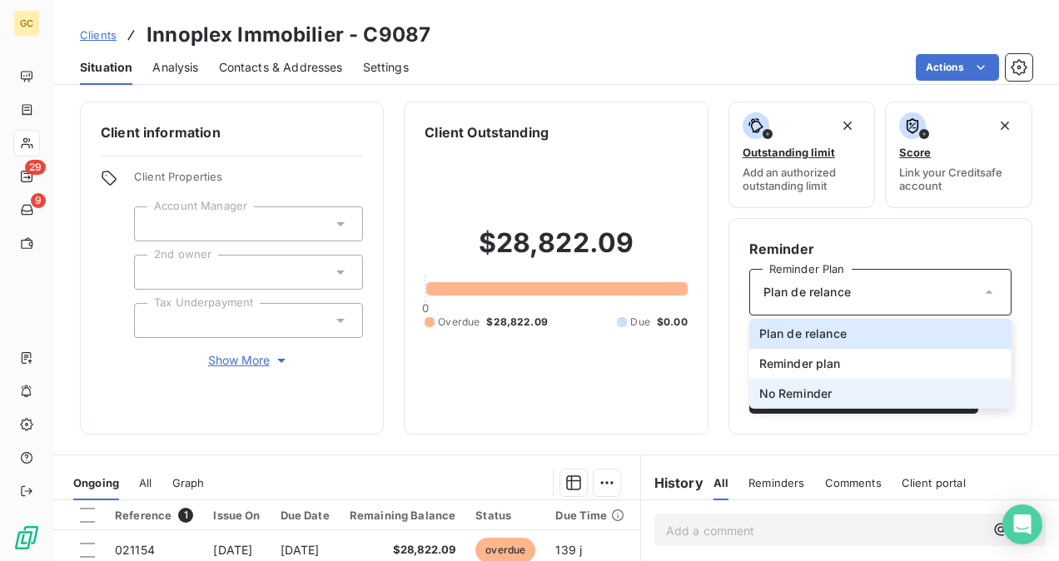
click at [844, 391] on li "No Reminder" at bounding box center [880, 394] width 262 height 30
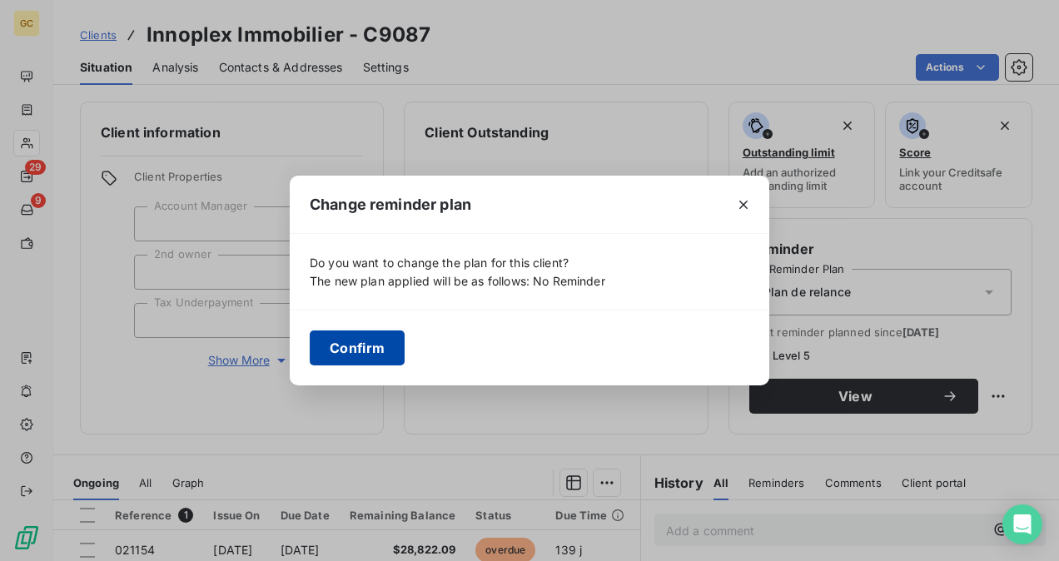
click at [360, 341] on button "Confirm" at bounding box center [357, 348] width 95 height 35
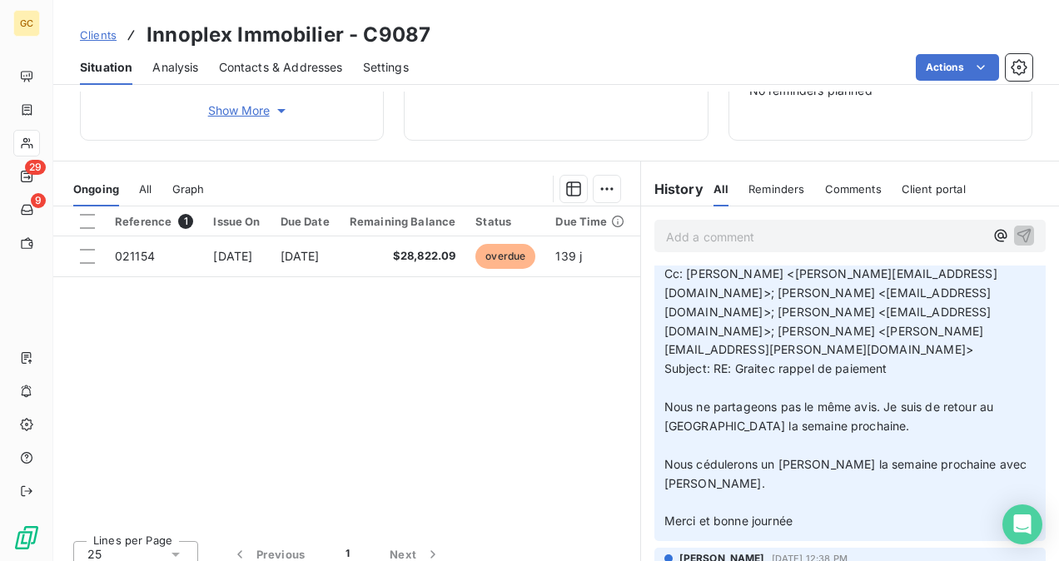
scroll to position [83, 0]
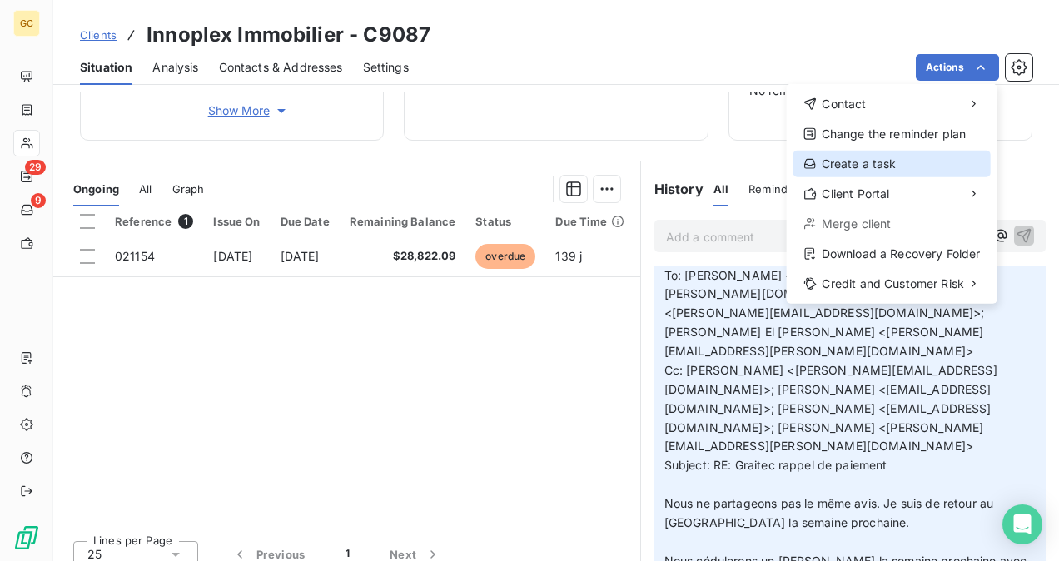
click at [908, 165] on div "Create a task" at bounding box center [892, 164] width 197 height 27
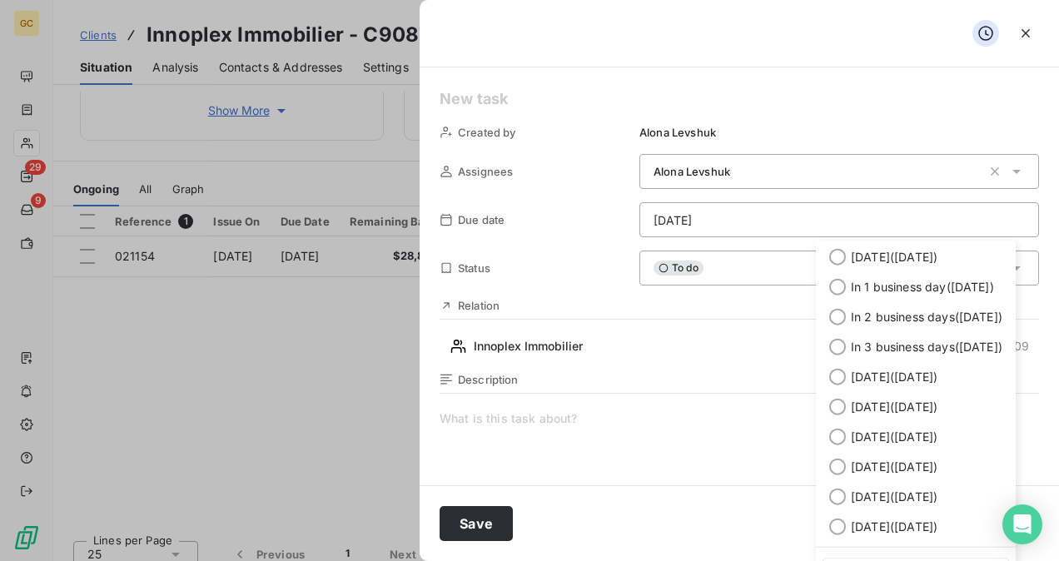
click at [937, 209] on html "GC 29 9 Clients Innoplex Immobilier - C9087 Situation Analysis Contacts & Addre…" at bounding box center [529, 280] width 1059 height 561
click at [858, 295] on span "In 1 business day ( [DATE] )" at bounding box center [922, 287] width 143 height 17
type input "[DATE]"
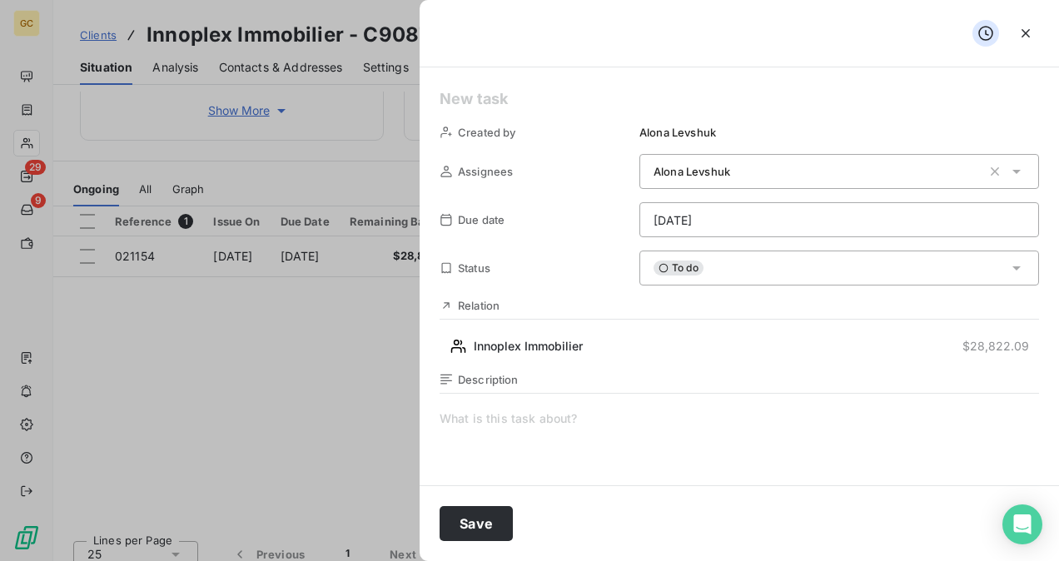
click at [539, 432] on span at bounding box center [740, 571] width 600 height 320
drag, startPoint x: 716, startPoint y: 407, endPoint x: 434, endPoint y: 413, distance: 282.3
click at [434, 413] on div "Created by [PERSON_NAME] Assignees [PERSON_NAME] Due date [DATE] Status To do R…" at bounding box center [739, 276] width 639 height 418
drag, startPoint x: 440, startPoint y: 418, endPoint x: 718, endPoint y: 405, distance: 278.4
click at [718, 405] on div "Description I have to contact with [PERSON_NAME] about this client" at bounding box center [740, 551] width 600 height 357
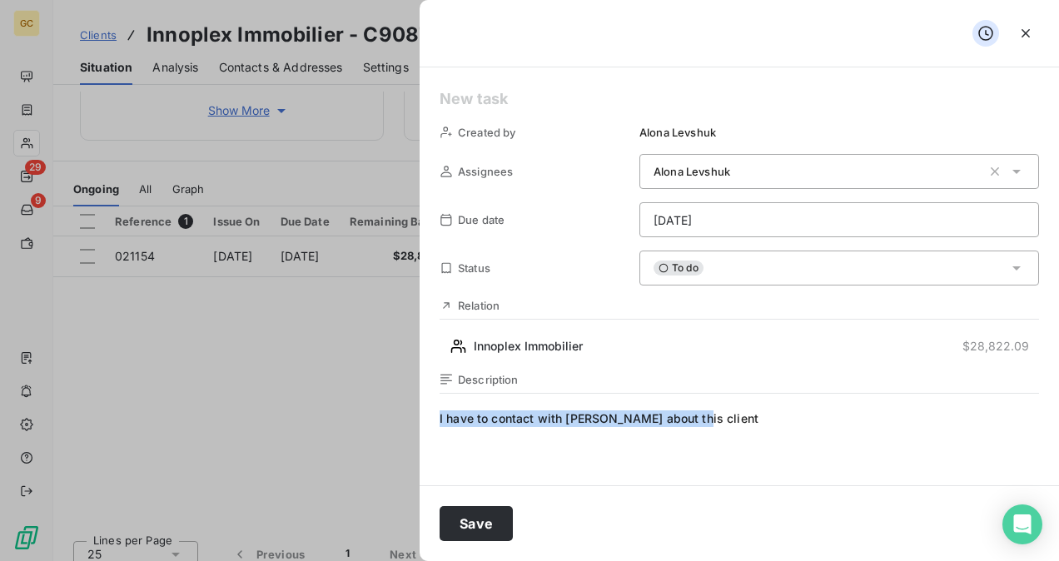
copy span "I have to contact with [PERSON_NAME] about this client"
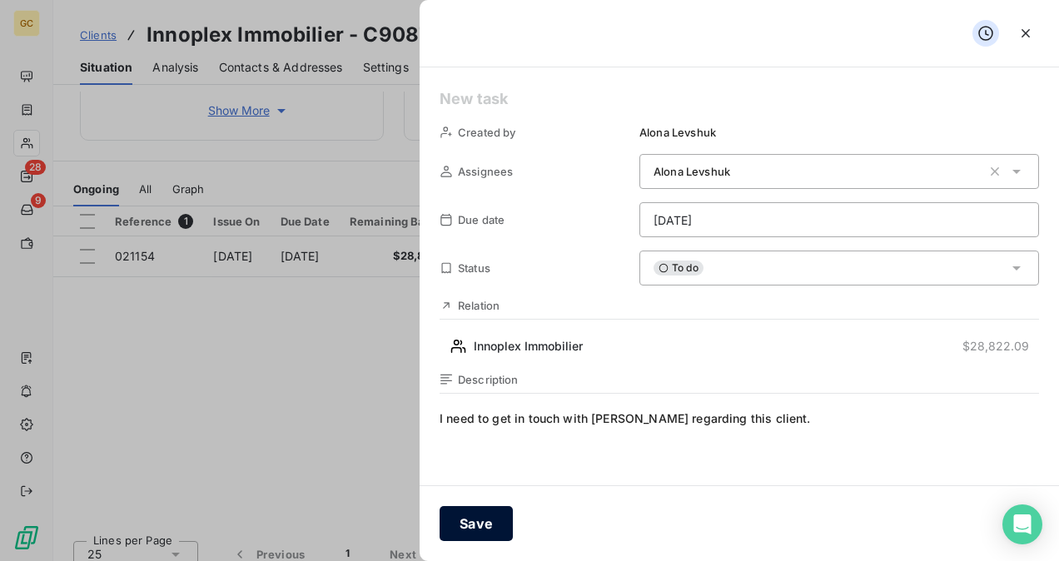
click at [465, 519] on button "Save" at bounding box center [476, 523] width 73 height 35
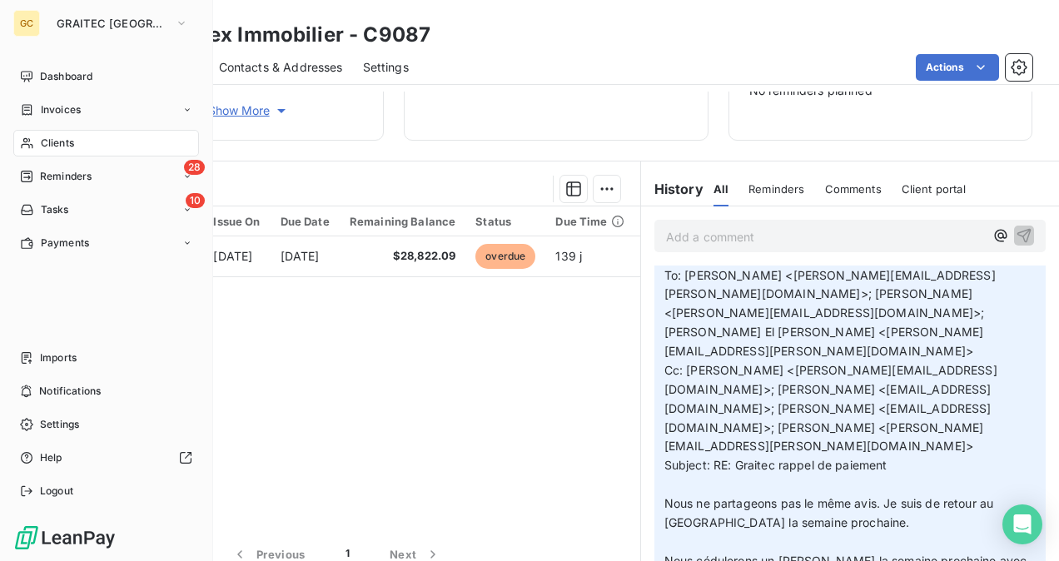
click at [59, 143] on span "Clients" at bounding box center [57, 143] width 33 height 15
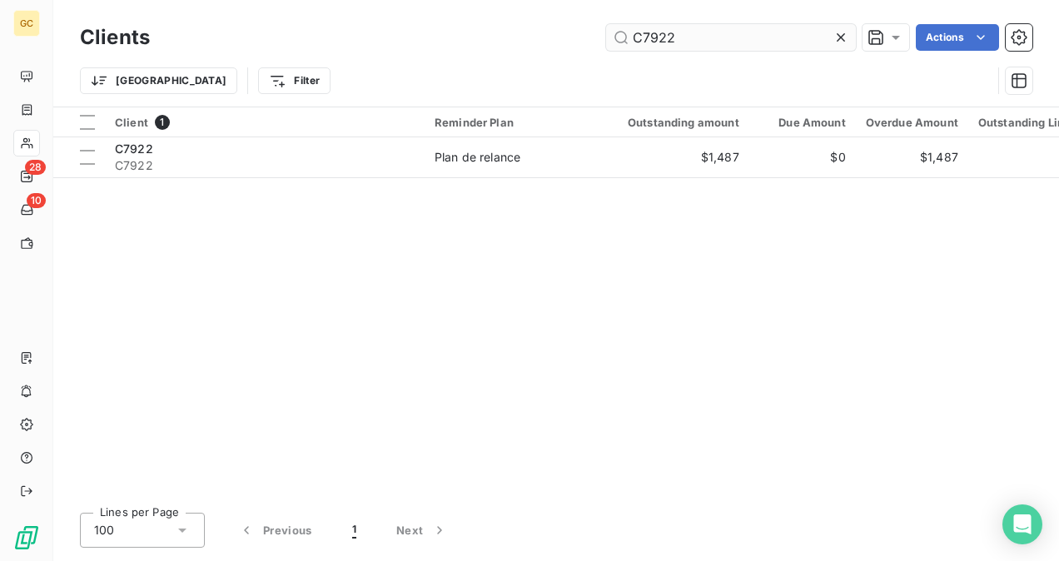
drag, startPoint x: 705, startPoint y: 35, endPoint x: 638, endPoint y: 32, distance: 67.5
click at [644, 32] on input "C7922" at bounding box center [731, 37] width 250 height 27
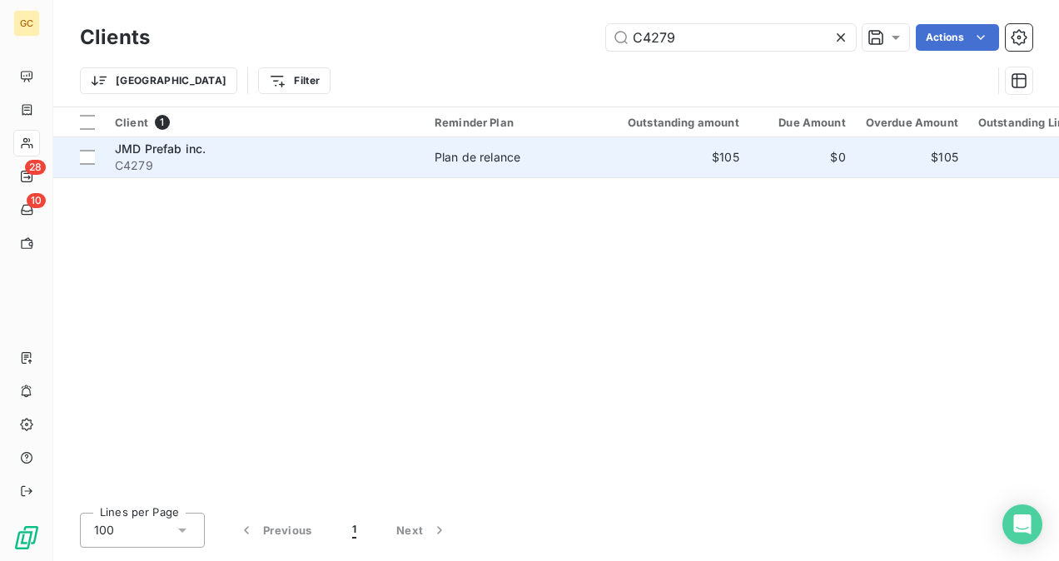
type input "C4279"
click at [298, 153] on div "JMD Prefab inc." at bounding box center [265, 149] width 300 height 17
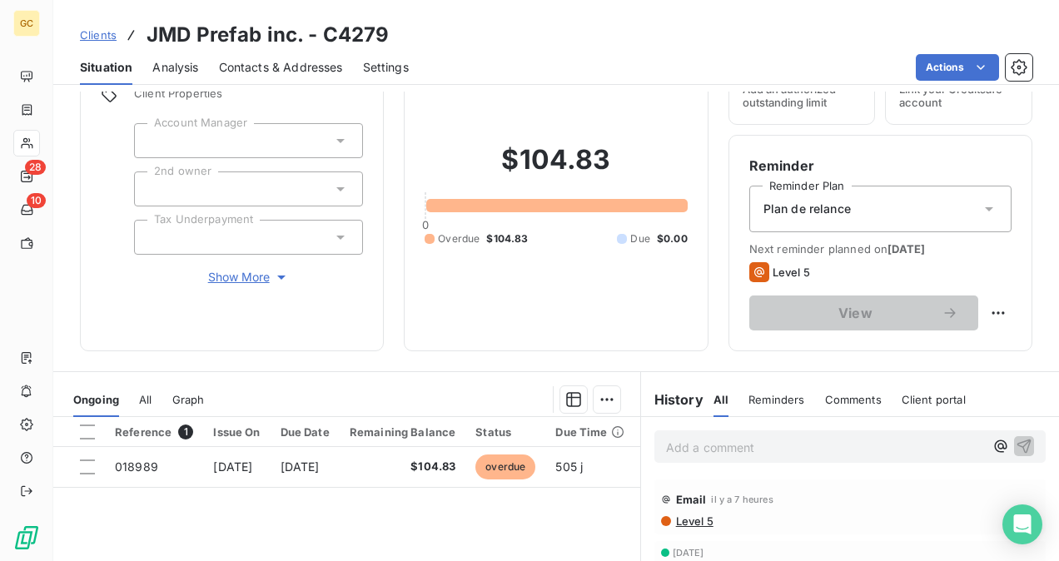
scroll to position [167, 0]
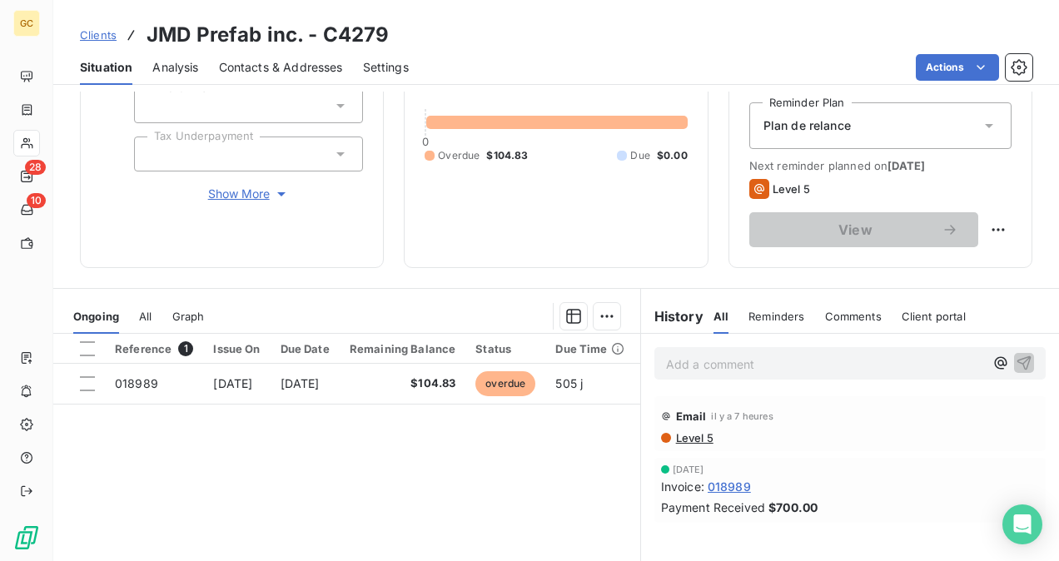
click at [689, 435] on span "Level 5" at bounding box center [693, 437] width 39 height 13
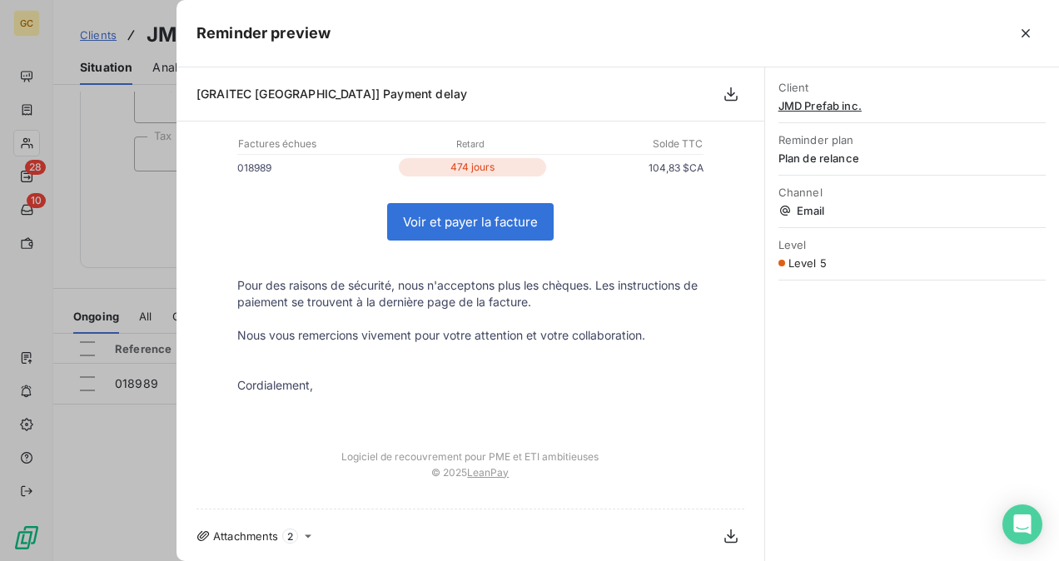
scroll to position [44, 0]
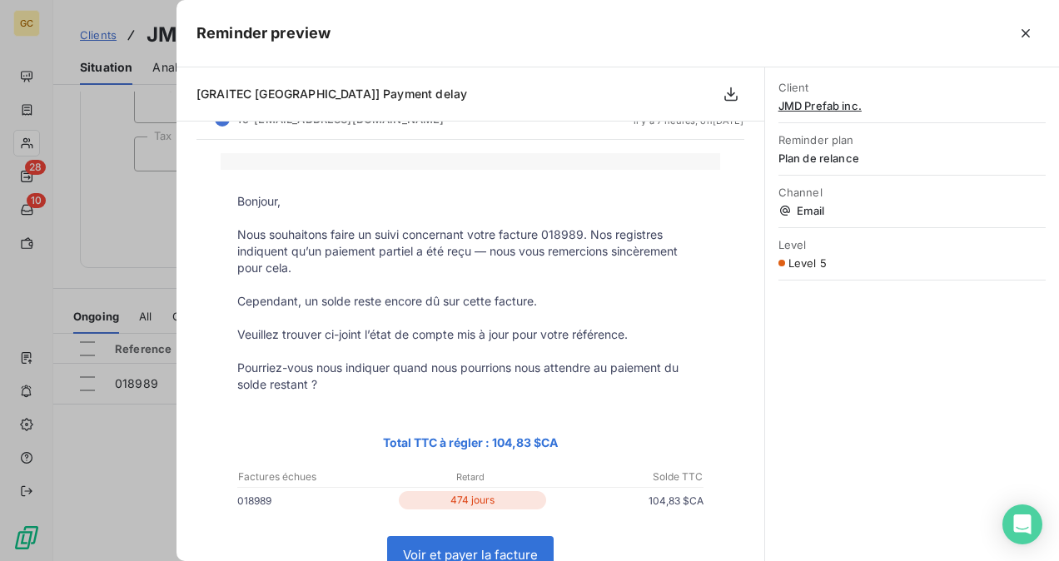
drag, startPoint x: 1033, startPoint y: 32, endPoint x: 974, endPoint y: 88, distance: 80.7
click at [1033, 32] on icon "button" at bounding box center [1026, 33] width 17 height 17
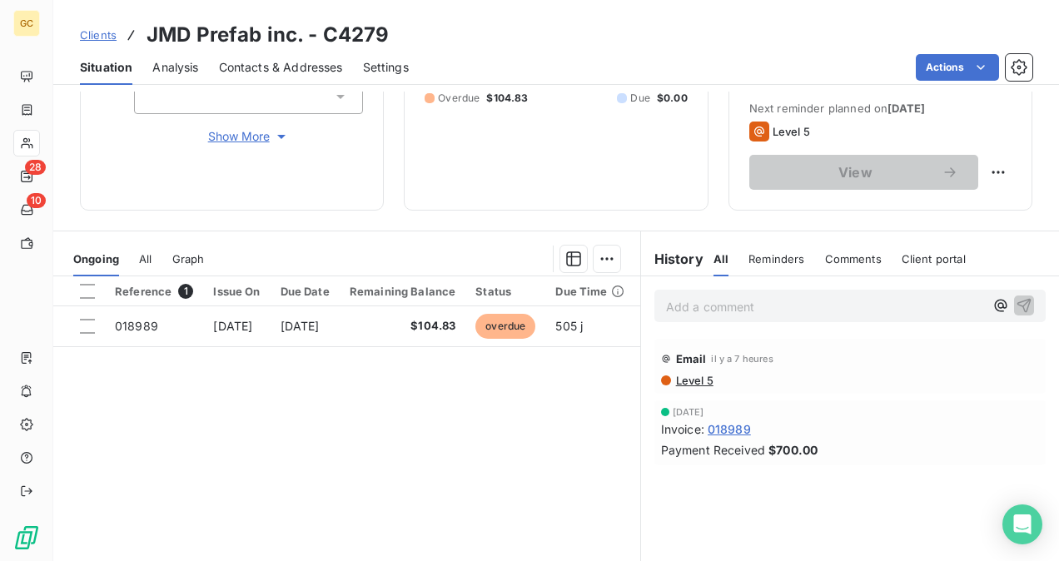
scroll to position [250, 0]
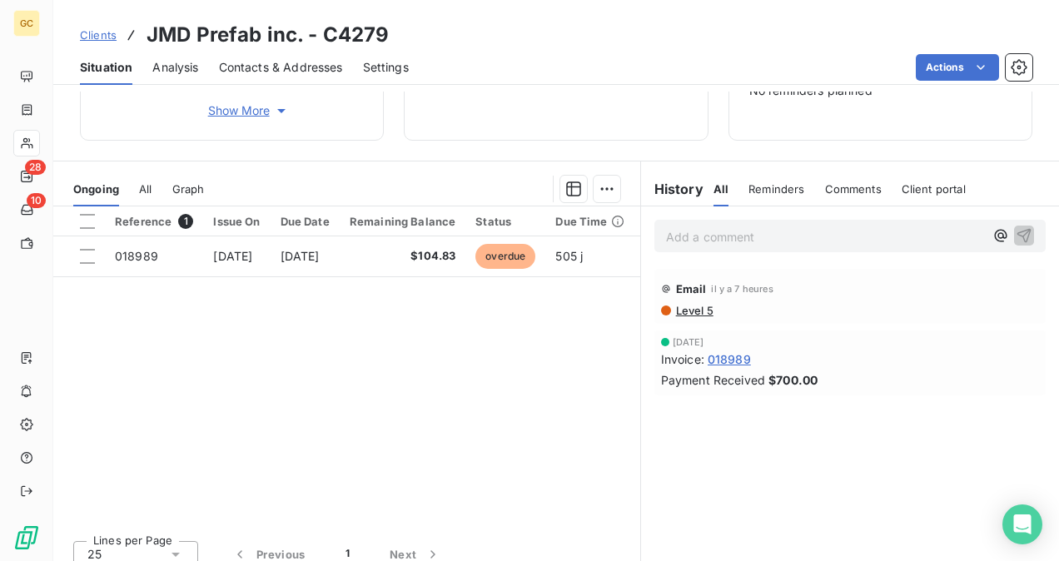
click at [695, 311] on span "Level 5" at bounding box center [693, 310] width 39 height 13
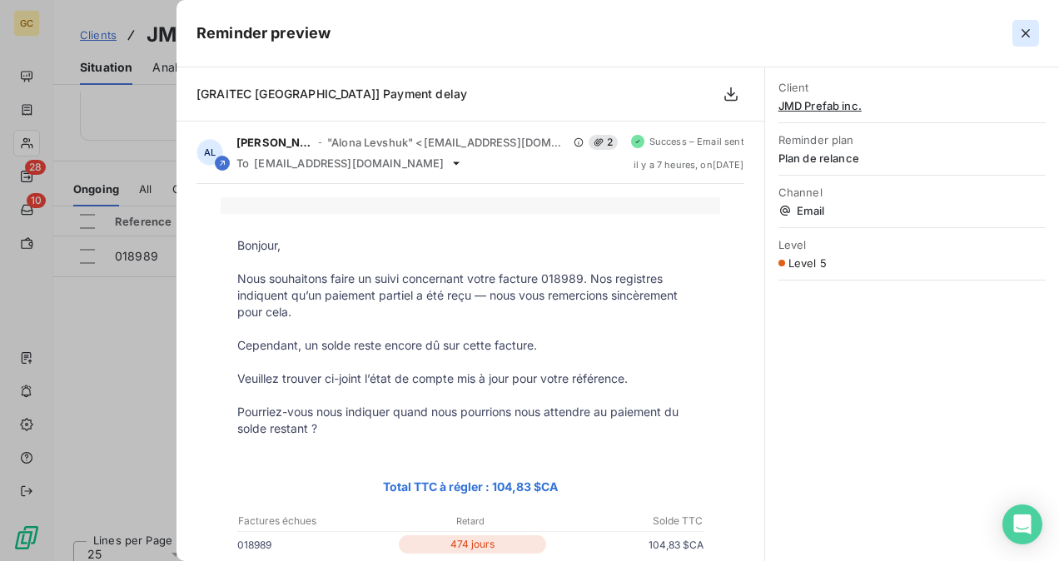
click at [1029, 37] on icon "button" at bounding box center [1026, 33] width 17 height 17
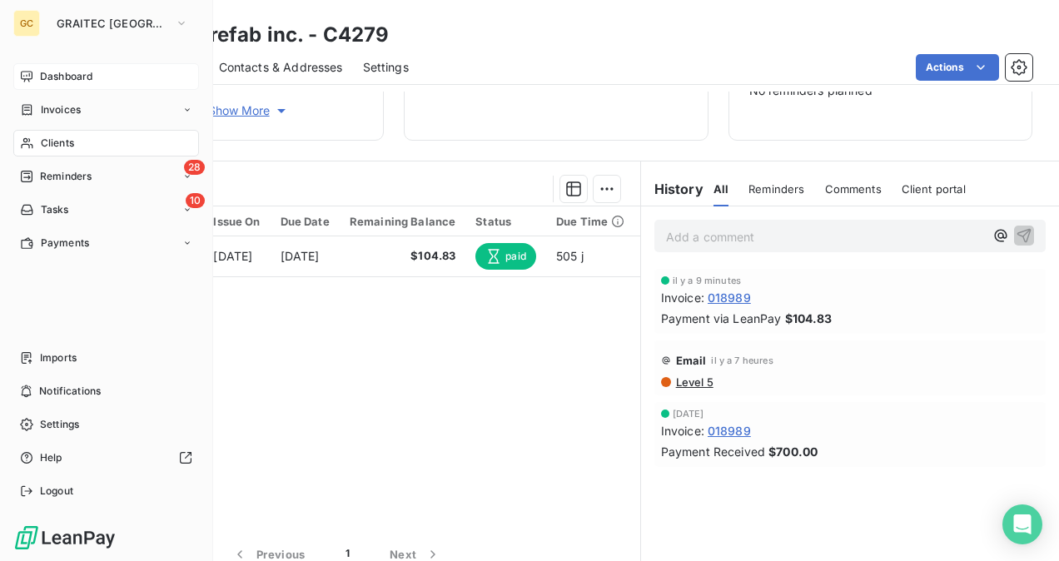
click at [65, 73] on span "Dashboard" at bounding box center [66, 76] width 52 height 15
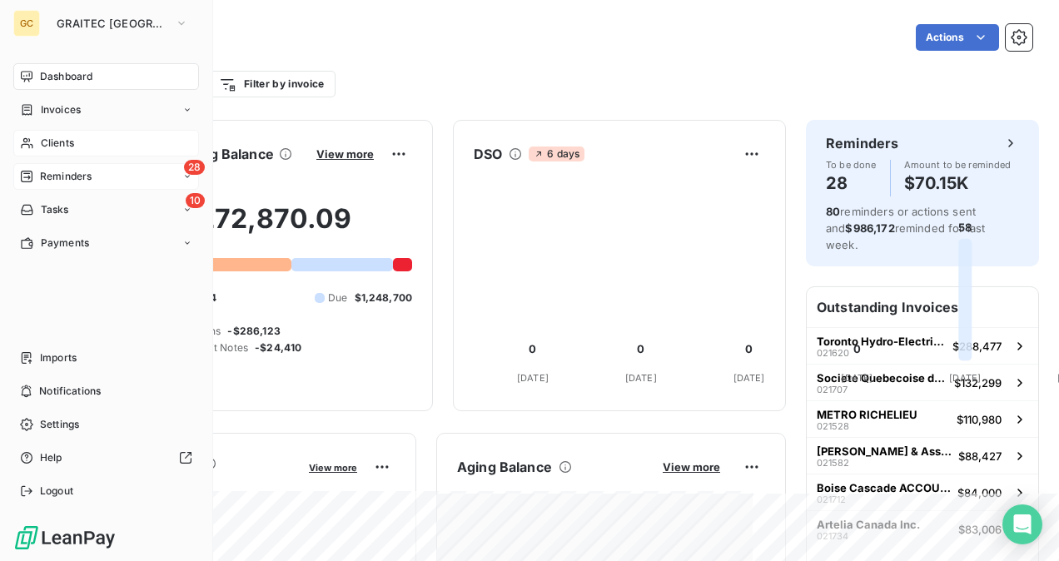
click at [92, 185] on div "28 Reminders" at bounding box center [106, 176] width 186 height 27
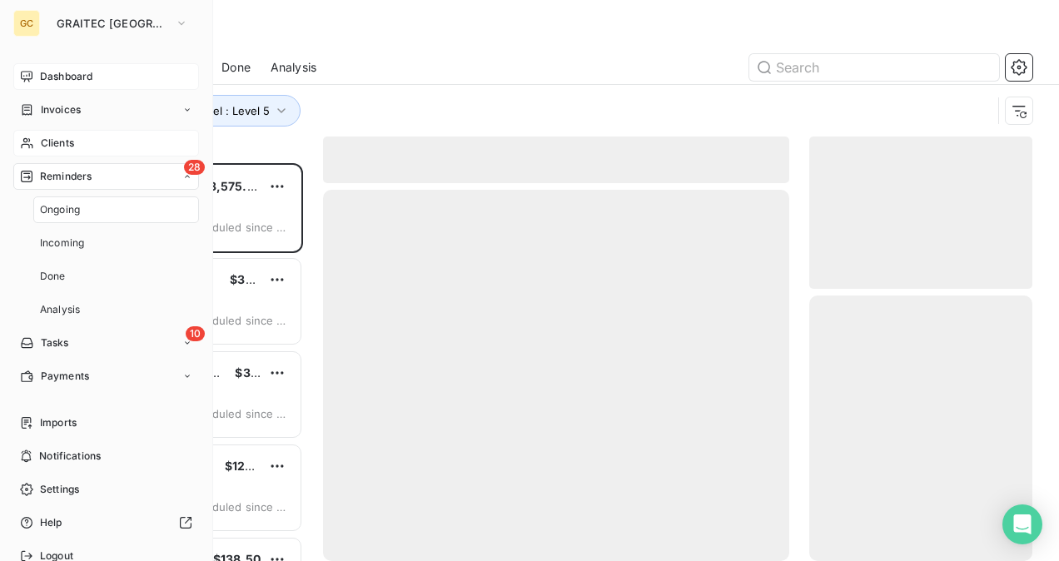
scroll to position [385, 210]
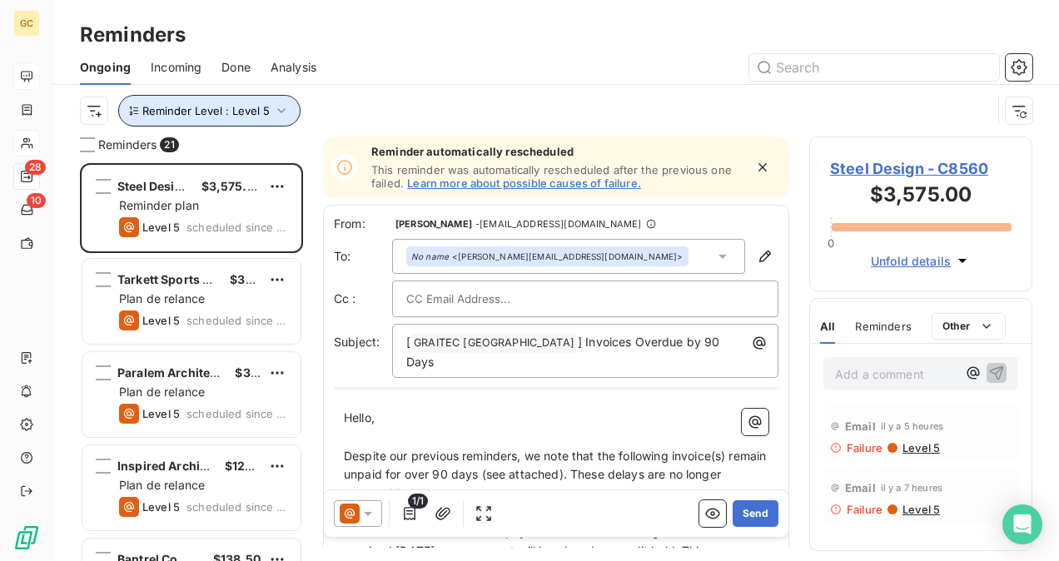
click at [279, 118] on icon "button" at bounding box center [281, 110] width 17 height 17
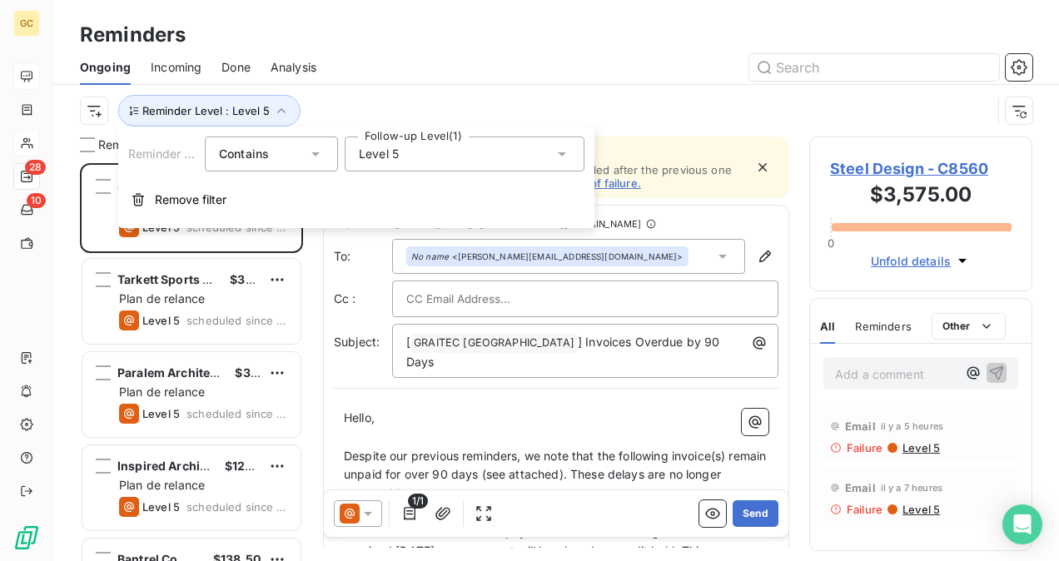
click at [413, 154] on div "Level 5" at bounding box center [465, 154] width 240 height 35
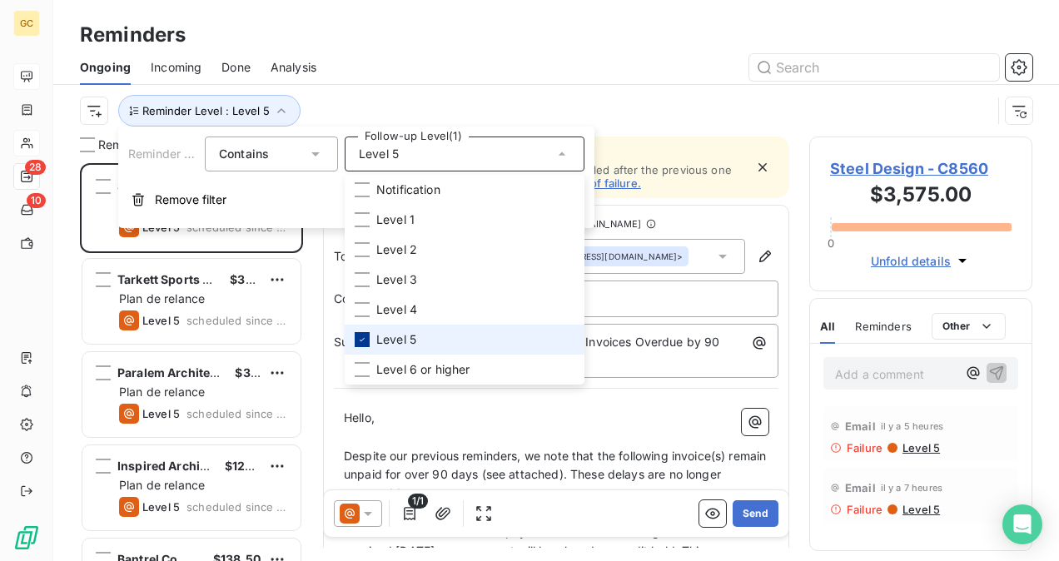
click at [366, 338] on icon at bounding box center [362, 340] width 10 height 10
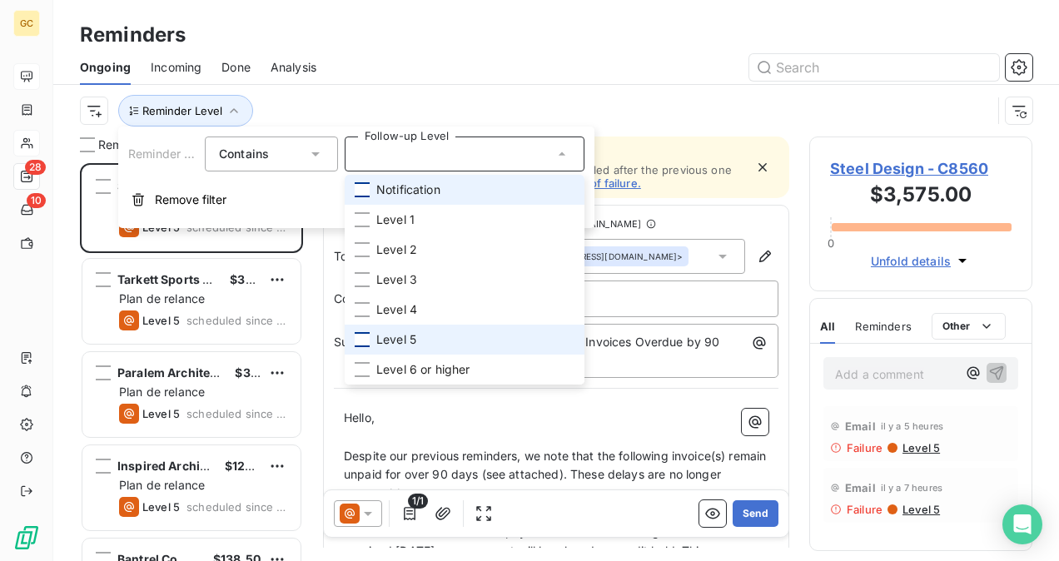
click at [365, 193] on div at bounding box center [362, 189] width 15 height 15
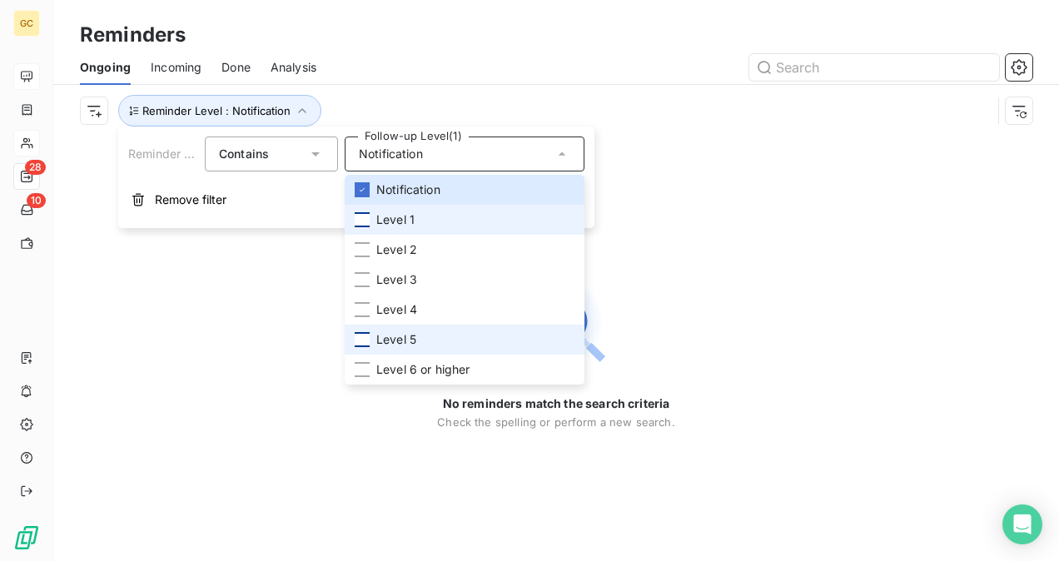
click at [361, 221] on div at bounding box center [362, 219] width 15 height 15
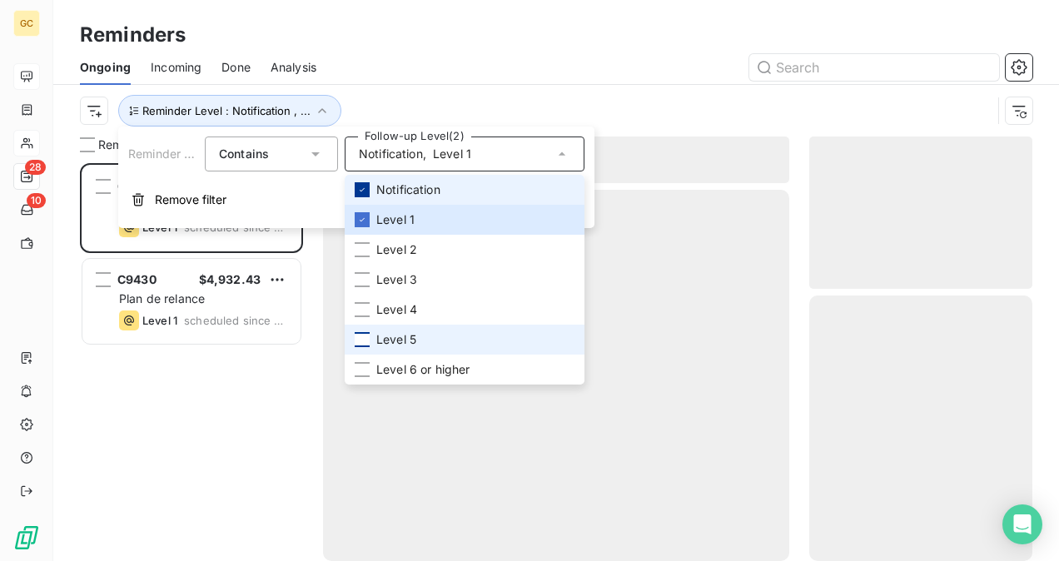
click at [362, 191] on icon at bounding box center [362, 190] width 10 height 10
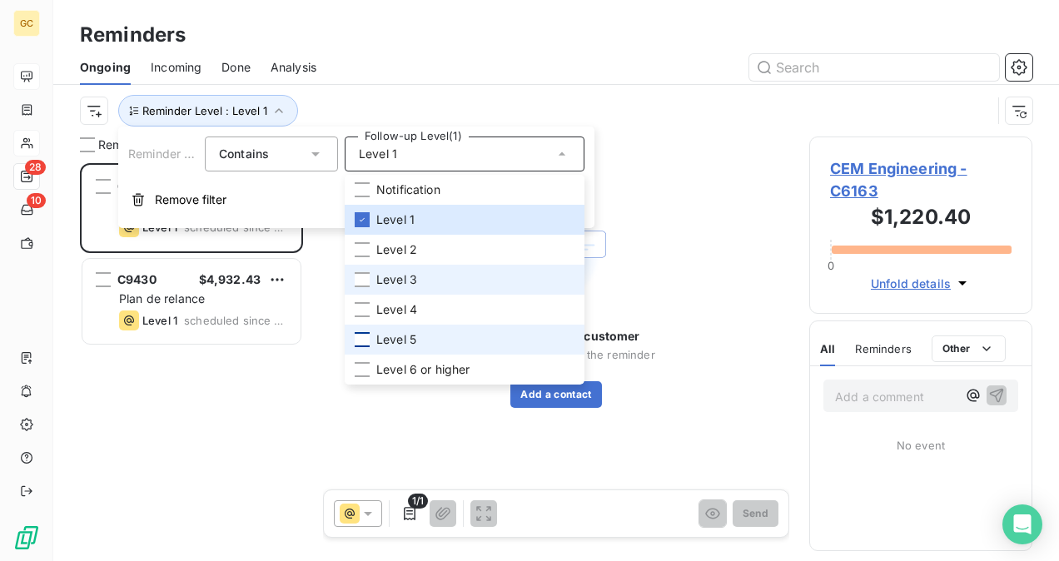
scroll to position [385, 210]
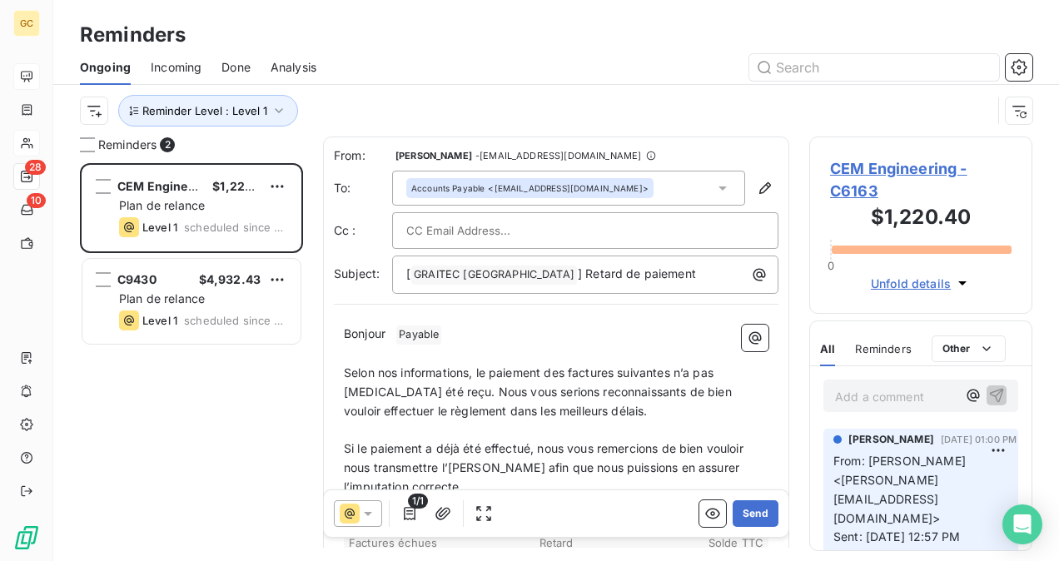
click at [686, 115] on div "Reminder Level : Level 1" at bounding box center [536, 111] width 912 height 32
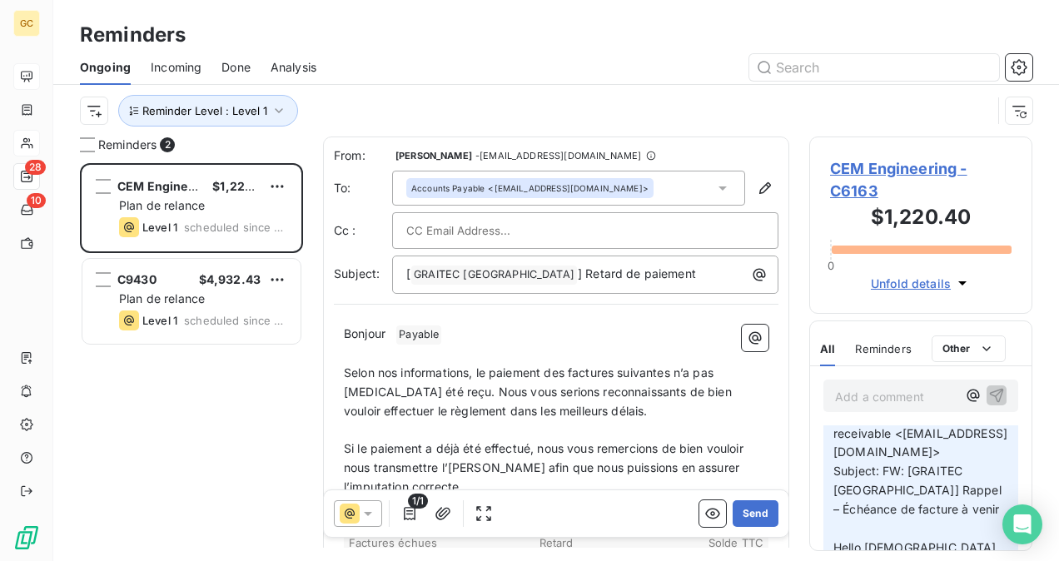
scroll to position [416, 0]
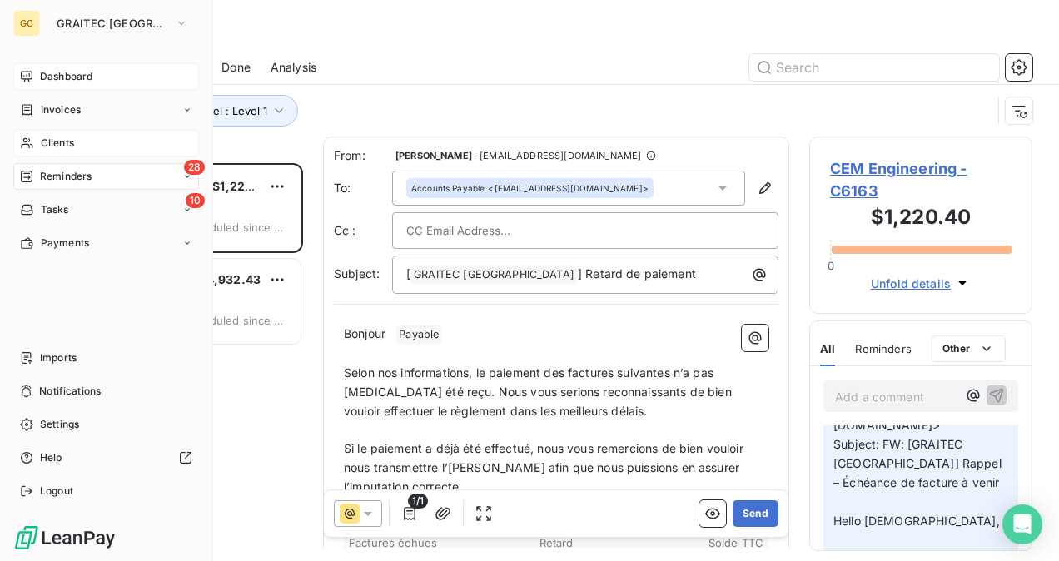
click at [59, 142] on span "Clients" at bounding box center [57, 143] width 33 height 15
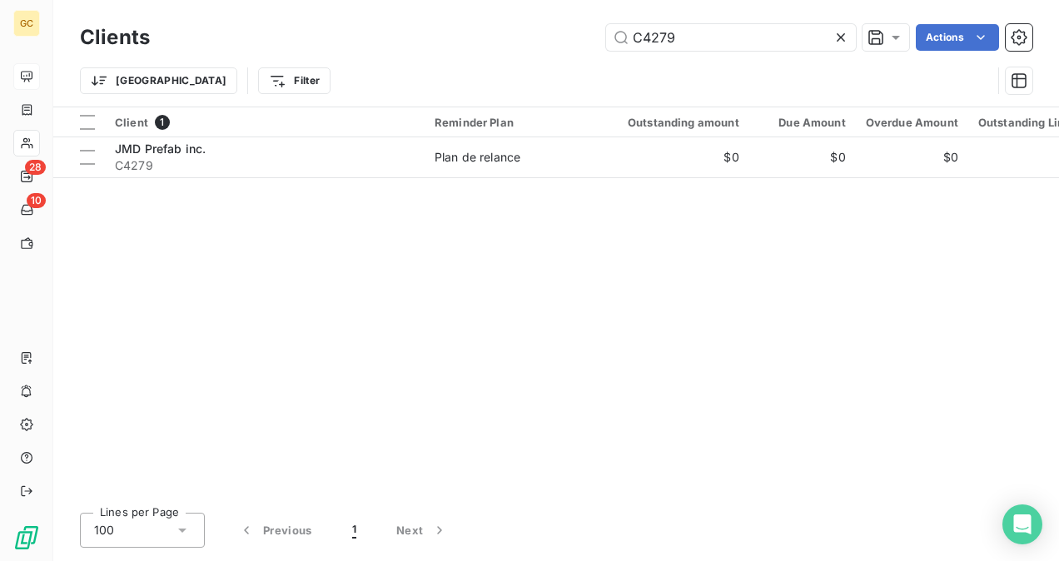
drag, startPoint x: 714, startPoint y: 30, endPoint x: 601, endPoint y: 44, distance: 114.1
click at [601, 44] on div "C4279 Actions" at bounding box center [601, 37] width 863 height 27
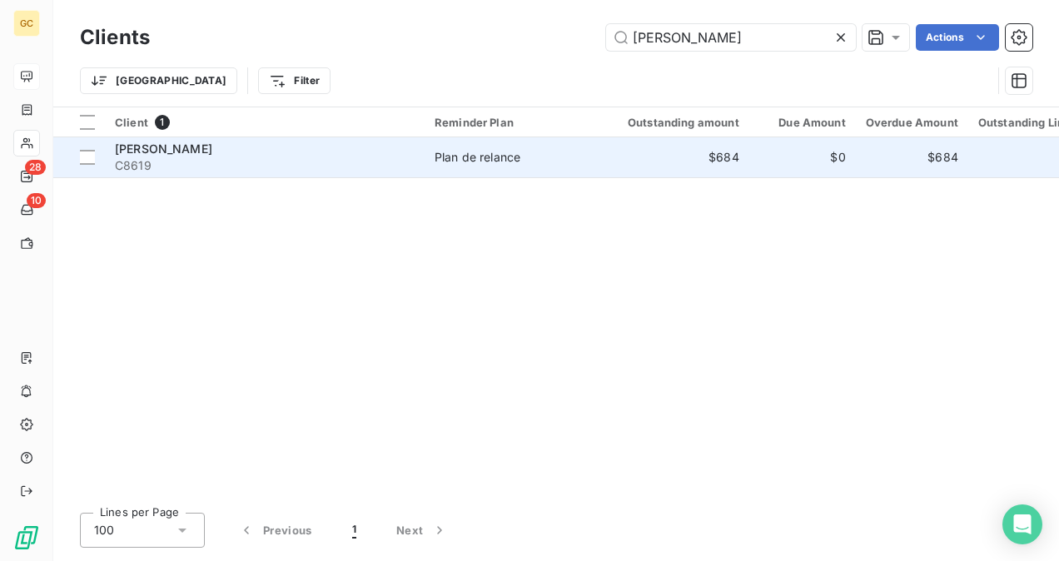
type input "[PERSON_NAME]"
click at [207, 169] on span "C8619" at bounding box center [265, 165] width 300 height 17
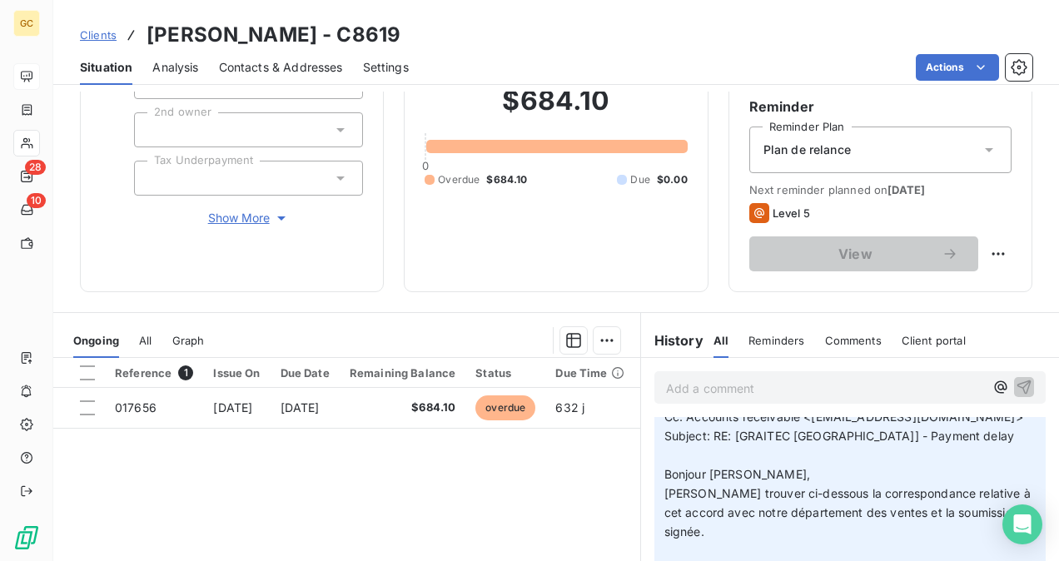
scroll to position [167, 0]
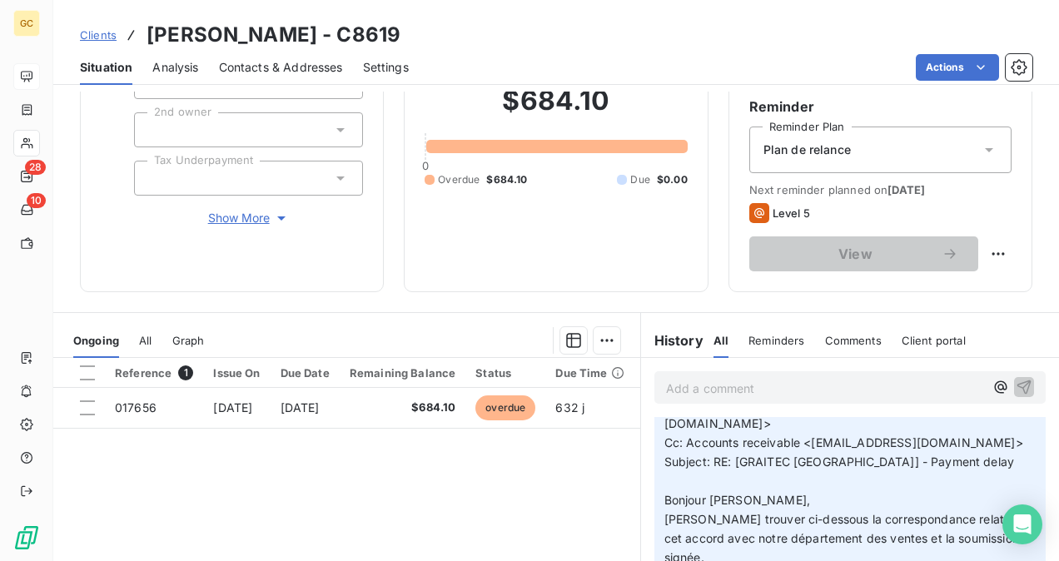
click at [708, 391] on p "Add a comment ﻿" at bounding box center [825, 388] width 318 height 21
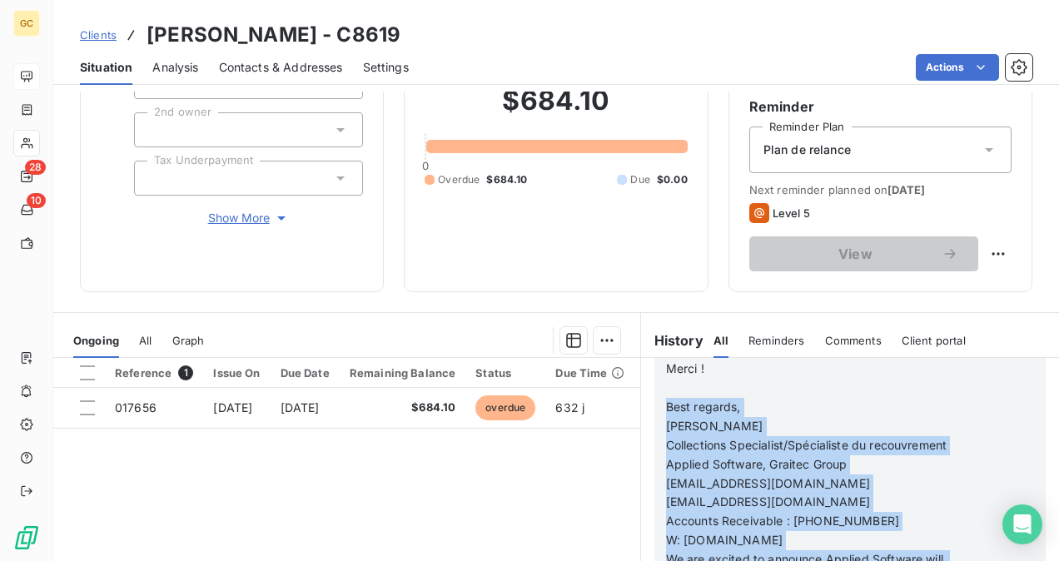
scroll to position [1129, 0]
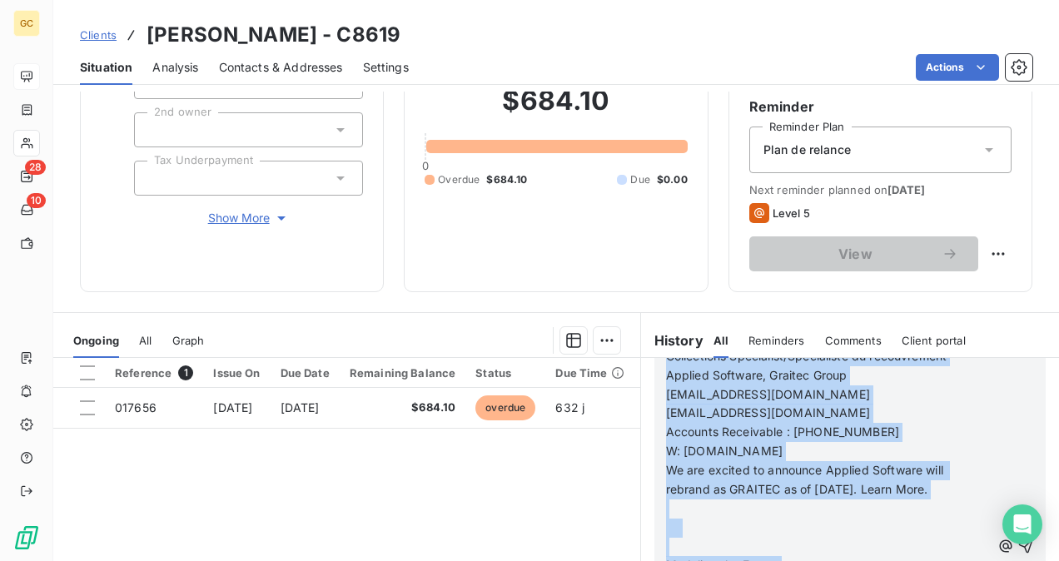
drag, startPoint x: 659, startPoint y: 404, endPoint x: 825, endPoint y: 501, distance: 192.2
click at [825, 501] on div "From: [PERSON_NAME] Sent: [DATE] 4:13 PM To: [PERSON_NAME] <[EMAIL_ADDRESS][PER…" at bounding box center [828, 547] width 325 height 1086
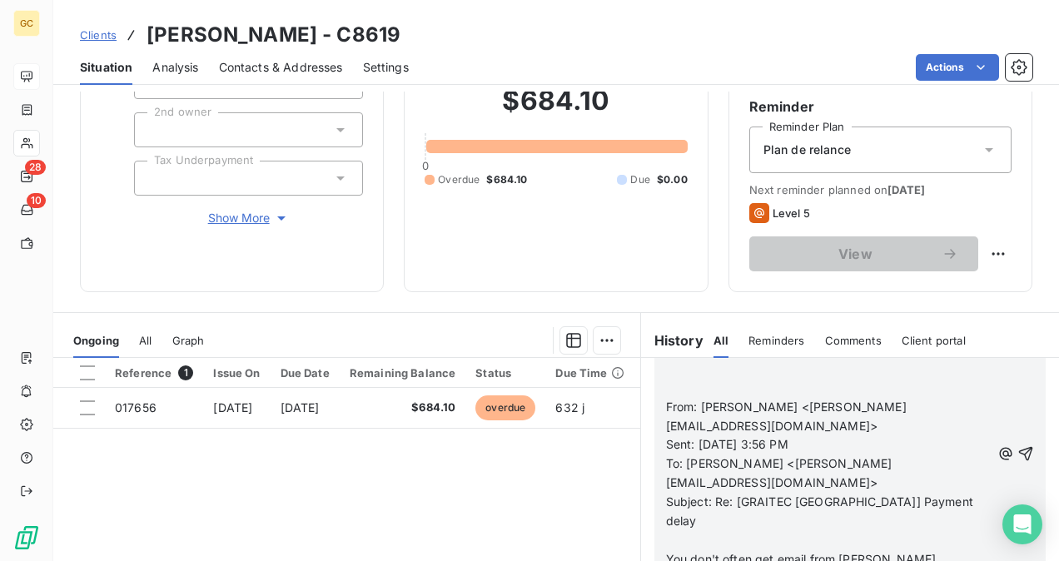
scroll to position [1166, 0]
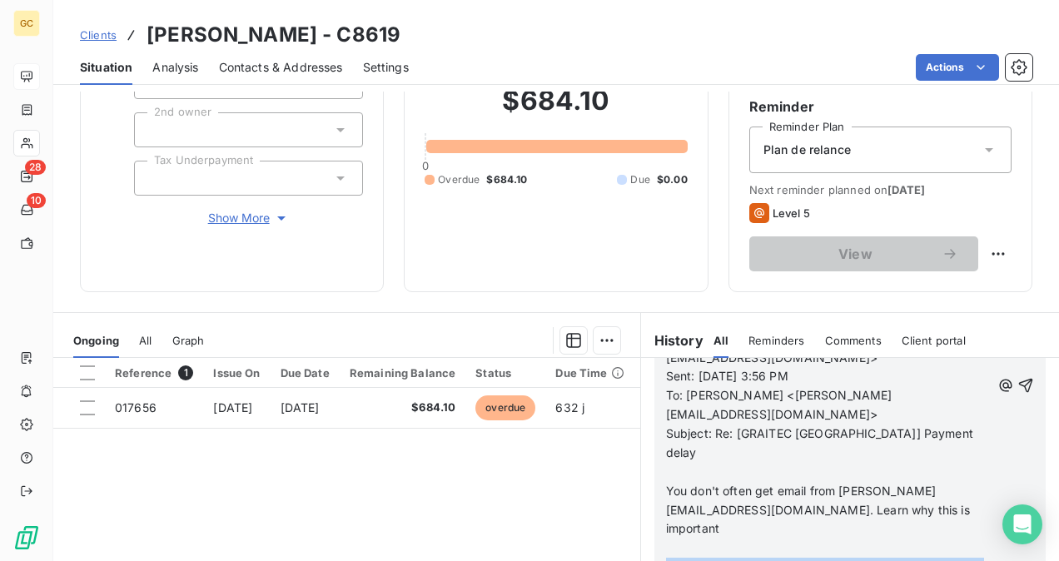
drag, startPoint x: 659, startPoint y: 450, endPoint x: 707, endPoint y: 490, distance: 62.0
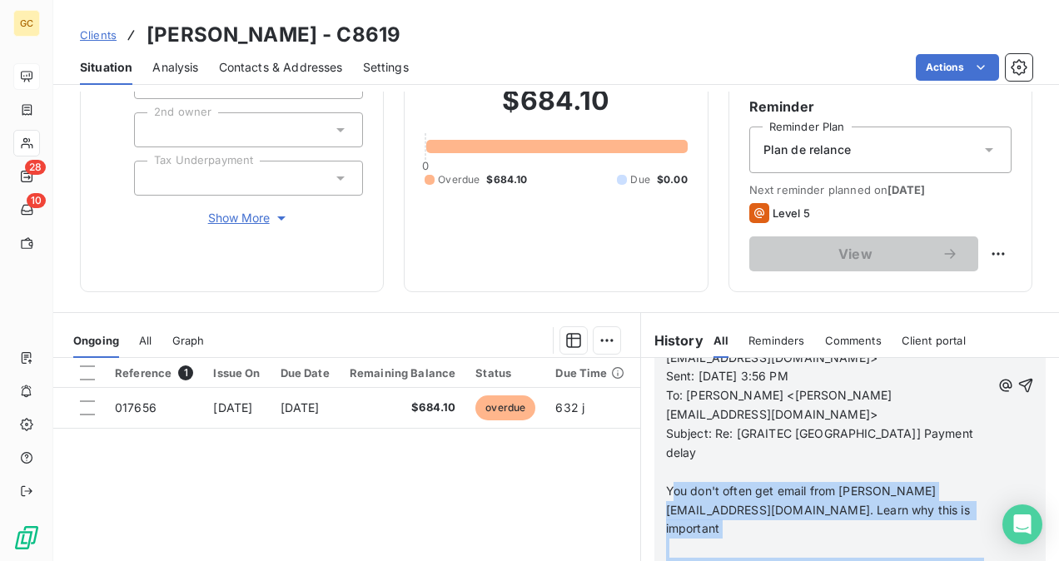
drag, startPoint x: 686, startPoint y: 376, endPoint x: 715, endPoint y: 505, distance: 132.3
click at [715, 505] on div "From: [PERSON_NAME] Sent: [DATE] 4:13 PM To: [PERSON_NAME] <[EMAIL_ADDRESS][PER…" at bounding box center [828, 387] width 325 height 839
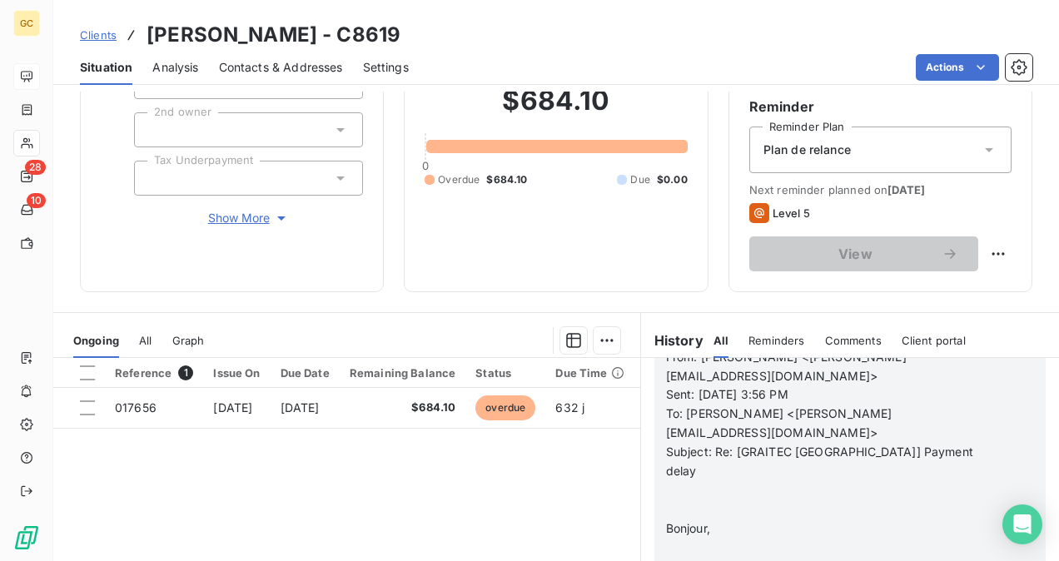
scroll to position [1033, 0]
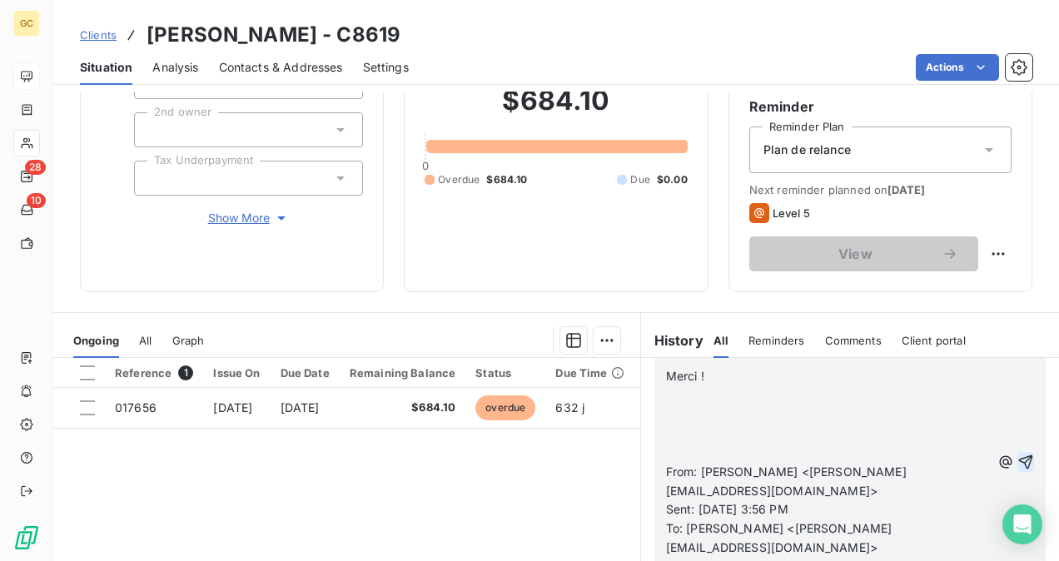
click at [1019, 455] on icon "button" at bounding box center [1026, 462] width 14 height 14
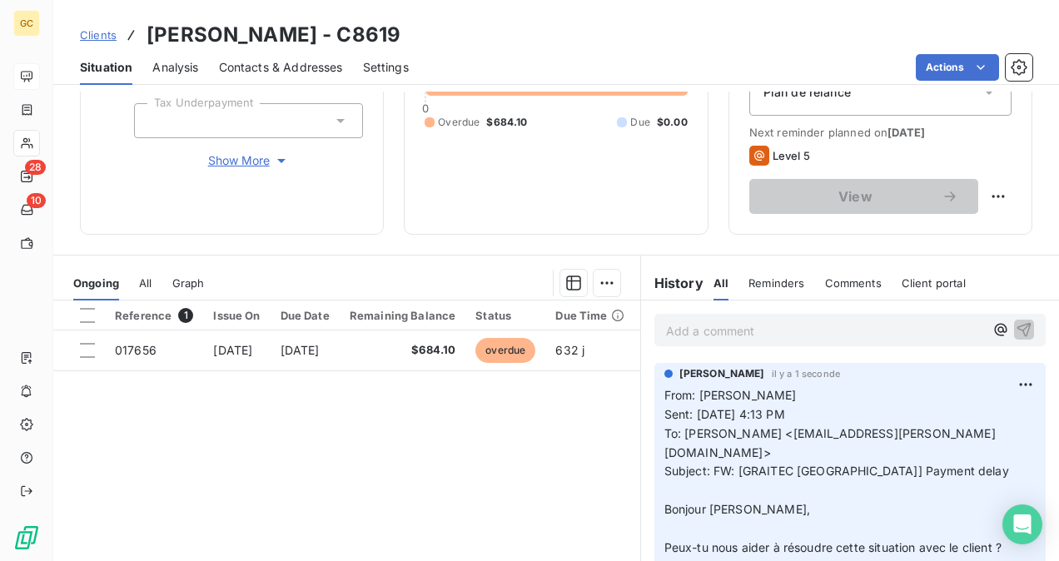
scroll to position [309, 0]
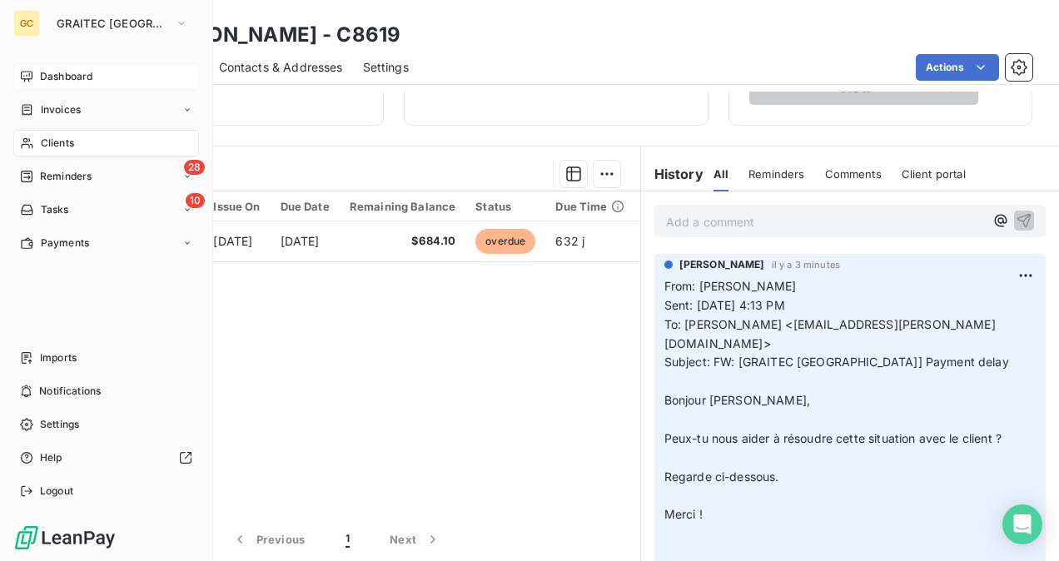
click at [52, 133] on div "Clients" at bounding box center [106, 143] width 186 height 27
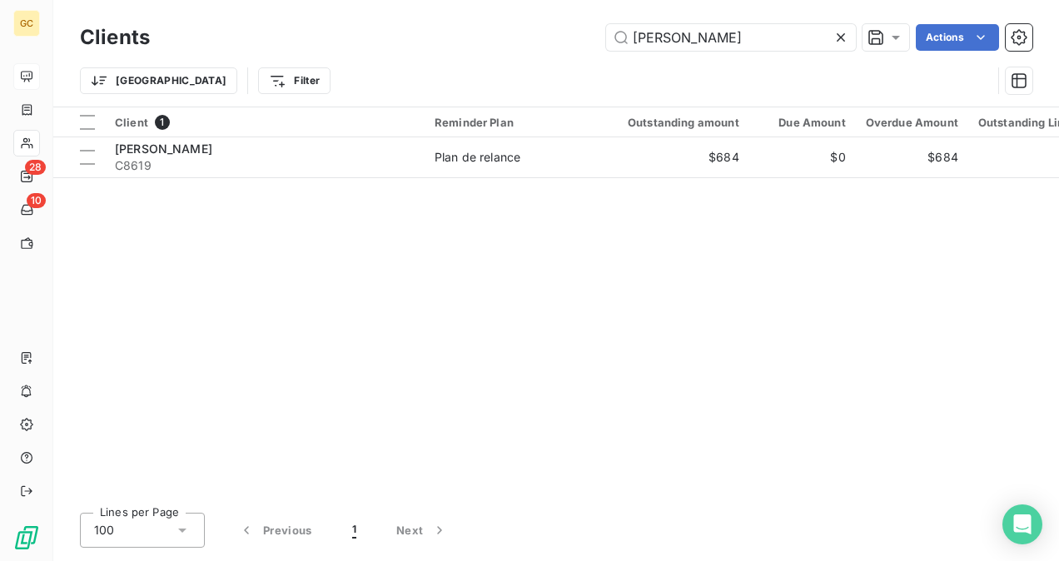
drag, startPoint x: 681, startPoint y: 35, endPoint x: 569, endPoint y: 38, distance: 112.5
click at [569, 38] on div "alex Actions" at bounding box center [601, 37] width 863 height 27
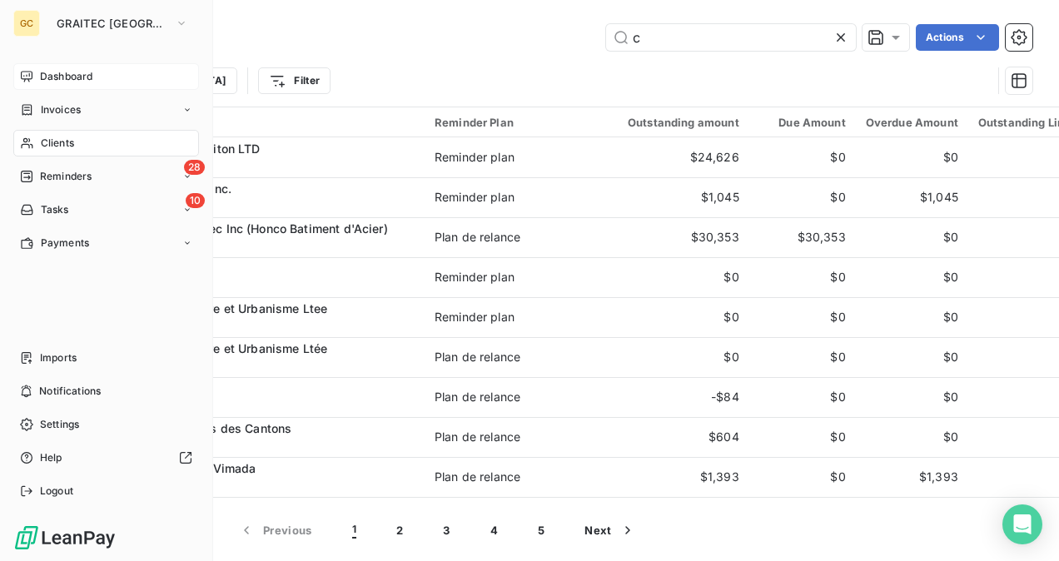
type input "c"
click at [72, 77] on span "Dashboard" at bounding box center [66, 76] width 52 height 15
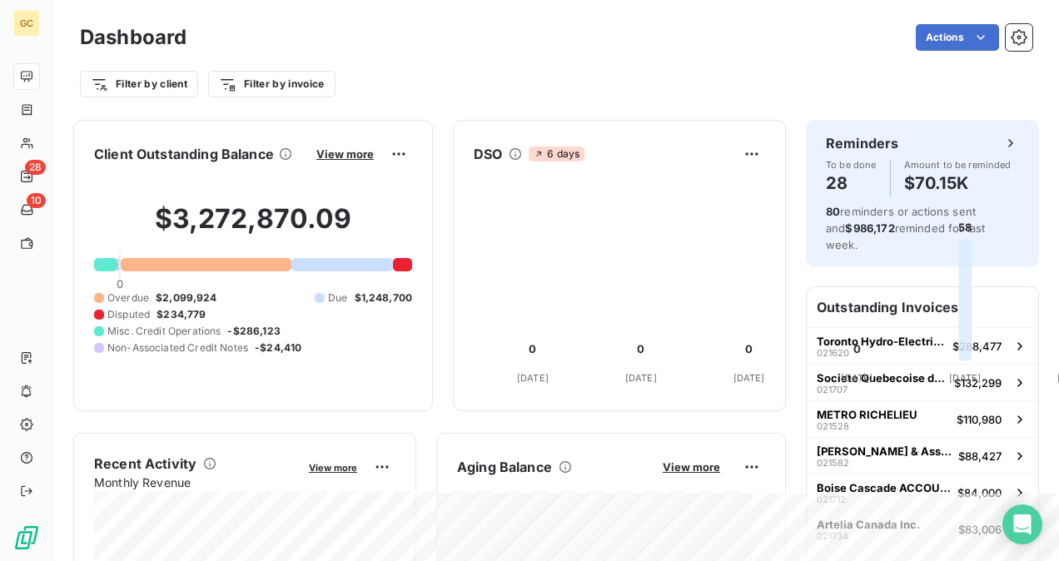
click at [412, 162] on div "View more" at bounding box center [361, 154] width 101 height 27
click at [374, 153] on span "View more" at bounding box center [344, 153] width 57 height 13
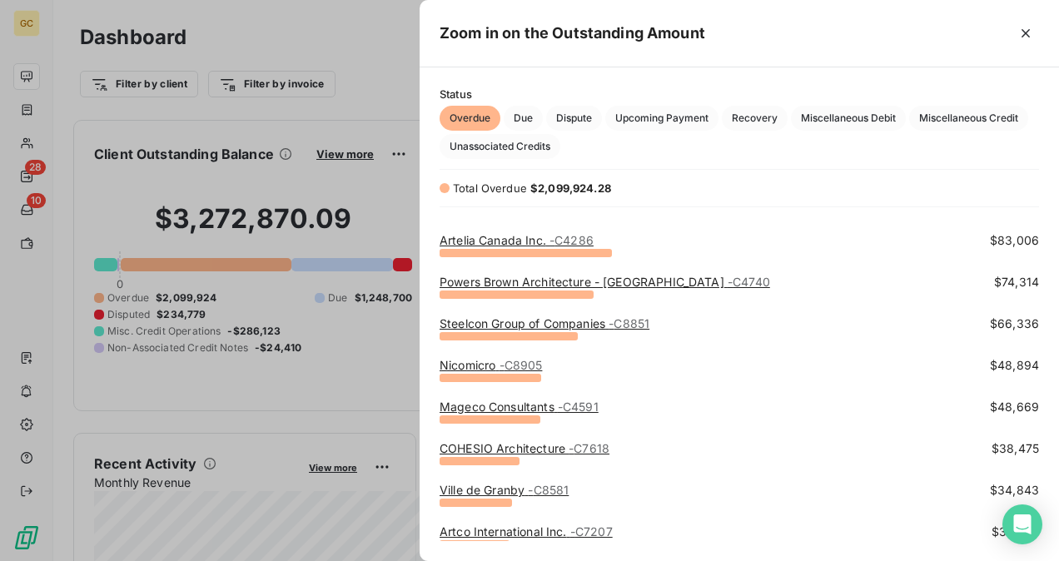
scroll to position [250, 0]
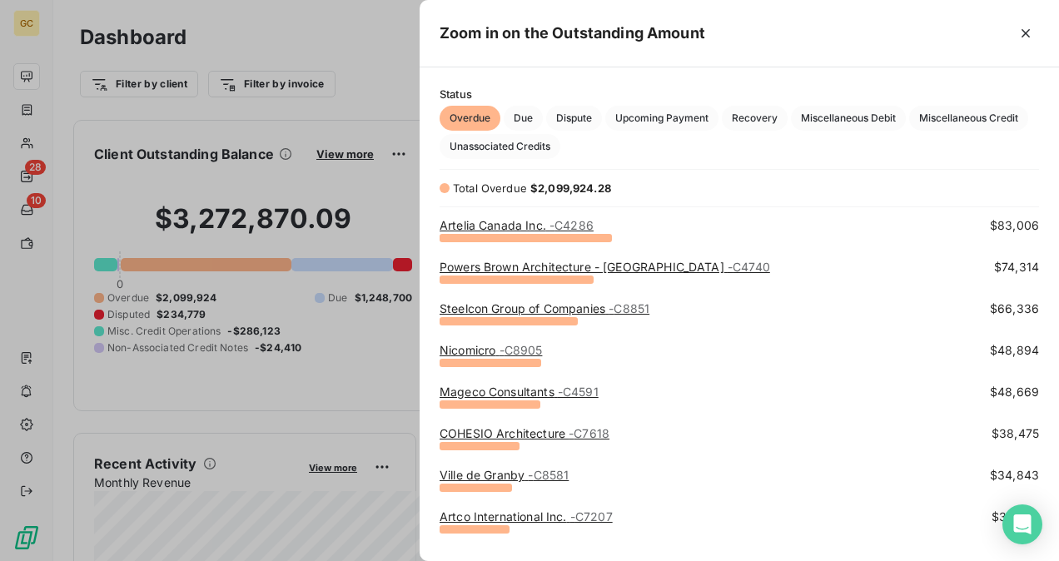
click at [470, 435] on link "COHESIO Architecture - C7618" at bounding box center [525, 433] width 170 height 14
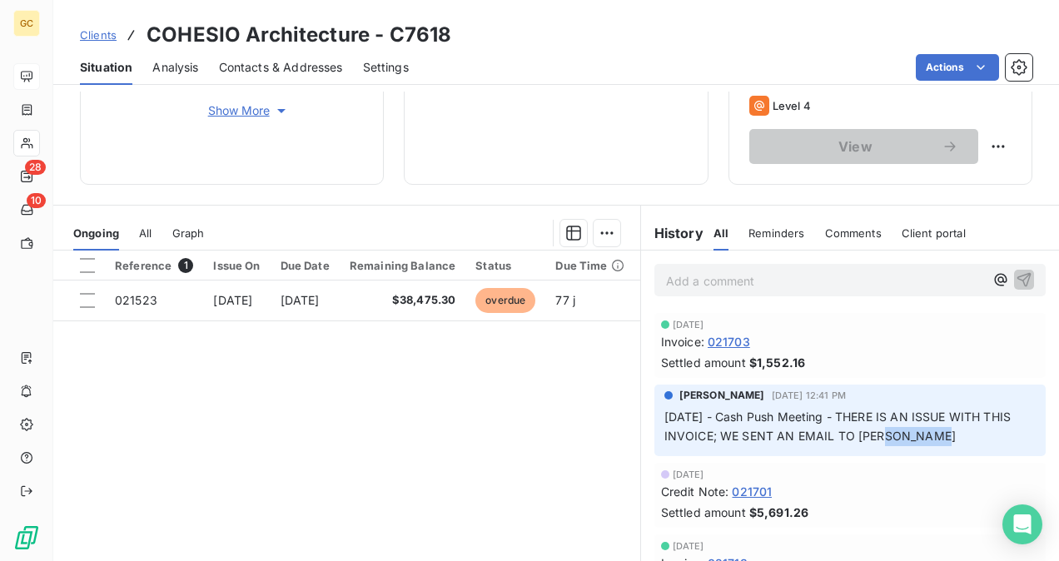
drag, startPoint x: 880, startPoint y: 433, endPoint x: 939, endPoint y: 438, distance: 59.3
click at [939, 438] on span "[DATE] - Cash Push Meeting - THERE IS AN ISSUE WITH THIS INVOICE; WE SENT AN EM…" at bounding box center [839, 426] width 351 height 33
click at [709, 277] on p "Add a comment ﻿" at bounding box center [825, 281] width 318 height 21
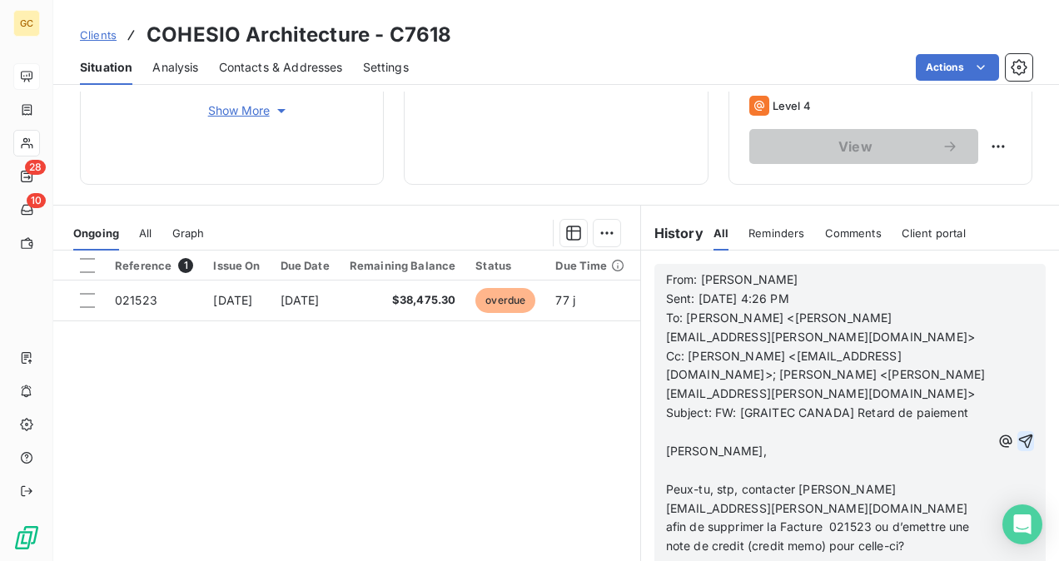
click at [1018, 437] on icon "button" at bounding box center [1026, 441] width 17 height 17
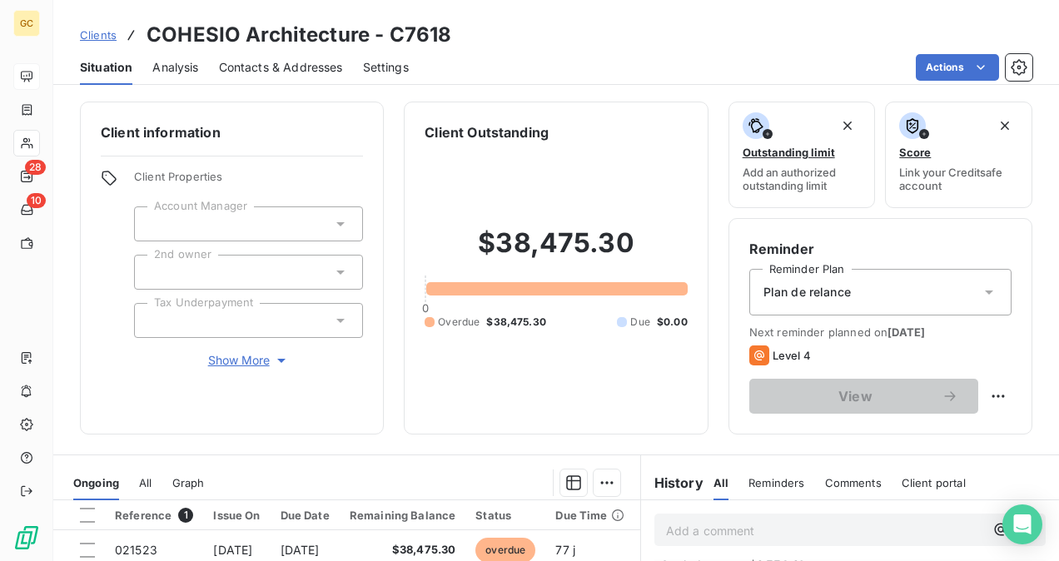
click at [901, 301] on div "Plan de relance" at bounding box center [880, 292] width 262 height 47
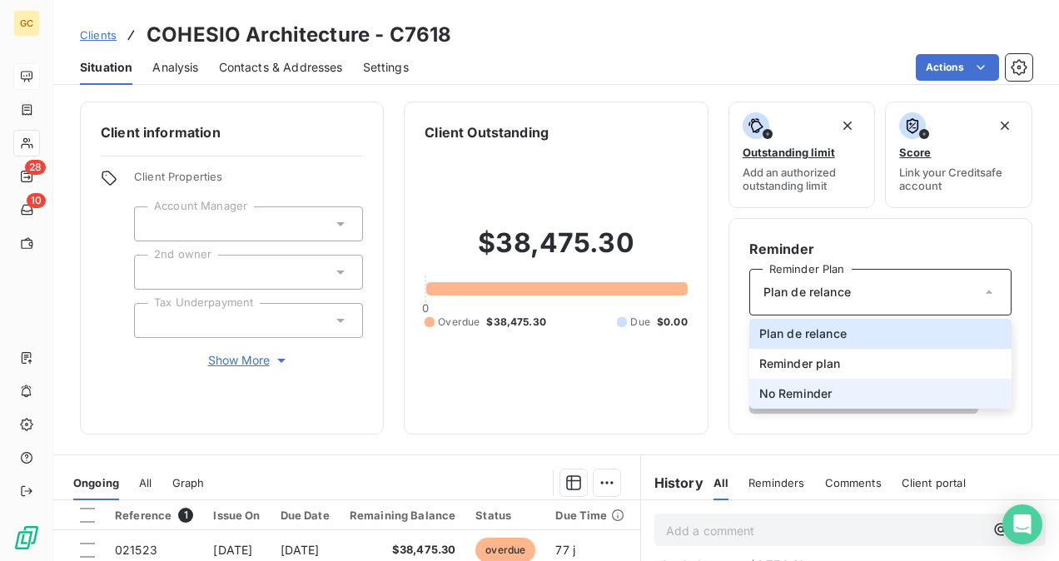
click at [806, 403] on li "No Reminder" at bounding box center [880, 394] width 262 height 30
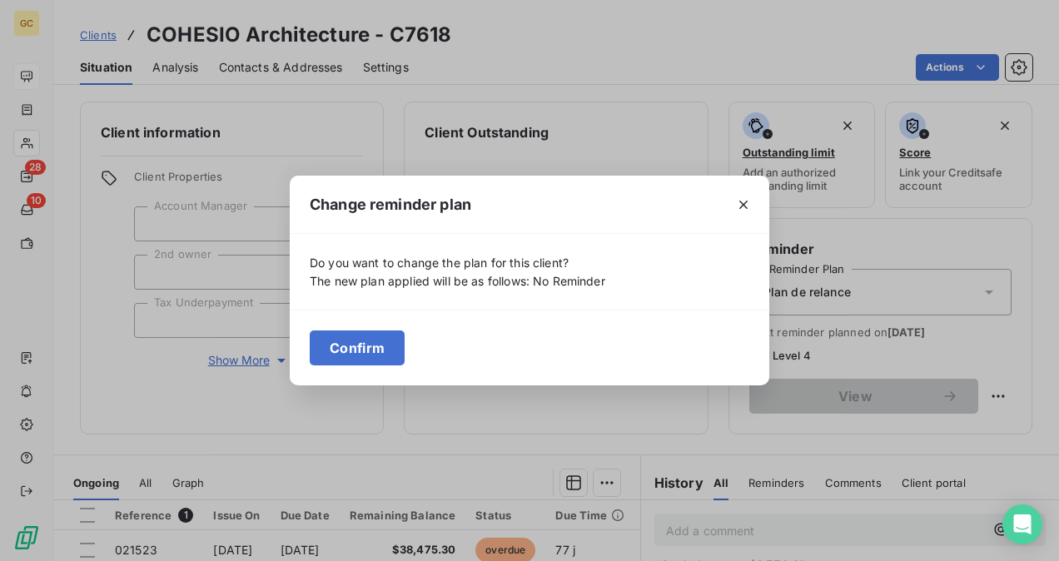
click at [377, 338] on button "Confirm" at bounding box center [357, 348] width 95 height 35
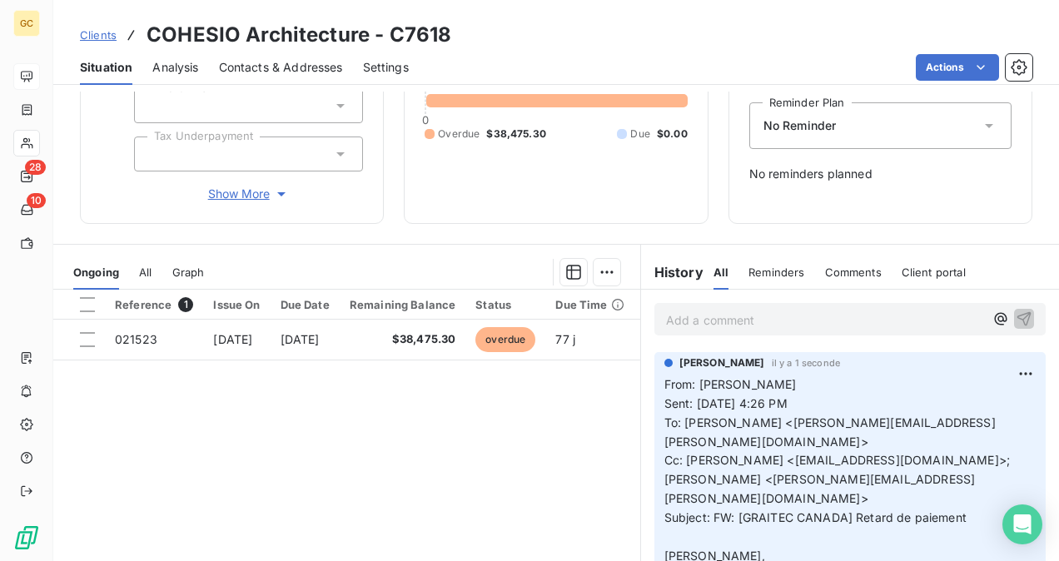
click at [956, 72] on html "GC 28 10 Clients COHESIO Architecture - C7618 Situation Analysis Contacts & Add…" at bounding box center [529, 280] width 1059 height 561
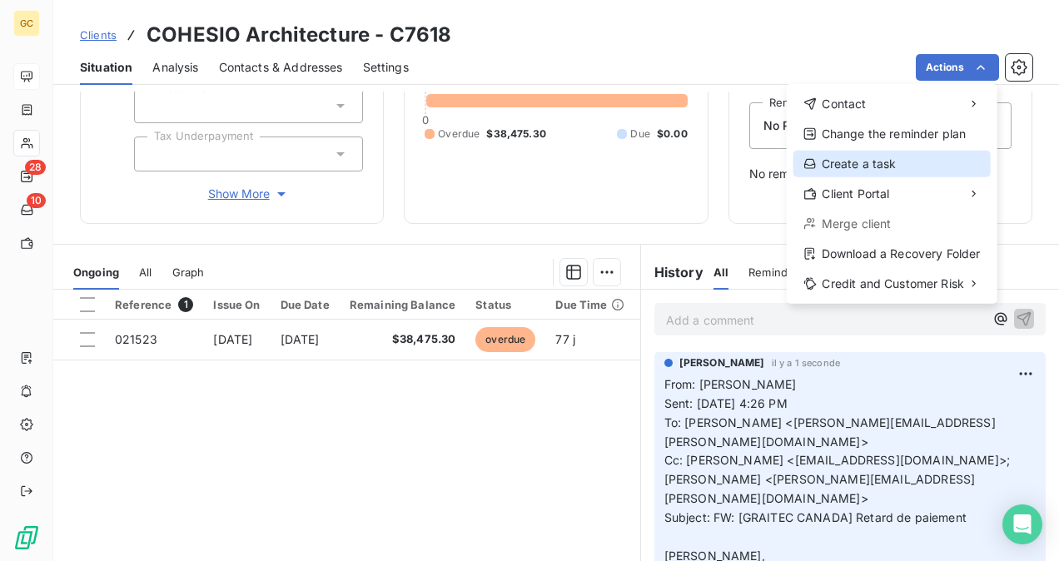
click at [897, 172] on div "Create a task" at bounding box center [892, 164] width 197 height 27
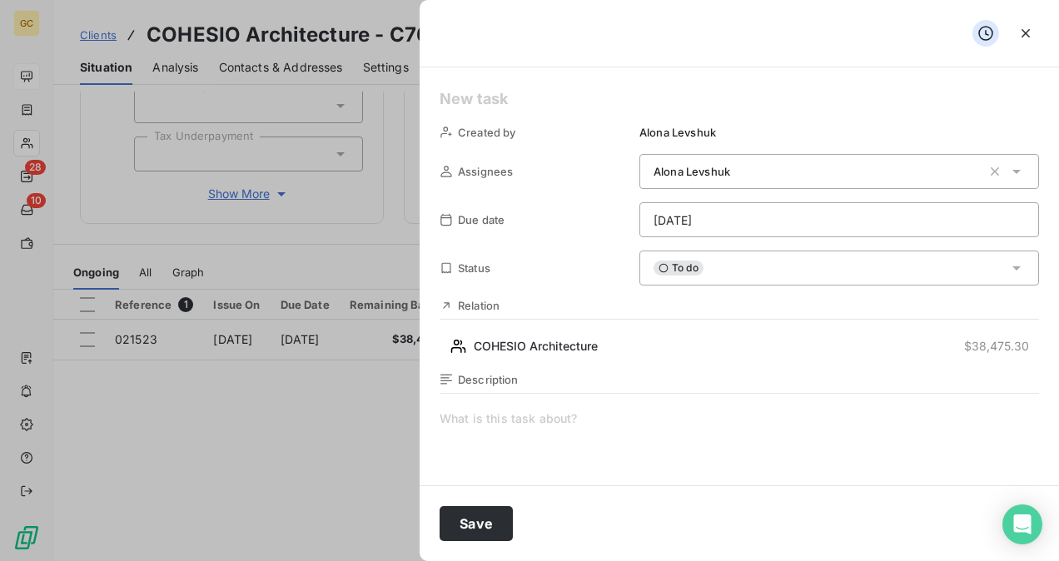
click at [750, 224] on html "GC 28 10 Clients COHESIO Architecture - C7618 Situation Analysis Contacts & Add…" at bounding box center [529, 280] width 1059 height 561
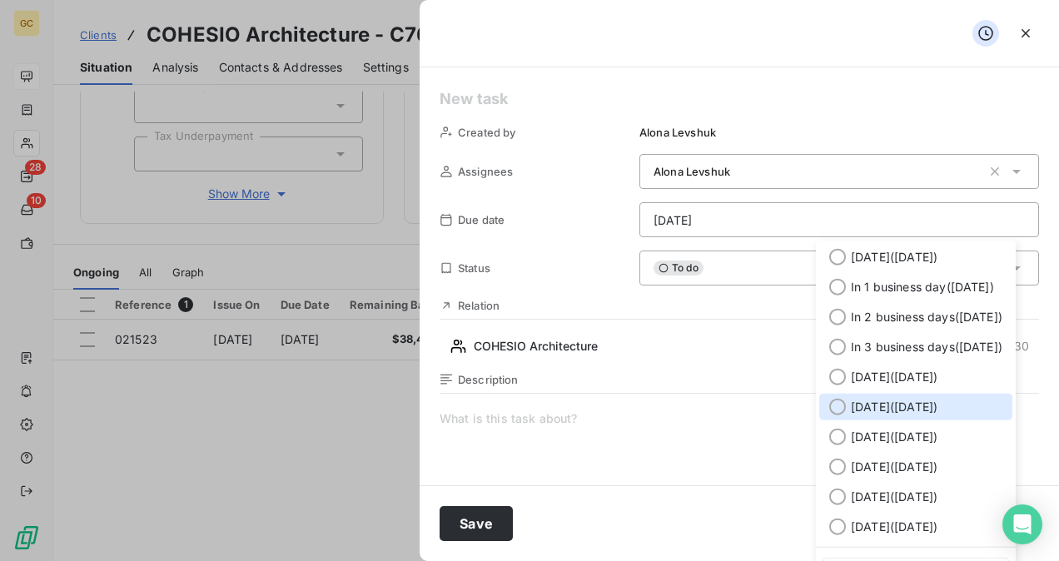
click at [889, 399] on span "[DATE] ( [DATE] )" at bounding box center [894, 407] width 87 height 17
type input "[DATE]"
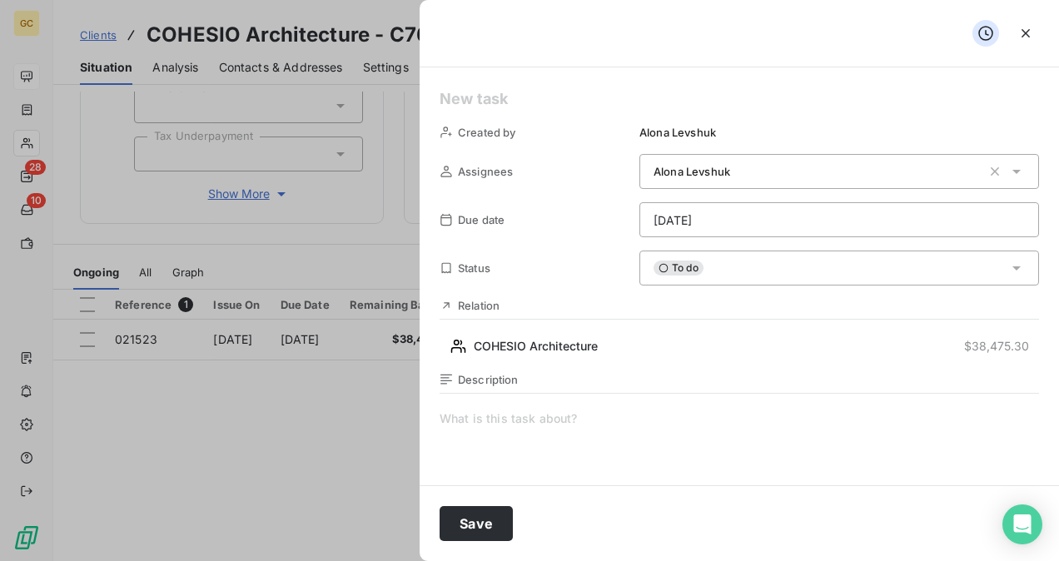
click at [468, 420] on span at bounding box center [740, 571] width 600 height 320
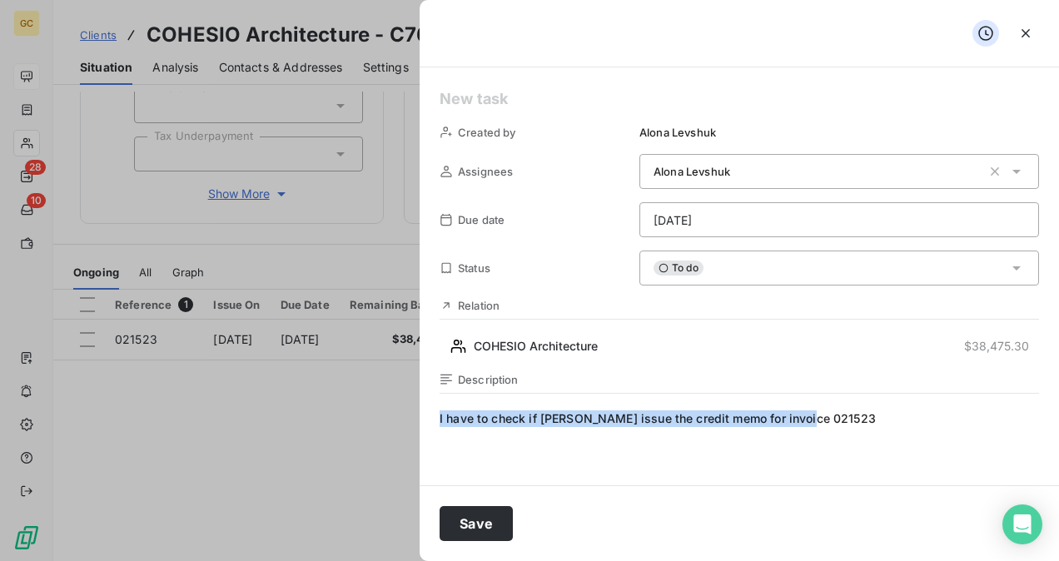
drag, startPoint x: 821, startPoint y: 420, endPoint x: 431, endPoint y: 406, distance: 389.9
click at [431, 406] on div "Created by [PERSON_NAME] Assignees Alona Levshuk Due date [DATE] Status To do R…" at bounding box center [739, 276] width 639 height 418
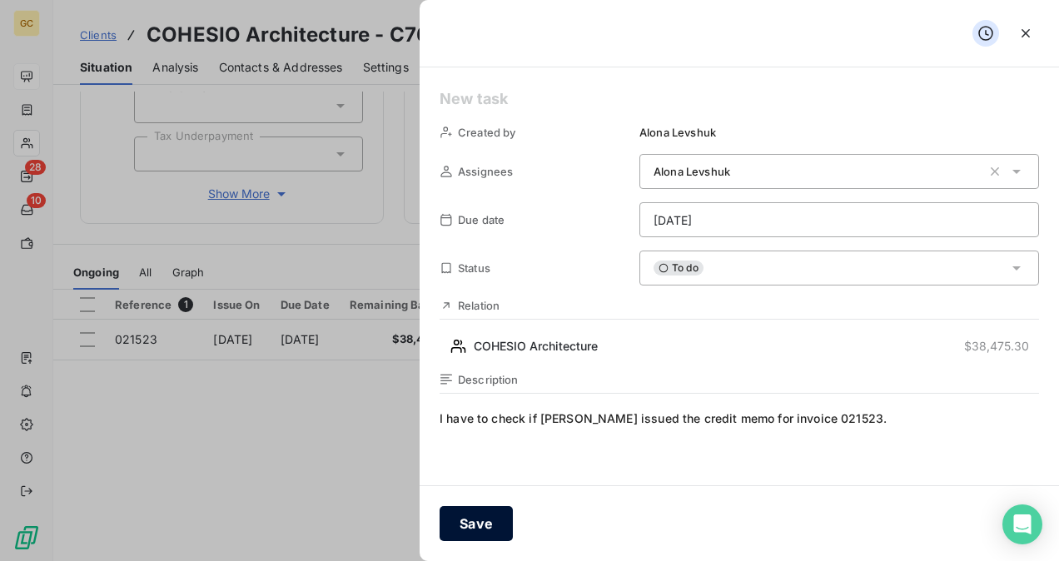
click at [490, 519] on button "Save" at bounding box center [476, 523] width 73 height 35
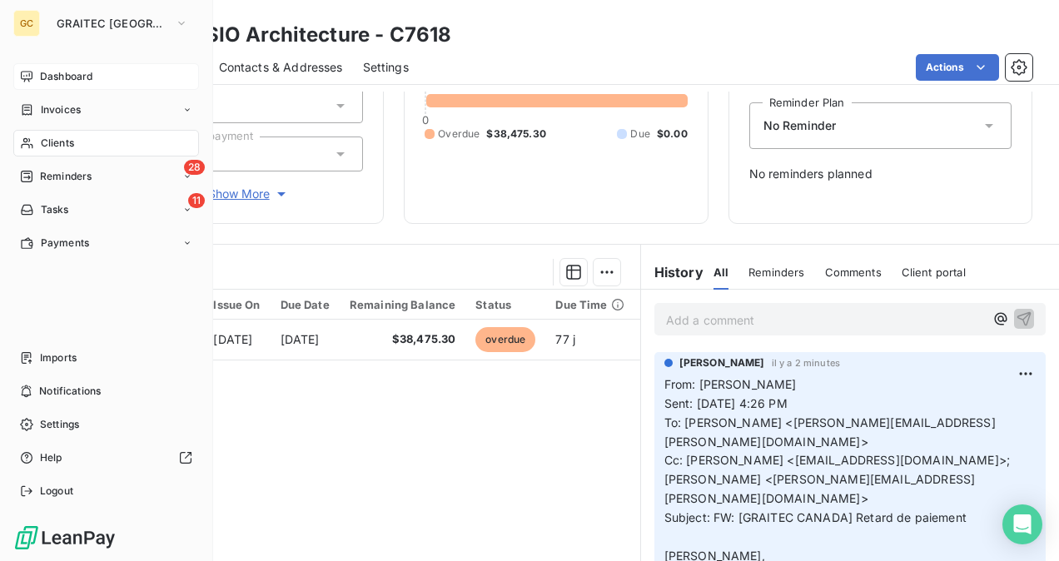
click at [75, 74] on span "Dashboard" at bounding box center [66, 76] width 52 height 15
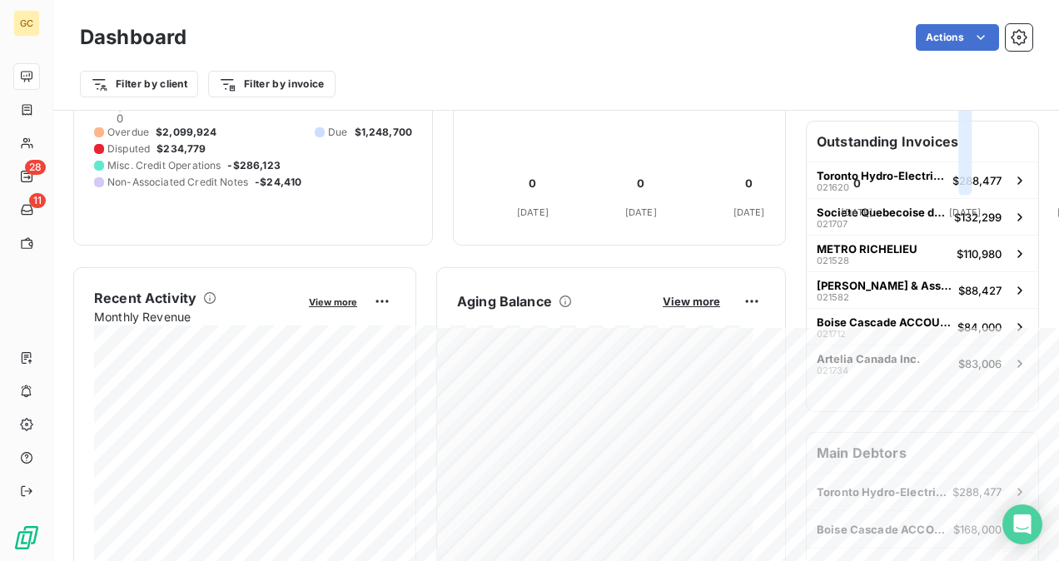
scroll to position [250, 0]
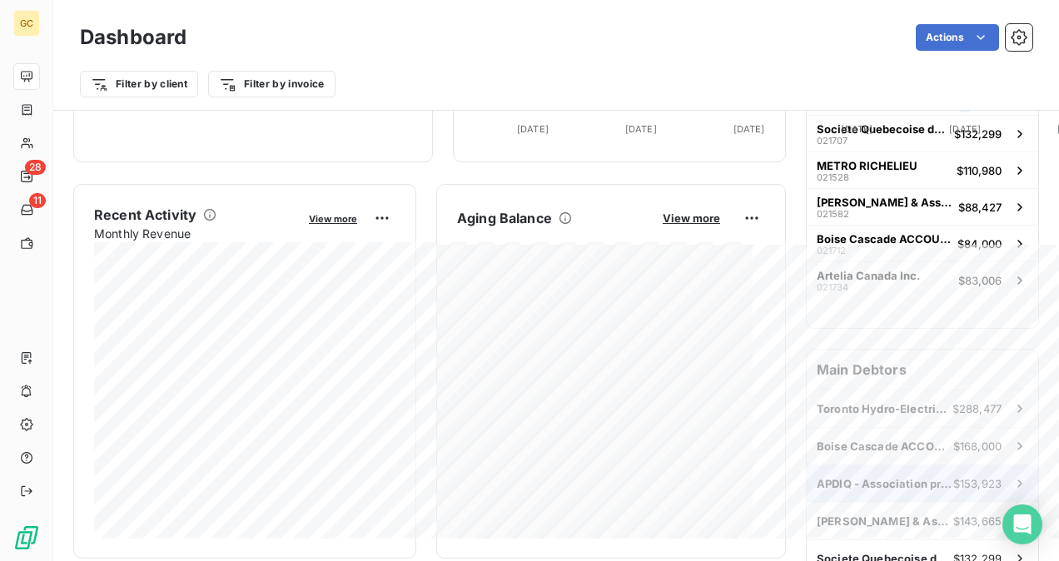
click at [919, 477] on span "APDIQ - Association professionnelle des designers d’interieur du [GEOGRAPHIC_DA…" at bounding box center [885, 483] width 137 height 13
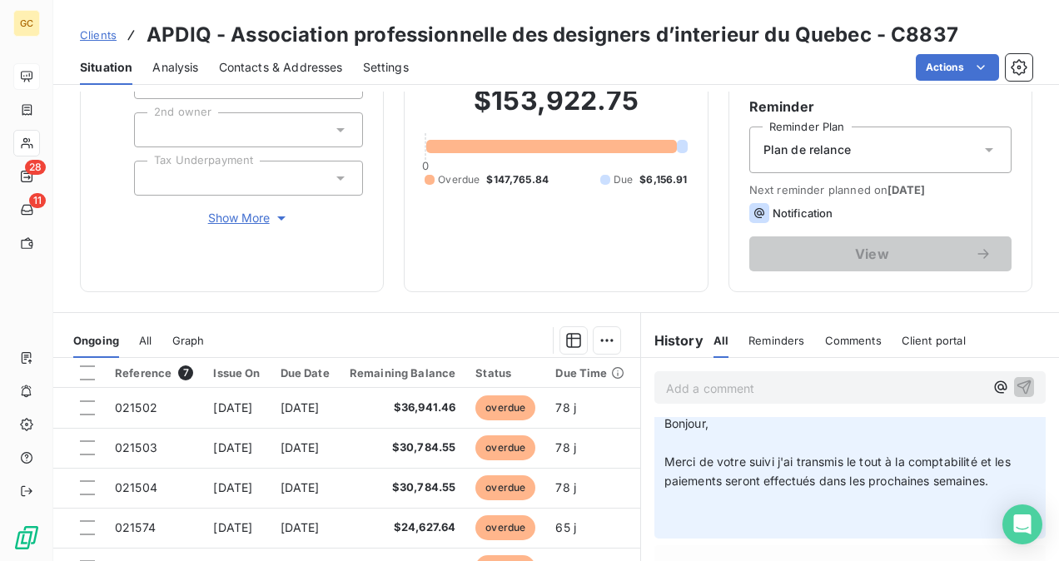
scroll to position [309, 0]
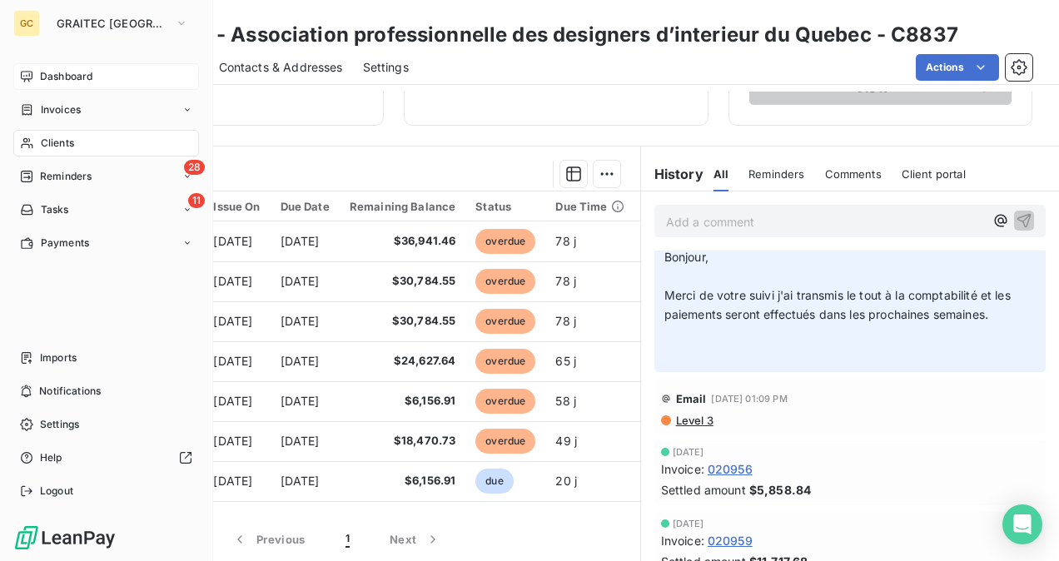
click at [67, 143] on span "Clients" at bounding box center [57, 143] width 33 height 15
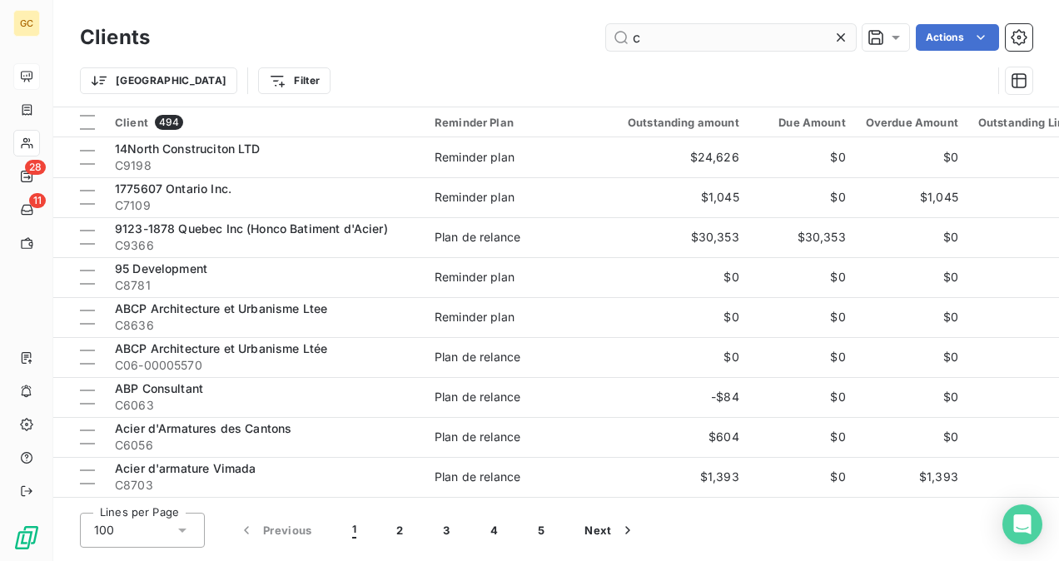
drag, startPoint x: 738, startPoint y: 34, endPoint x: 628, endPoint y: 43, distance: 110.3
click at [628, 43] on input "c" at bounding box center [731, 37] width 250 height 27
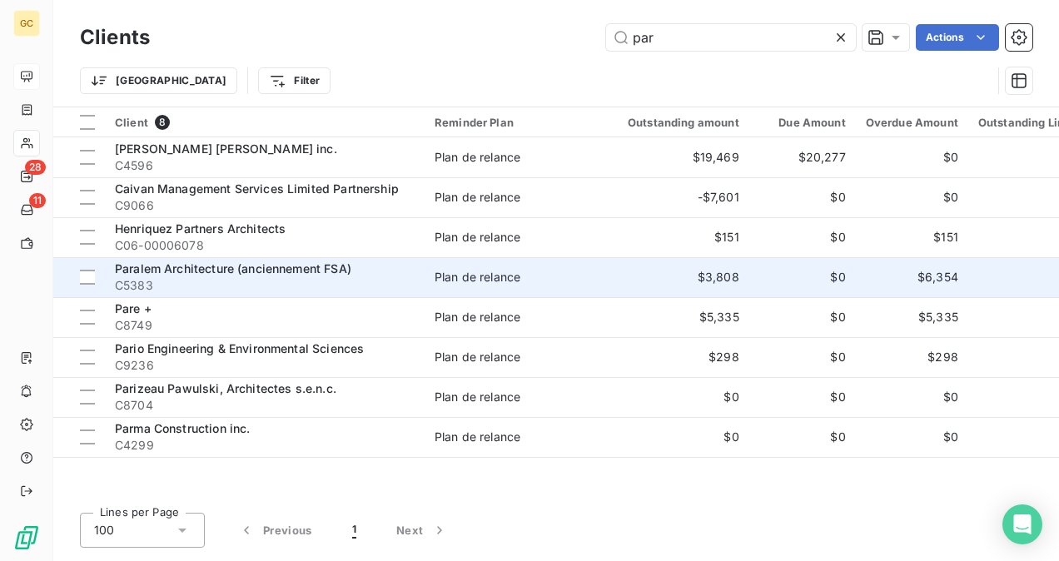
type input "par"
click at [239, 297] on td "Pare + C8749" at bounding box center [265, 317] width 320 height 40
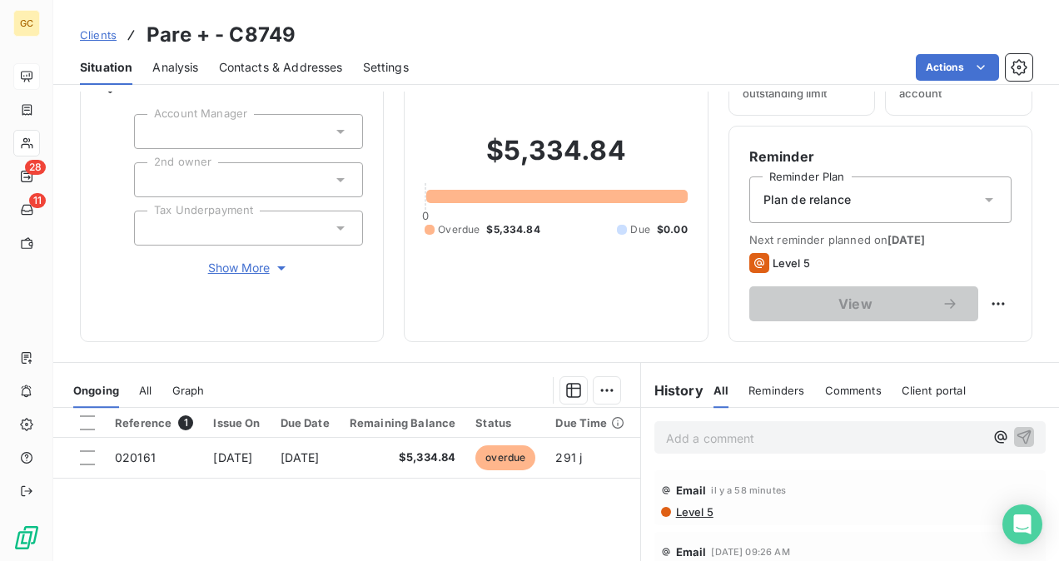
scroll to position [250, 0]
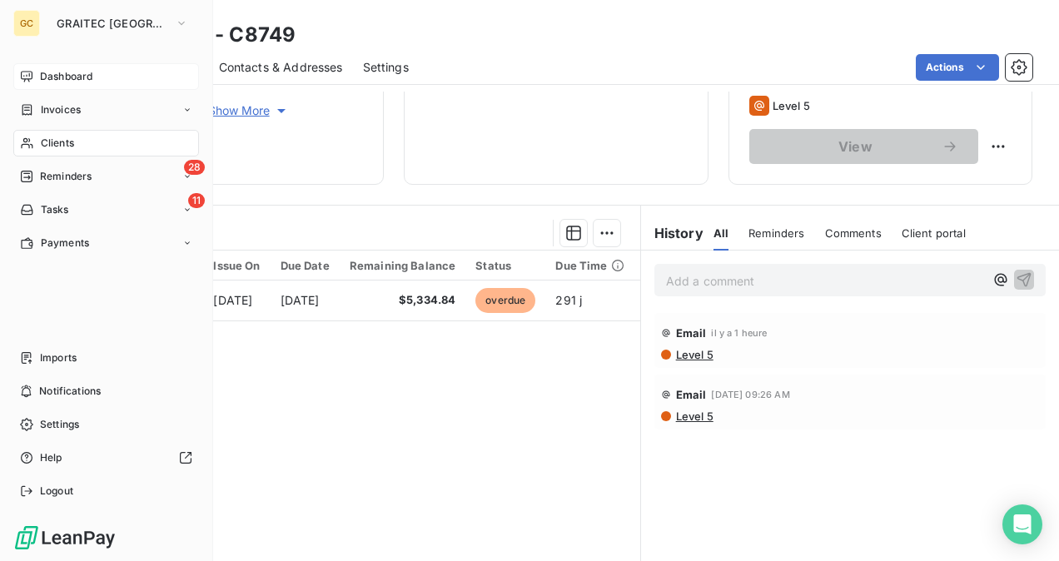
click at [61, 140] on span "Clients" at bounding box center [57, 143] width 33 height 15
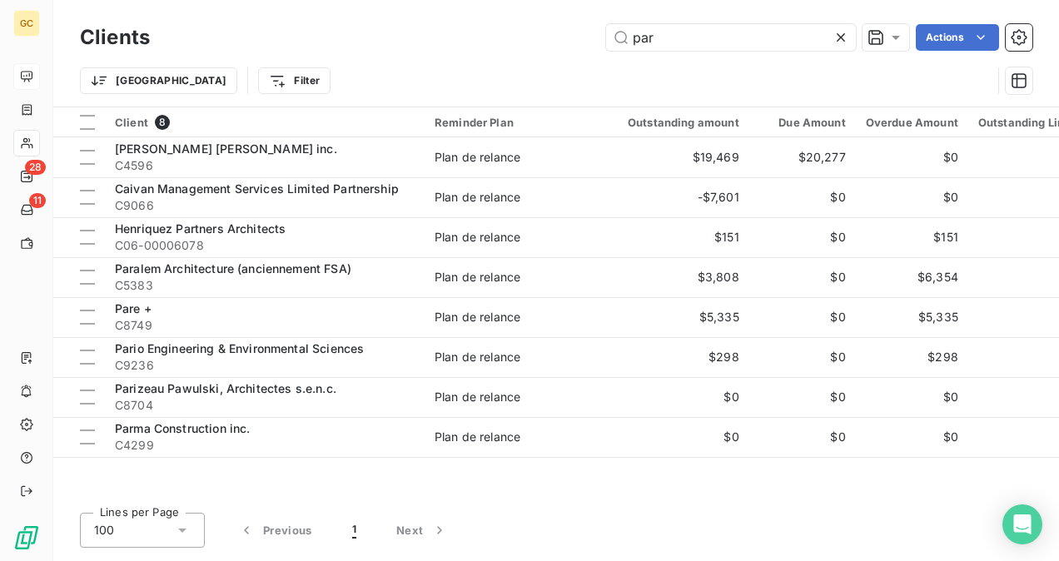
drag, startPoint x: 714, startPoint y: 37, endPoint x: 565, endPoint y: 52, distance: 149.8
click at [565, 52] on div "Clients par Actions" at bounding box center [556, 37] width 953 height 35
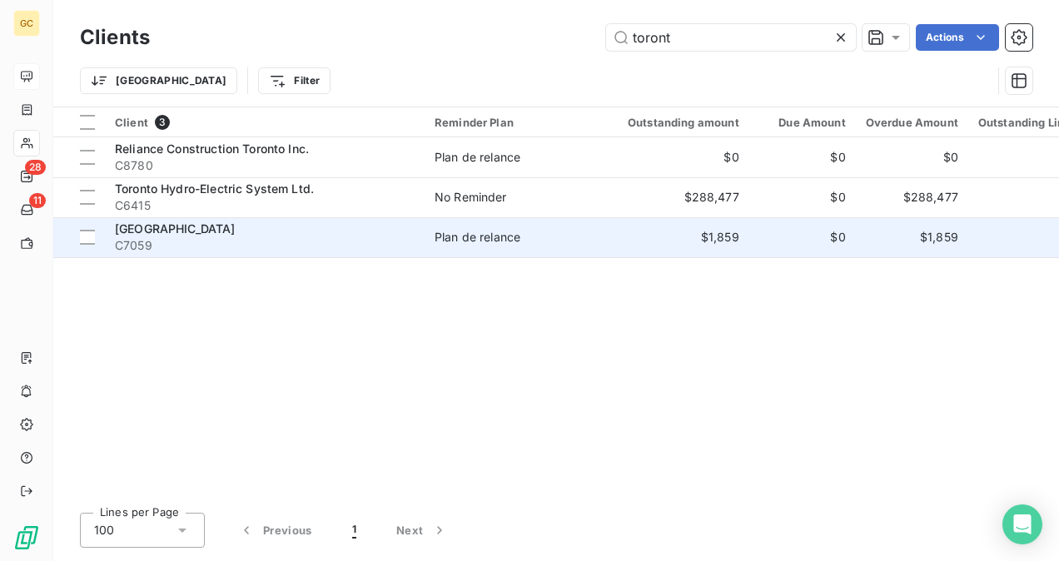
type input "toront"
click at [256, 241] on span "C7059" at bounding box center [265, 245] width 300 height 17
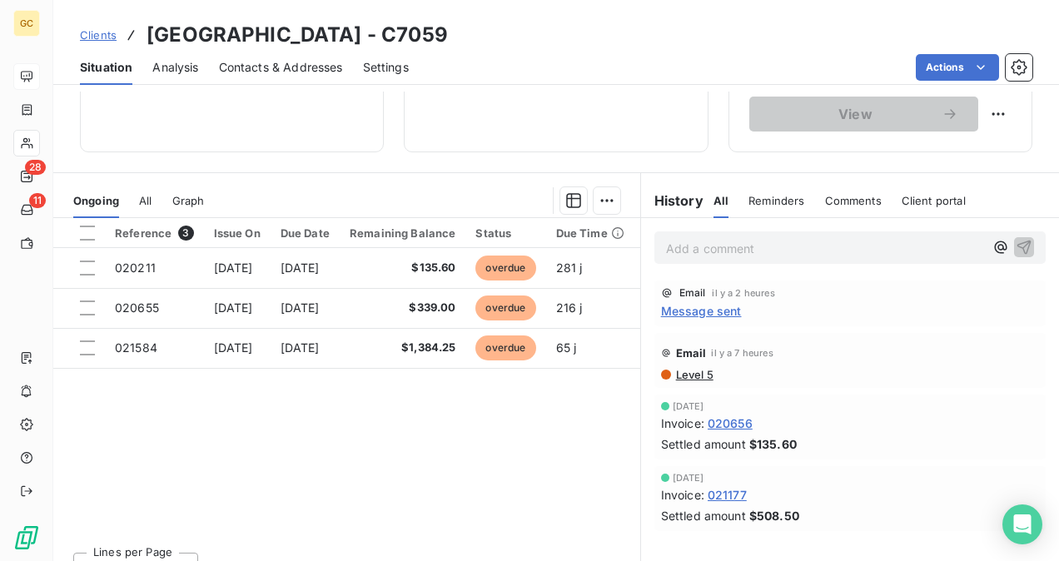
scroll to position [309, 0]
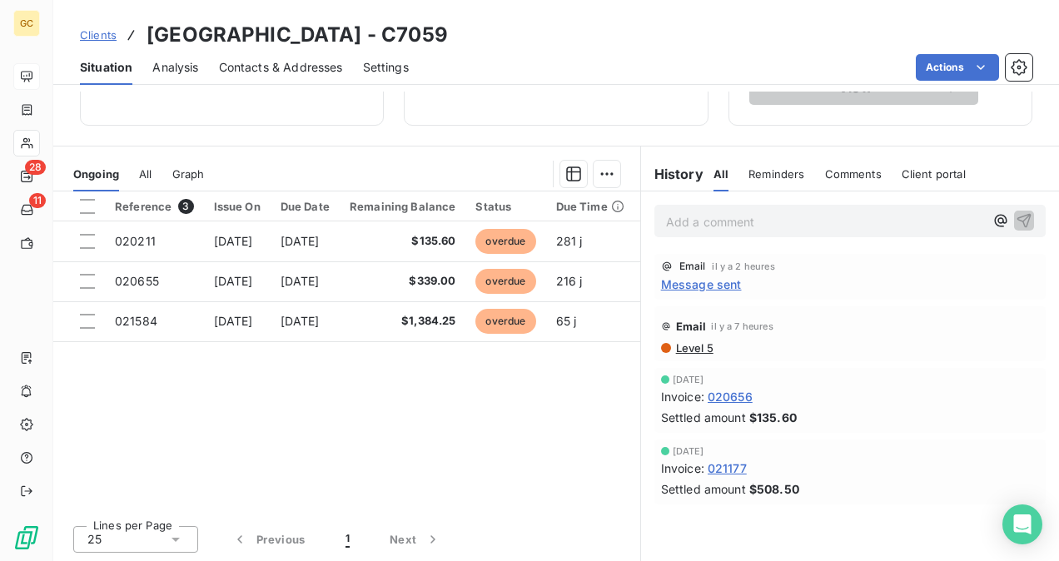
click at [691, 225] on p "Add a comment ﻿" at bounding box center [825, 221] width 318 height 21
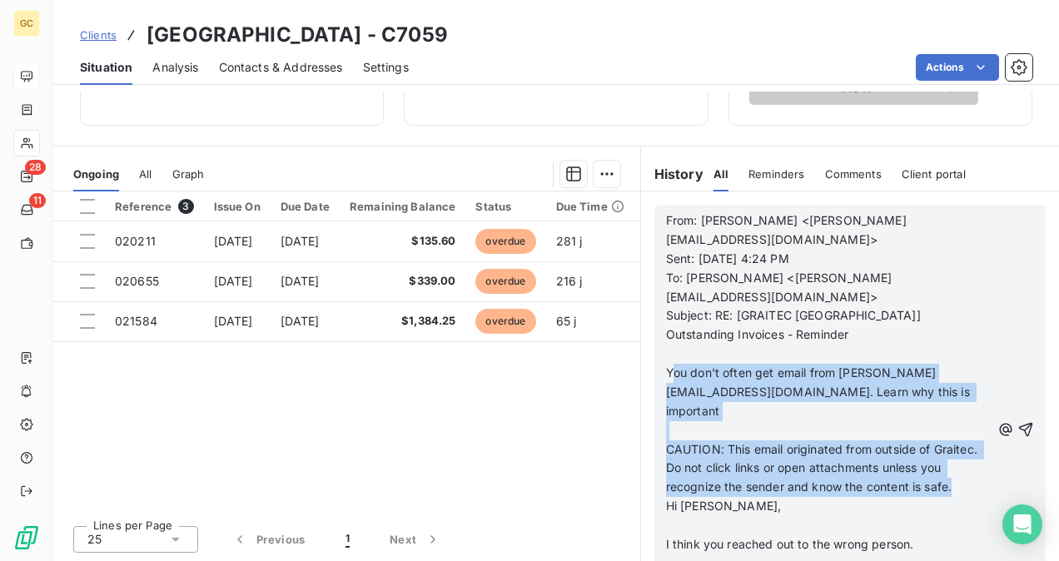
drag, startPoint x: 689, startPoint y: 335, endPoint x: 746, endPoint y: 460, distance: 137.5
click at [746, 460] on div "From: [PERSON_NAME] <[PERSON_NAME][EMAIL_ADDRESS][DOMAIN_NAME]> Sent: [DATE] 4:…" at bounding box center [828, 430] width 325 height 438
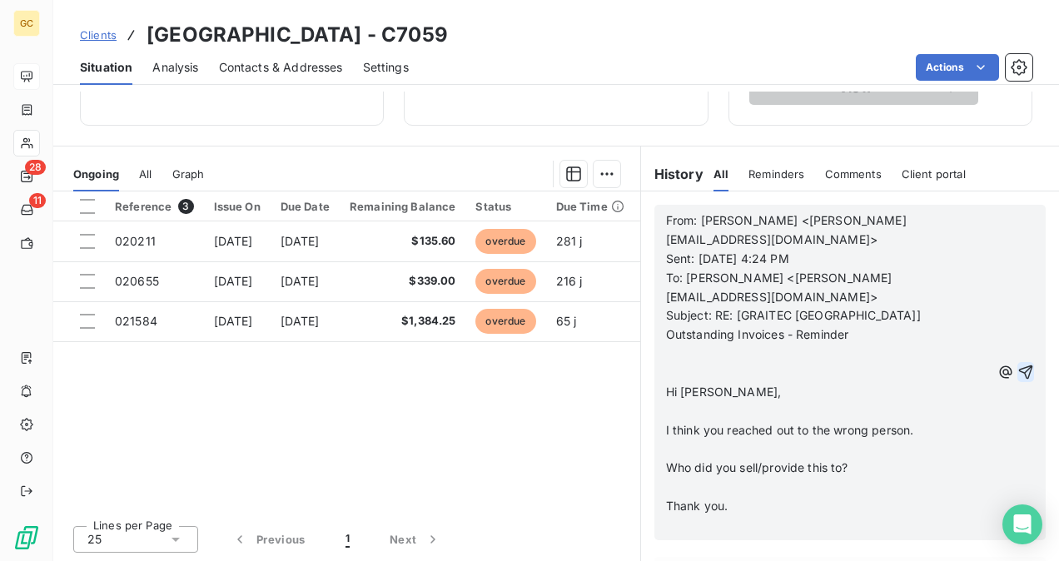
click at [1018, 364] on icon "button" at bounding box center [1026, 372] width 17 height 17
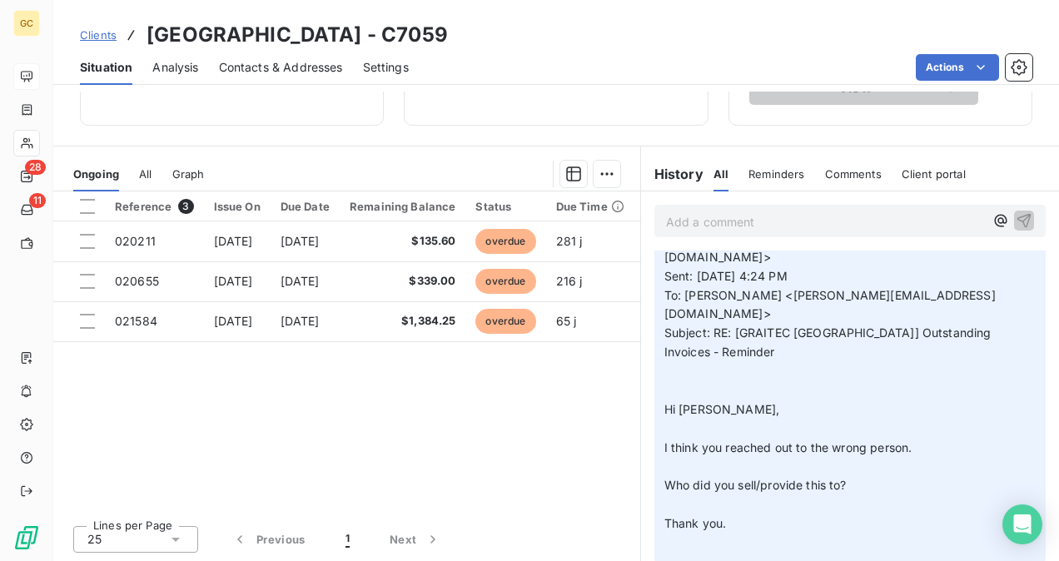
scroll to position [0, 0]
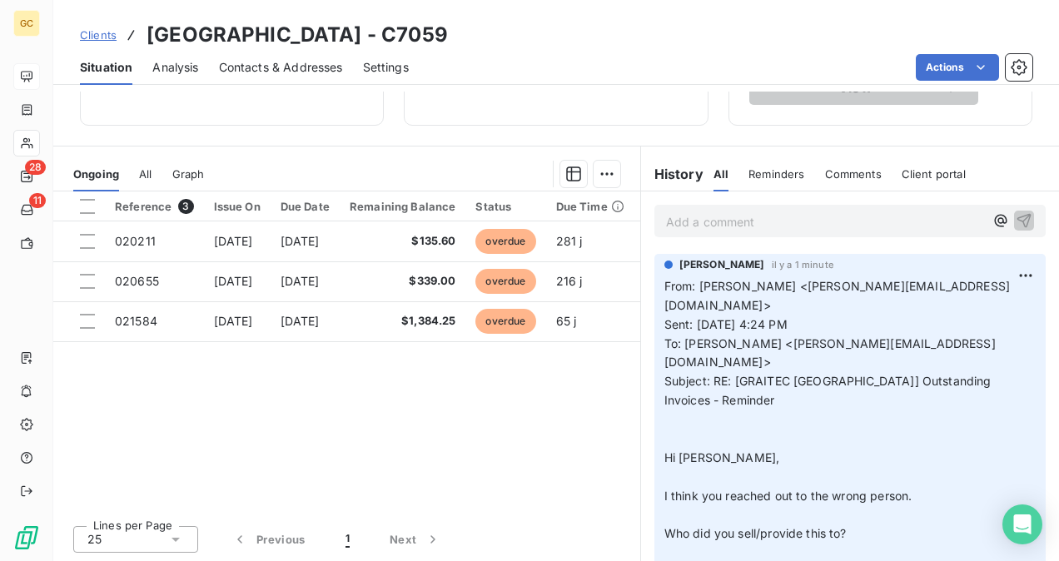
click at [679, 216] on p "Add a comment ﻿" at bounding box center [825, 221] width 318 height 21
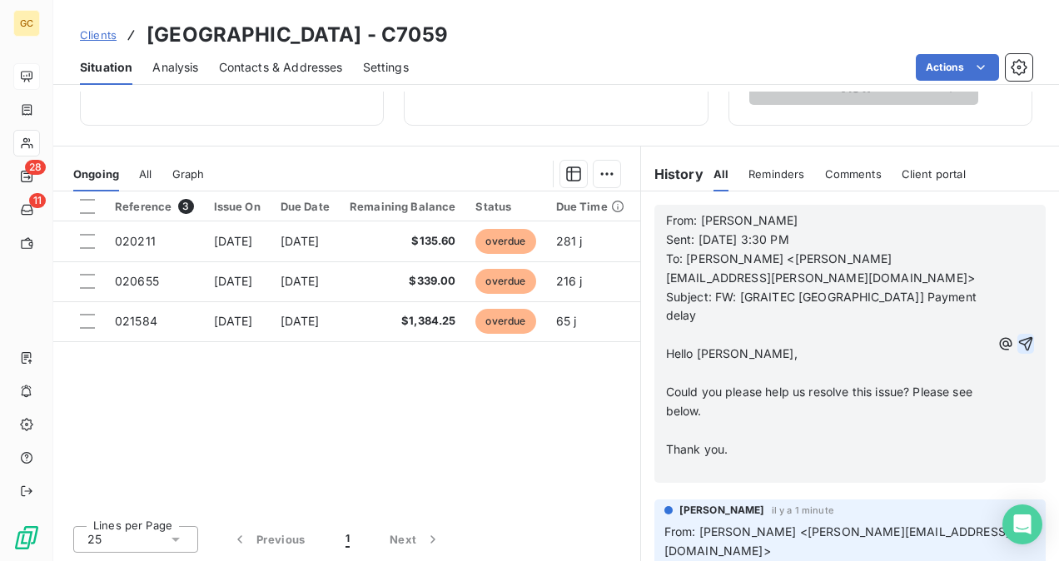
click at [1019, 337] on icon "button" at bounding box center [1026, 344] width 14 height 14
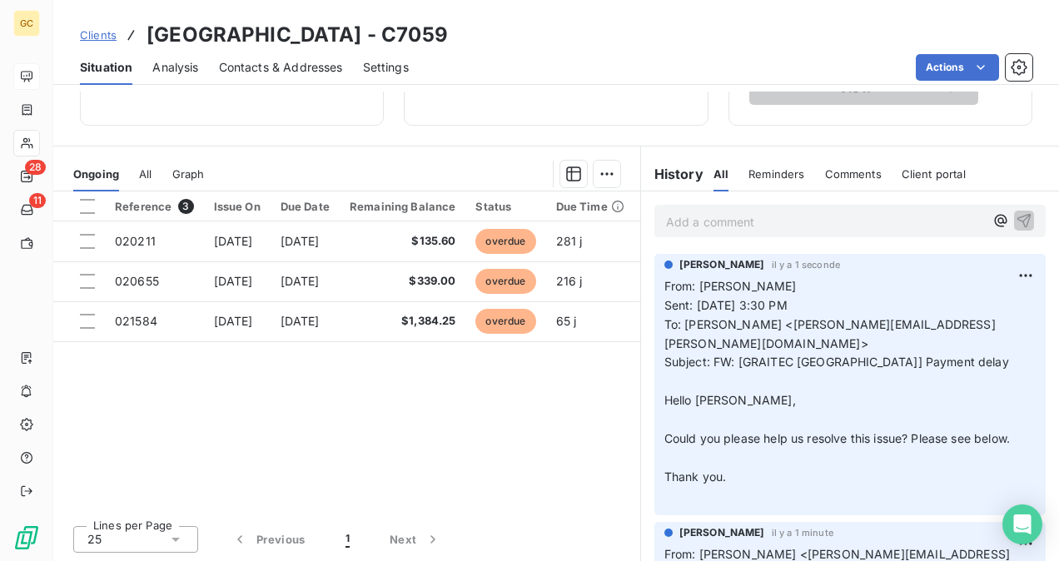
click at [709, 220] on p "Add a comment ﻿" at bounding box center [825, 221] width 318 height 21
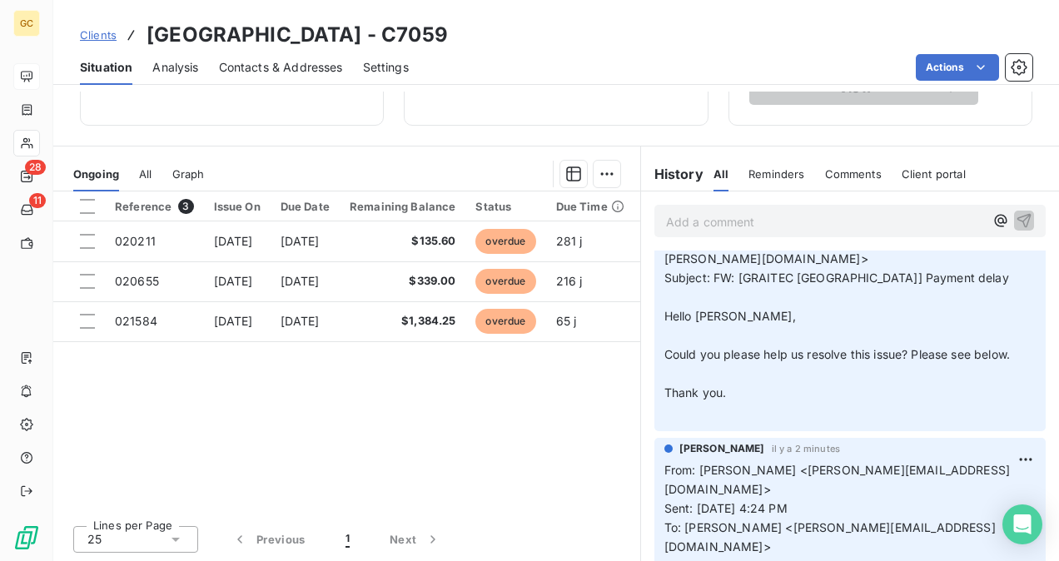
scroll to position [83, 0]
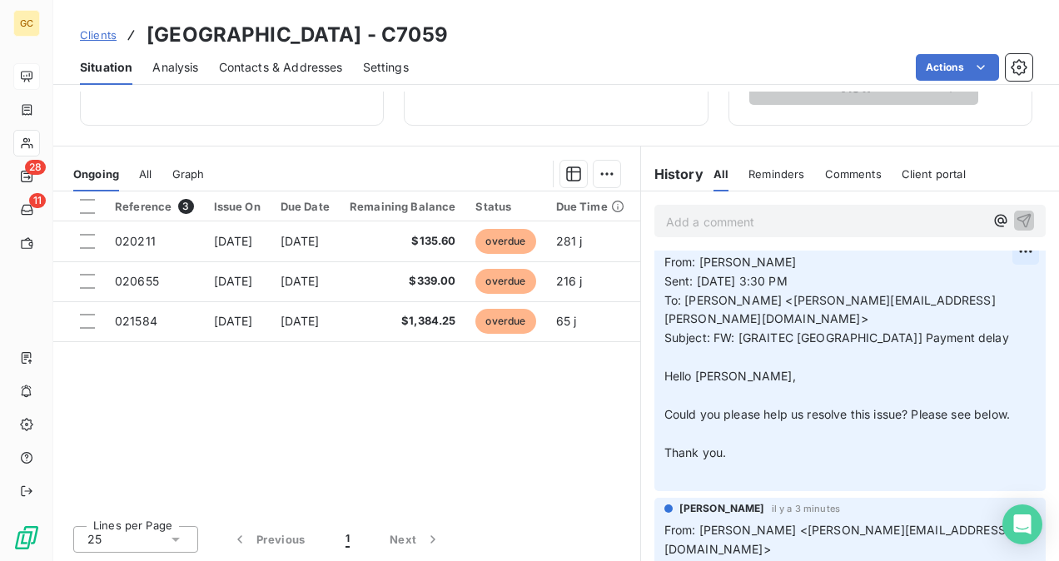
click at [1000, 252] on html "GC 28 11 Clients [GEOGRAPHIC_DATA] - C7059 Situation Analysis Contacts & Addres…" at bounding box center [529, 280] width 1059 height 561
click at [944, 296] on div "Edit" at bounding box center [959, 287] width 93 height 27
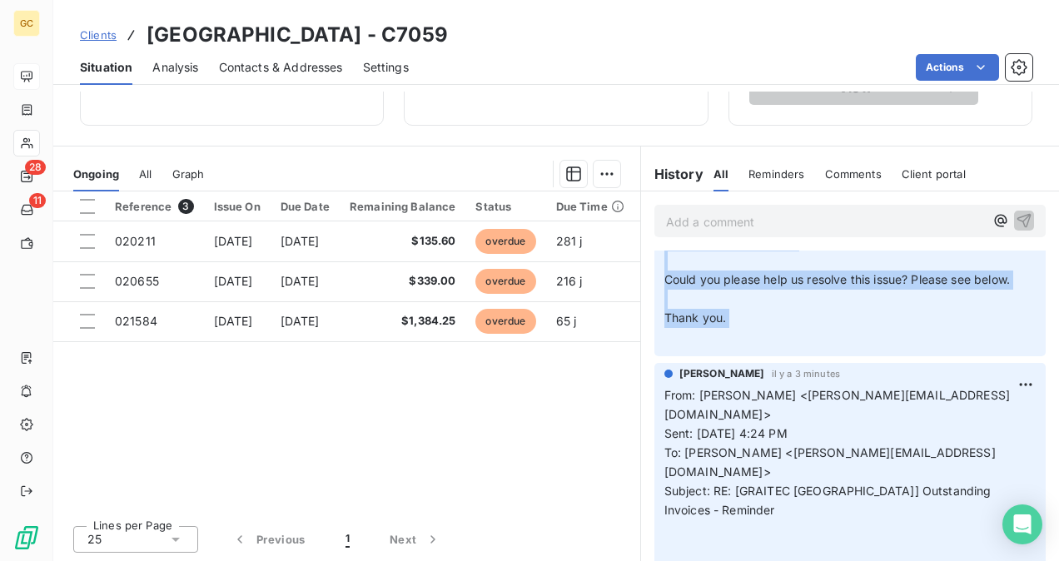
scroll to position [250, 0]
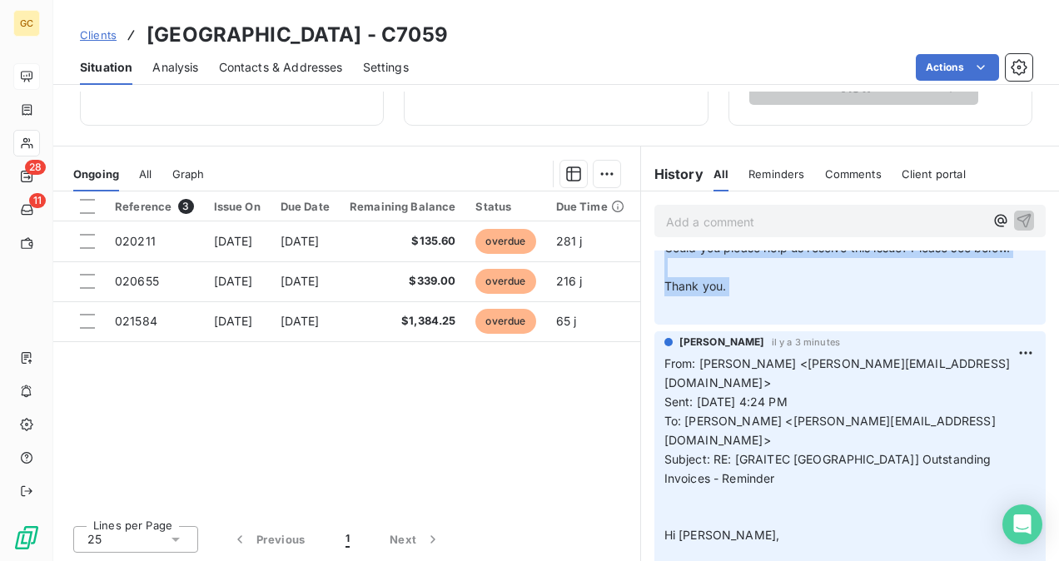
drag, startPoint x: 656, startPoint y: 343, endPoint x: 768, endPoint y: 305, distance: 118.0
click at [769, 308] on p "From: [PERSON_NAME] Sent: [DATE] 3:30 PM To: [PERSON_NAME] <[PERSON_NAME][EMAIL…" at bounding box center [839, 201] width 351 height 229
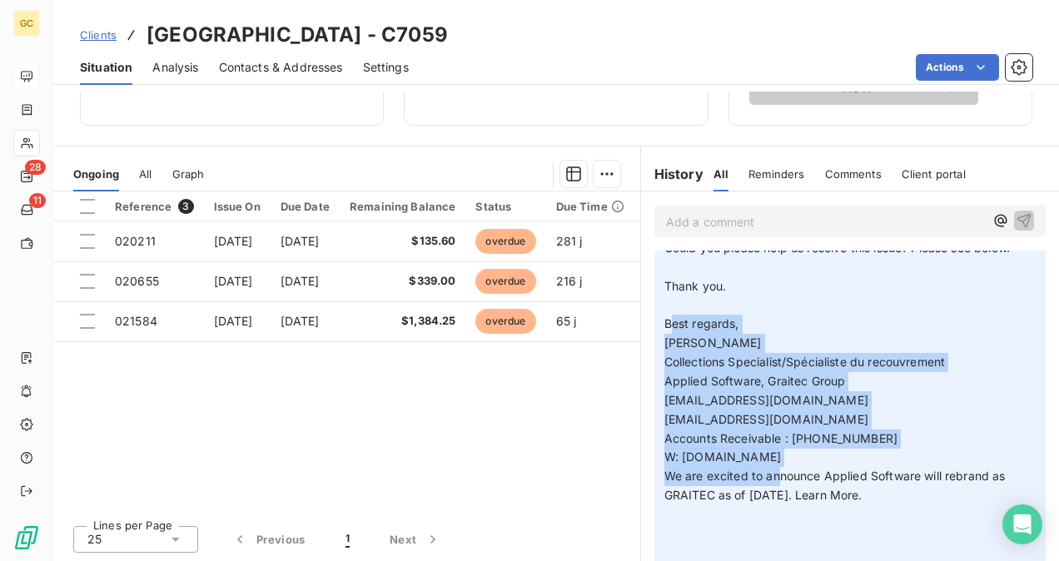
drag, startPoint x: 660, startPoint y: 320, endPoint x: 769, endPoint y: 469, distance: 184.7
drag, startPoint x: 657, startPoint y: 323, endPoint x: 933, endPoint y: 500, distance: 328.0
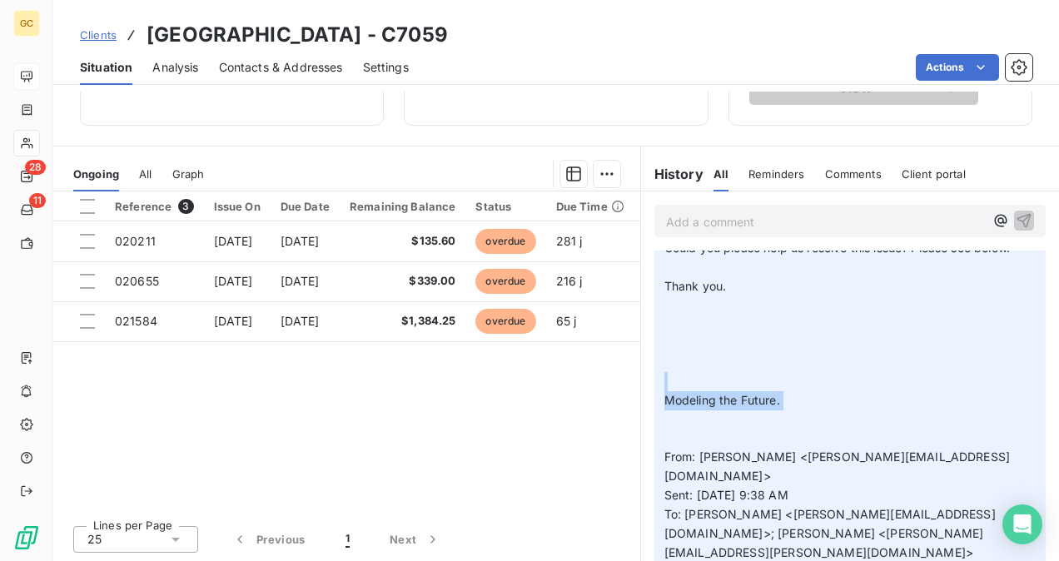
drag, startPoint x: 718, startPoint y: 401, endPoint x: 659, endPoint y: 383, distance: 61.1
click at [664, 383] on div "From: [PERSON_NAME] Sent: [DATE] 3:30 PM To: [PERSON_NAME] <[PERSON_NAME][EMAIL…" at bounding box center [839, 534] width 351 height 895
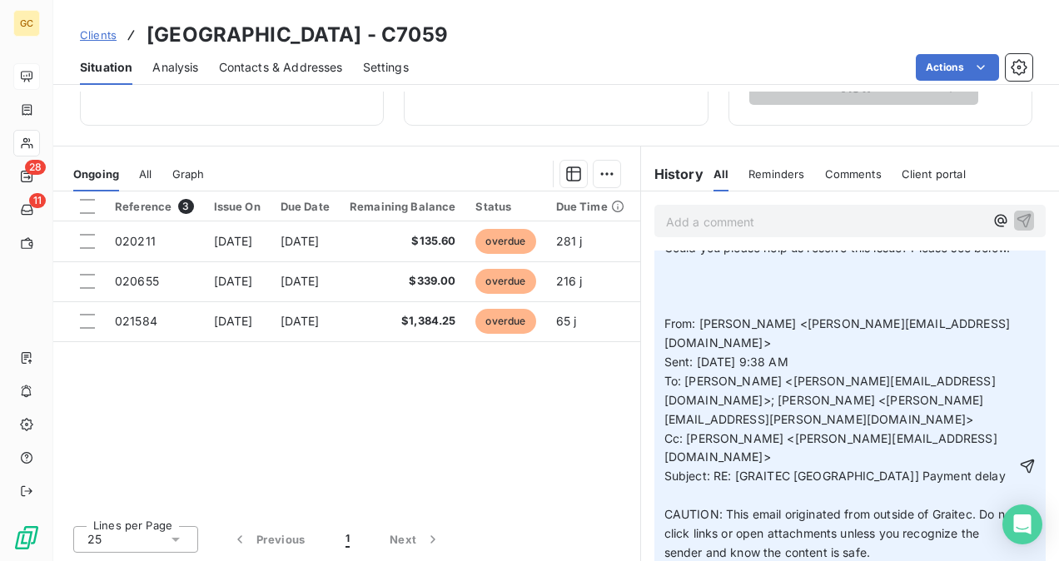
click at [1019, 458] on icon "button" at bounding box center [1027, 466] width 17 height 17
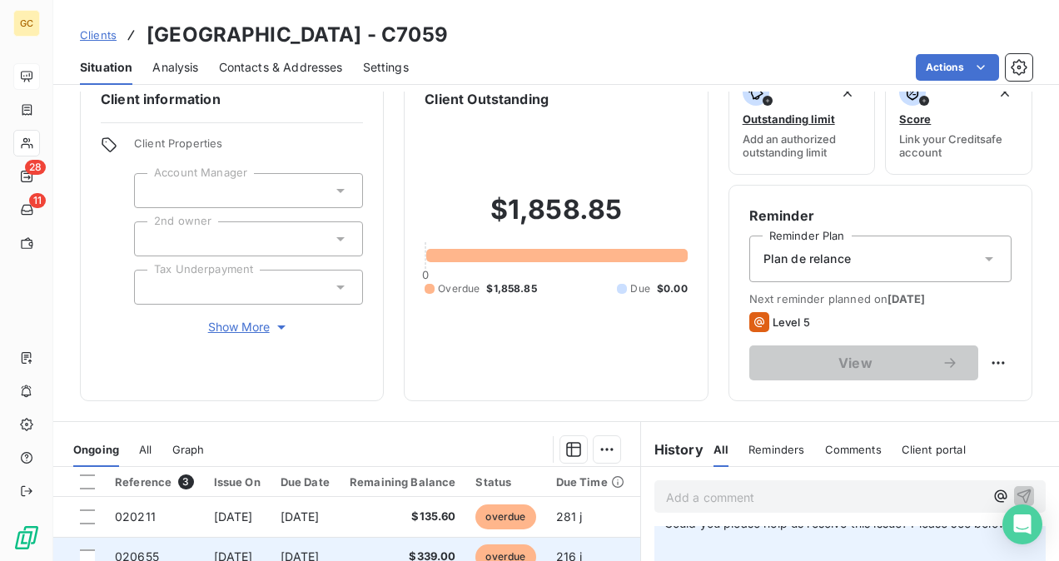
scroll to position [0, 0]
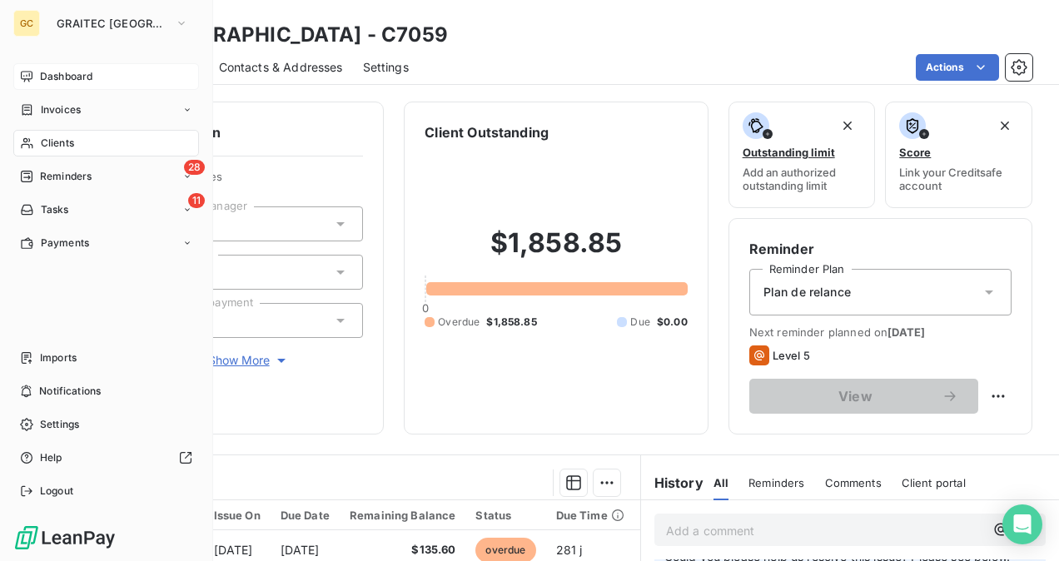
click at [85, 172] on span "Reminders" at bounding box center [66, 176] width 52 height 15
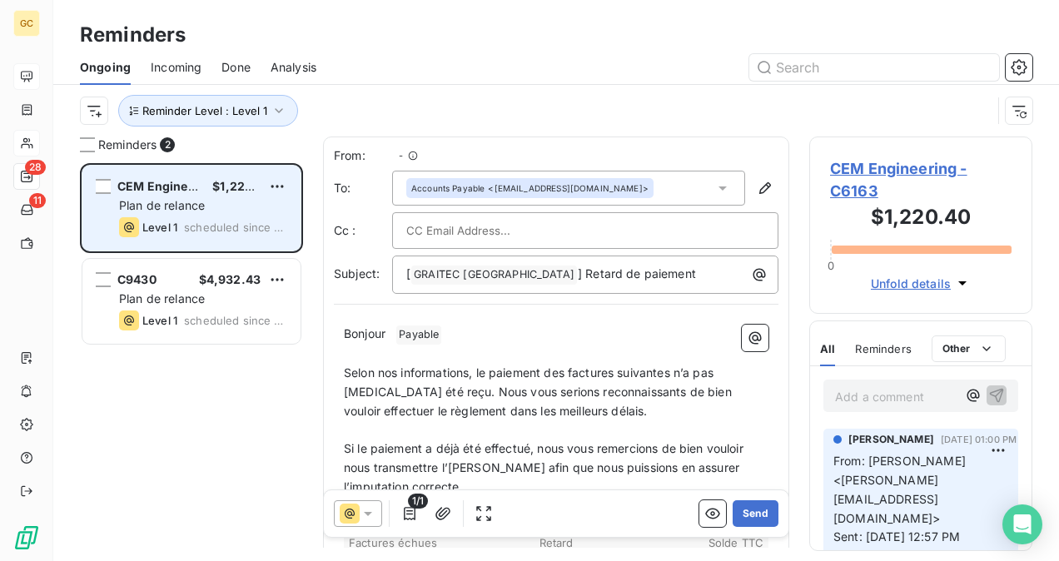
scroll to position [385, 210]
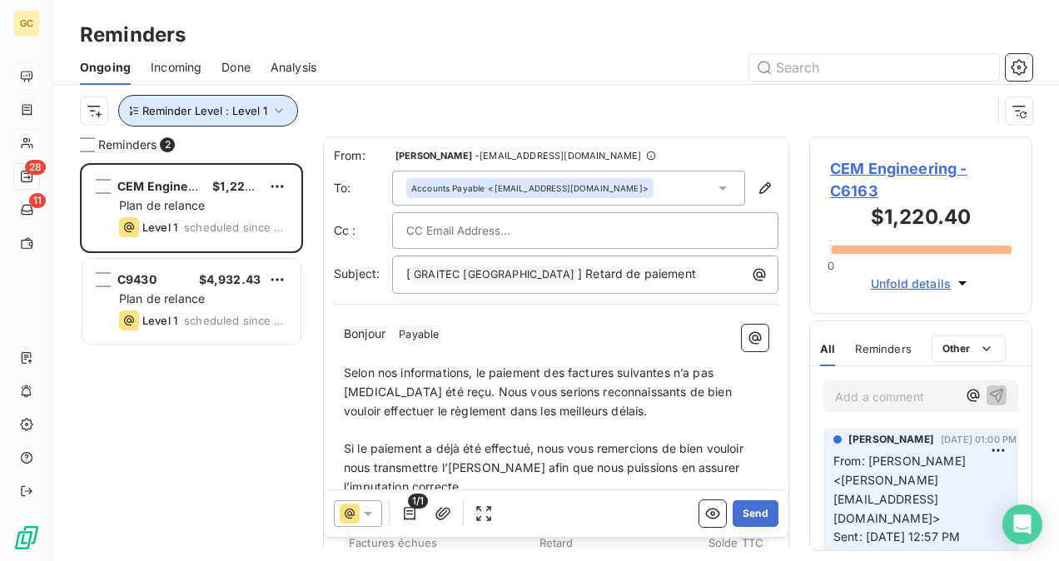
click at [252, 117] on span "Reminder Level : Level 1" at bounding box center [204, 110] width 125 height 13
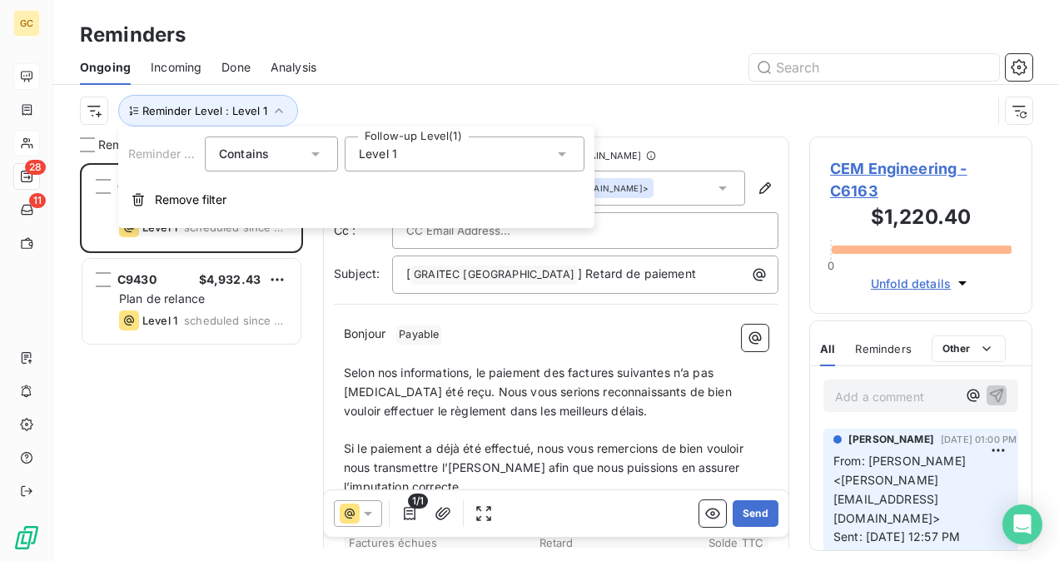
click at [400, 164] on div "Level 1" at bounding box center [465, 154] width 240 height 35
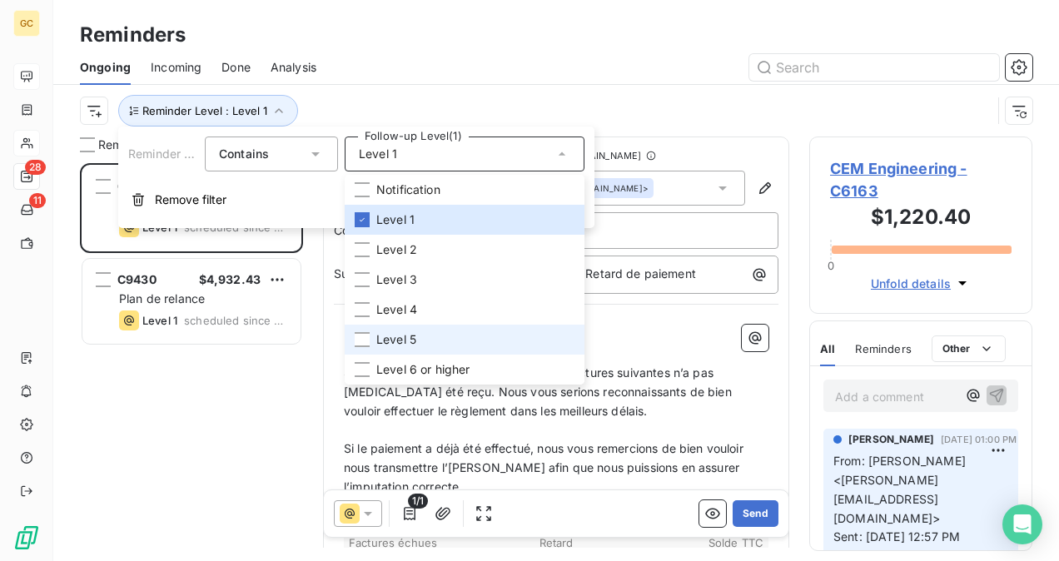
click at [371, 341] on li "Level 5" at bounding box center [465, 340] width 240 height 30
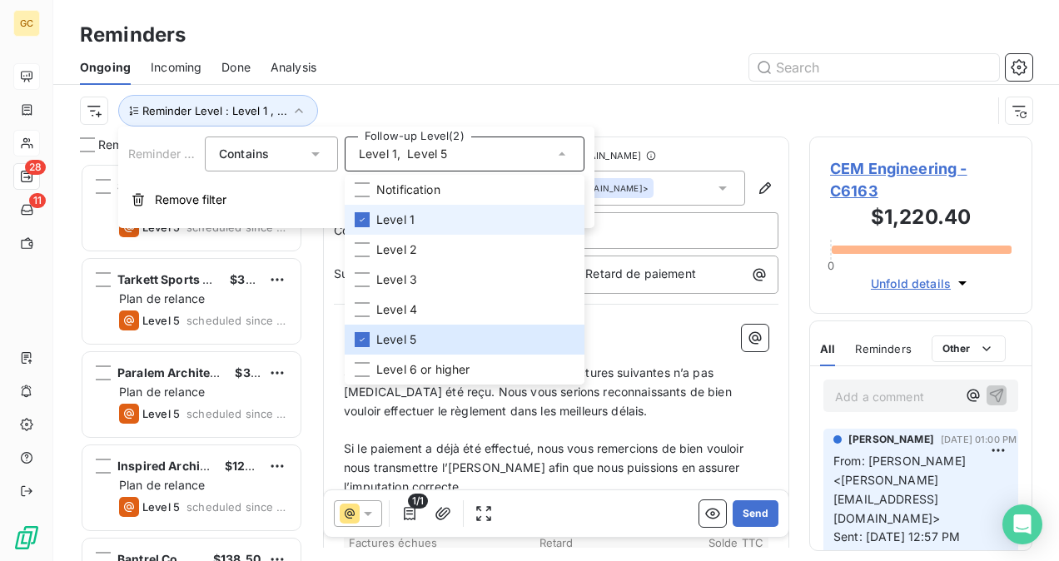
click at [360, 221] on icon at bounding box center [362, 220] width 10 height 10
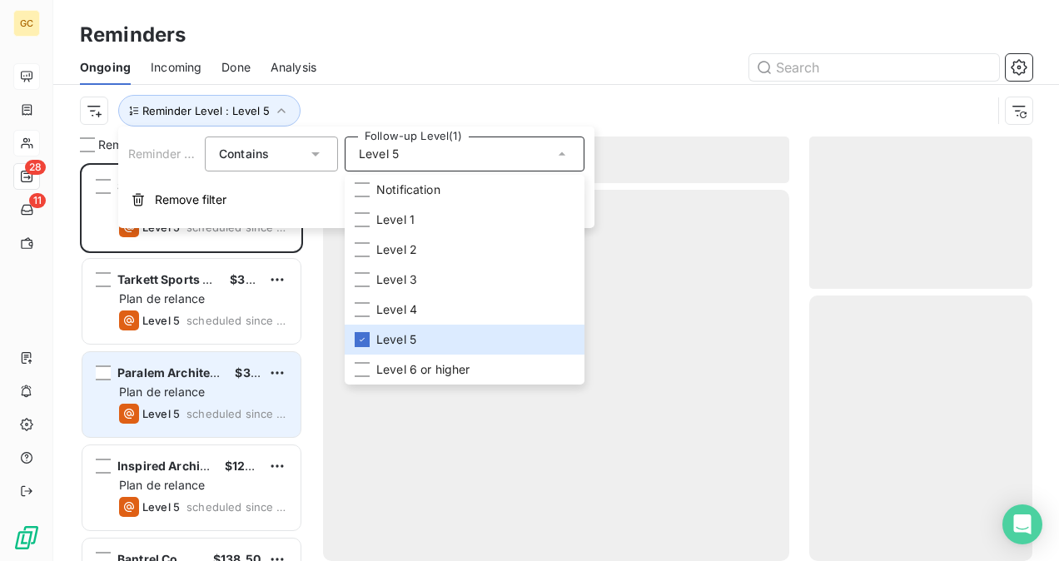
scroll to position [385, 210]
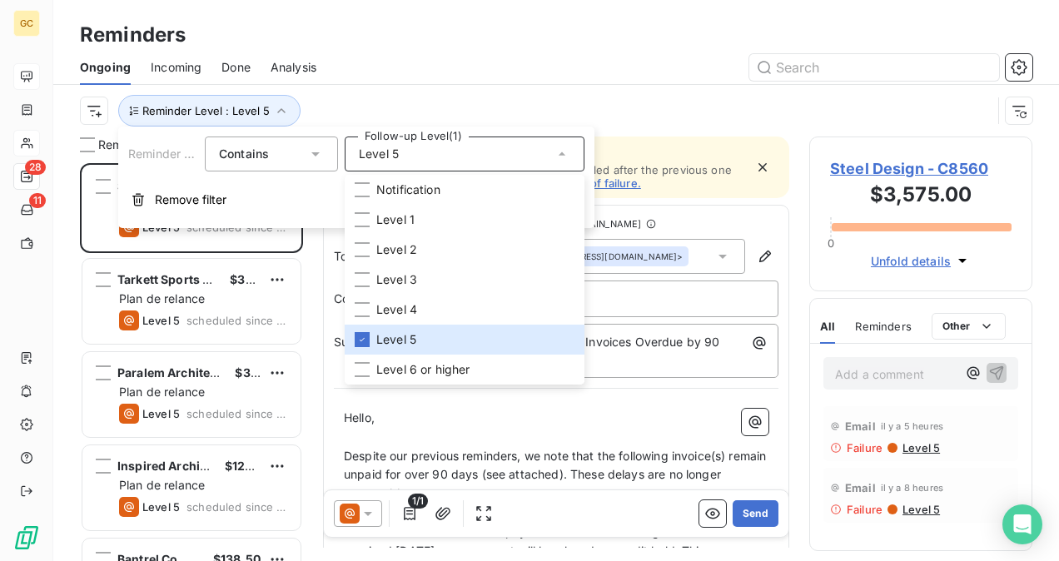
click at [573, 89] on div "Reminder Level : Level 5" at bounding box center [556, 111] width 953 height 52
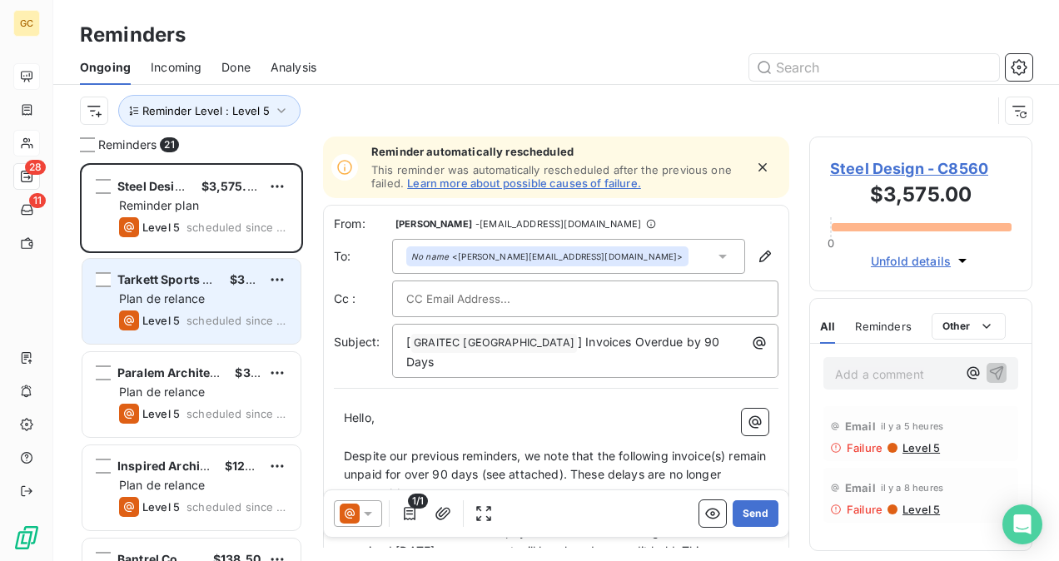
click at [206, 295] on div "Plan de relance" at bounding box center [203, 299] width 168 height 17
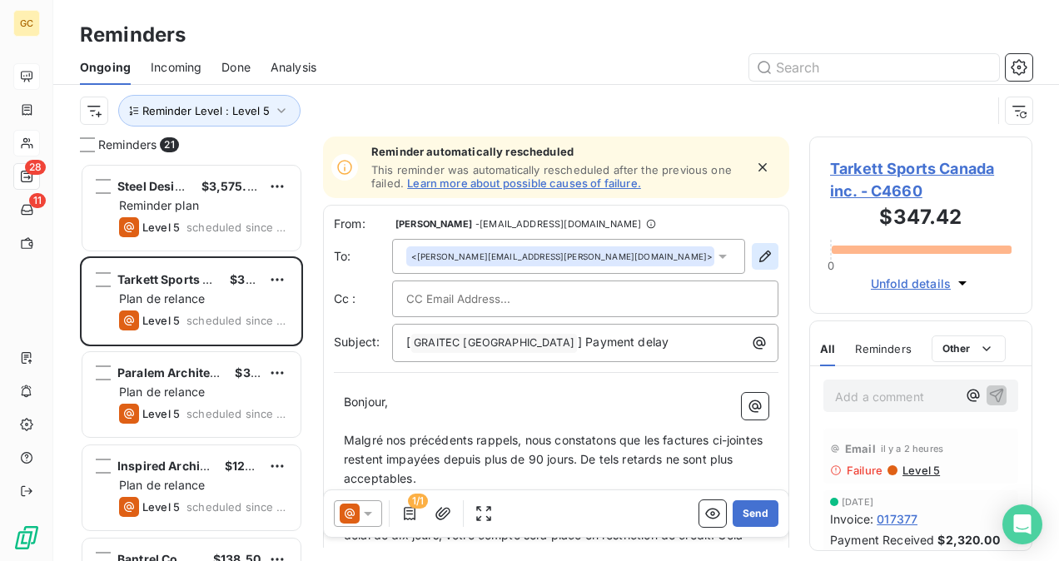
click at [759, 258] on icon "button" at bounding box center [765, 257] width 12 height 12
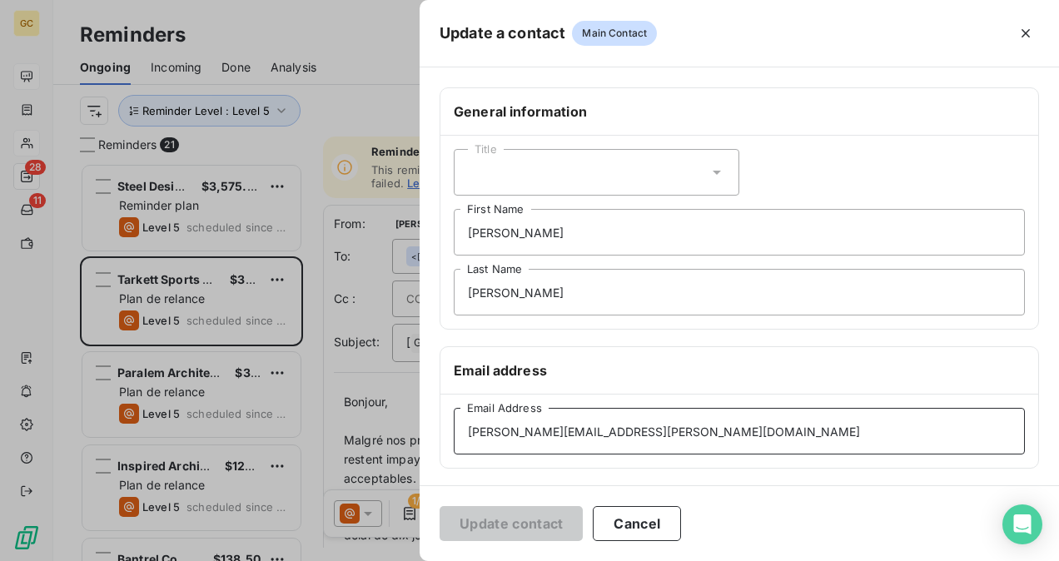
drag, startPoint x: 676, startPoint y: 436, endPoint x: 465, endPoint y: 436, distance: 211.5
click at [465, 436] on input "[PERSON_NAME][EMAIL_ADDRESS][PERSON_NAME][DOMAIN_NAME]" at bounding box center [739, 431] width 571 height 47
click at [684, 437] on input "[PERSON_NAME][EMAIL_ADDRESS][PERSON_NAME][DOMAIN_NAME]" at bounding box center [739, 431] width 571 height 47
type input "[PERSON_NAME][EMAIL_ADDRESS][PERSON_NAME][DOMAIN_NAME]"
click at [493, 520] on button "Update contact" at bounding box center [511, 523] width 143 height 35
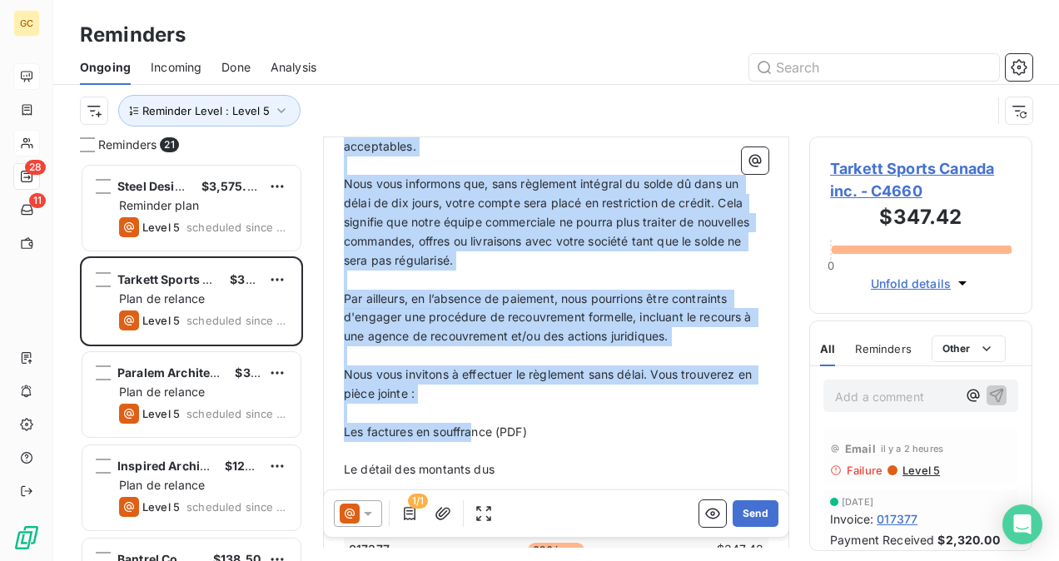
scroll to position [416, 0]
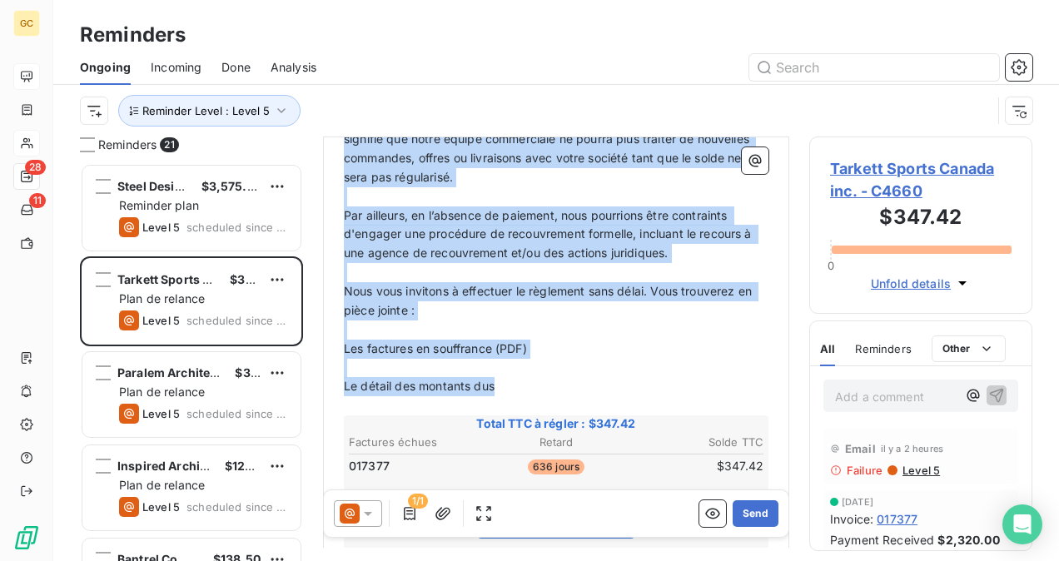
drag, startPoint x: 345, startPoint y: 356, endPoint x: 522, endPoint y: 381, distance: 179.1
click at [522, 381] on div "Bonjour, ﻿ Malgré nos précédents rappels, nous constatons que les factures ci-j…" at bounding box center [556, 391] width 425 height 826
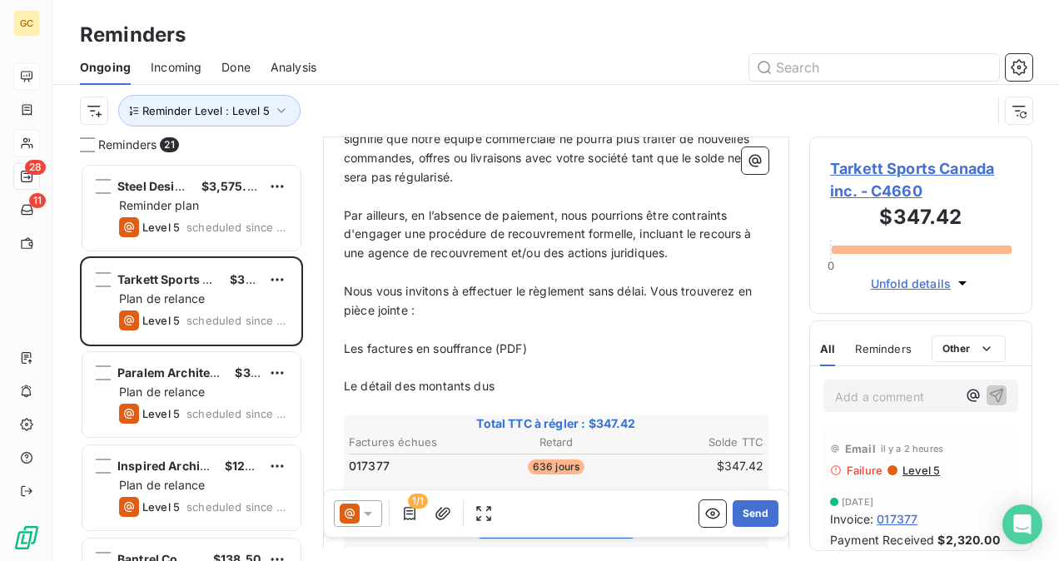
scroll to position [188, 0]
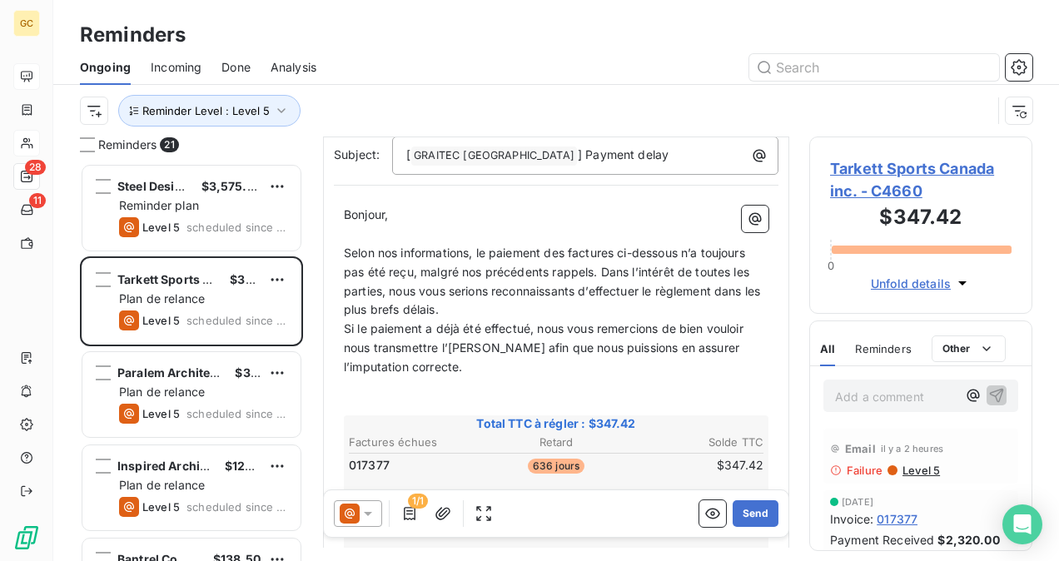
click at [512, 316] on p "Selon nos informations, le paiement des factures ci-dessous n’a toujours pas ét…" at bounding box center [556, 282] width 425 height 77
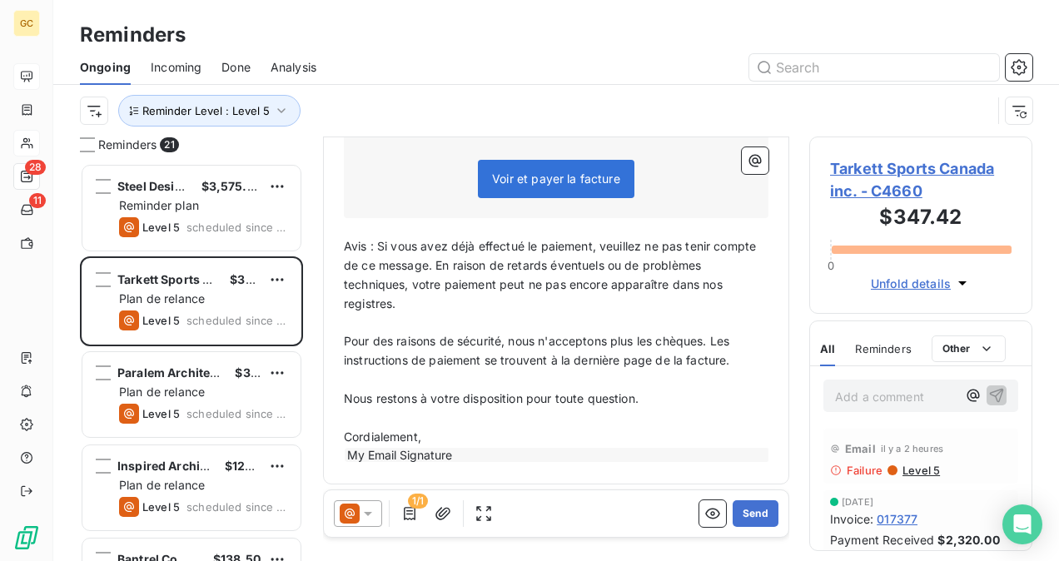
scroll to position [549, 0]
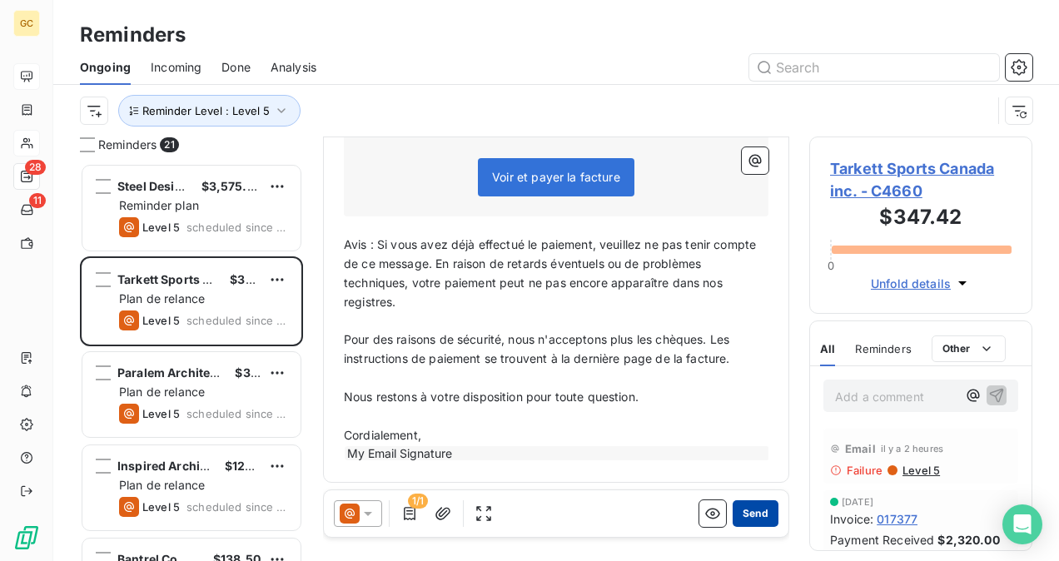
click at [738, 513] on button "Send" at bounding box center [756, 513] width 46 height 27
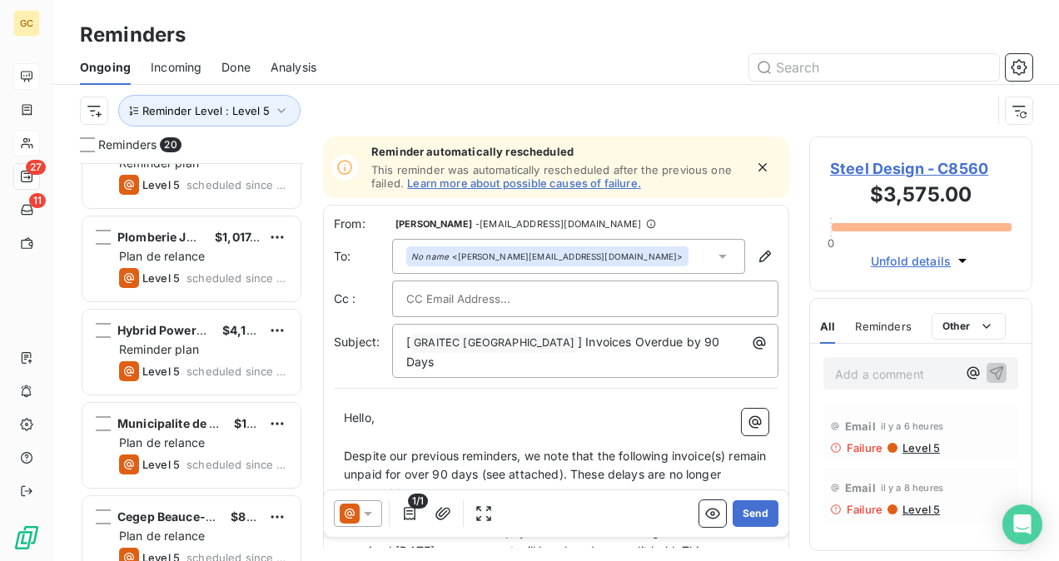
scroll to position [1467, 0]
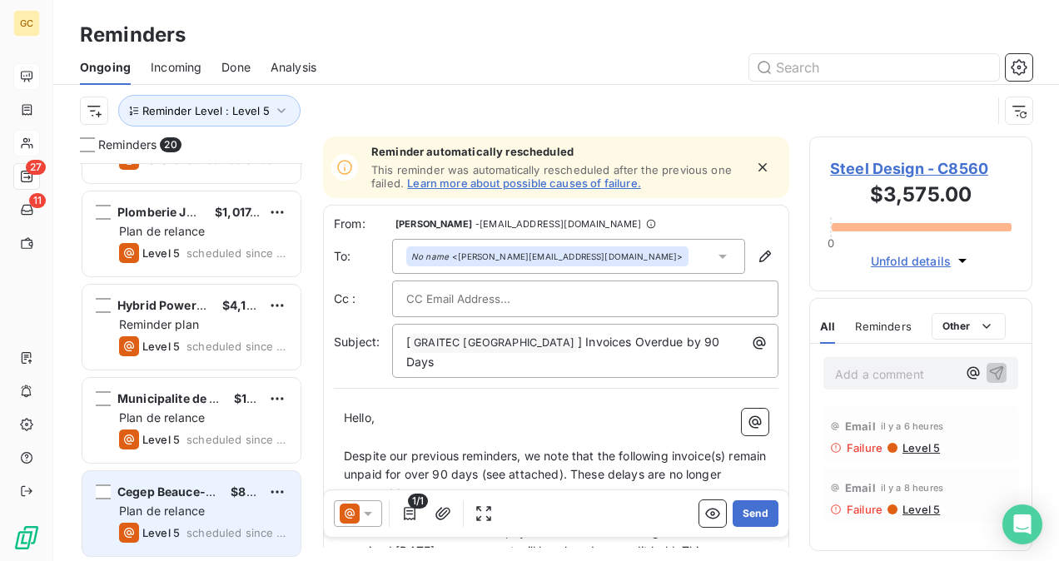
click at [175, 485] on span "Cegep Beauce-Appalaches" at bounding box center [195, 492] width 157 height 14
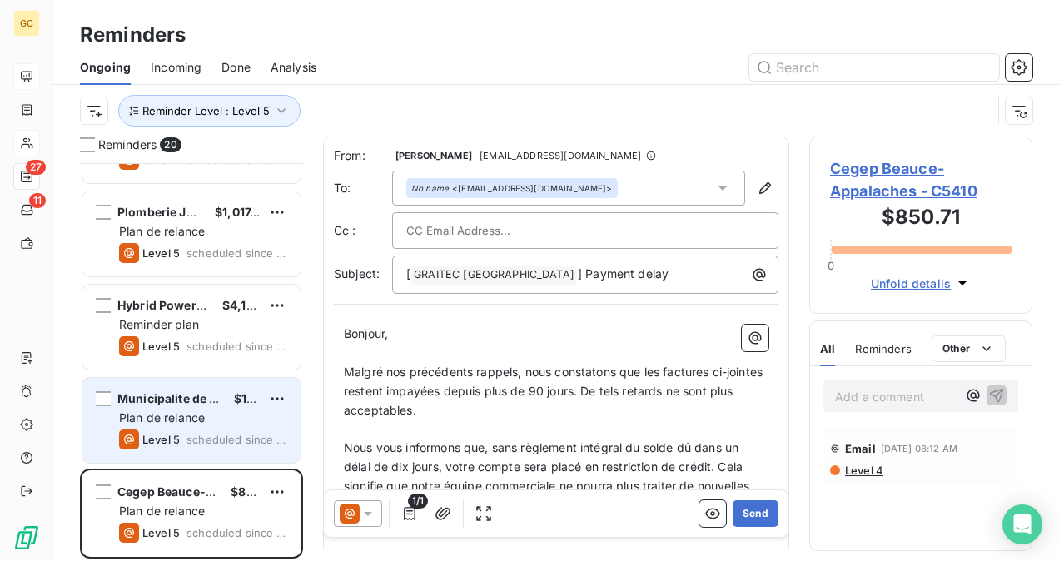
click at [185, 435] on div "Level 5 scheduled since 3 days" at bounding box center [203, 440] width 168 height 20
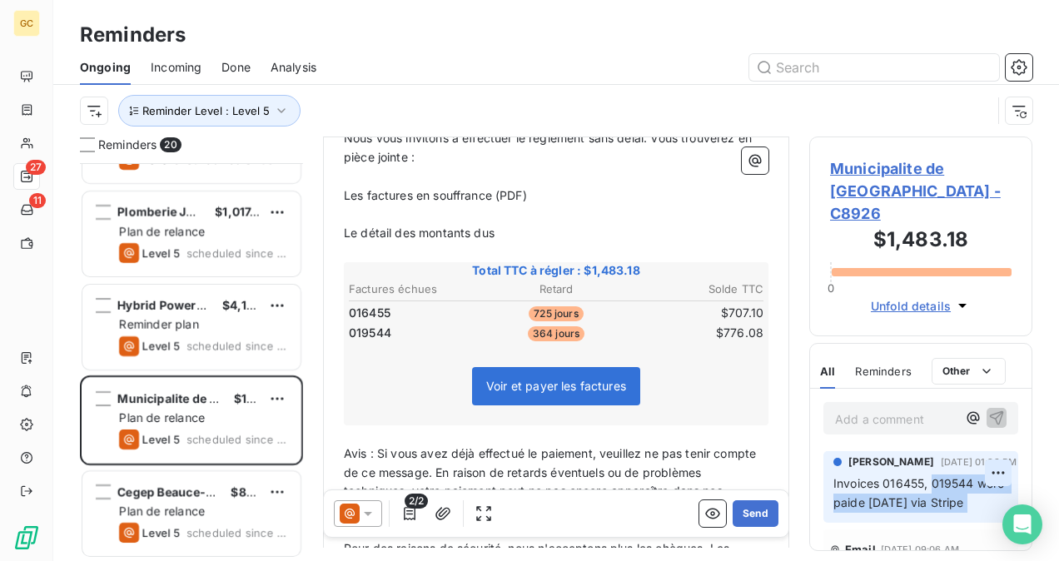
drag, startPoint x: 932, startPoint y: 465, endPoint x: 973, endPoint y: 455, distance: 42.0
click at [973, 455] on div "Alona Levshuk Oct 9, 2025, 01:29 PM Invoices 016455, 019544 were paide 10/09/20…" at bounding box center [921, 487] width 195 height 72
